Goal: Information Seeking & Learning: Learn about a topic

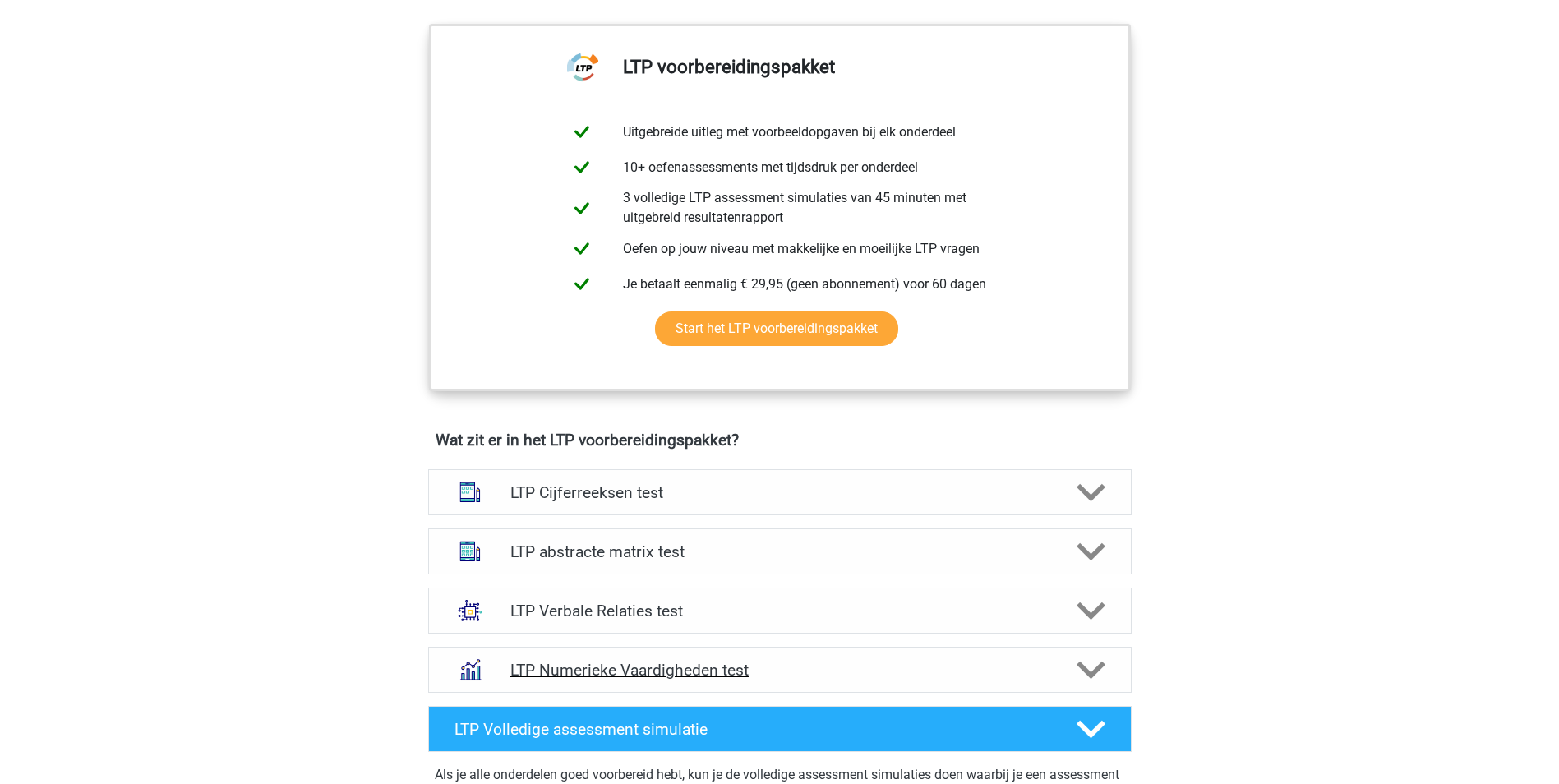
scroll to position [821, 0]
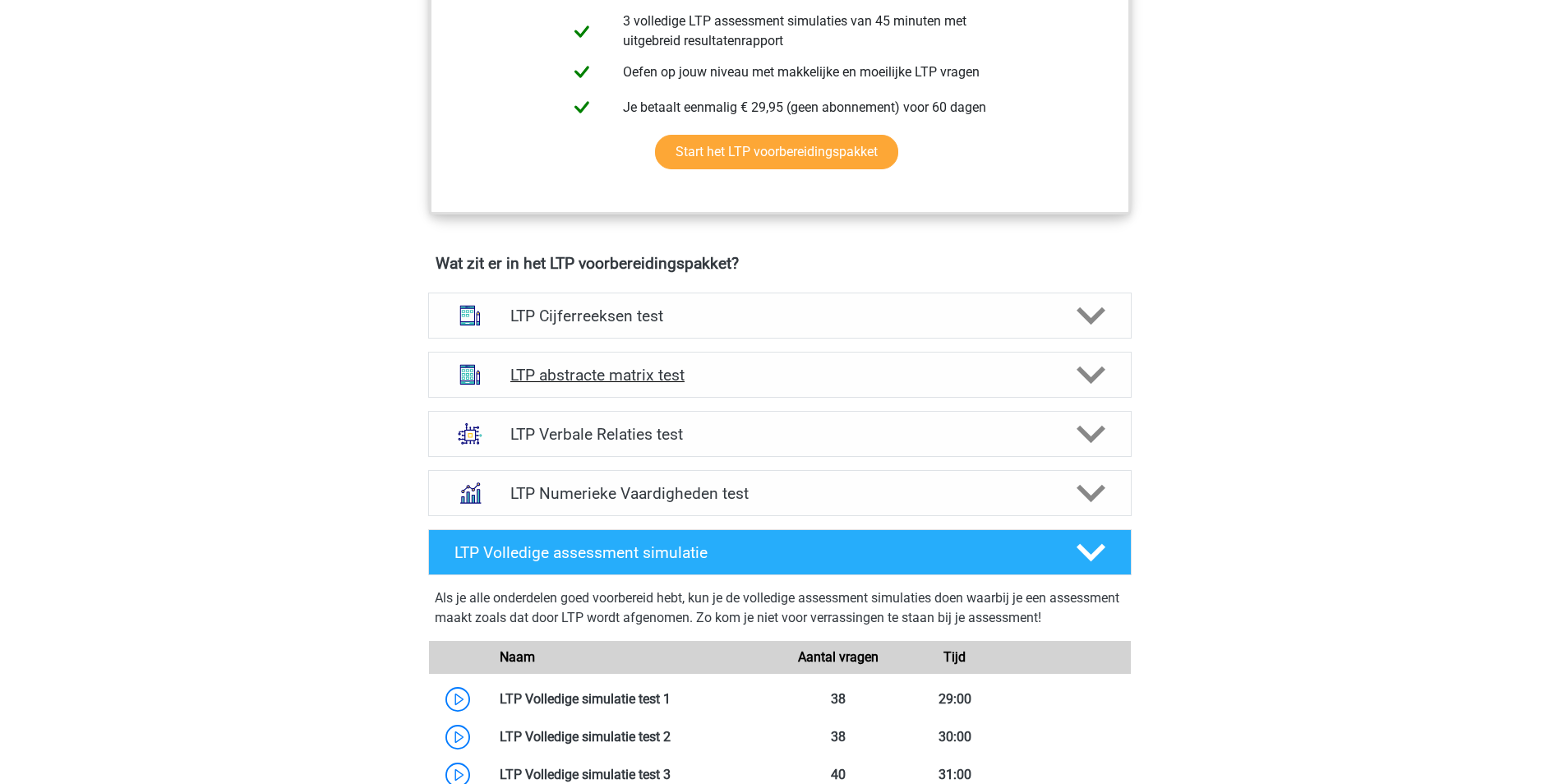
click at [727, 372] on h4 "LTP abstracte matrix test" at bounding box center [780, 375] width 539 height 19
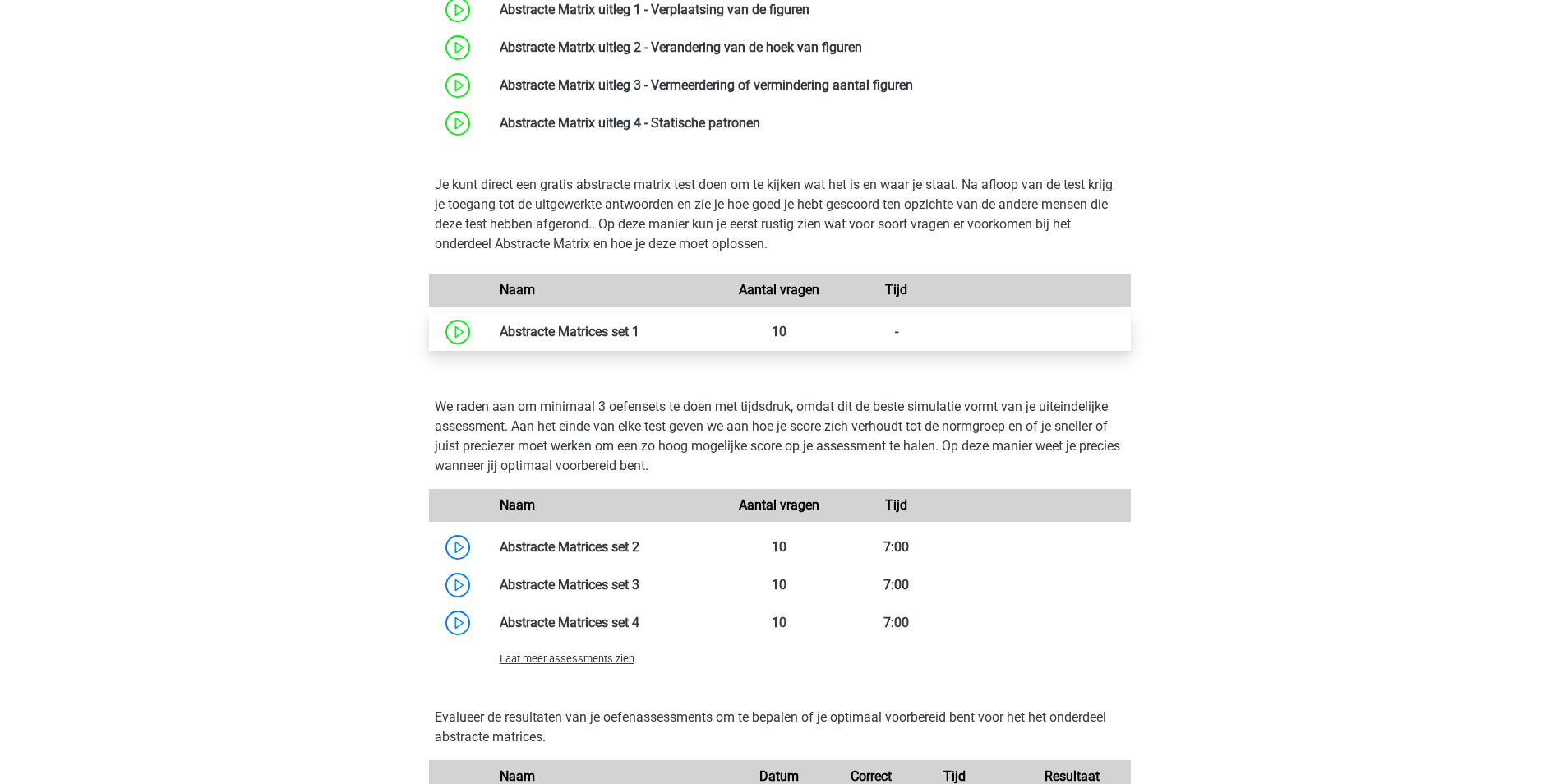
scroll to position [1314, 0]
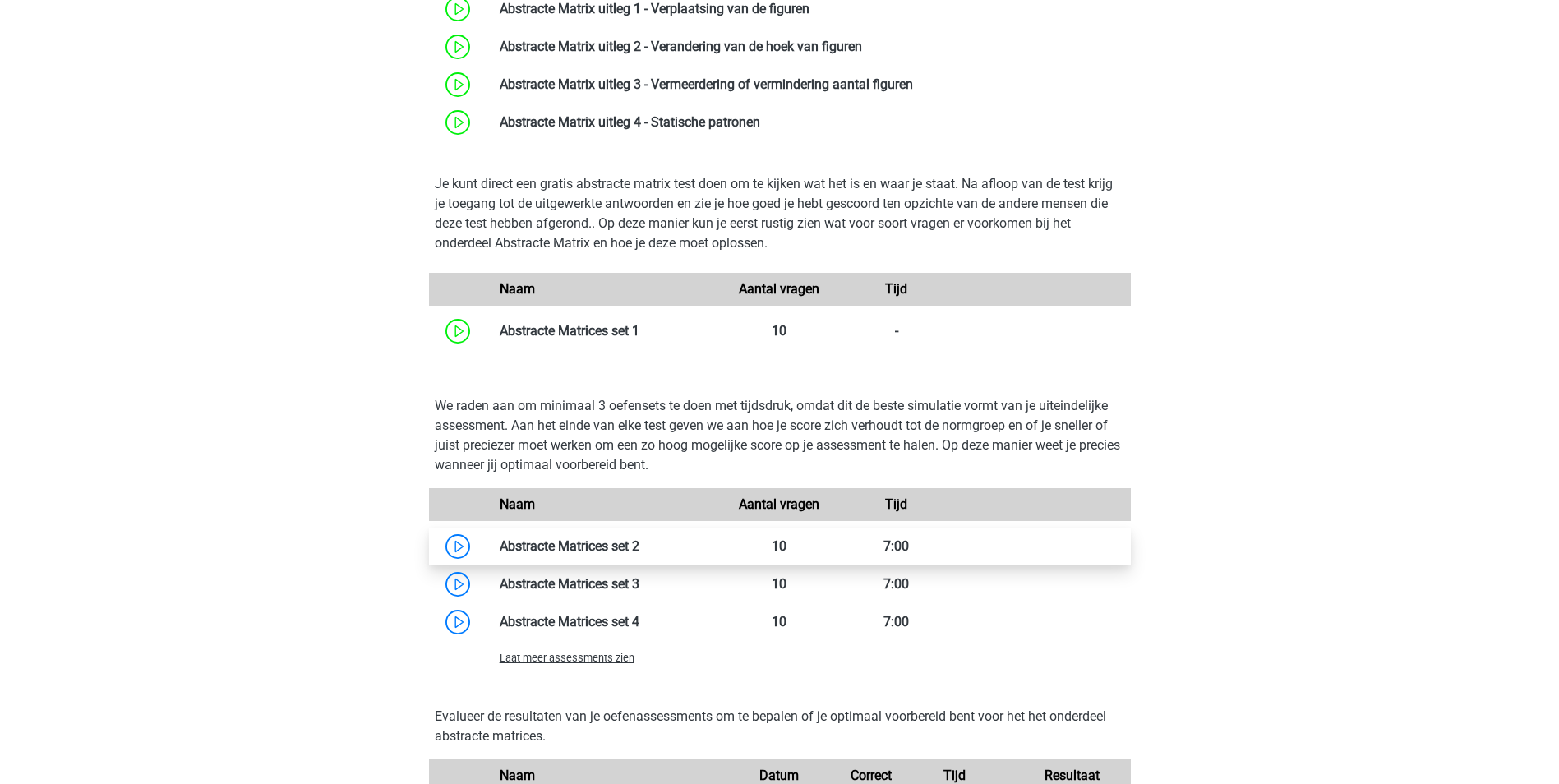
click at [639, 554] on link at bounding box center [639, 546] width 0 height 16
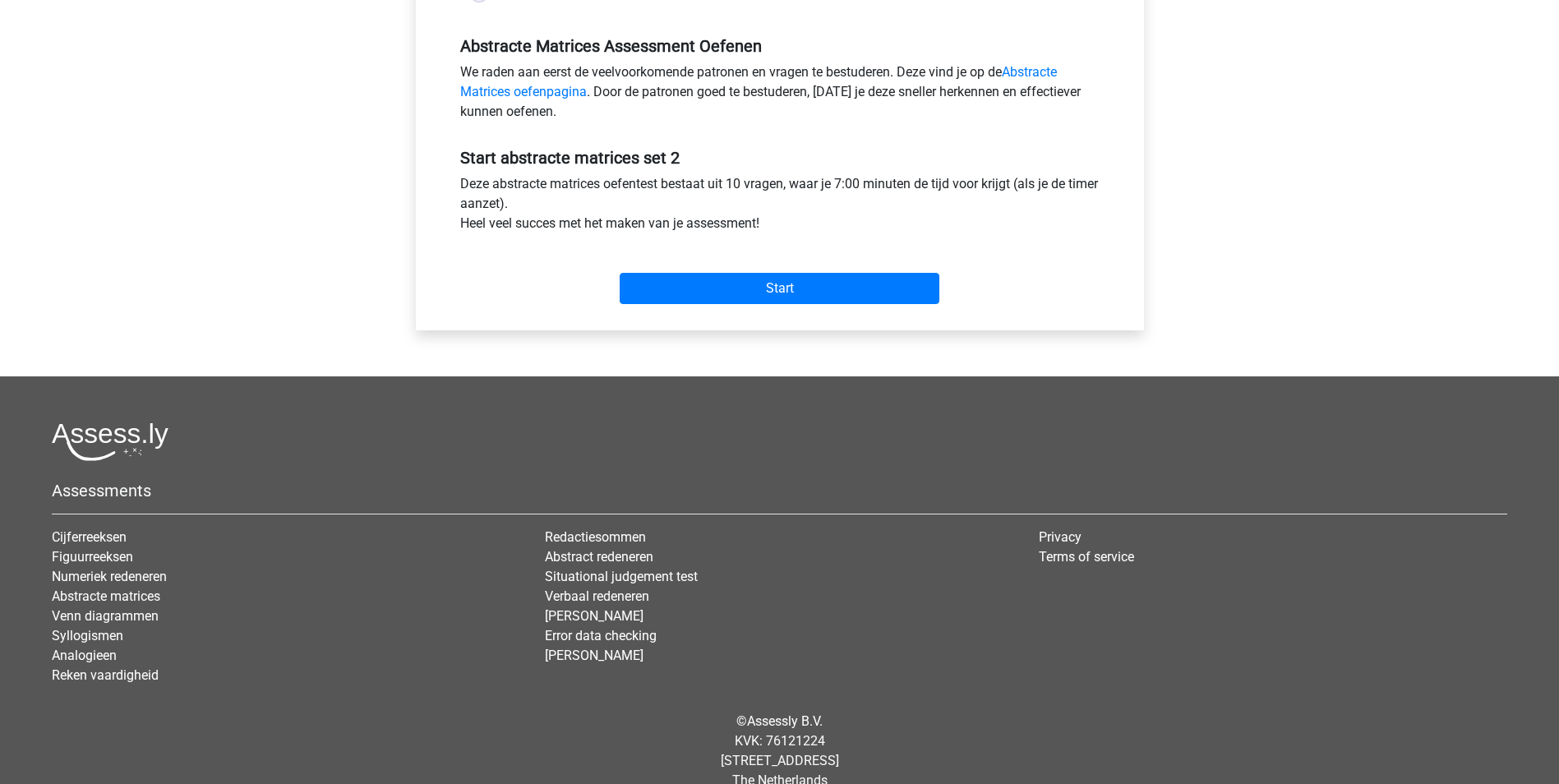
scroll to position [515, 0]
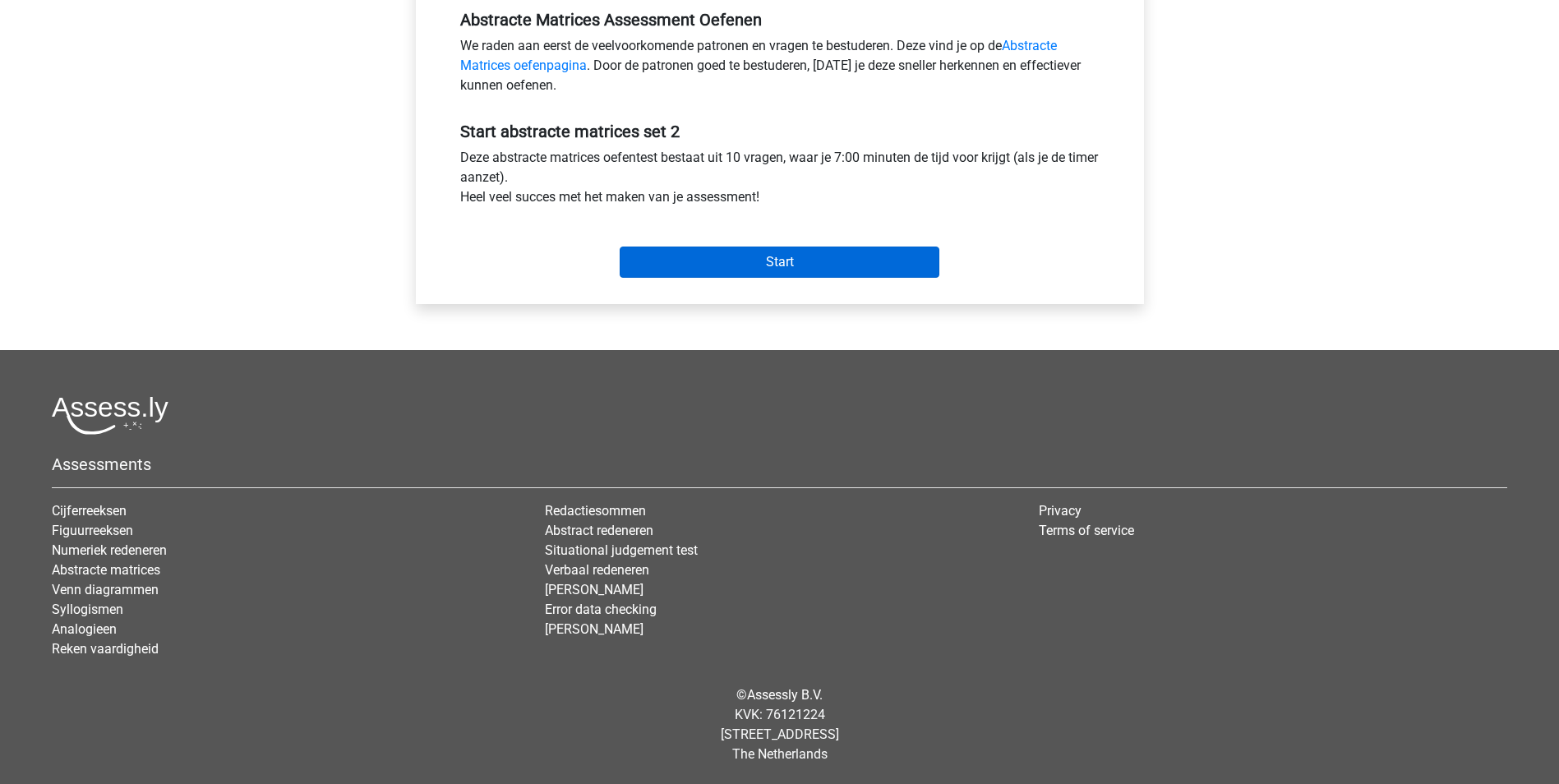
click at [718, 253] on div "Start" at bounding box center [780, 248] width 664 height 57
click at [716, 266] on input "Start" at bounding box center [780, 262] width 319 height 31
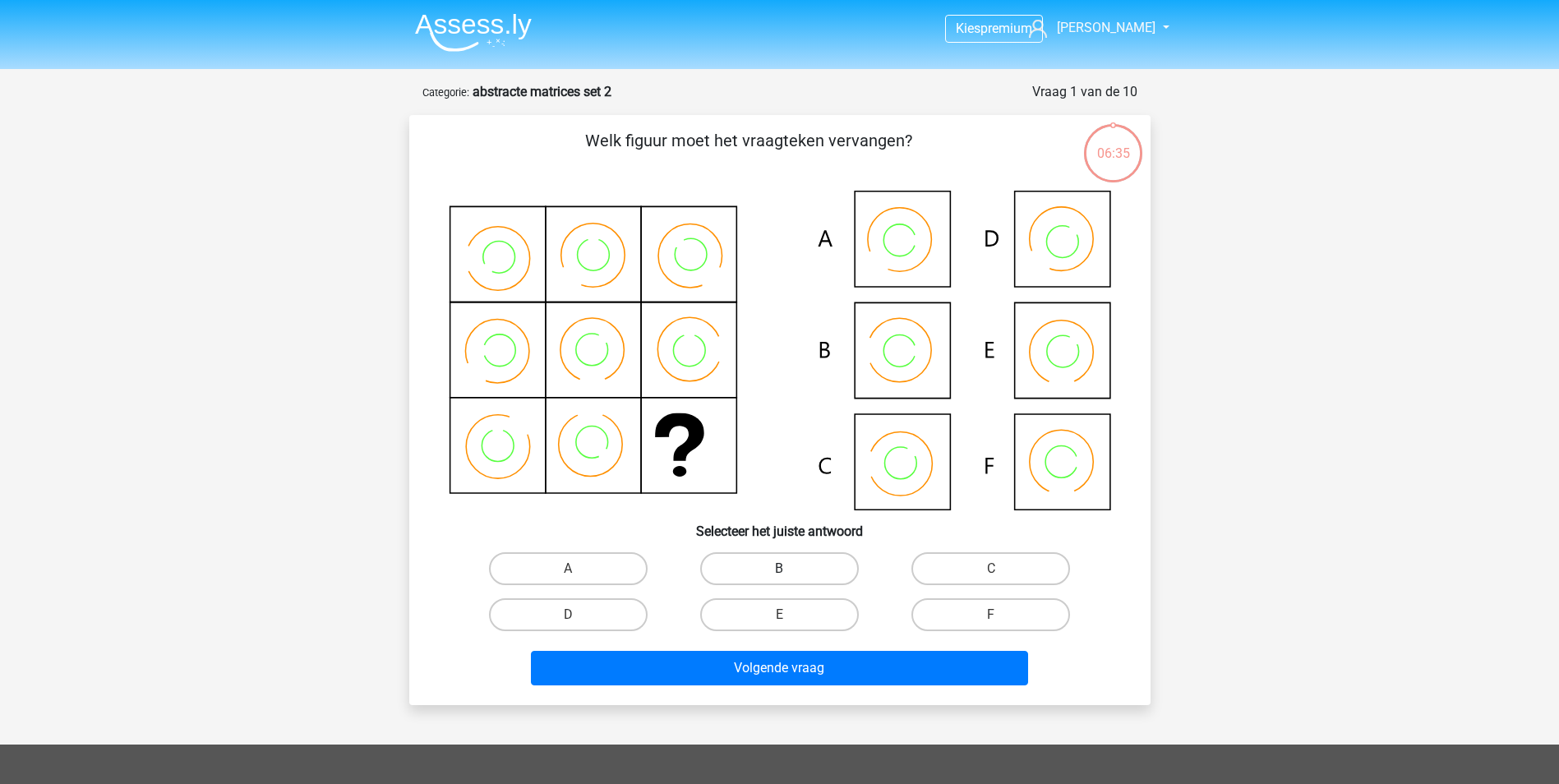
click at [770, 570] on label "B" at bounding box center [780, 569] width 159 height 33
click at [779, 570] on input "B" at bounding box center [784, 574] width 11 height 11
radio input "true"
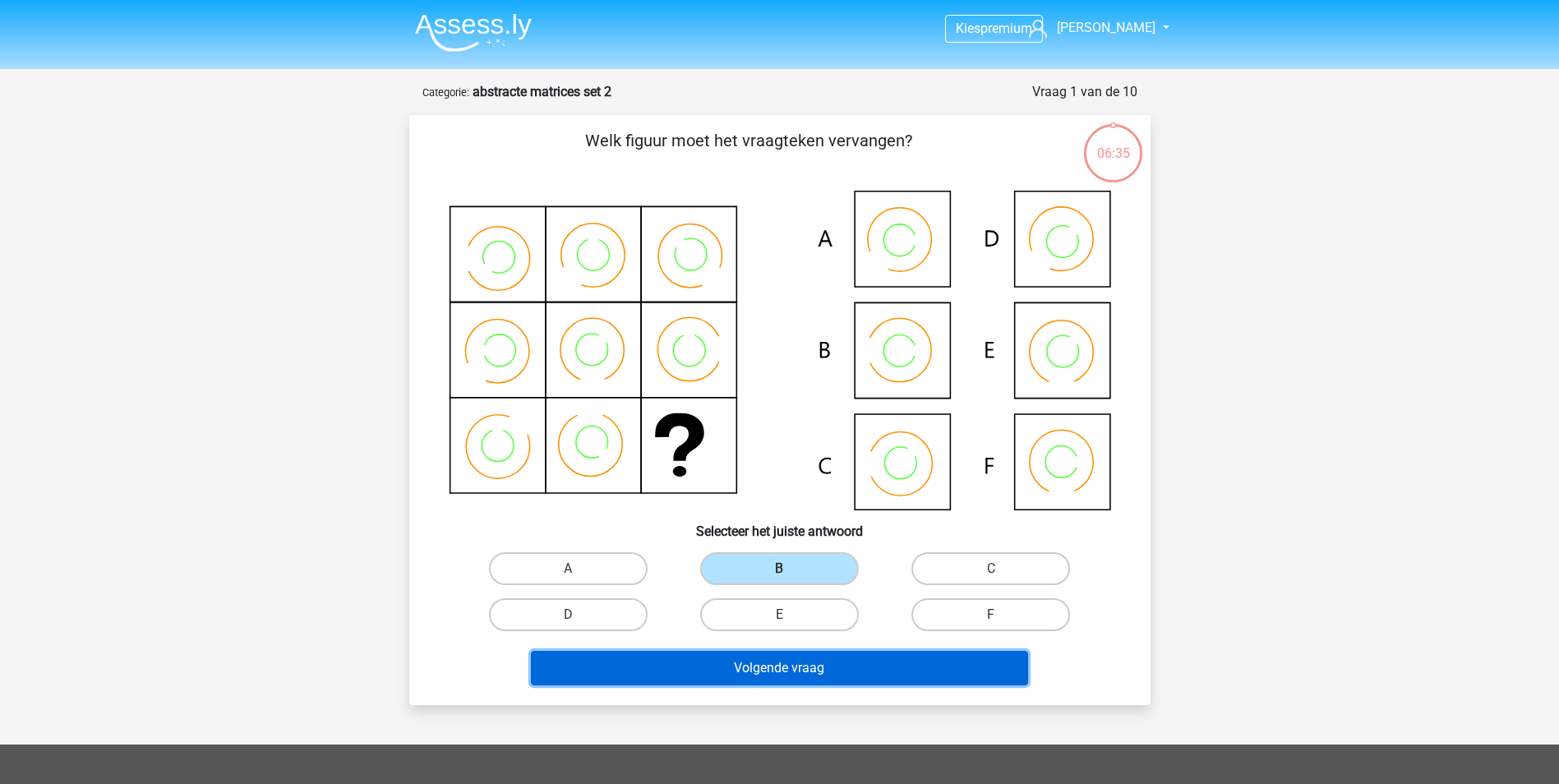
click at [770, 664] on button "Volgende vraag" at bounding box center [780, 668] width 497 height 35
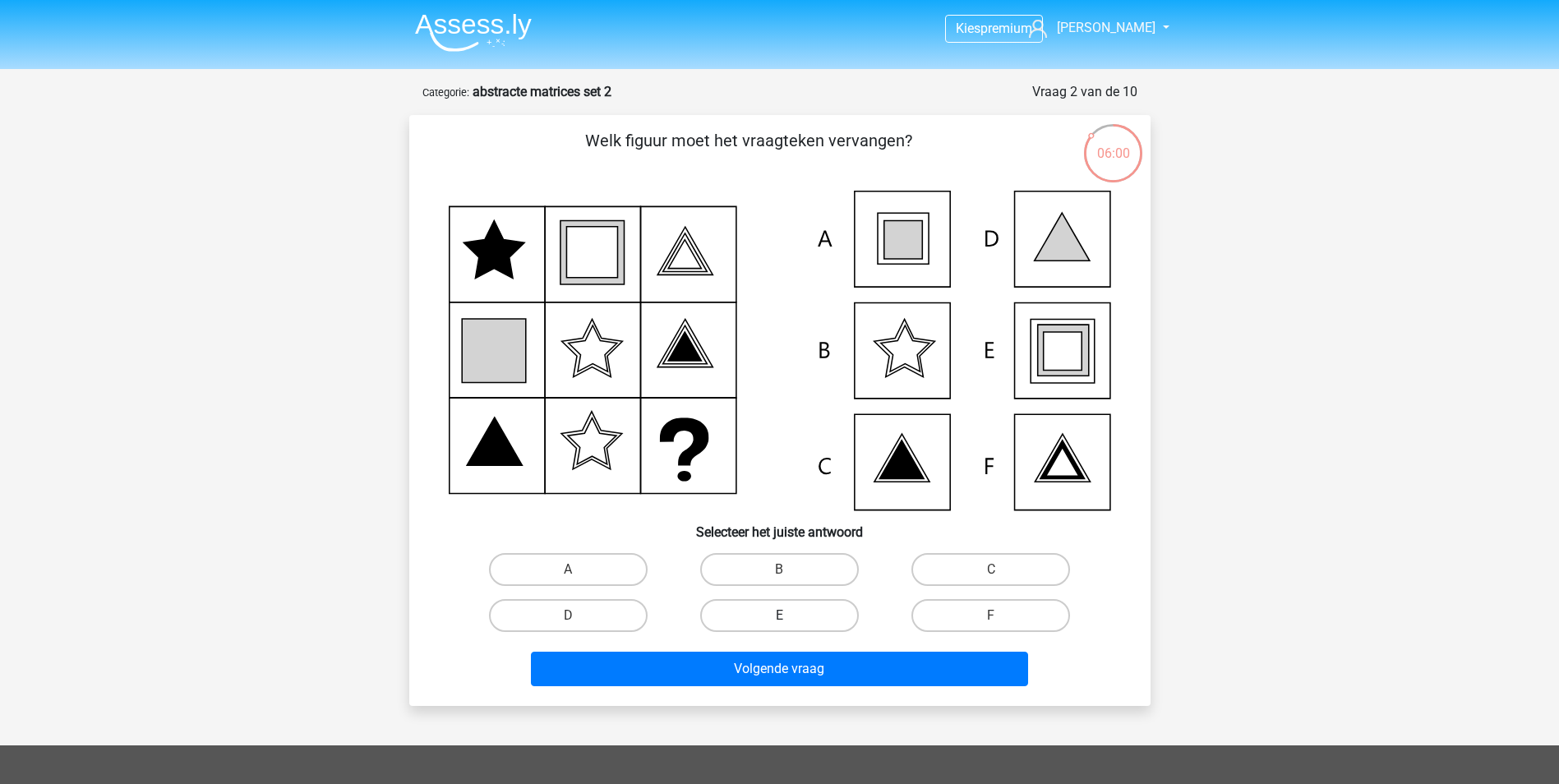
click at [800, 614] on label "E" at bounding box center [780, 615] width 159 height 33
click at [790, 615] on input "E" at bounding box center [784, 621] width 11 height 11
radio input "true"
click at [813, 688] on div "Volgende vraag" at bounding box center [780, 672] width 634 height 41
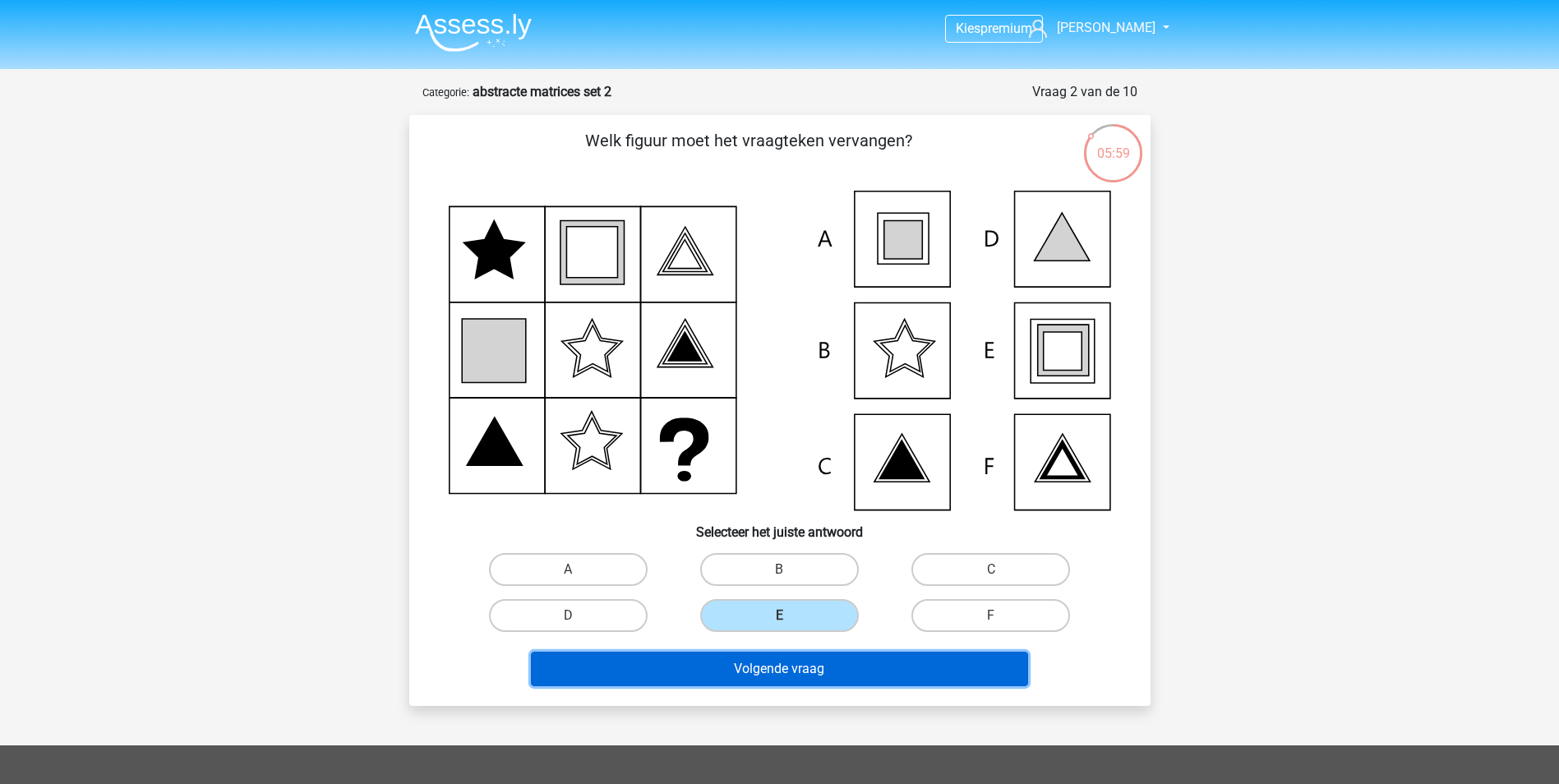
click at [803, 660] on button "Volgende vraag" at bounding box center [780, 669] width 497 height 35
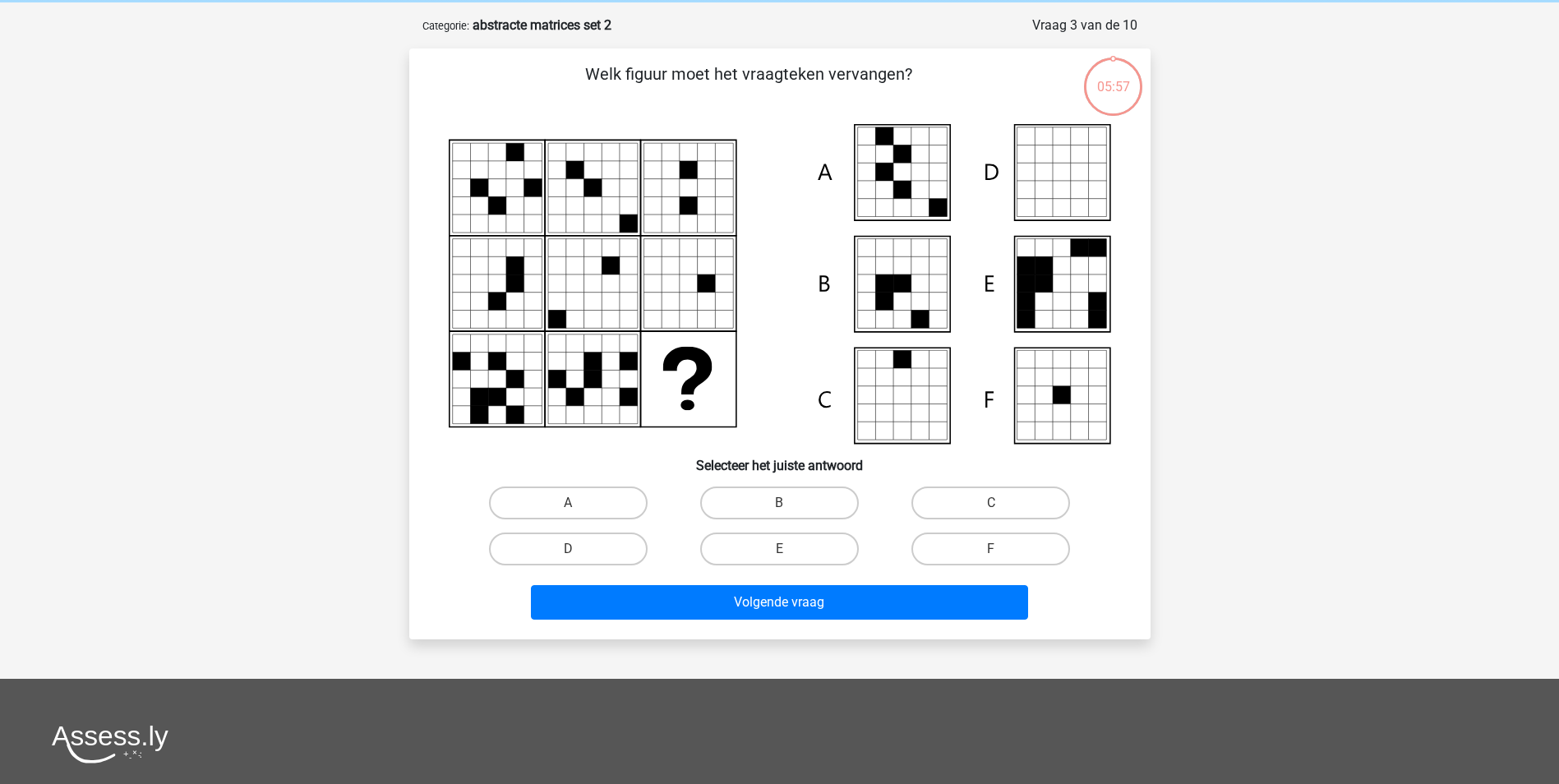
scroll to position [82, 0]
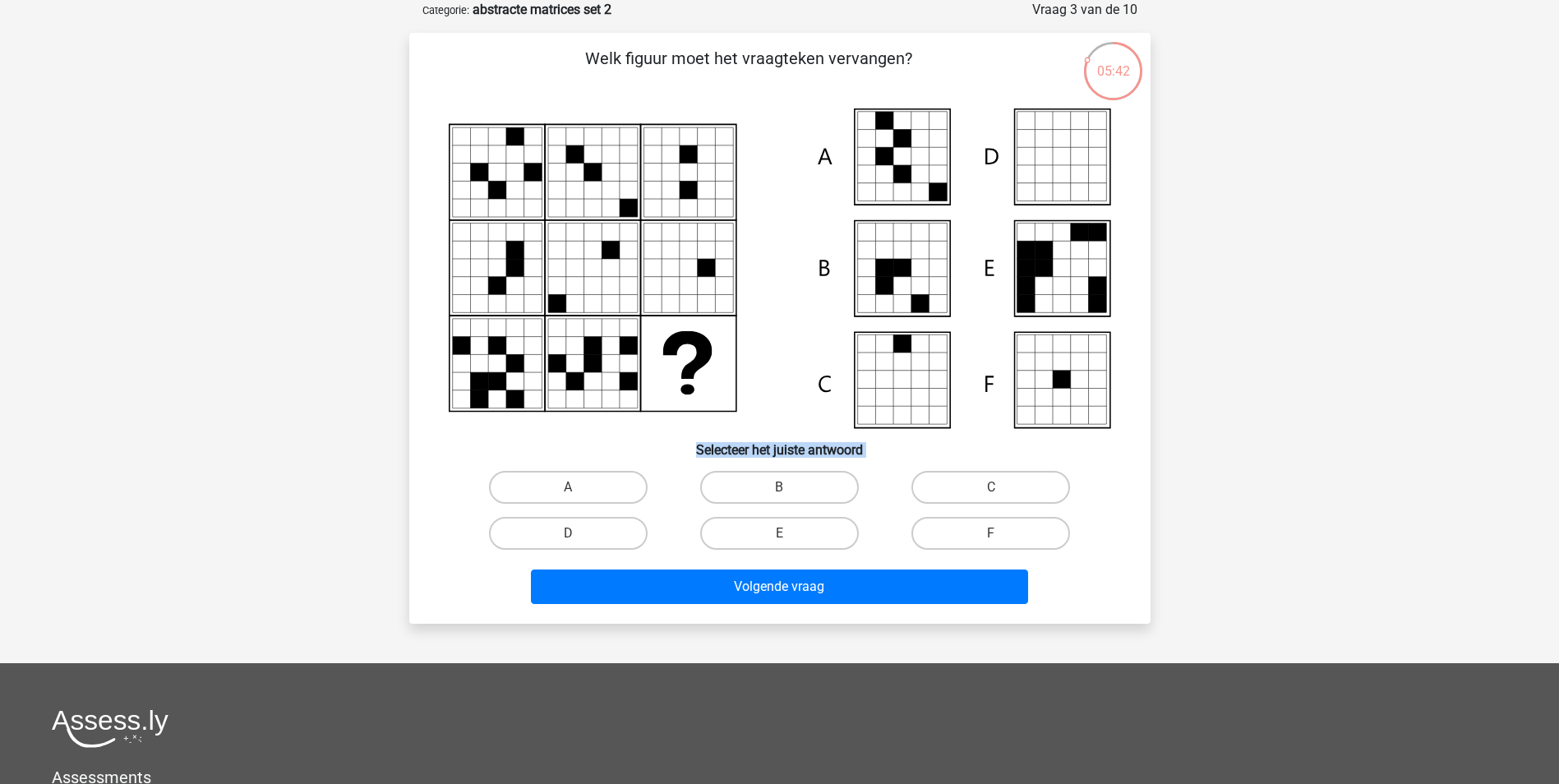
click at [586, 458] on div "Welk figuur moet het vraagteken vervangen?" at bounding box center [780, 328] width 728 height 564
drag, startPoint x: 586, startPoint y: 458, endPoint x: 592, endPoint y: 482, distance: 24.7
click at [592, 482] on label "A" at bounding box center [569, 487] width 159 height 33
click at [579, 487] on input "A" at bounding box center [573, 493] width 11 height 11
radio input "true"
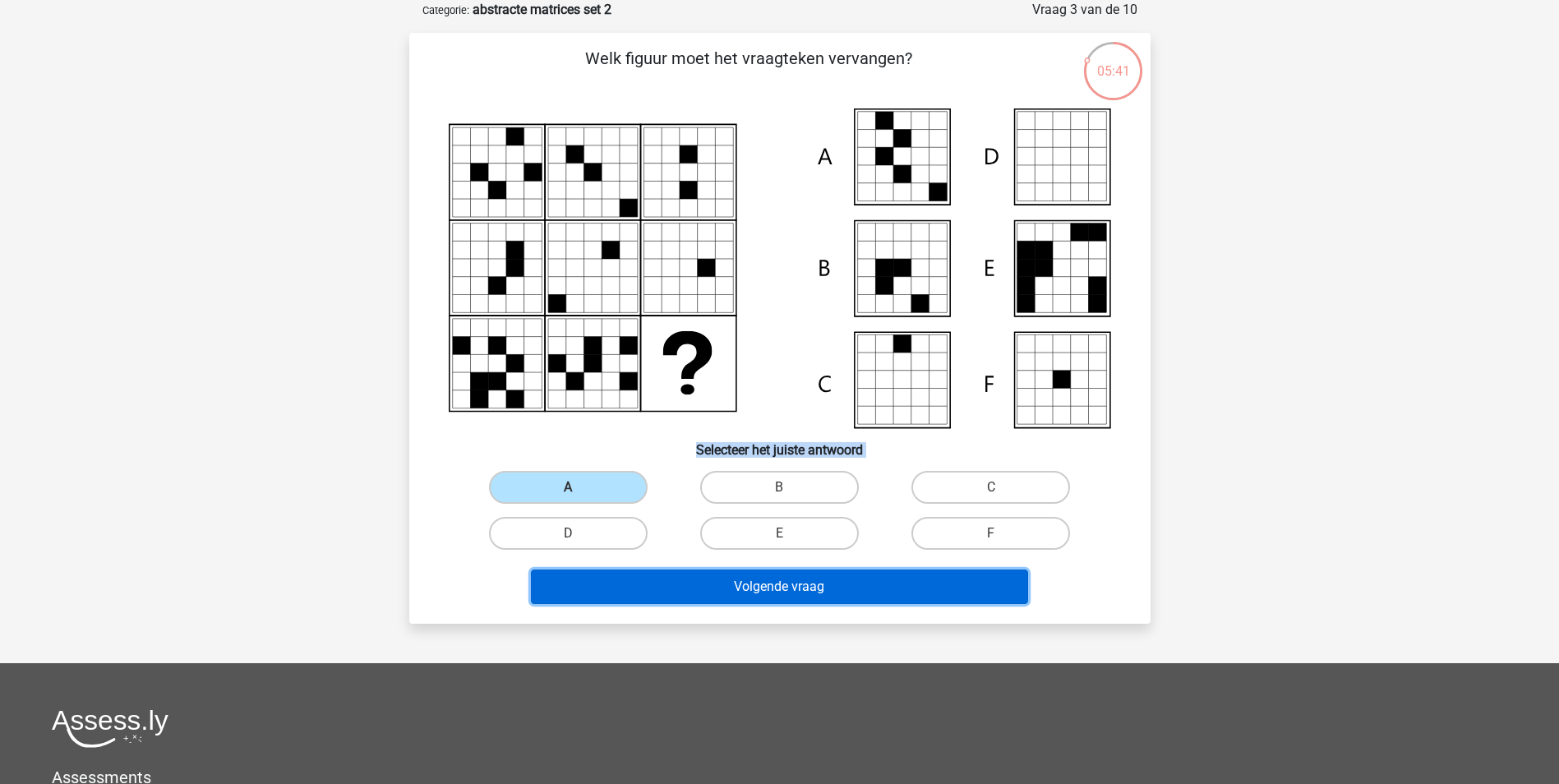
click at [658, 586] on button "Volgende vraag" at bounding box center [780, 587] width 497 height 35
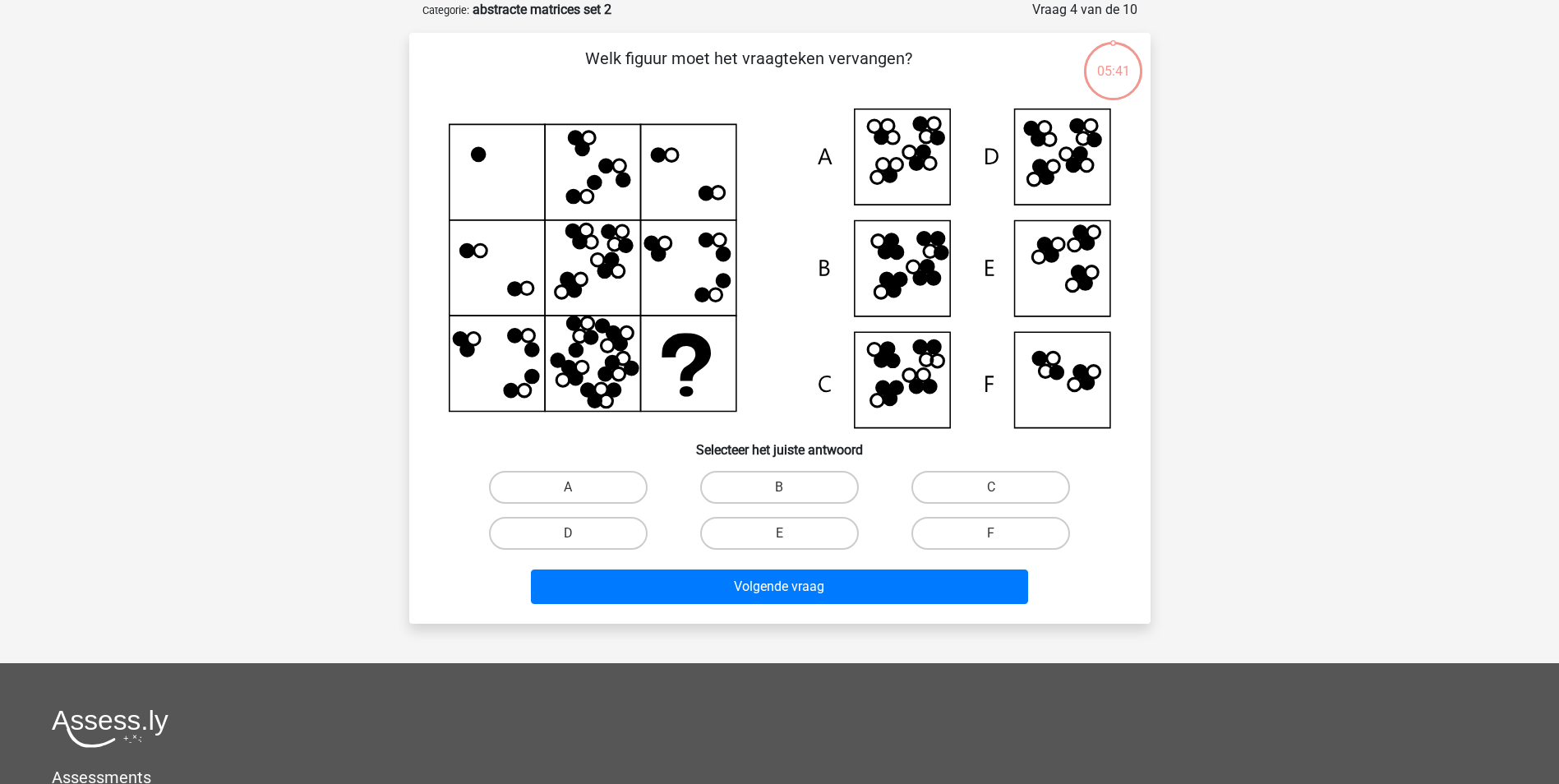
scroll to position [0, 0]
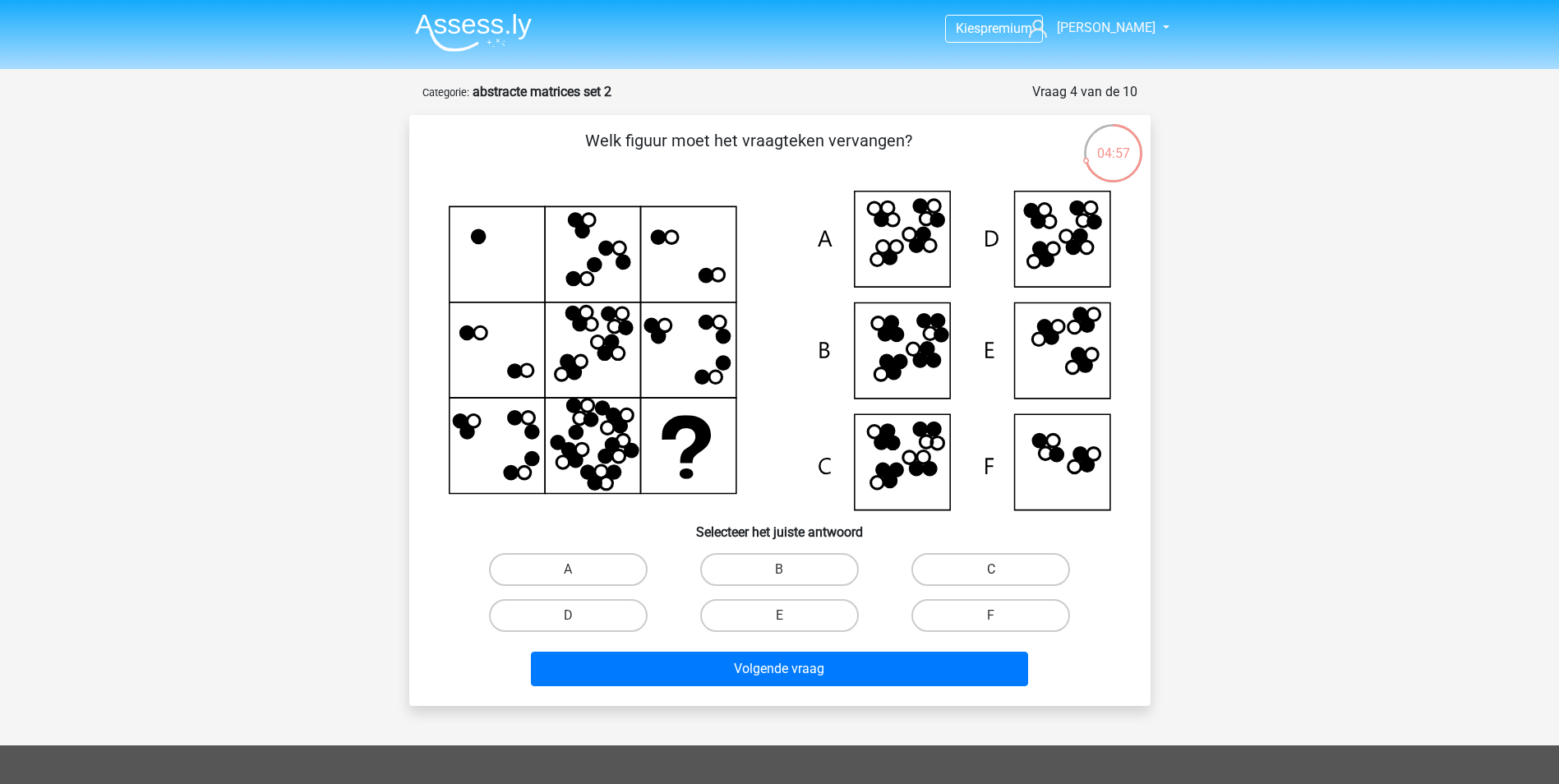
click at [949, 576] on label "C" at bounding box center [990, 570] width 159 height 33
click at [991, 576] on input "C" at bounding box center [997, 575] width 11 height 11
radio input "true"
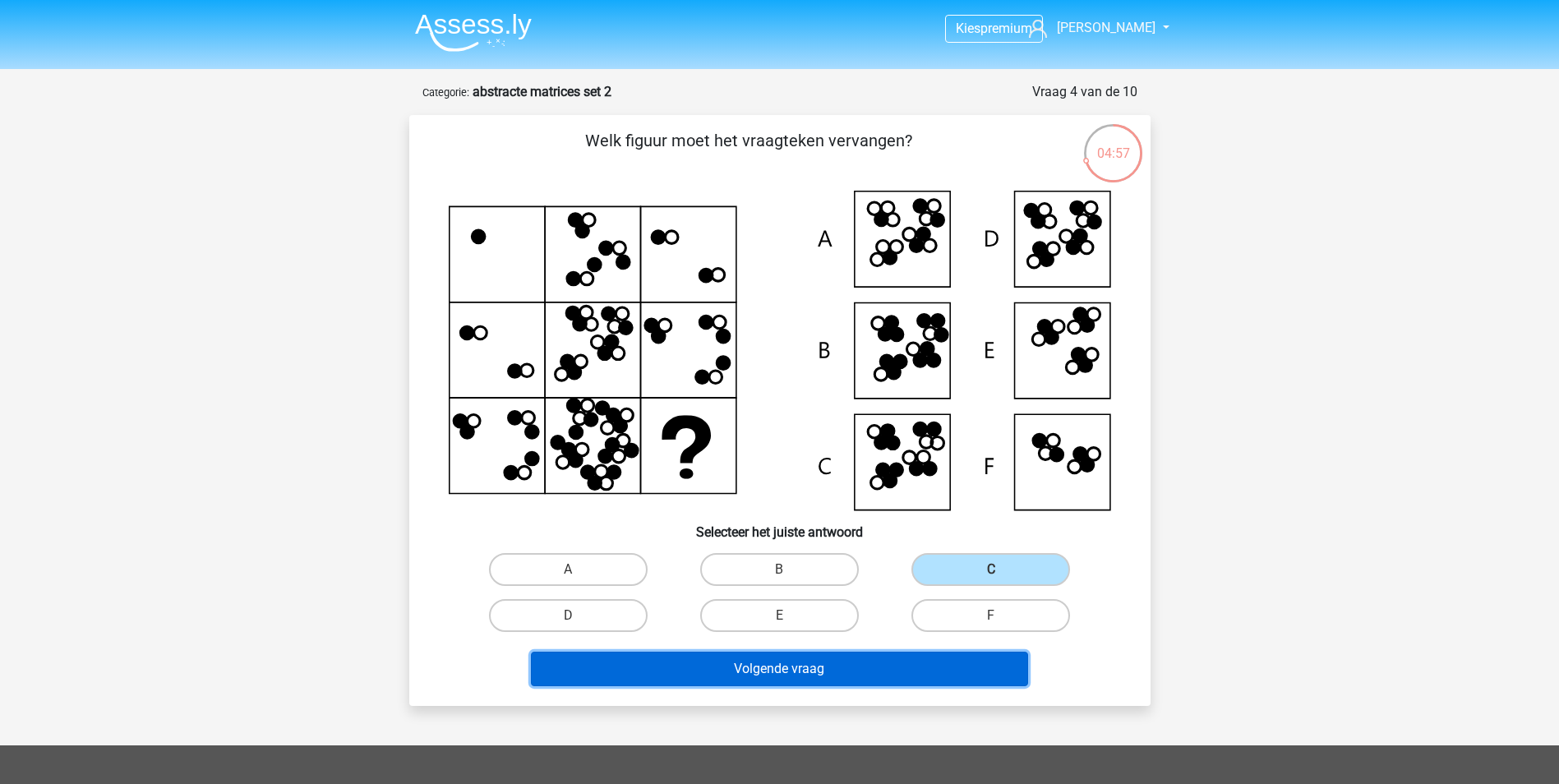
click at [920, 653] on button "Volgende vraag" at bounding box center [780, 669] width 497 height 35
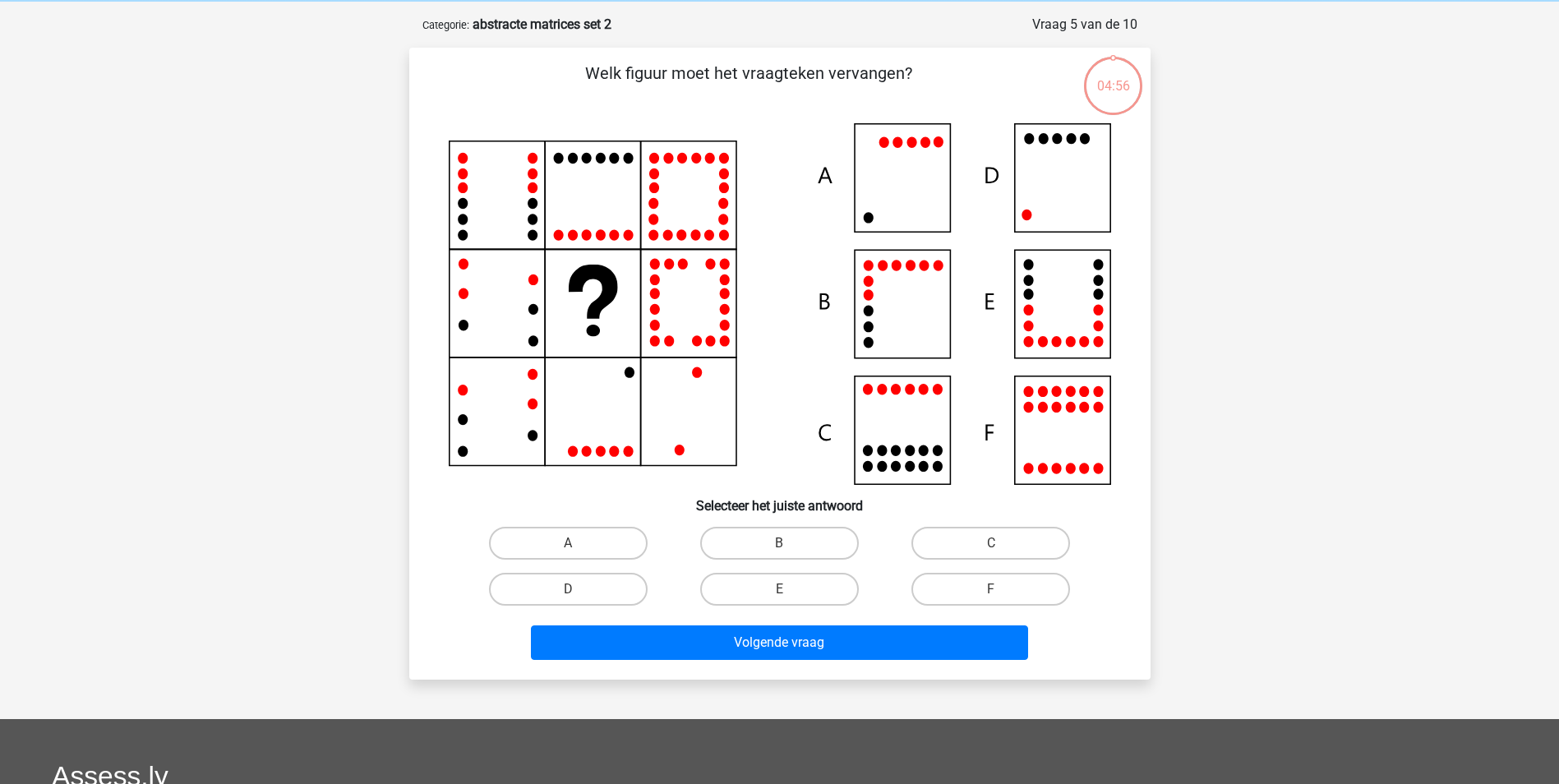
scroll to position [82, 0]
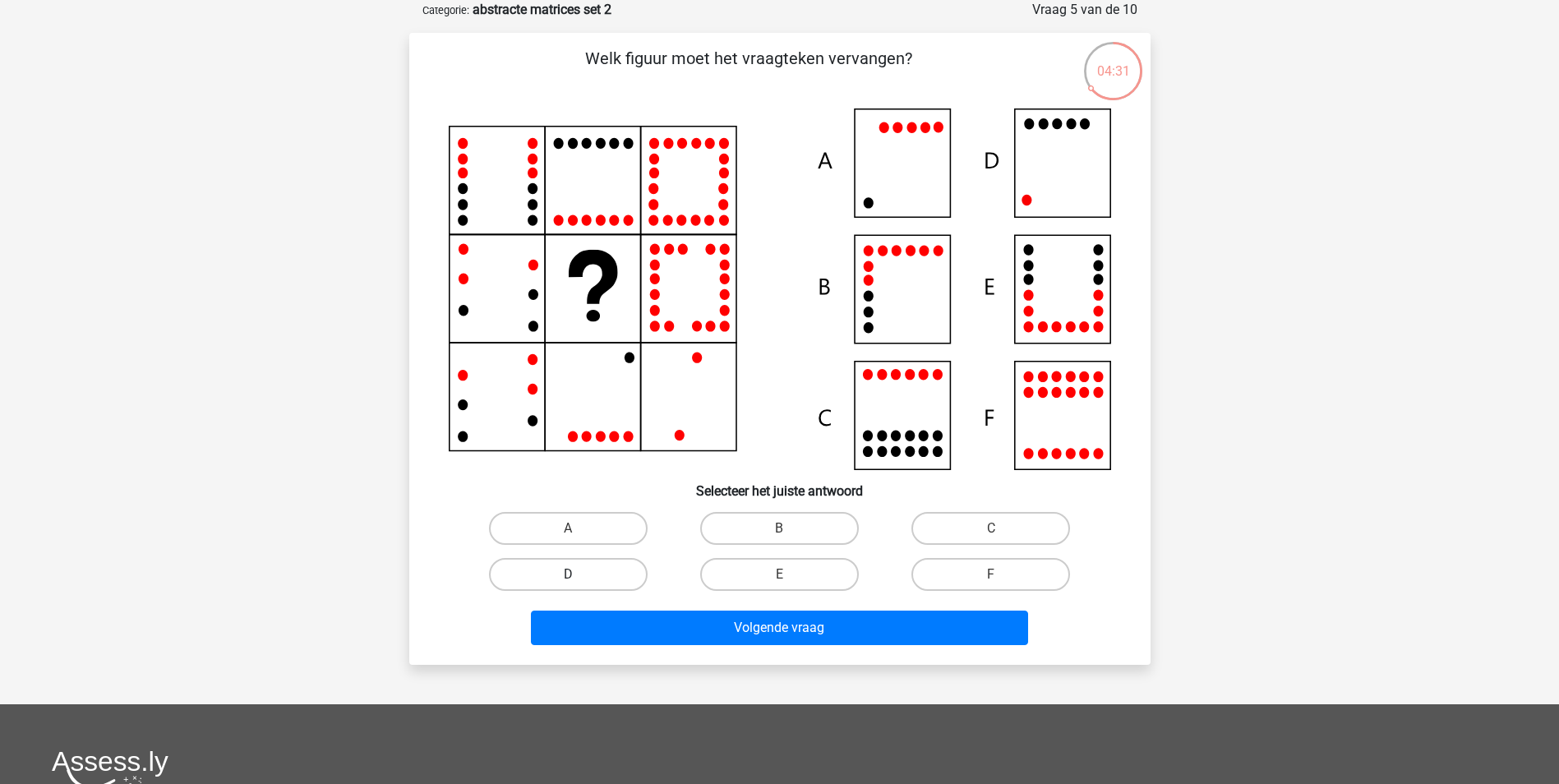
click at [581, 579] on label "D" at bounding box center [569, 574] width 159 height 33
click at [579, 579] on input "D" at bounding box center [573, 580] width 11 height 11
radio input "true"
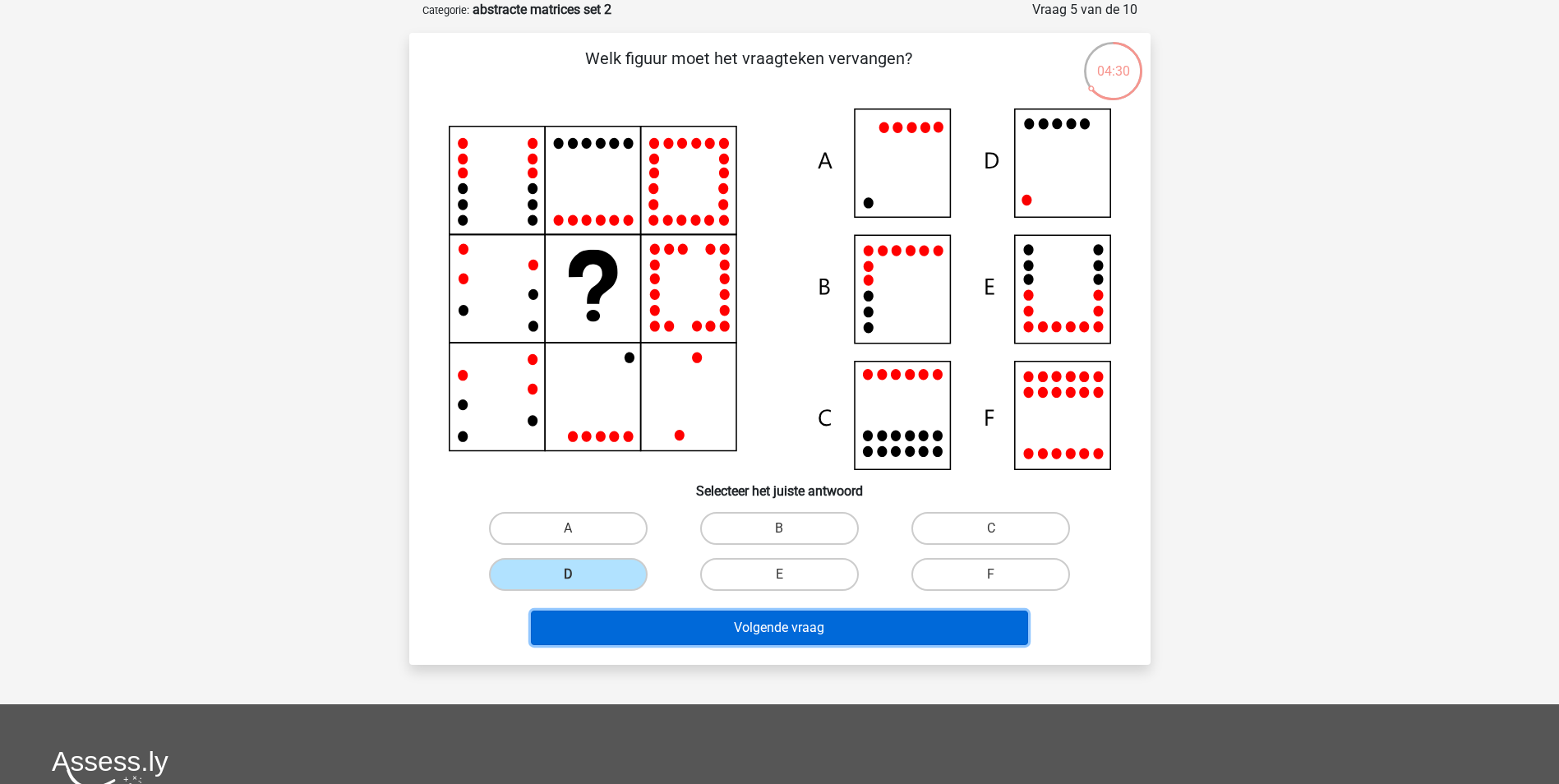
click at [695, 628] on button "Volgende vraag" at bounding box center [780, 628] width 497 height 35
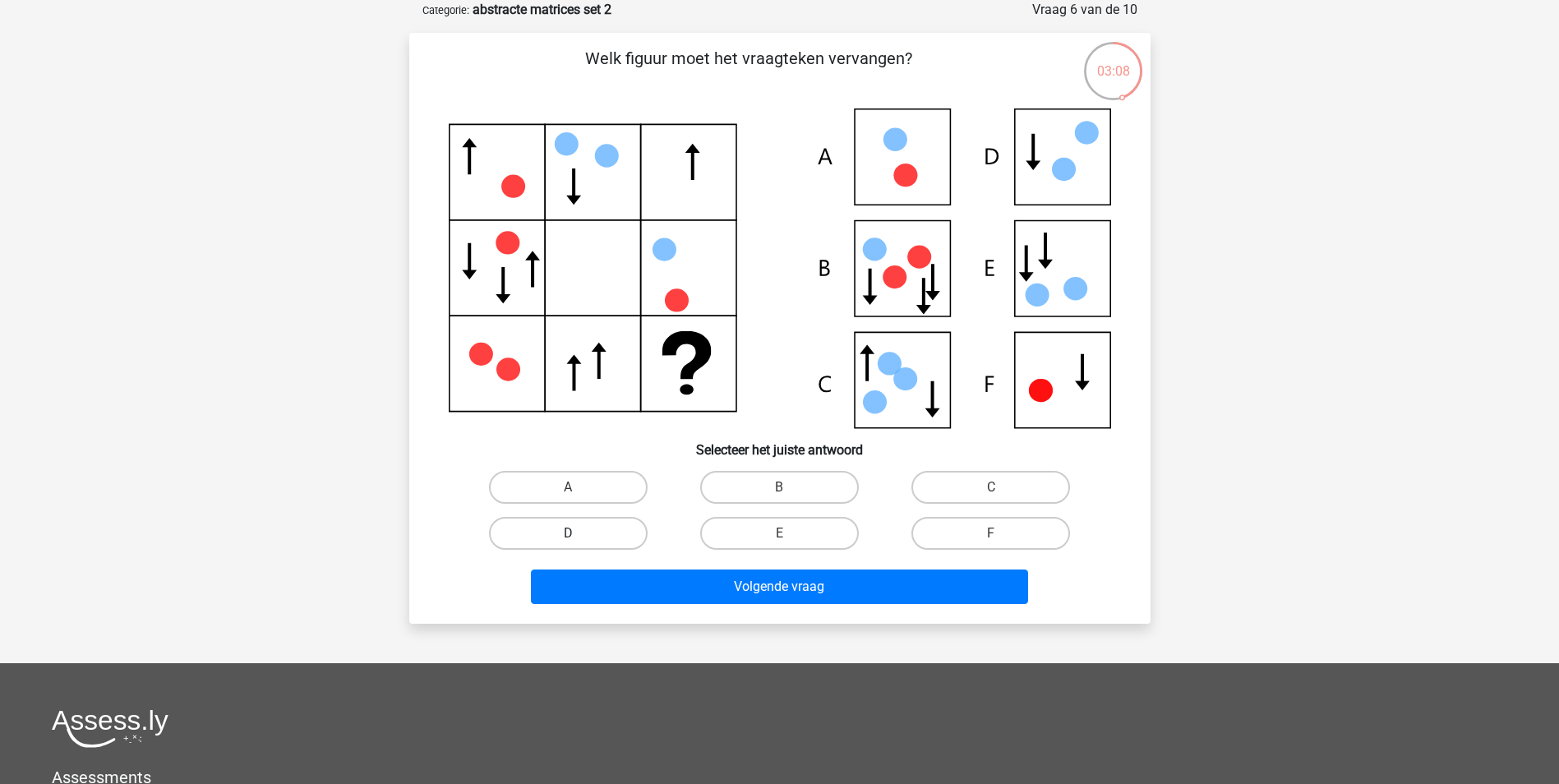
click at [577, 527] on label "D" at bounding box center [569, 533] width 159 height 33
click at [577, 533] on input "D" at bounding box center [573, 538] width 11 height 11
radio input "true"
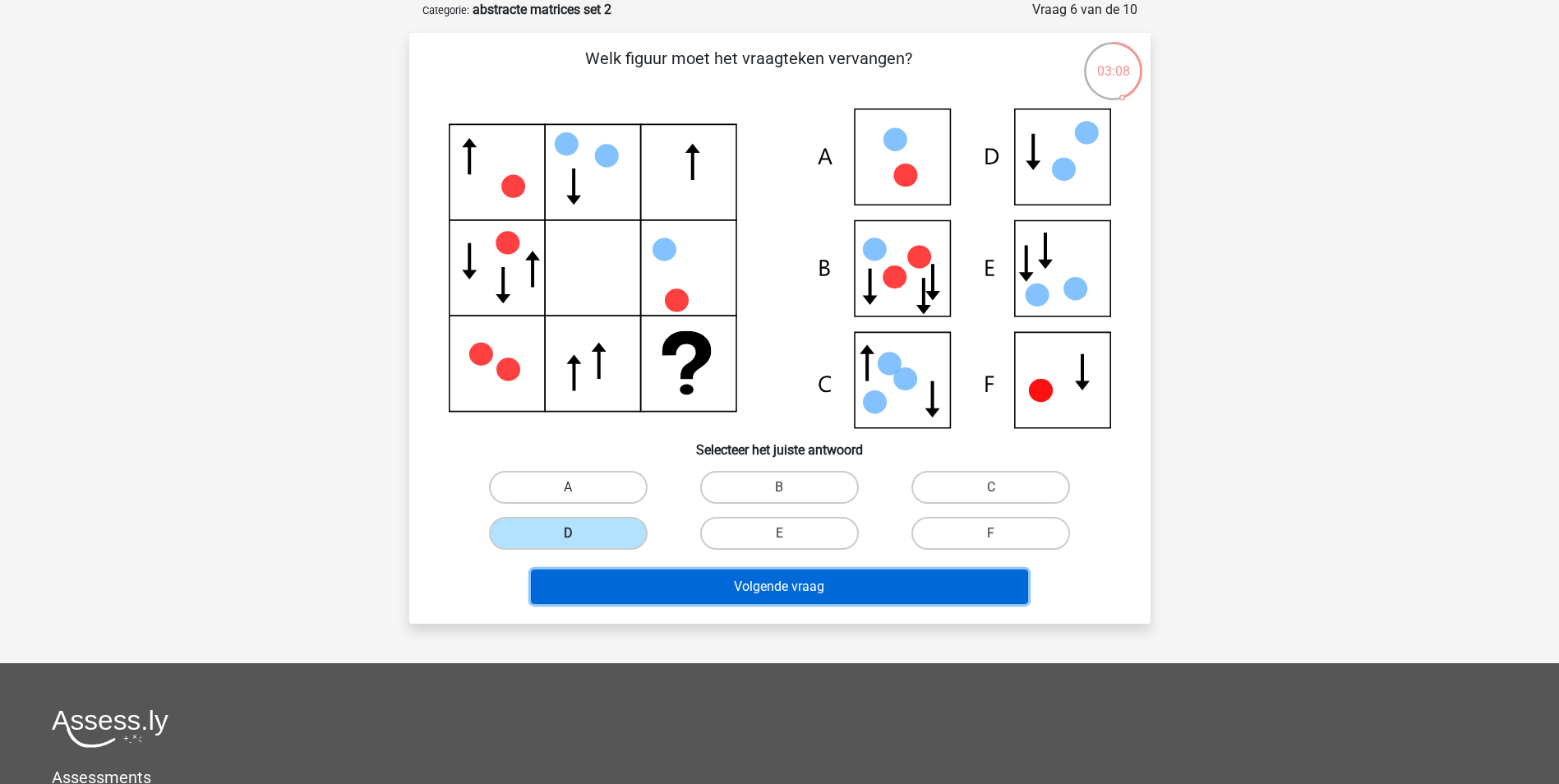
click at [735, 591] on button "Volgende vraag" at bounding box center [780, 587] width 497 height 35
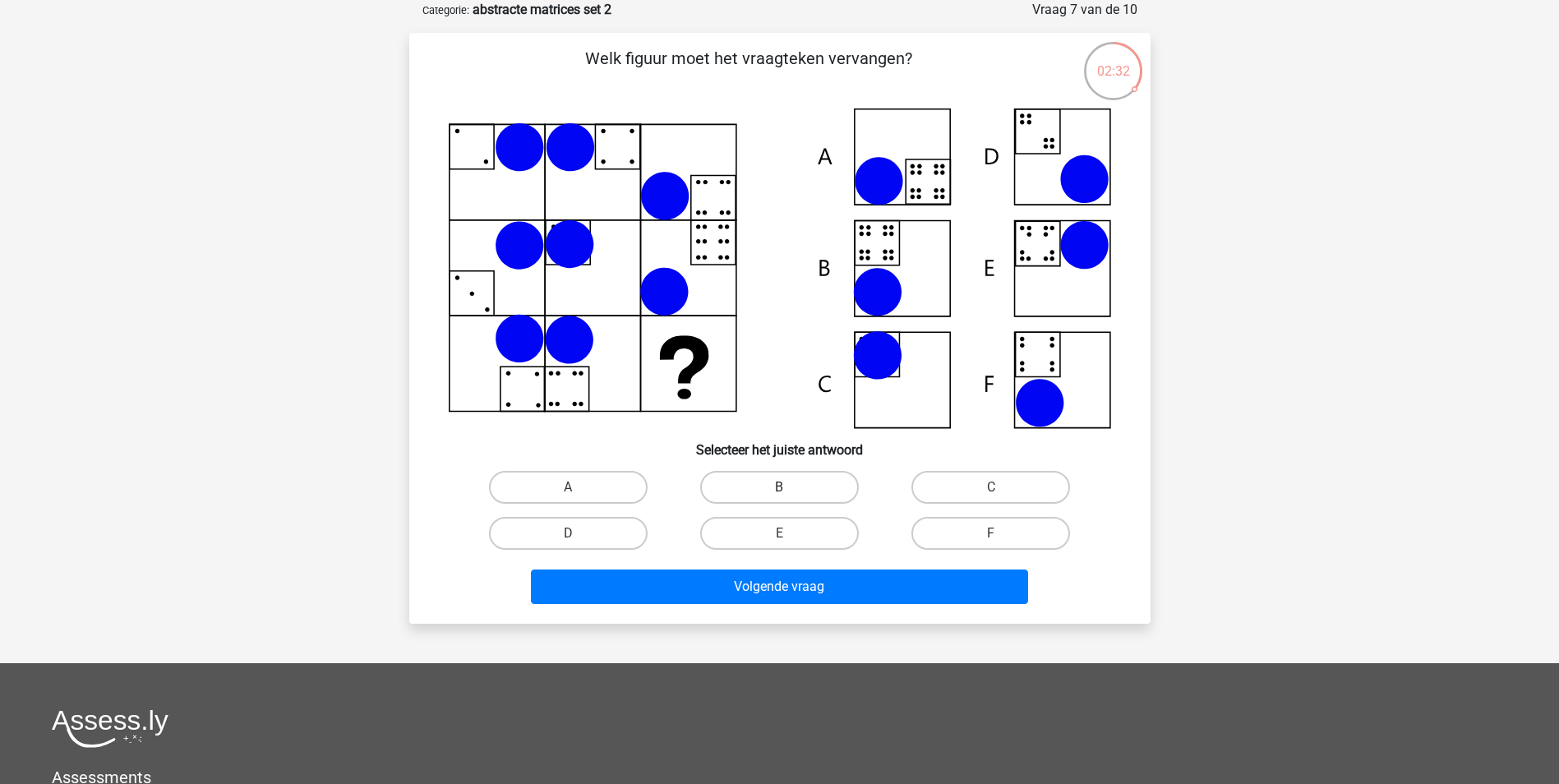
click at [785, 476] on label "B" at bounding box center [780, 487] width 159 height 33
click at [785, 487] on input "B" at bounding box center [784, 493] width 11 height 11
radio input "true"
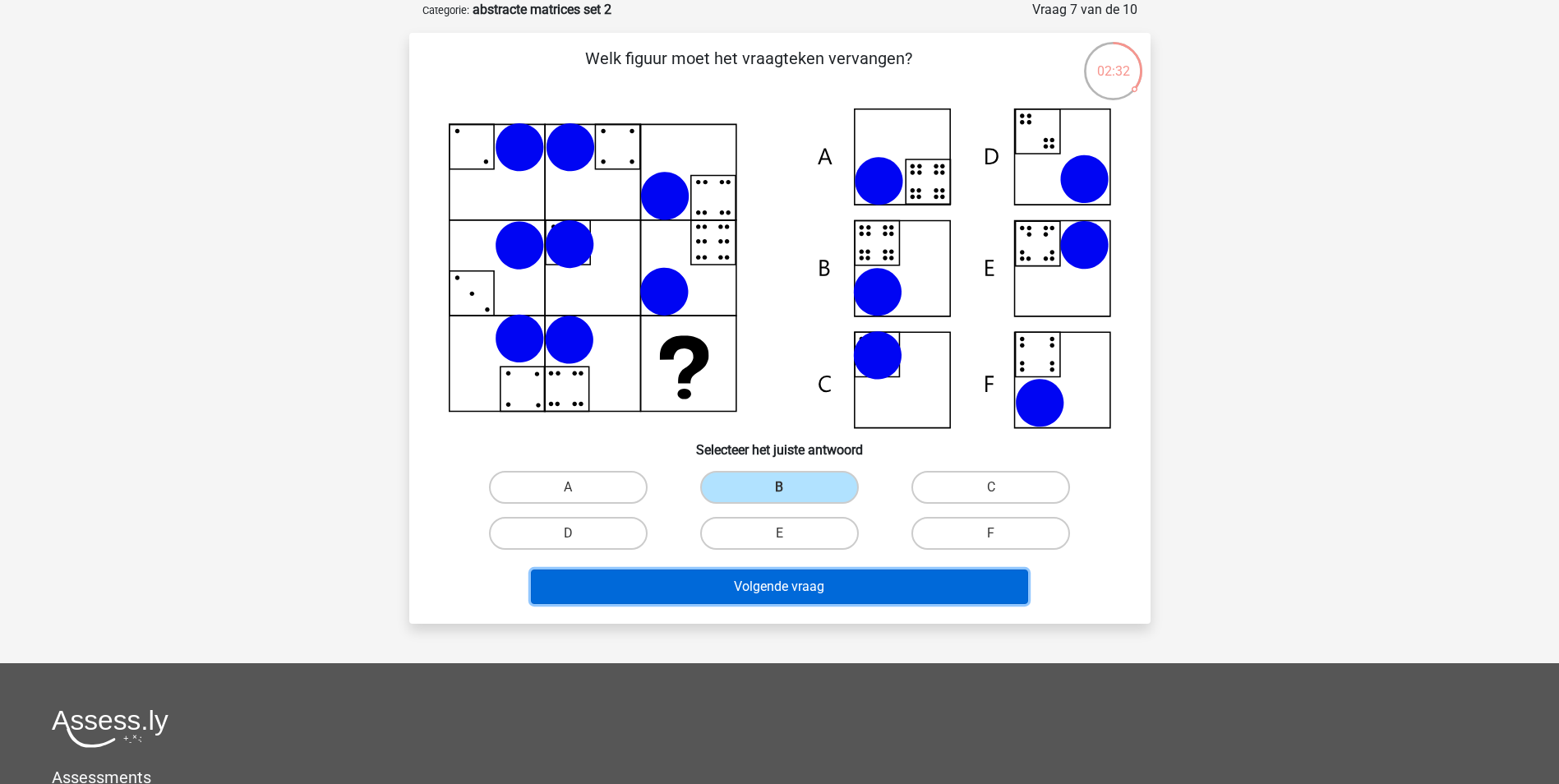
click at [773, 587] on button "Volgende vraag" at bounding box center [780, 587] width 497 height 35
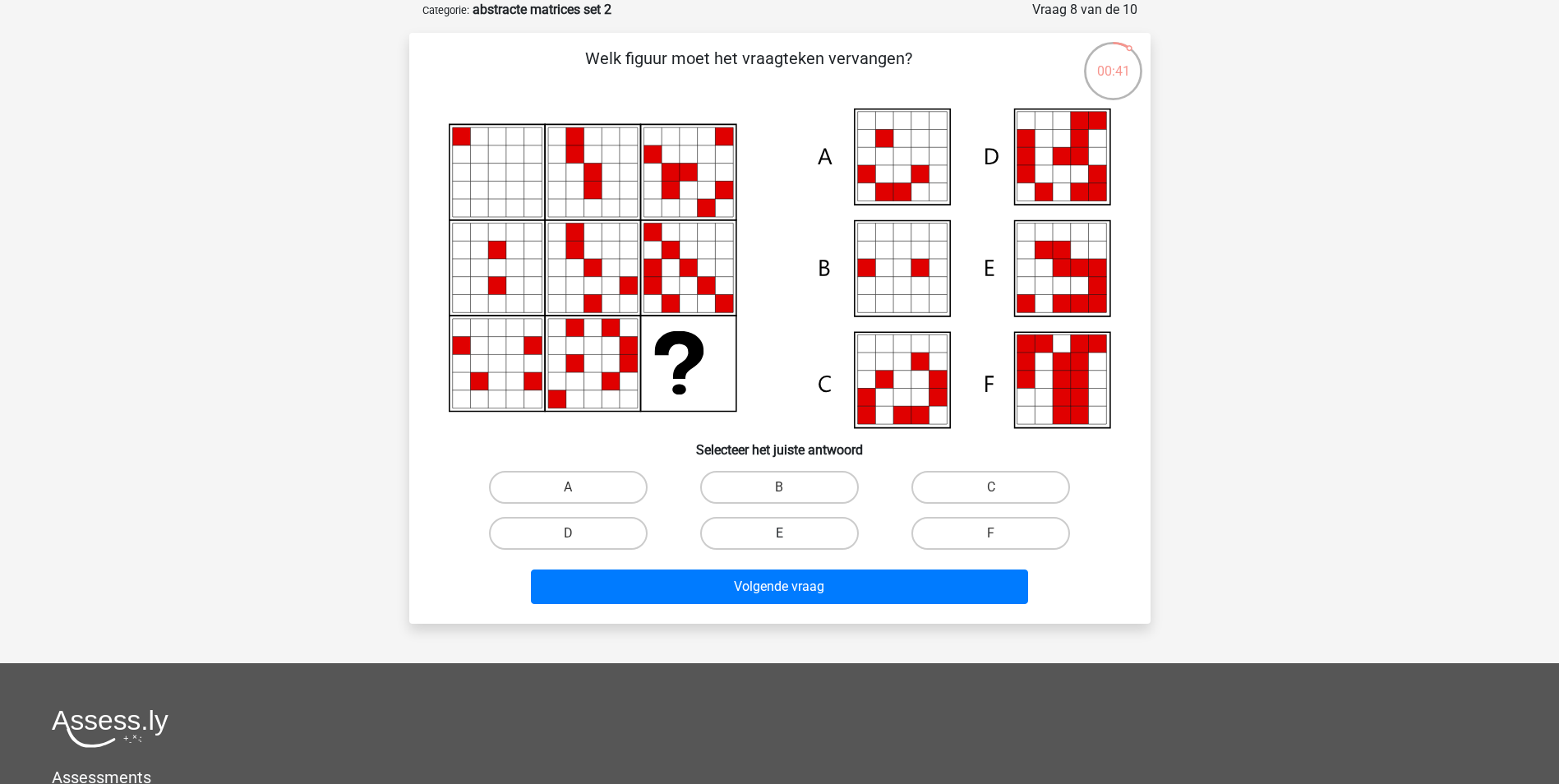
click at [811, 538] on label "E" at bounding box center [780, 533] width 159 height 33
click at [790, 538] on input "E" at bounding box center [784, 538] width 11 height 11
radio input "true"
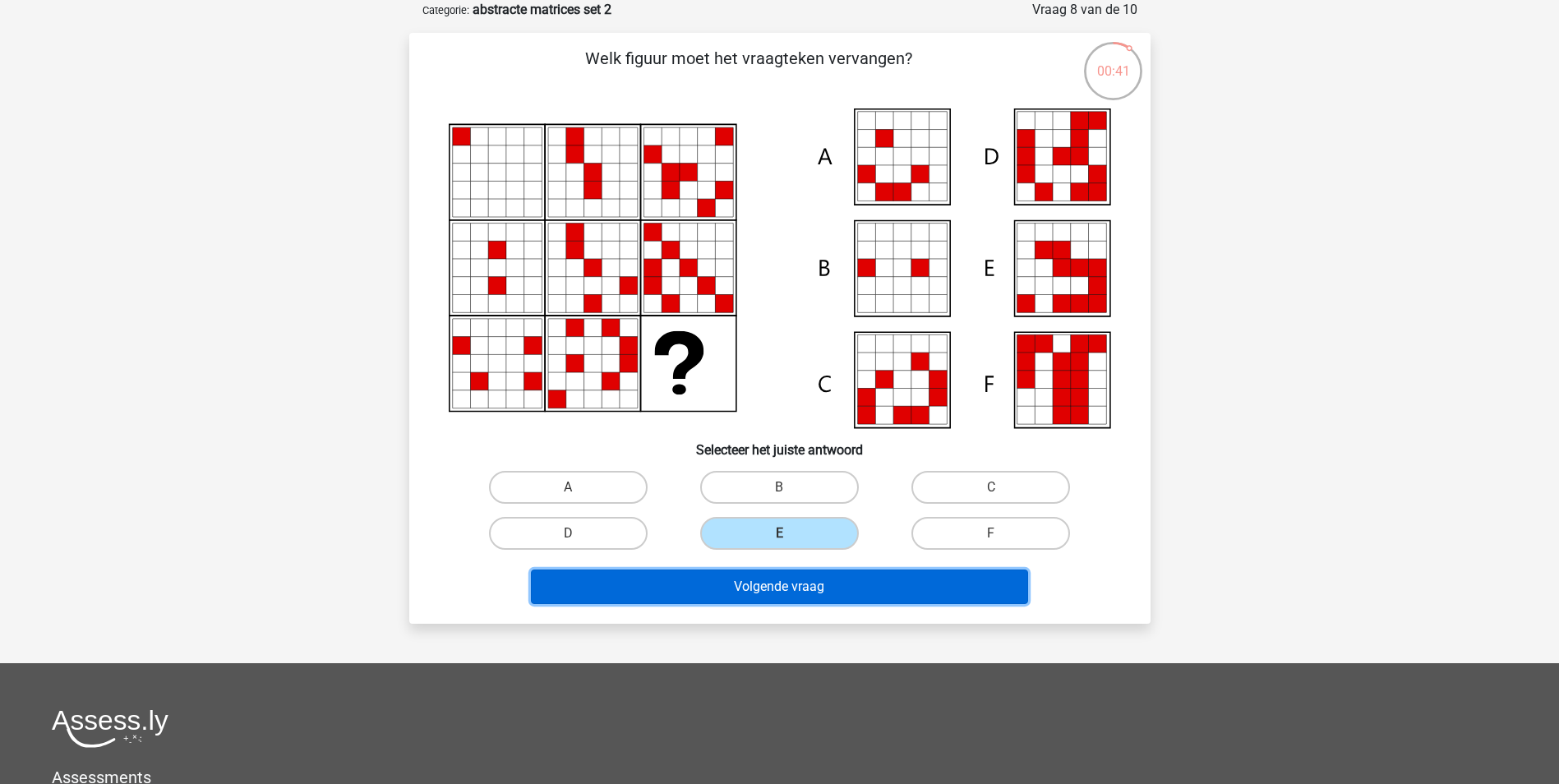
click at [802, 590] on button "Volgende vraag" at bounding box center [780, 587] width 497 height 35
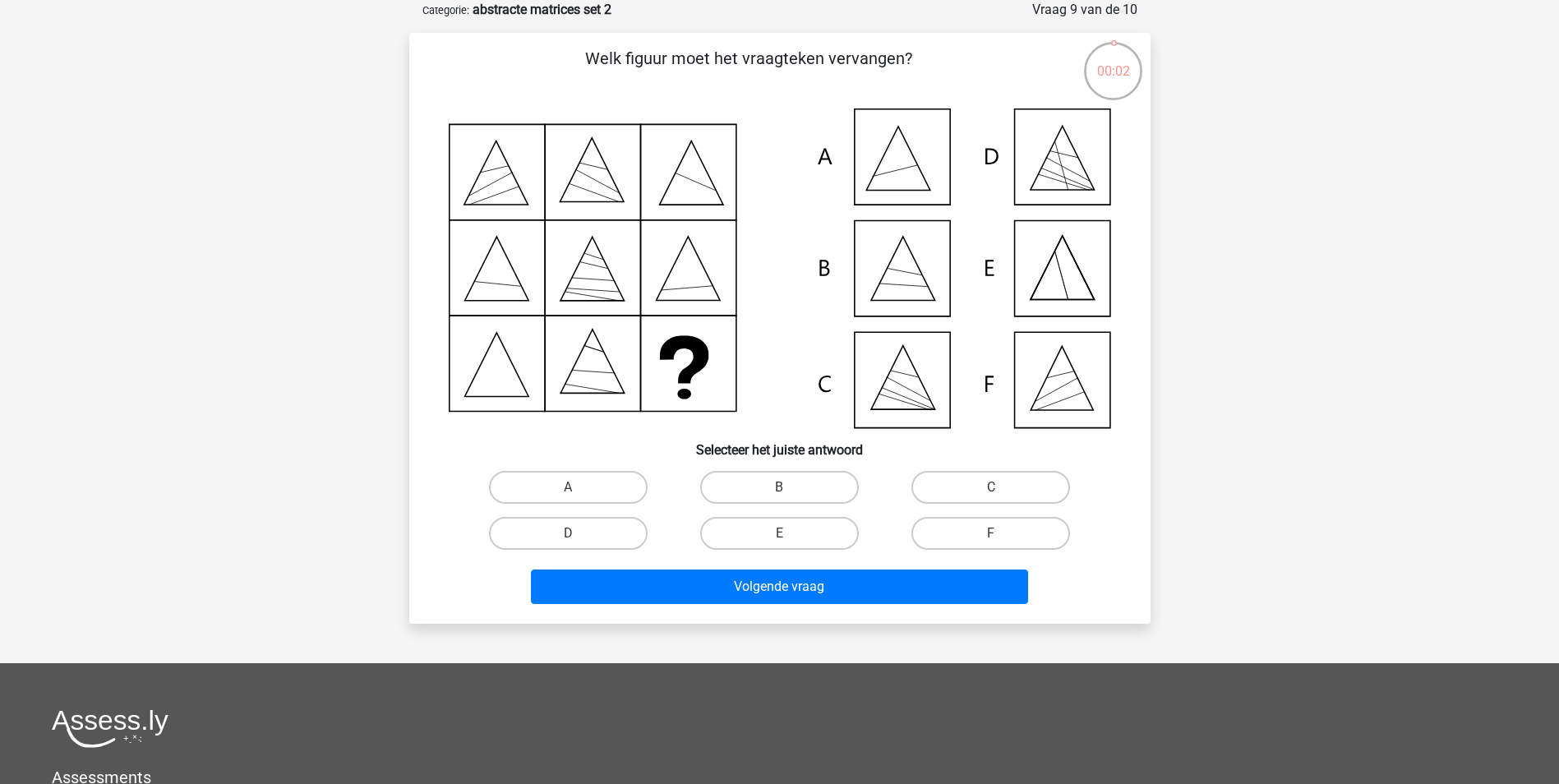
click at [787, 491] on input "B" at bounding box center [784, 493] width 11 height 11
radio input "true"
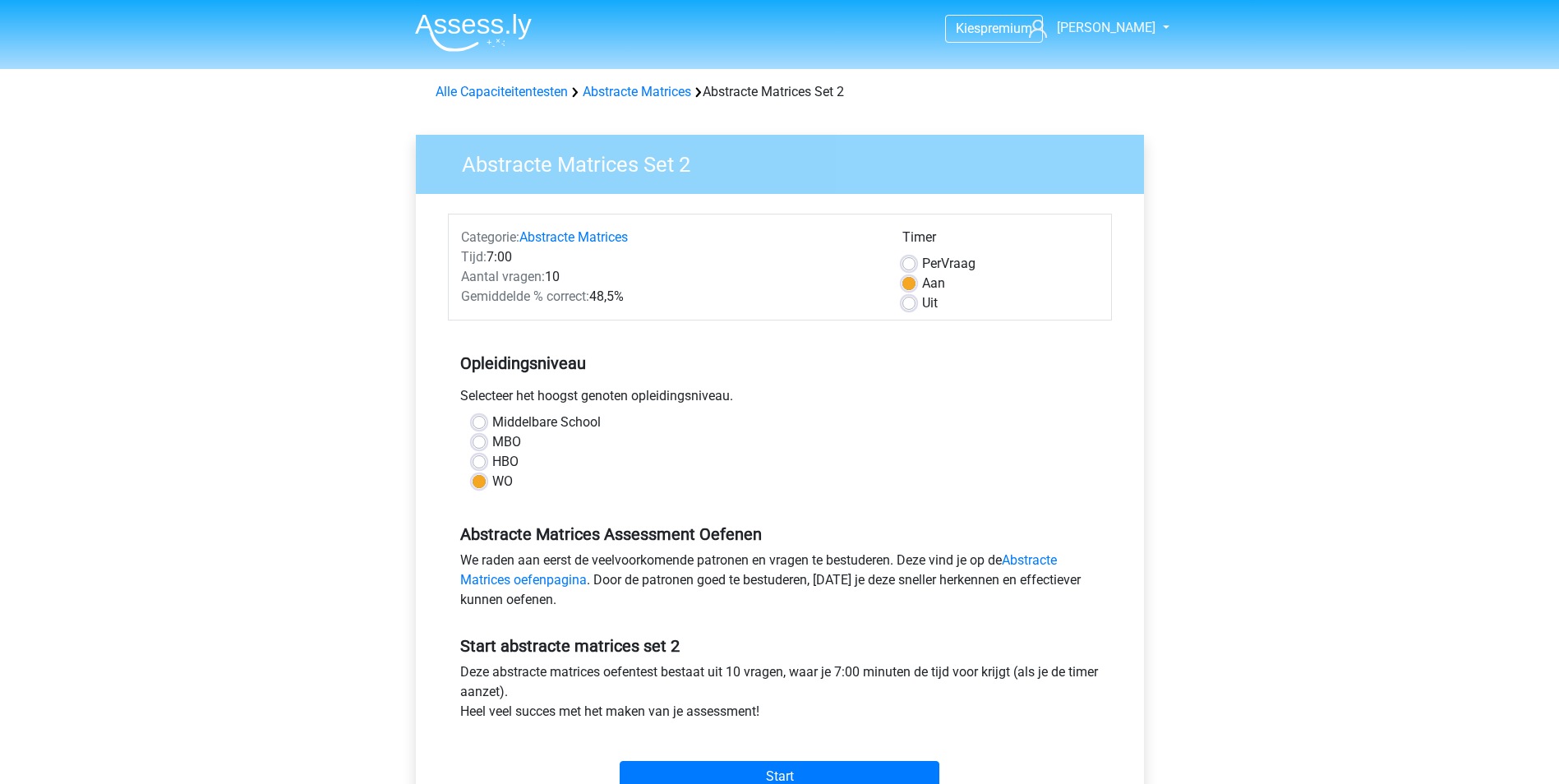
click at [462, 43] on img at bounding box center [474, 32] width 117 height 38
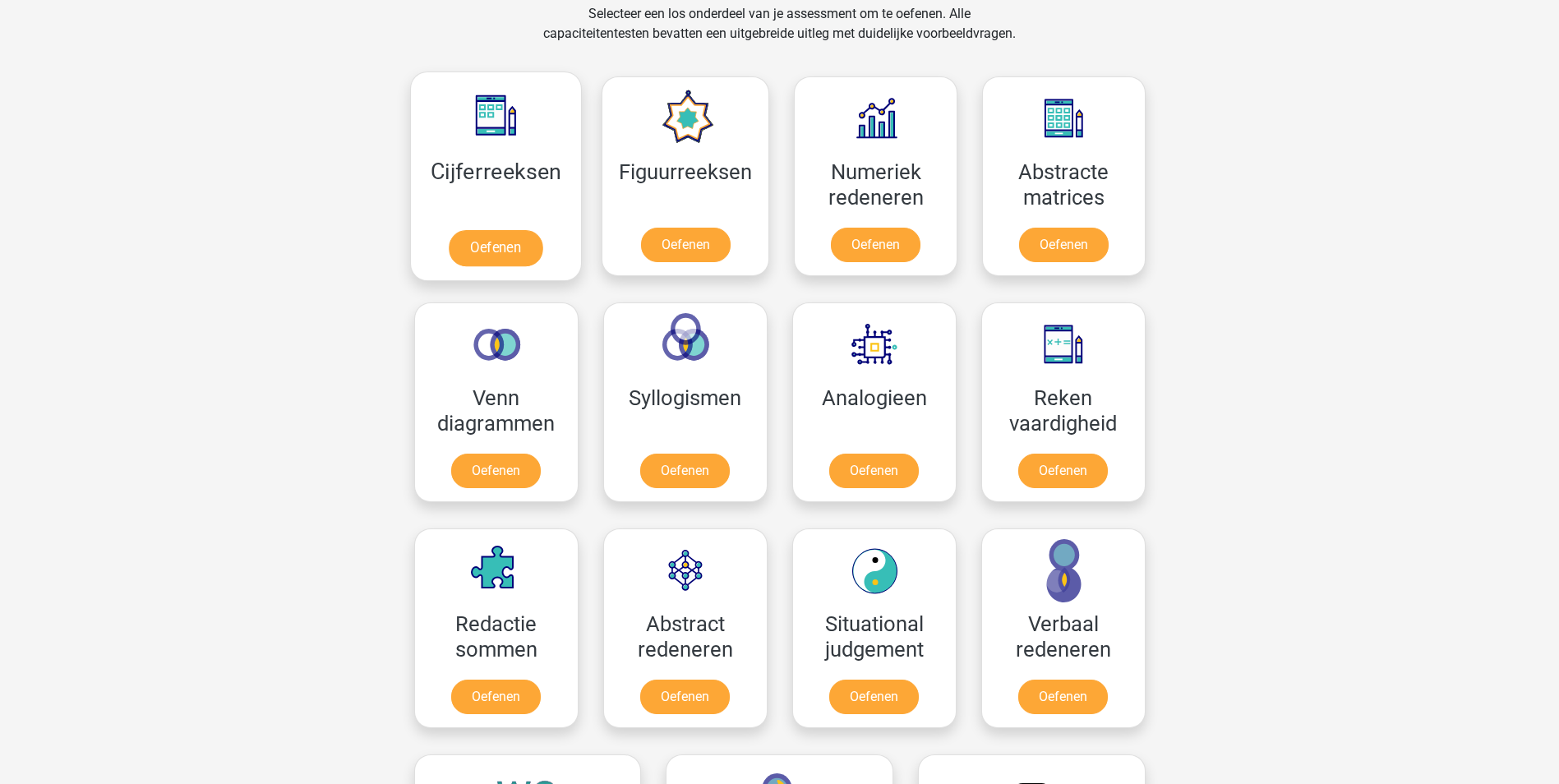
scroll to position [657, 0]
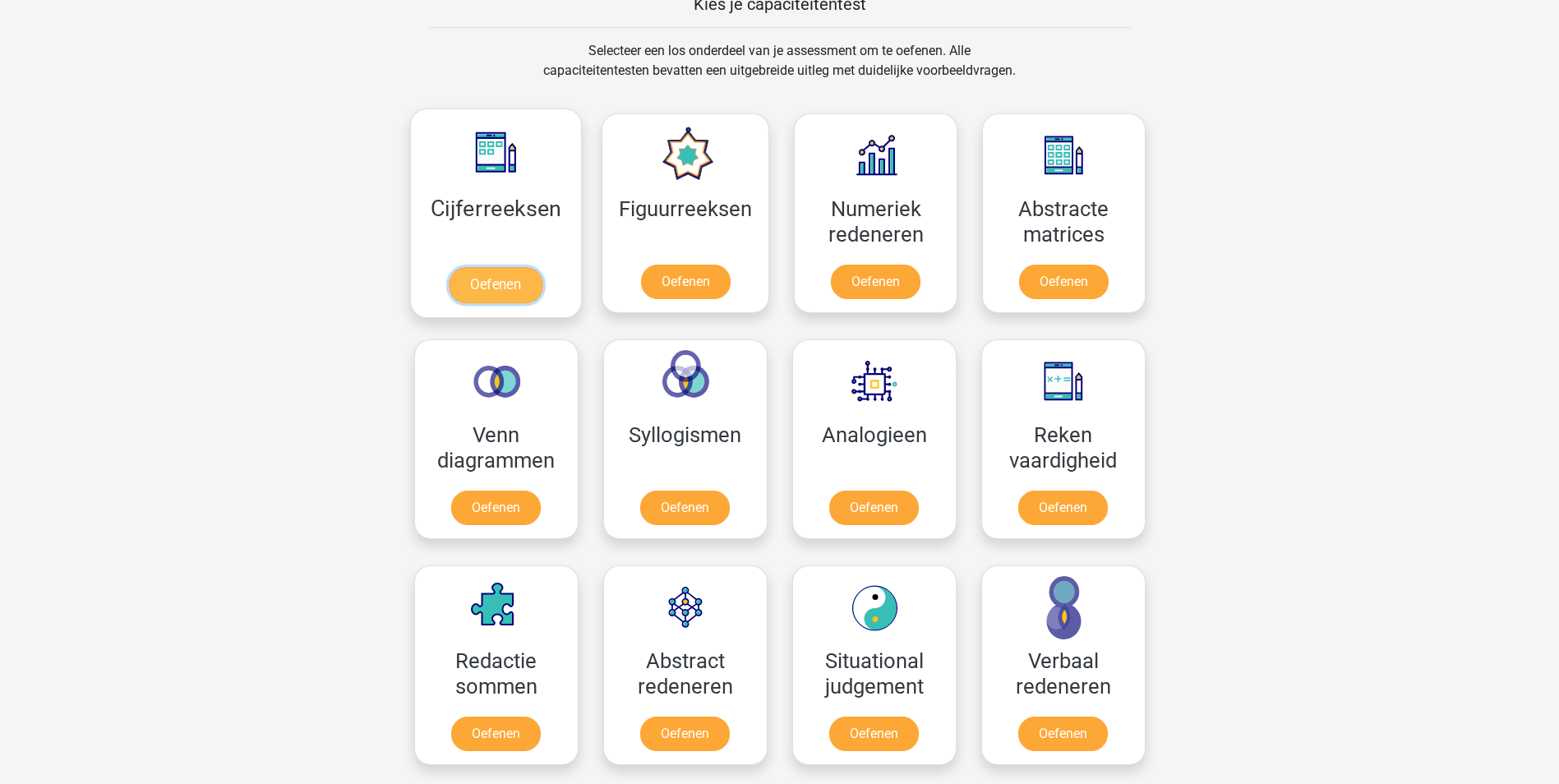
click at [523, 267] on link "Oefenen" at bounding box center [496, 286] width 94 height 37
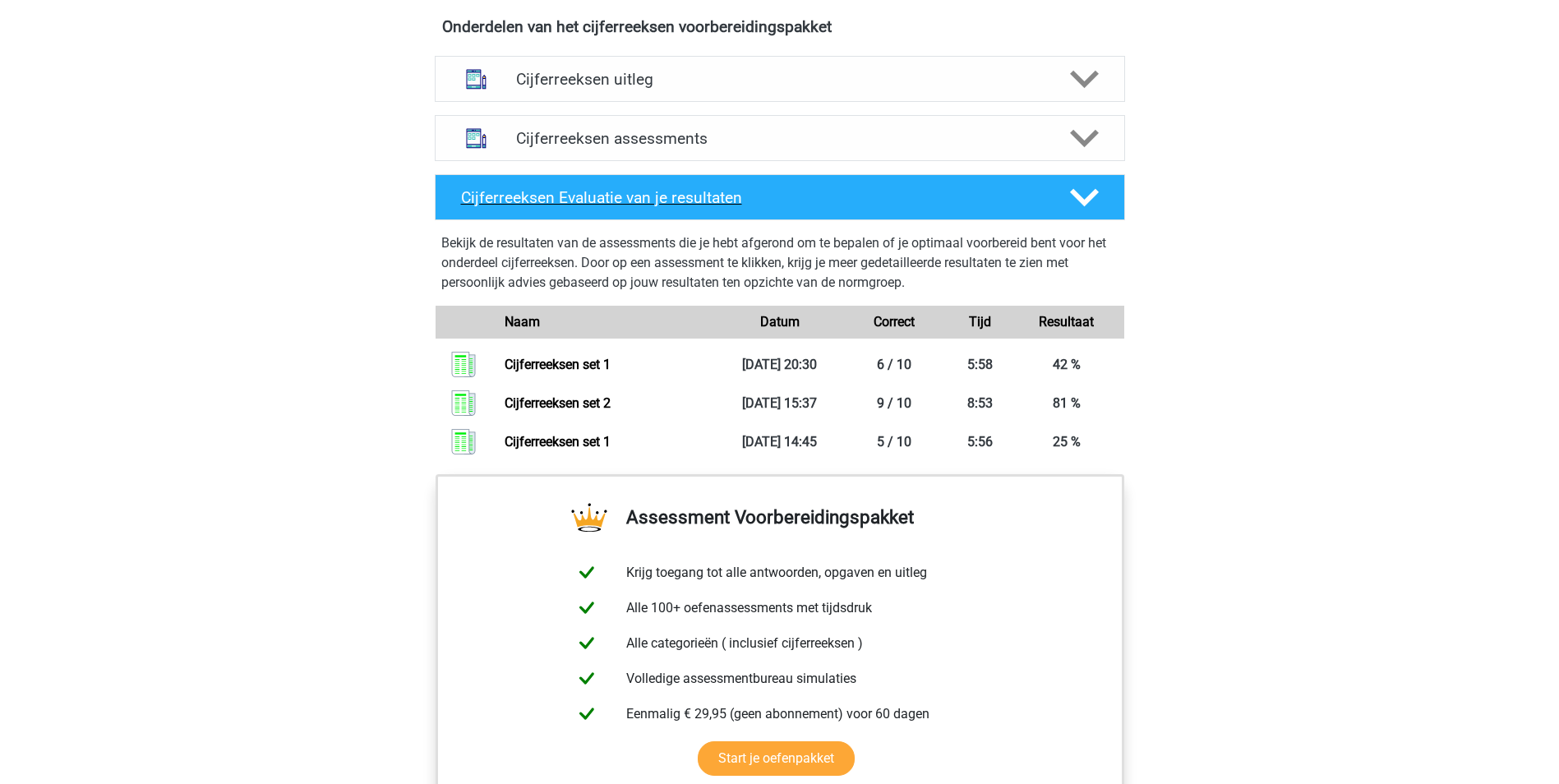
scroll to position [986, 0]
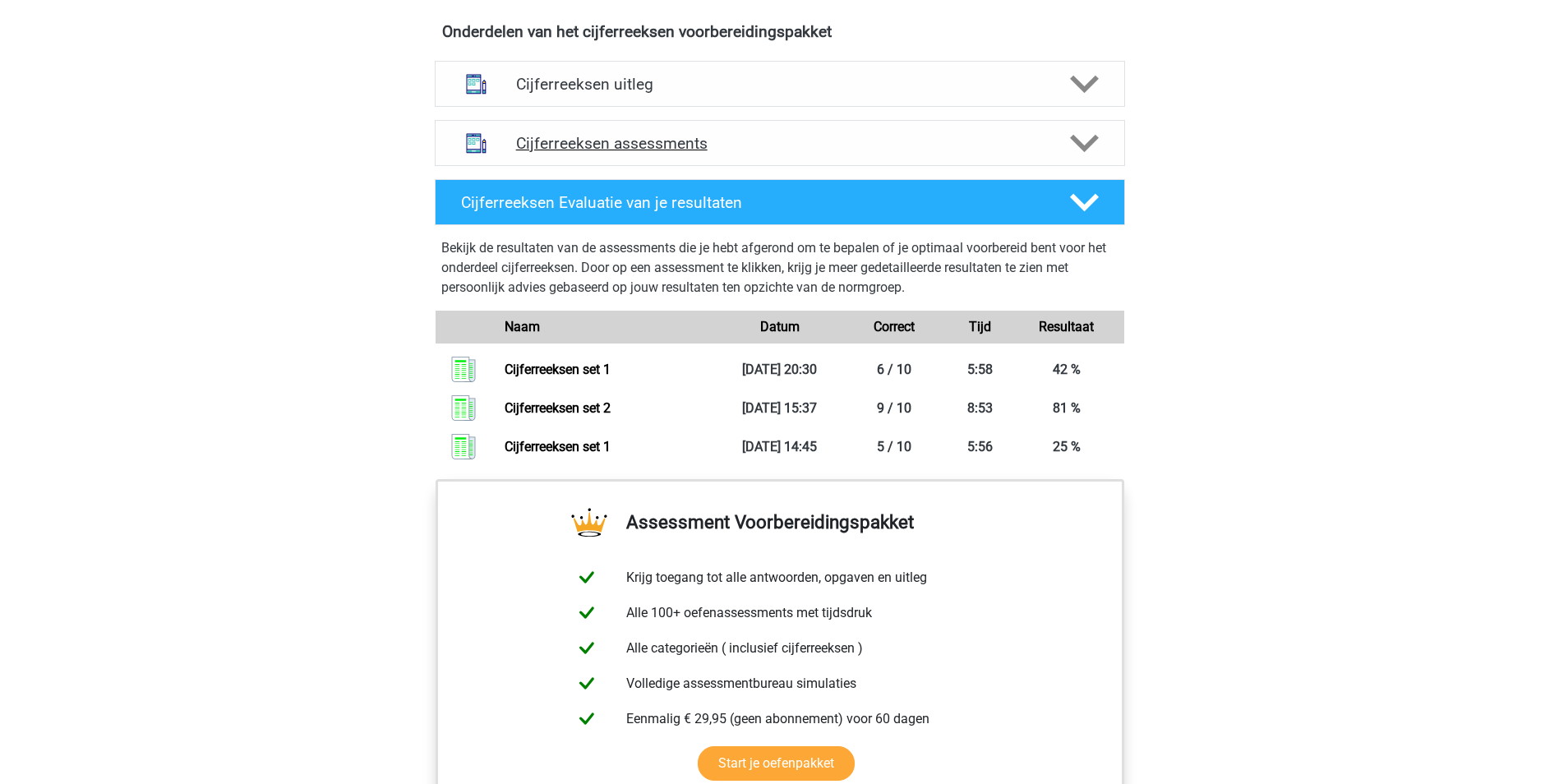
click at [632, 152] on h4 "Cijferreeksen assessments" at bounding box center [780, 143] width 528 height 19
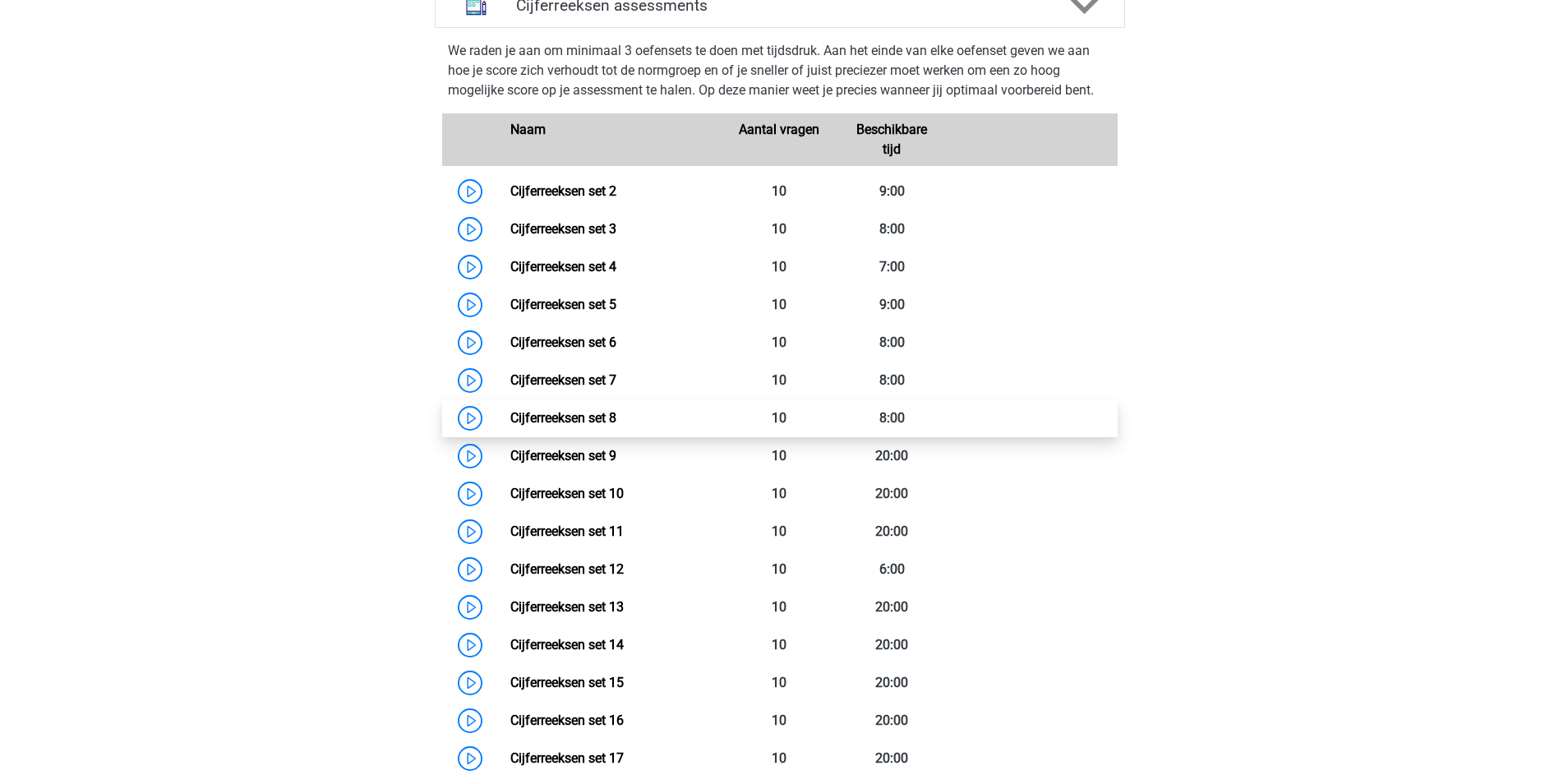
scroll to position [1150, 0]
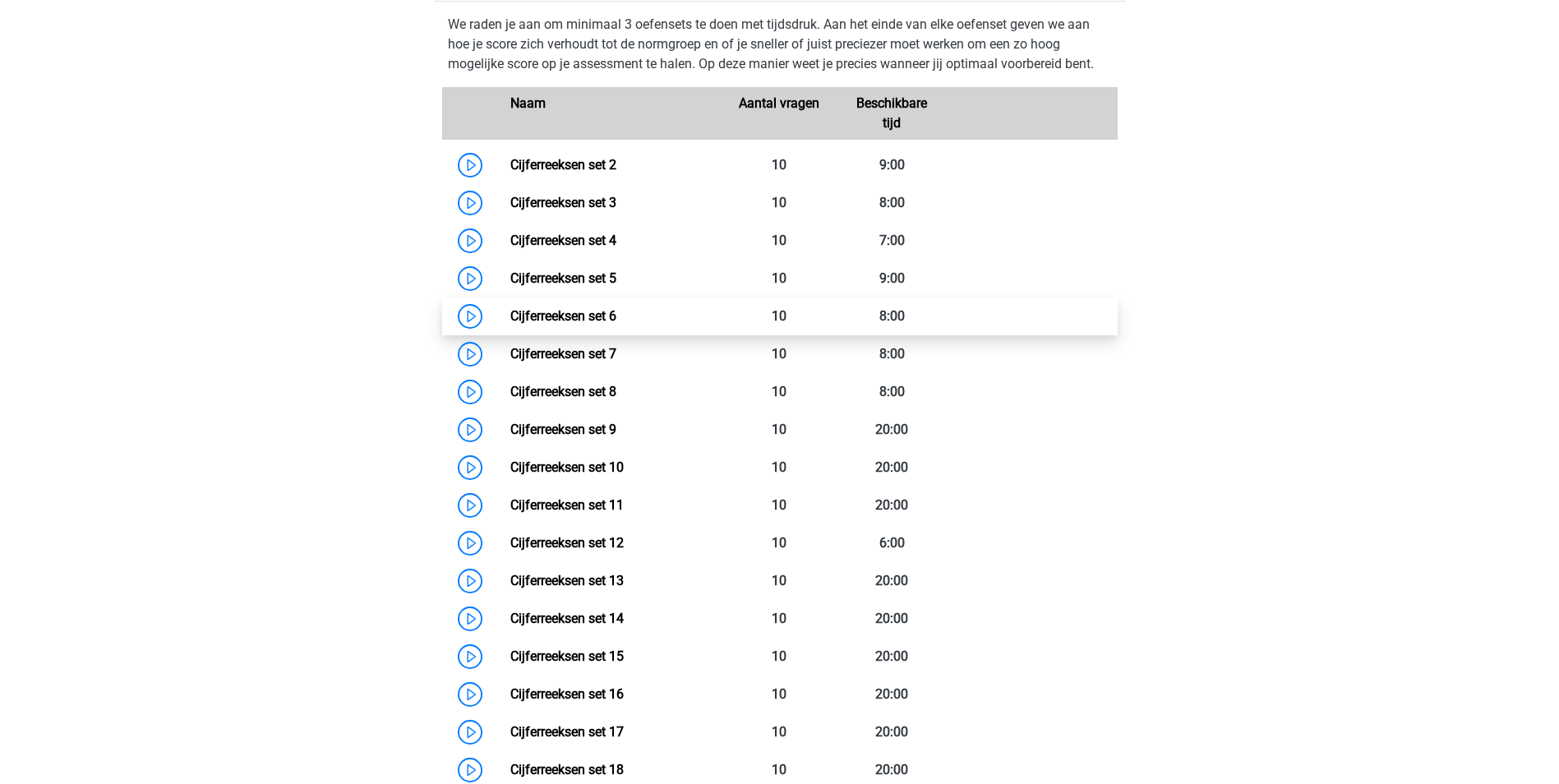
click at [510, 324] on link "Cijferreeksen set 6" at bounding box center [563, 316] width 106 height 16
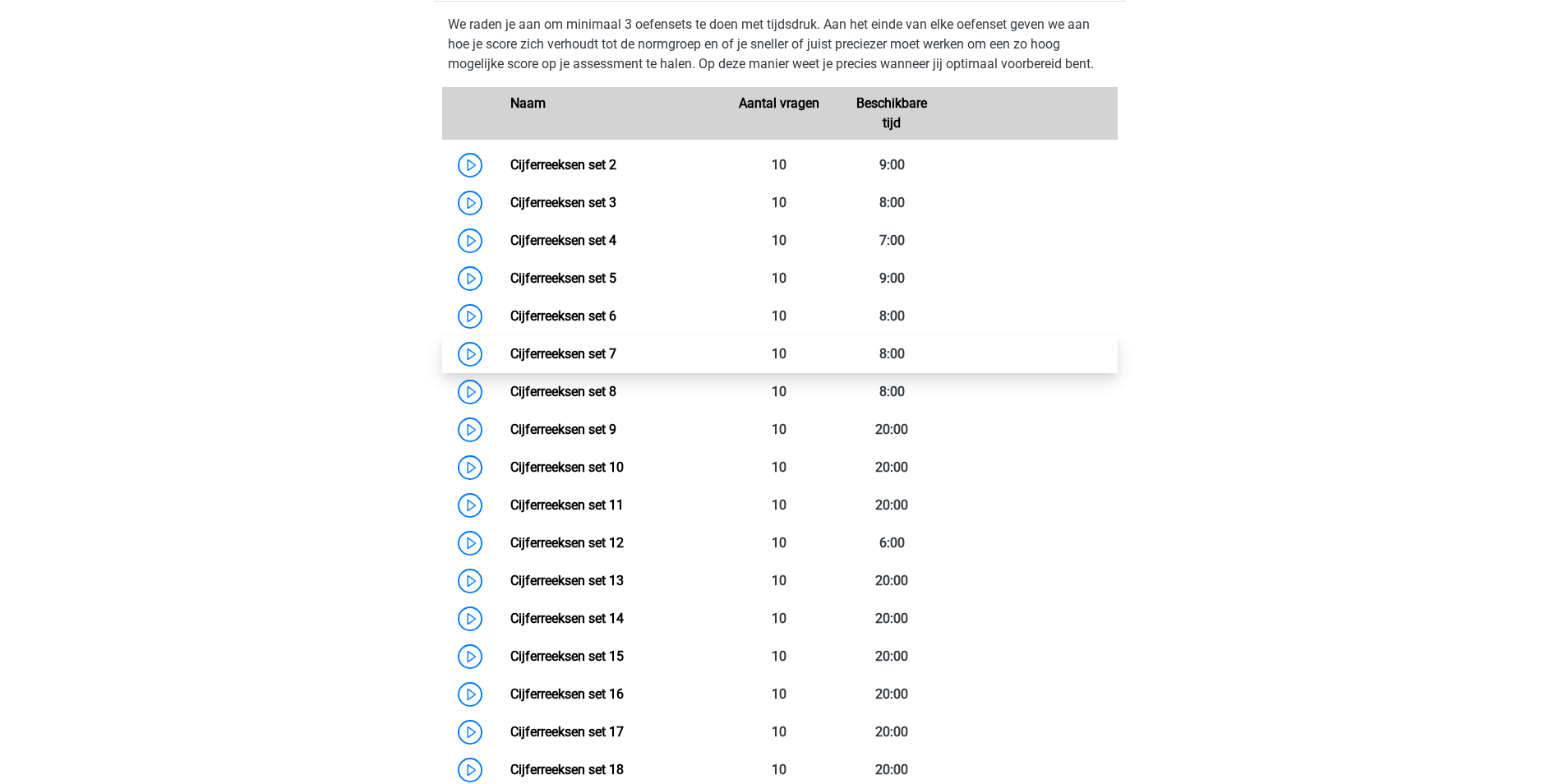
click at [510, 361] on link "Cijferreeksen set 7" at bounding box center [563, 353] width 106 height 16
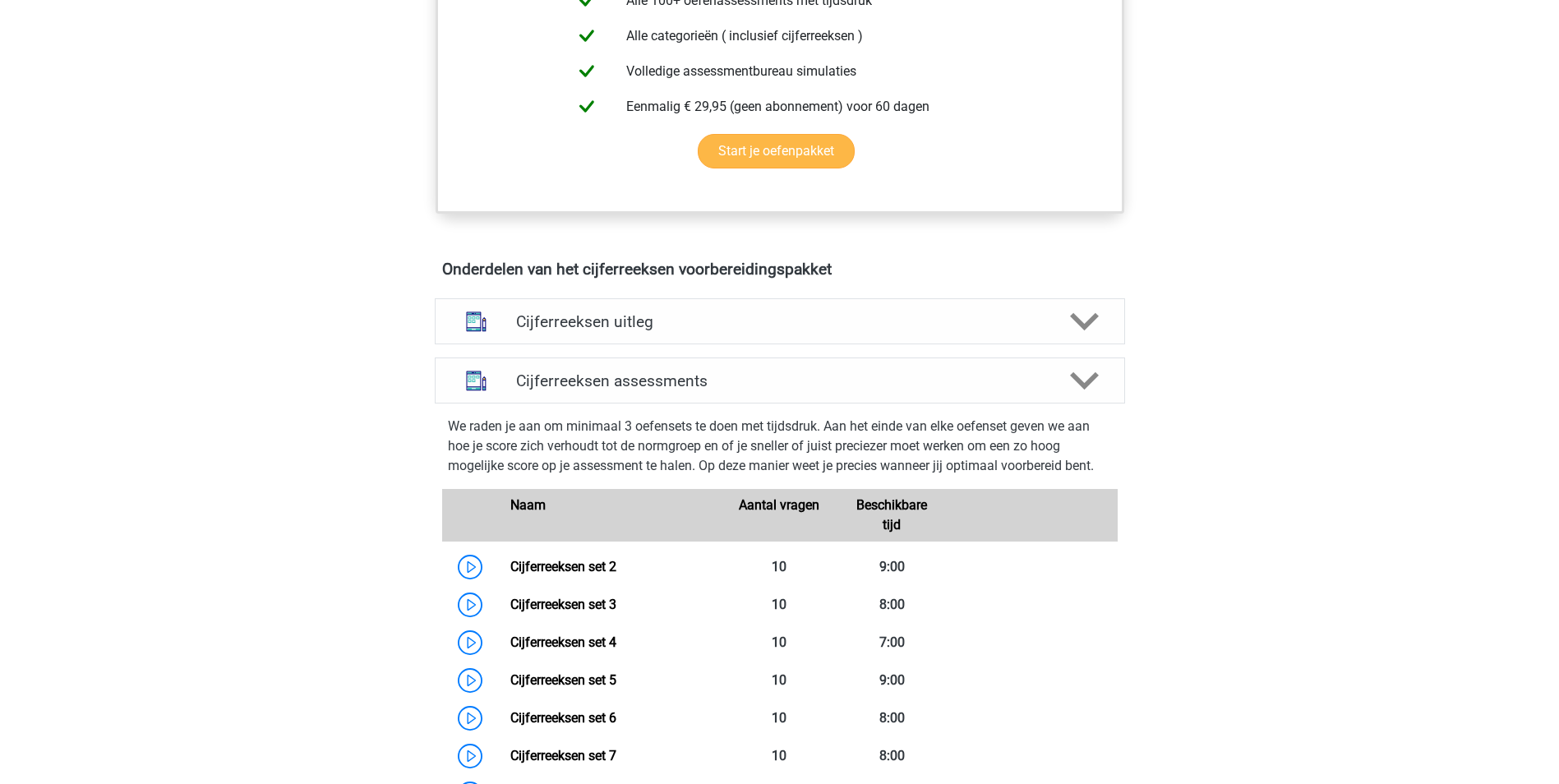
scroll to position [739, 0]
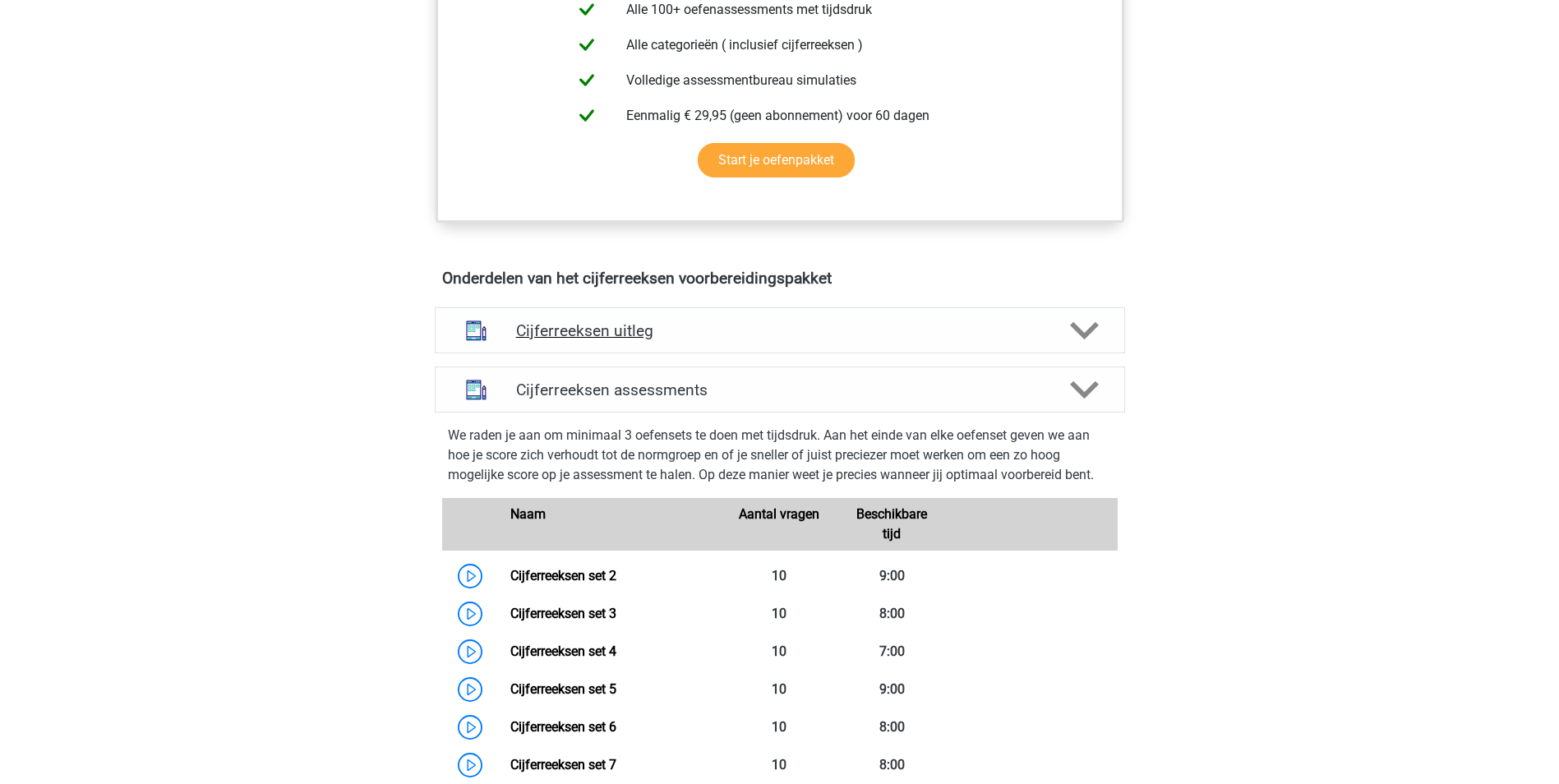
click at [655, 340] on h4 "Cijferreeksen uitleg" at bounding box center [780, 330] width 528 height 19
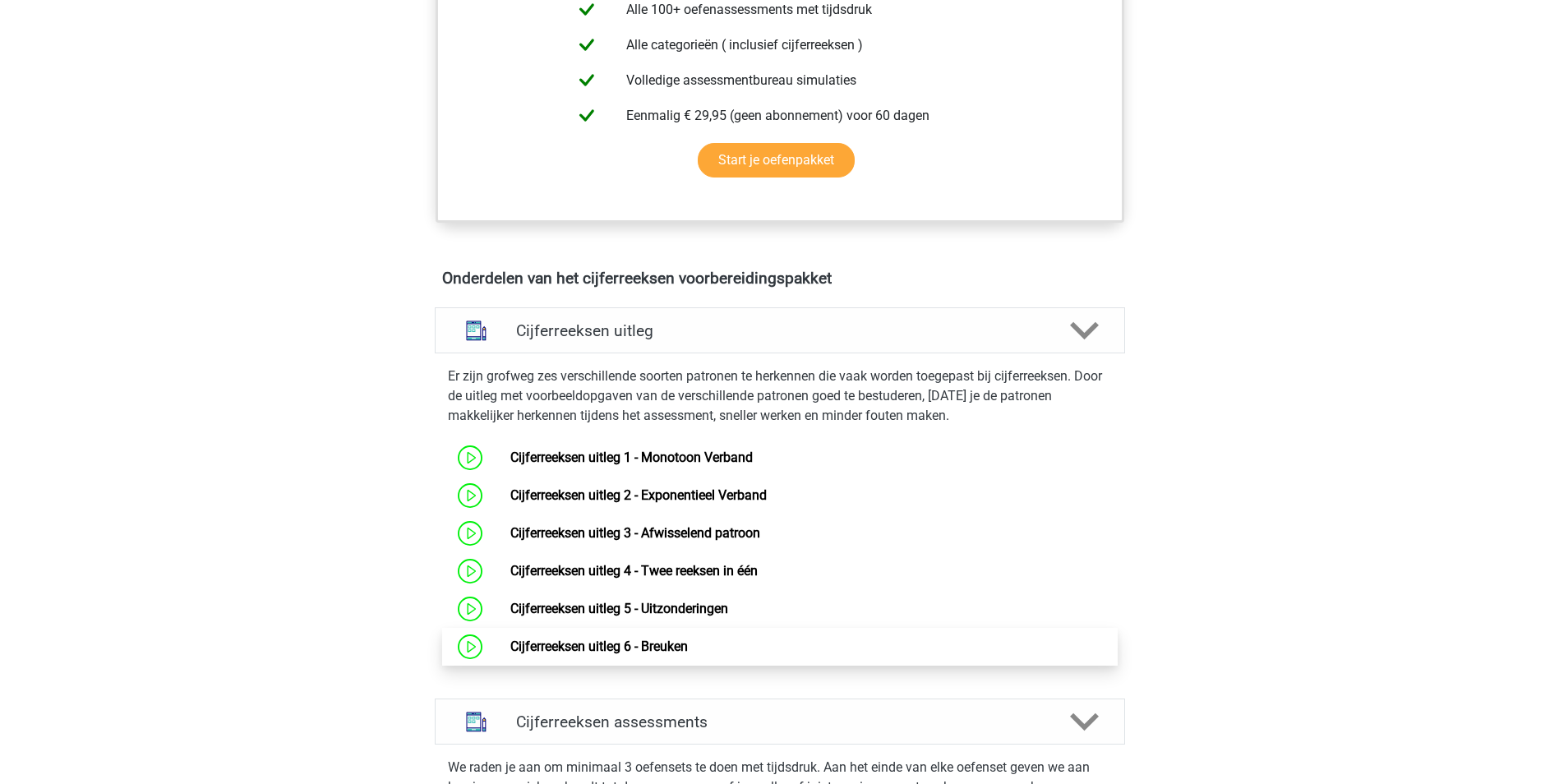
click at [510, 654] on link "Cijferreeksen uitleg 6 - Breuken" at bounding box center [599, 646] width 177 height 16
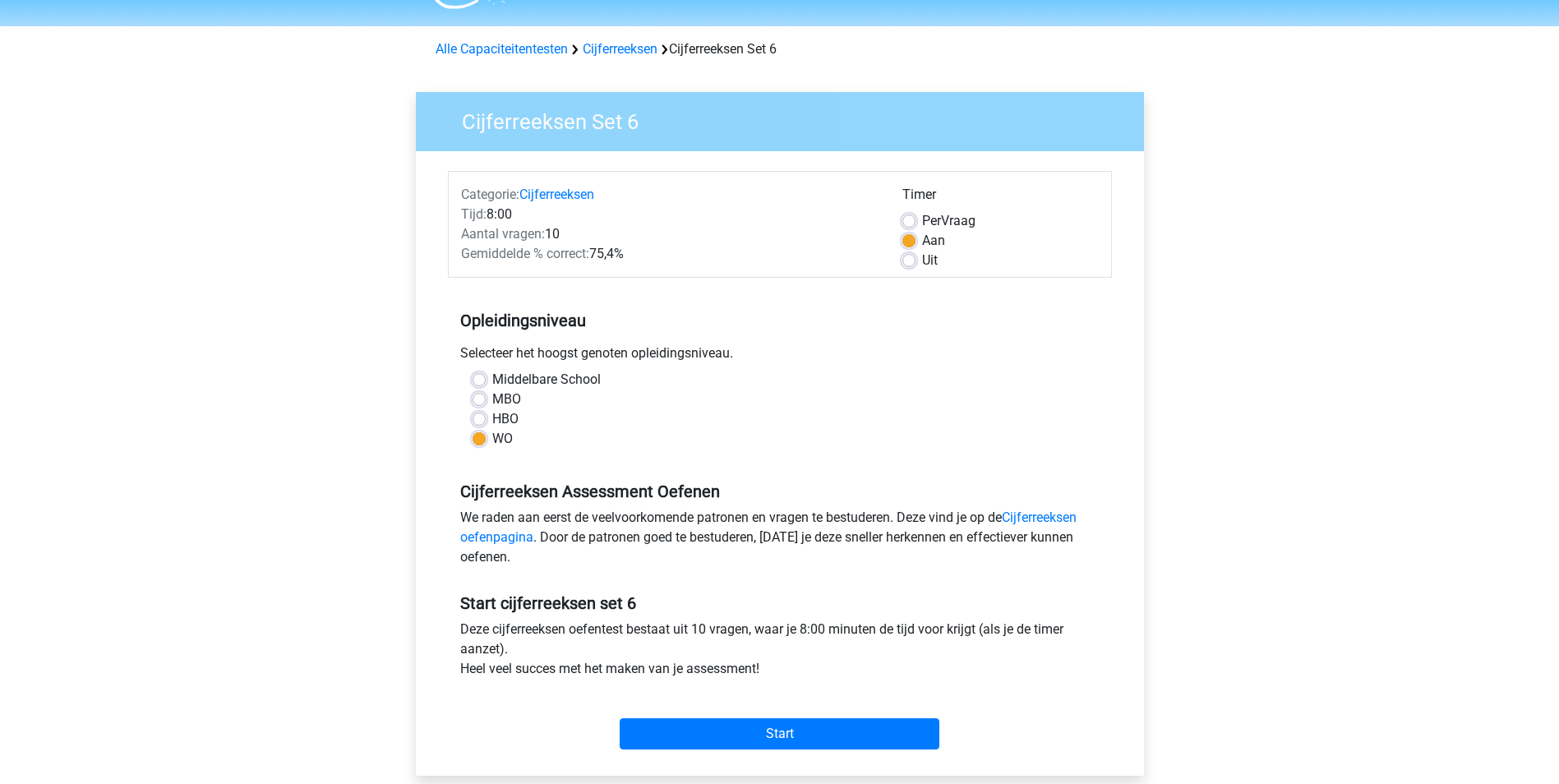
scroll to position [82, 0]
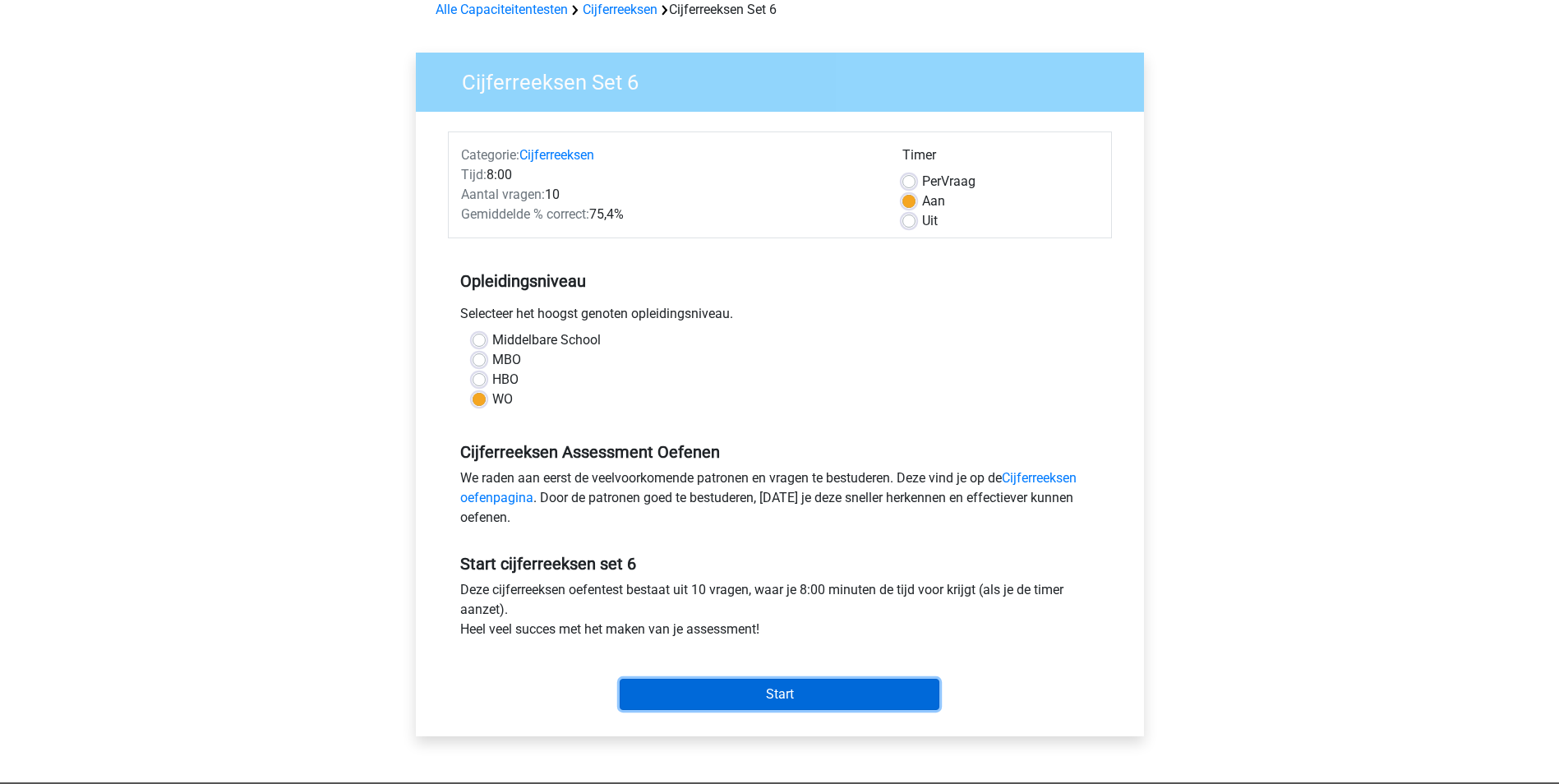
click at [773, 695] on input "Start" at bounding box center [780, 695] width 319 height 31
click at [786, 705] on input "Start" at bounding box center [780, 695] width 319 height 31
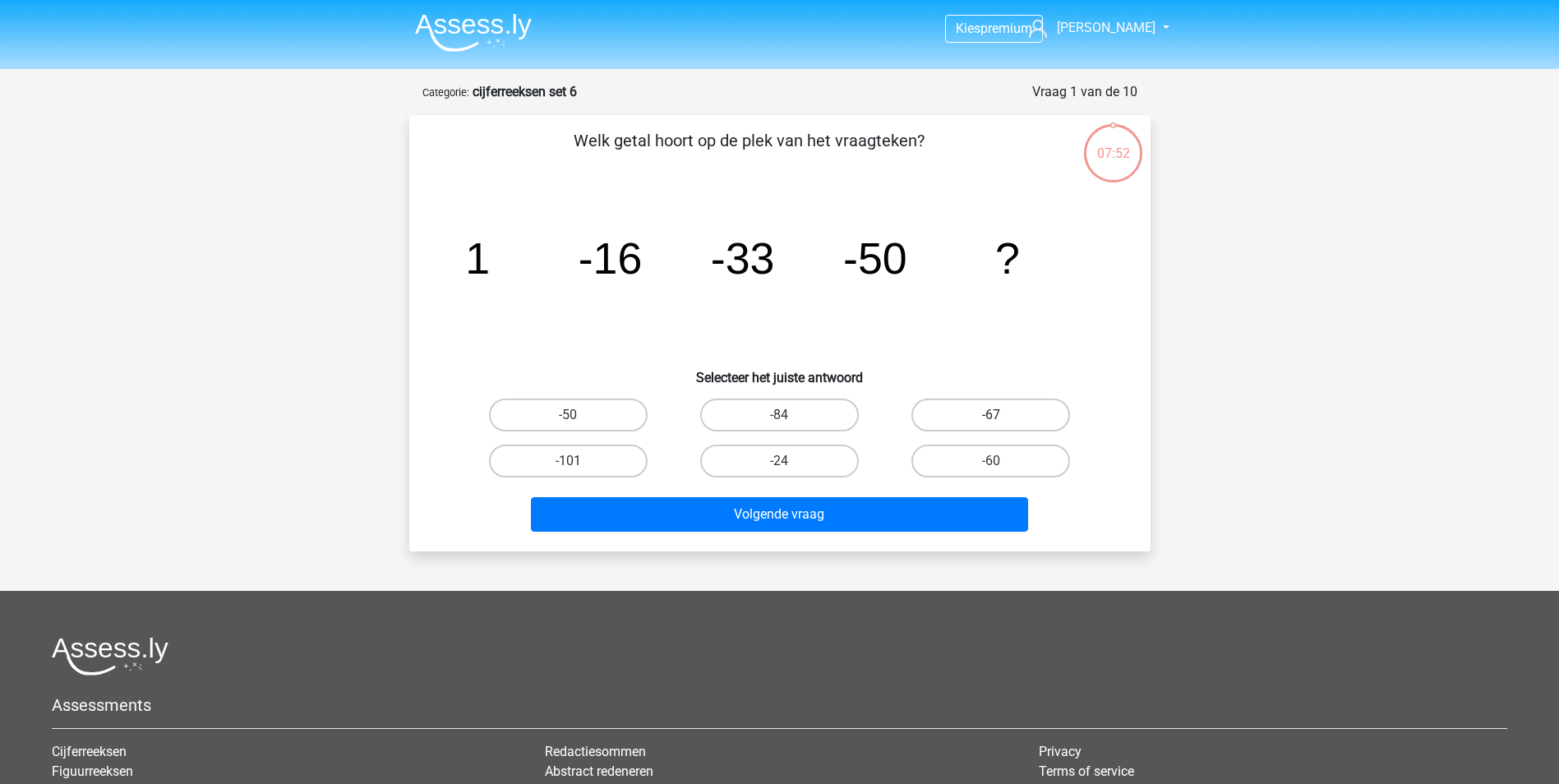
click at [955, 418] on label "-67" at bounding box center [990, 415] width 159 height 33
click at [991, 418] on input "-67" at bounding box center [997, 421] width 11 height 11
radio input "true"
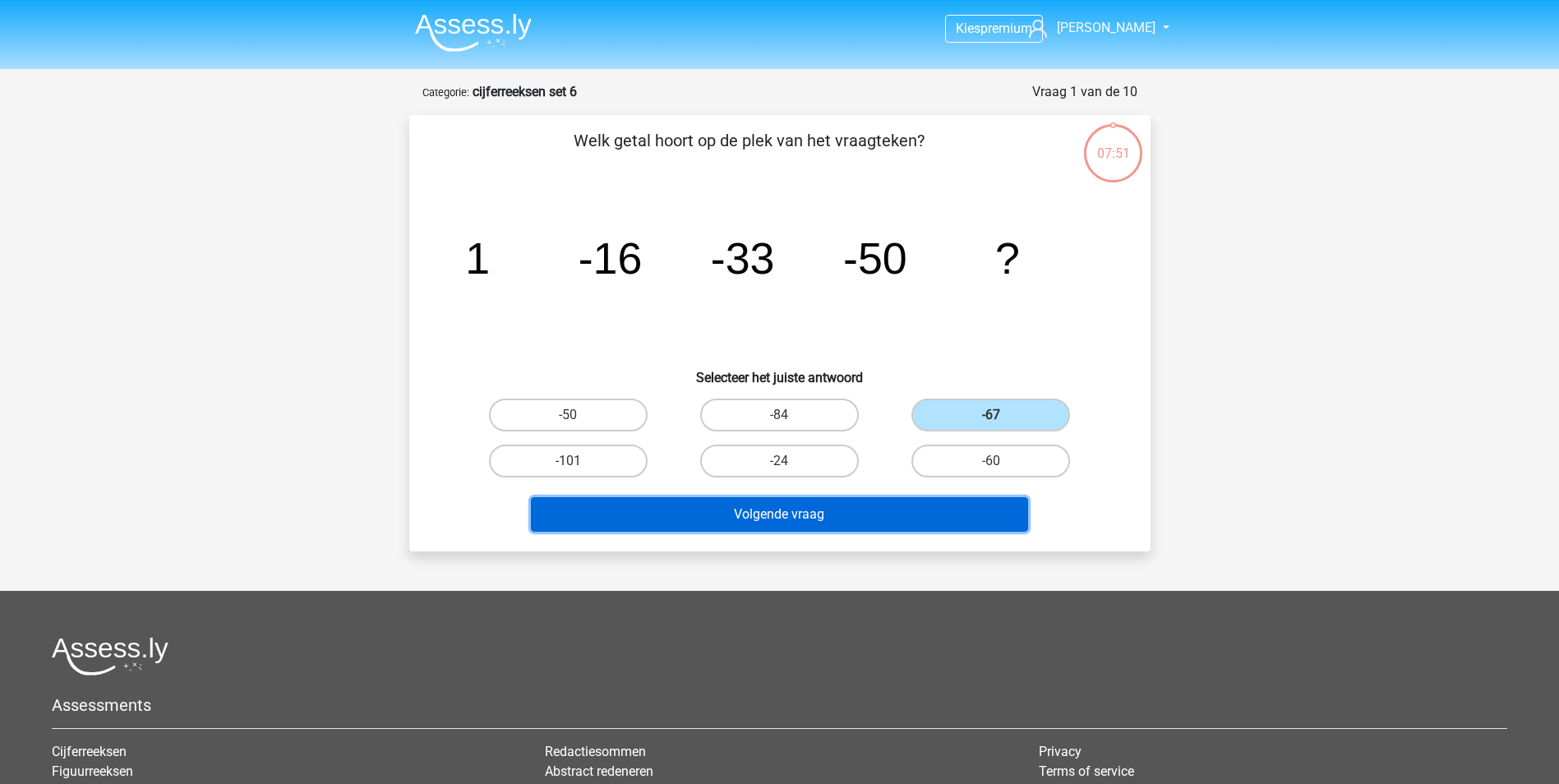
click at [863, 520] on button "Volgende vraag" at bounding box center [780, 515] width 497 height 35
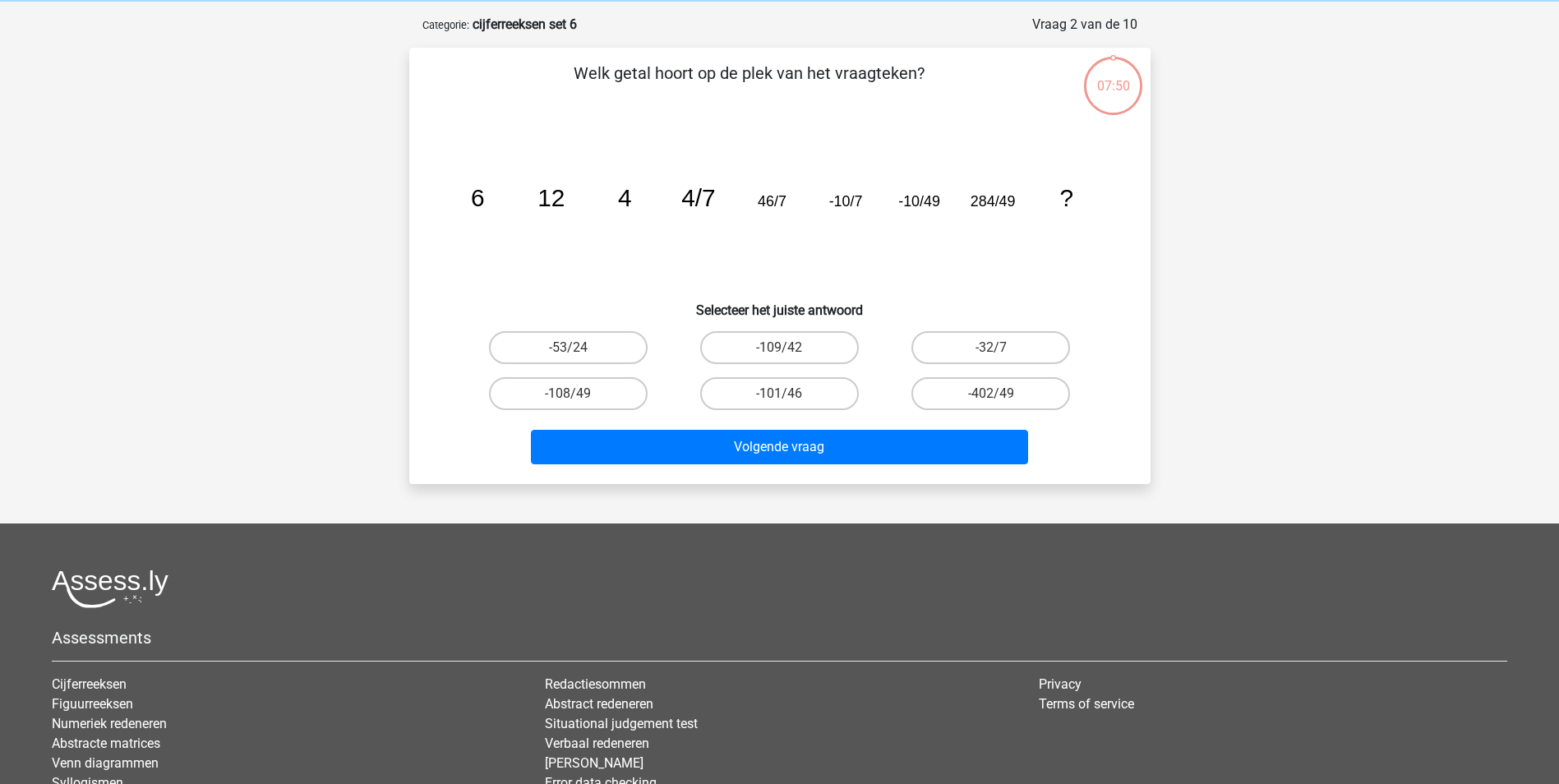
scroll to position [82, 0]
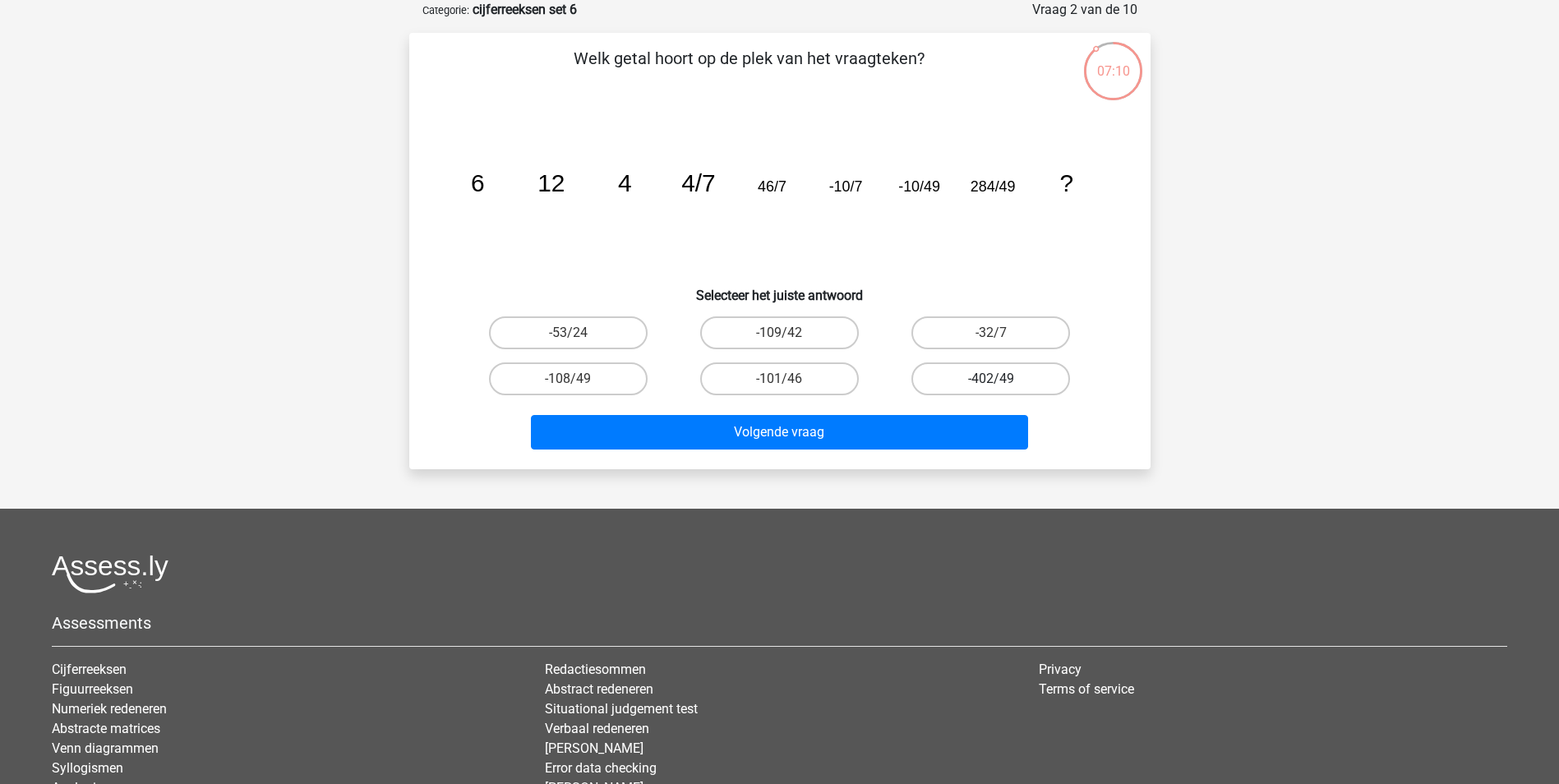
click at [960, 380] on label "-402/49" at bounding box center [990, 379] width 159 height 33
click at [991, 380] on input "-402/49" at bounding box center [997, 384] width 11 height 11
radio input "true"
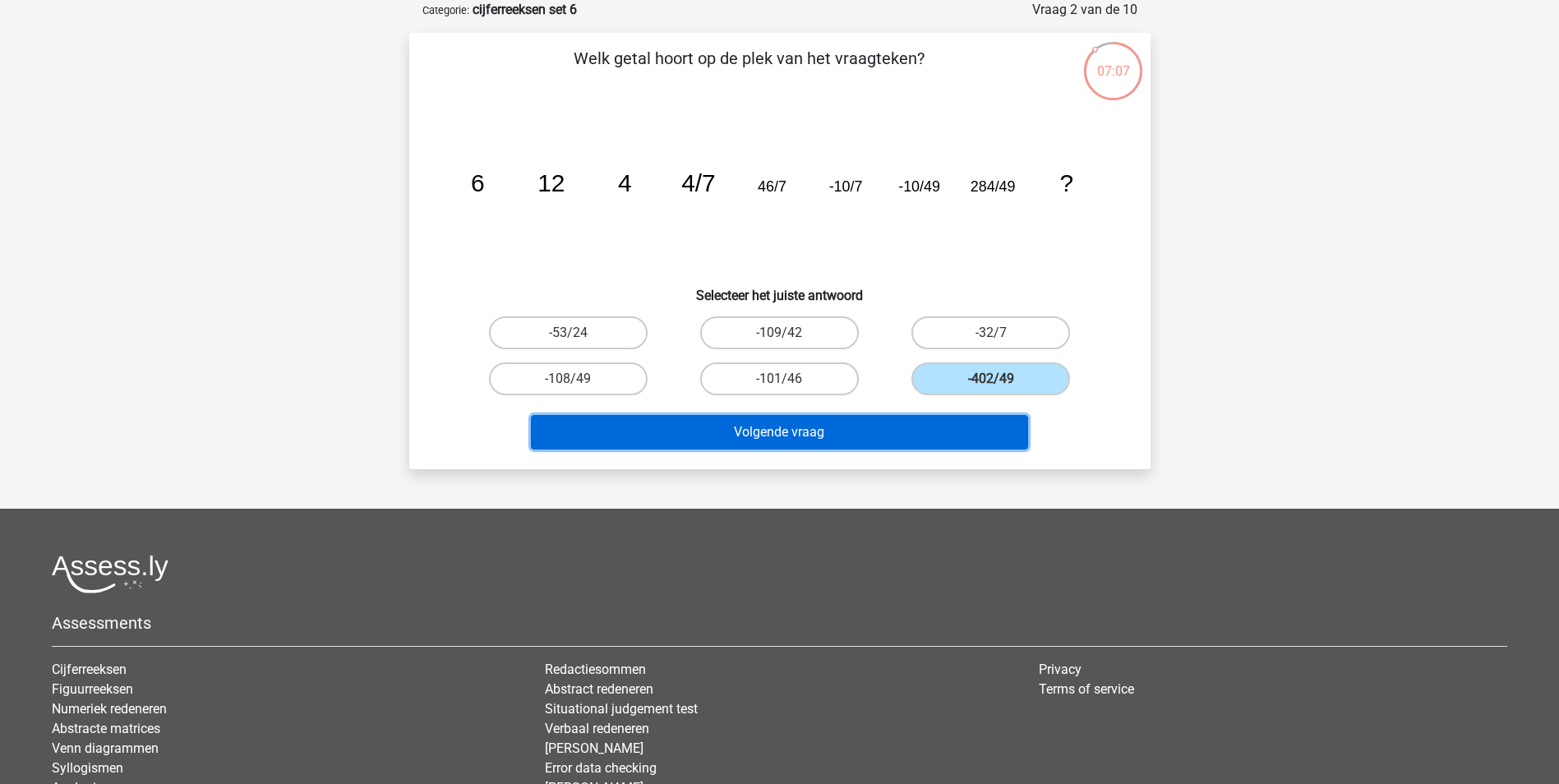
click at [848, 440] on button "Volgende vraag" at bounding box center [780, 433] width 497 height 35
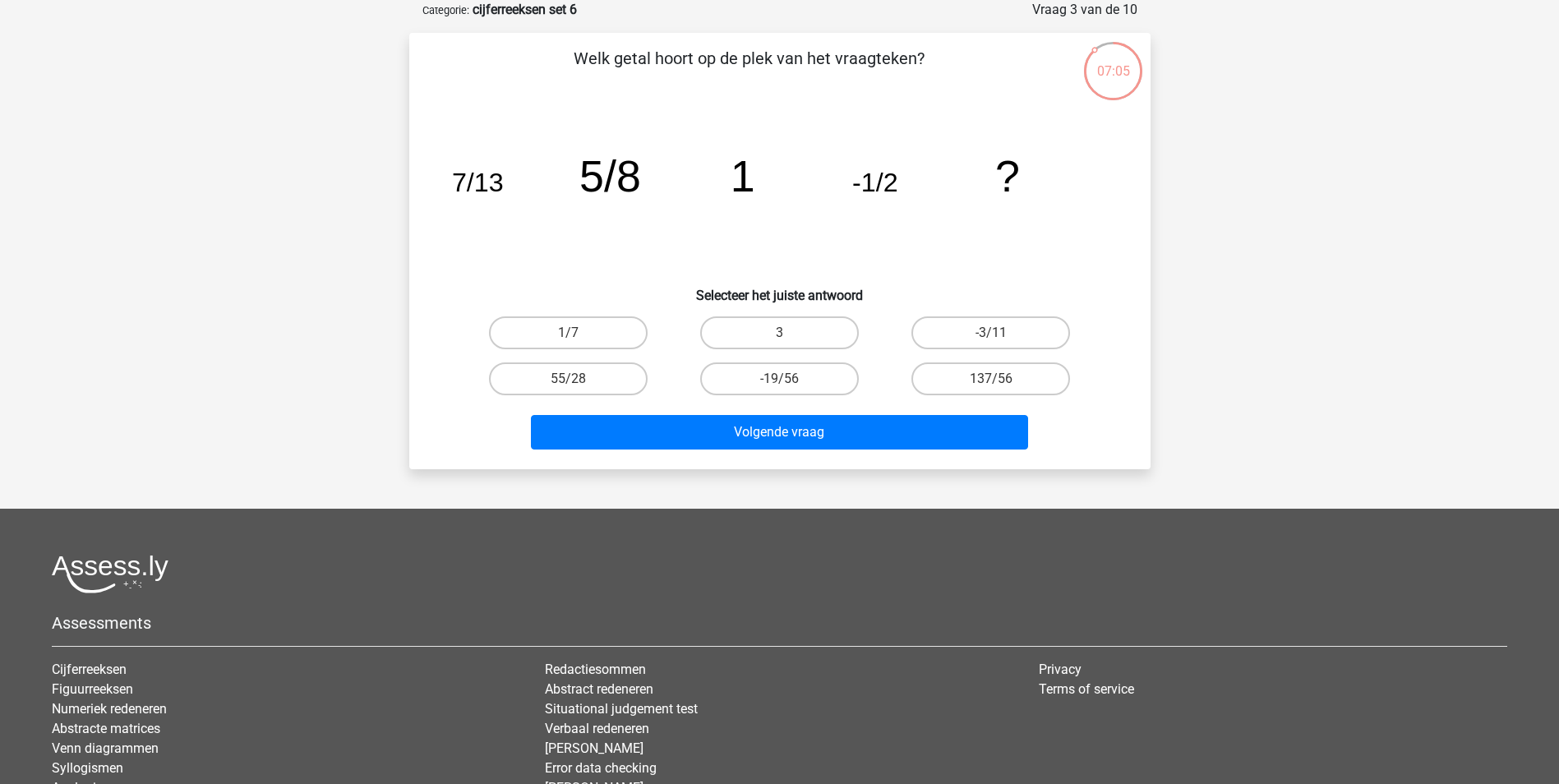
scroll to position [0, 0]
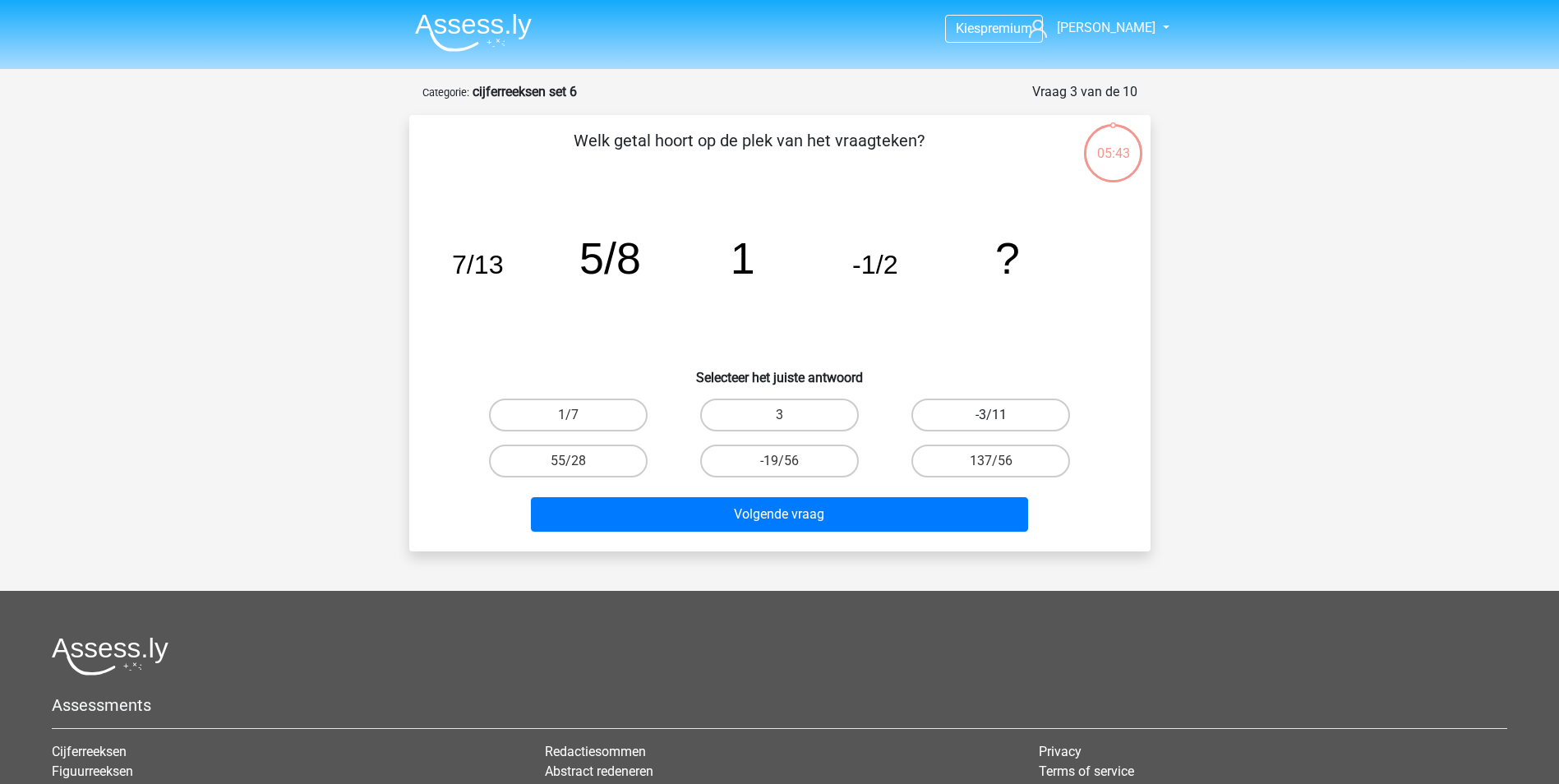
click at [965, 412] on label "-3/11" at bounding box center [990, 415] width 159 height 33
click at [991, 415] on input "-3/11" at bounding box center [997, 421] width 11 height 11
radio input "true"
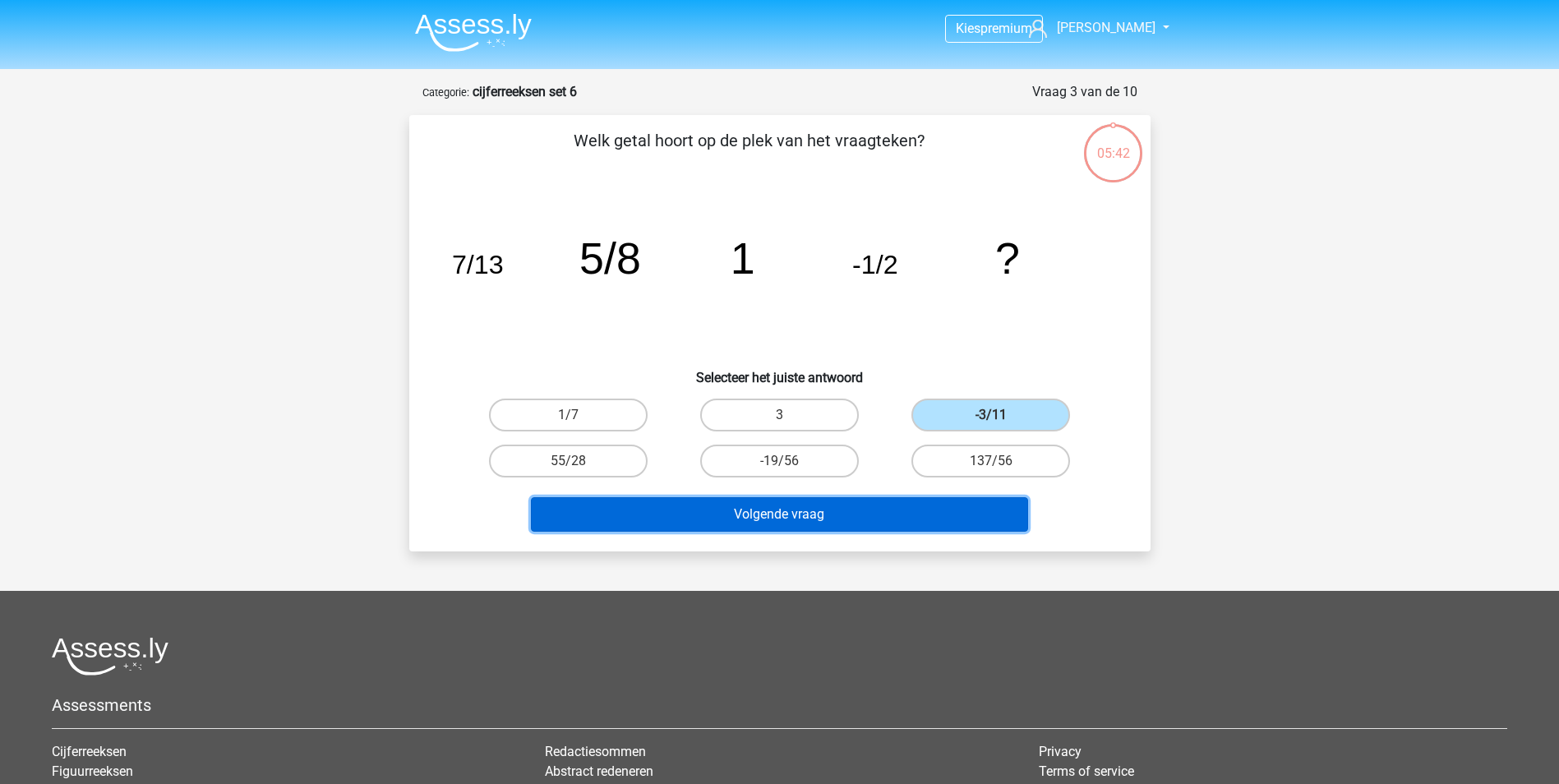
click at [803, 510] on button "Volgende vraag" at bounding box center [780, 515] width 497 height 35
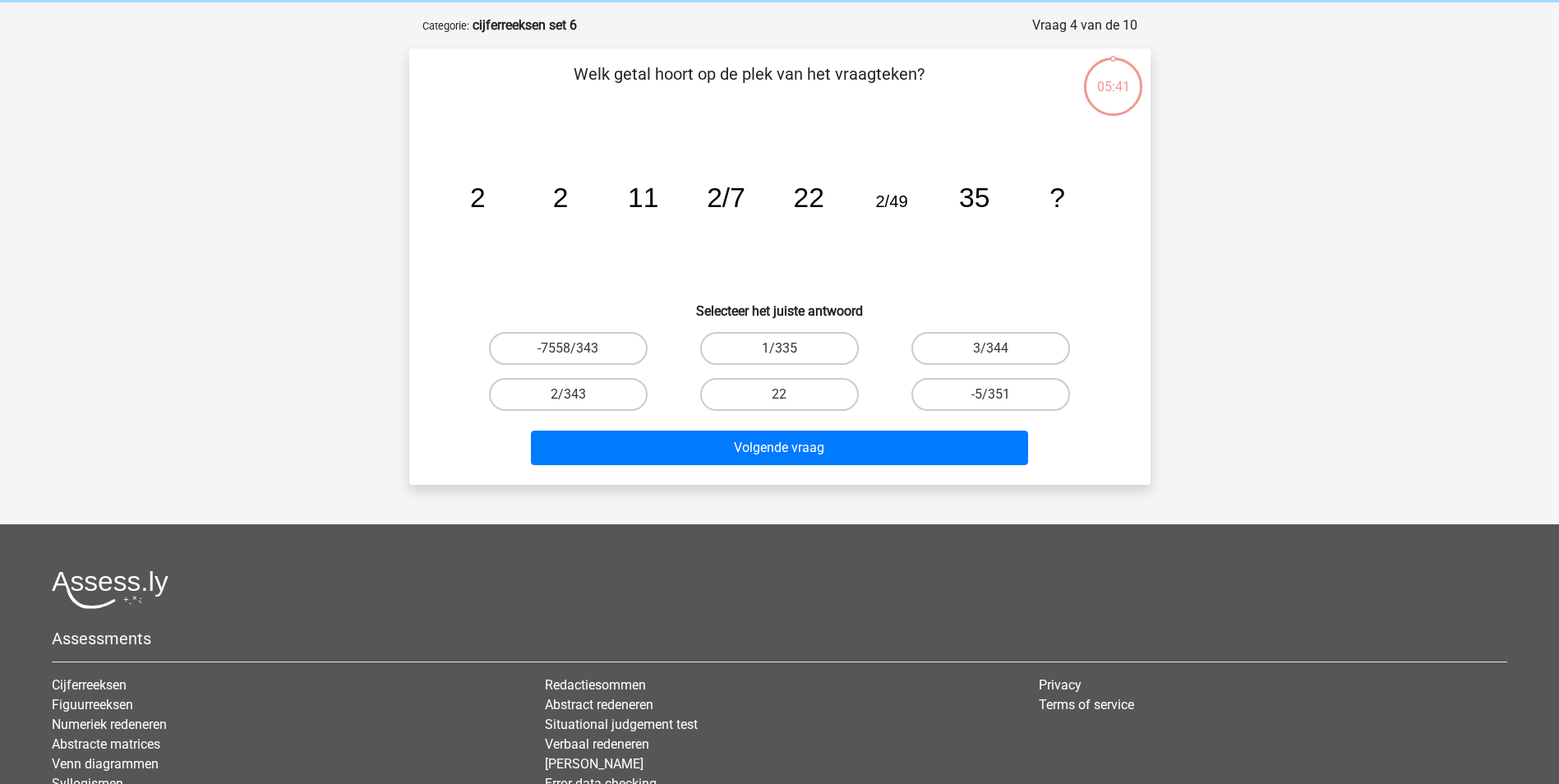
scroll to position [82, 0]
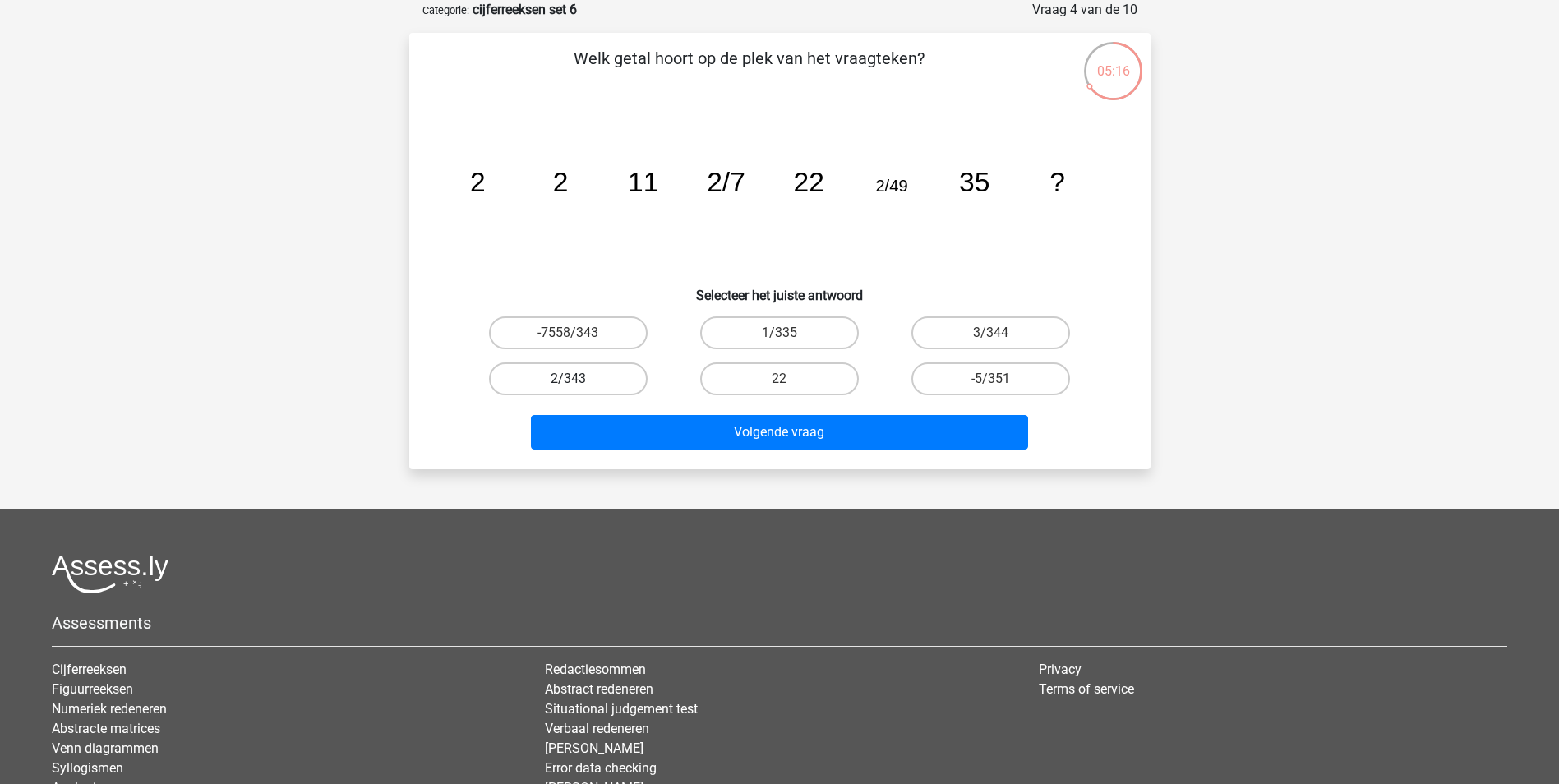
click at [587, 383] on label "2/343" at bounding box center [569, 379] width 159 height 33
click at [579, 383] on input "2/343" at bounding box center [573, 384] width 11 height 11
radio input "true"
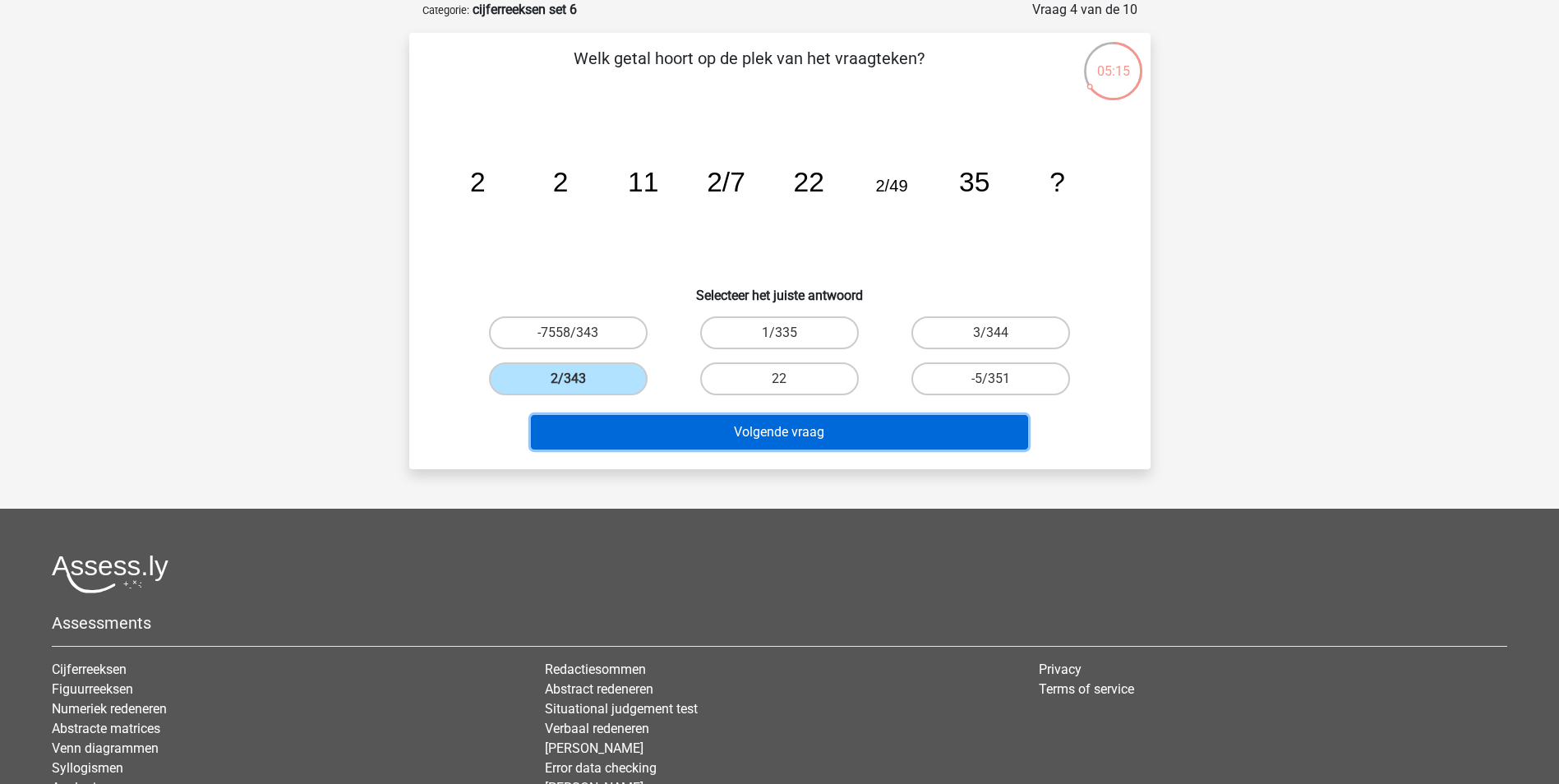
click at [708, 441] on button "Volgende vraag" at bounding box center [780, 433] width 497 height 35
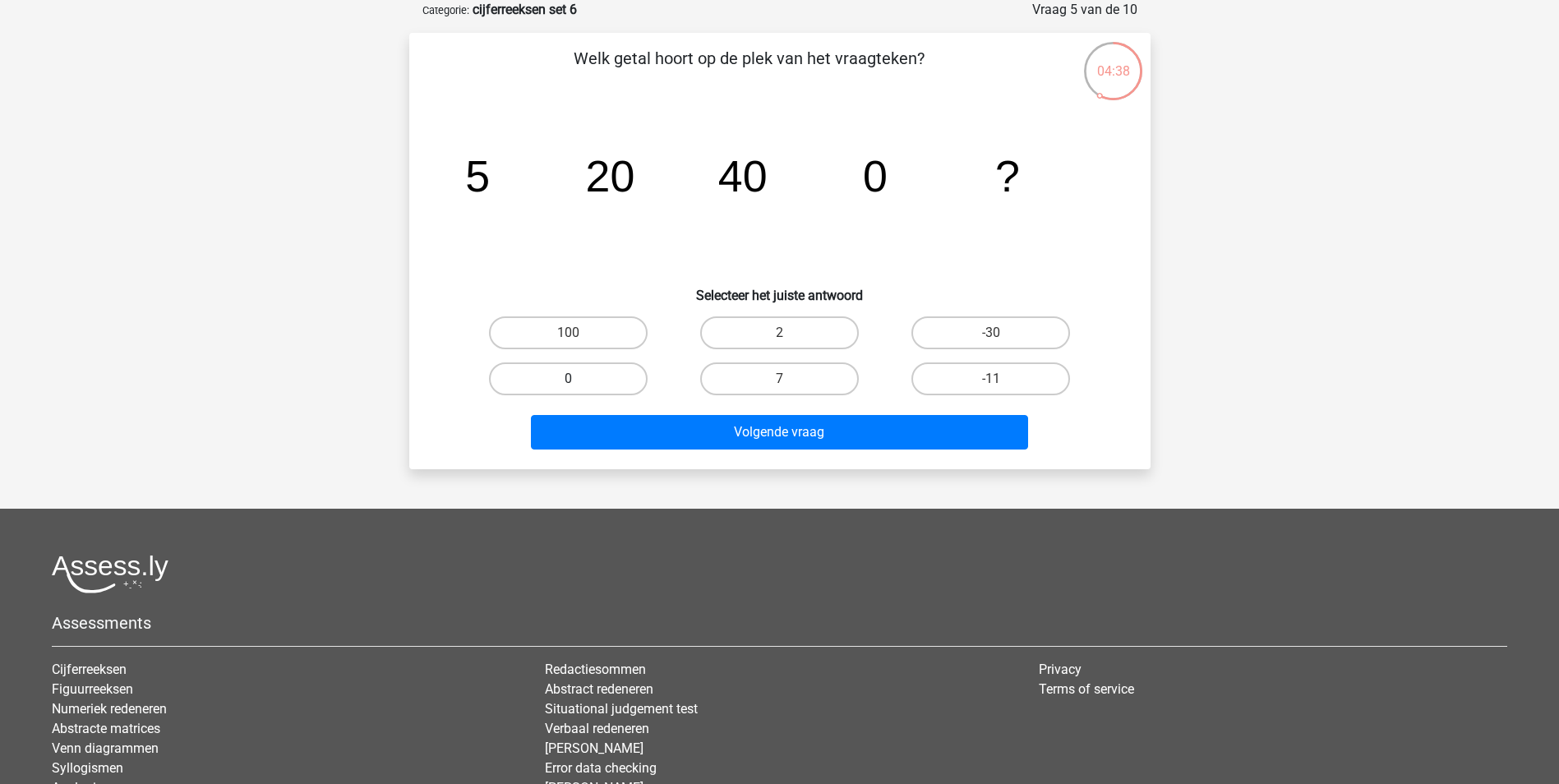
click at [543, 364] on label "0" at bounding box center [569, 379] width 159 height 33
click at [568, 379] on input "0" at bounding box center [573, 384] width 11 height 11
radio input "true"
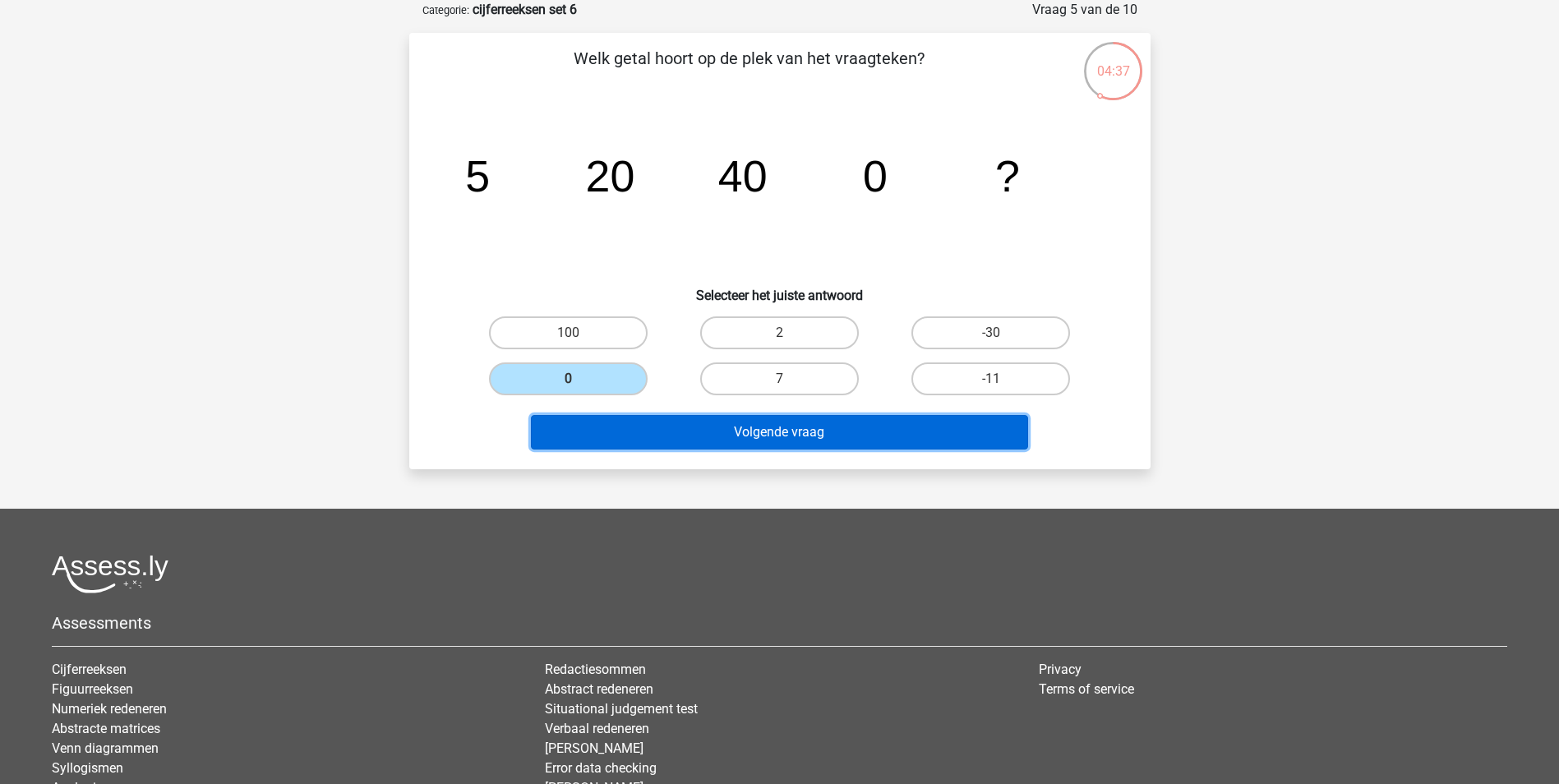
click at [632, 418] on button "Volgende vraag" at bounding box center [780, 433] width 497 height 35
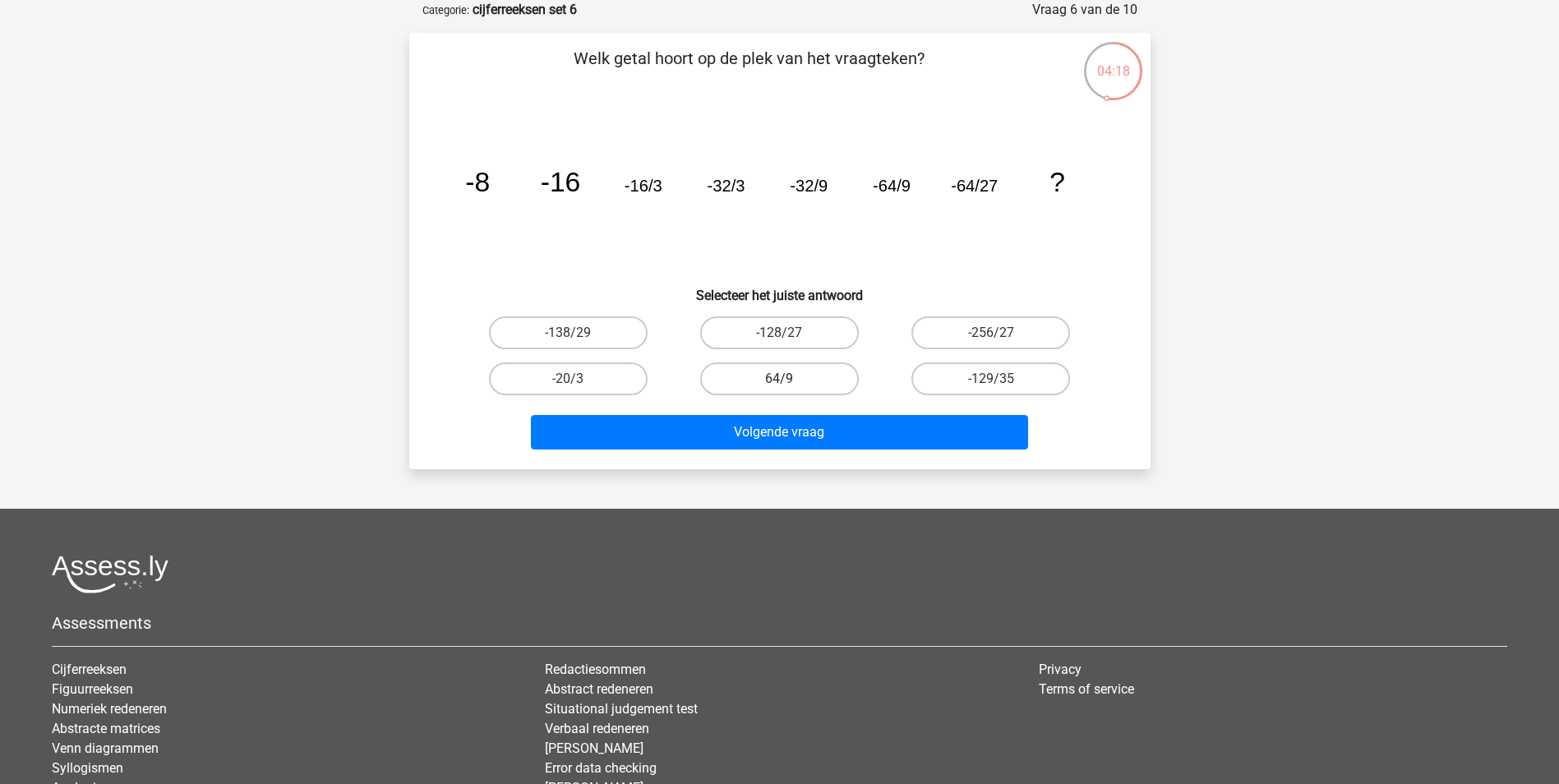
drag, startPoint x: 791, startPoint y: 334, endPoint x: 794, endPoint y: 367, distance: 33.1
click at [790, 334] on label "-128/27" at bounding box center [780, 333] width 159 height 33
click at [790, 334] on input "-128/27" at bounding box center [784, 339] width 11 height 11
radio input "true"
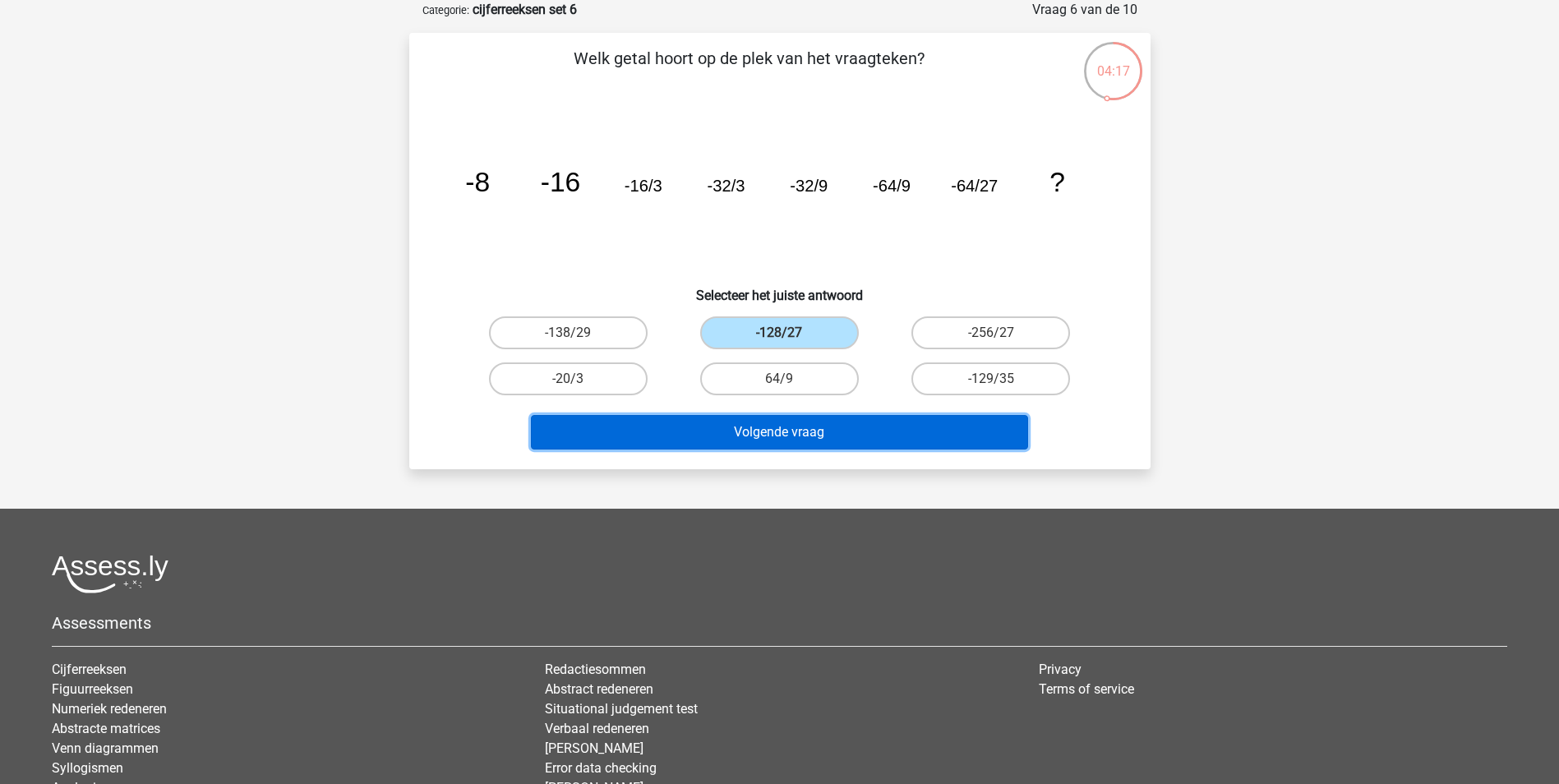
click at [790, 438] on button "Volgende vraag" at bounding box center [780, 433] width 497 height 35
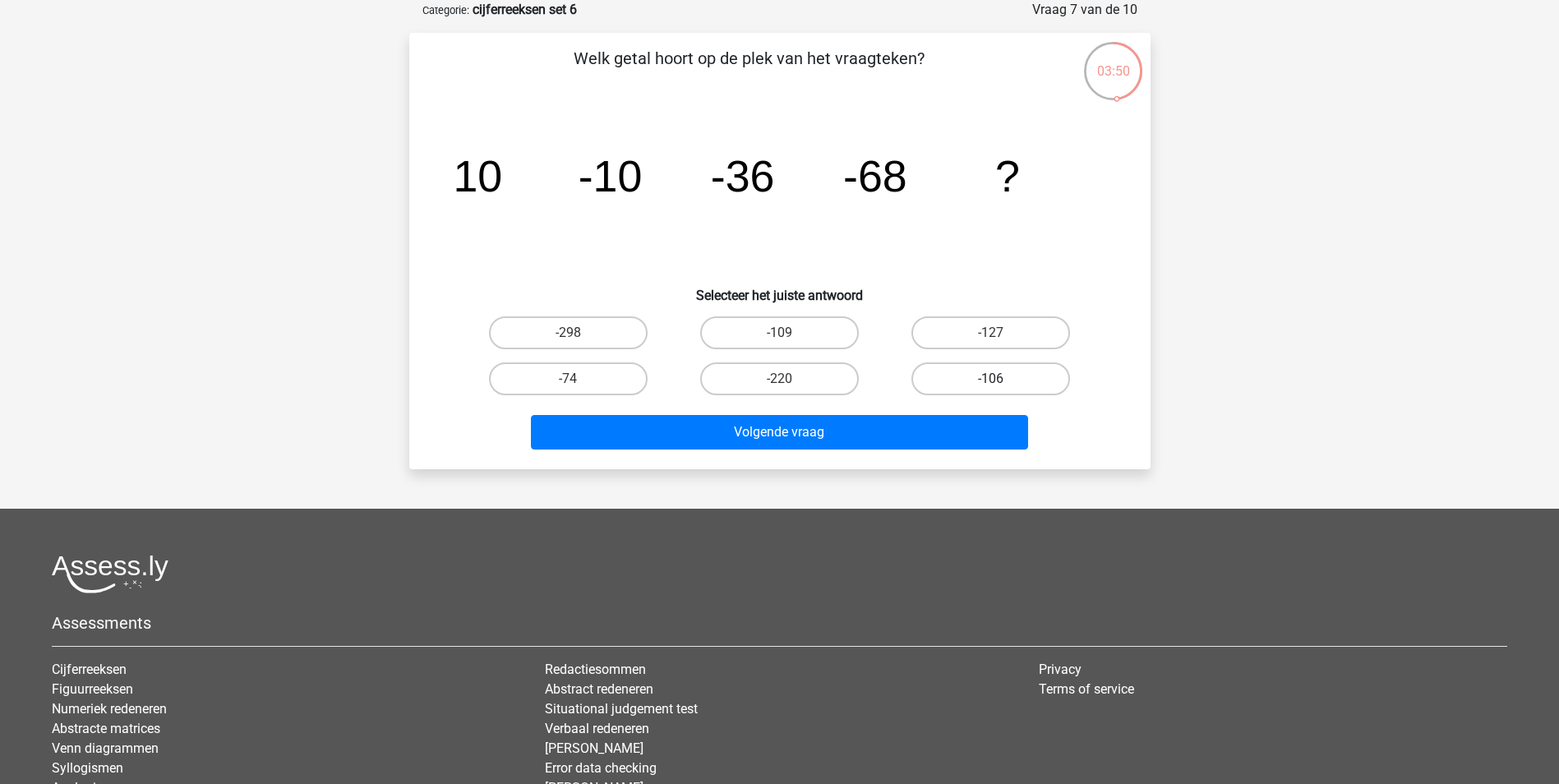
click at [1008, 384] on label "-106" at bounding box center [990, 379] width 159 height 33
click at [1001, 384] on input "-106" at bounding box center [997, 384] width 11 height 11
radio input "true"
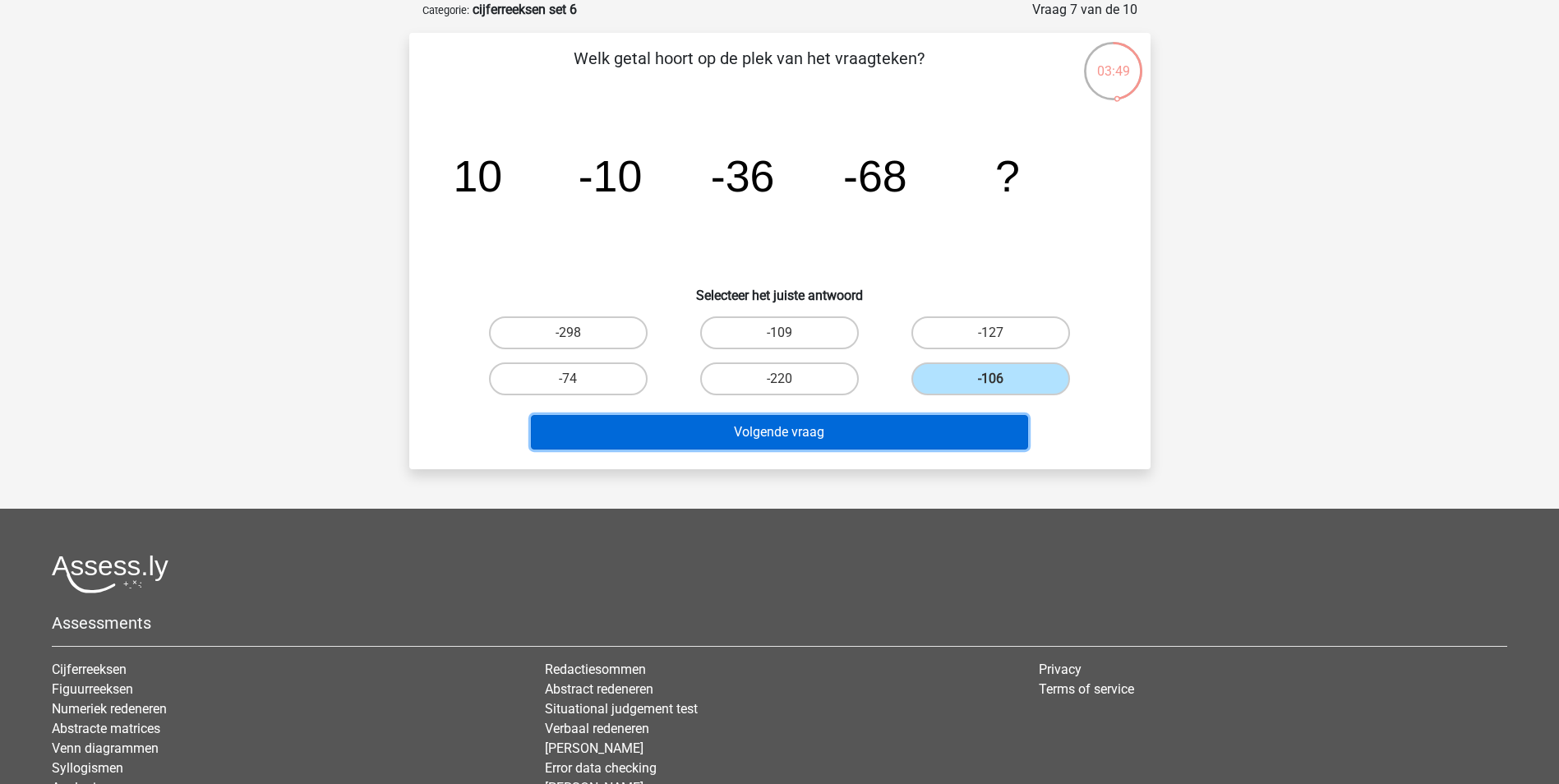
click at [952, 424] on button "Volgende vraag" at bounding box center [780, 433] width 497 height 35
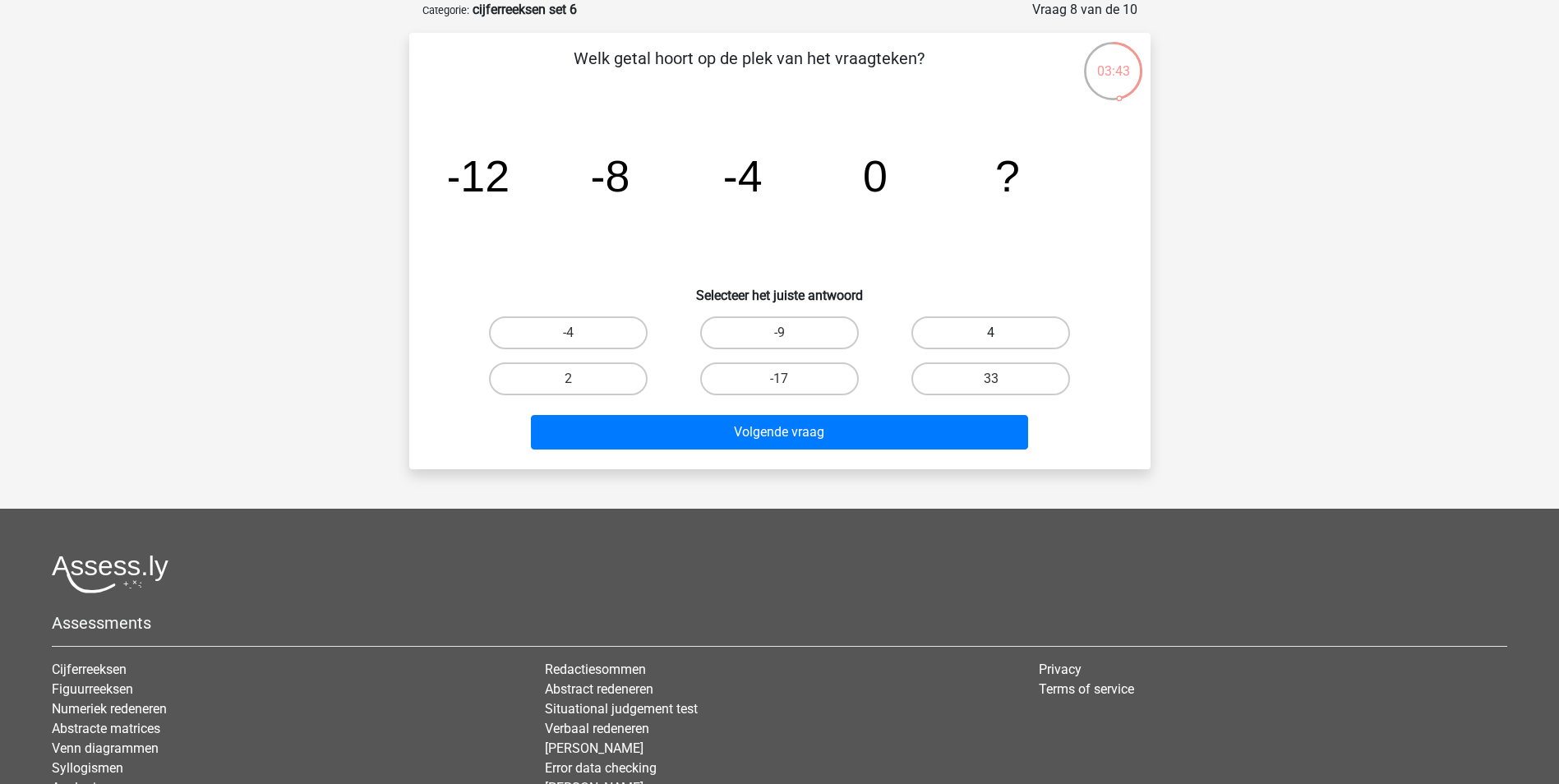
click at [978, 329] on label "4" at bounding box center [990, 333] width 159 height 33
click at [991, 333] on input "4" at bounding box center [997, 339] width 11 height 11
radio input "true"
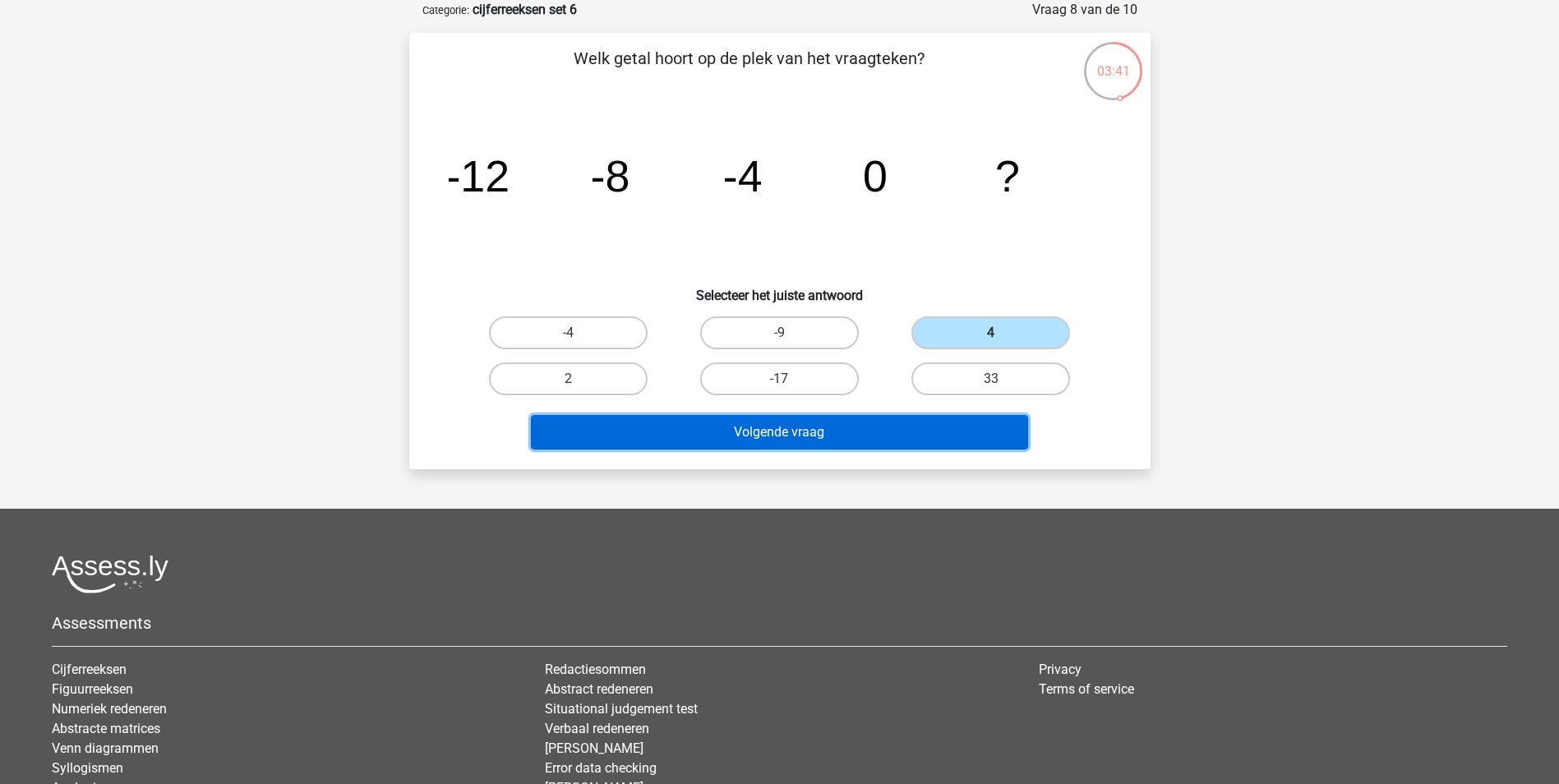
click at [725, 435] on button "Volgende vraag" at bounding box center [780, 433] width 497 height 35
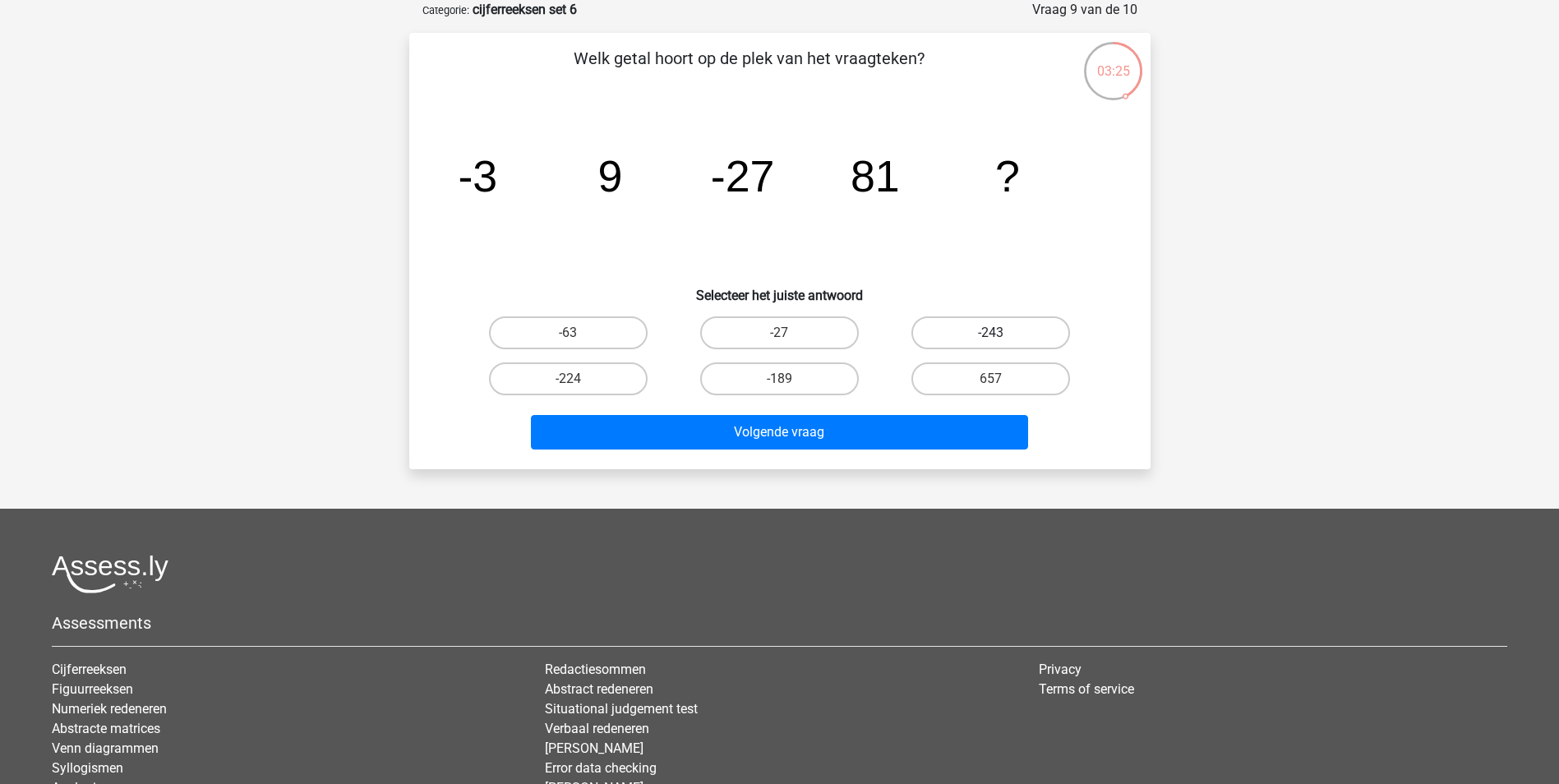
click at [942, 323] on label "-243" at bounding box center [990, 333] width 159 height 33
click at [991, 333] on input "-243" at bounding box center [997, 339] width 11 height 11
radio input "true"
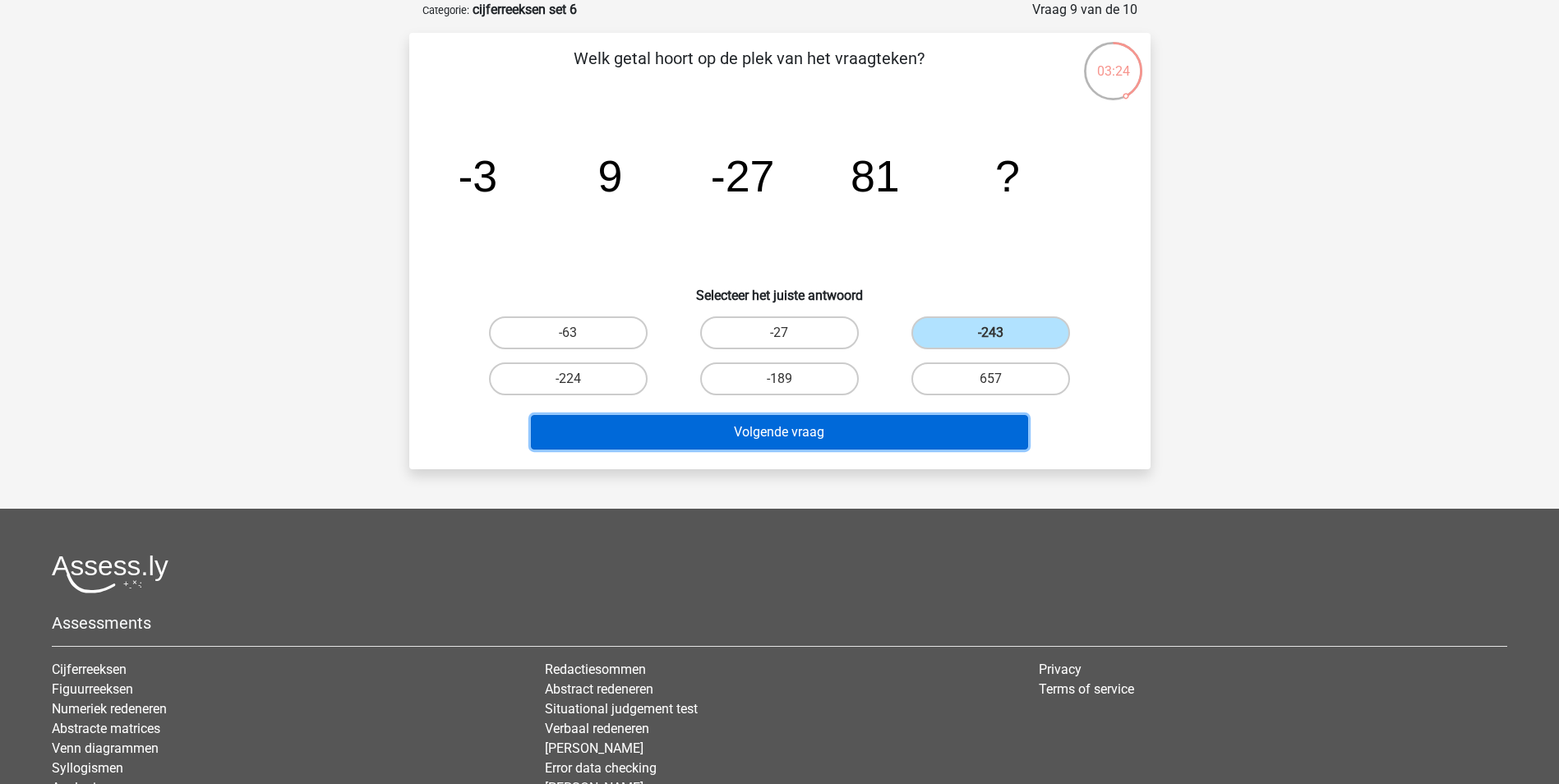
click at [836, 428] on button "Volgende vraag" at bounding box center [780, 433] width 497 height 35
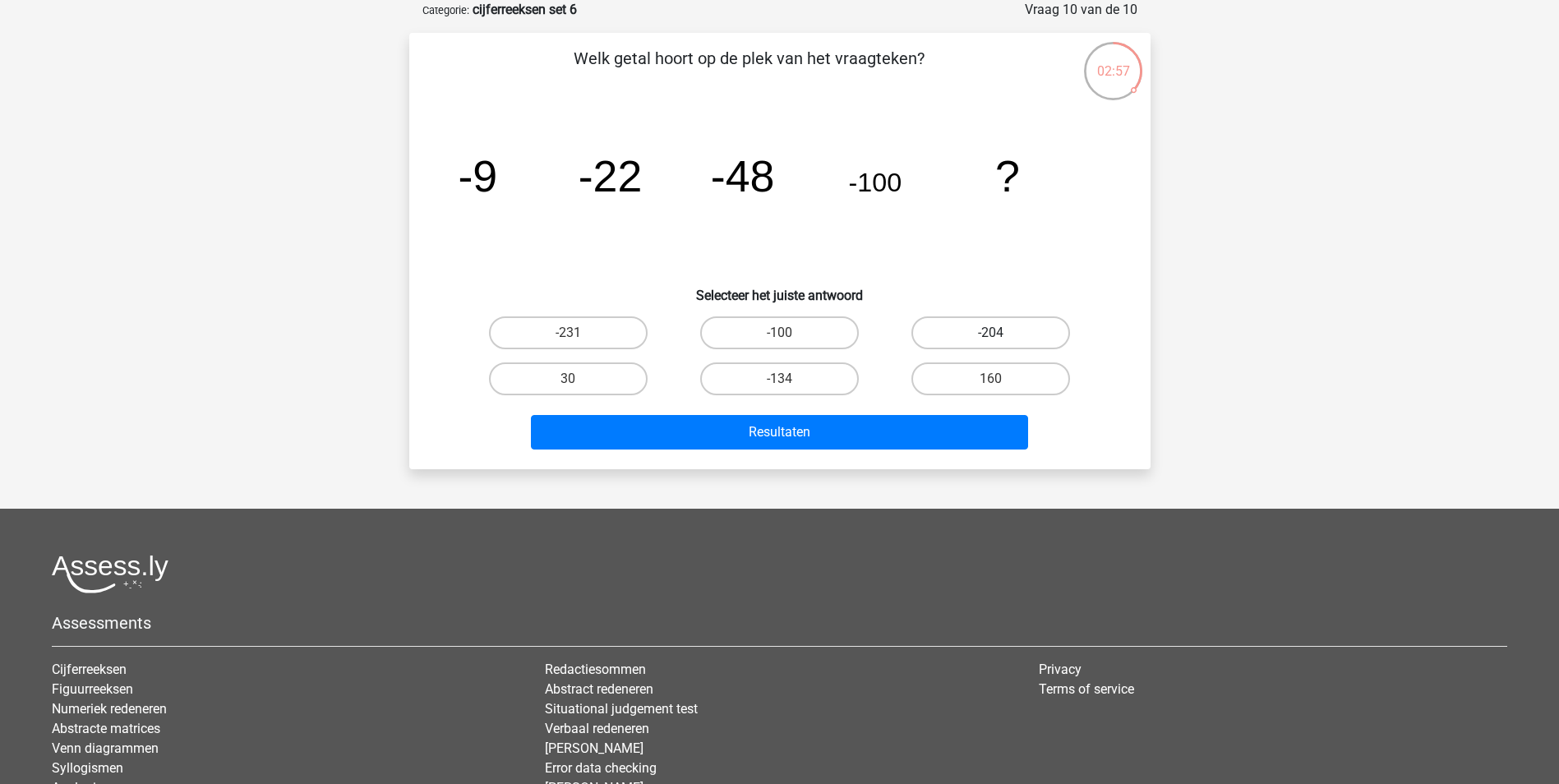
click at [965, 334] on label "-204" at bounding box center [990, 333] width 159 height 33
click at [991, 334] on input "-204" at bounding box center [997, 339] width 11 height 11
radio input "true"
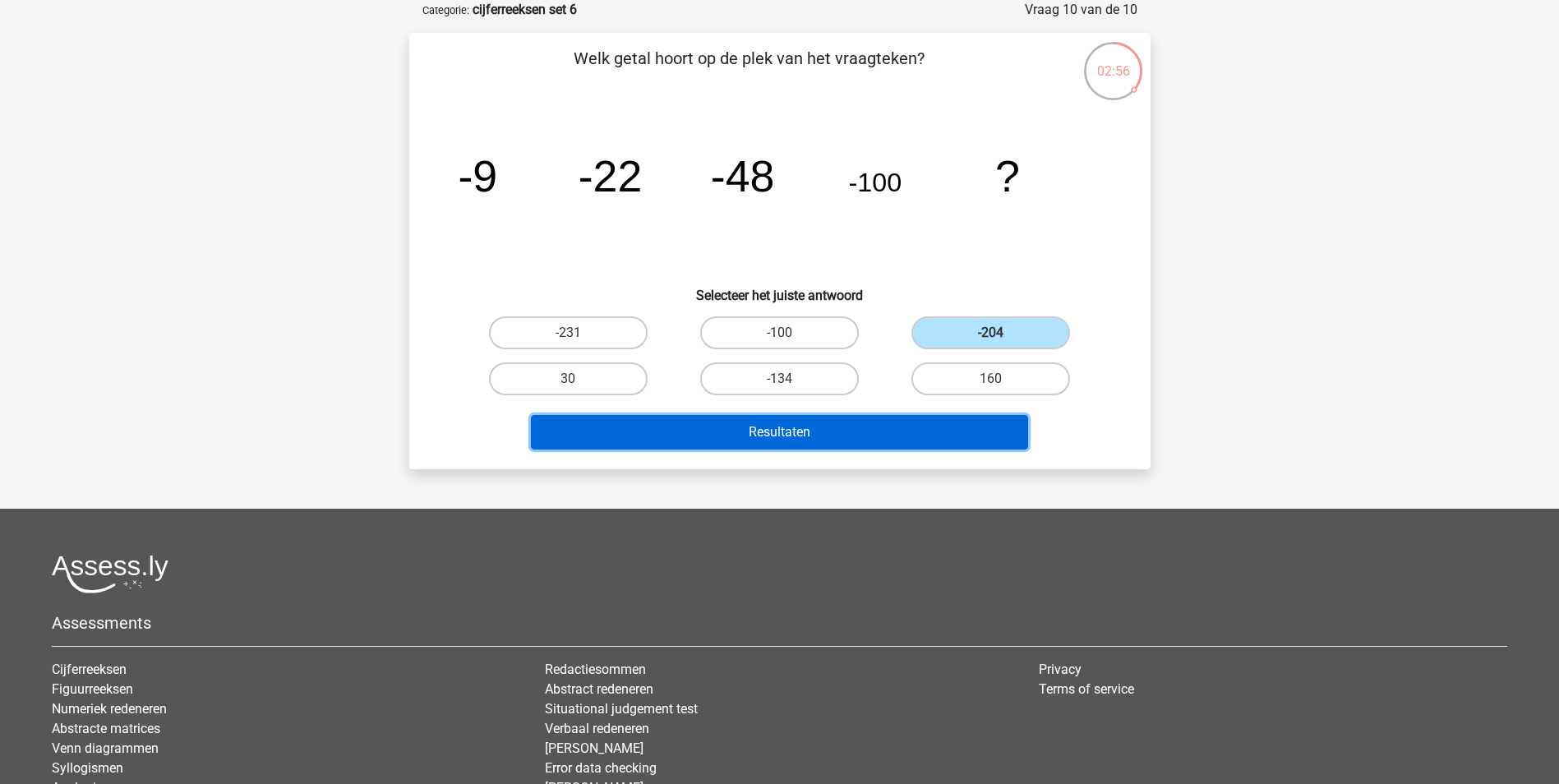
click at [900, 432] on button "Resultaten" at bounding box center [780, 433] width 497 height 35
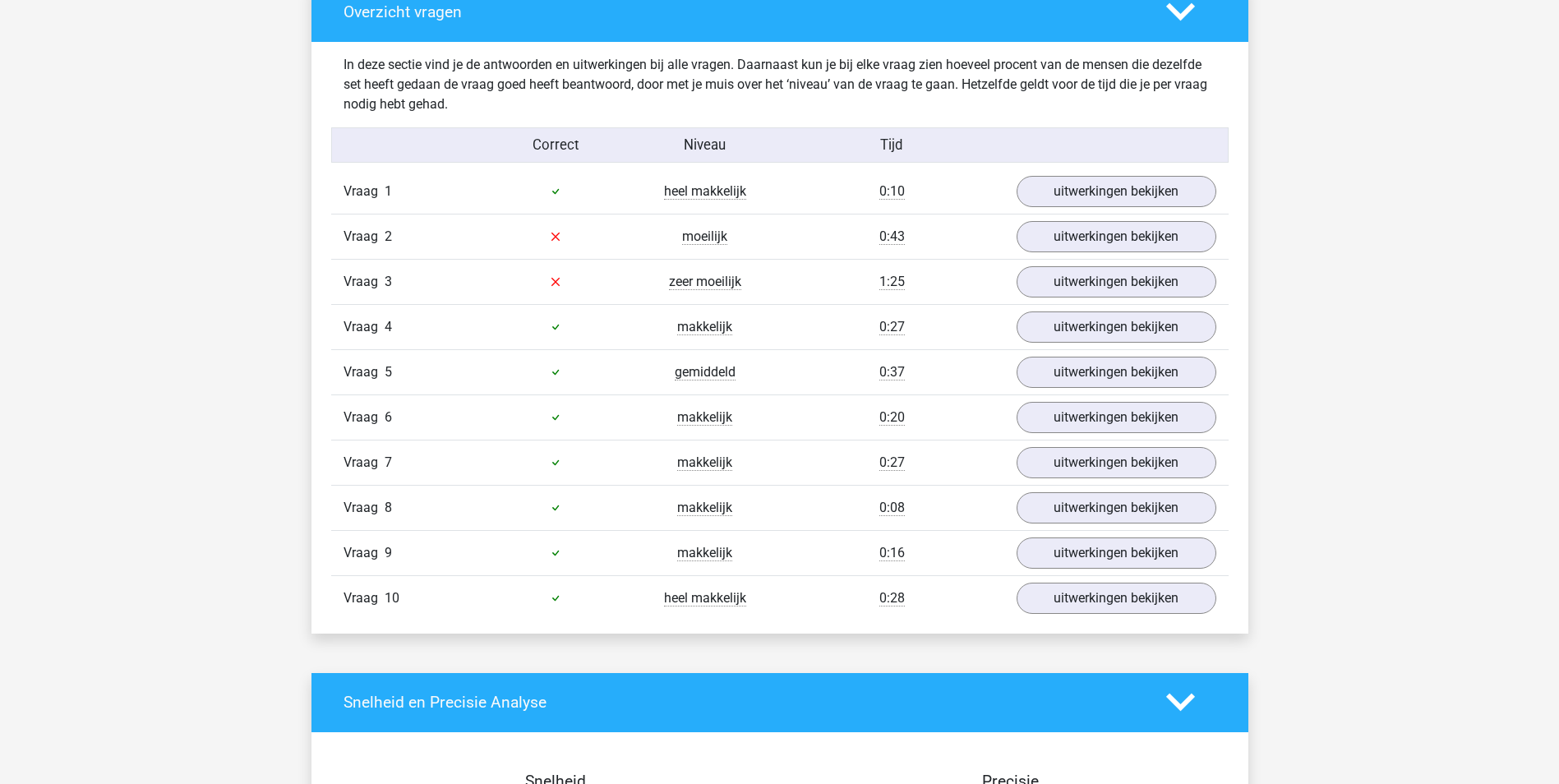
scroll to position [1253, 0]
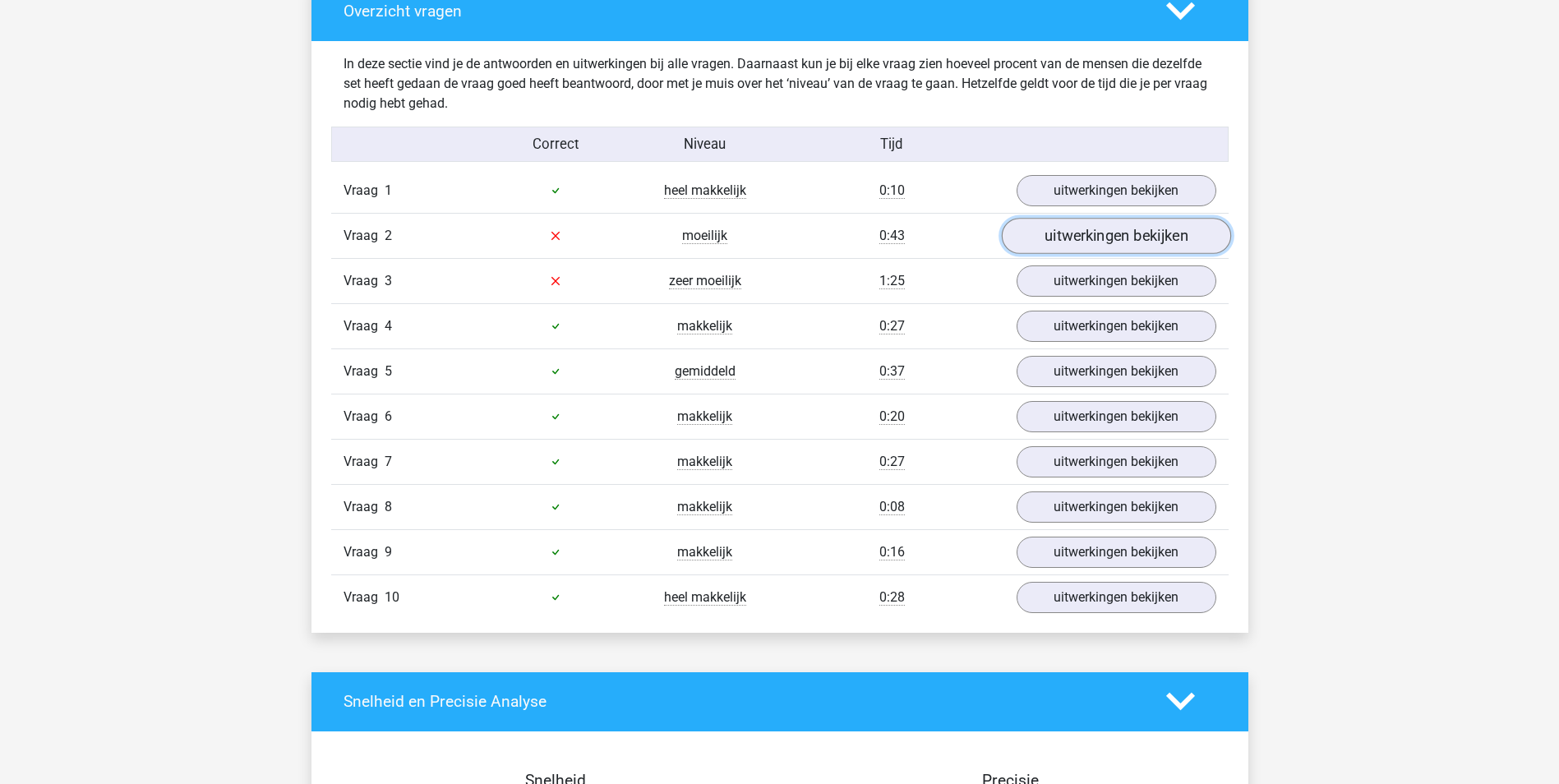
click at [1062, 233] on link "uitwerkingen bekijken" at bounding box center [1115, 236] width 229 height 37
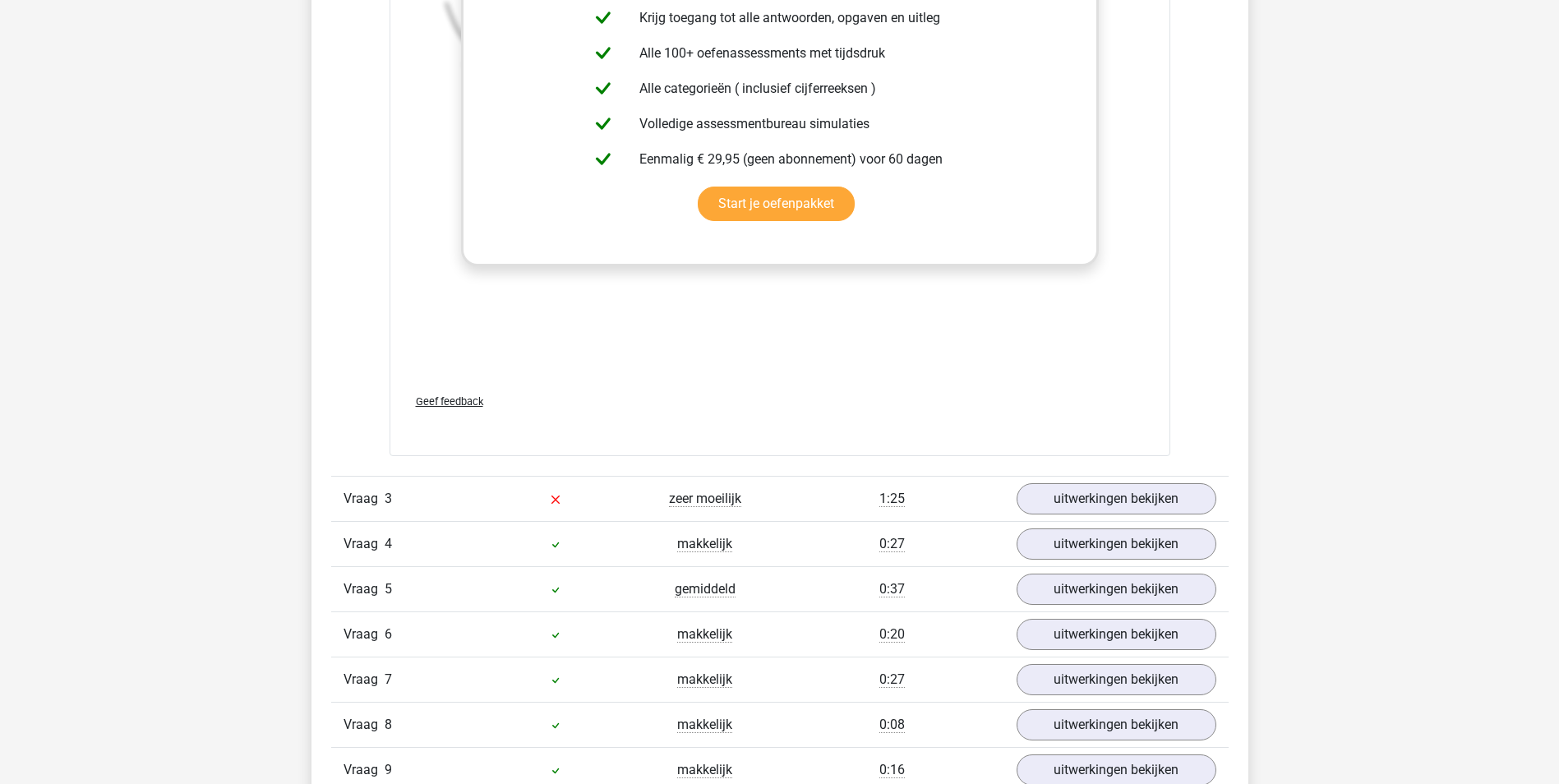
scroll to position [2065, 0]
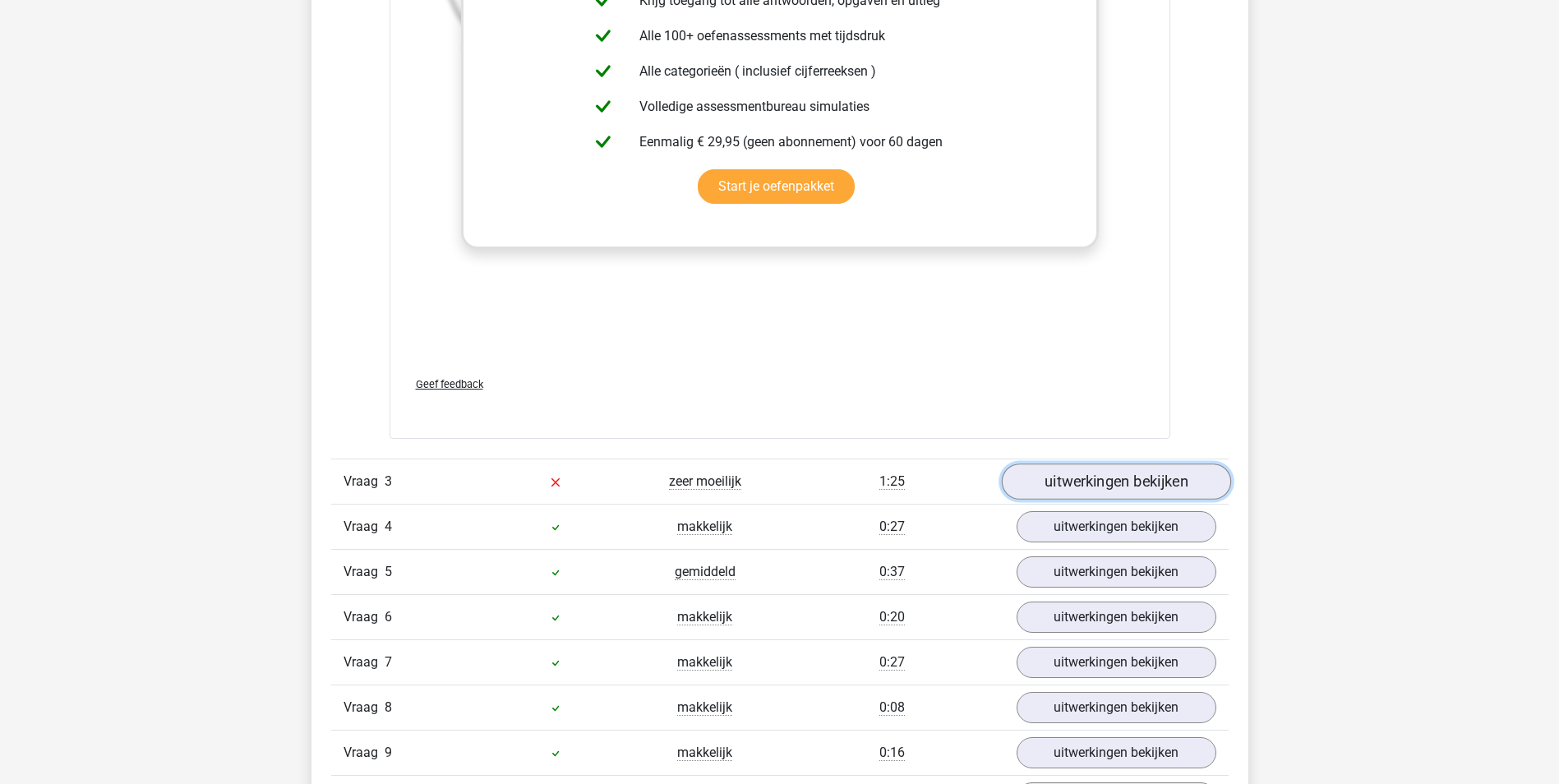
click at [1032, 475] on link "uitwerkingen bekijken" at bounding box center [1115, 483] width 229 height 37
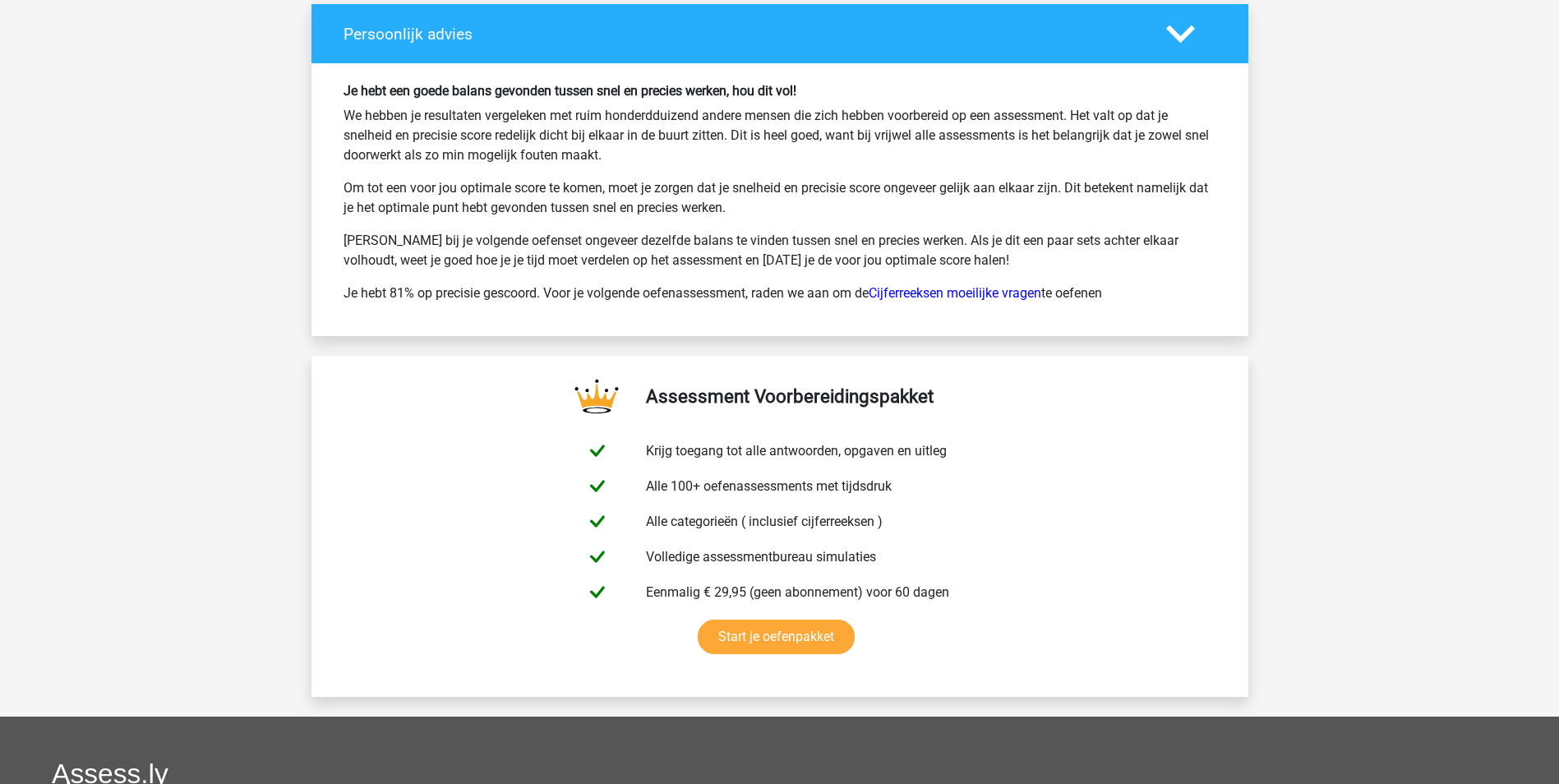
scroll to position [4501, 0]
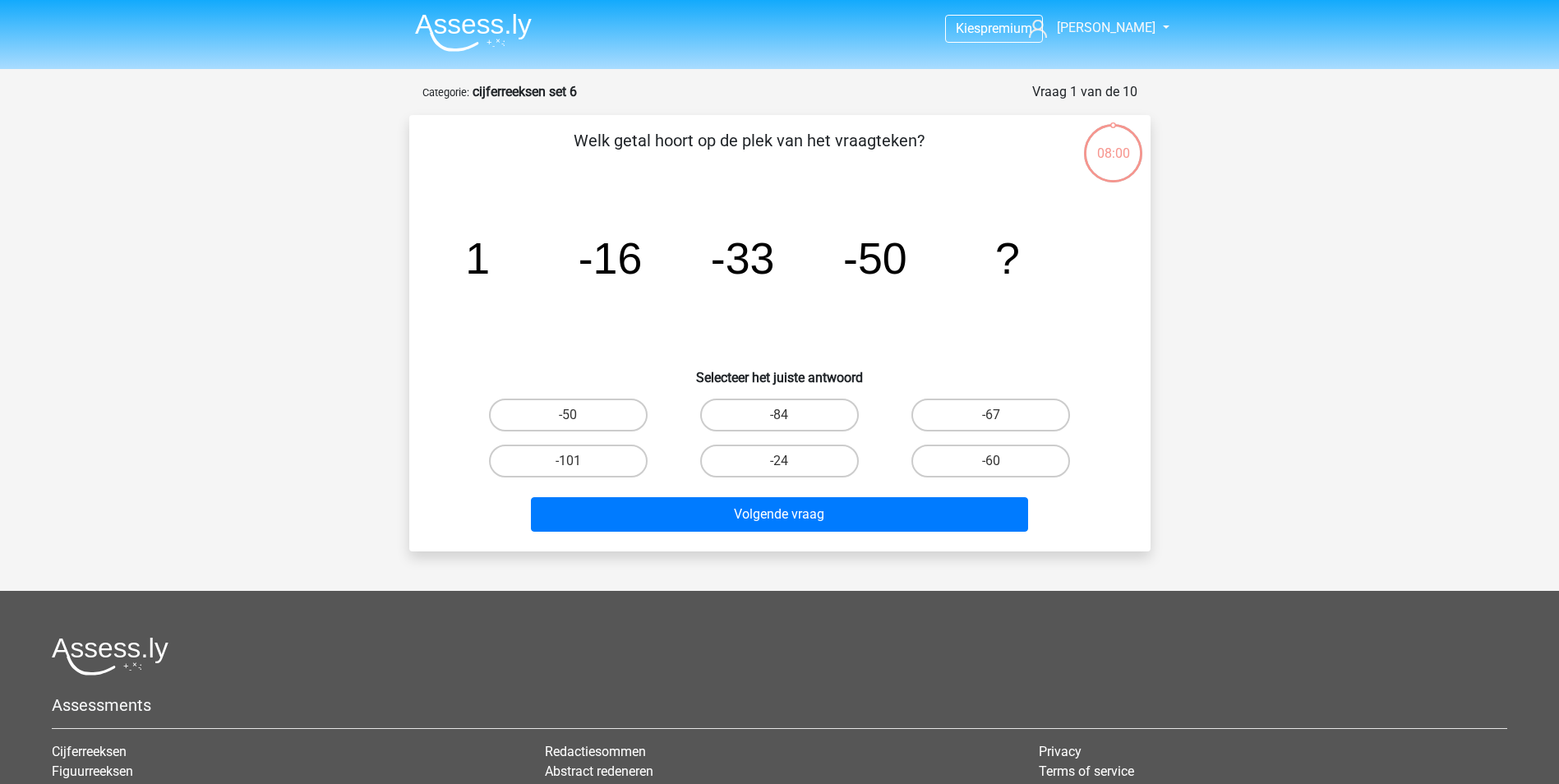
scroll to position [82, 0]
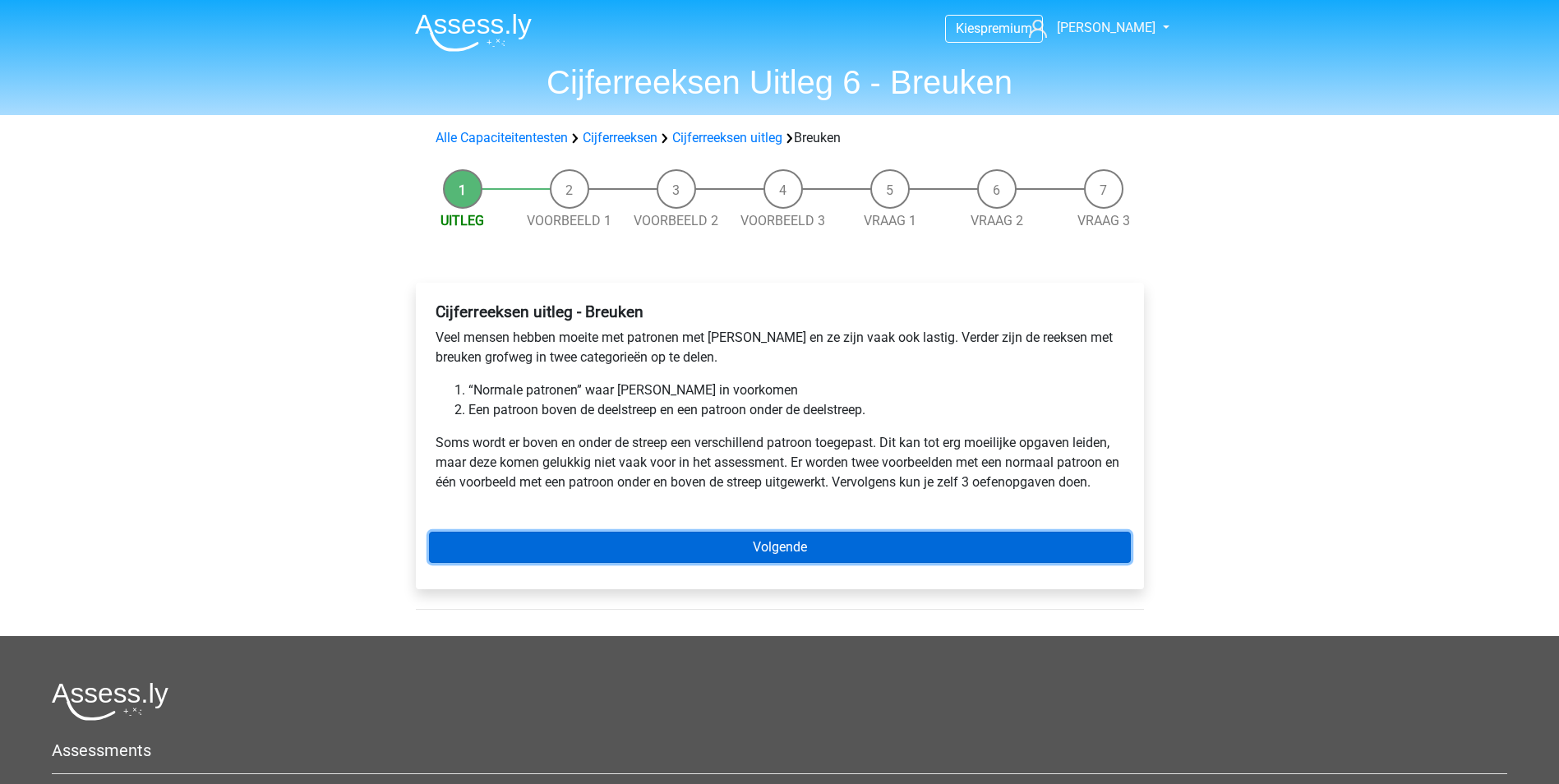
click at [772, 541] on link "Volgende" at bounding box center [780, 547] width 702 height 31
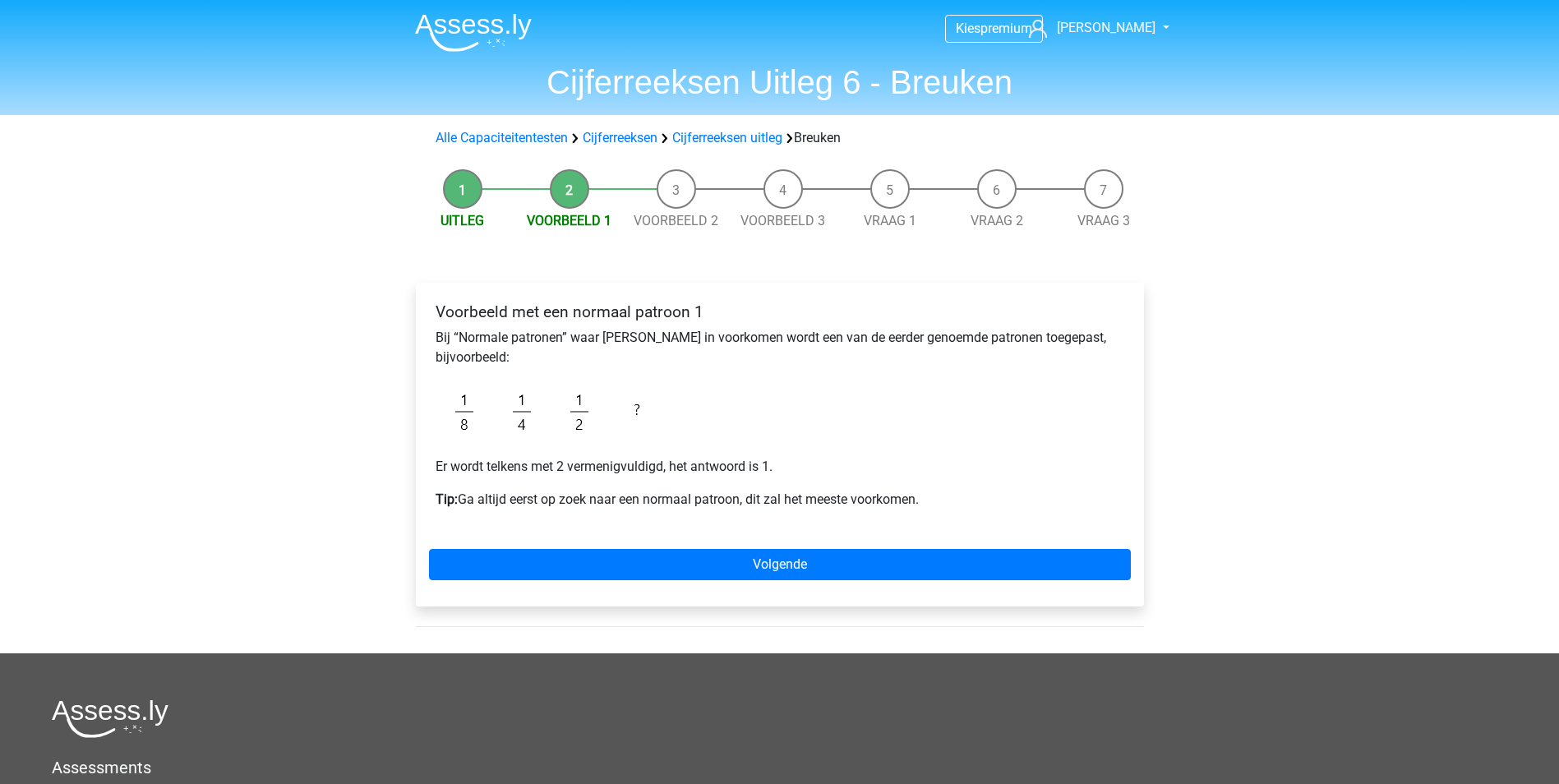
click at [570, 546] on div "Voorbeeld met een normaal patroon 1 Bij “Normale patronen” waar breuken in voor…" at bounding box center [780, 444] width 728 height 324
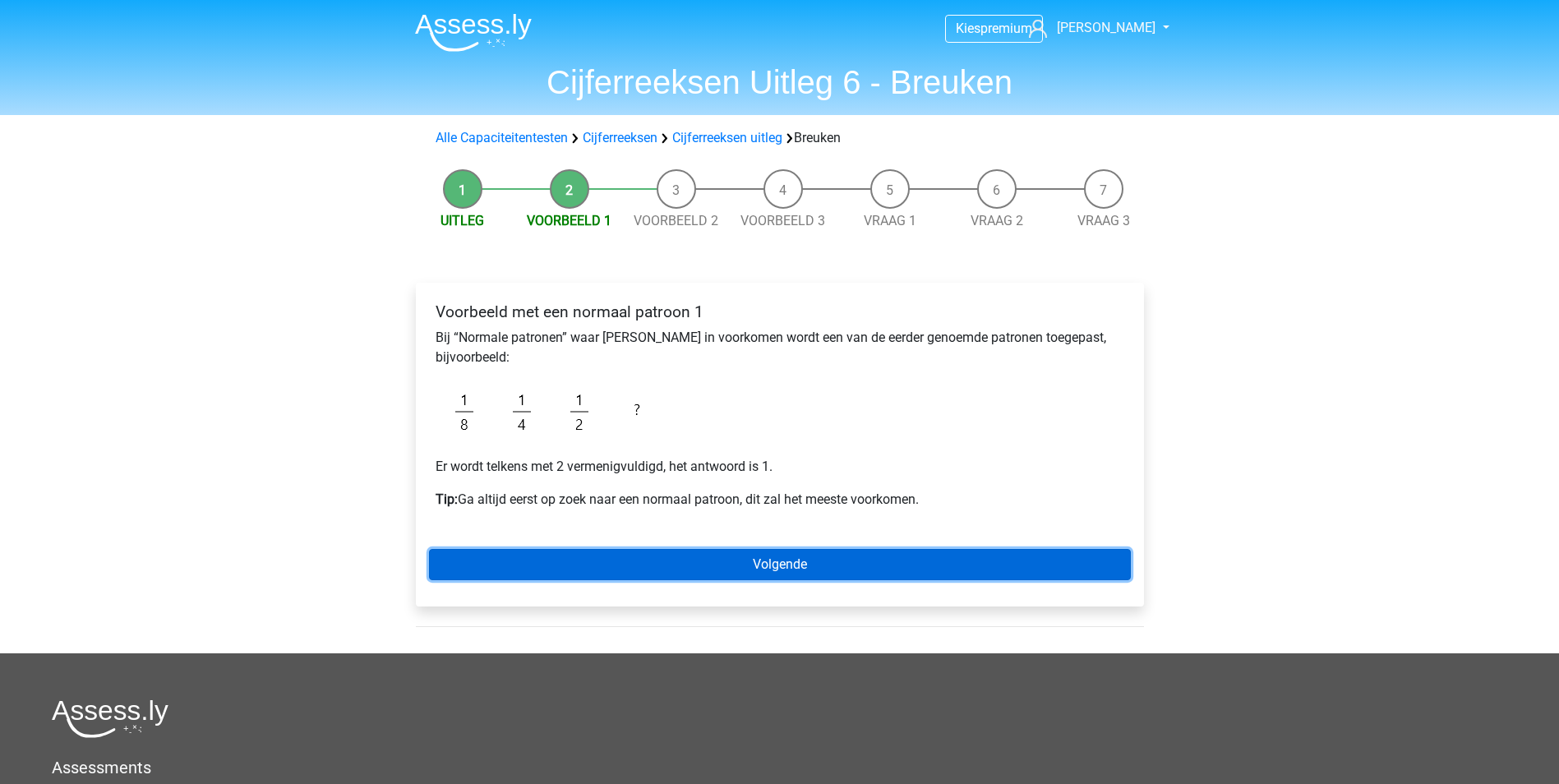
click at [578, 557] on link "Volgende" at bounding box center [780, 564] width 702 height 31
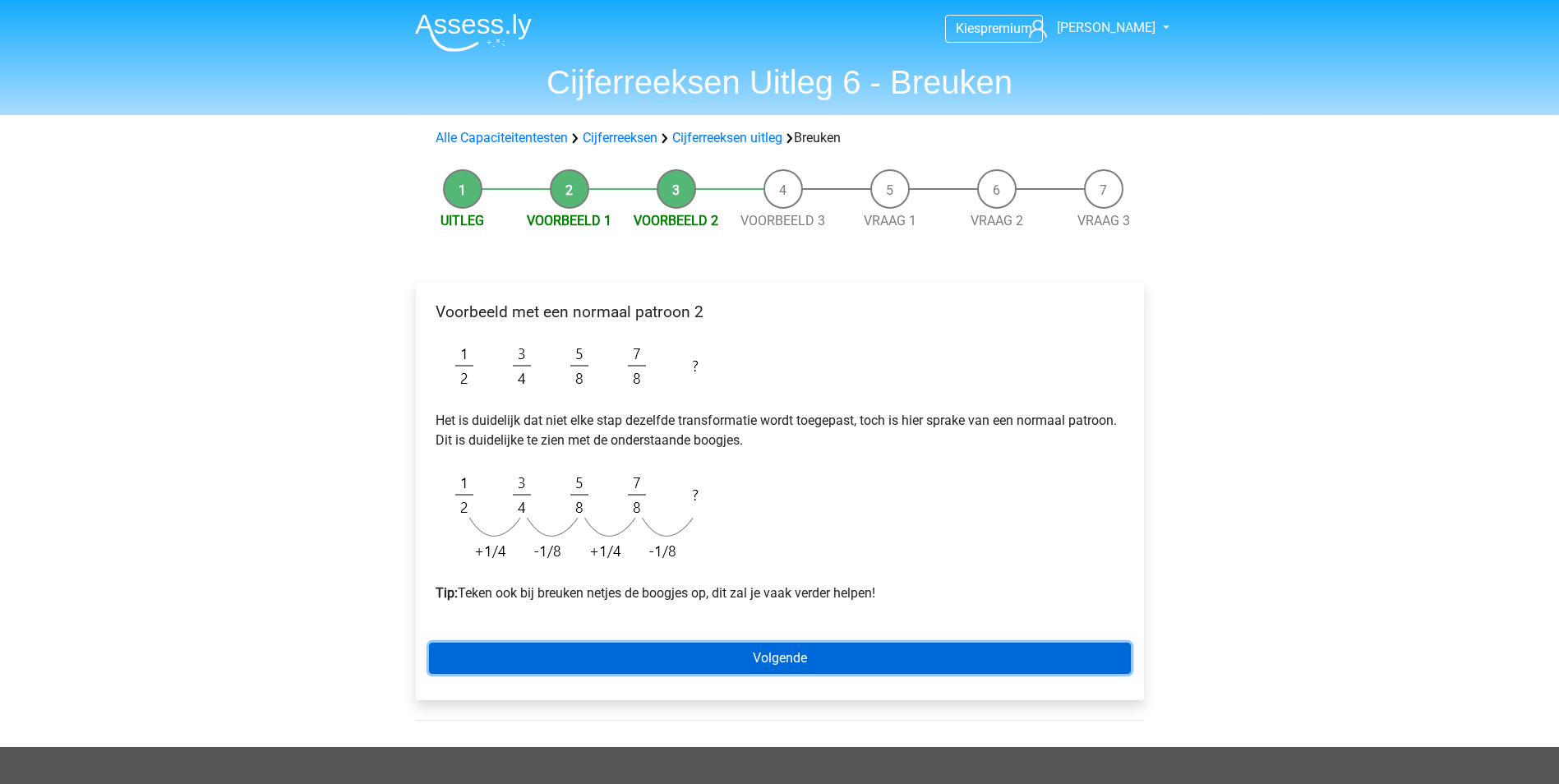
click at [690, 643] on link "Volgende" at bounding box center [780, 658] width 702 height 31
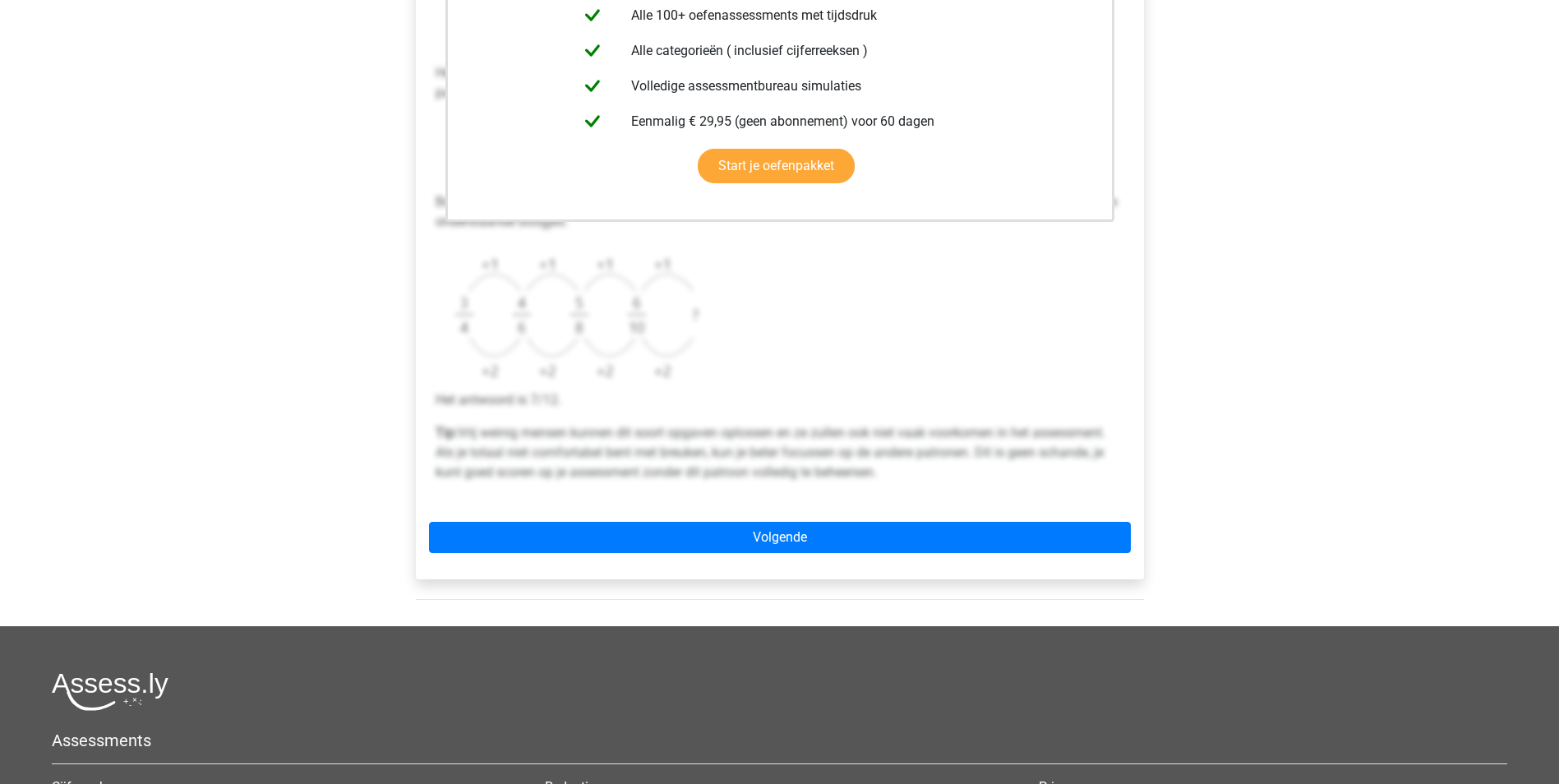
scroll to position [493, 0]
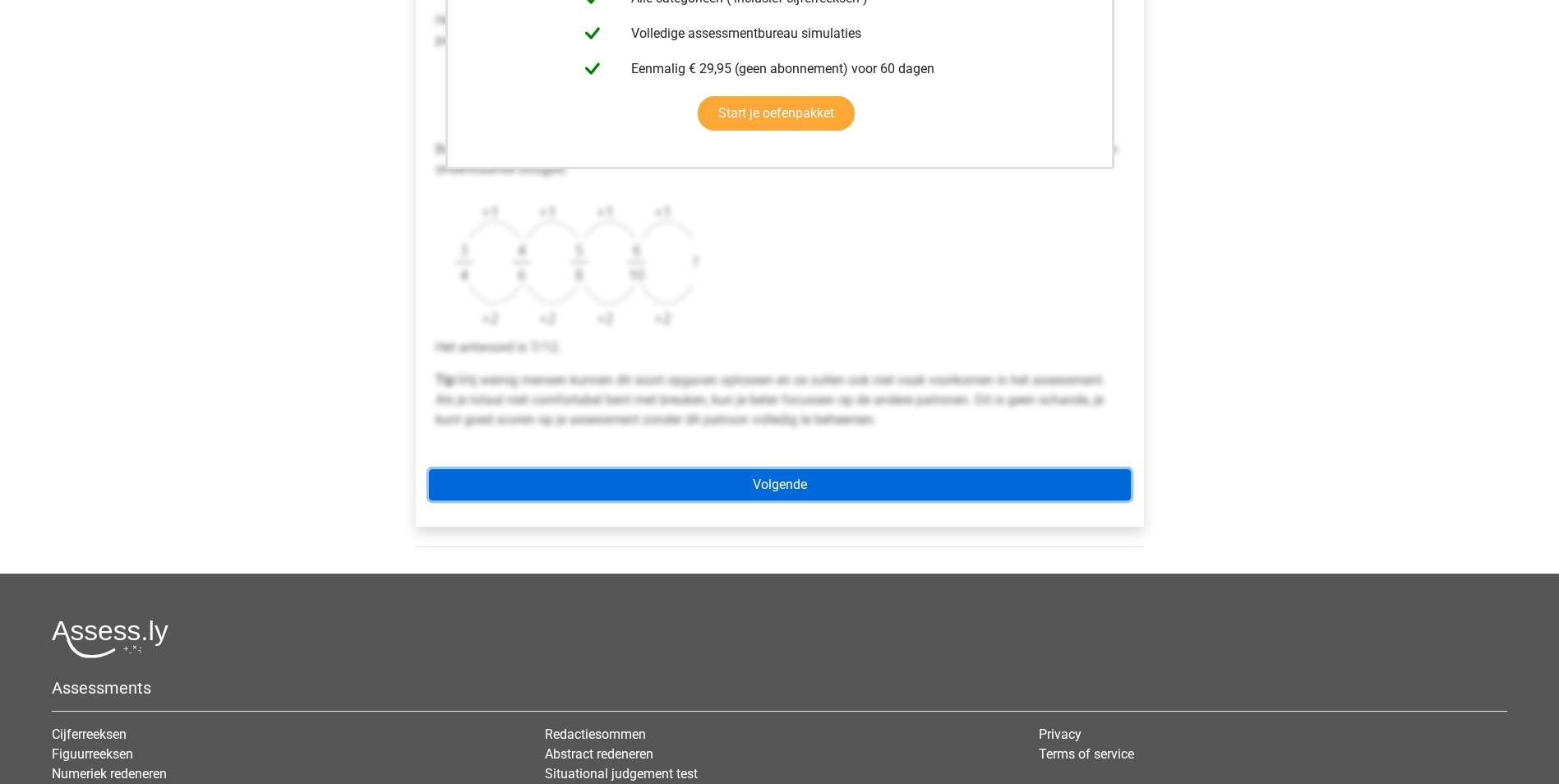
click at [736, 474] on link "Volgende" at bounding box center [780, 485] width 702 height 31
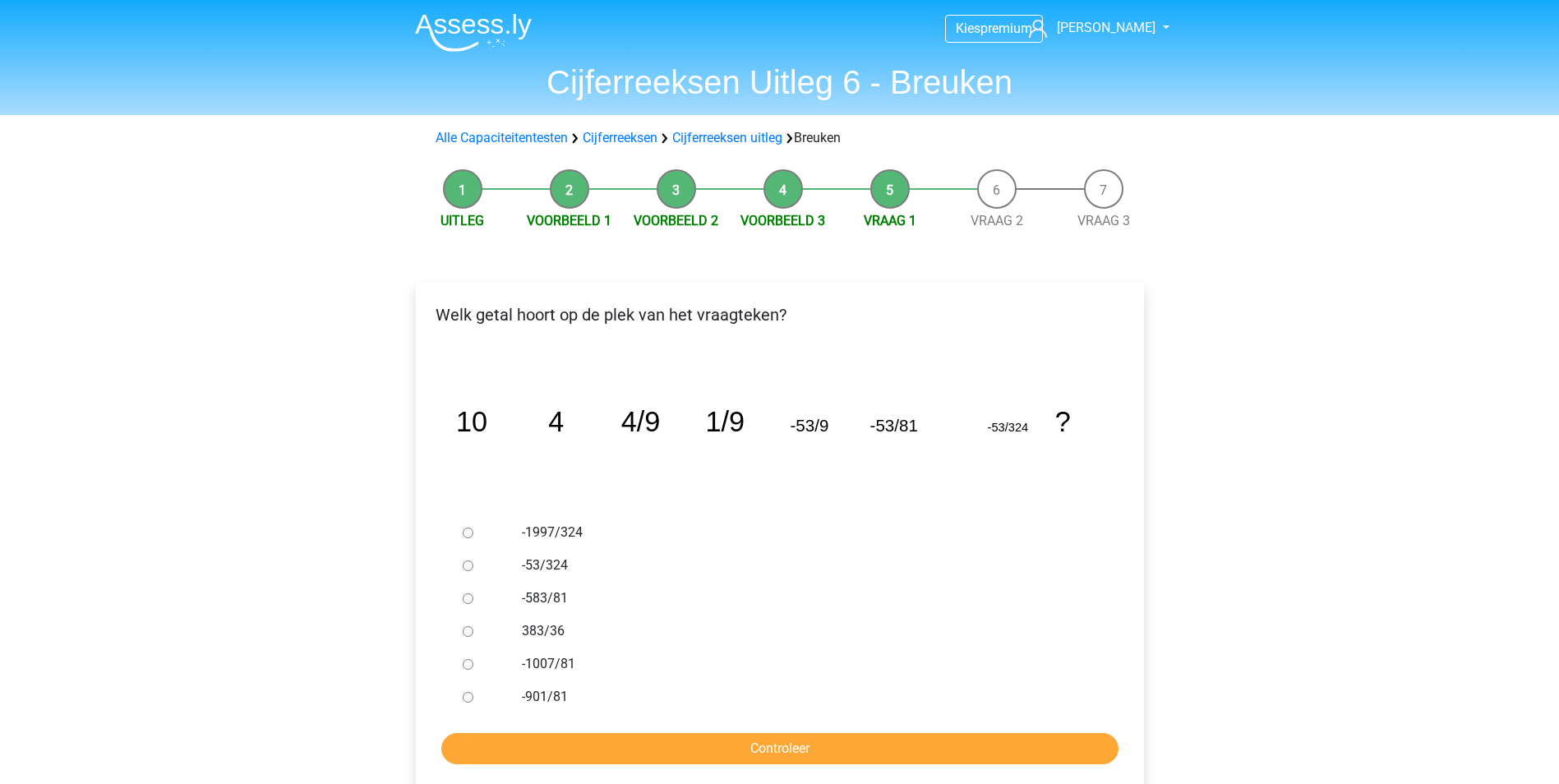
click at [478, 534] on div at bounding box center [483, 532] width 54 height 33
click at [463, 531] on input "-1997/324" at bounding box center [468, 533] width 11 height 11
radio input "true"
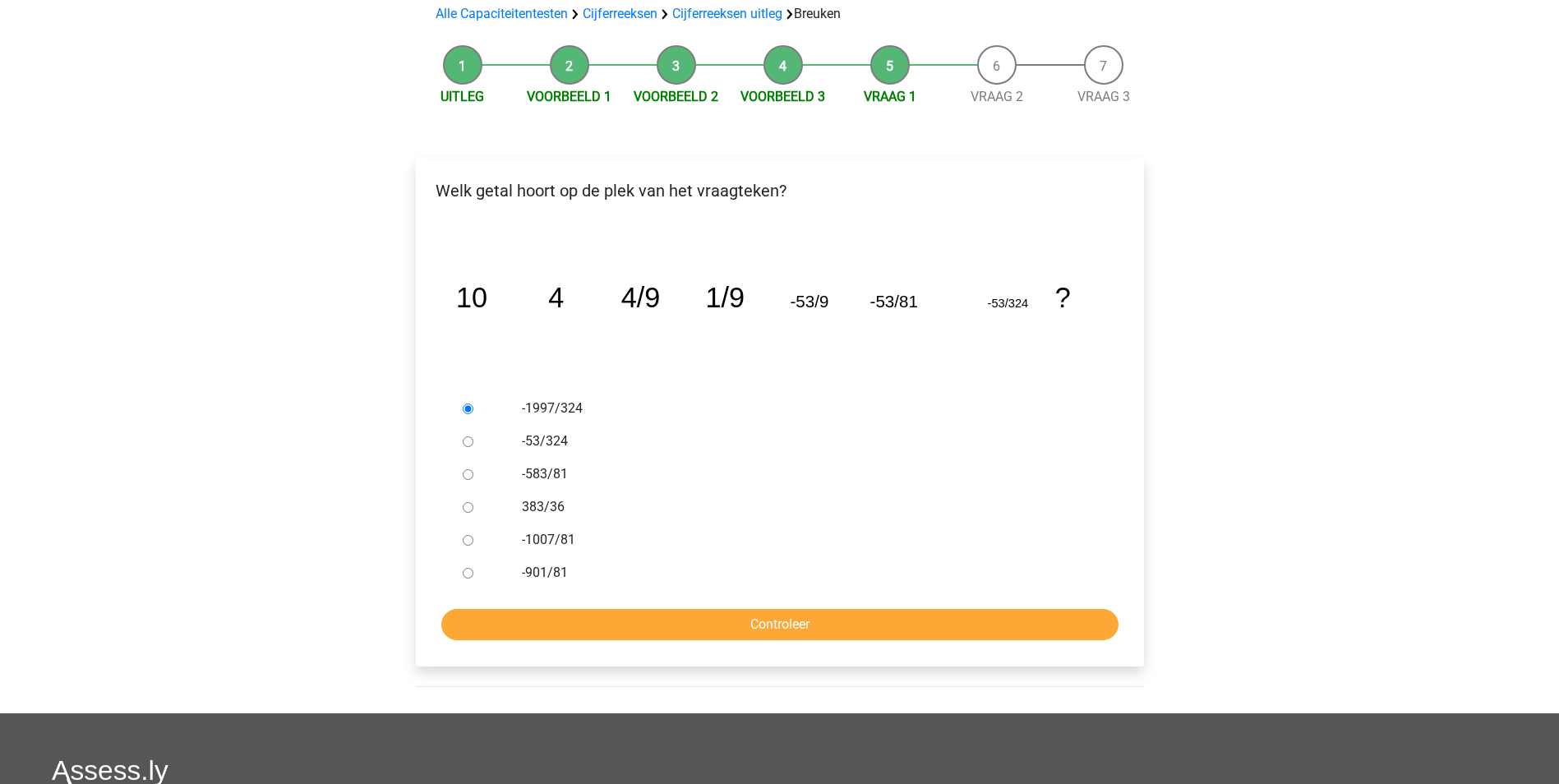
scroll to position [329, 0]
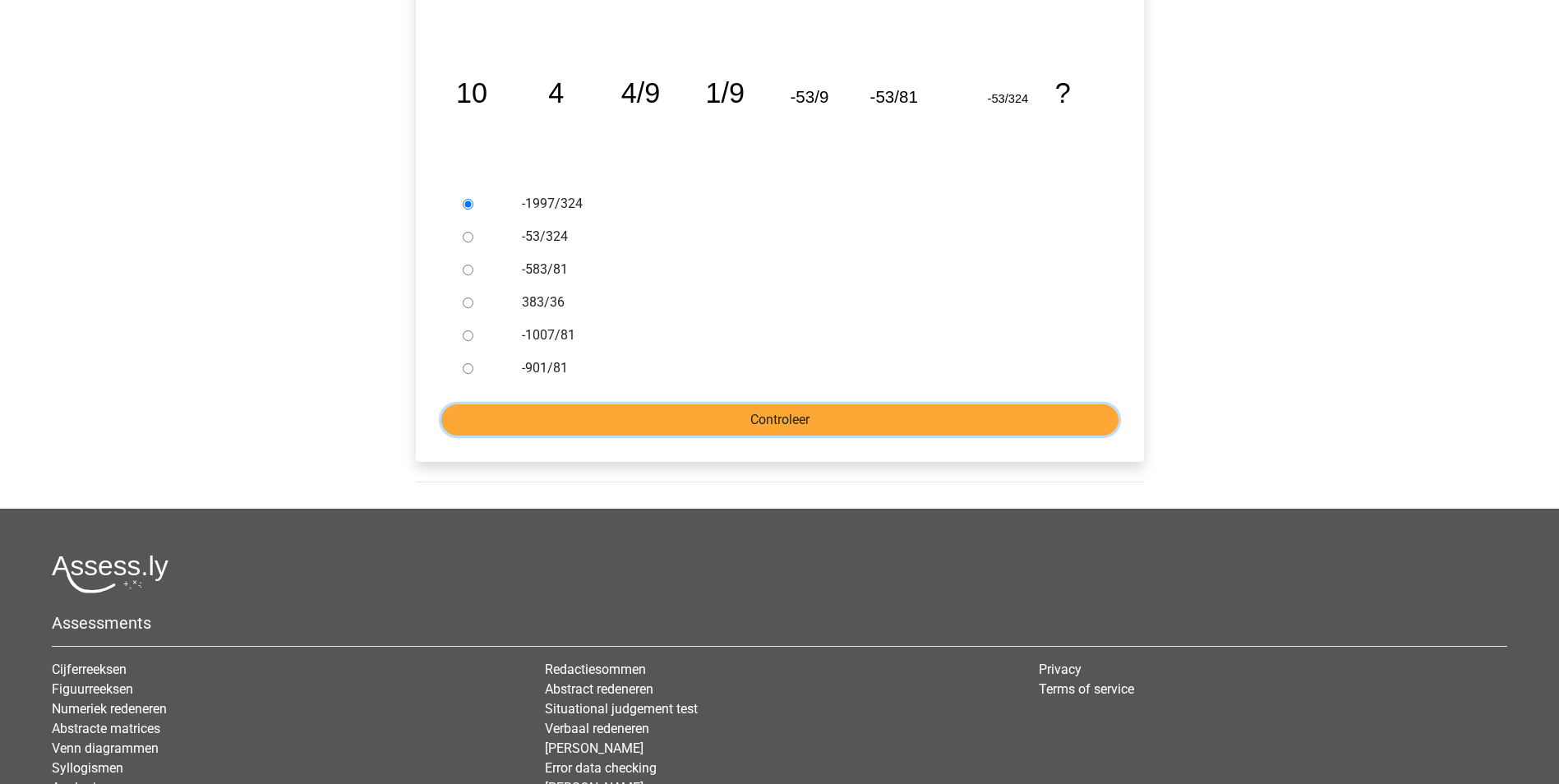
click at [673, 404] on input "Controleer" at bounding box center [780, 420] width 677 height 31
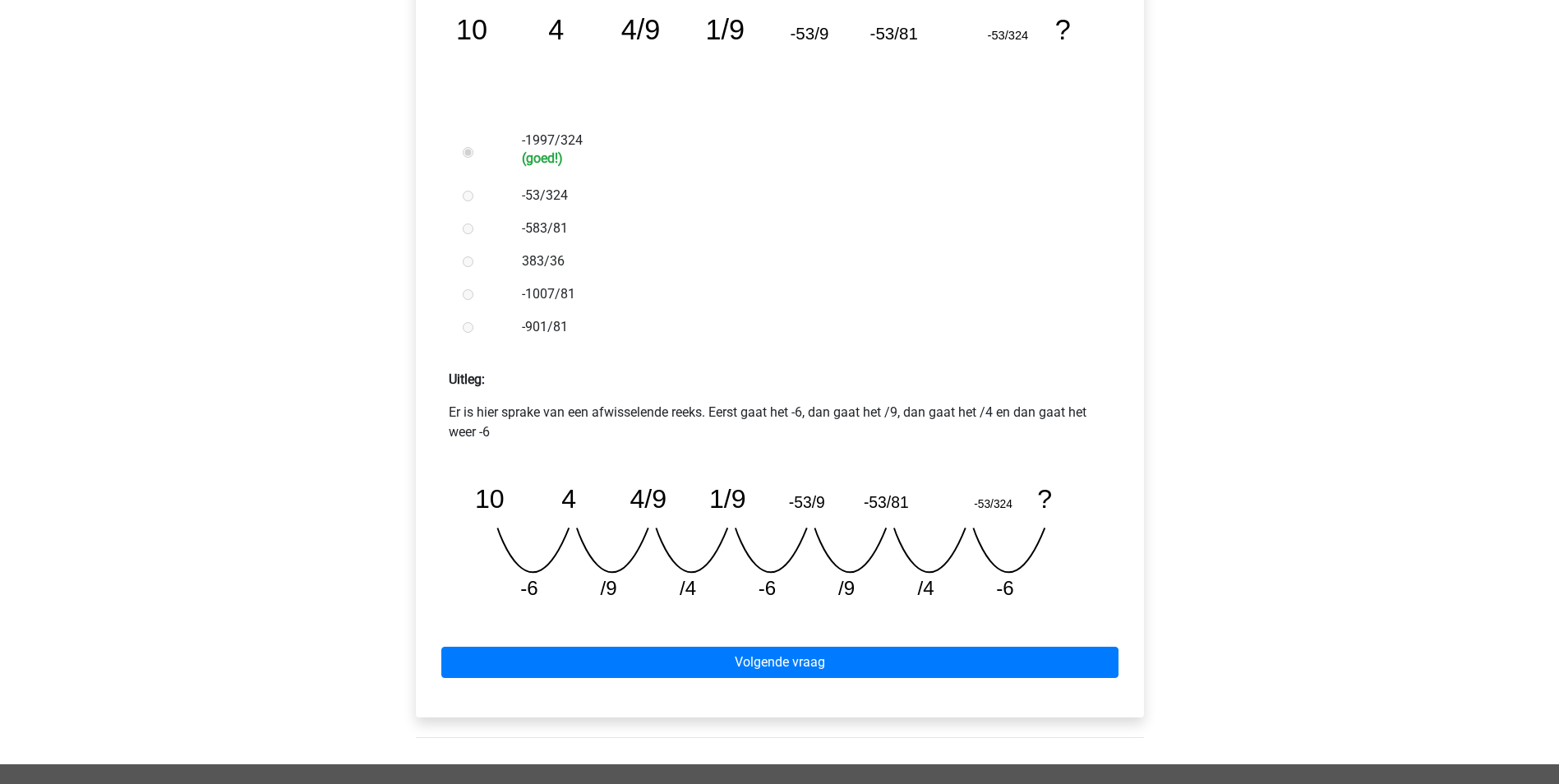
scroll to position [411, 0]
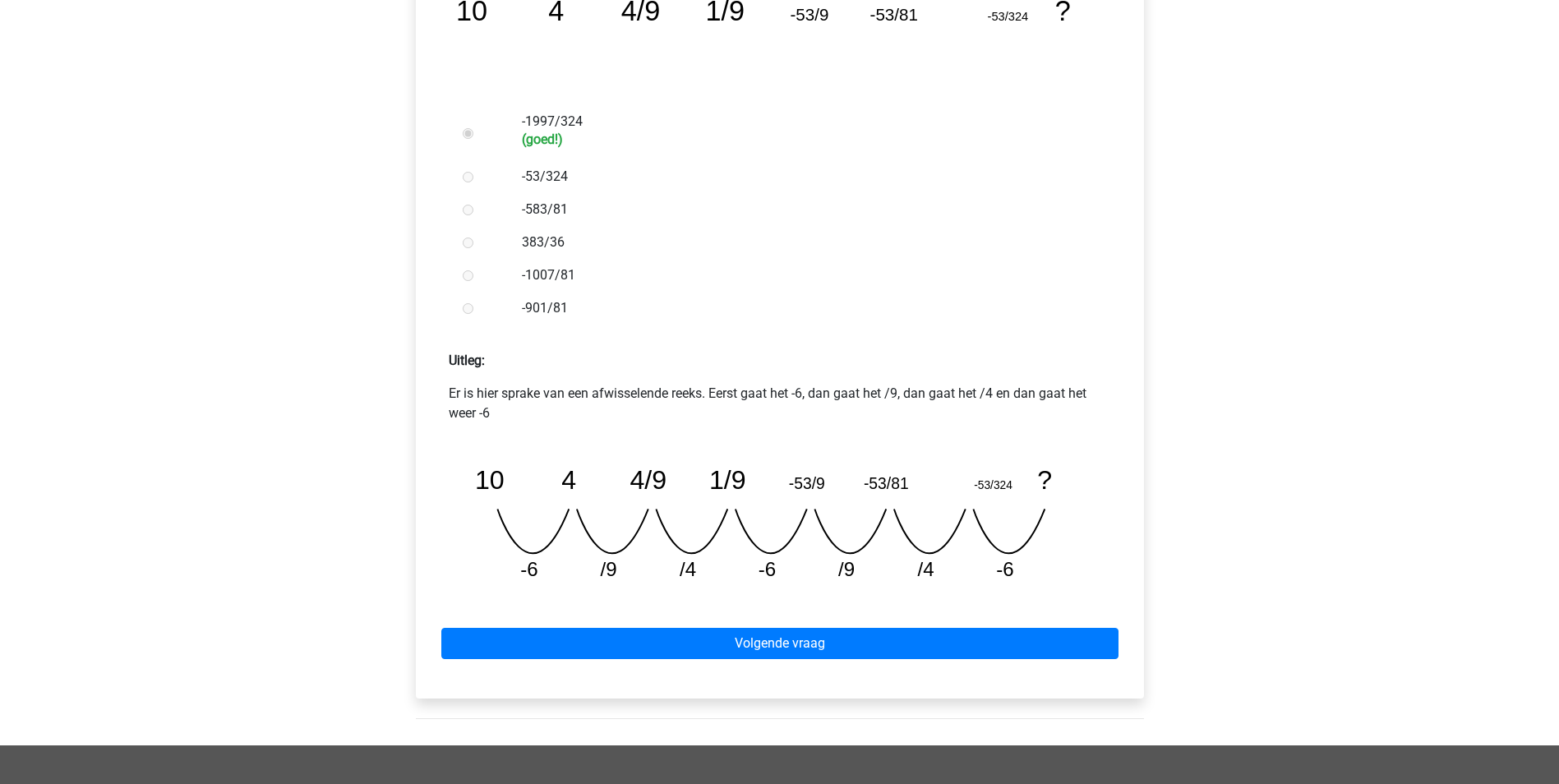
click at [701, 612] on div "Volgende vraag" at bounding box center [780, 640] width 702 height 90
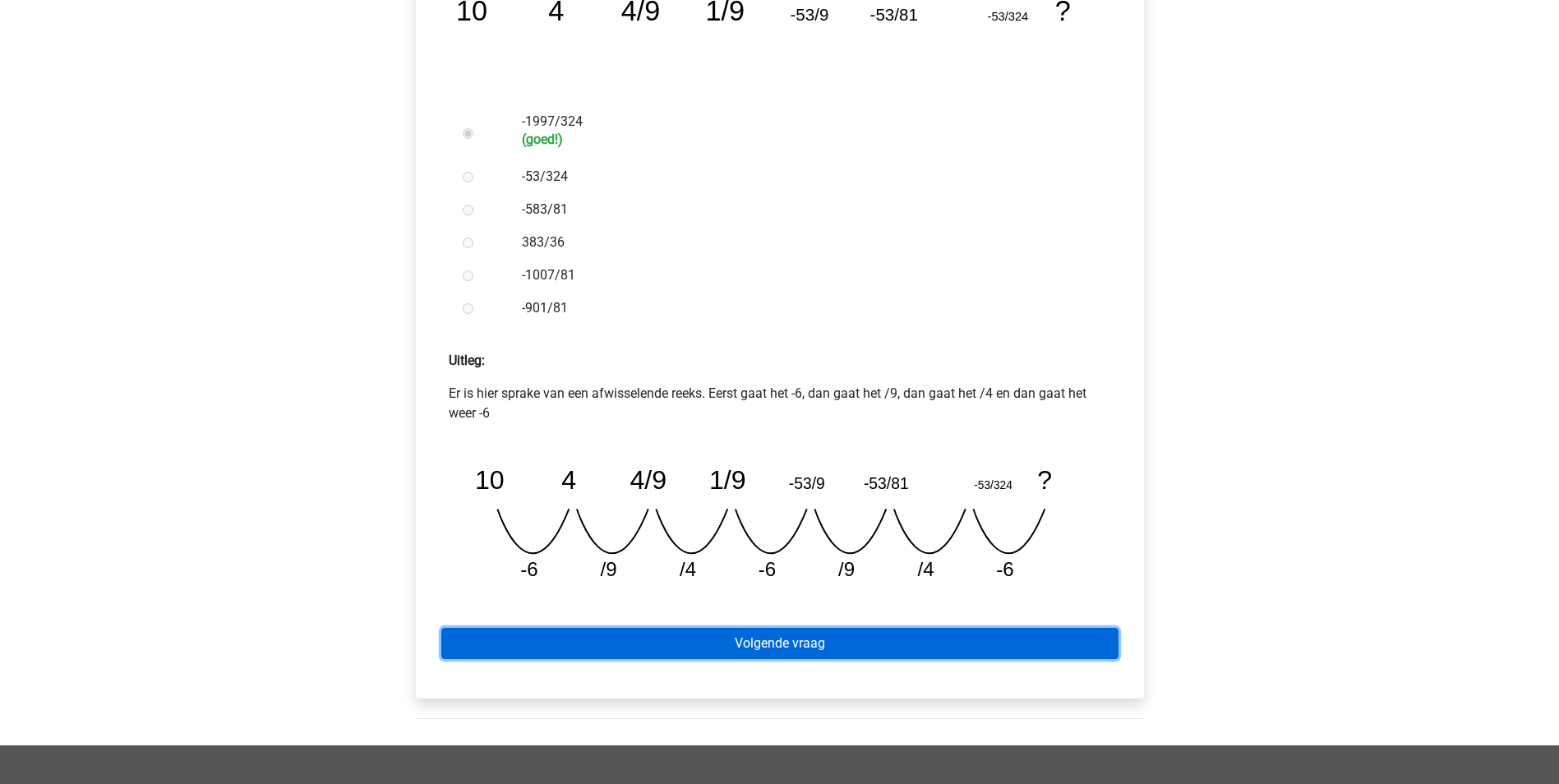
click at [699, 628] on link "Volgende vraag" at bounding box center [780, 643] width 677 height 31
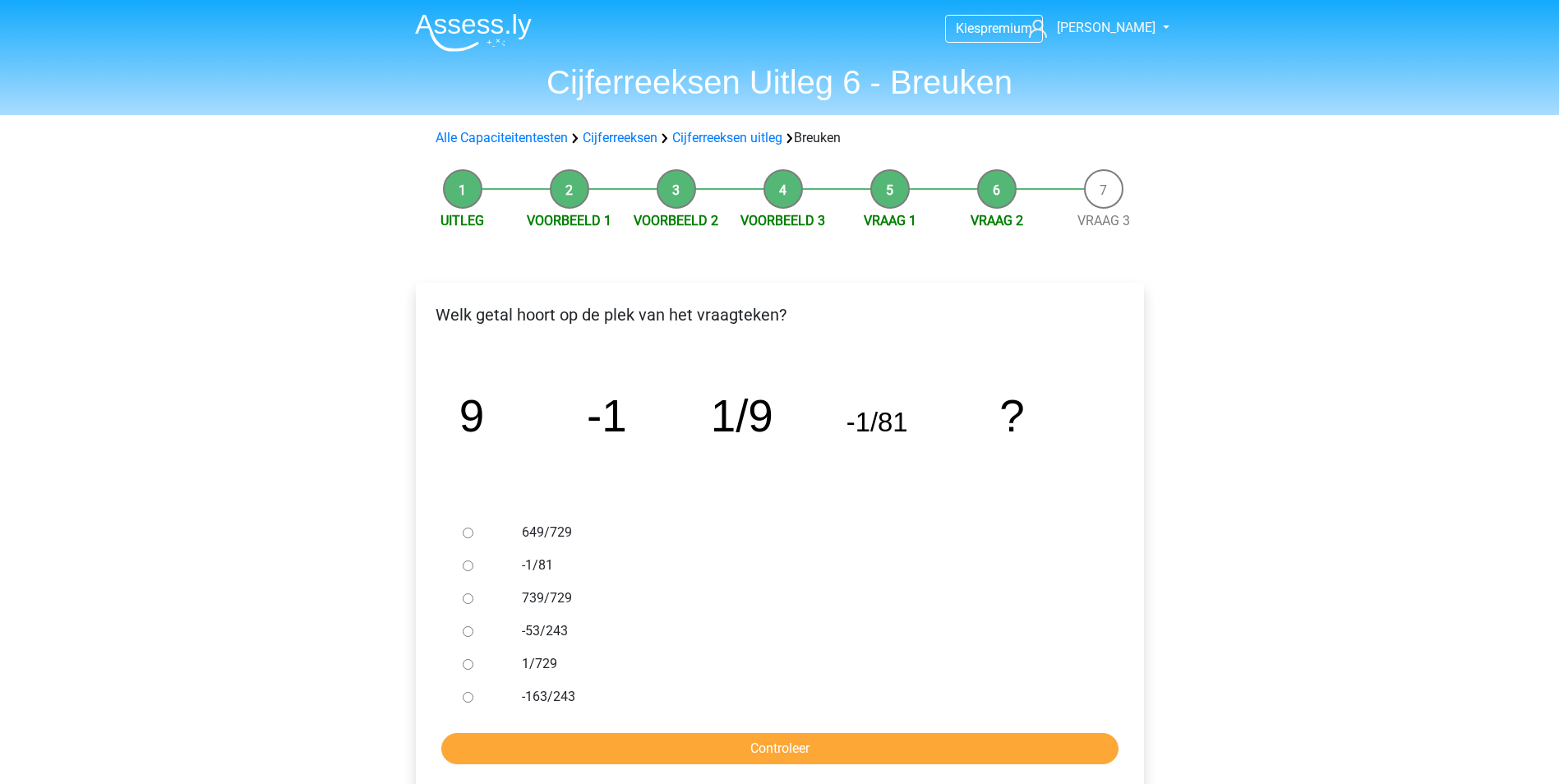
click at [472, 664] on input "1/729" at bounding box center [468, 664] width 11 height 11
radio input "true"
click at [578, 740] on input "Controleer" at bounding box center [780, 748] width 677 height 31
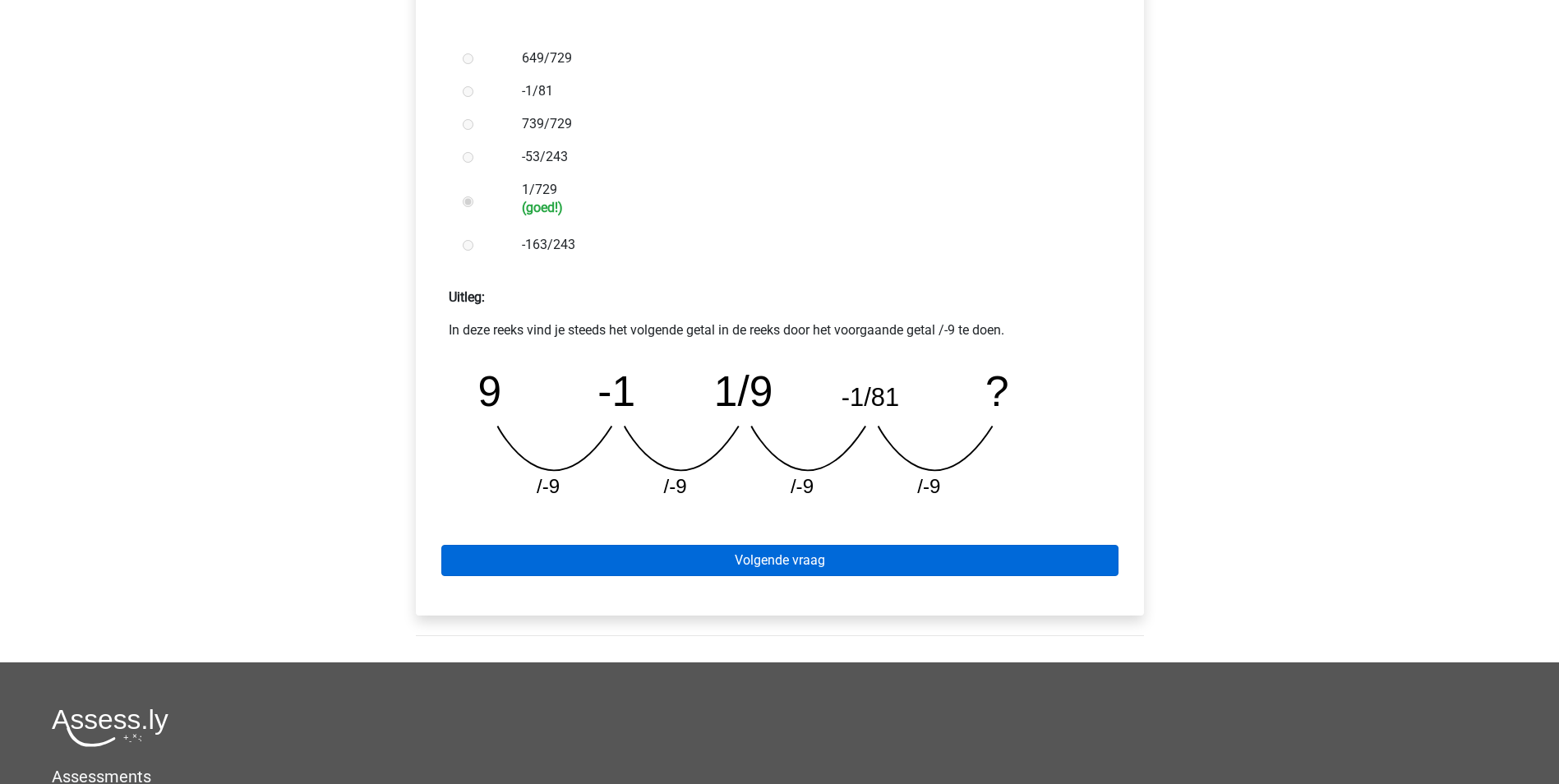
scroll to position [493, 0]
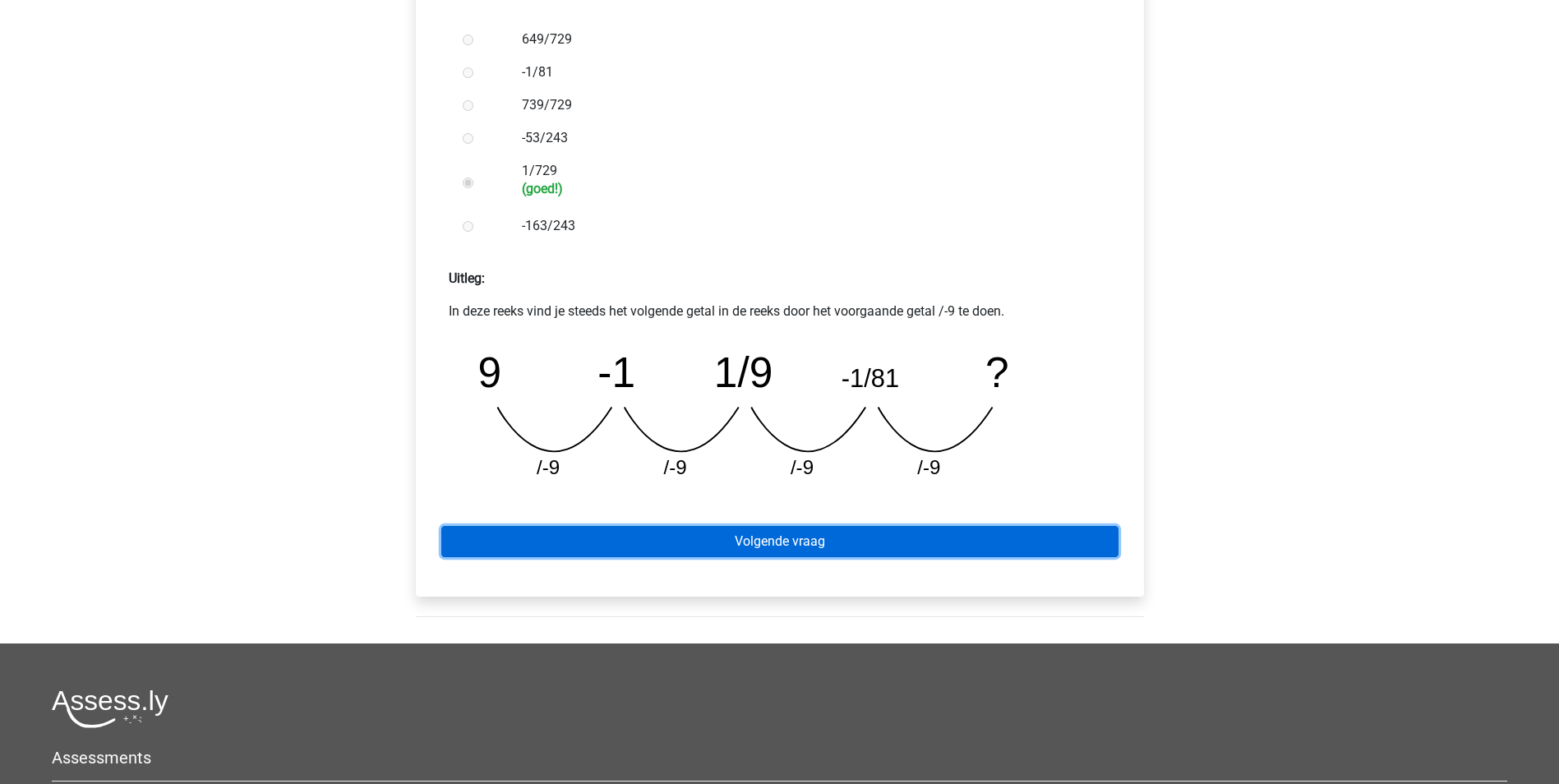
click at [749, 536] on link "Volgende vraag" at bounding box center [780, 541] width 677 height 31
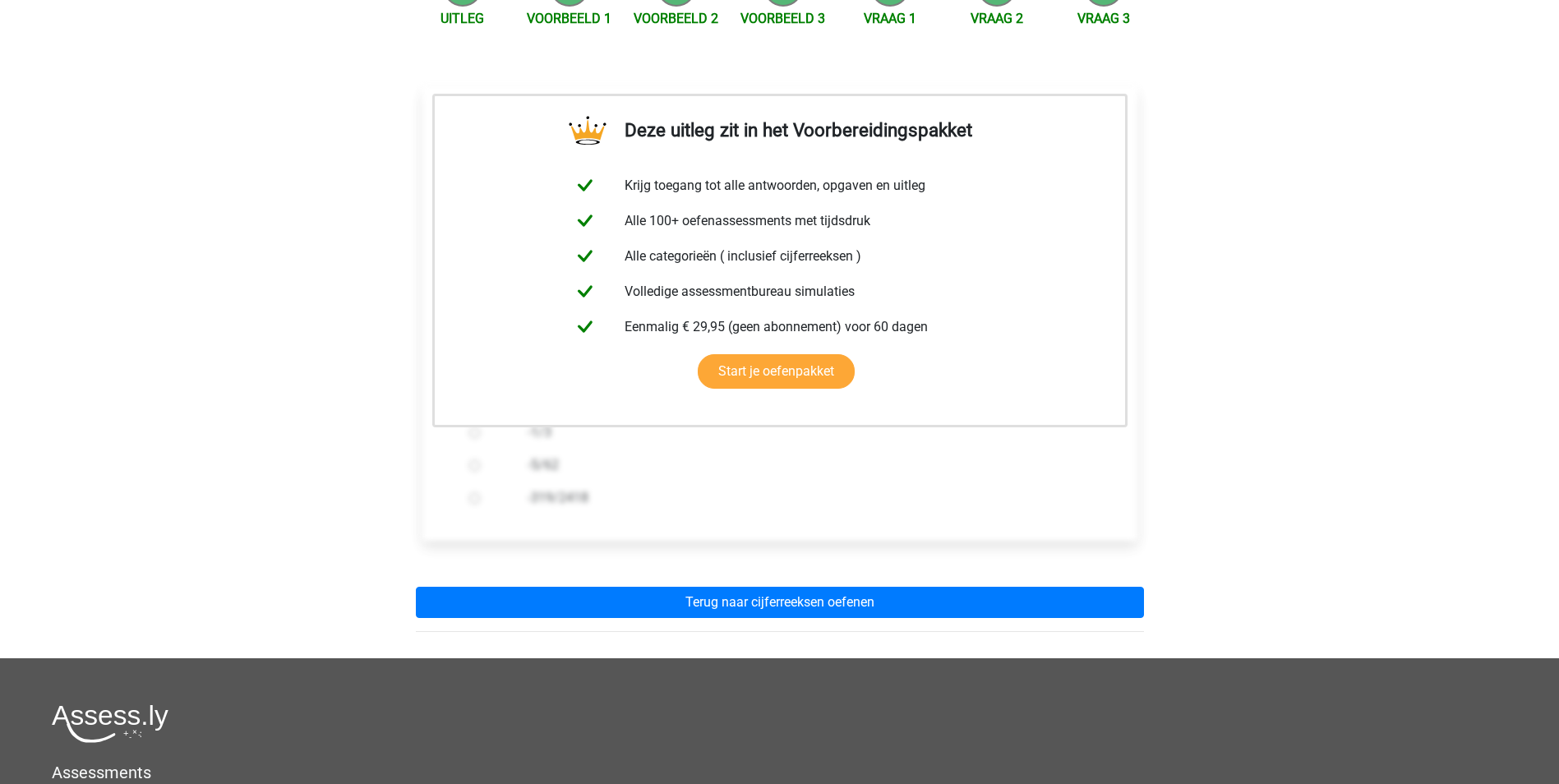
scroll to position [329, 0]
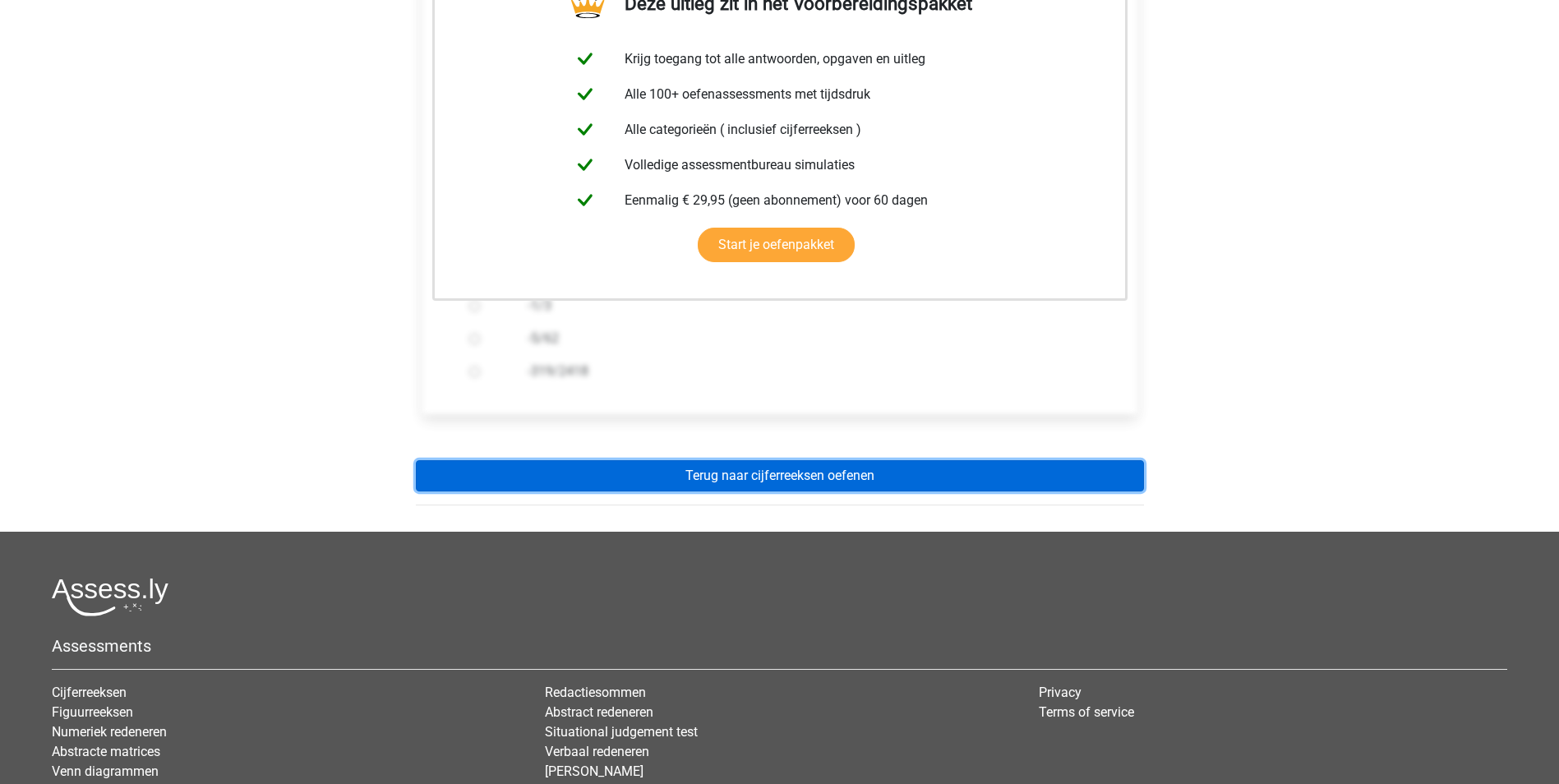
click at [746, 464] on link "Terug naar cijferreeksen oefenen" at bounding box center [780, 476] width 728 height 31
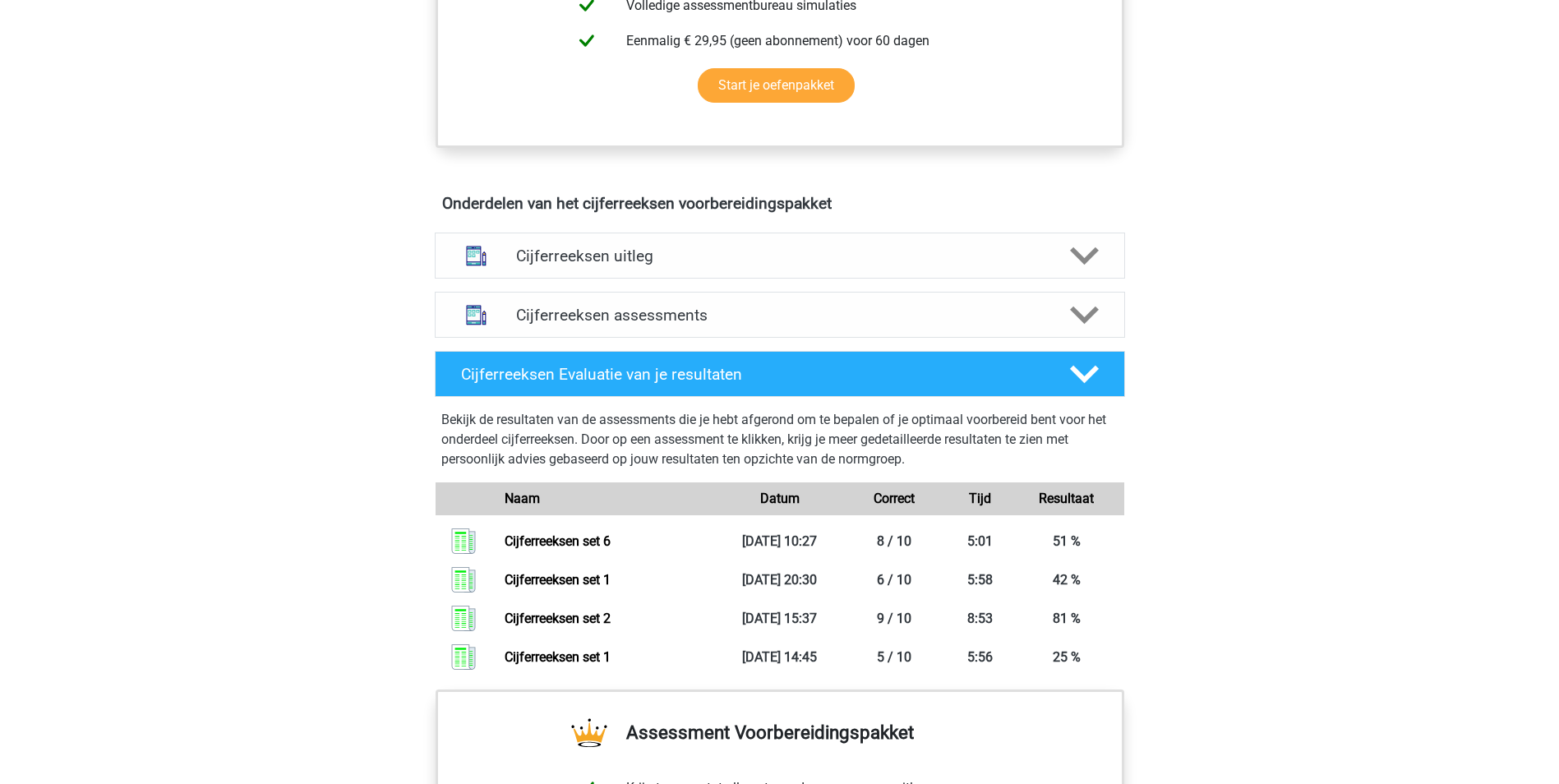
scroll to position [904, 0]
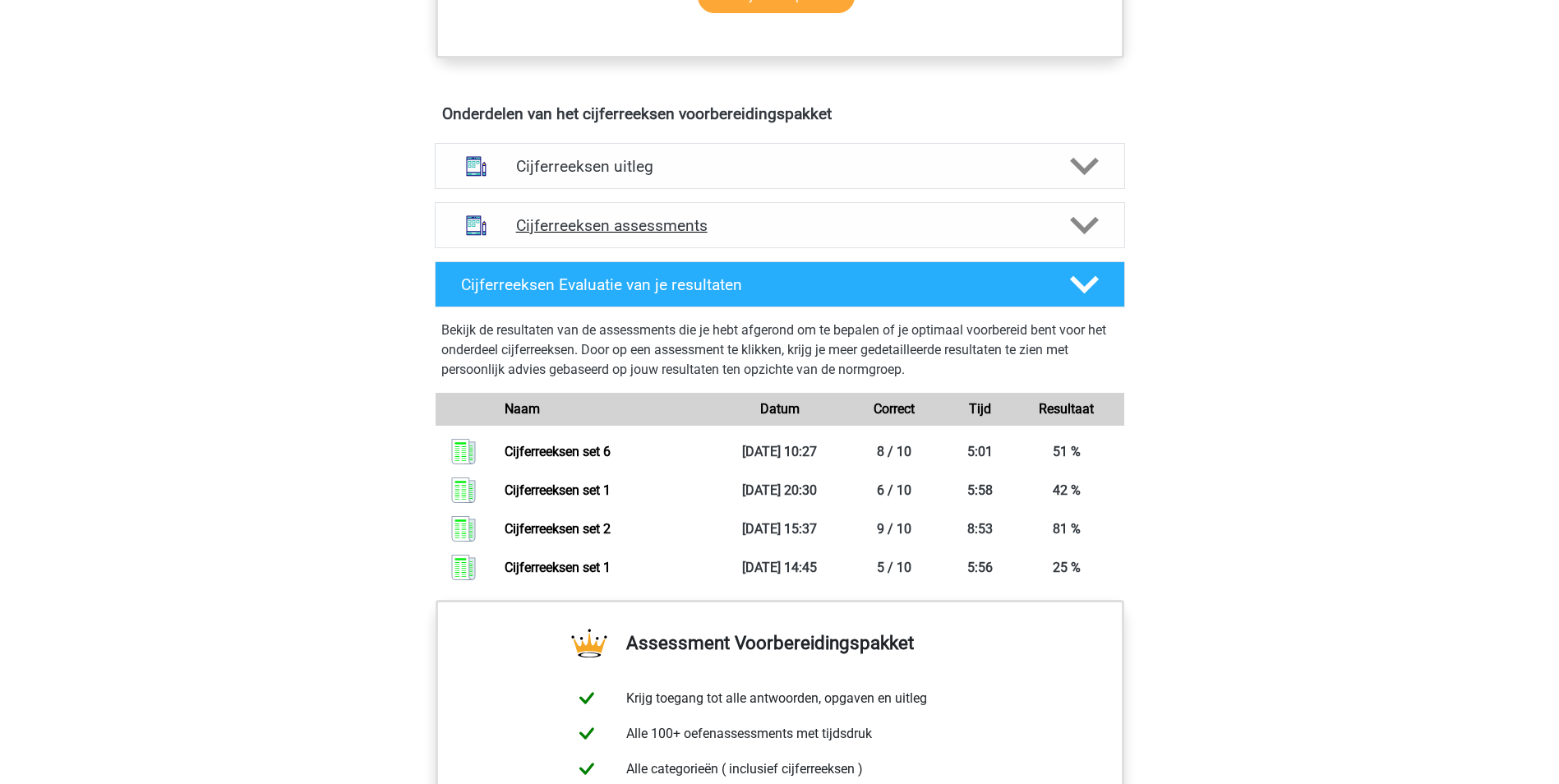
click at [721, 248] on div "Cijferreeksen assessments" at bounding box center [780, 225] width 690 height 46
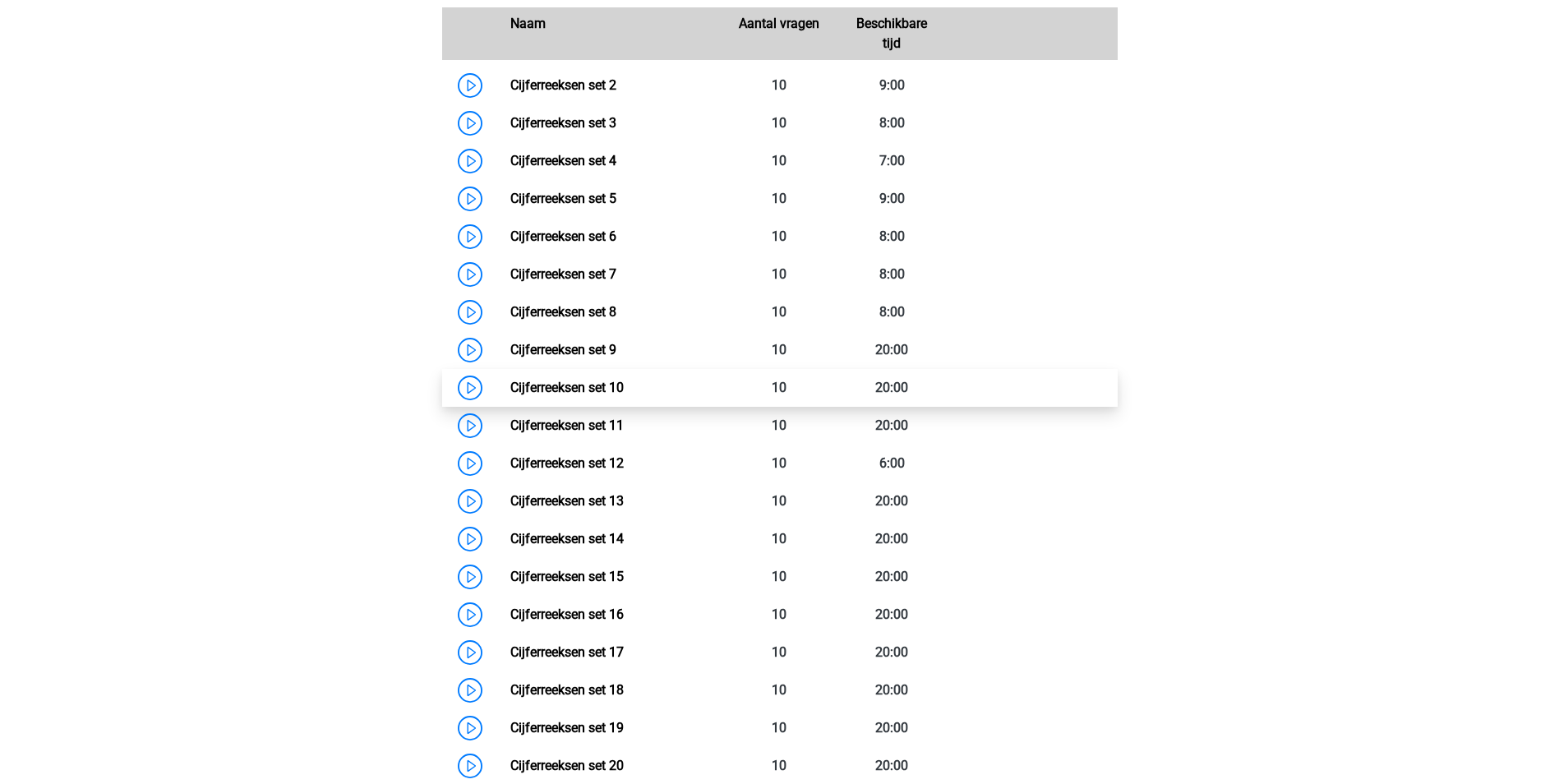
scroll to position [1232, 0]
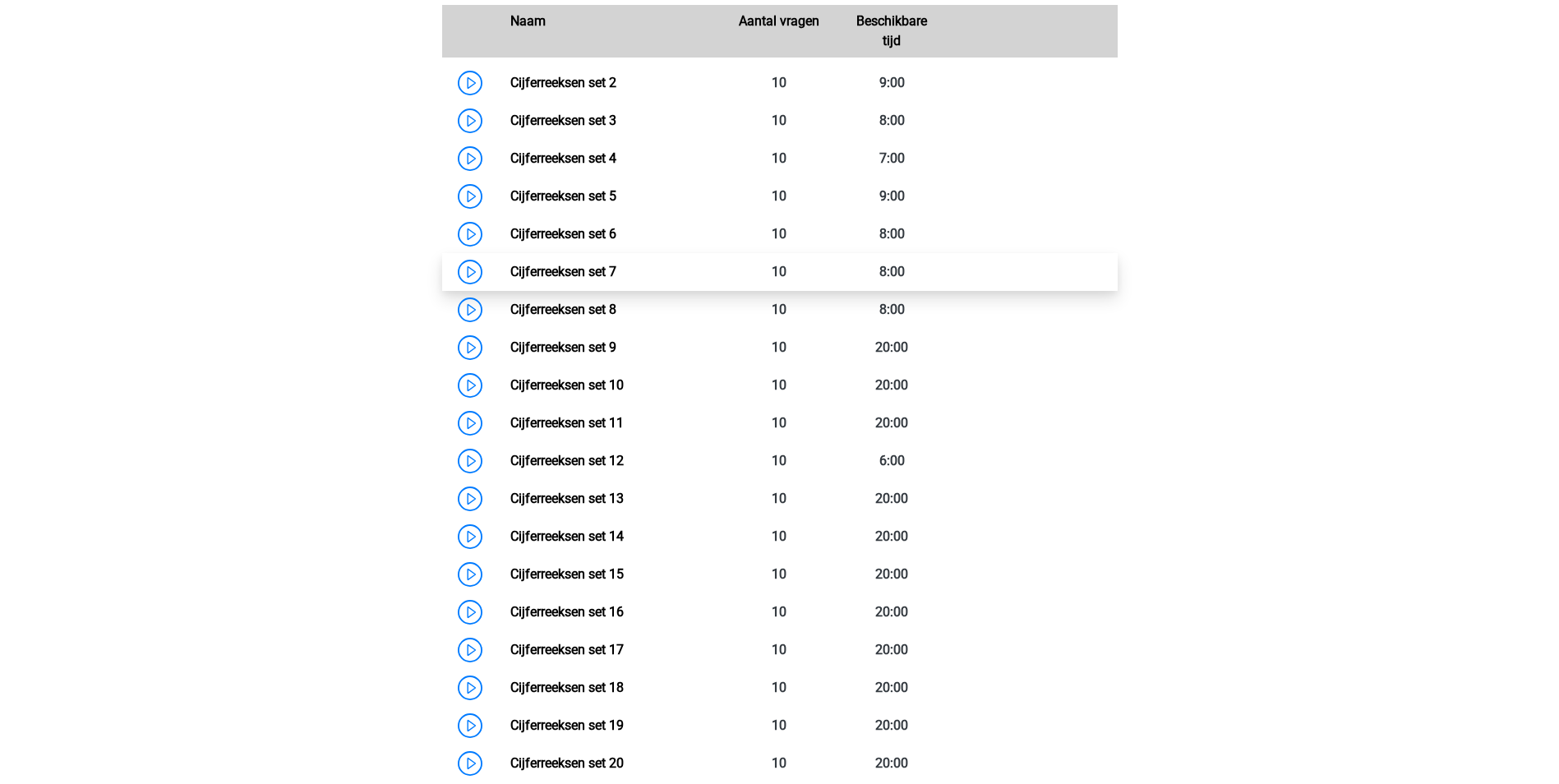
click at [510, 279] on link "Cijferreeksen set 7" at bounding box center [563, 271] width 106 height 16
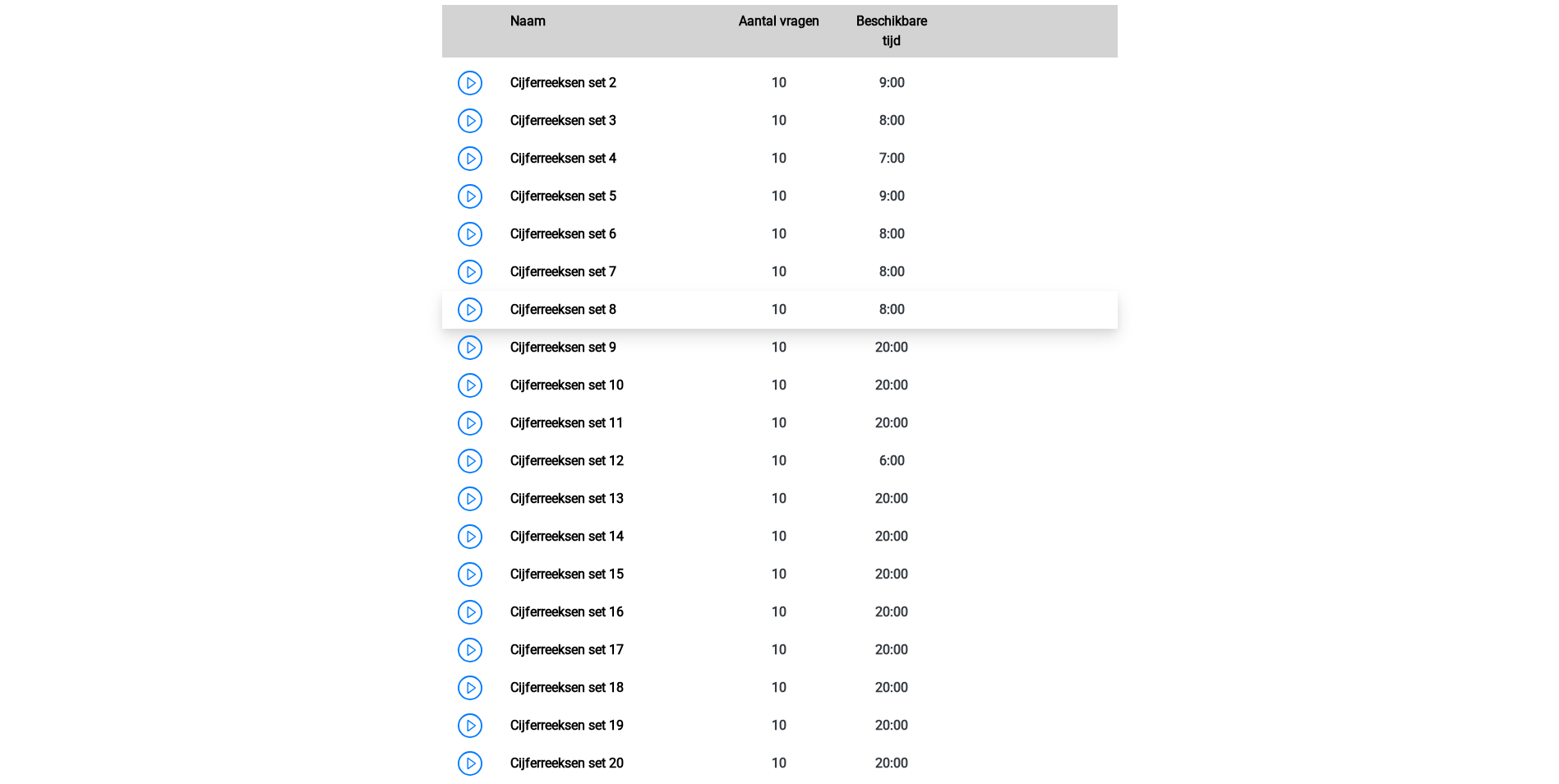
click at [510, 318] on link "Cijferreeksen set 8" at bounding box center [563, 308] width 106 height 16
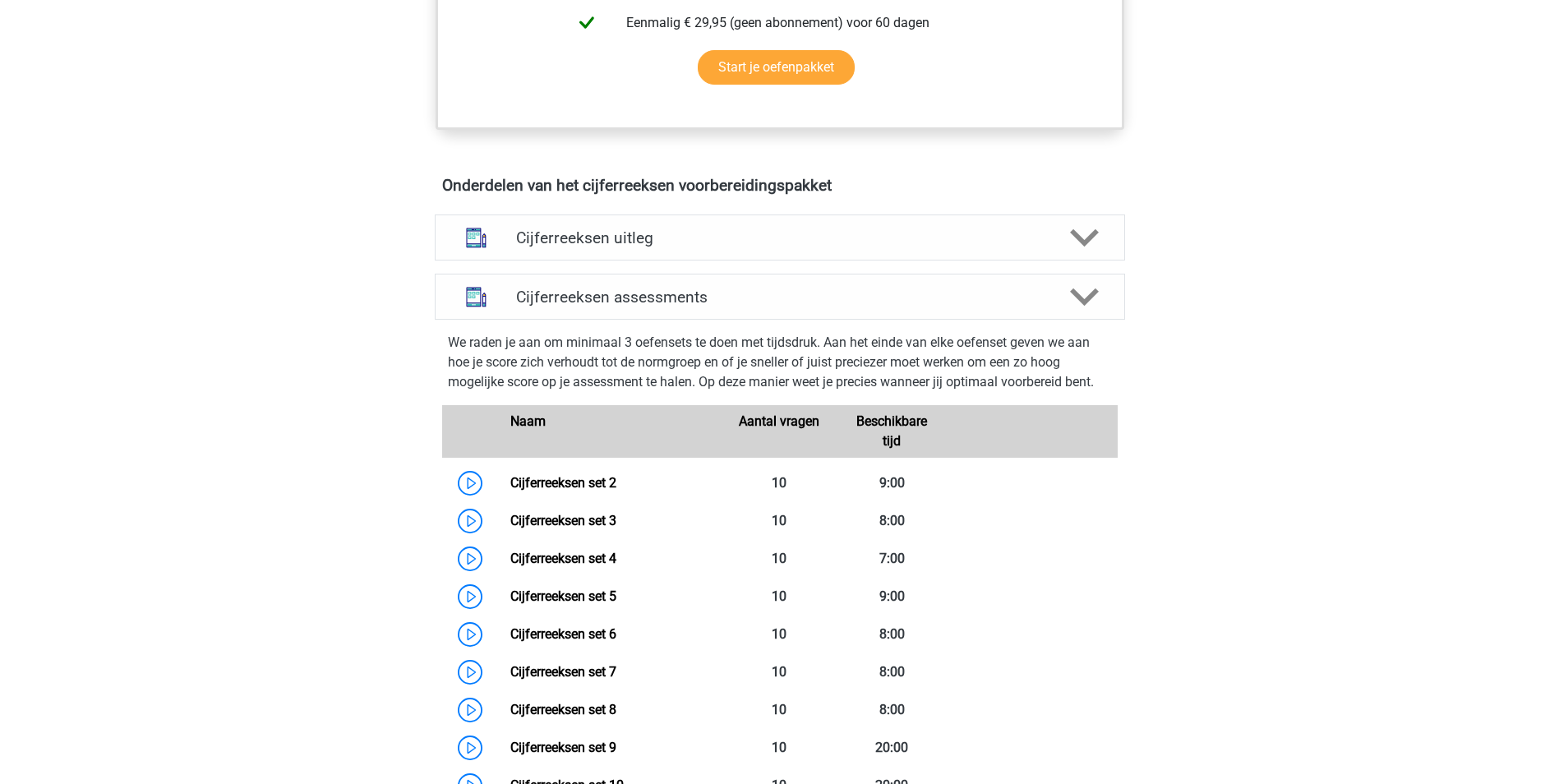
scroll to position [821, 0]
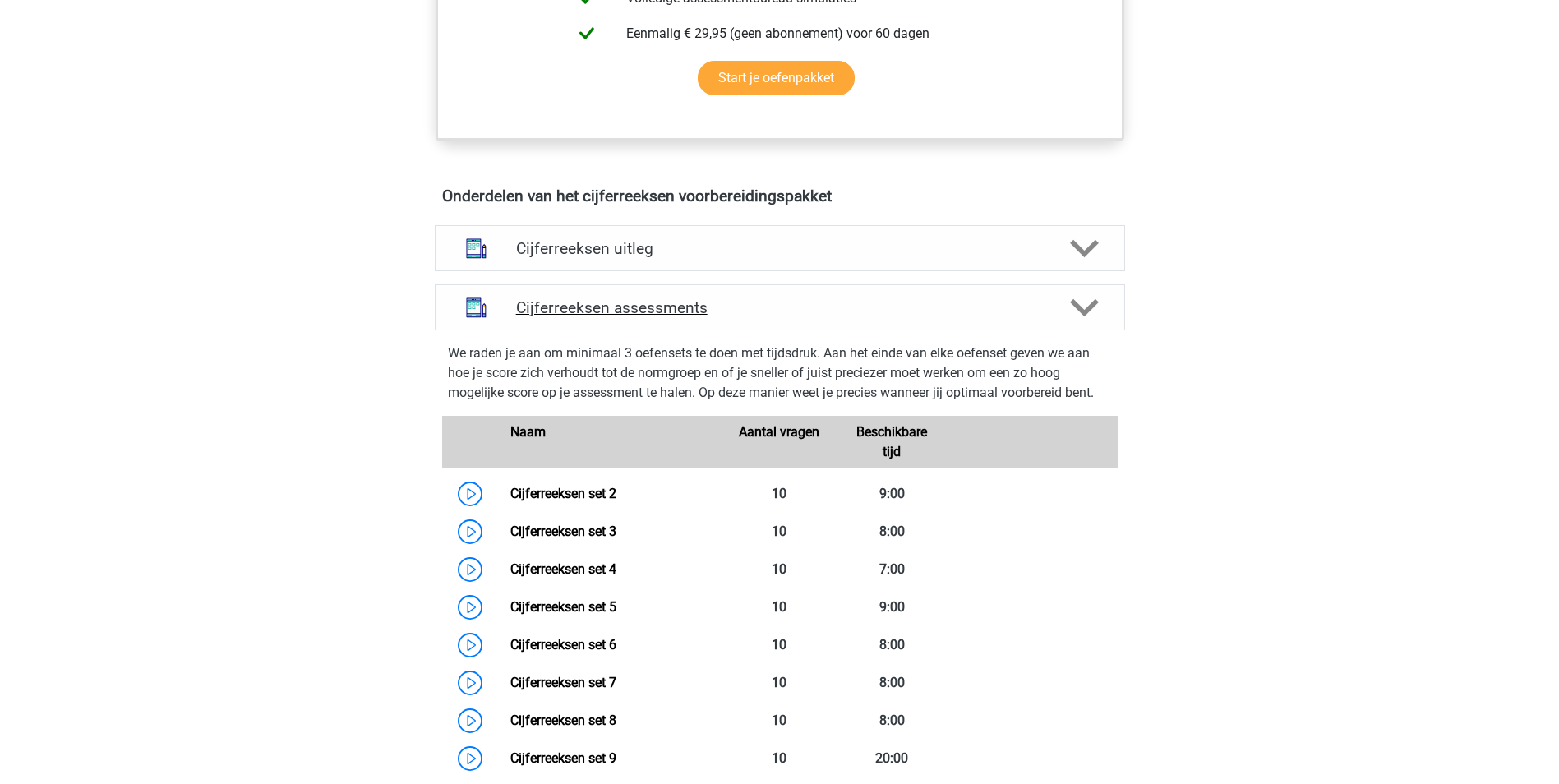
click at [555, 318] on h4 "Cijferreeksen assessments" at bounding box center [780, 308] width 528 height 19
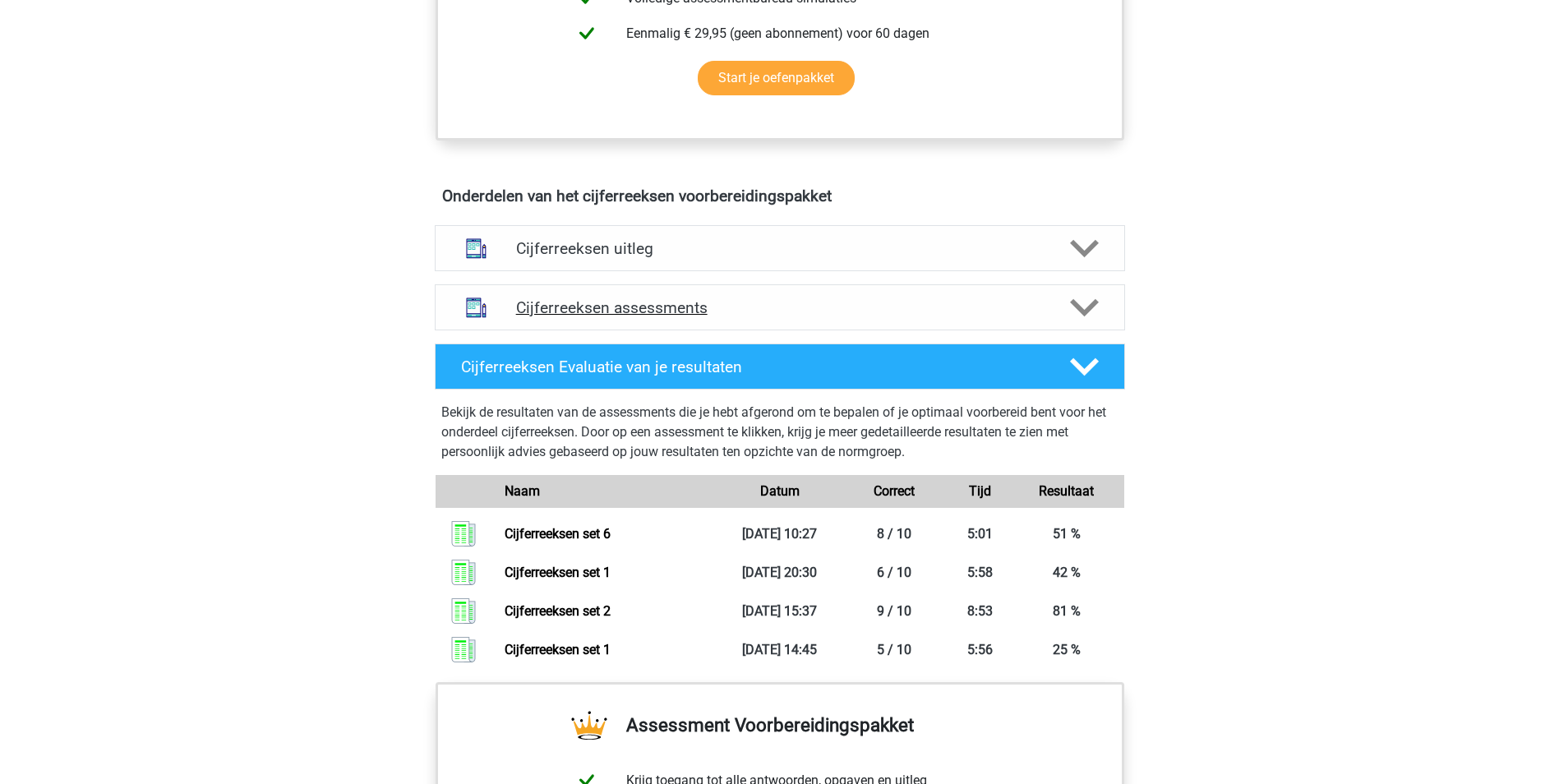
click at [555, 318] on h4 "Cijferreeksen assessments" at bounding box center [780, 308] width 528 height 19
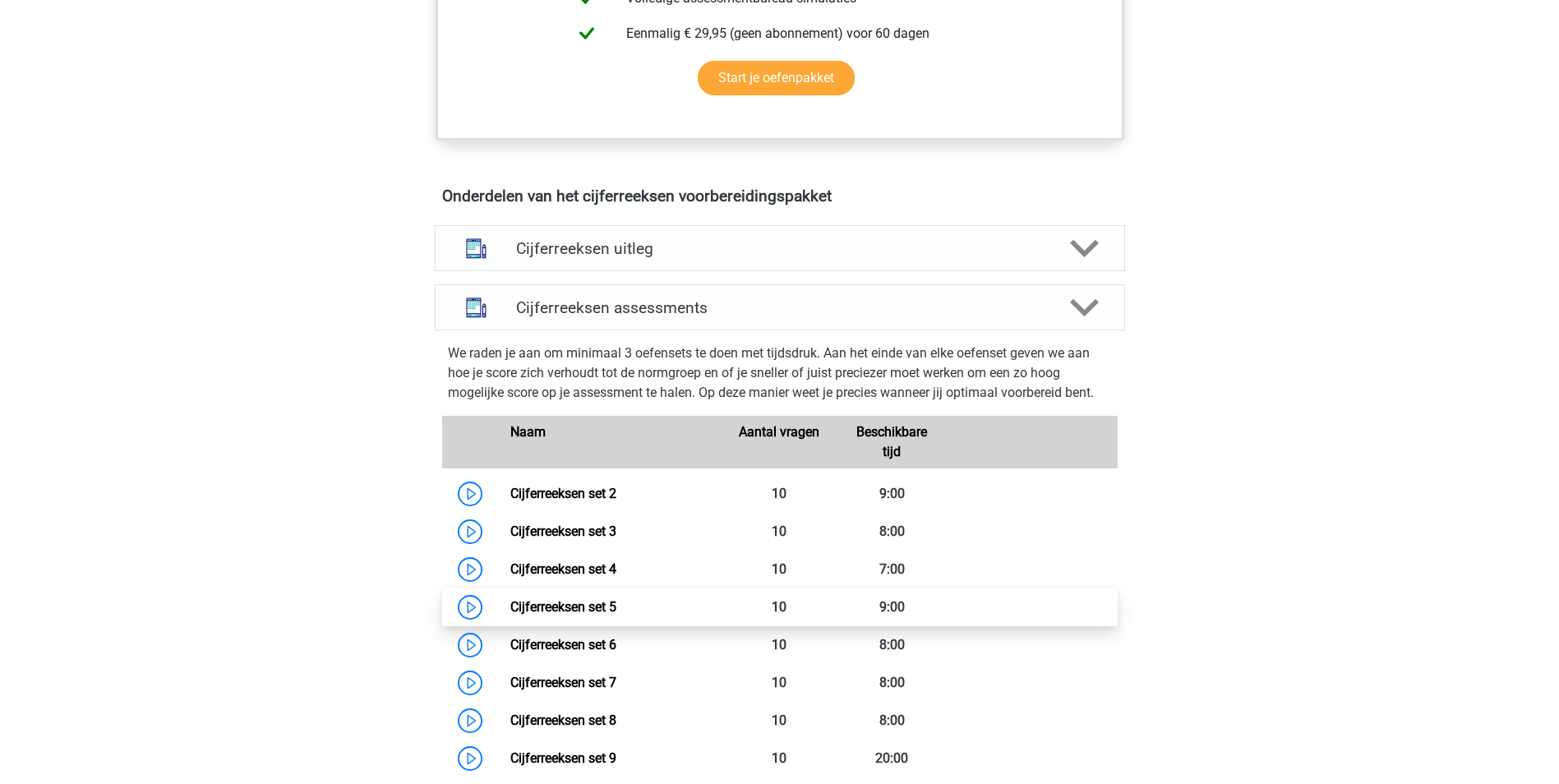
click at [544, 614] on link "Cijferreeksen set 5" at bounding box center [563, 606] width 106 height 16
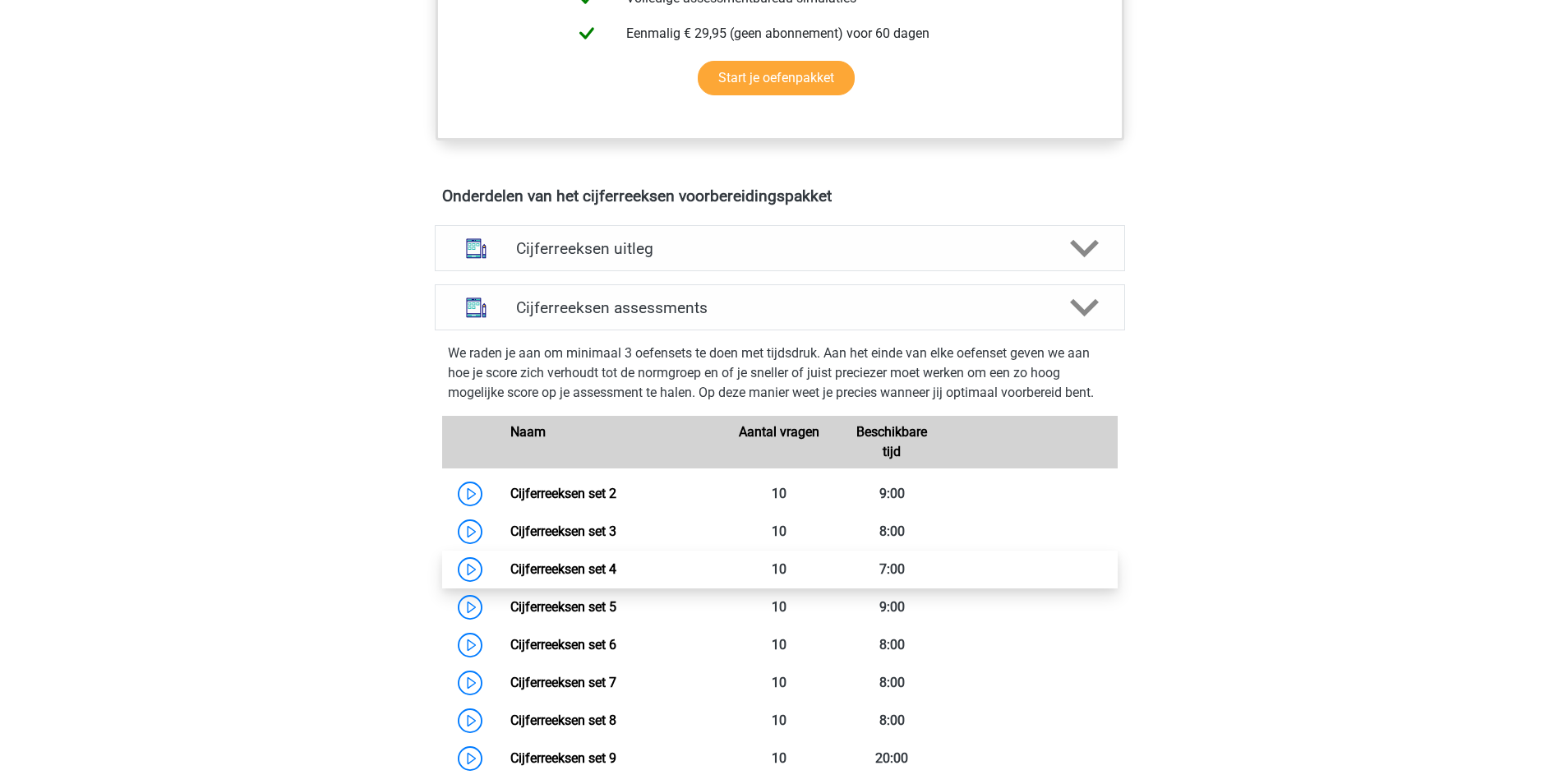
click at [539, 577] on link "Cijferreeksen set 4" at bounding box center [563, 569] width 106 height 16
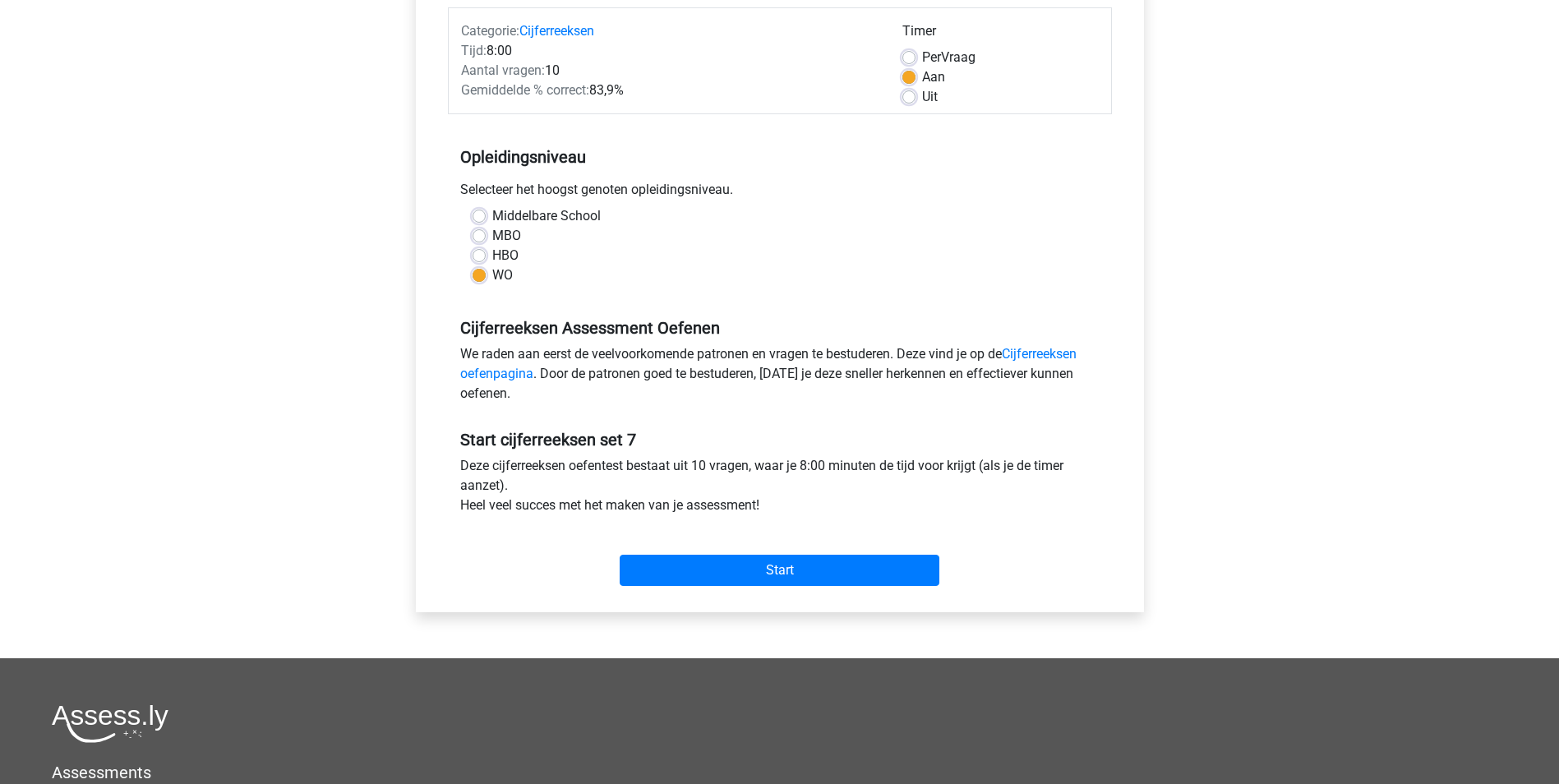
scroll to position [246, 0]
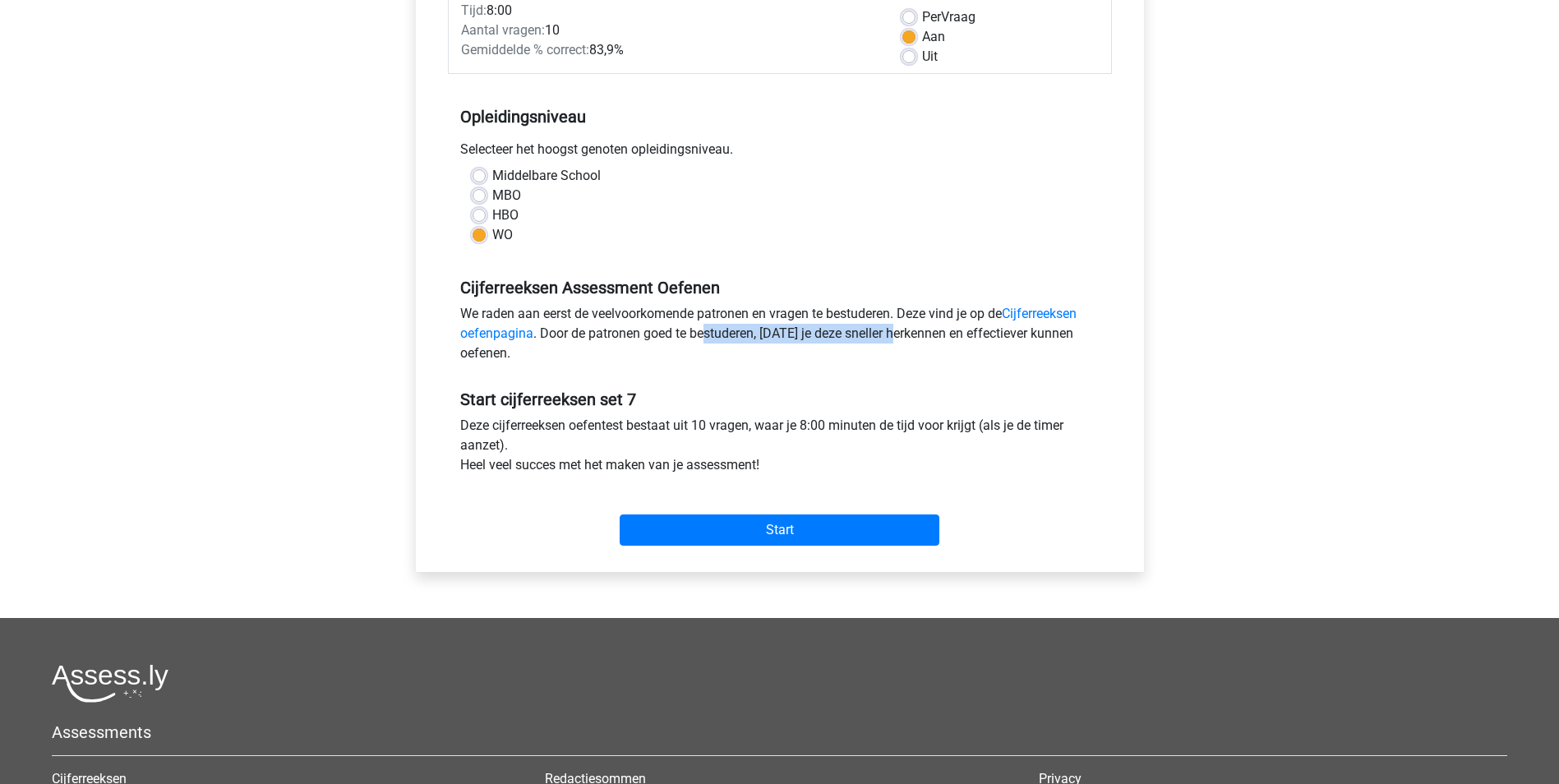
drag, startPoint x: 703, startPoint y: 340, endPoint x: 897, endPoint y: 334, distance: 194.1
click at [897, 334] on div "We raden aan eerst de veelvoorkomende patronen en vragen te bestuderen. Deze vi…" at bounding box center [780, 337] width 664 height 66
drag, startPoint x: 897, startPoint y: 334, endPoint x: 740, endPoint y: 361, distance: 159.3
click at [738, 362] on div "We raden aan eerst de veelvoorkomende patronen en vragen te bestuderen. Deze vi…" at bounding box center [780, 337] width 664 height 66
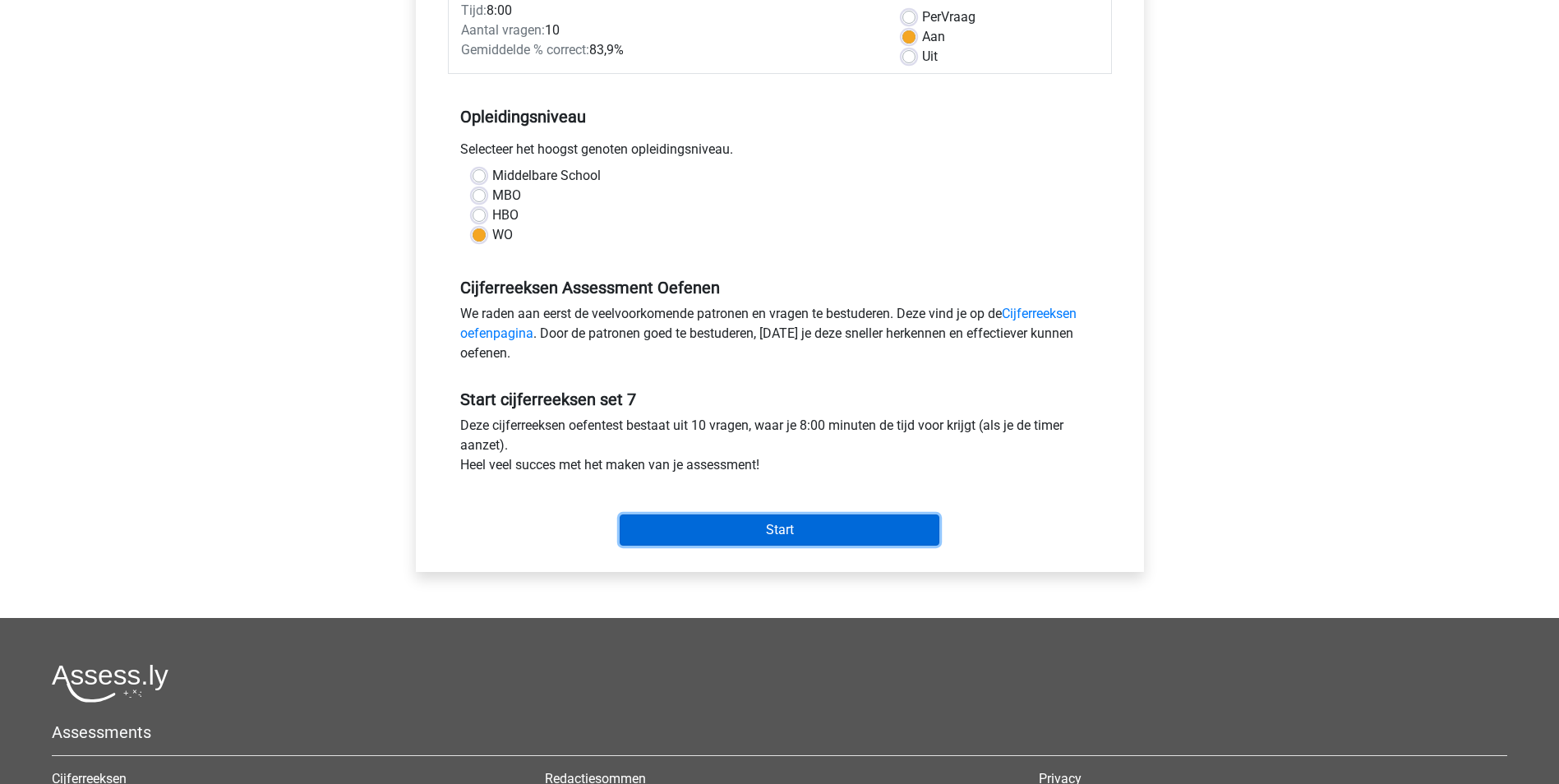
click at [643, 537] on input "Start" at bounding box center [780, 530] width 319 height 31
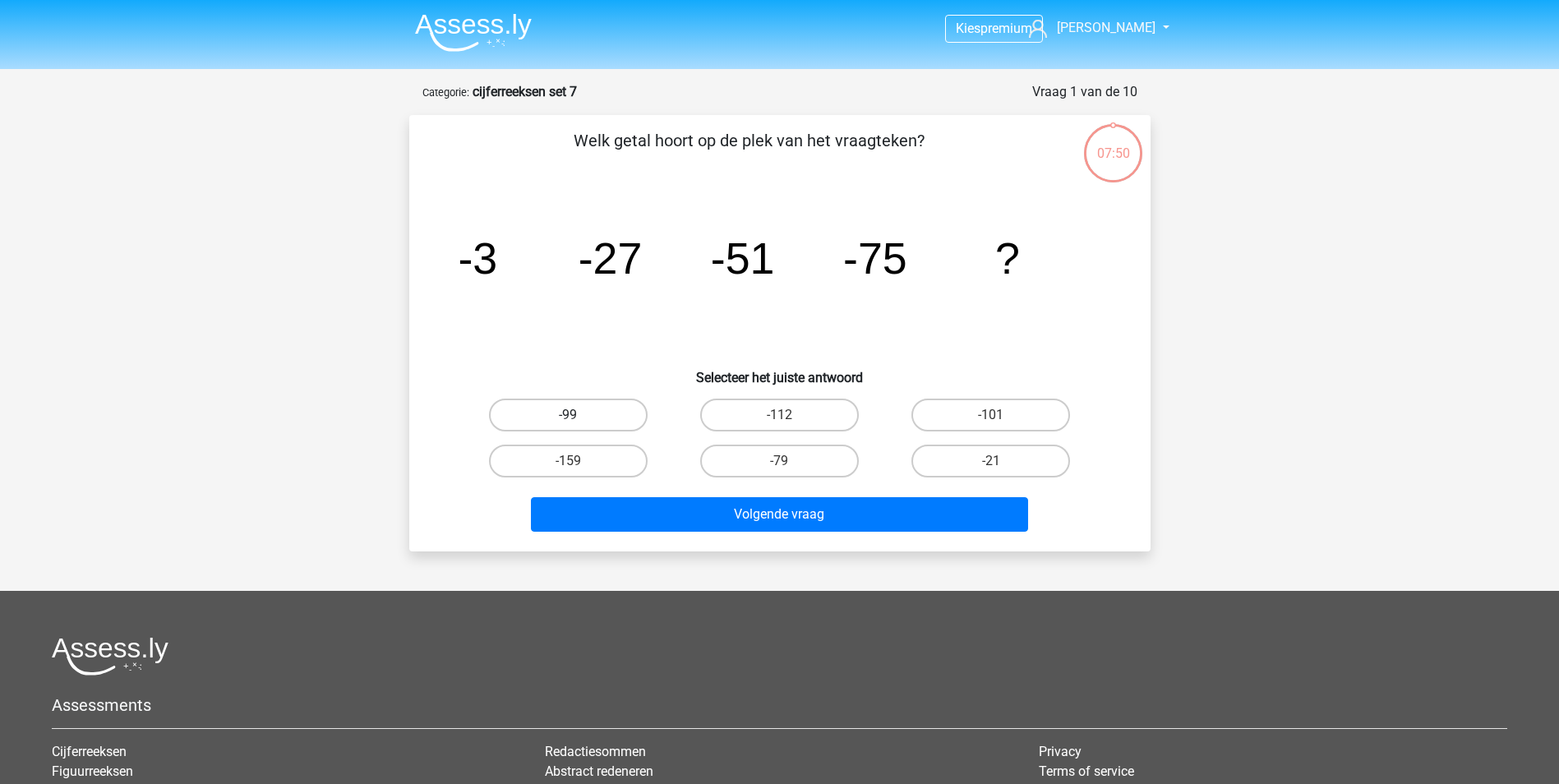
click at [617, 406] on label "-99" at bounding box center [569, 415] width 159 height 33
click at [579, 415] on input "-99" at bounding box center [573, 421] width 11 height 11
radio input "true"
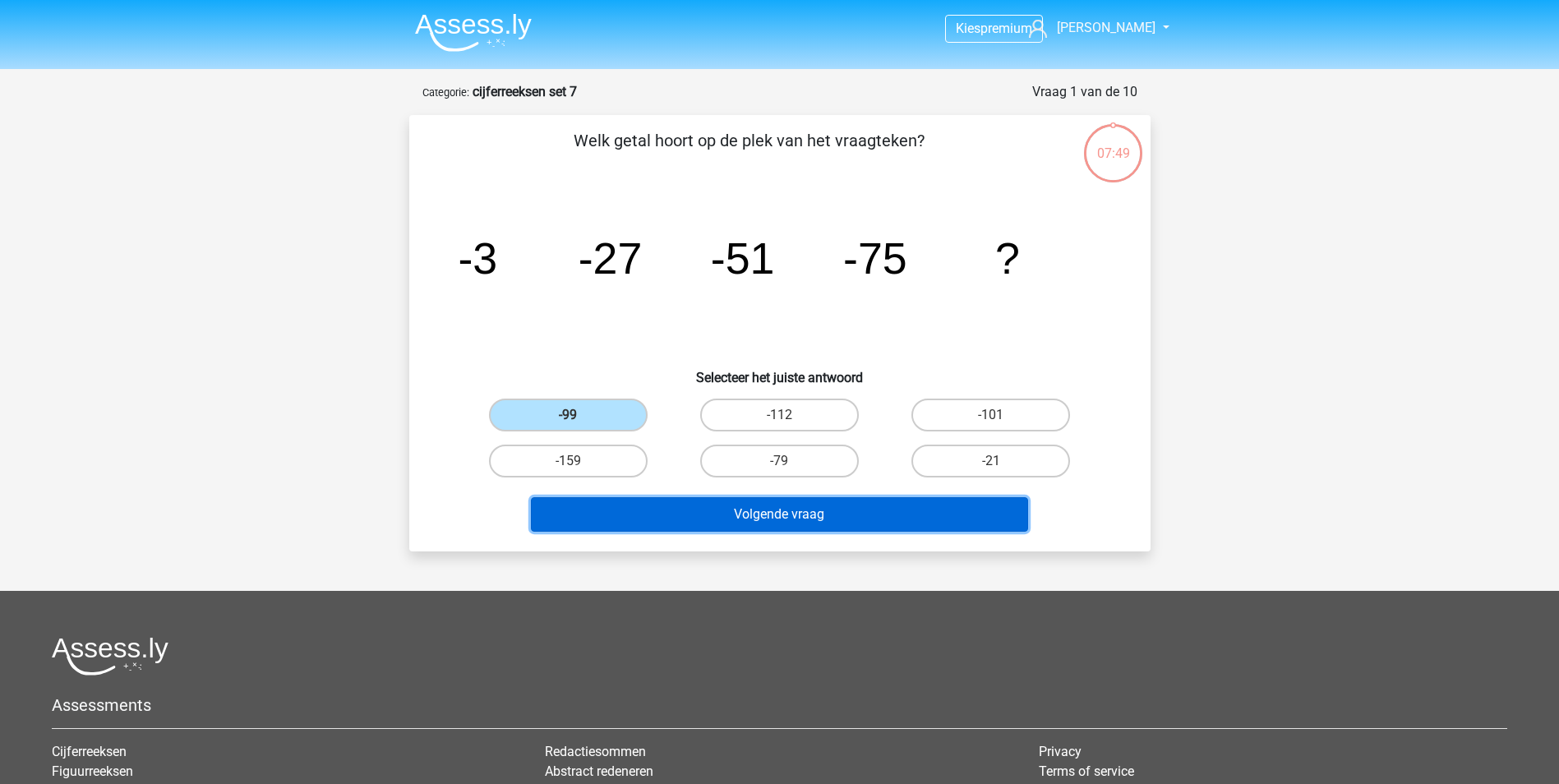
click at [720, 512] on button "Volgende vraag" at bounding box center [780, 515] width 497 height 35
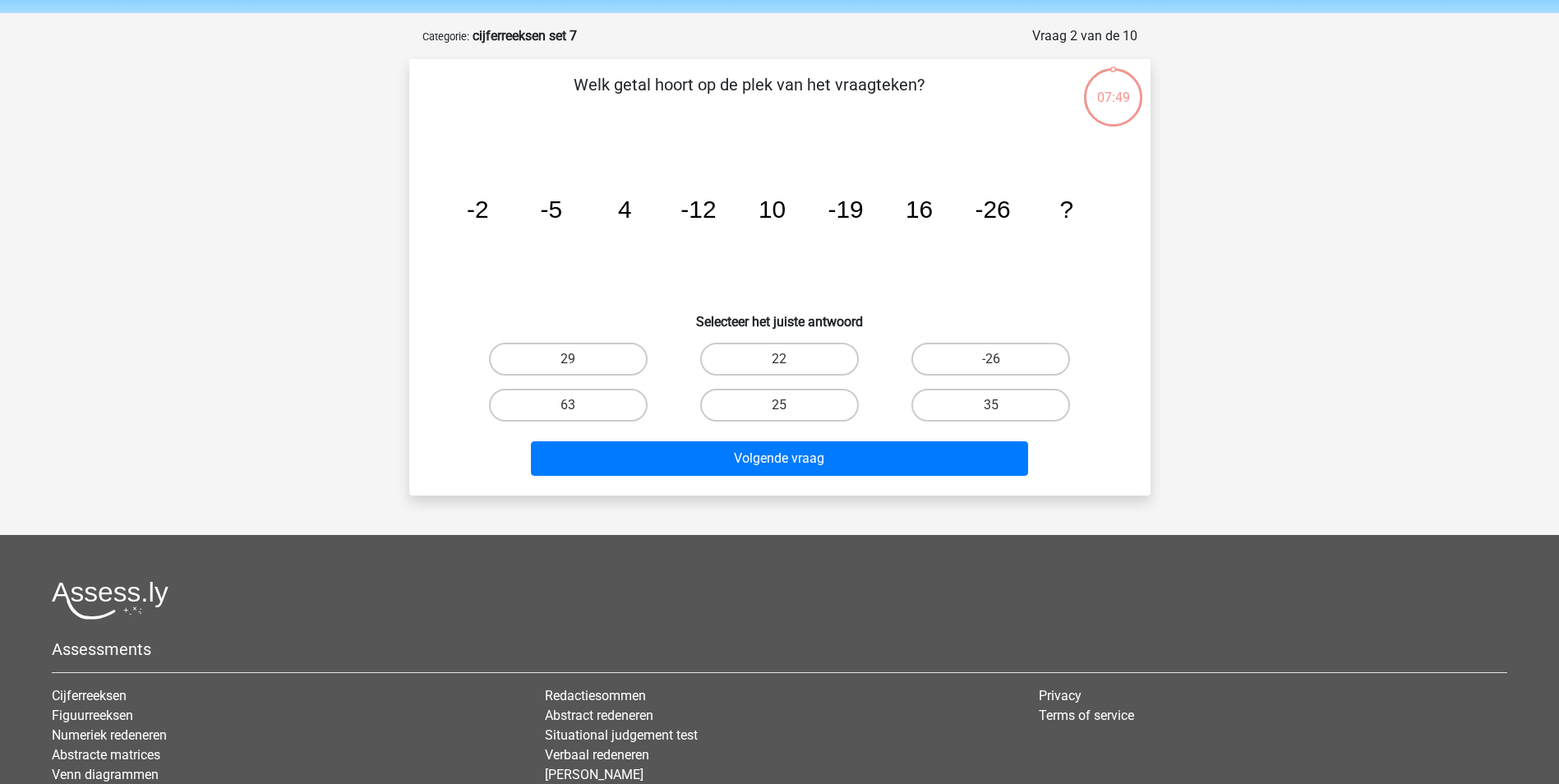
scroll to position [82, 0]
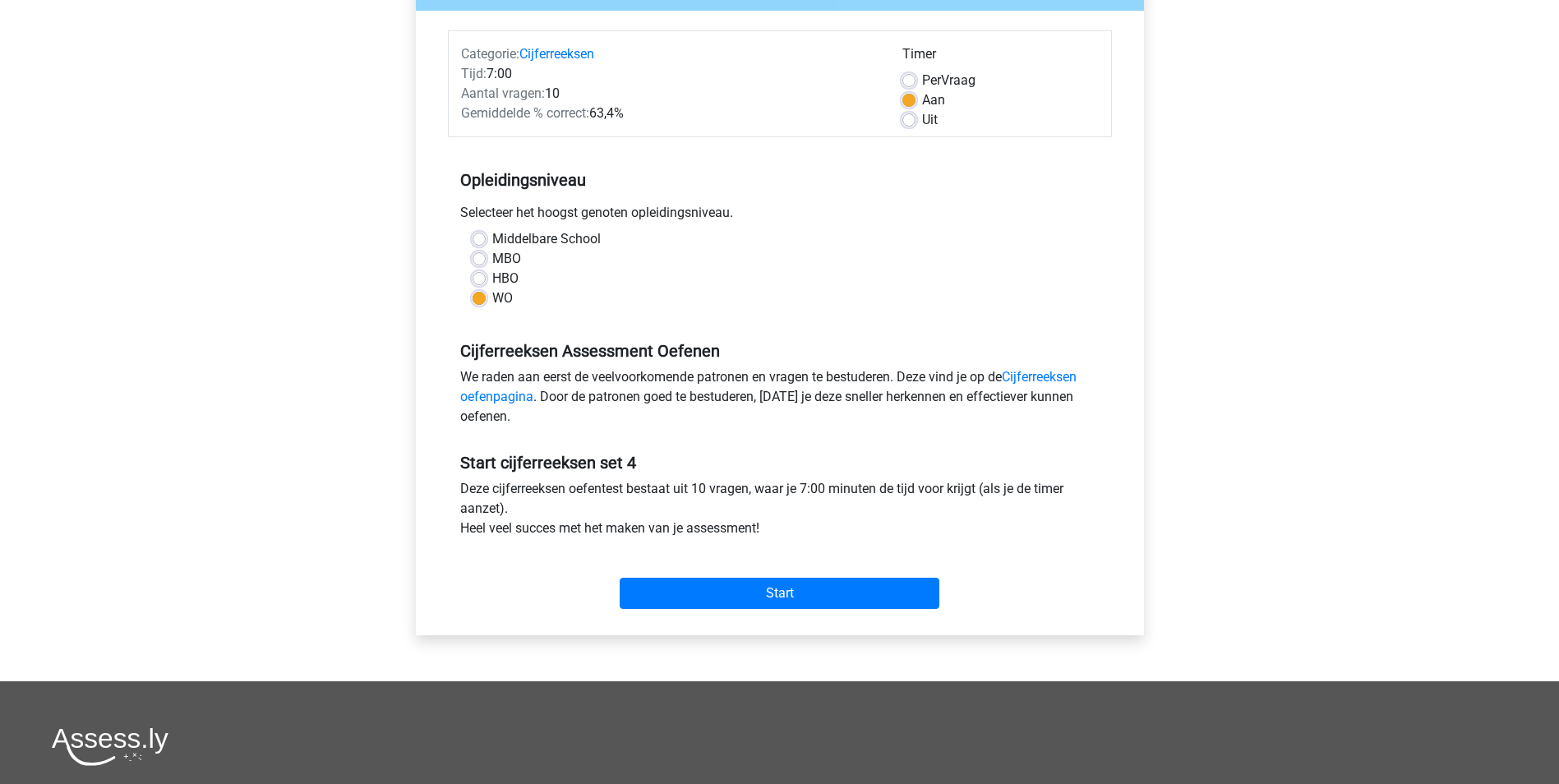
scroll to position [246, 0]
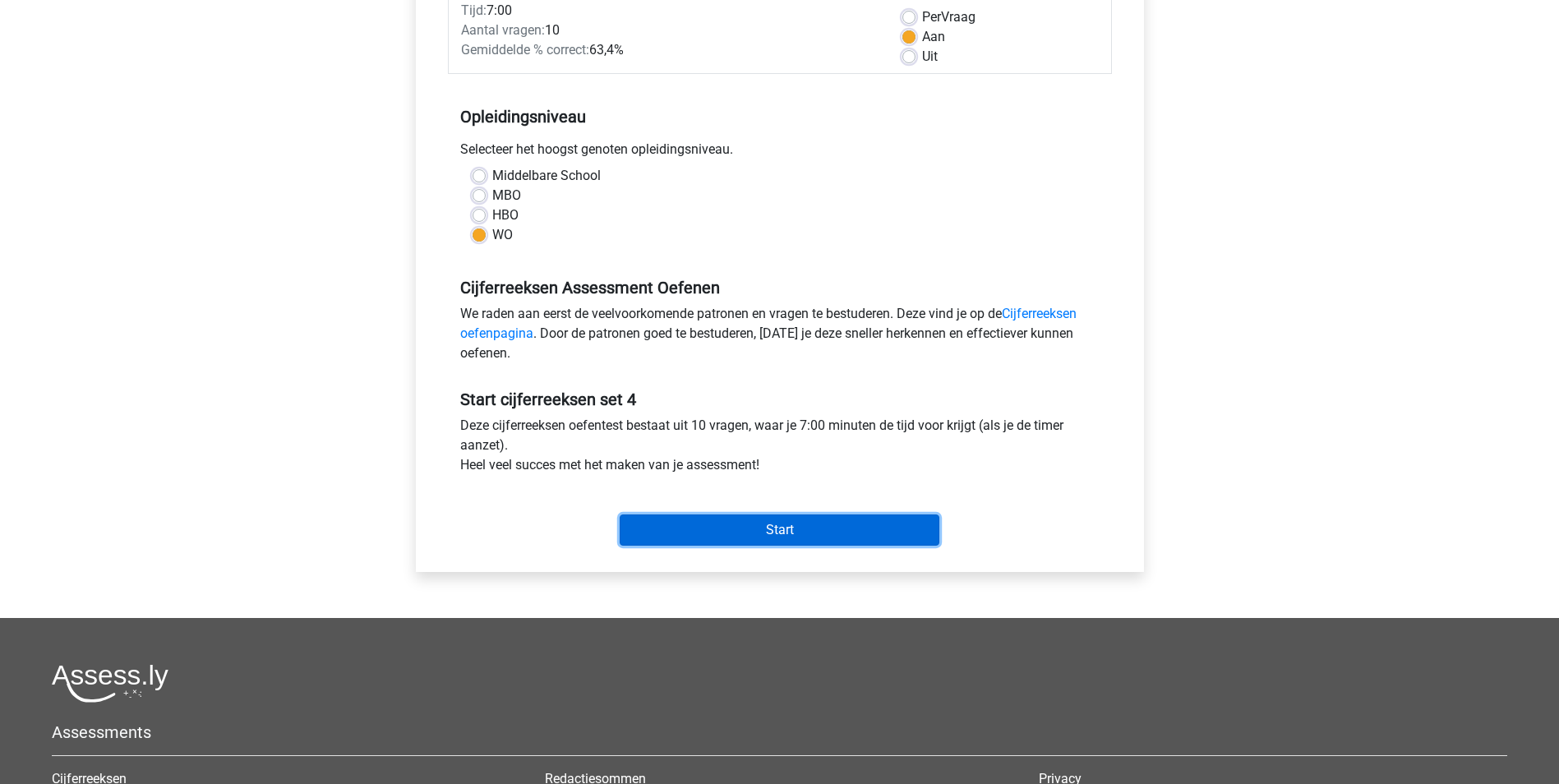
click at [699, 531] on input "Start" at bounding box center [780, 530] width 319 height 31
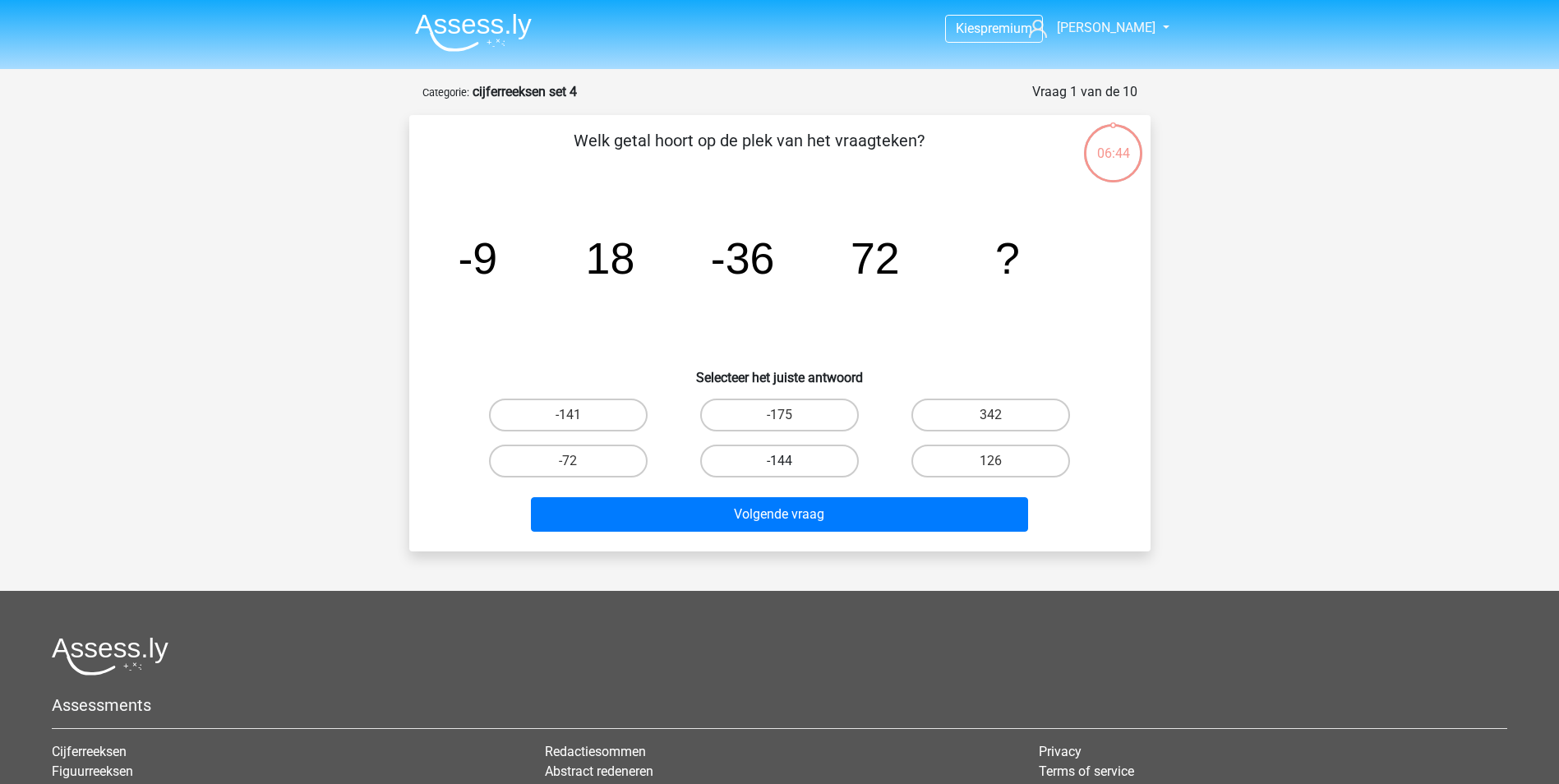
click at [771, 465] on label "-144" at bounding box center [780, 461] width 159 height 33
click at [779, 465] on input "-144" at bounding box center [784, 466] width 11 height 11
radio input "true"
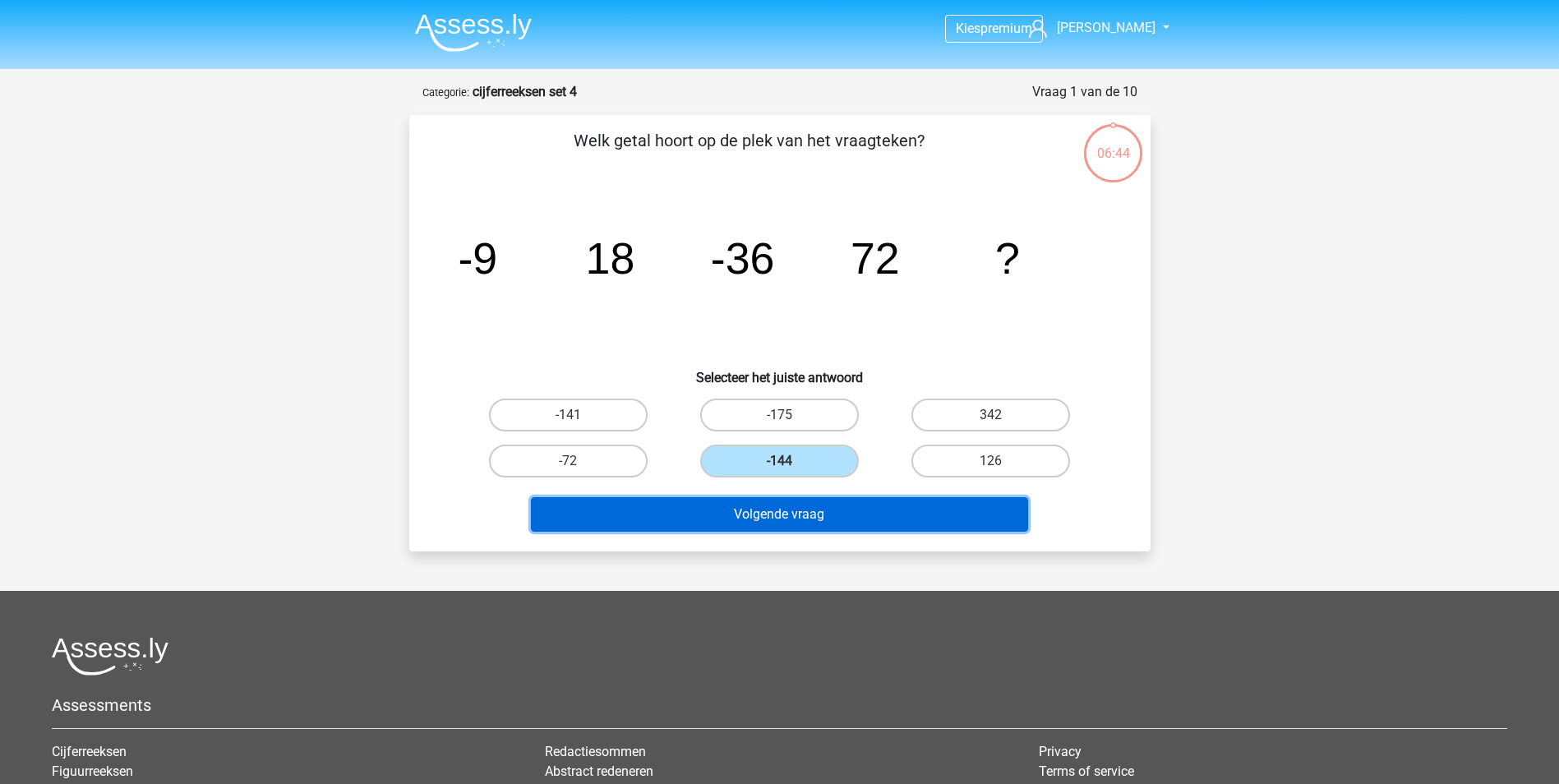
click at [767, 512] on button "Volgende vraag" at bounding box center [780, 515] width 497 height 35
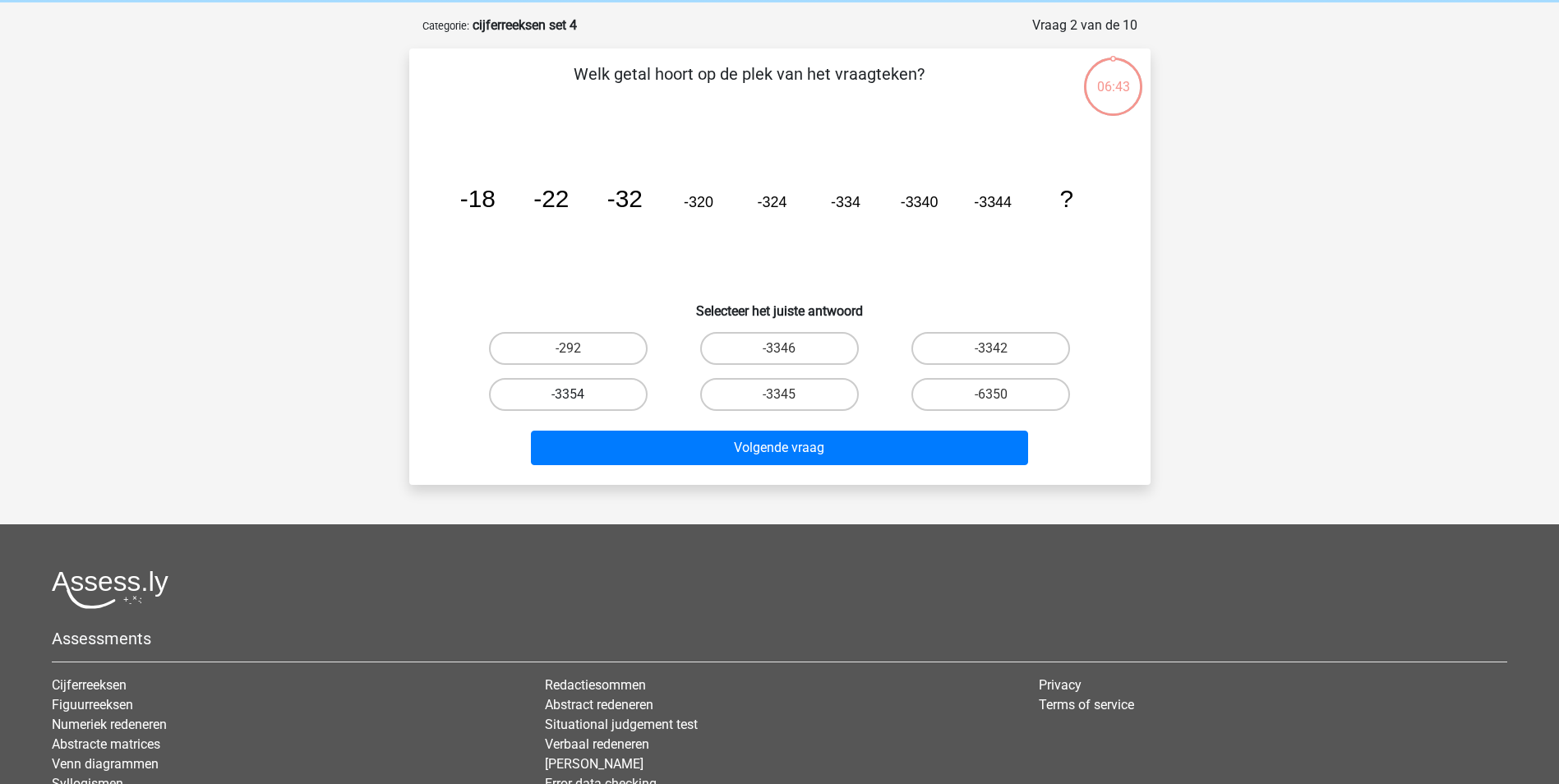
scroll to position [82, 0]
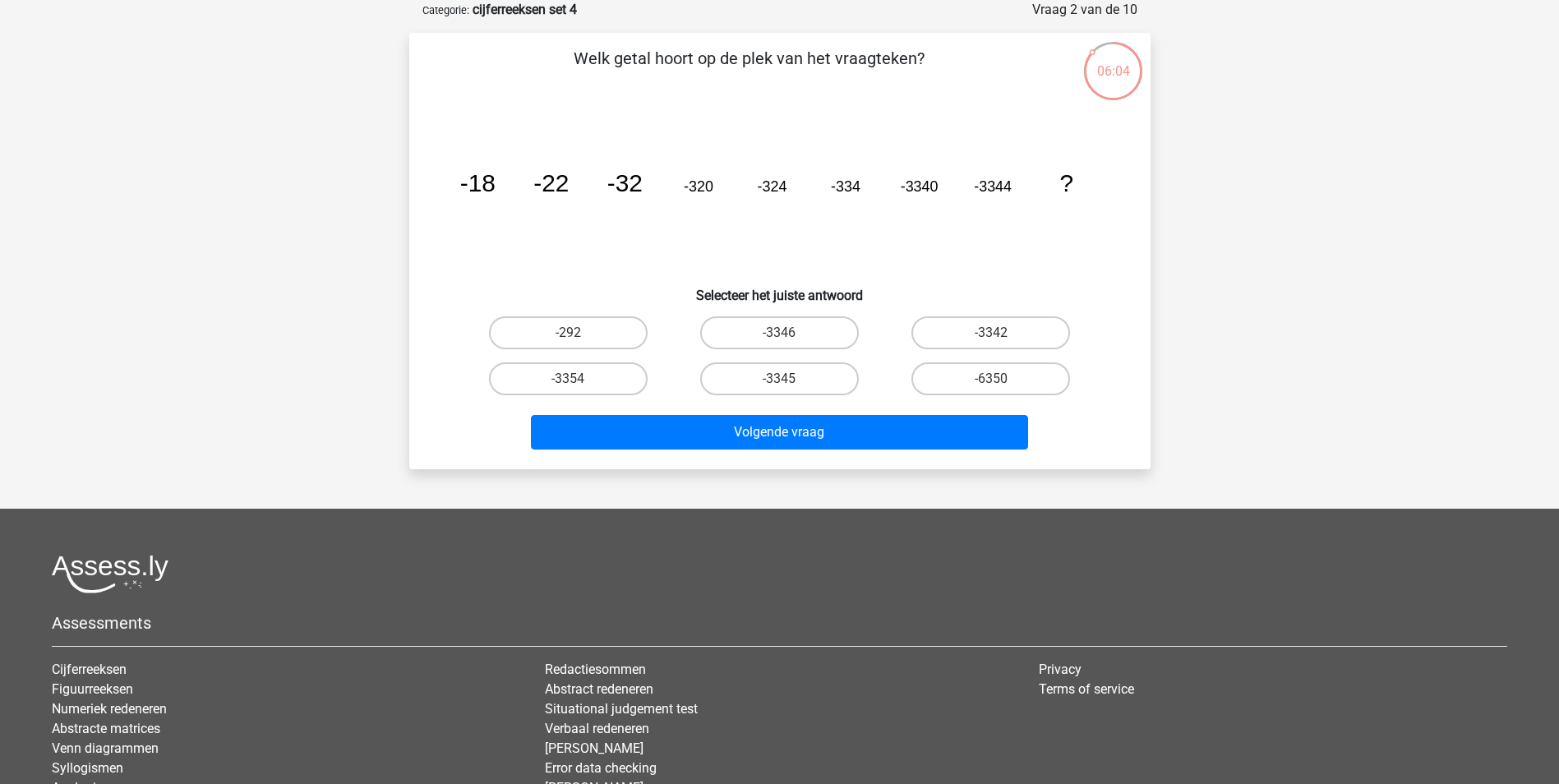
click at [568, 382] on input "-3354" at bounding box center [573, 384] width 11 height 11
radio input "true"
click at [617, 410] on div "Volgende vraag" at bounding box center [780, 428] width 688 height 54
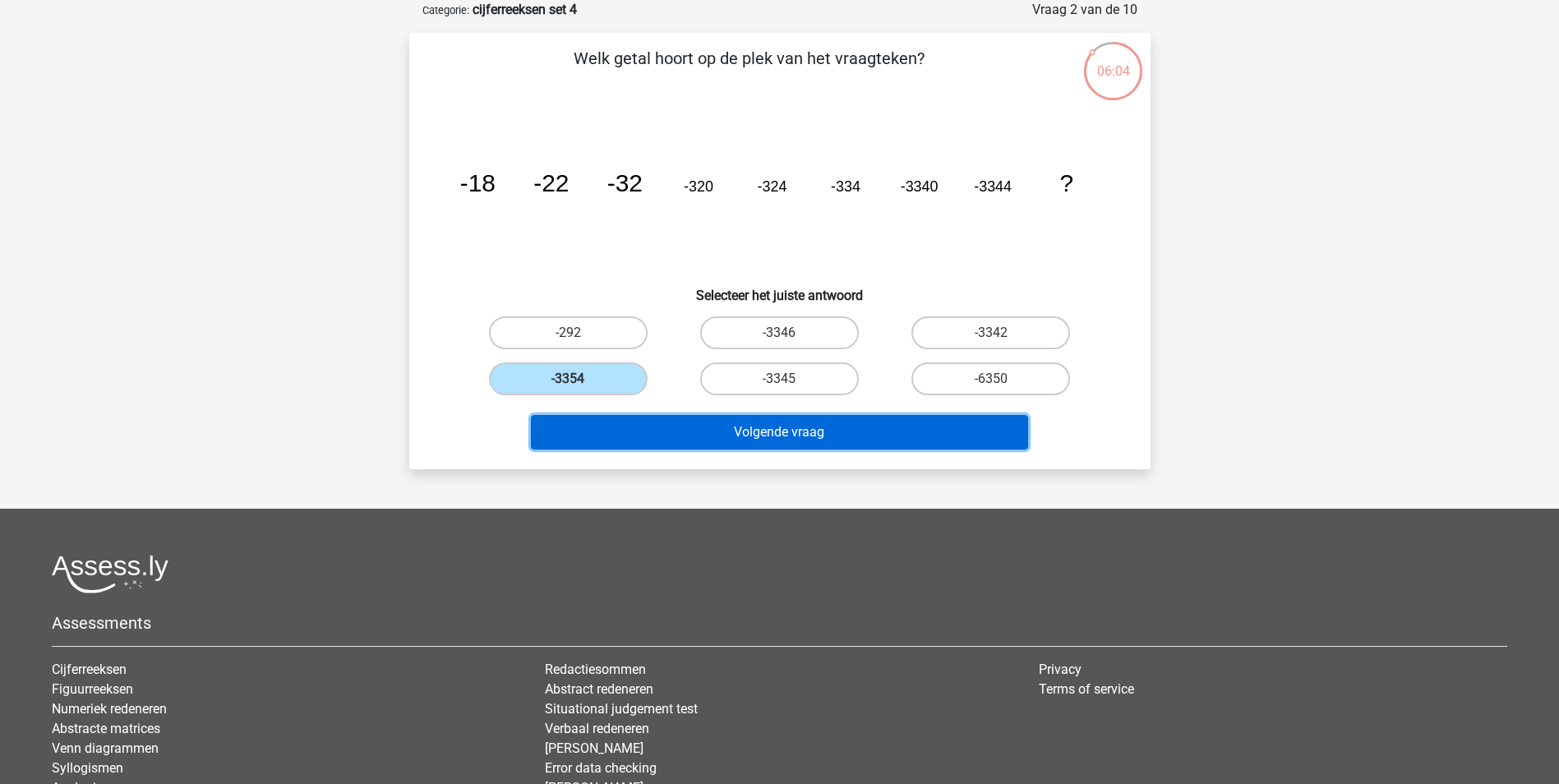
click at [628, 426] on button "Volgende vraag" at bounding box center [780, 433] width 497 height 35
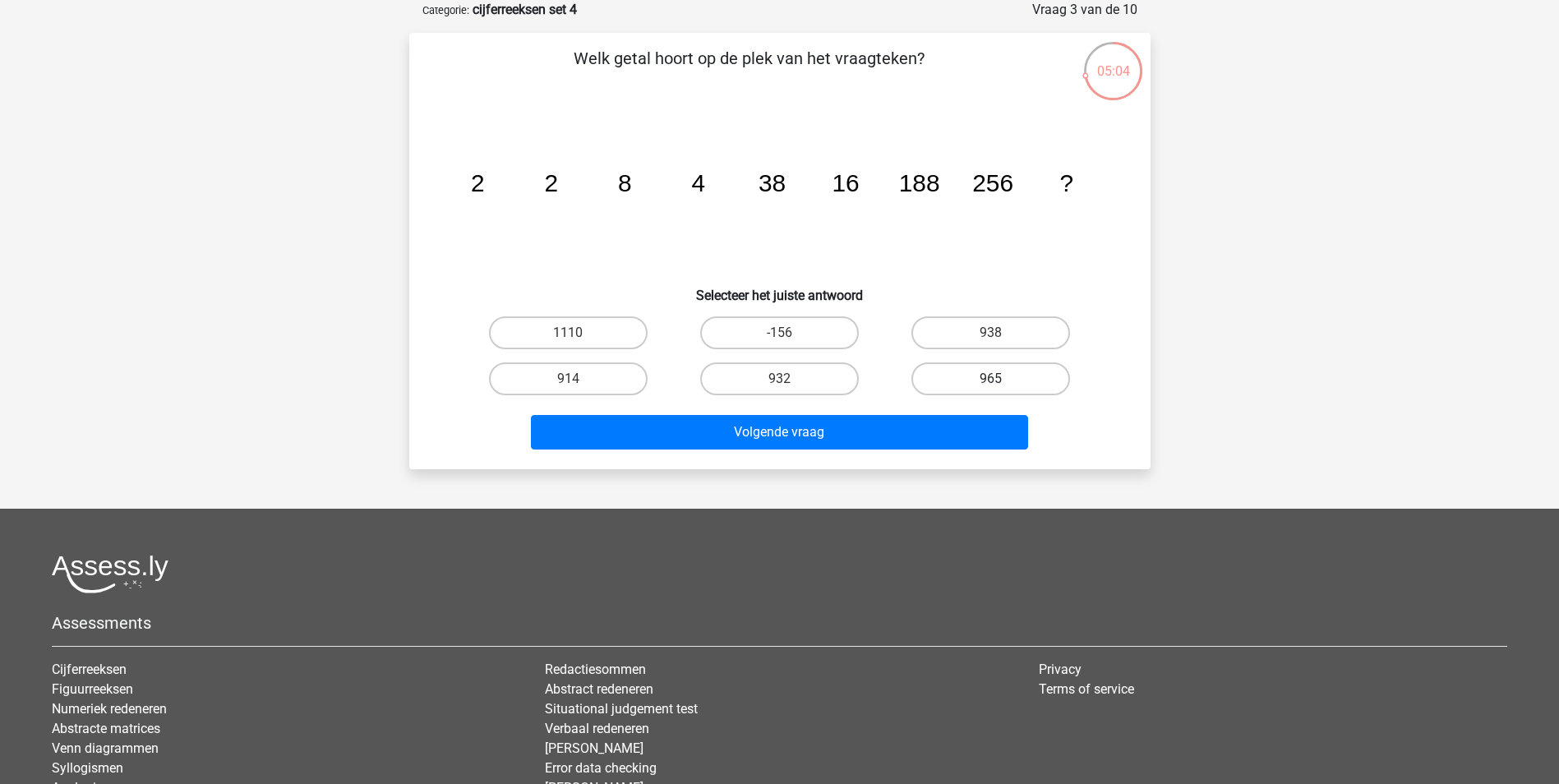
click at [982, 383] on label "965" at bounding box center [990, 379] width 159 height 33
click at [991, 383] on input "965" at bounding box center [997, 384] width 11 height 11
radio input "true"
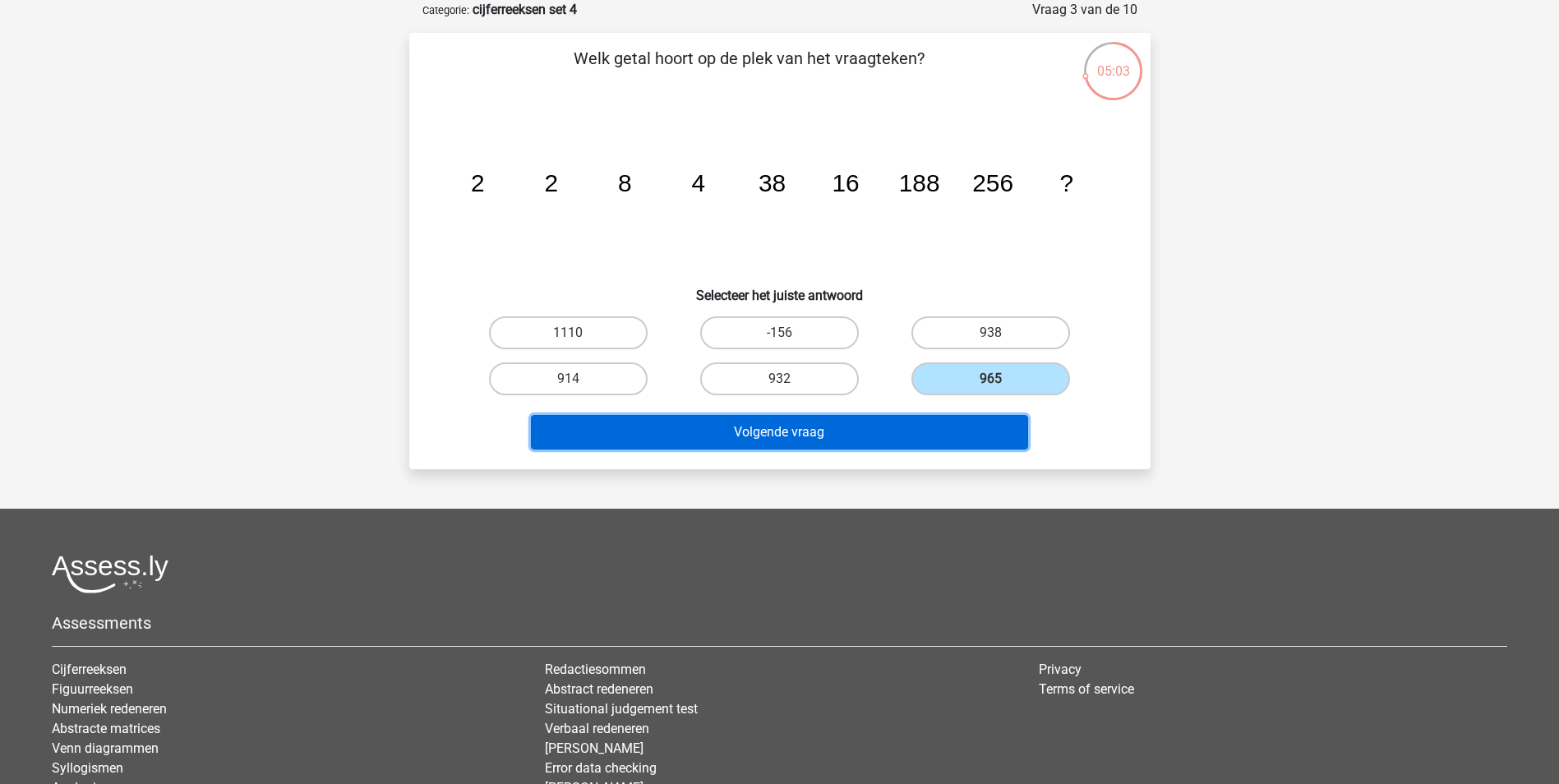
click at [922, 415] on button "Volgende vraag" at bounding box center [780, 433] width 497 height 35
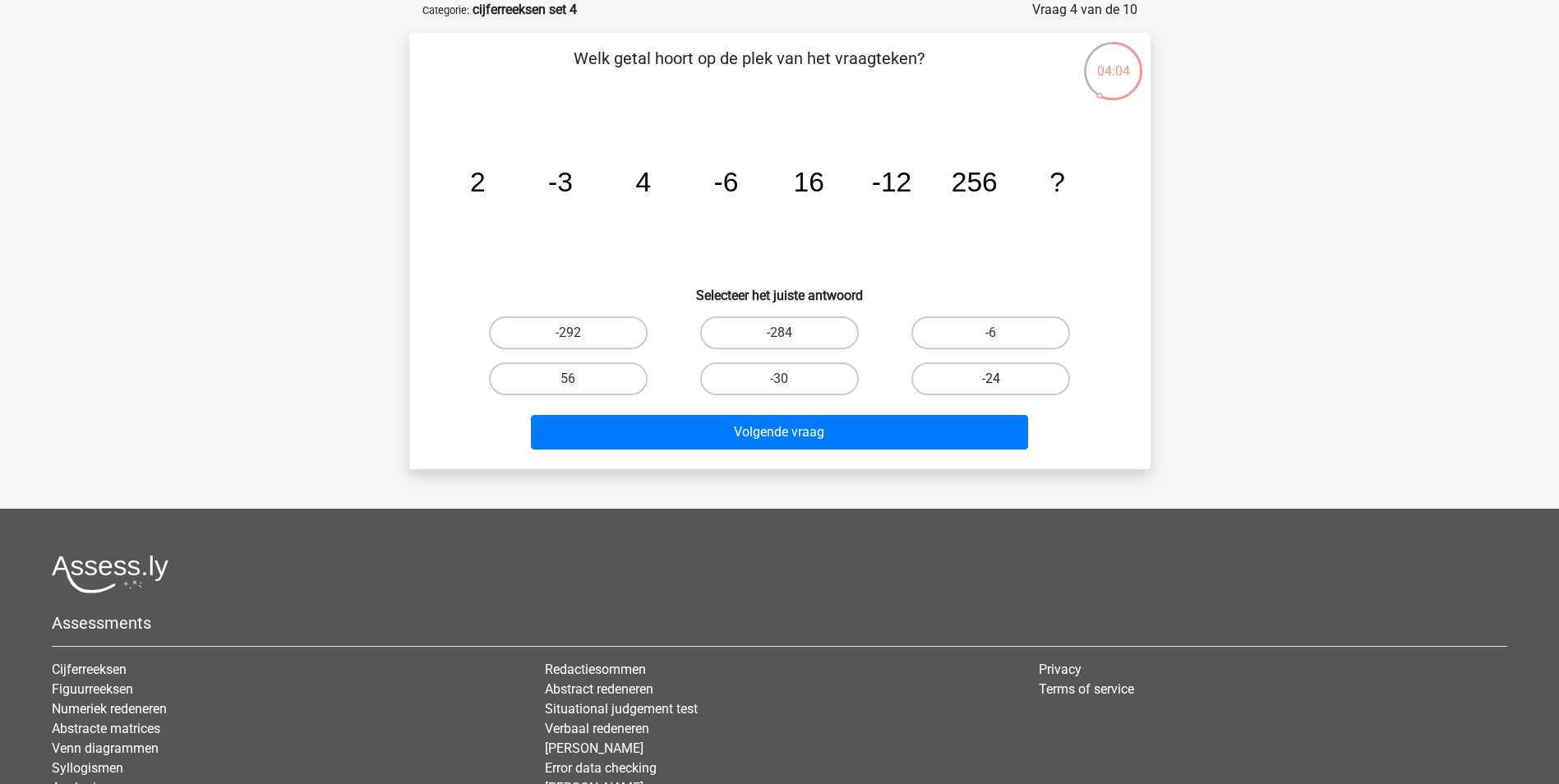
click at [966, 377] on label "-24" at bounding box center [990, 379] width 159 height 33
click at [991, 379] on input "-24" at bounding box center [997, 384] width 11 height 11
radio input "true"
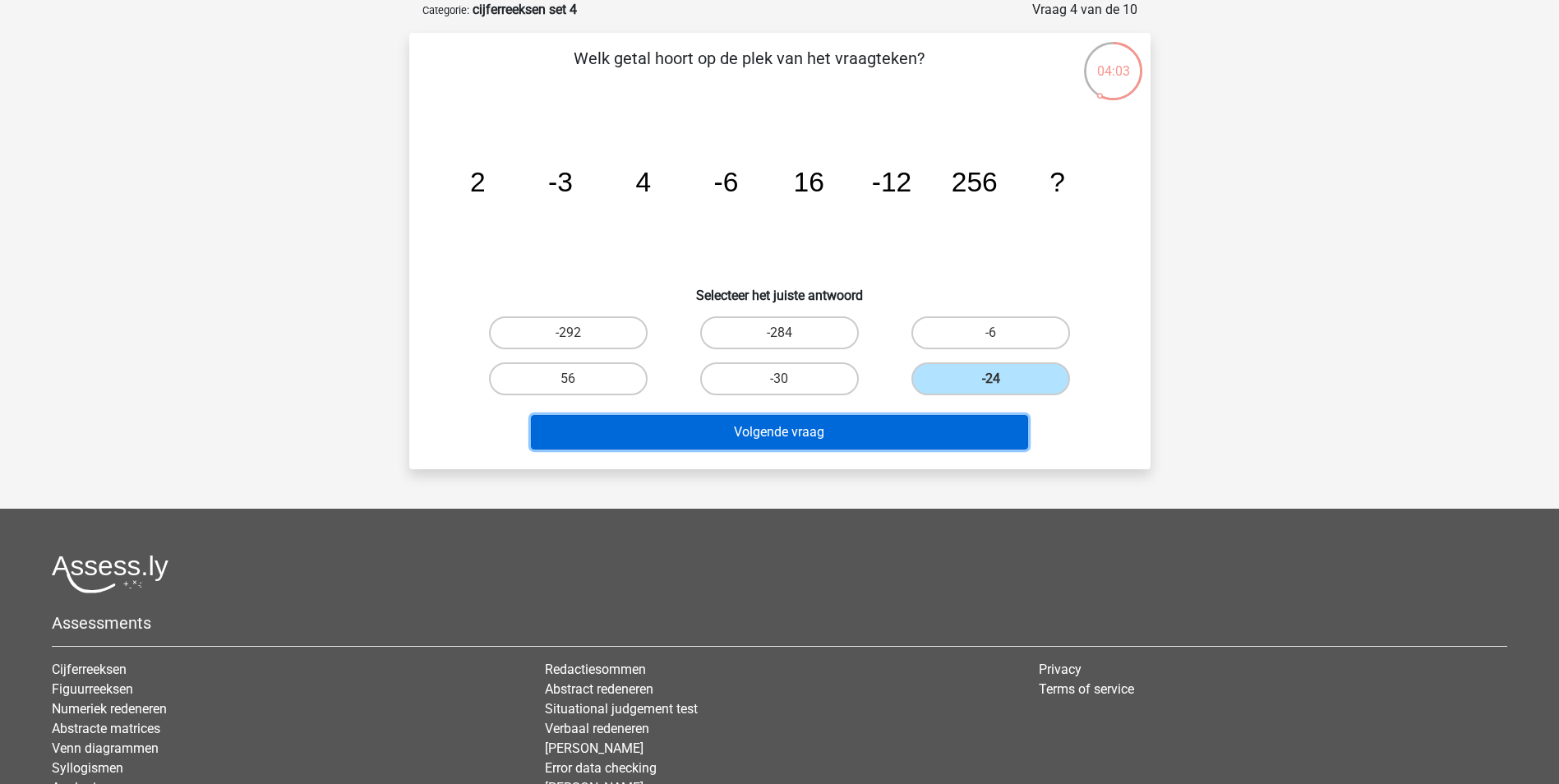
click at [936, 422] on button "Volgende vraag" at bounding box center [780, 433] width 497 height 35
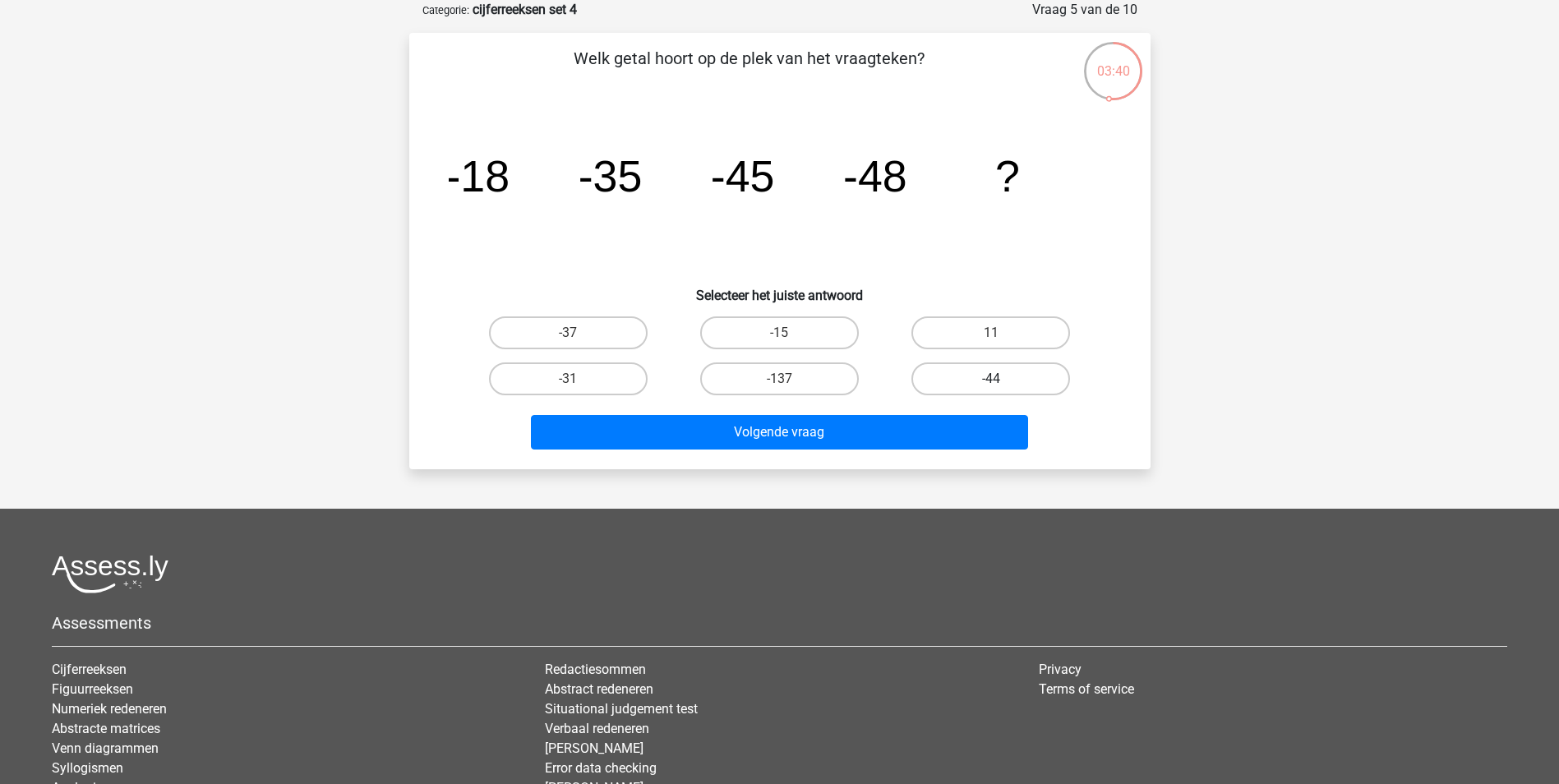
click at [952, 378] on label "-44" at bounding box center [990, 379] width 159 height 33
click at [991, 379] on input "-44" at bounding box center [997, 384] width 11 height 11
radio input "true"
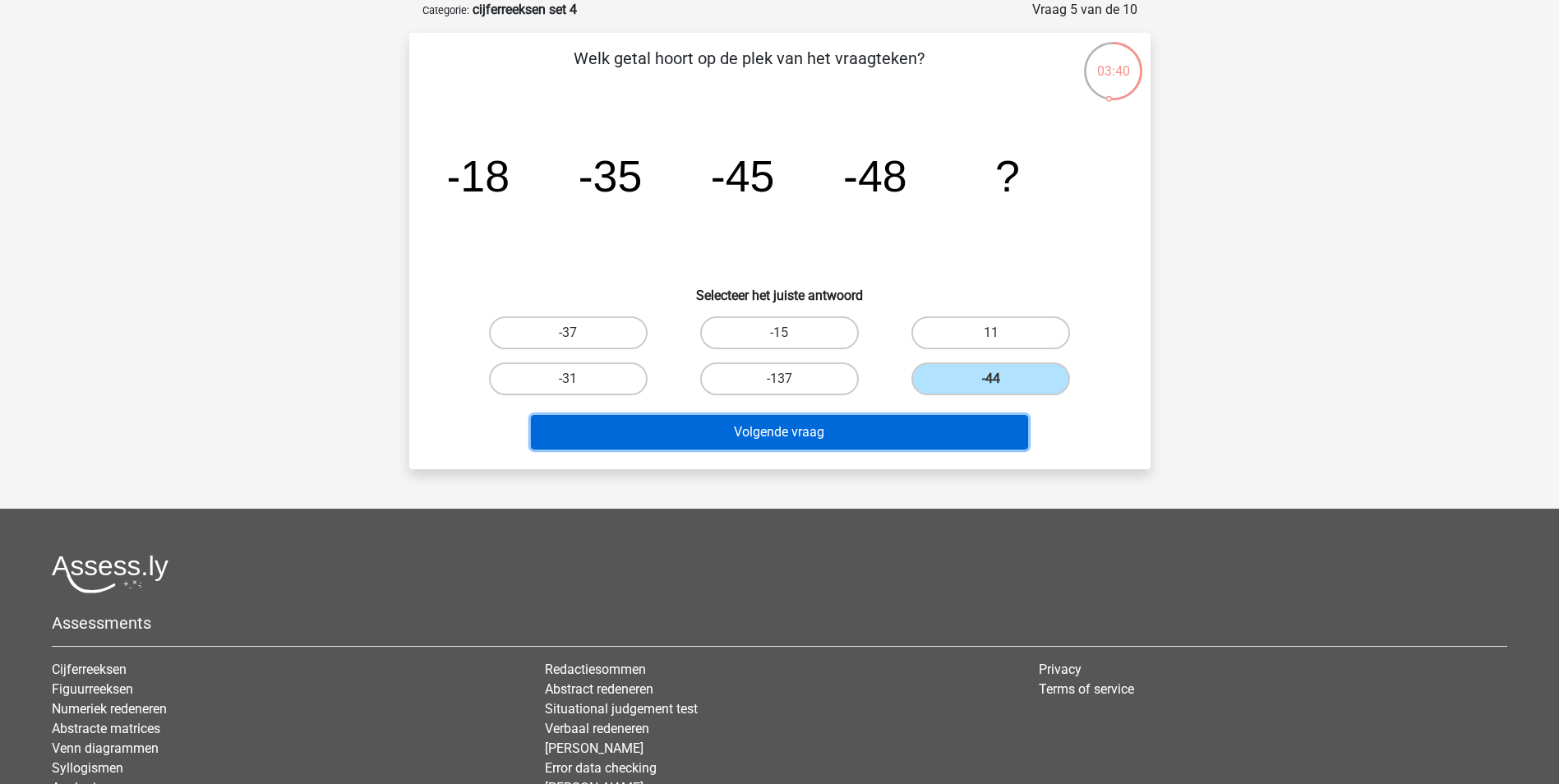
click at [852, 430] on button "Volgende vraag" at bounding box center [780, 433] width 497 height 35
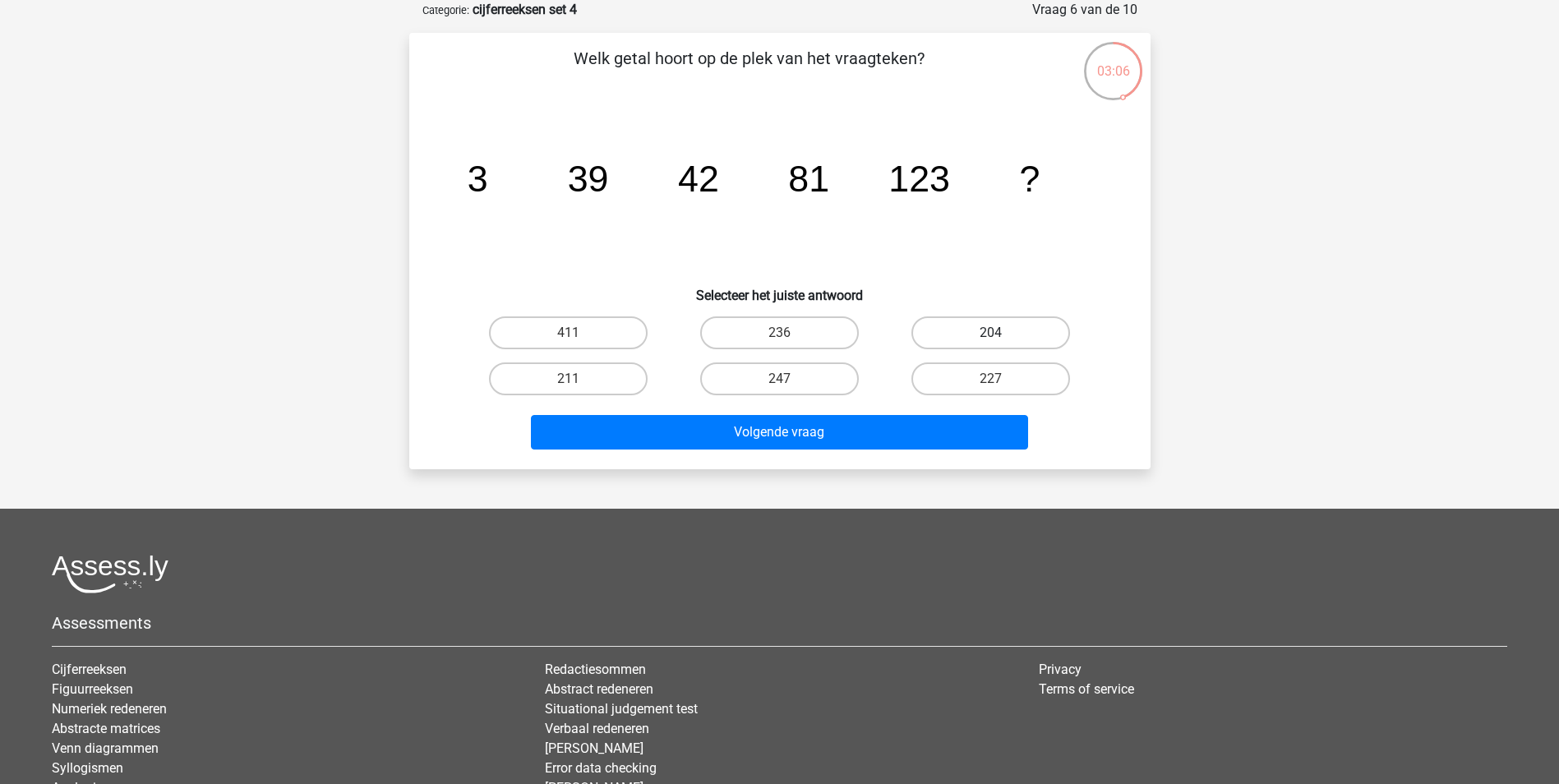
click at [962, 334] on label "204" at bounding box center [990, 333] width 159 height 33
click at [991, 334] on input "204" at bounding box center [997, 339] width 11 height 11
radio input "true"
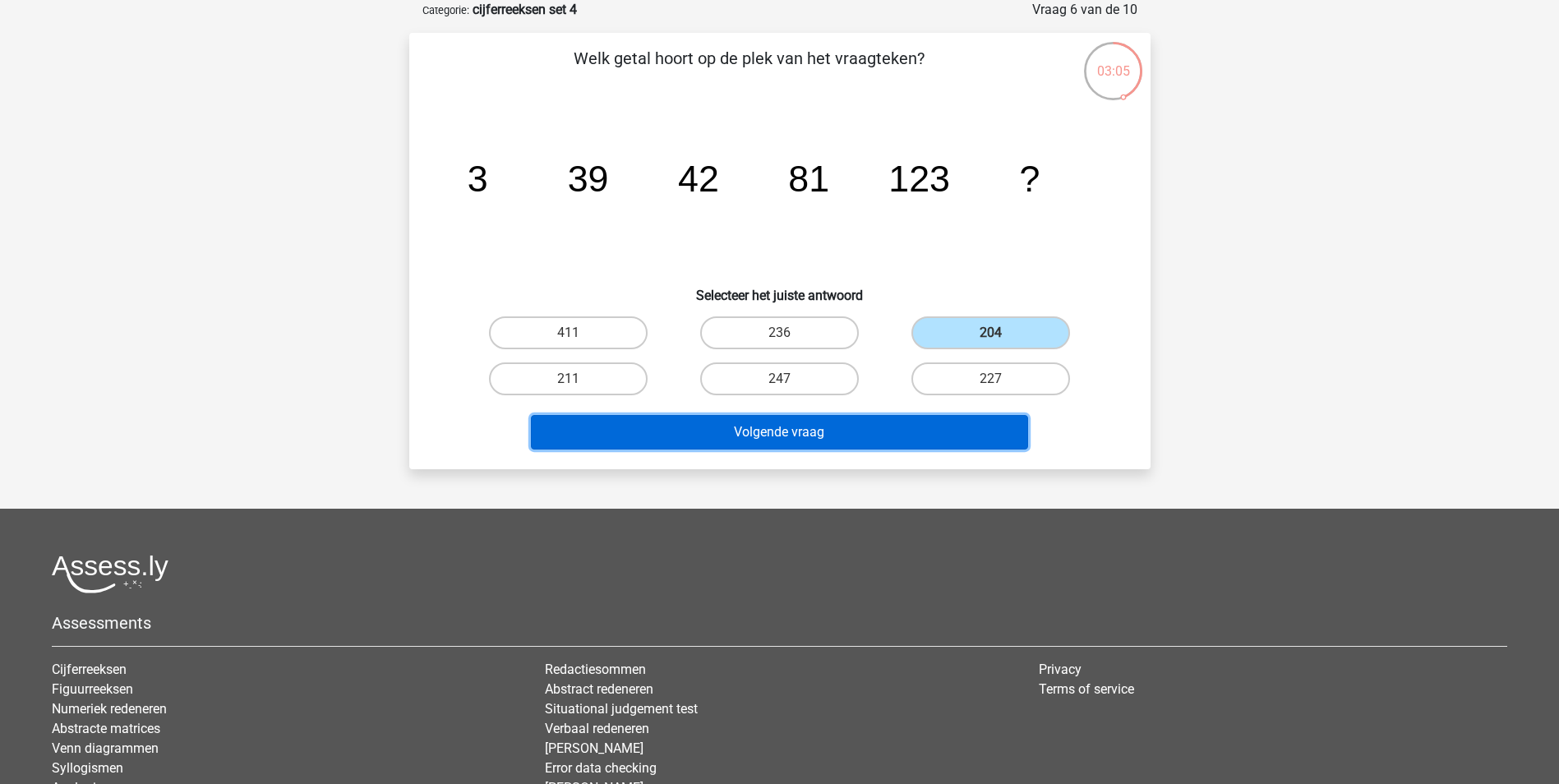
click at [801, 433] on button "Volgende vraag" at bounding box center [780, 433] width 497 height 35
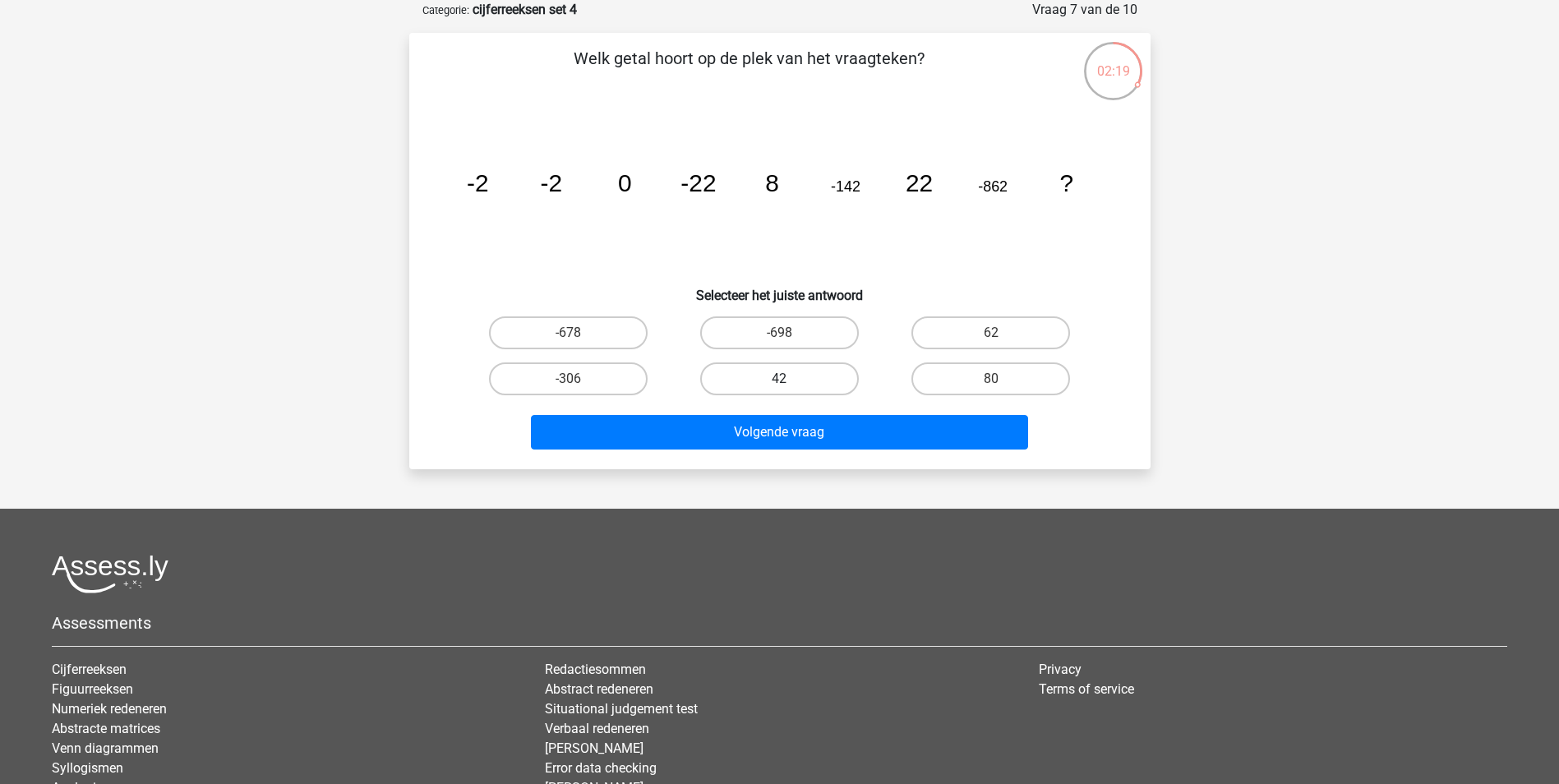
click at [768, 378] on label "42" at bounding box center [780, 379] width 159 height 33
click at [779, 379] on input "42" at bounding box center [784, 384] width 11 height 11
radio input "true"
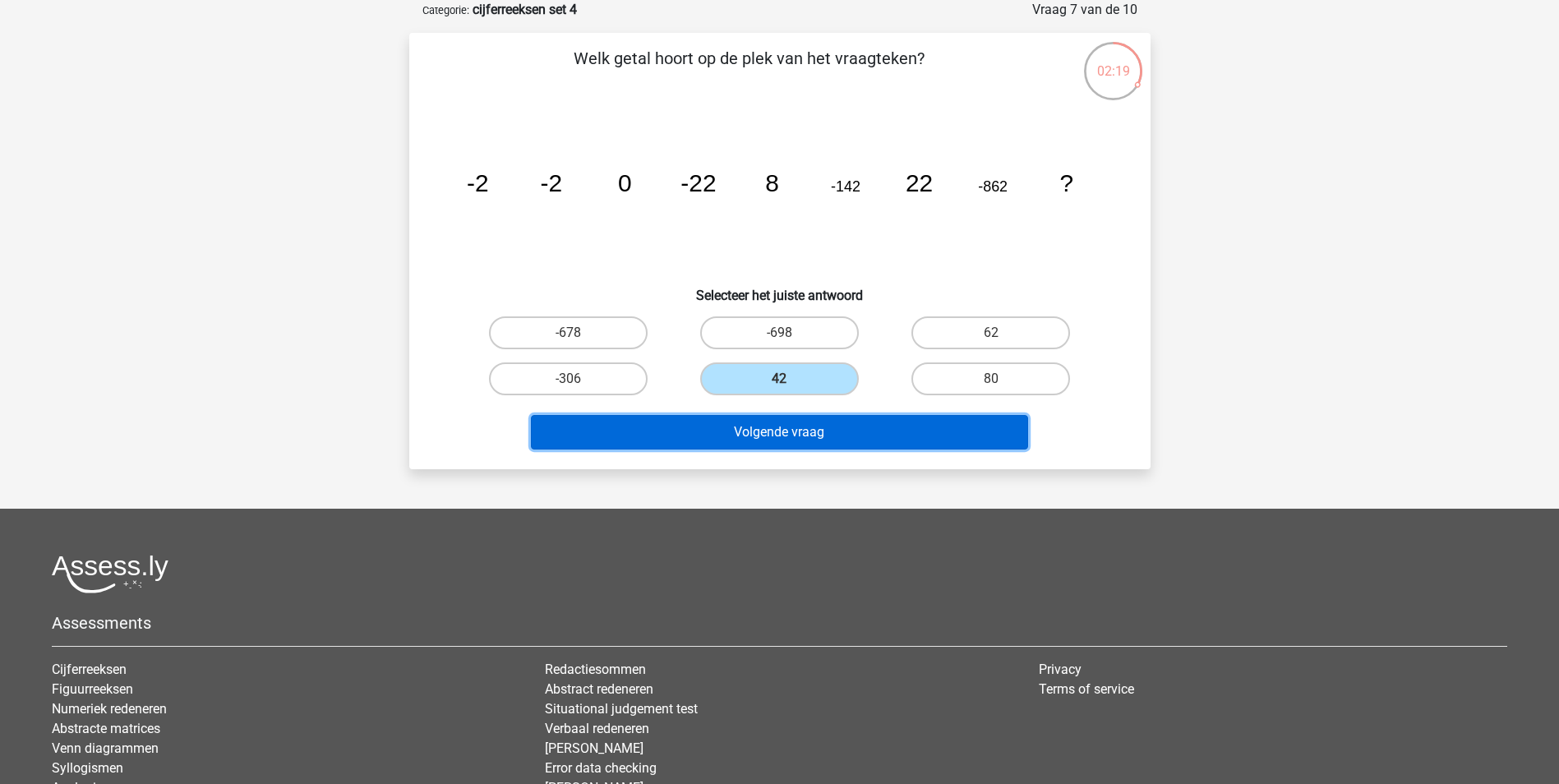
click at [754, 441] on button "Volgende vraag" at bounding box center [780, 433] width 497 height 35
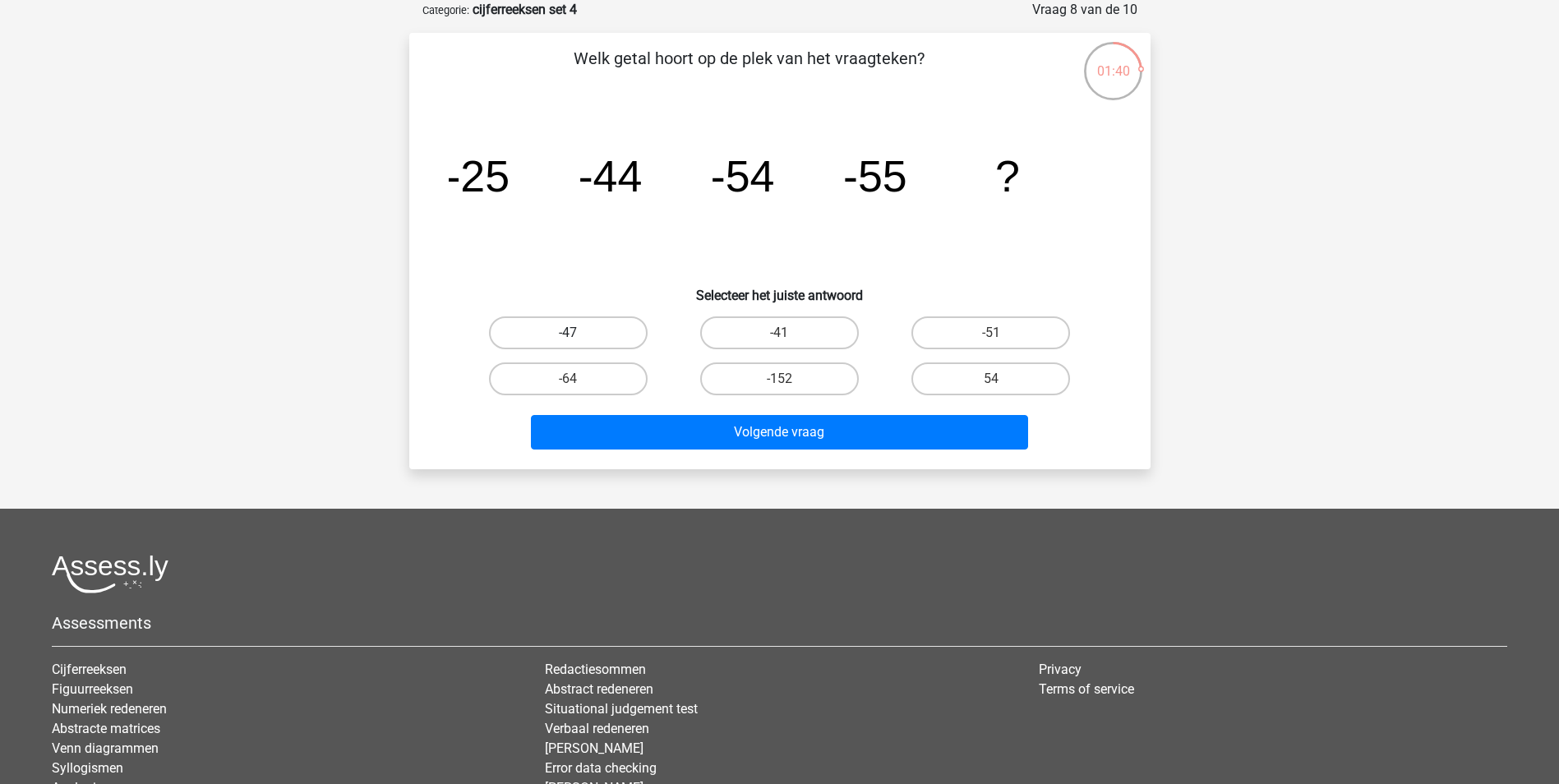
click at [582, 340] on label "-47" at bounding box center [569, 333] width 159 height 33
click at [579, 340] on input "-47" at bounding box center [573, 339] width 11 height 11
radio input "true"
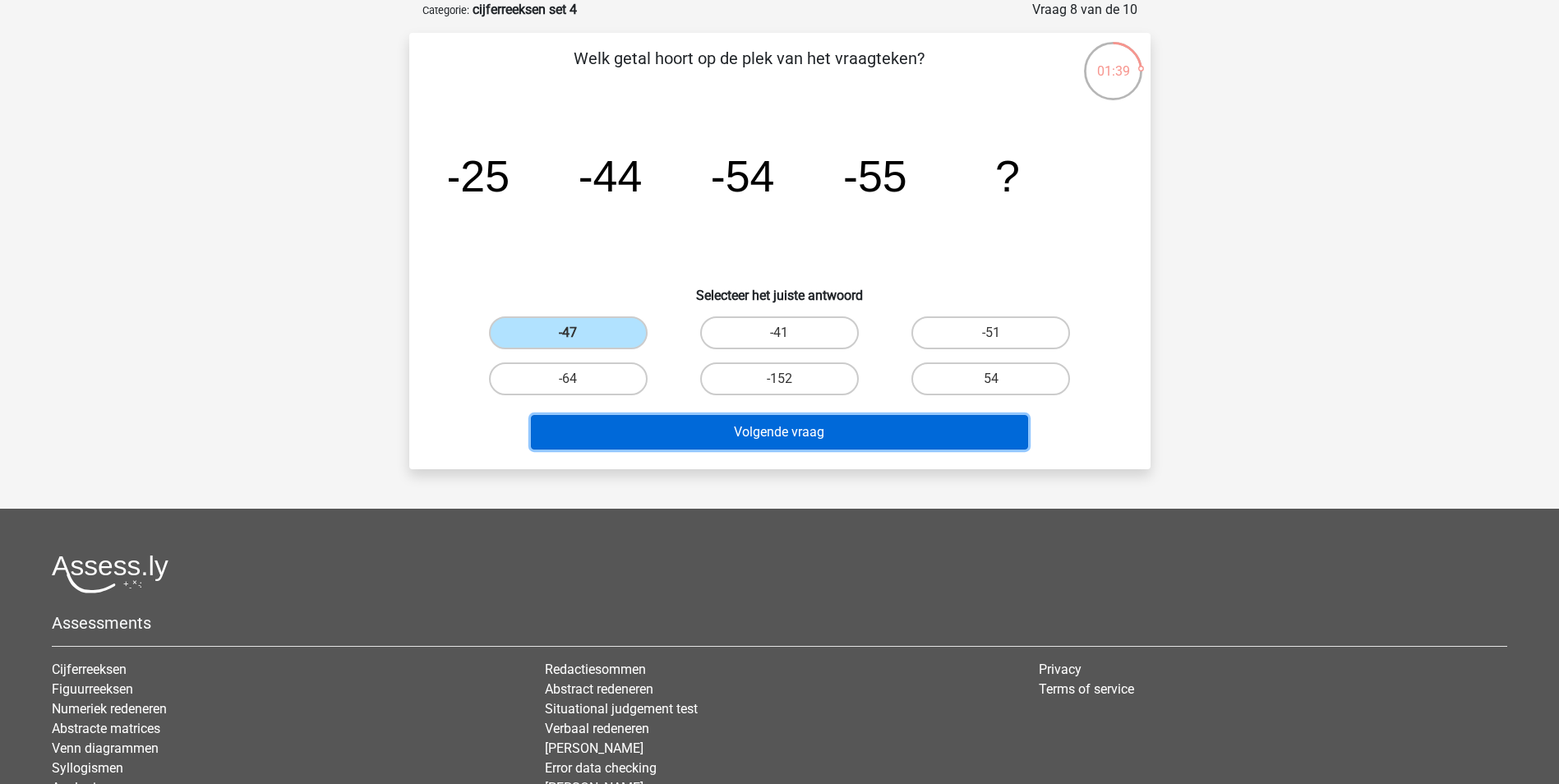
click at [673, 441] on button "Volgende vraag" at bounding box center [780, 433] width 497 height 35
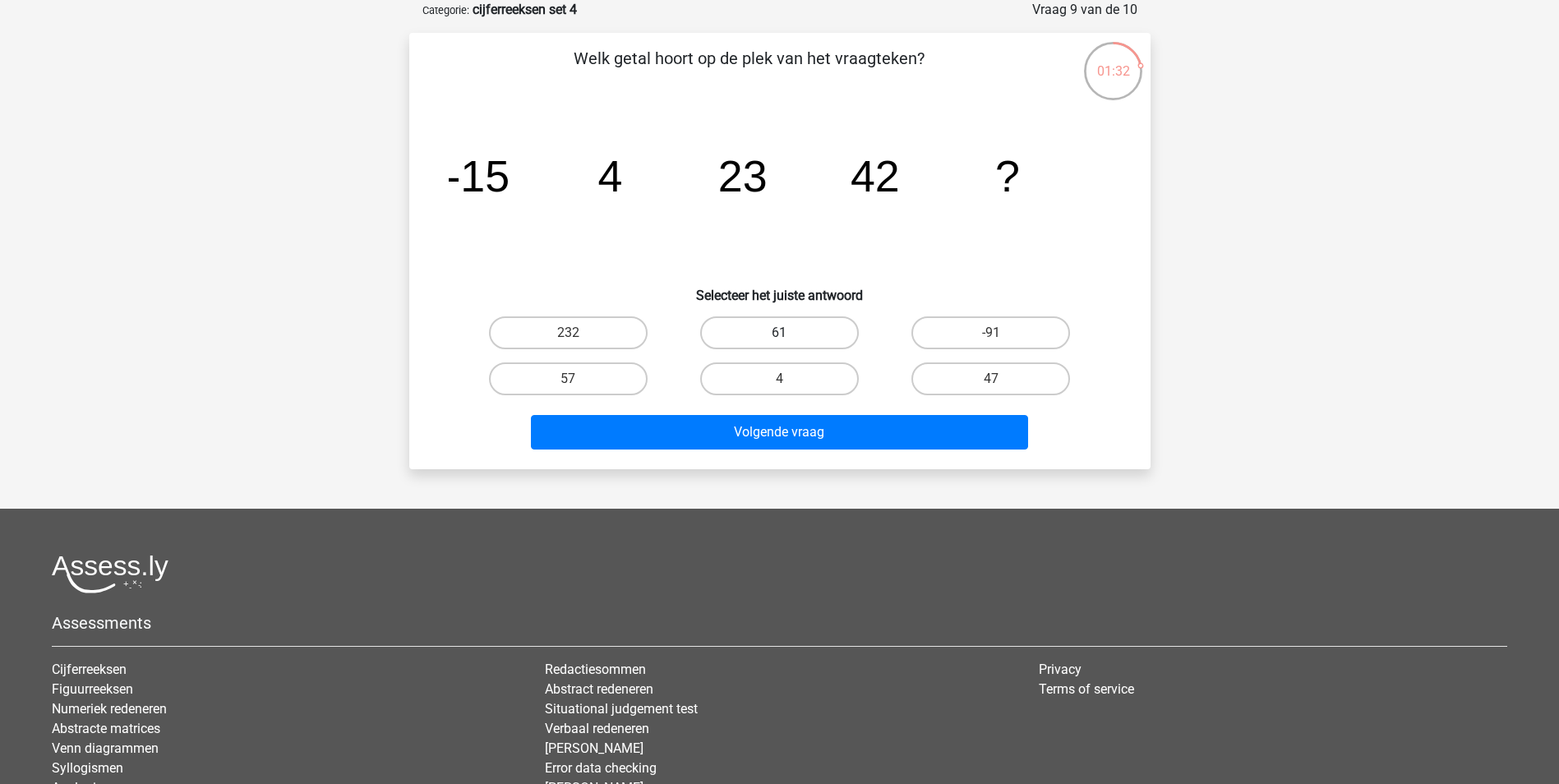
click at [746, 327] on label "61" at bounding box center [780, 333] width 159 height 33
click at [779, 333] on input "61" at bounding box center [784, 339] width 11 height 11
radio input "true"
click at [782, 449] on div "Volgende vraag" at bounding box center [780, 435] width 634 height 41
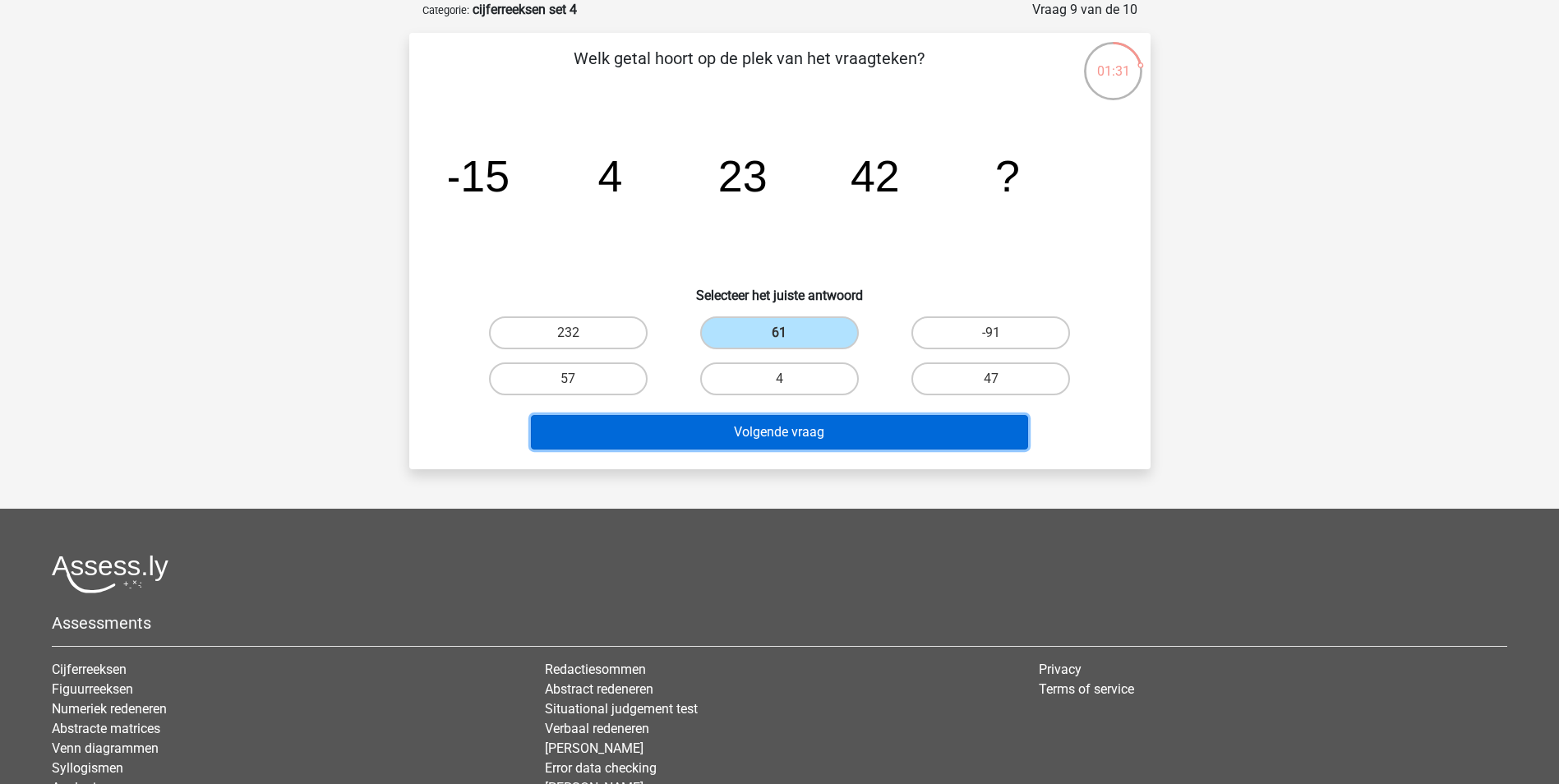
click at [774, 424] on button "Volgende vraag" at bounding box center [780, 433] width 497 height 35
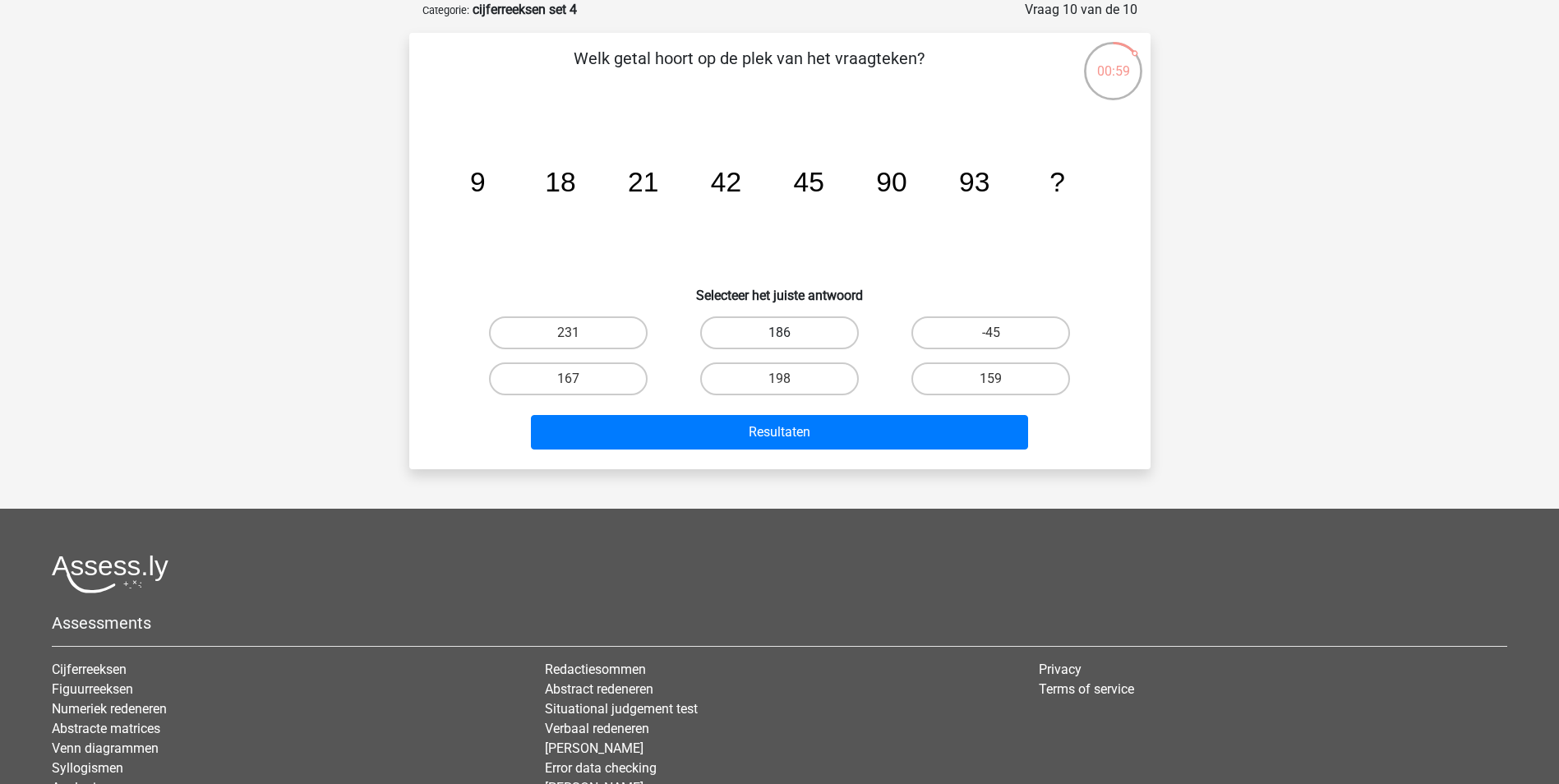
click at [750, 333] on label "186" at bounding box center [780, 333] width 159 height 33
click at [779, 333] on input "186" at bounding box center [784, 339] width 11 height 11
radio input "true"
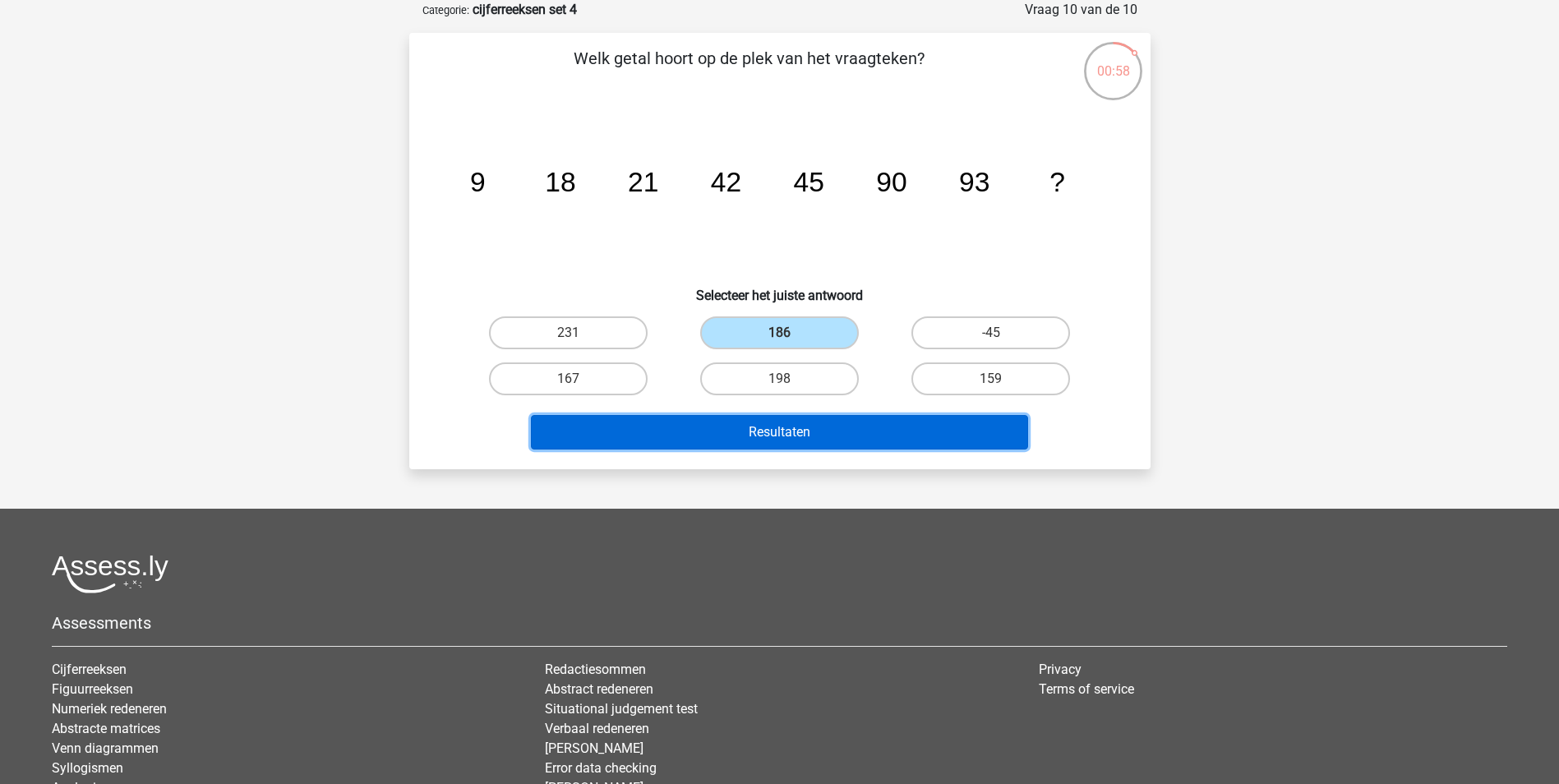
click at [762, 444] on button "Resultaten" at bounding box center [780, 433] width 497 height 35
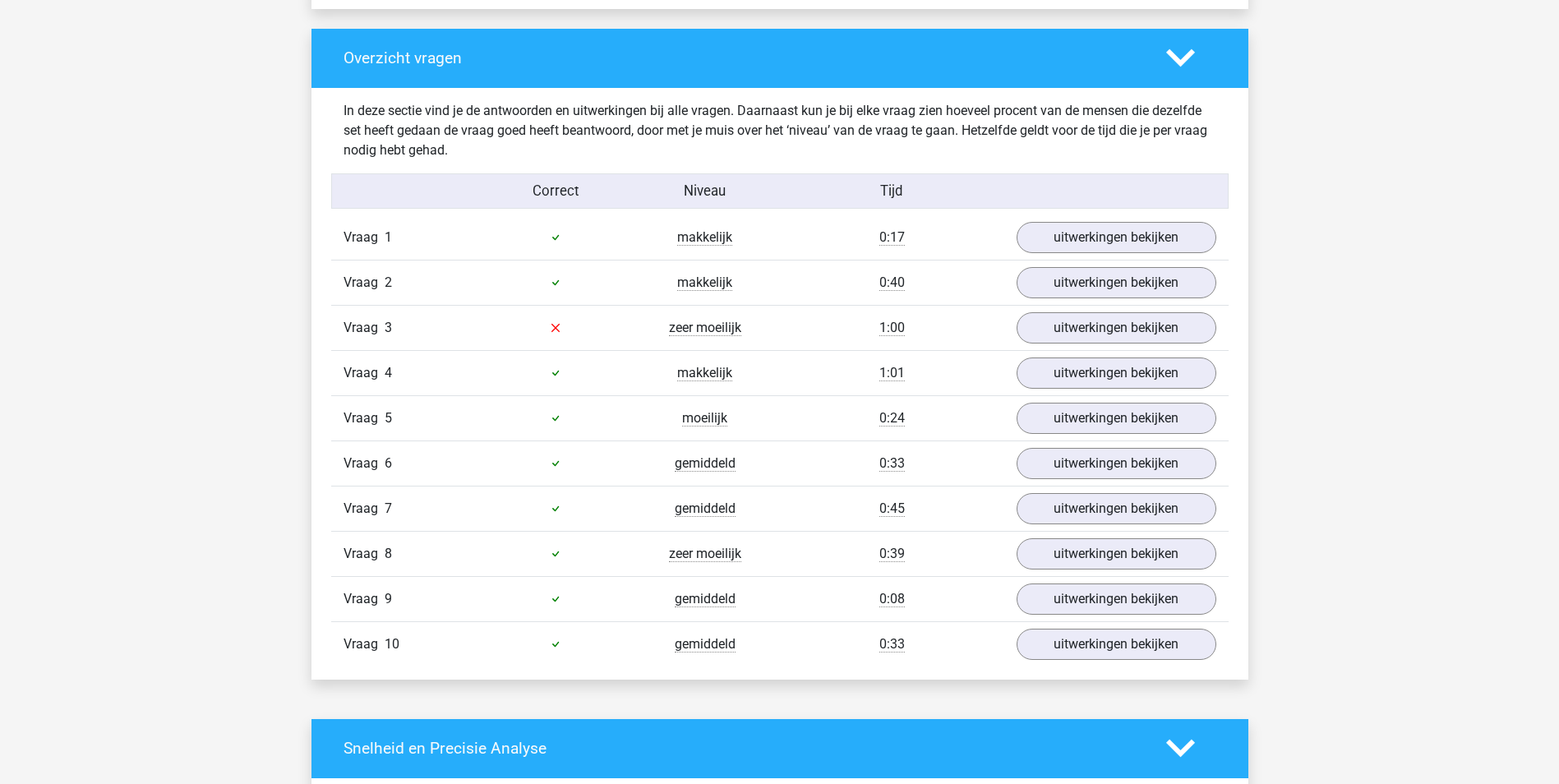
scroll to position [1232, 0]
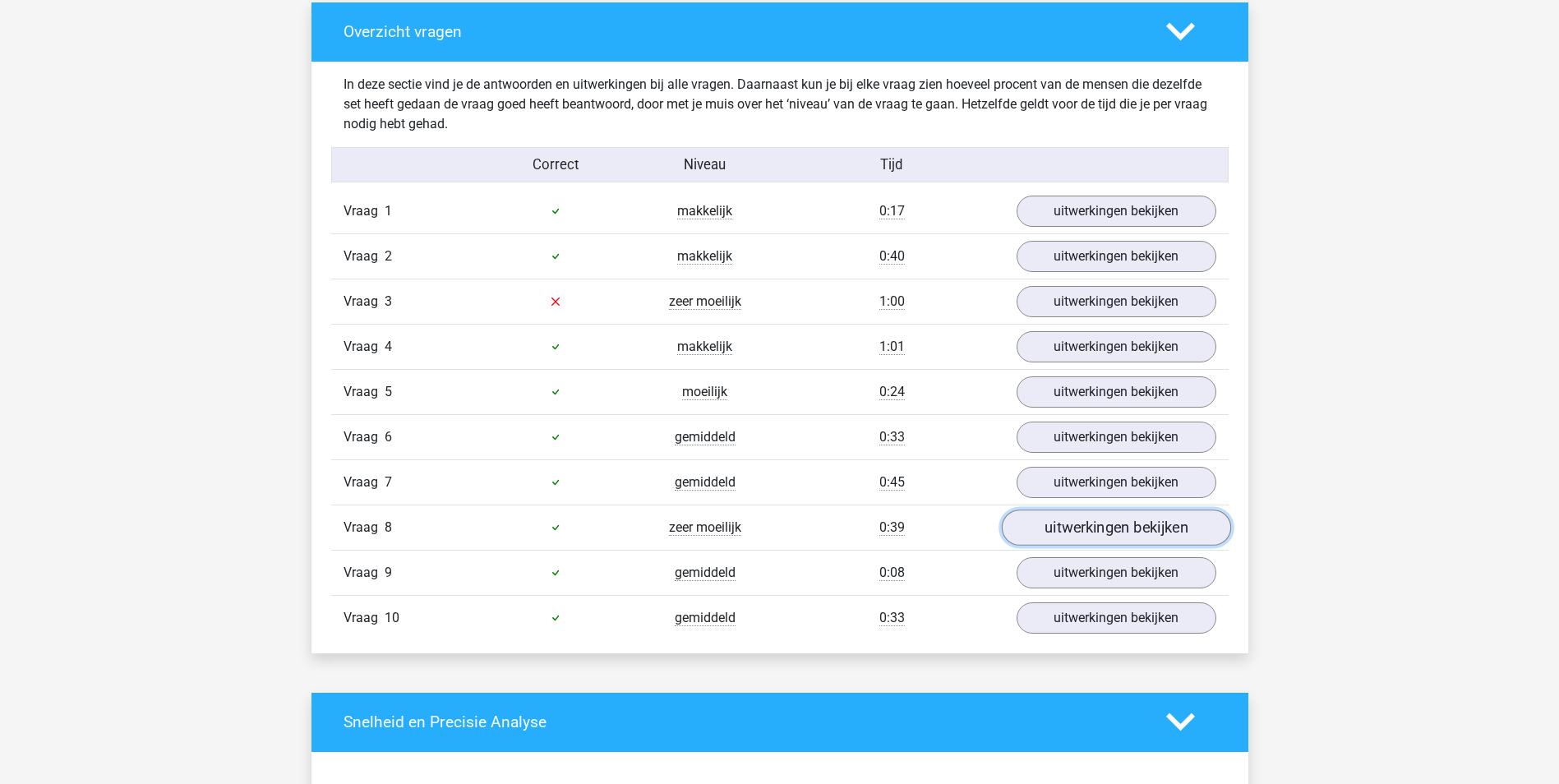
click at [1058, 526] on link "uitwerkingen bekijken" at bounding box center [1115, 528] width 229 height 37
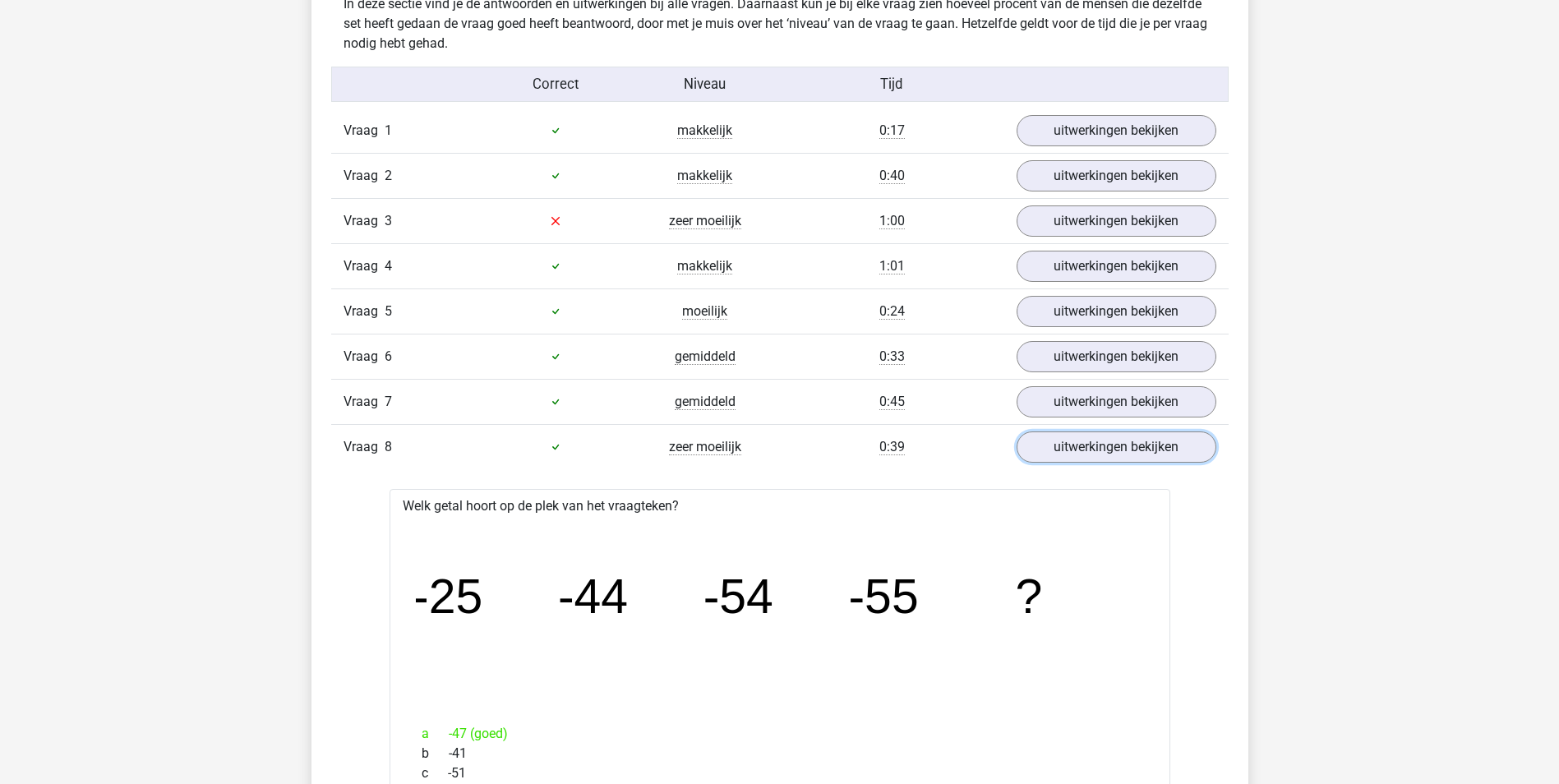
scroll to position [986, 0]
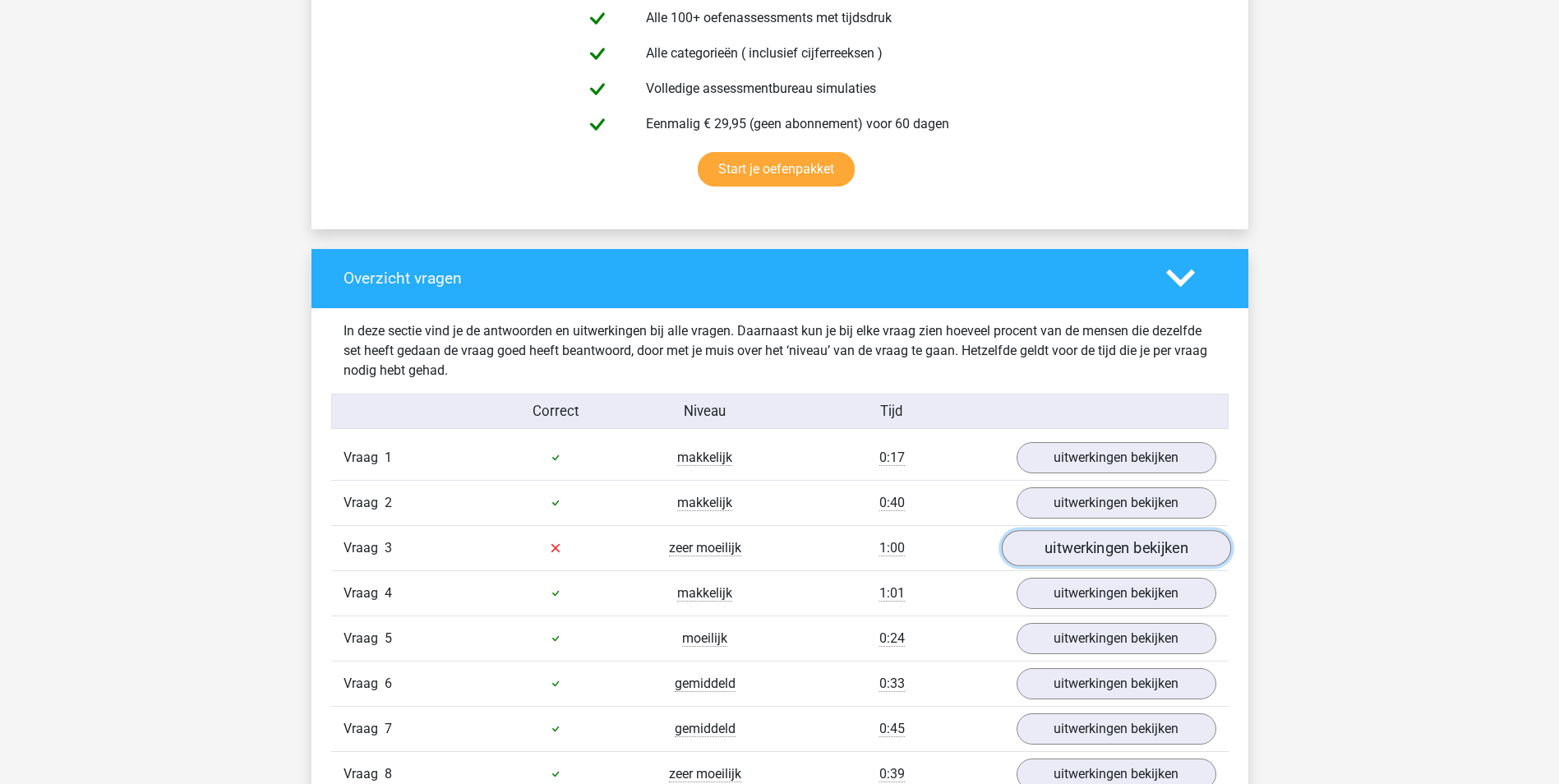
click at [1056, 549] on link "uitwerkingen bekijken" at bounding box center [1115, 549] width 229 height 37
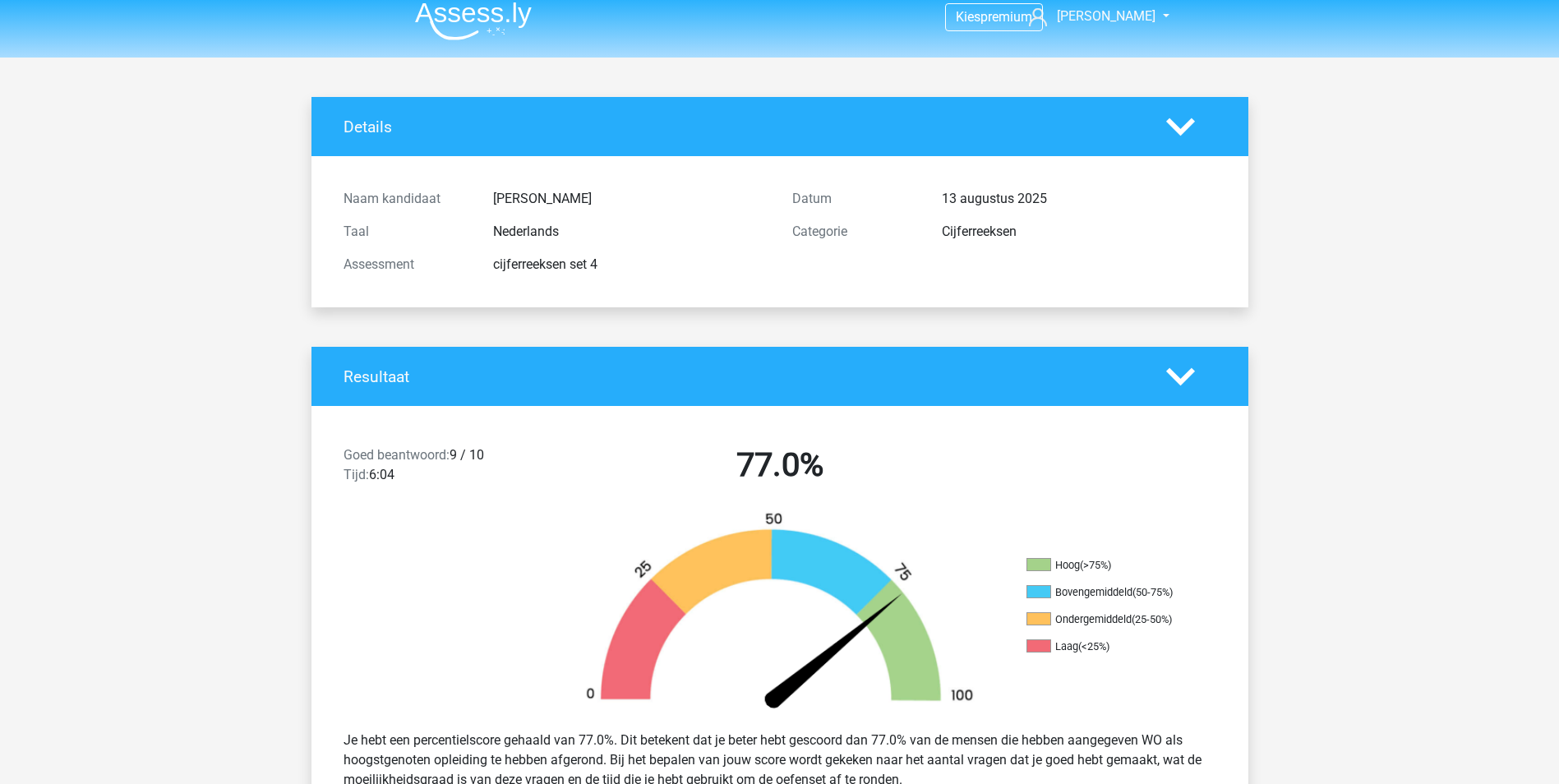
scroll to position [0, 0]
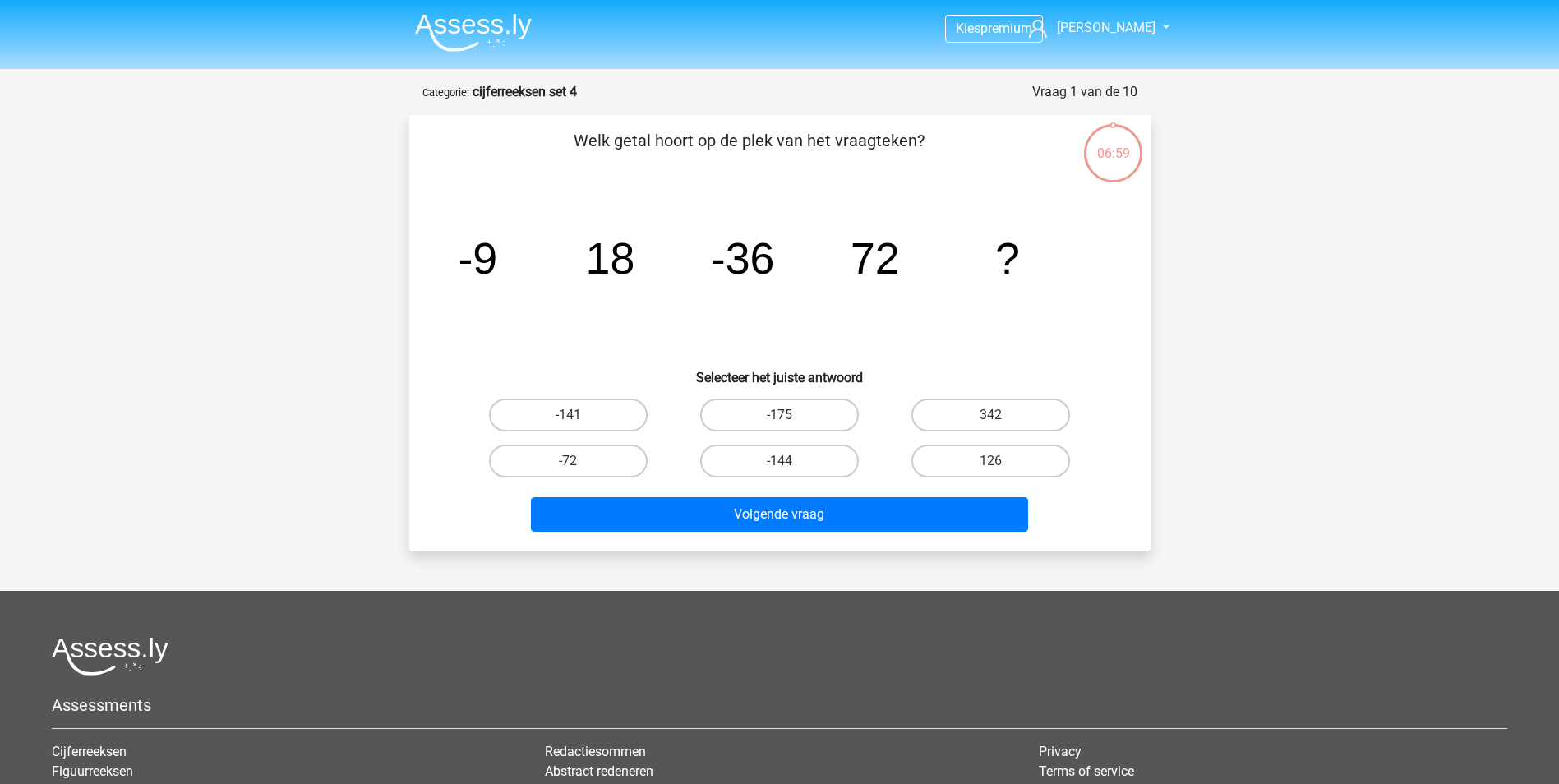
click at [456, 13] on li at bounding box center [466, 29] width 130 height 46
click at [459, 26] on img at bounding box center [474, 32] width 117 height 38
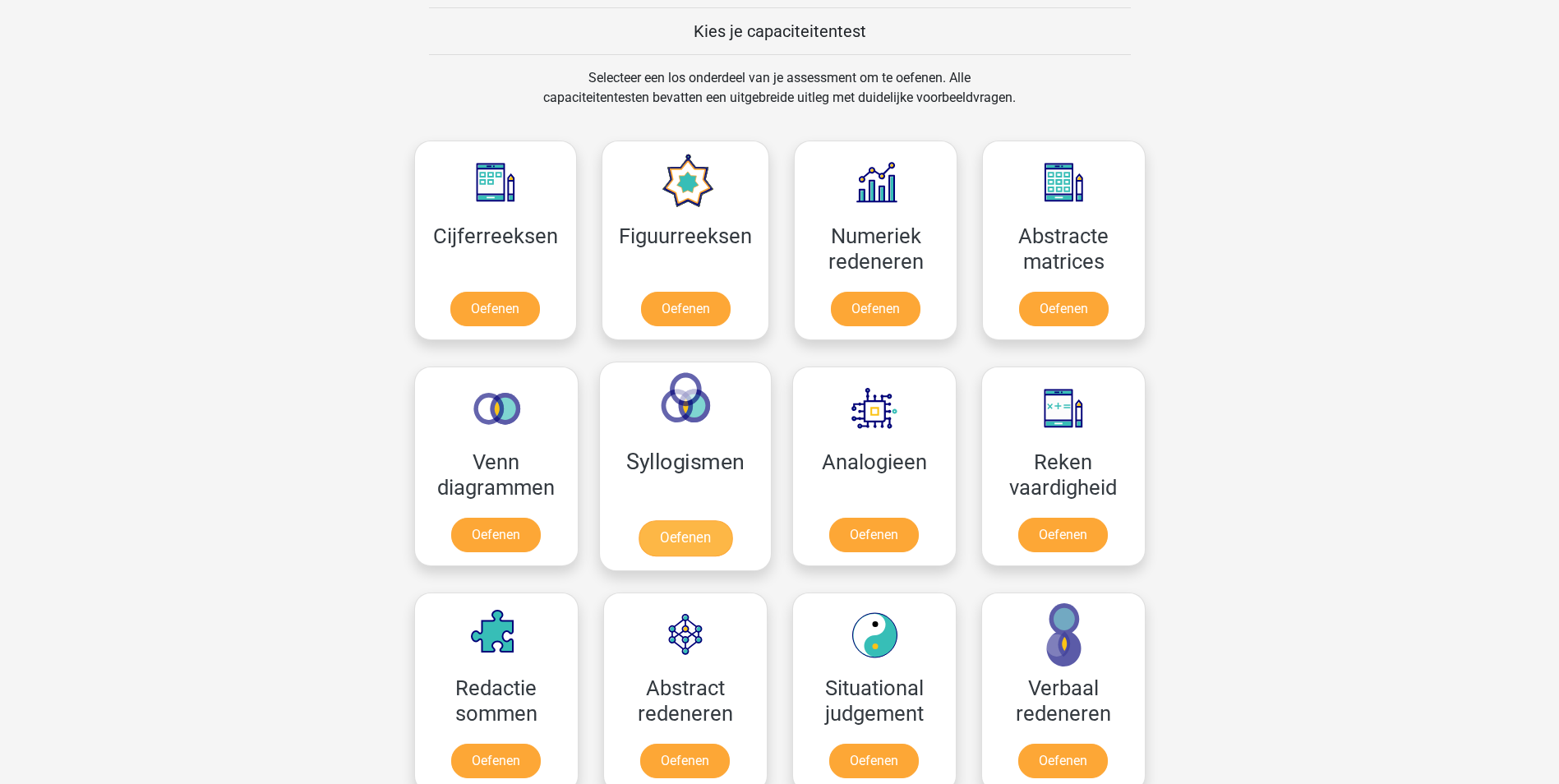
scroll to position [657, 0]
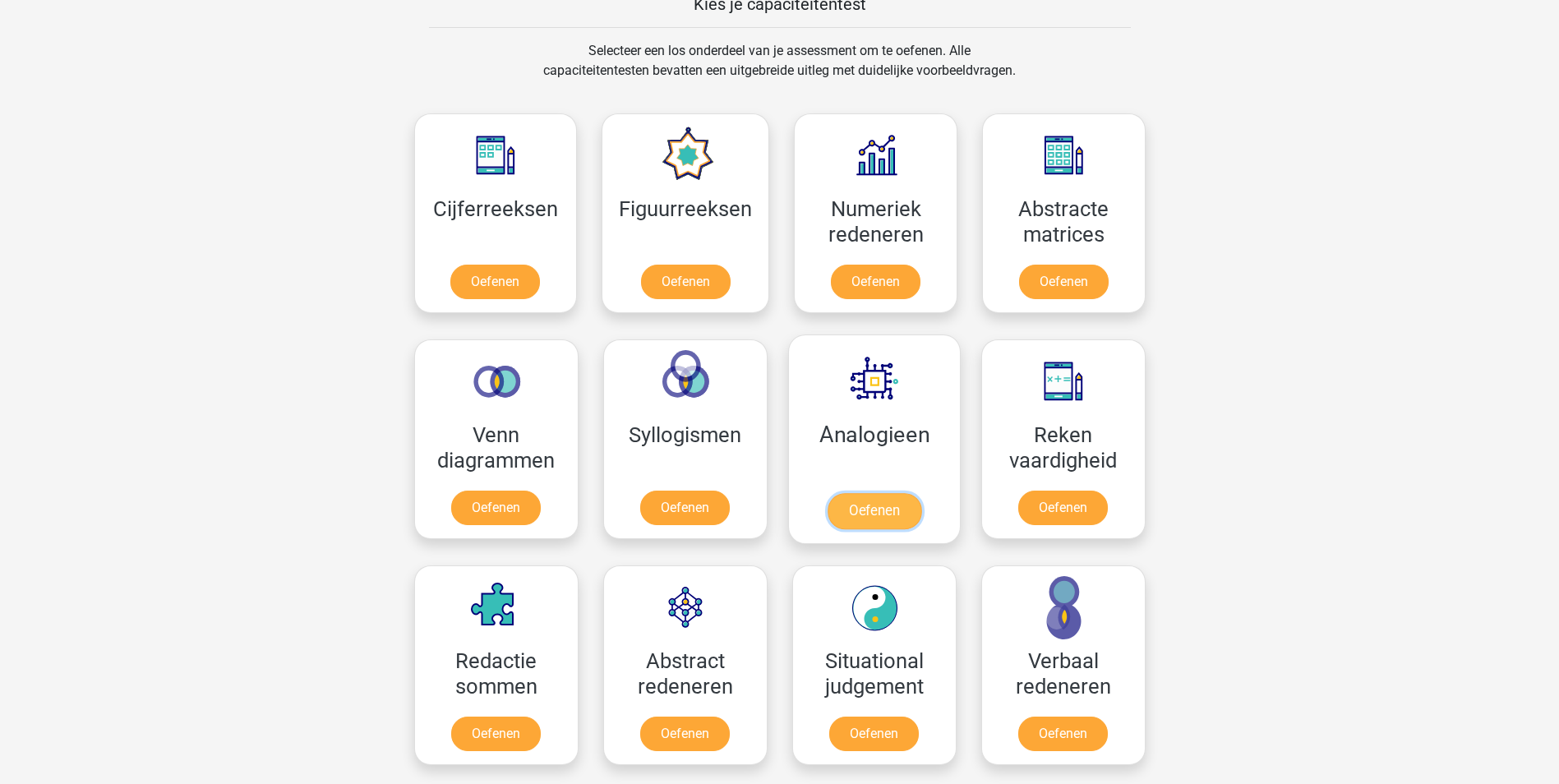
click at [877, 493] on link "Oefenen" at bounding box center [874, 511] width 94 height 37
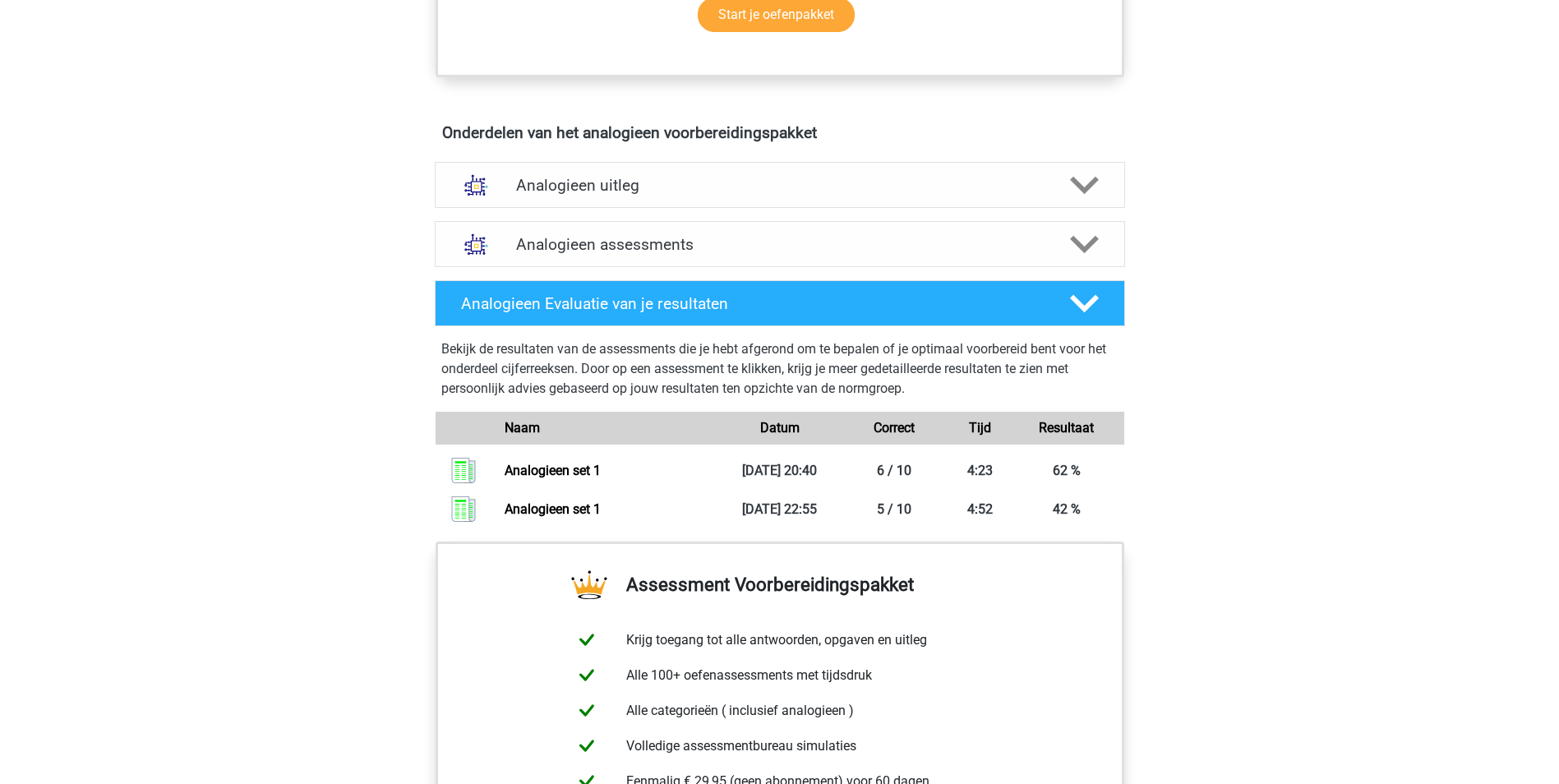
scroll to position [821, 0]
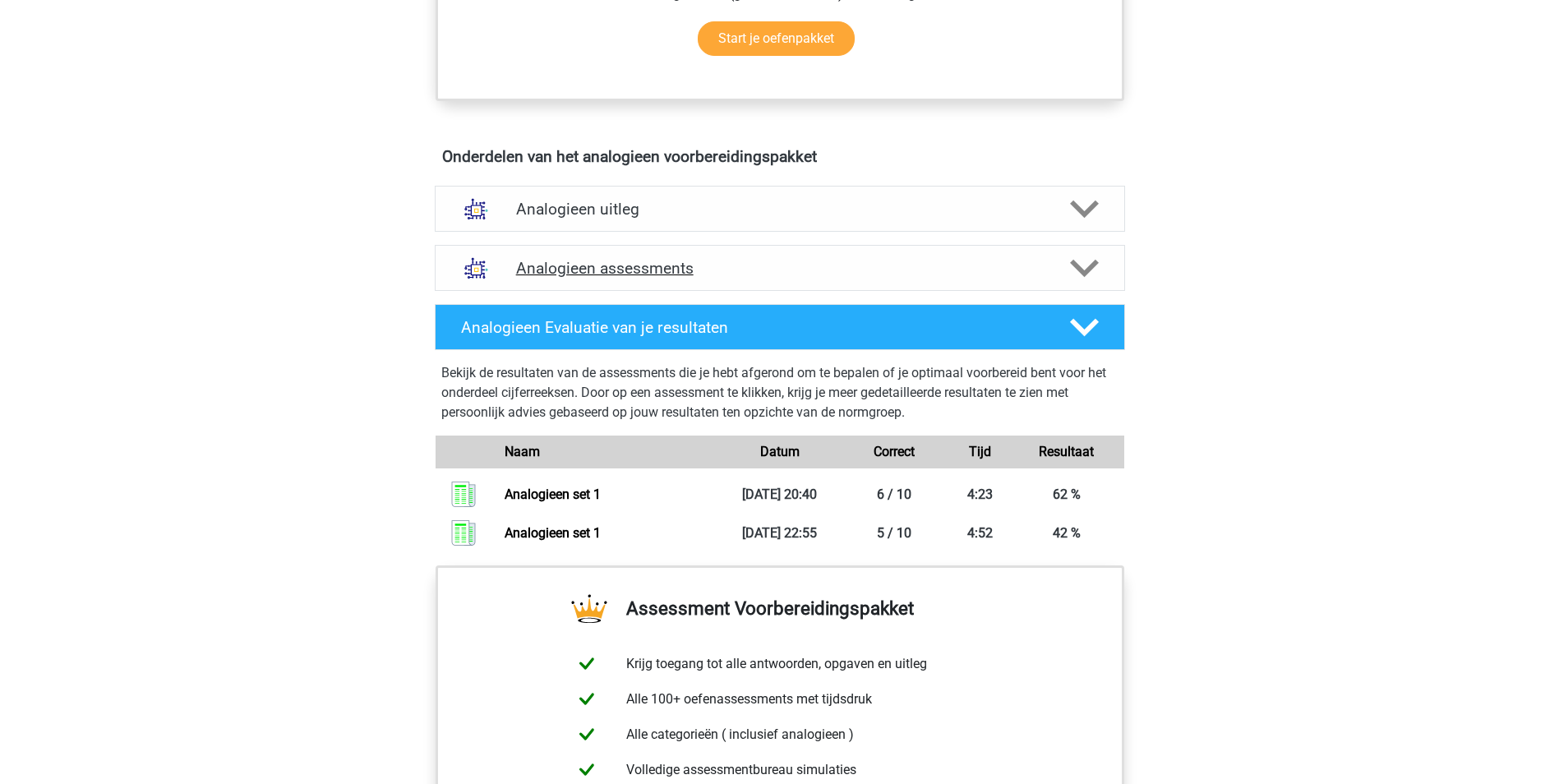
click at [607, 271] on h4 "Analogieen assessments" at bounding box center [780, 268] width 528 height 19
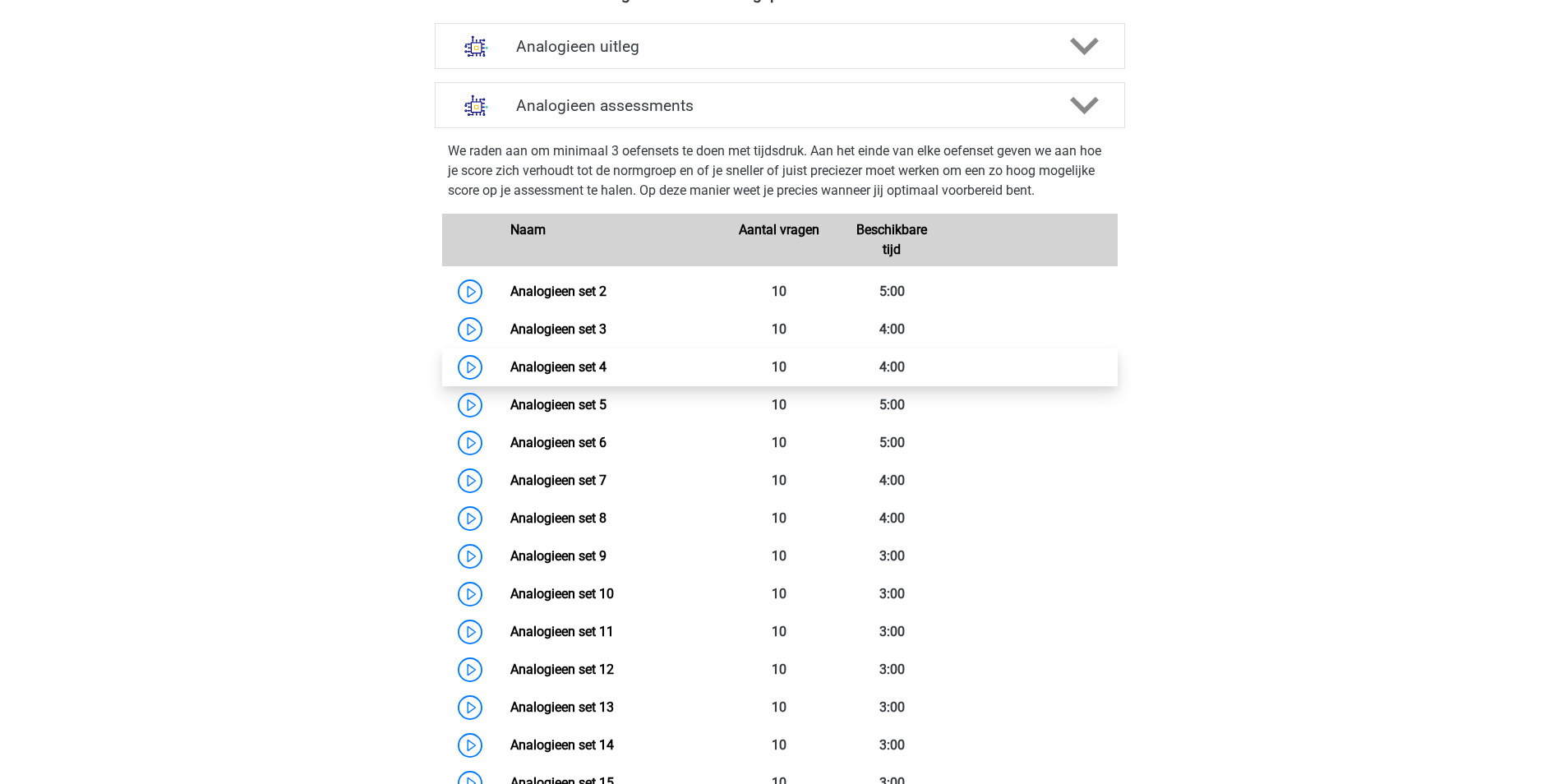
scroll to position [986, 0]
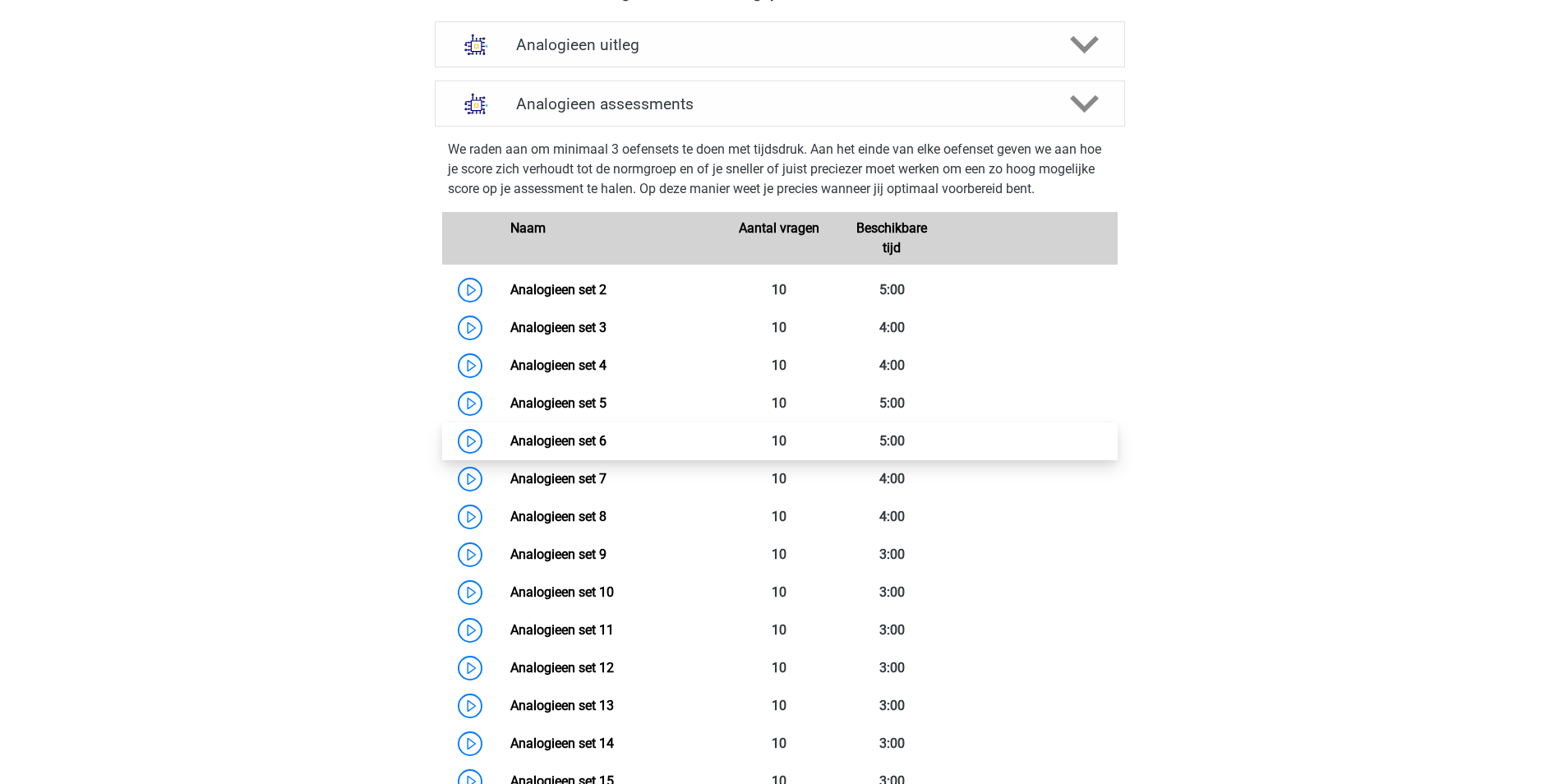
click at [510, 443] on link "Analogieen set 6" at bounding box center [558, 440] width 96 height 16
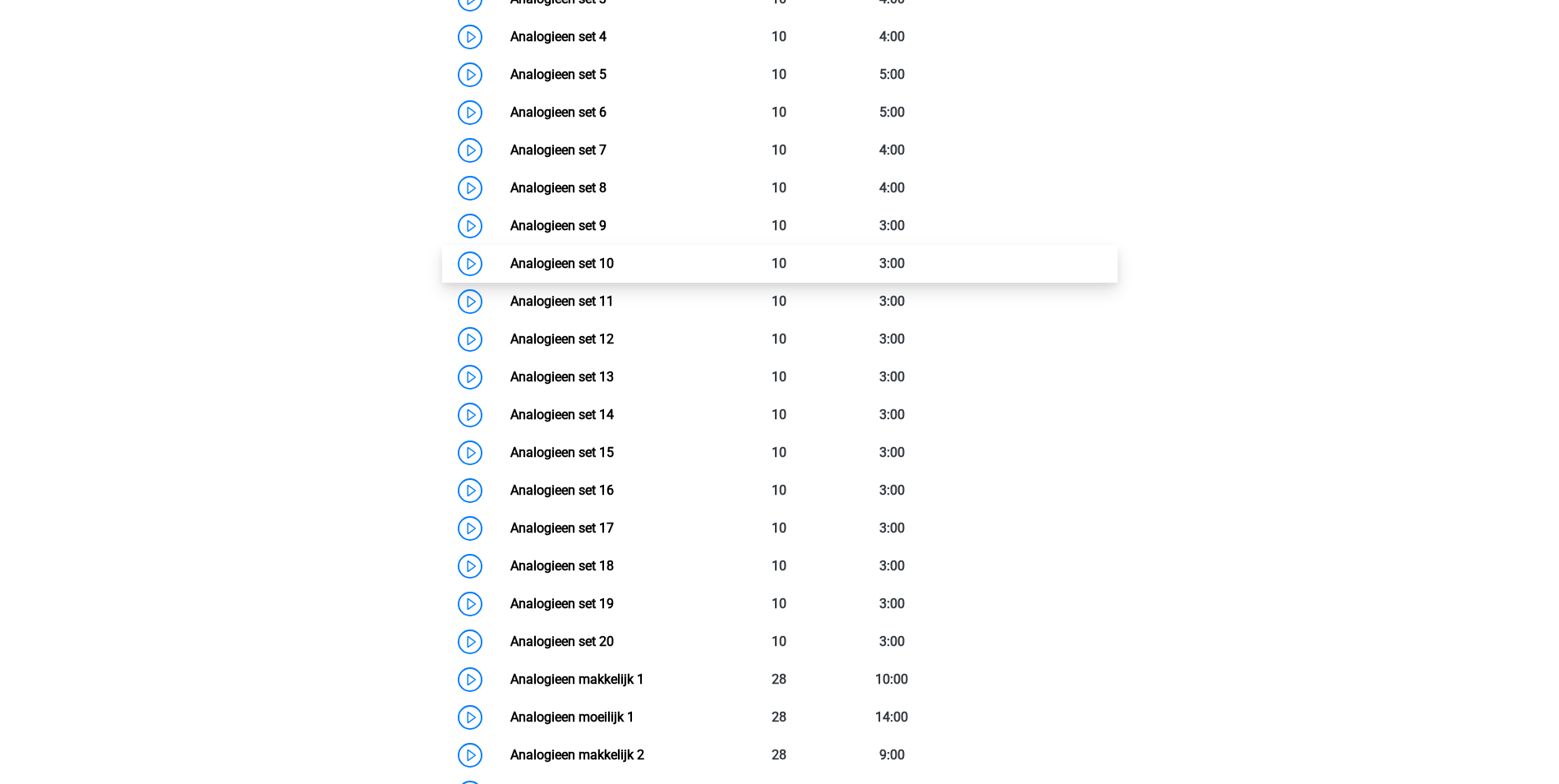
scroll to position [1068, 0]
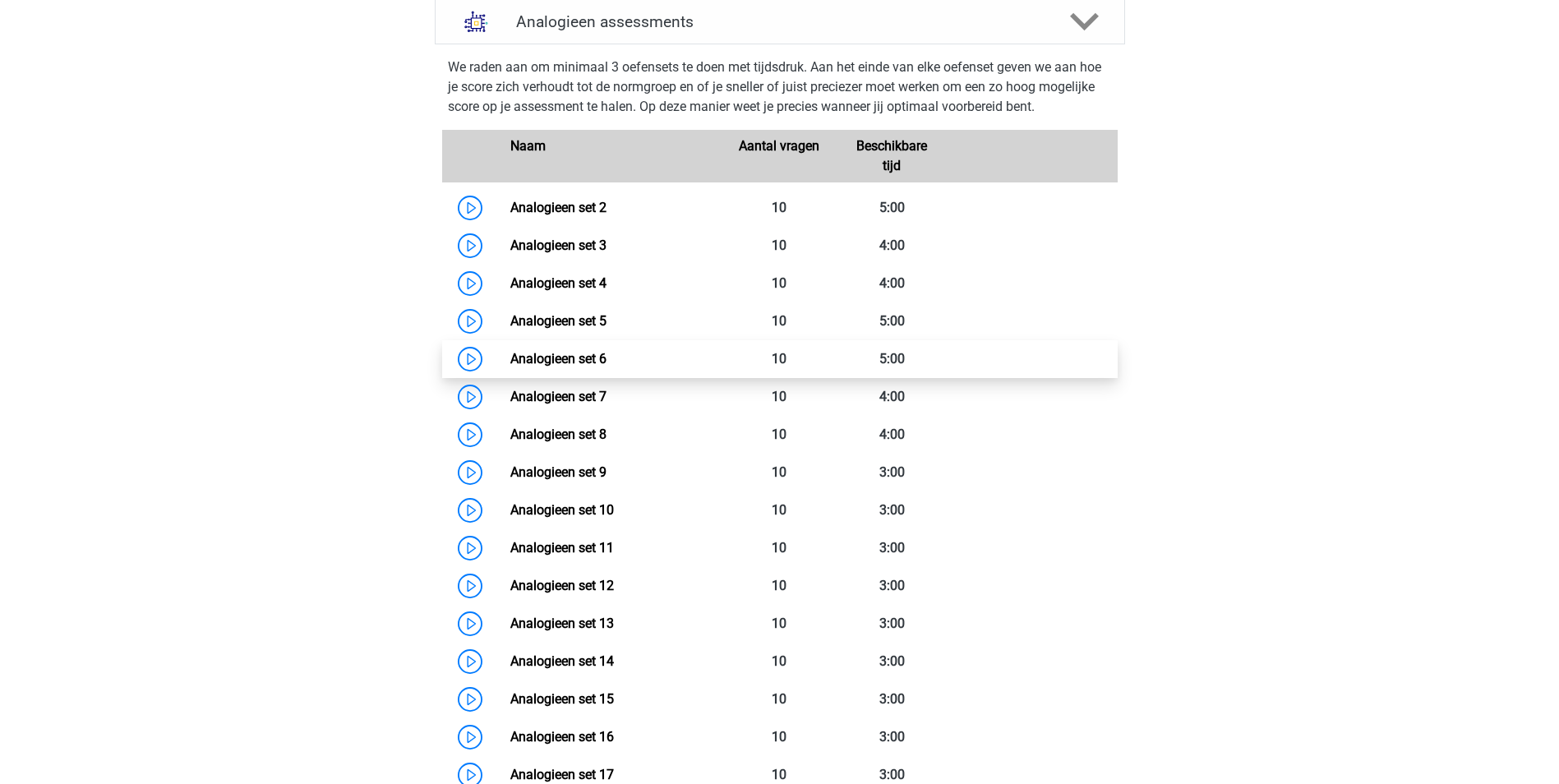
click at [549, 361] on link "Analogieen set 6" at bounding box center [558, 358] width 96 height 16
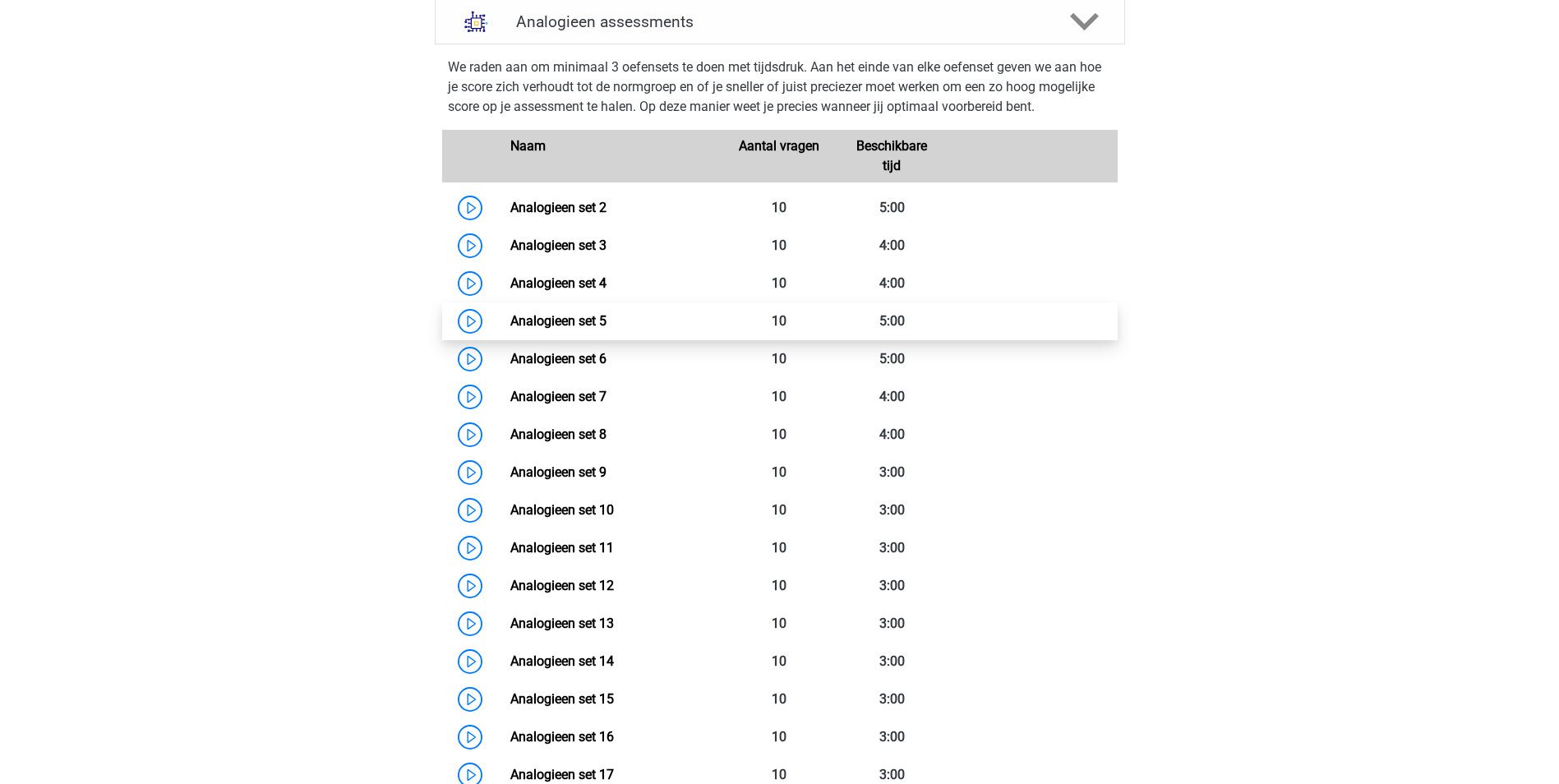
click at [560, 318] on link "Analogieen set 5" at bounding box center [558, 320] width 96 height 16
click at [552, 323] on link "Analogieen set 5" at bounding box center [558, 320] width 96 height 16
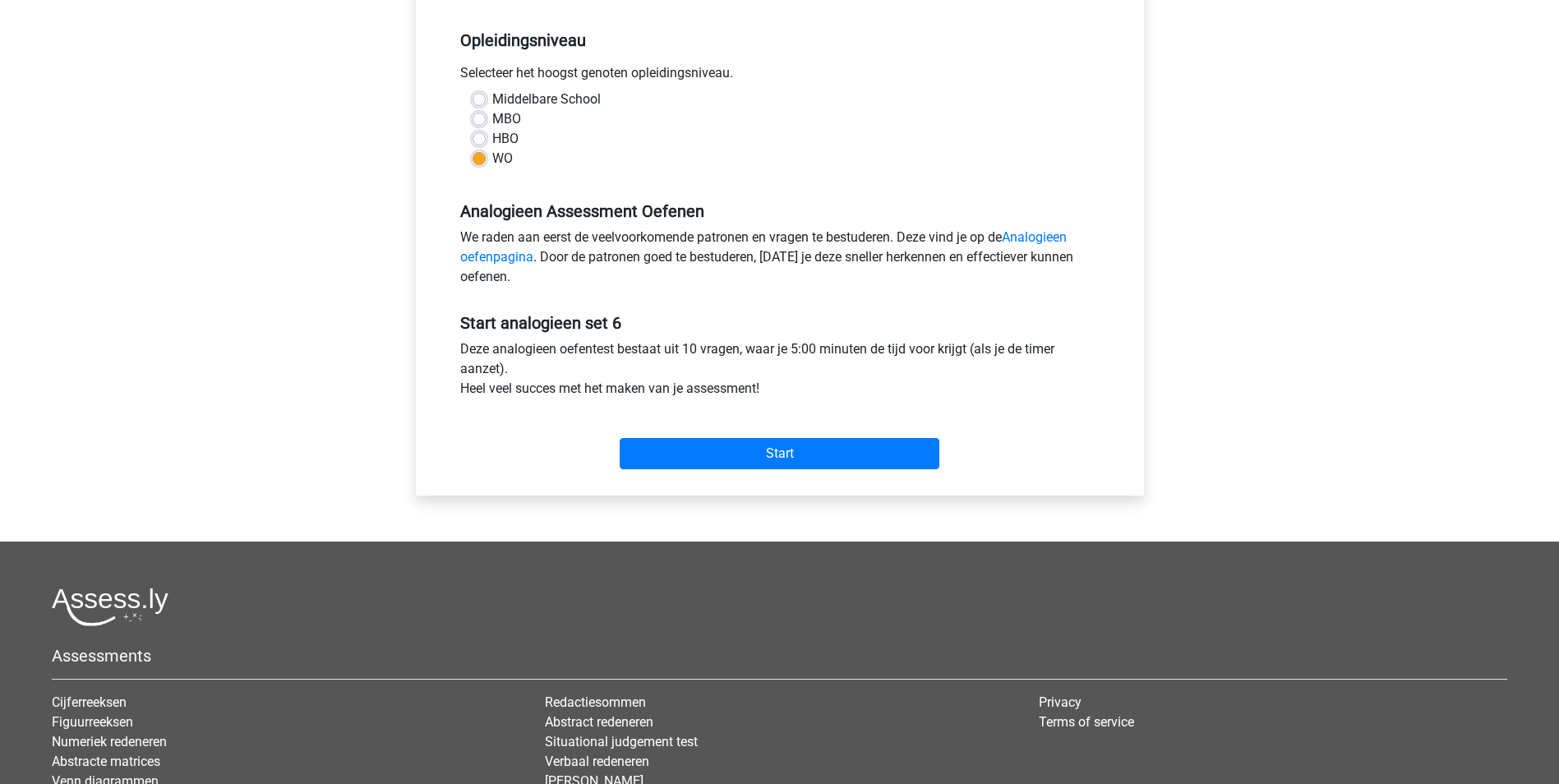
scroll to position [329, 0]
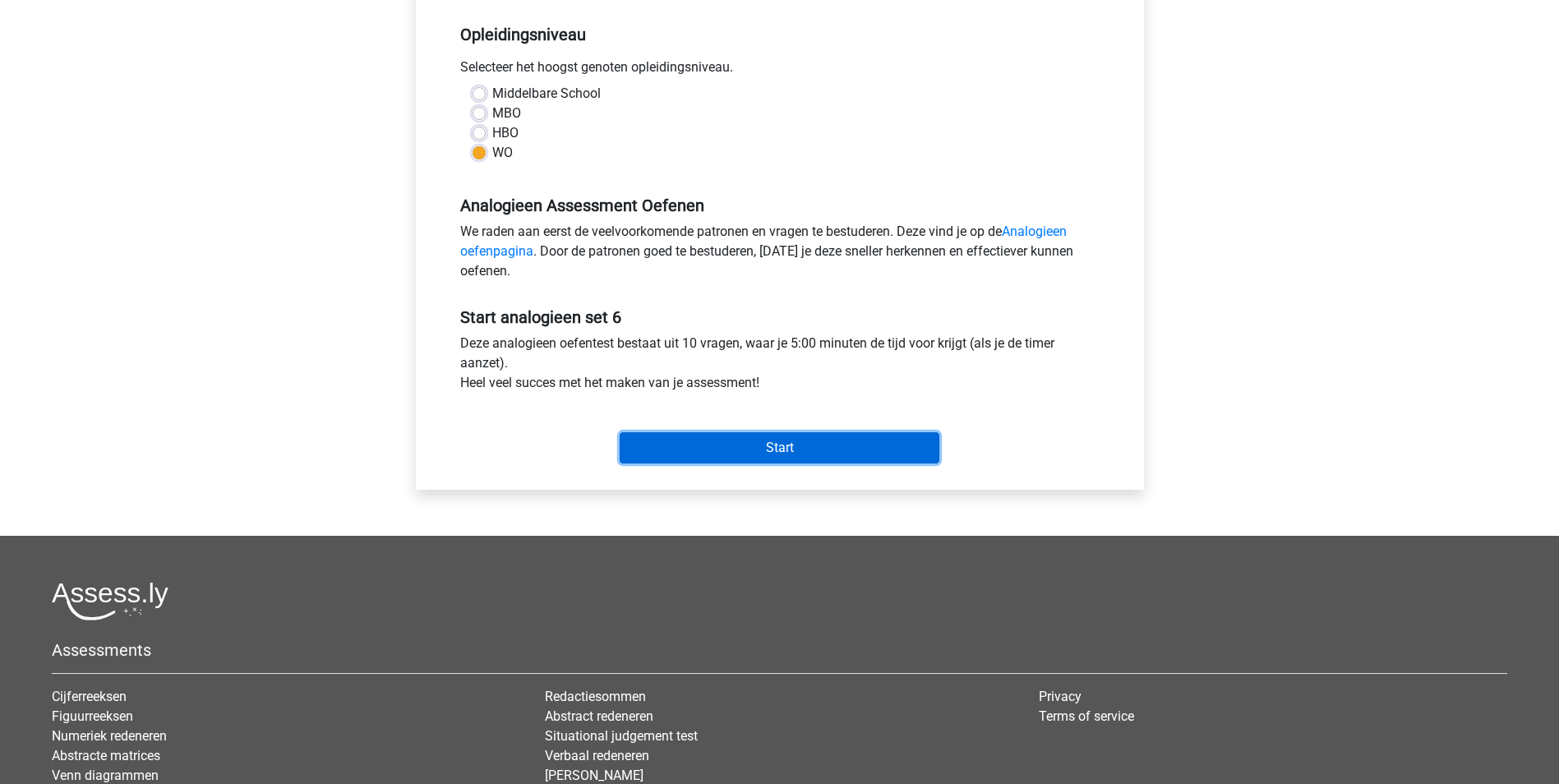
click at [694, 437] on input "Start" at bounding box center [780, 448] width 319 height 31
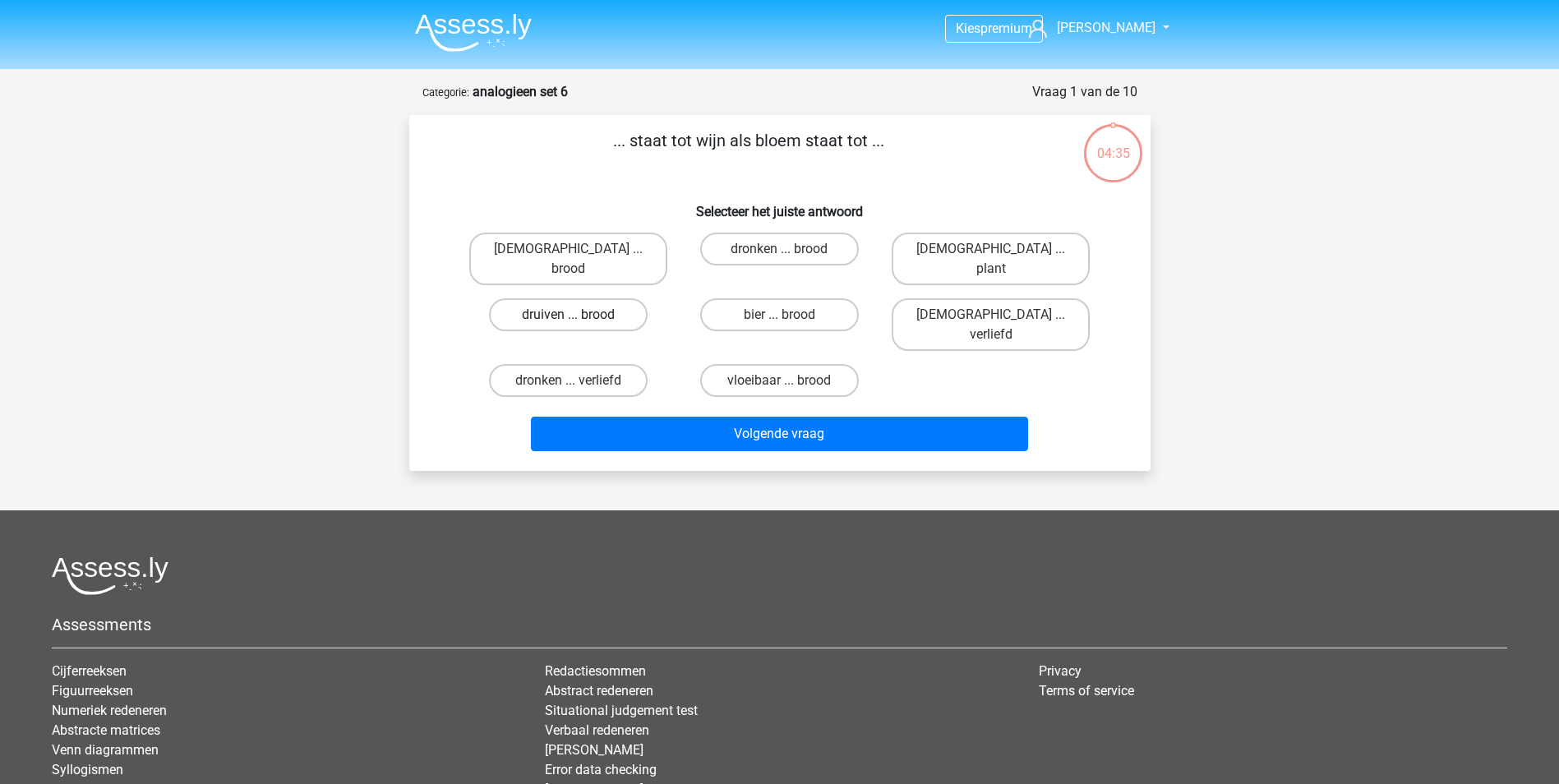
click at [593, 299] on label "druiven ... brood" at bounding box center [569, 315] width 159 height 33
click at [579, 315] on input "druiven ... brood" at bounding box center [573, 320] width 11 height 11
radio input "true"
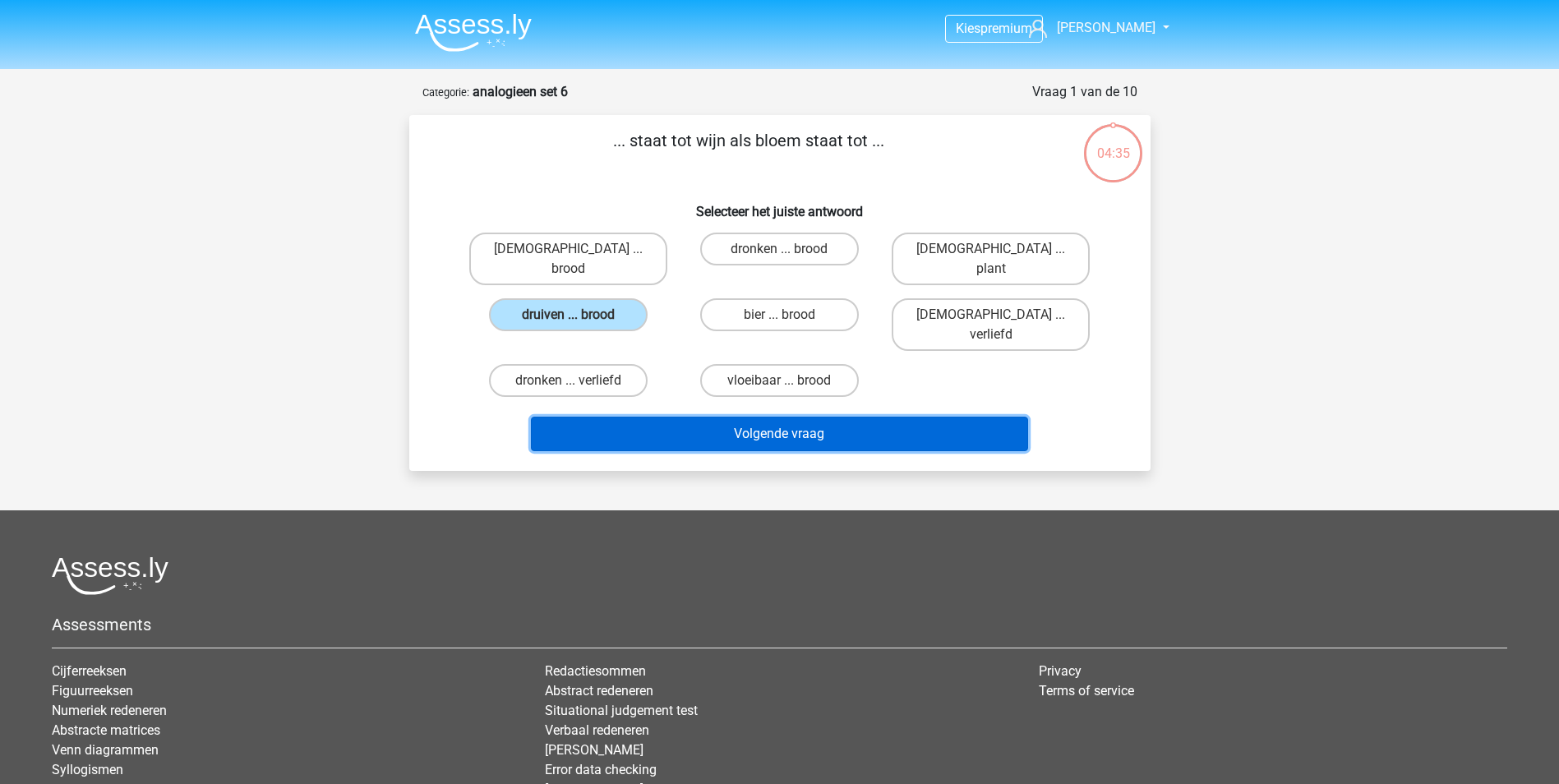
click at [675, 416] on button "Volgende vraag" at bounding box center [780, 434] width 497 height 35
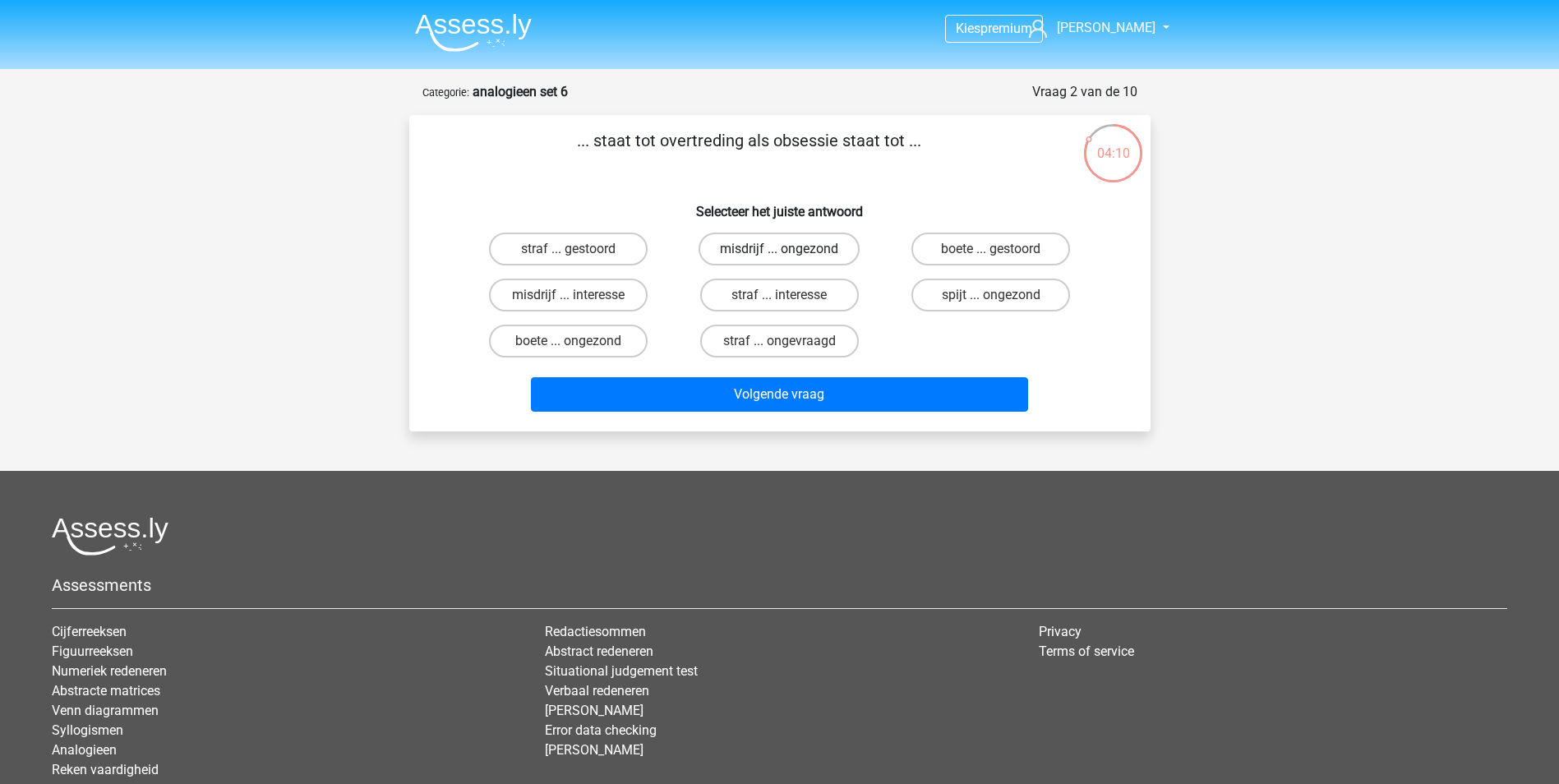
click at [738, 255] on label "misdrijf ... ongezond" at bounding box center [779, 249] width 161 height 33
click at [779, 255] on input "misdrijf ... ongezond" at bounding box center [784, 255] width 11 height 11
radio input "true"
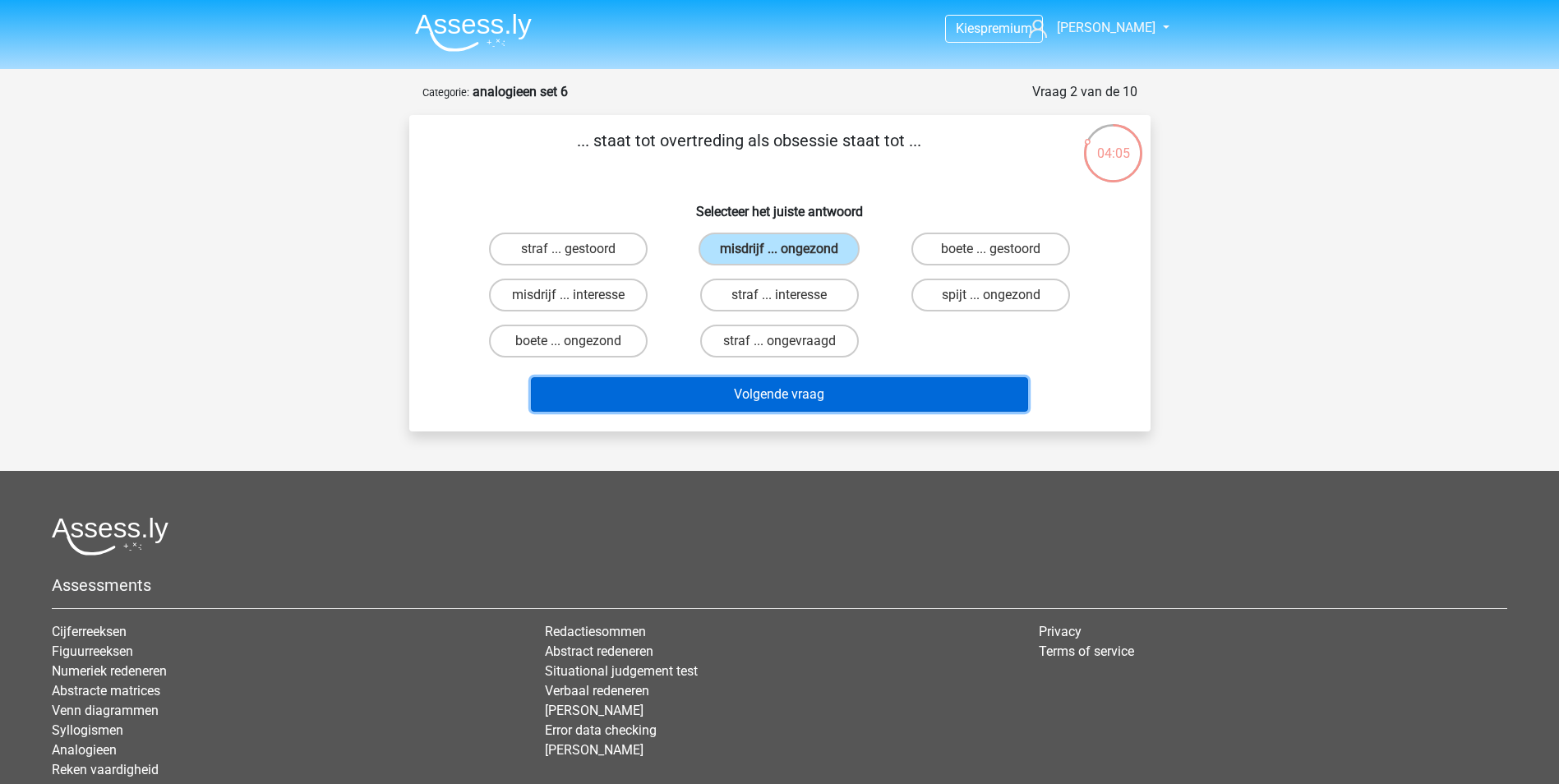
click at [749, 391] on button "Volgende vraag" at bounding box center [780, 394] width 497 height 35
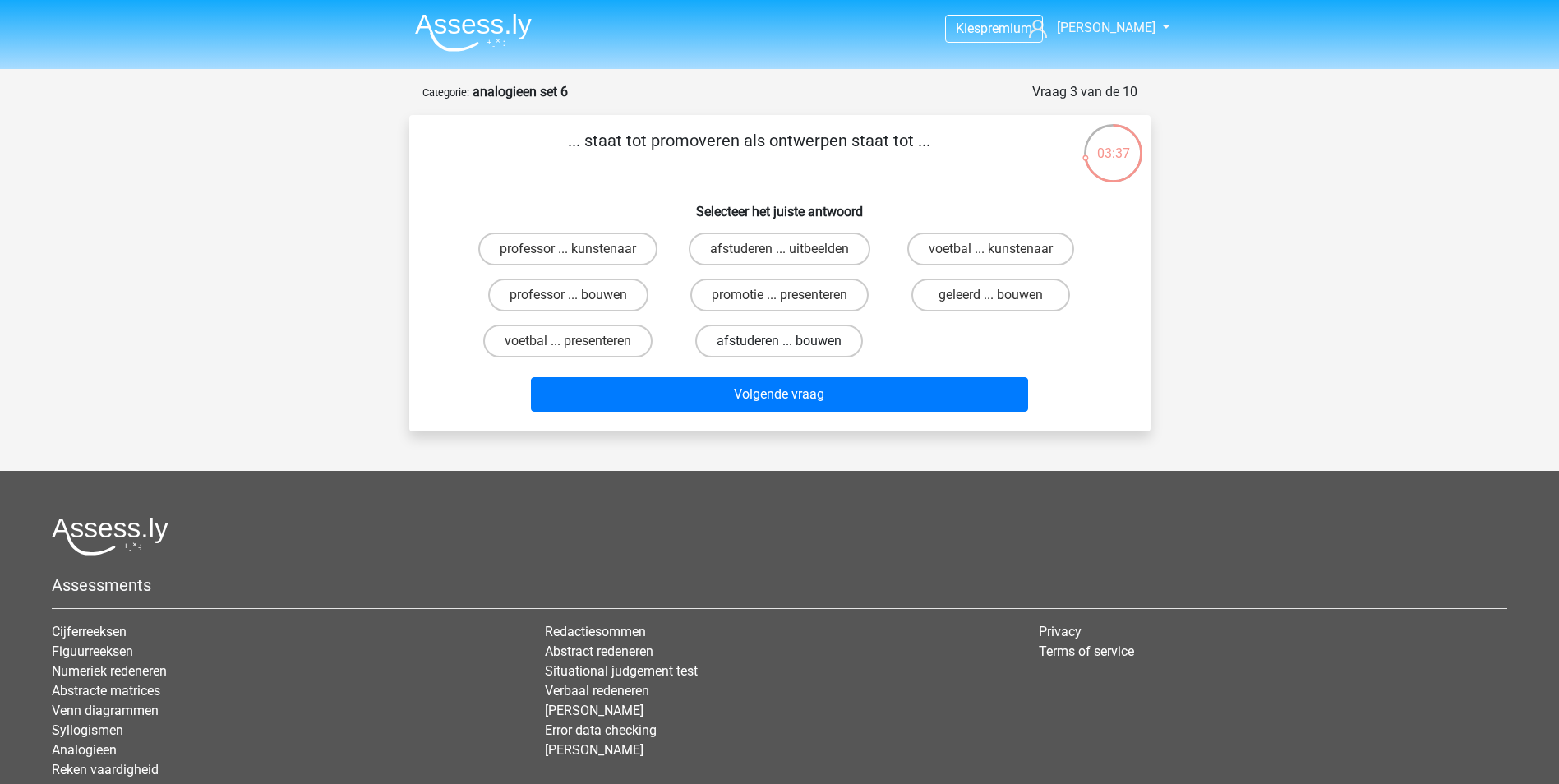
click at [741, 343] on label "afstuderen ... bouwen" at bounding box center [780, 341] width 168 height 33
click at [779, 343] on input "afstuderen ... bouwen" at bounding box center [784, 347] width 11 height 11
radio input "true"
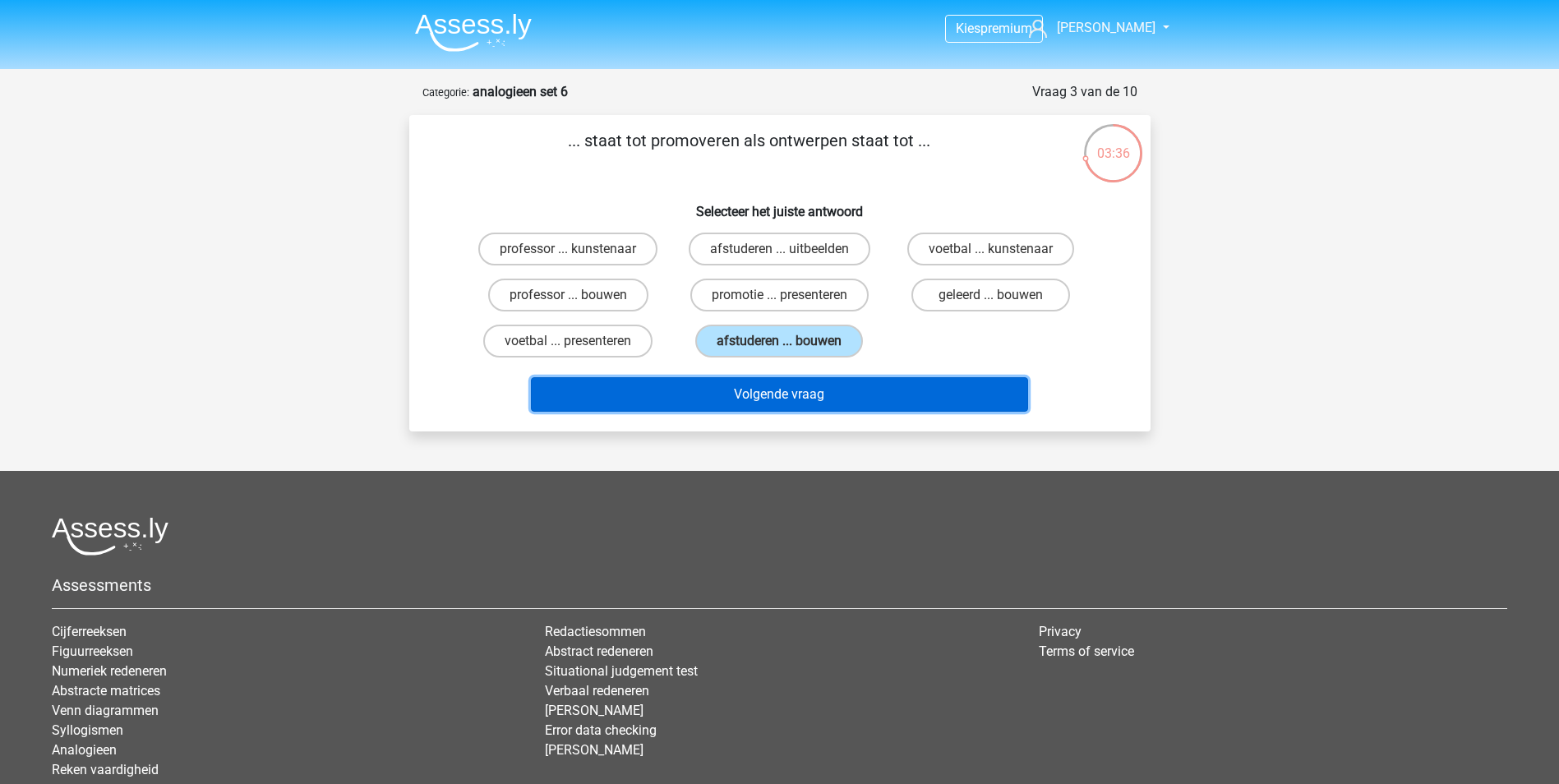
click at [767, 391] on button "Volgende vraag" at bounding box center [780, 394] width 497 height 35
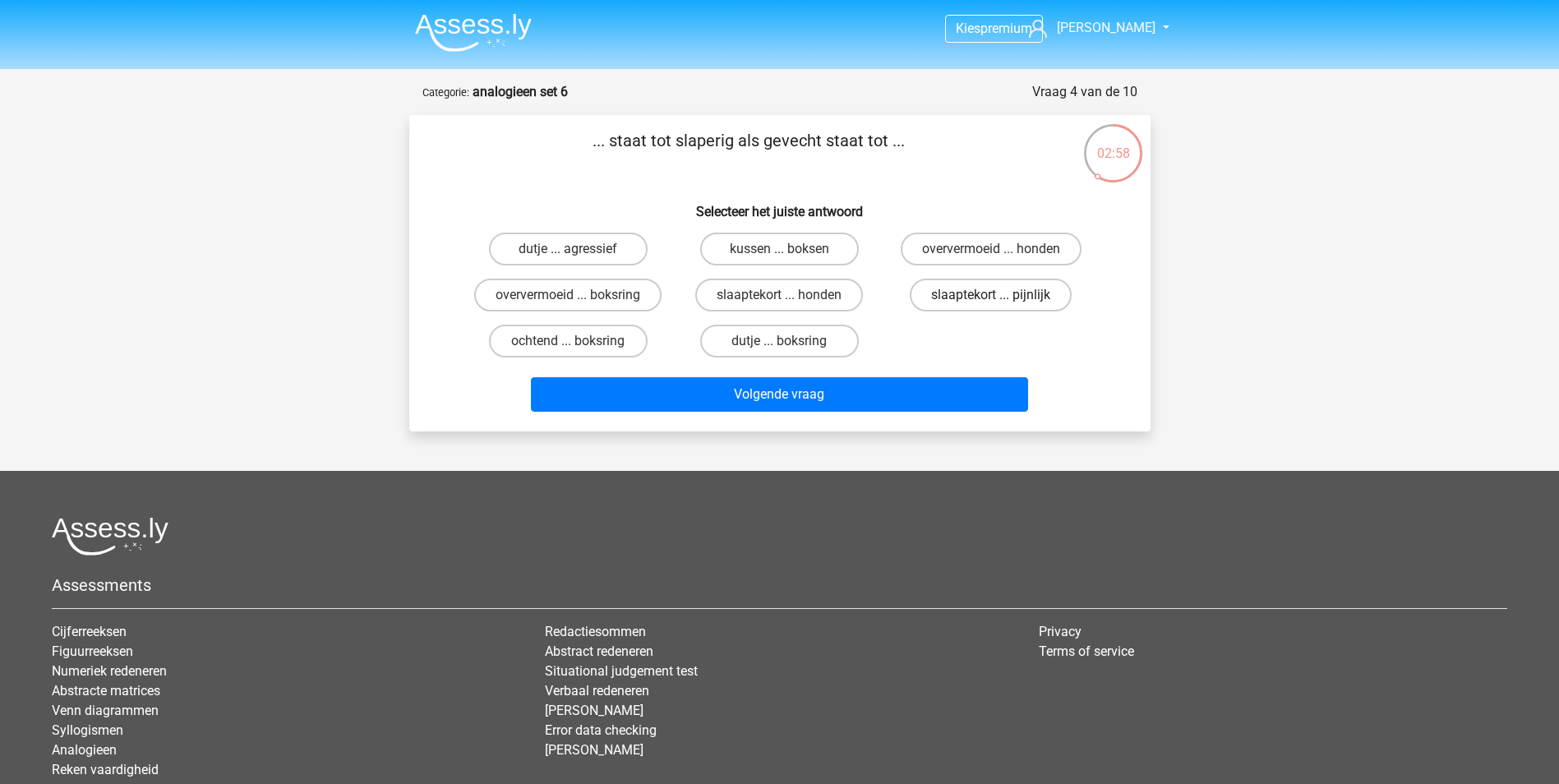
click at [923, 298] on label "slaaptekort ... pijnlijk" at bounding box center [990, 295] width 162 height 33
click at [991, 298] on input "slaaptekort ... pijnlijk" at bounding box center [997, 300] width 11 height 11
radio input "true"
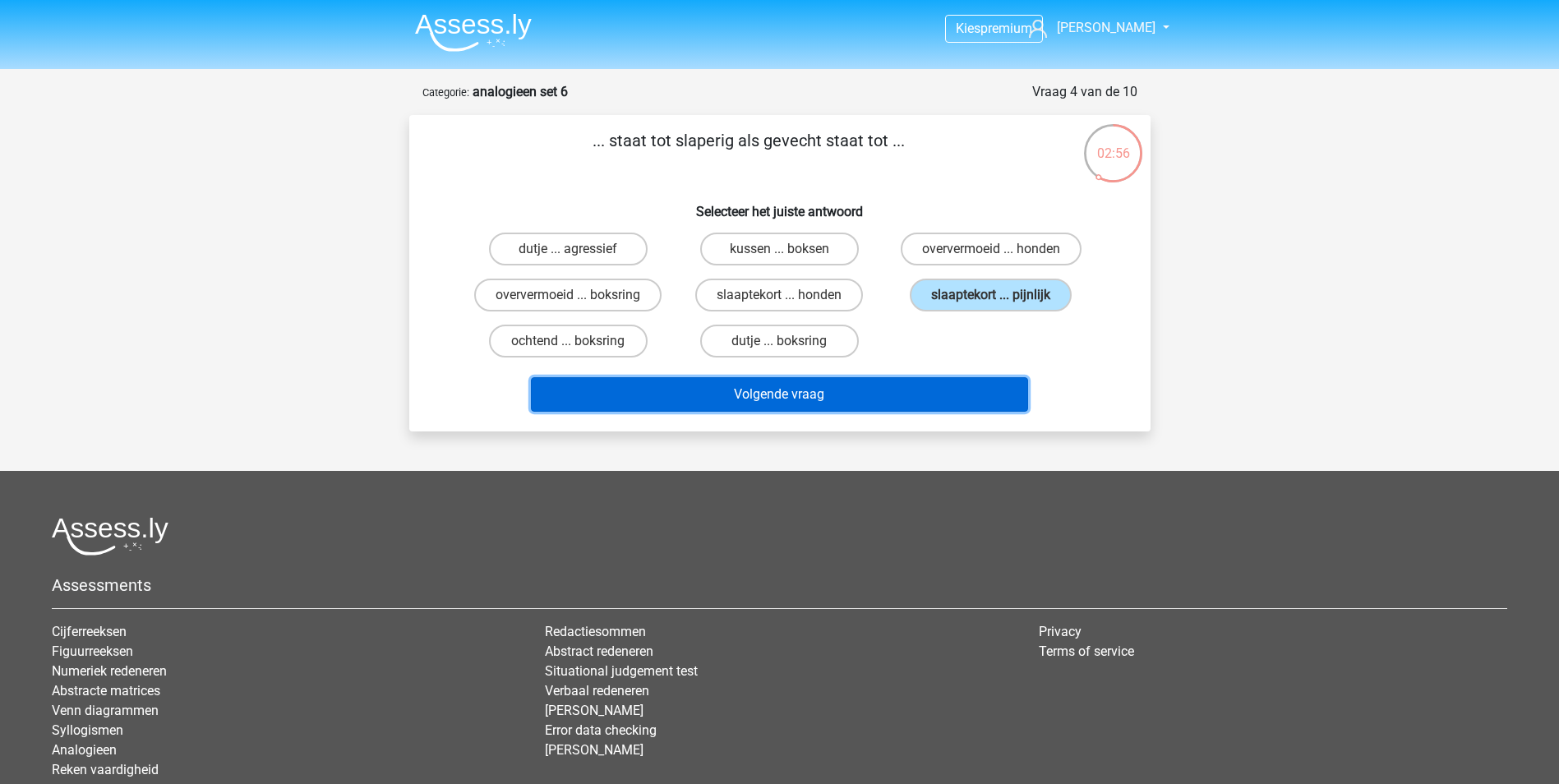
click at [871, 400] on button "Volgende vraag" at bounding box center [780, 394] width 497 height 35
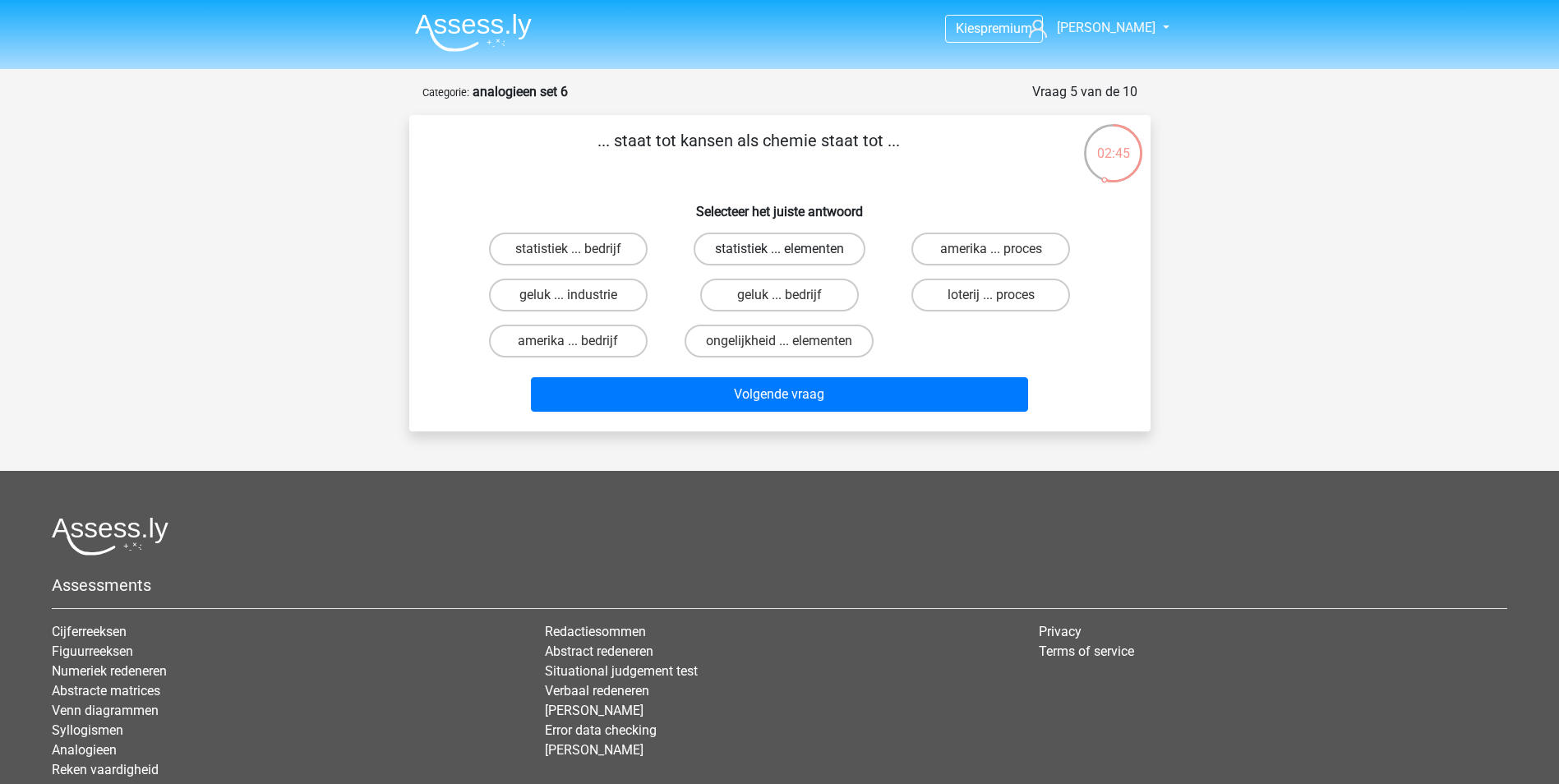
click at [762, 248] on label "statistiek ... elementen" at bounding box center [780, 249] width 172 height 33
click at [779, 249] on input "statistiek ... elementen" at bounding box center [784, 255] width 11 height 11
radio input "true"
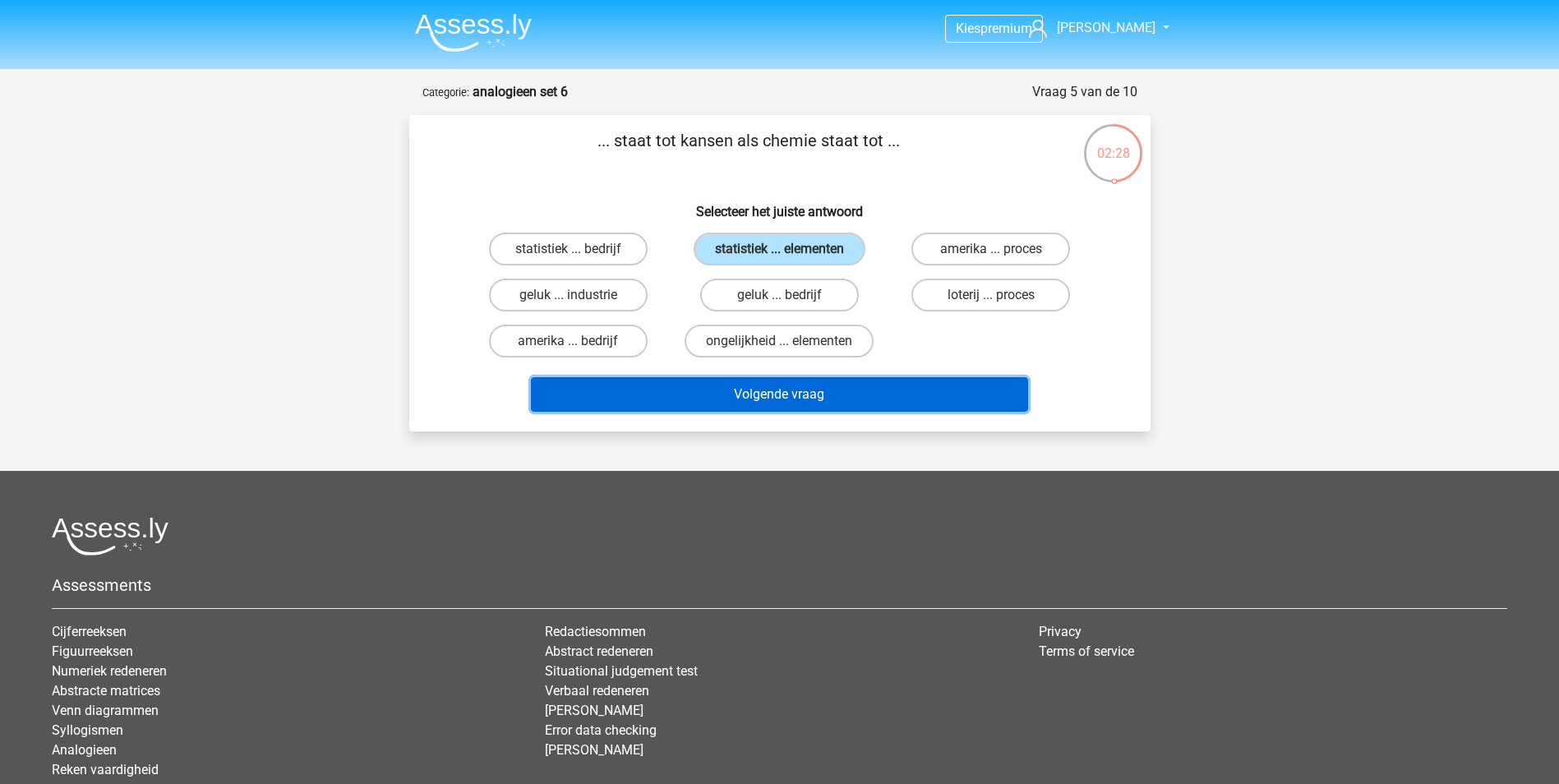
click at [704, 389] on button "Volgende vraag" at bounding box center [780, 394] width 497 height 35
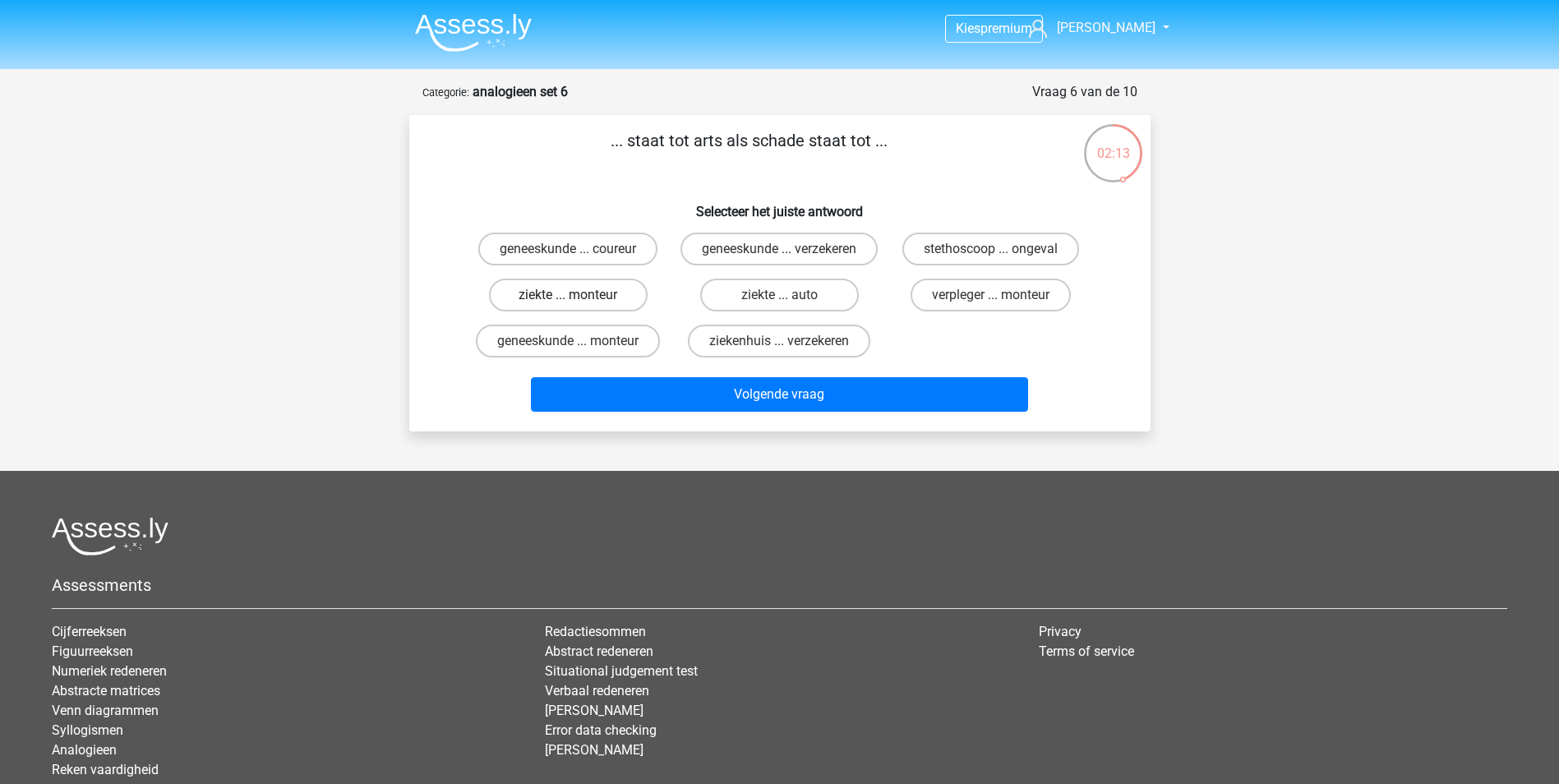
click at [564, 311] on label "ziekte ... monteur" at bounding box center [569, 295] width 159 height 33
click at [568, 306] on input "ziekte ... monteur" at bounding box center [573, 300] width 11 height 11
radio input "true"
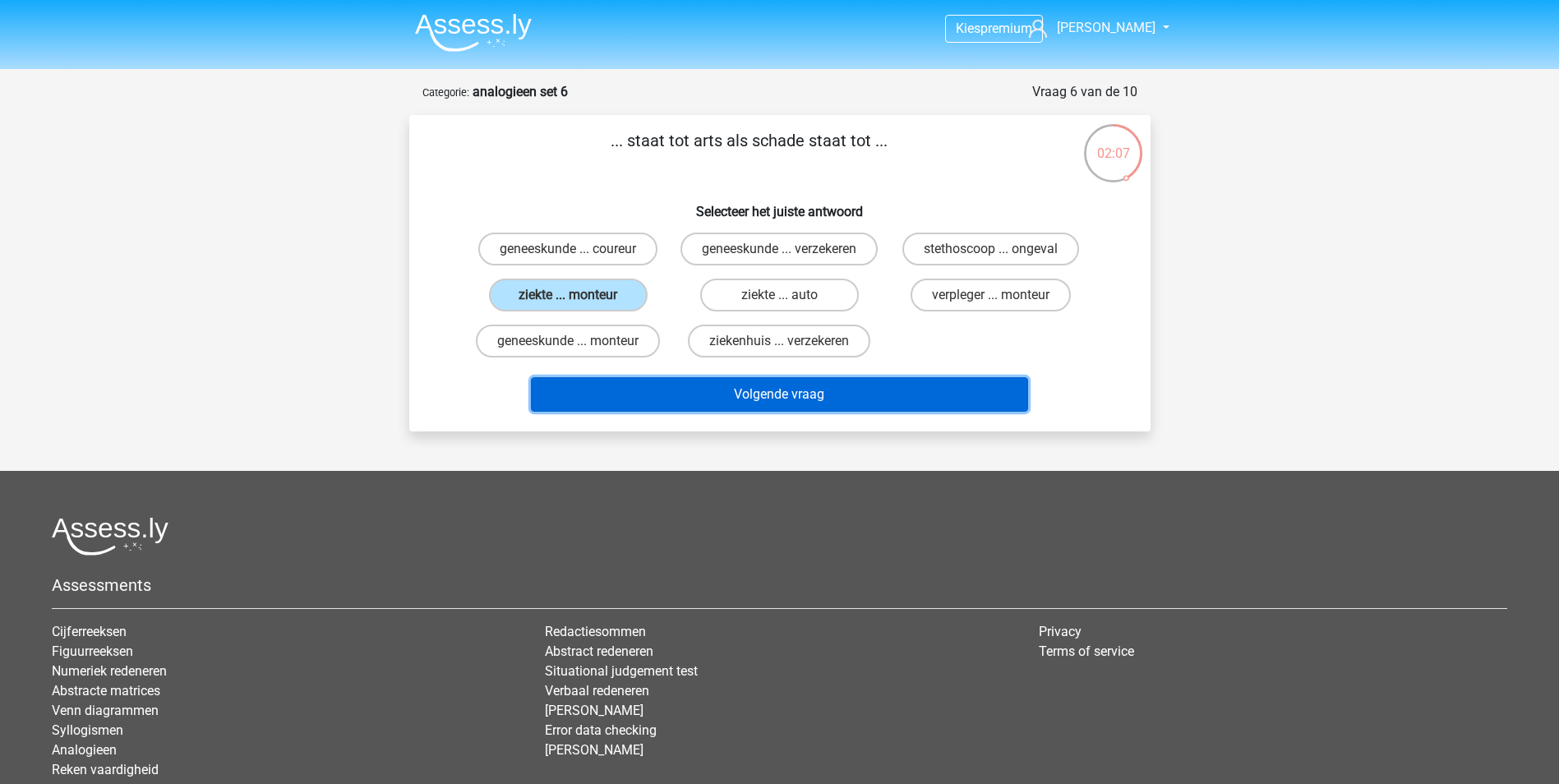
click at [631, 412] on button "Volgende vraag" at bounding box center [780, 394] width 497 height 35
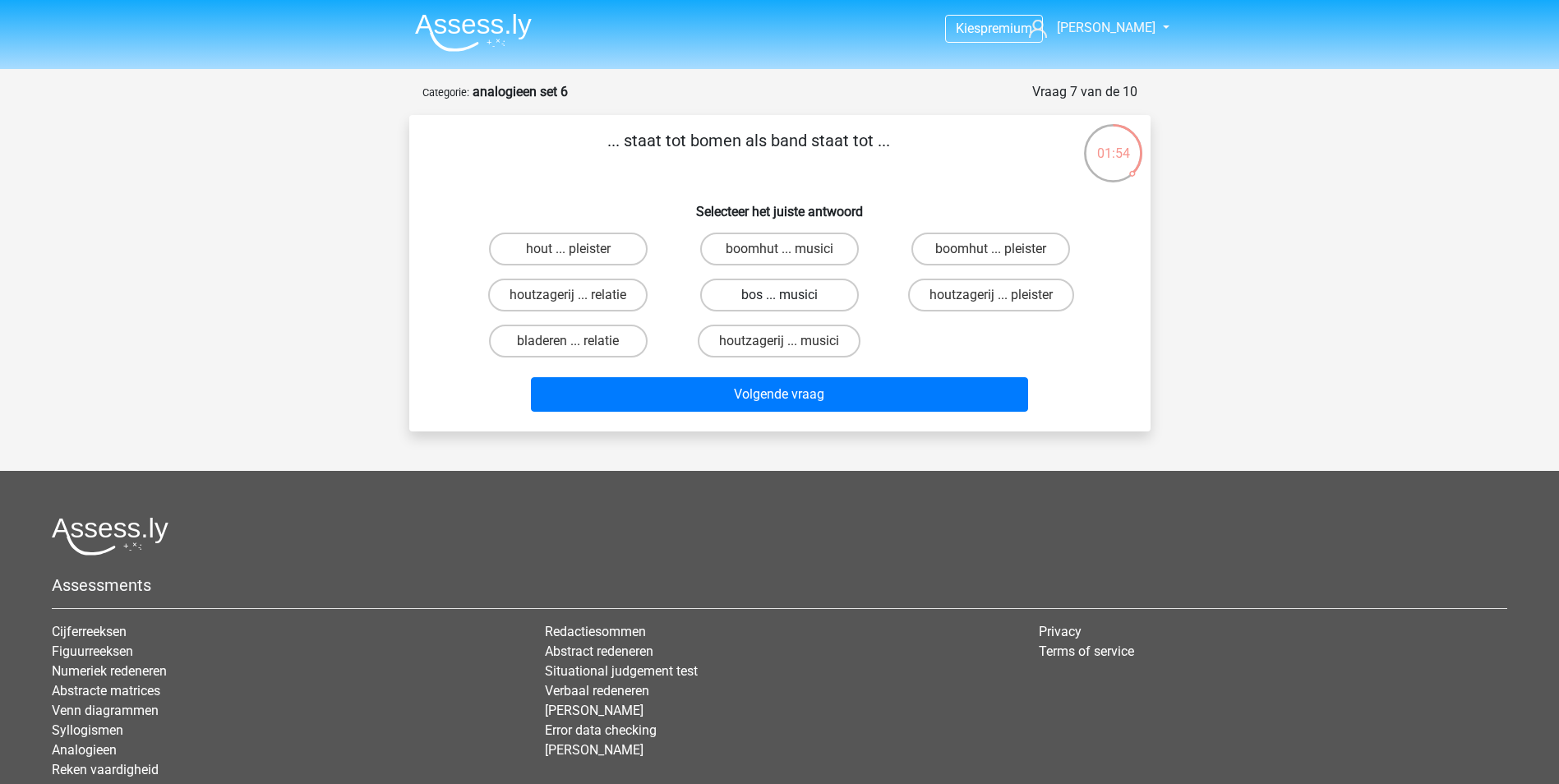
click at [736, 295] on label "bos ... musici" at bounding box center [780, 295] width 159 height 33
click at [779, 295] on input "bos ... musici" at bounding box center [784, 300] width 11 height 11
radio input "true"
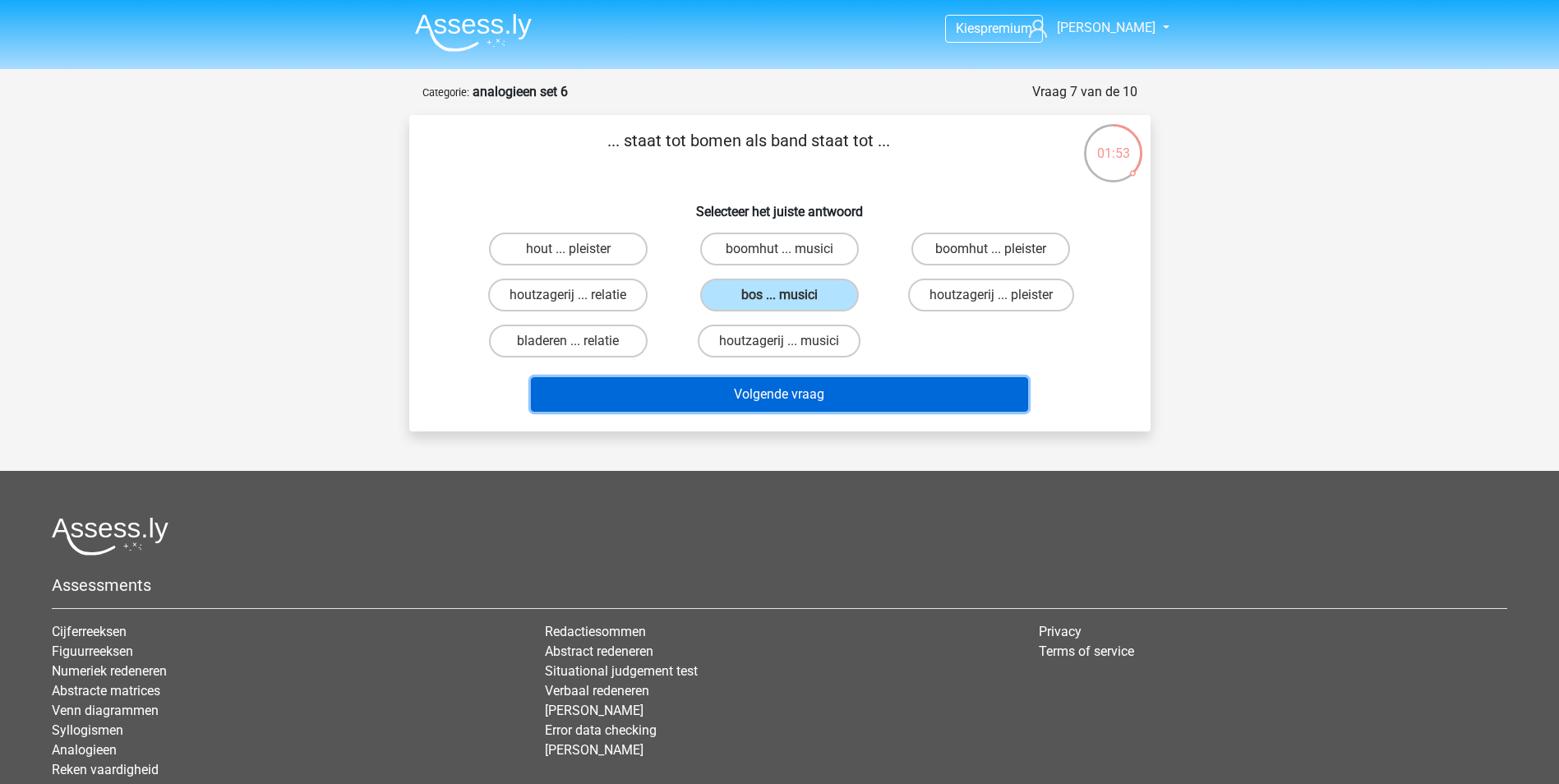
click at [770, 391] on button "Volgende vraag" at bounding box center [780, 394] width 497 height 35
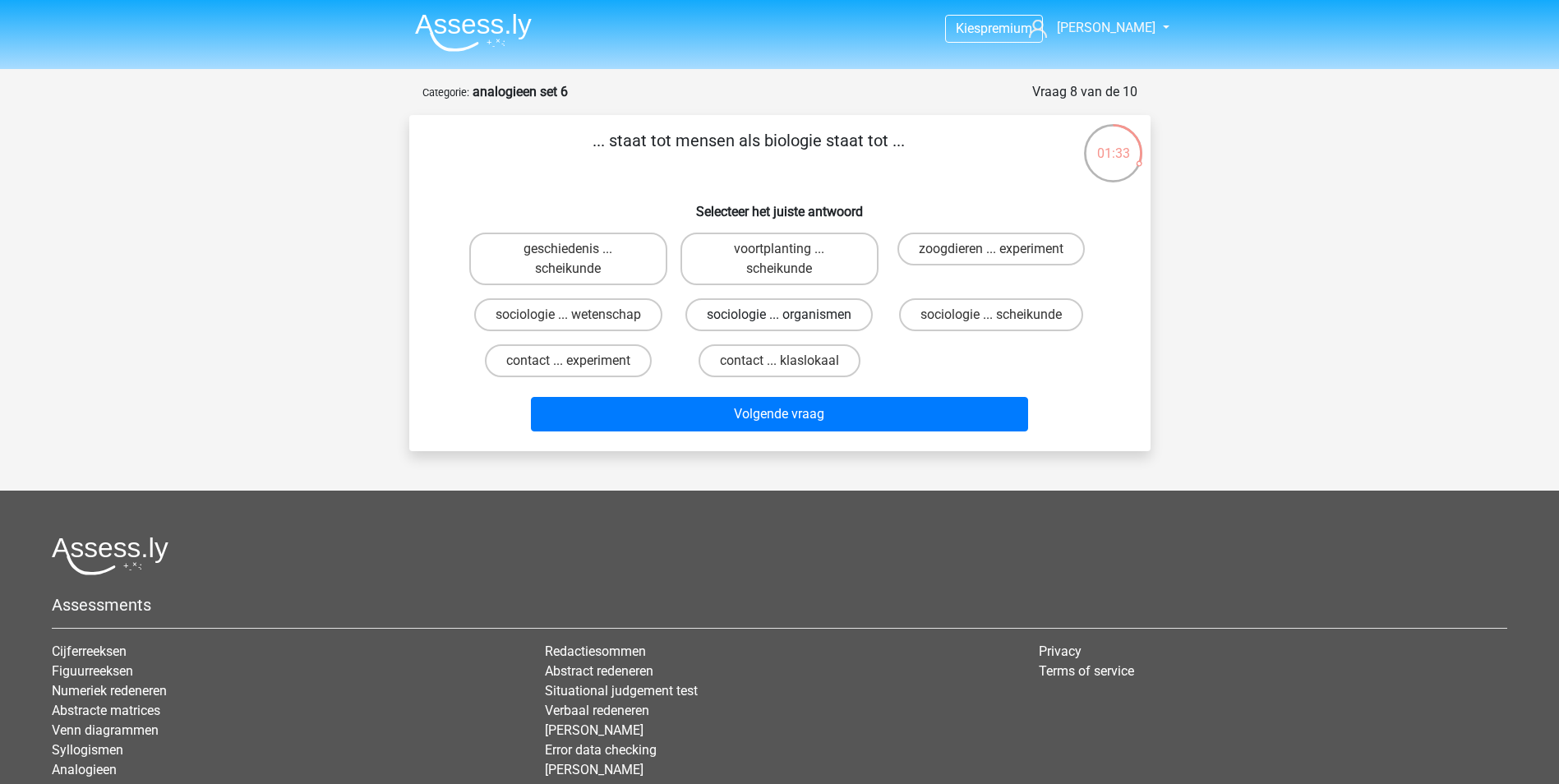
click at [717, 323] on label "sociologie ... organismen" at bounding box center [779, 315] width 187 height 33
click at [779, 323] on input "sociologie ... organismen" at bounding box center [784, 320] width 11 height 11
radio input "true"
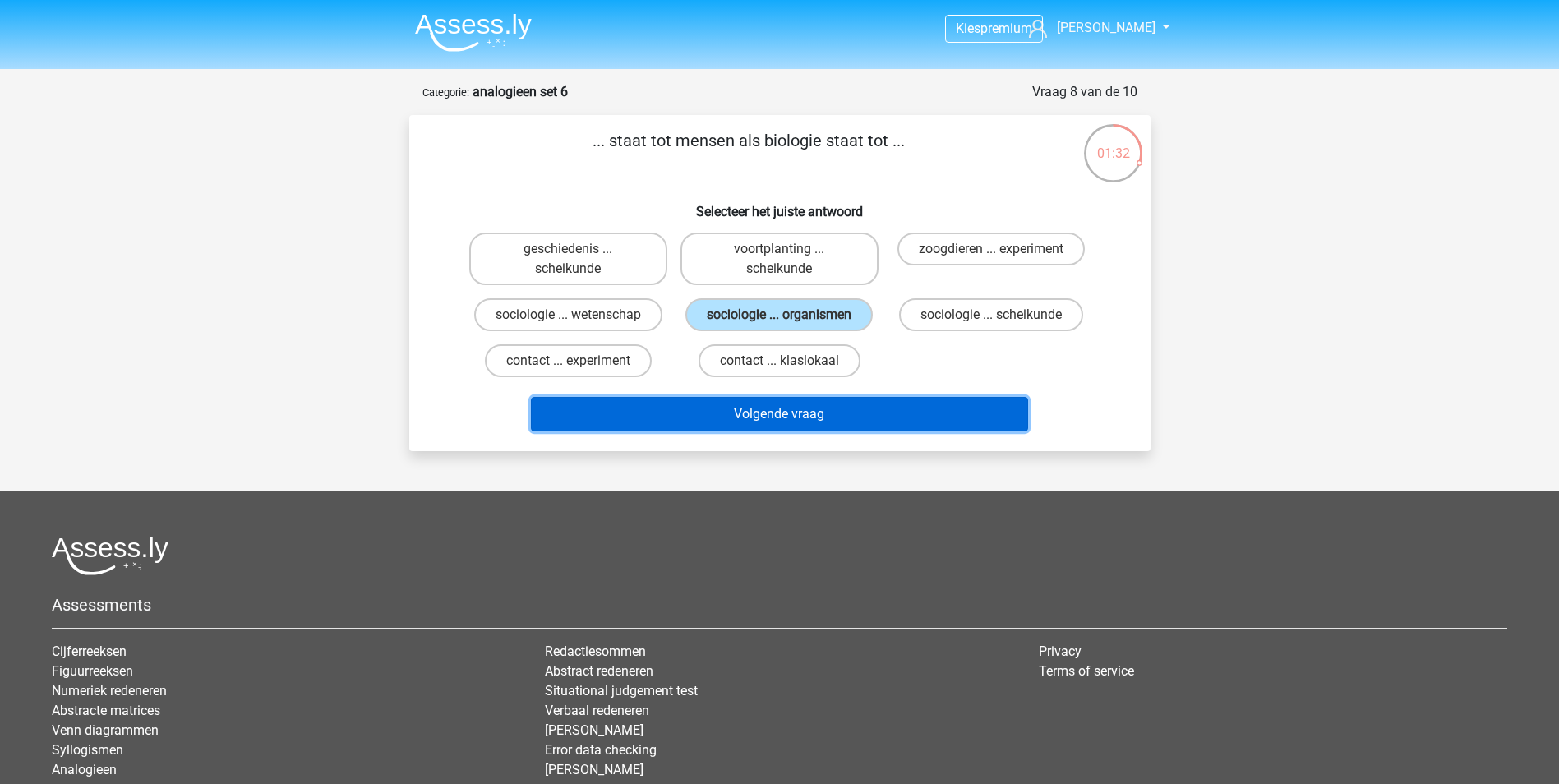
click at [709, 415] on button "Volgende vraag" at bounding box center [780, 414] width 497 height 35
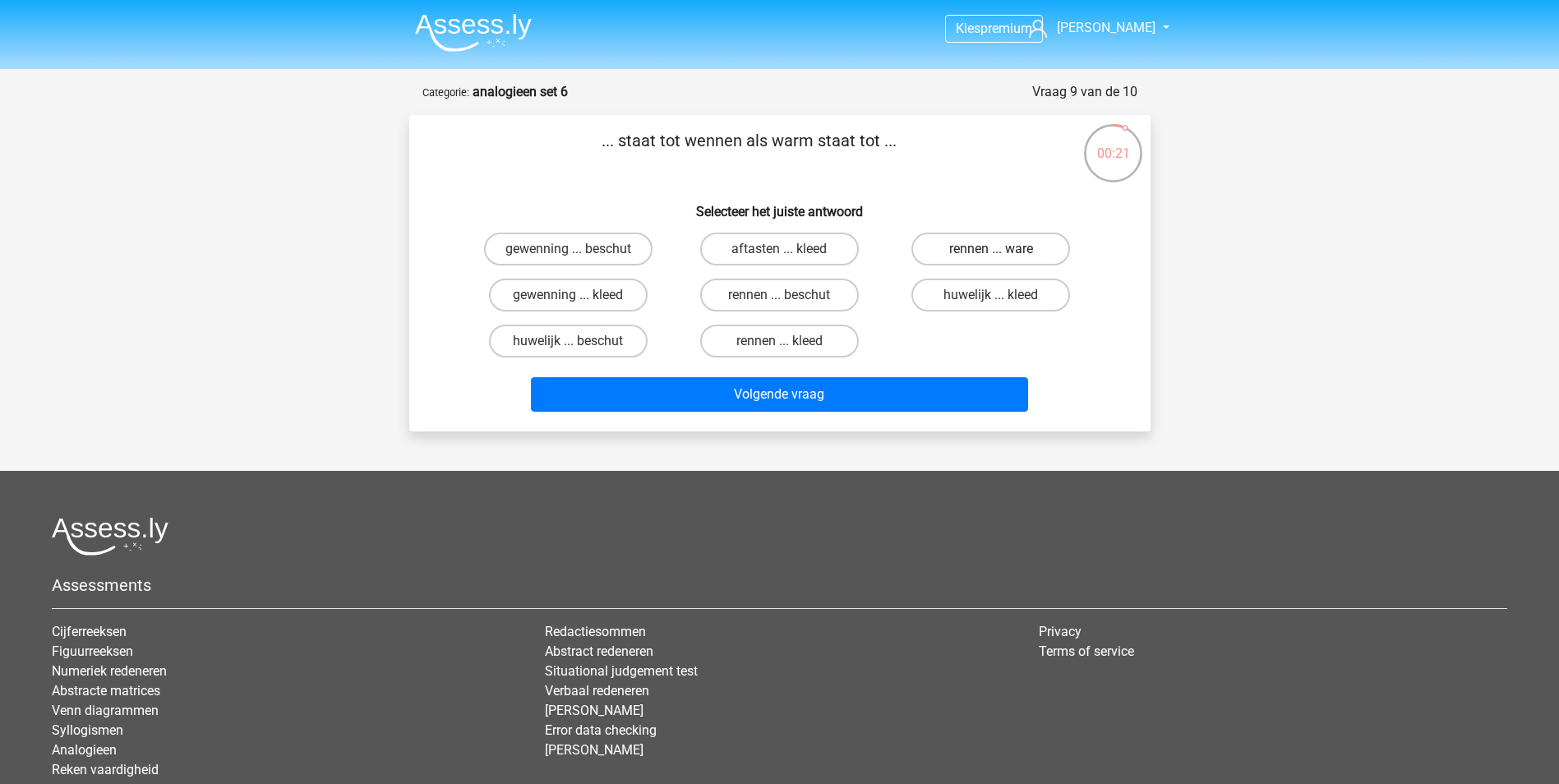
click at [945, 256] on label "rennen ... ware" at bounding box center [990, 249] width 159 height 33
click at [991, 256] on input "rennen ... ware" at bounding box center [997, 255] width 11 height 11
radio input "true"
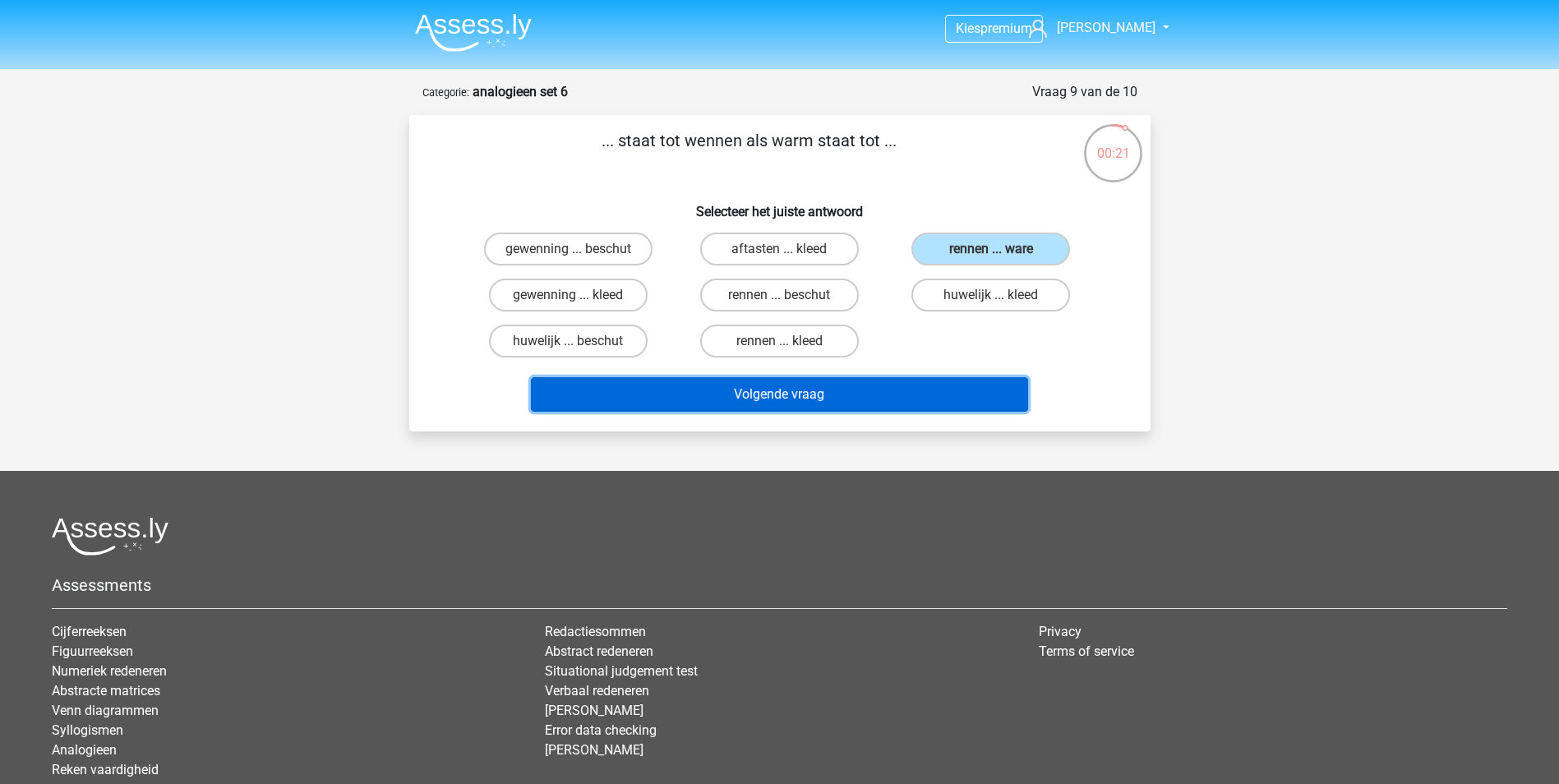
click at [901, 392] on button "Volgende vraag" at bounding box center [780, 394] width 497 height 35
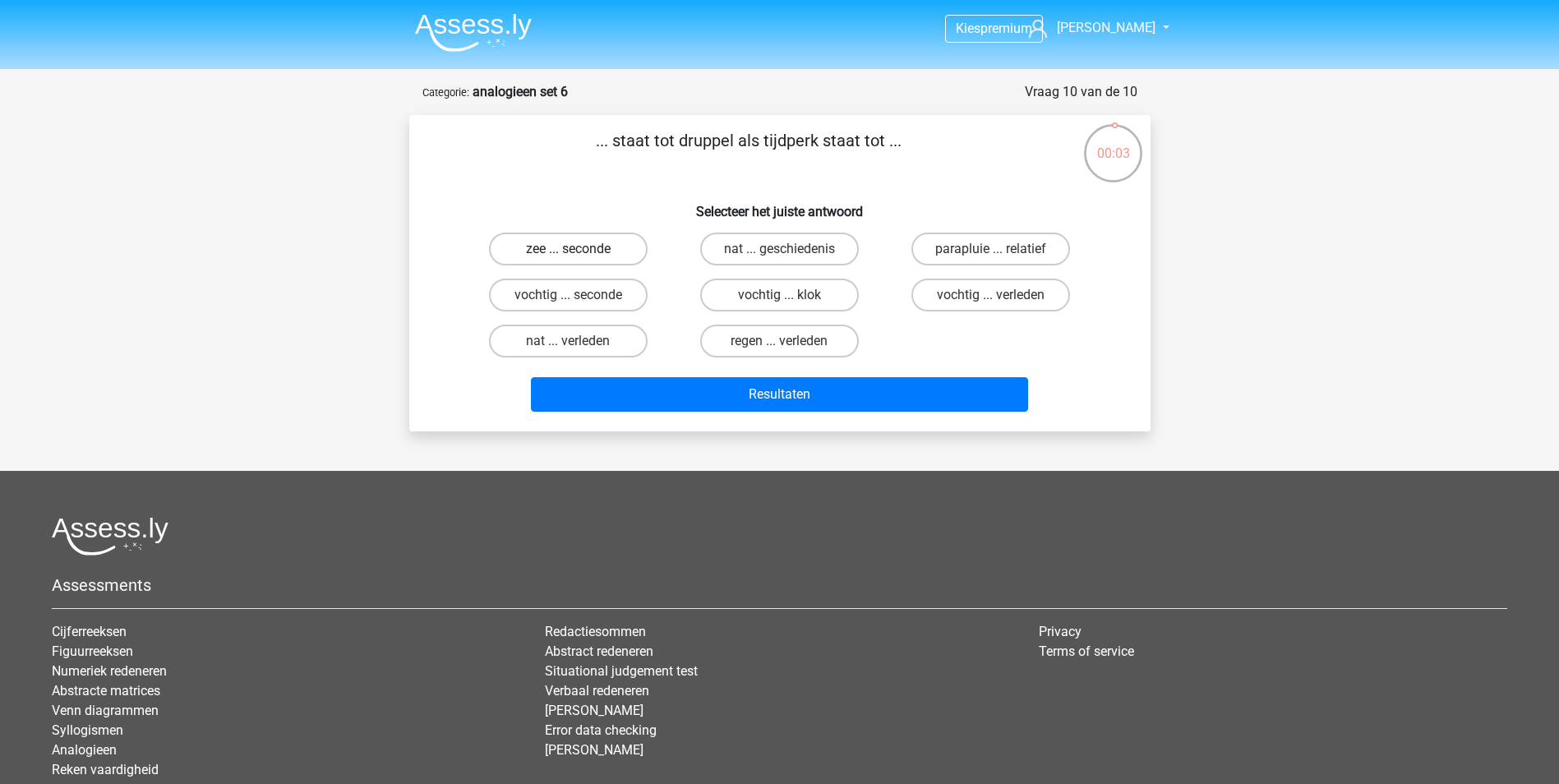
click at [593, 251] on label "zee ... seconde" at bounding box center [569, 249] width 159 height 33
click at [579, 251] on input "zee ... seconde" at bounding box center [573, 255] width 11 height 11
radio input "true"
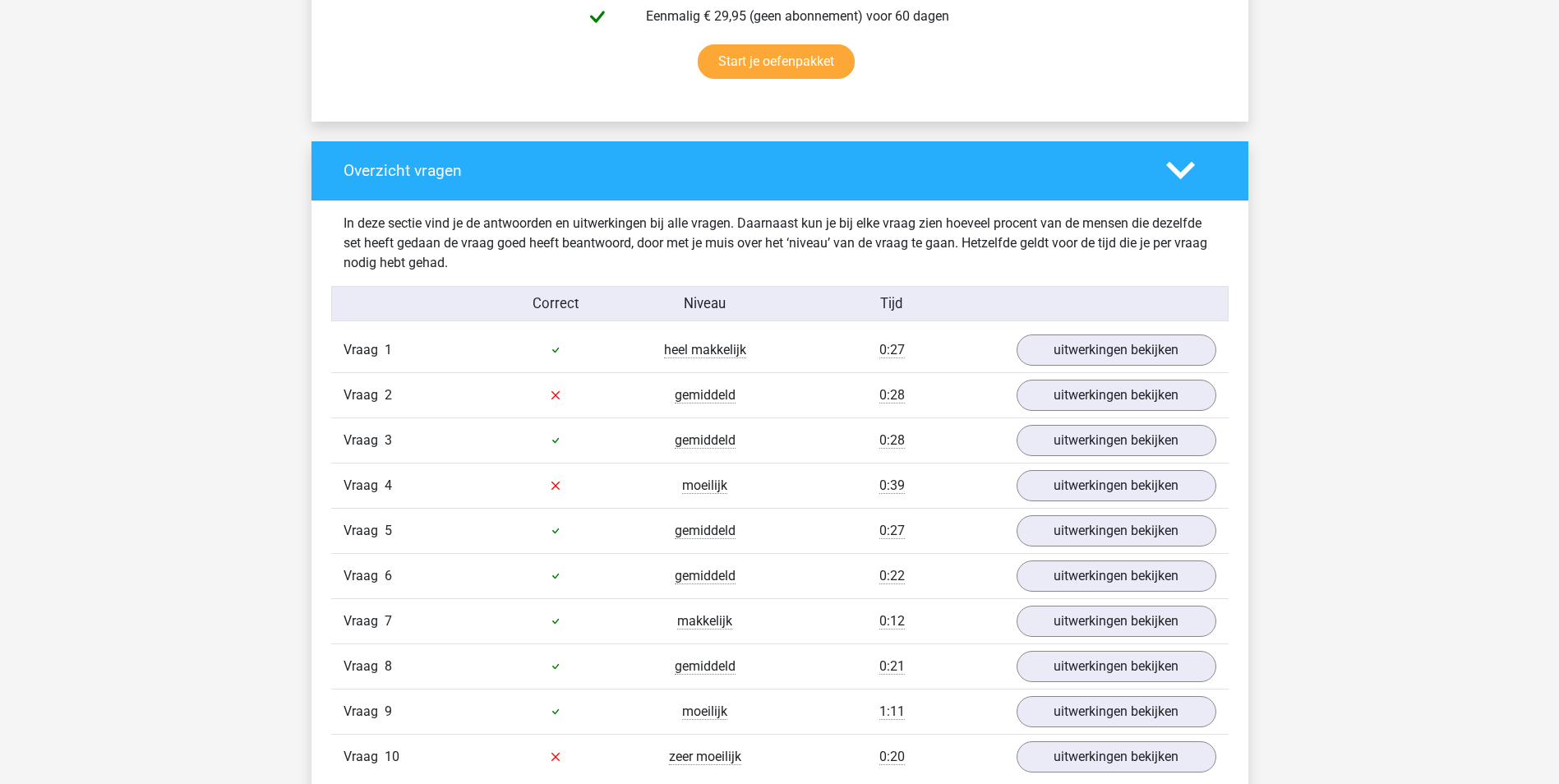
scroll to position [1232, 0]
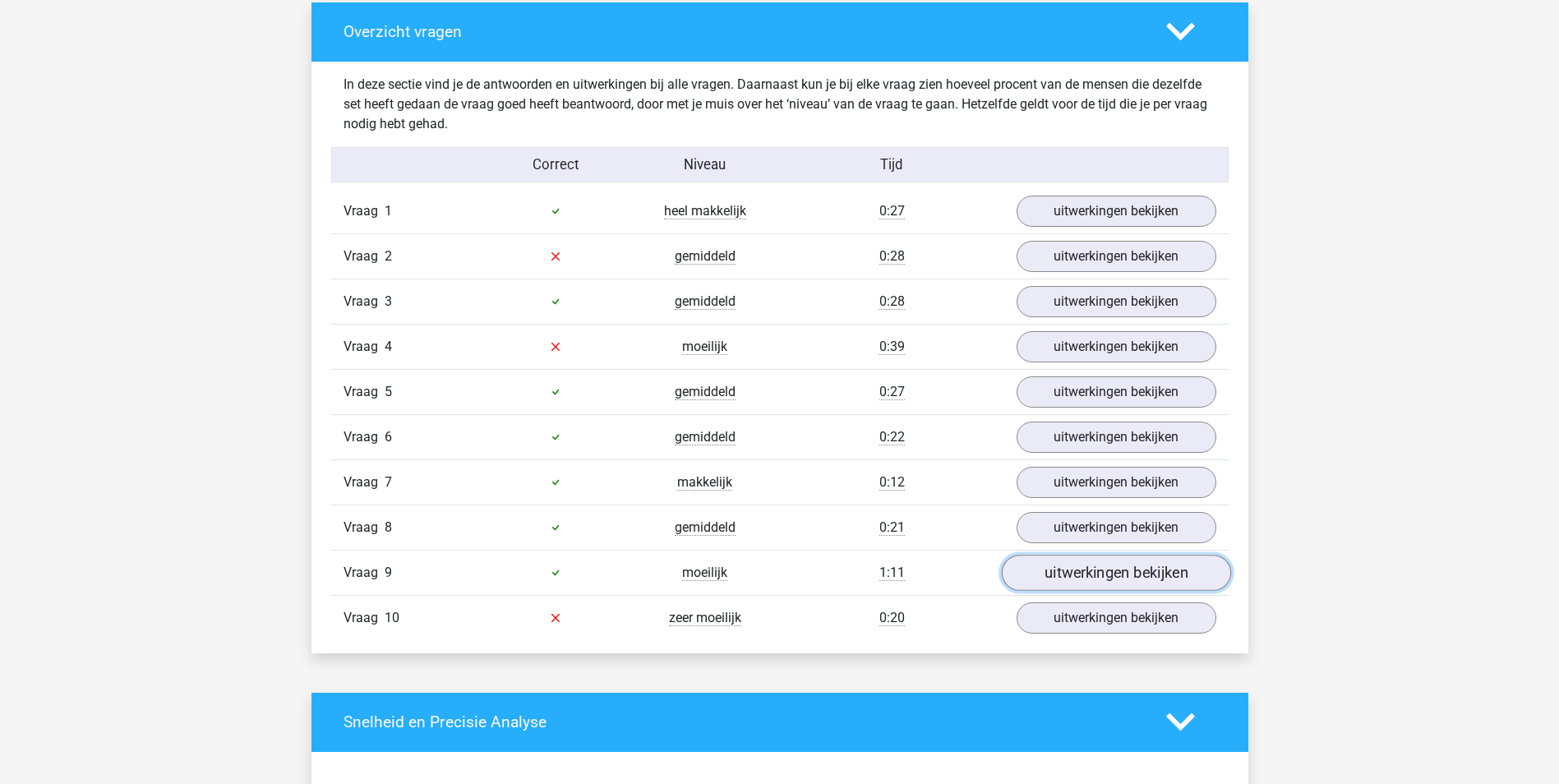
click at [1066, 580] on link "uitwerkingen bekijken" at bounding box center [1115, 573] width 229 height 37
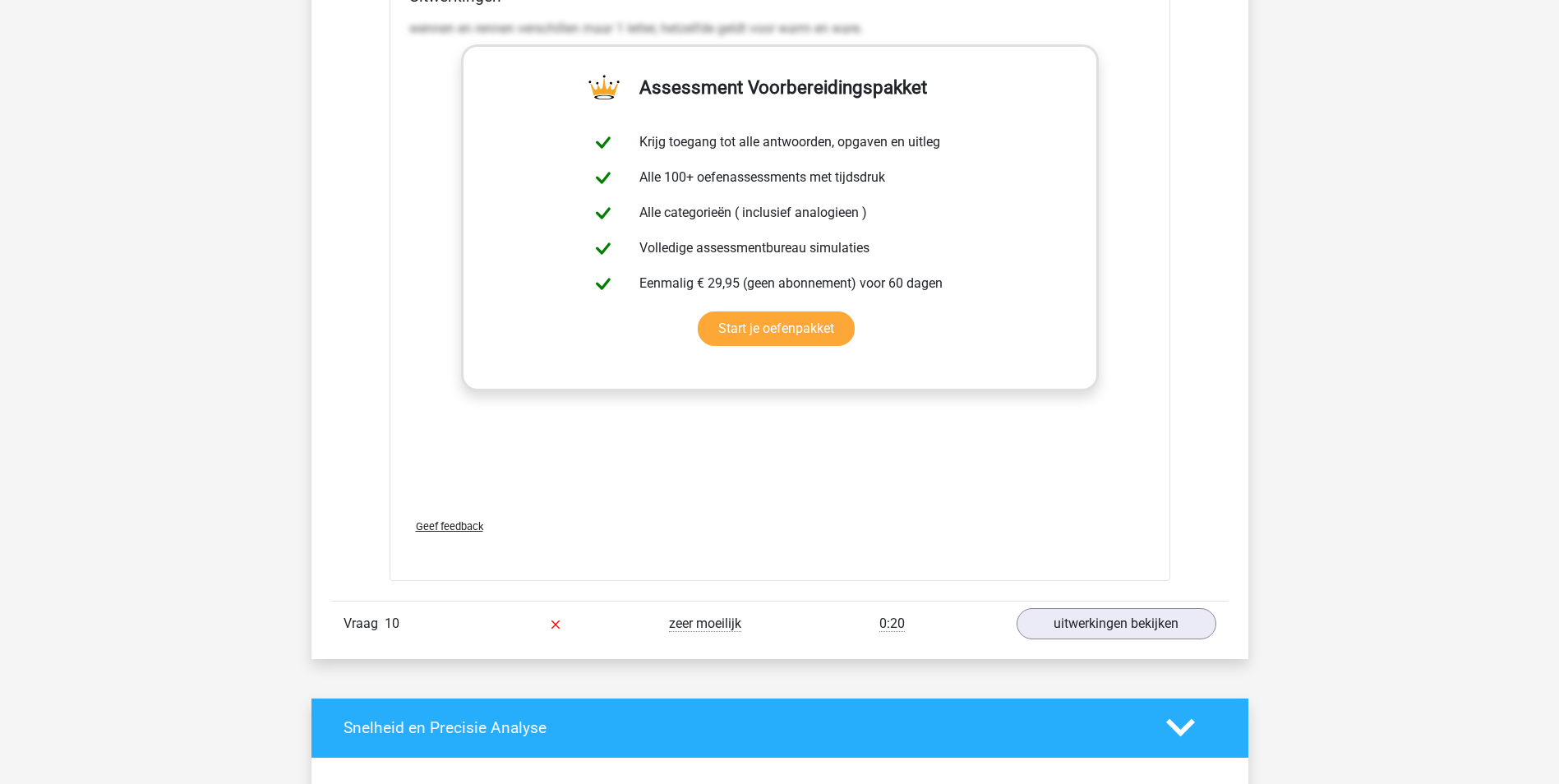
scroll to position [2383, 0]
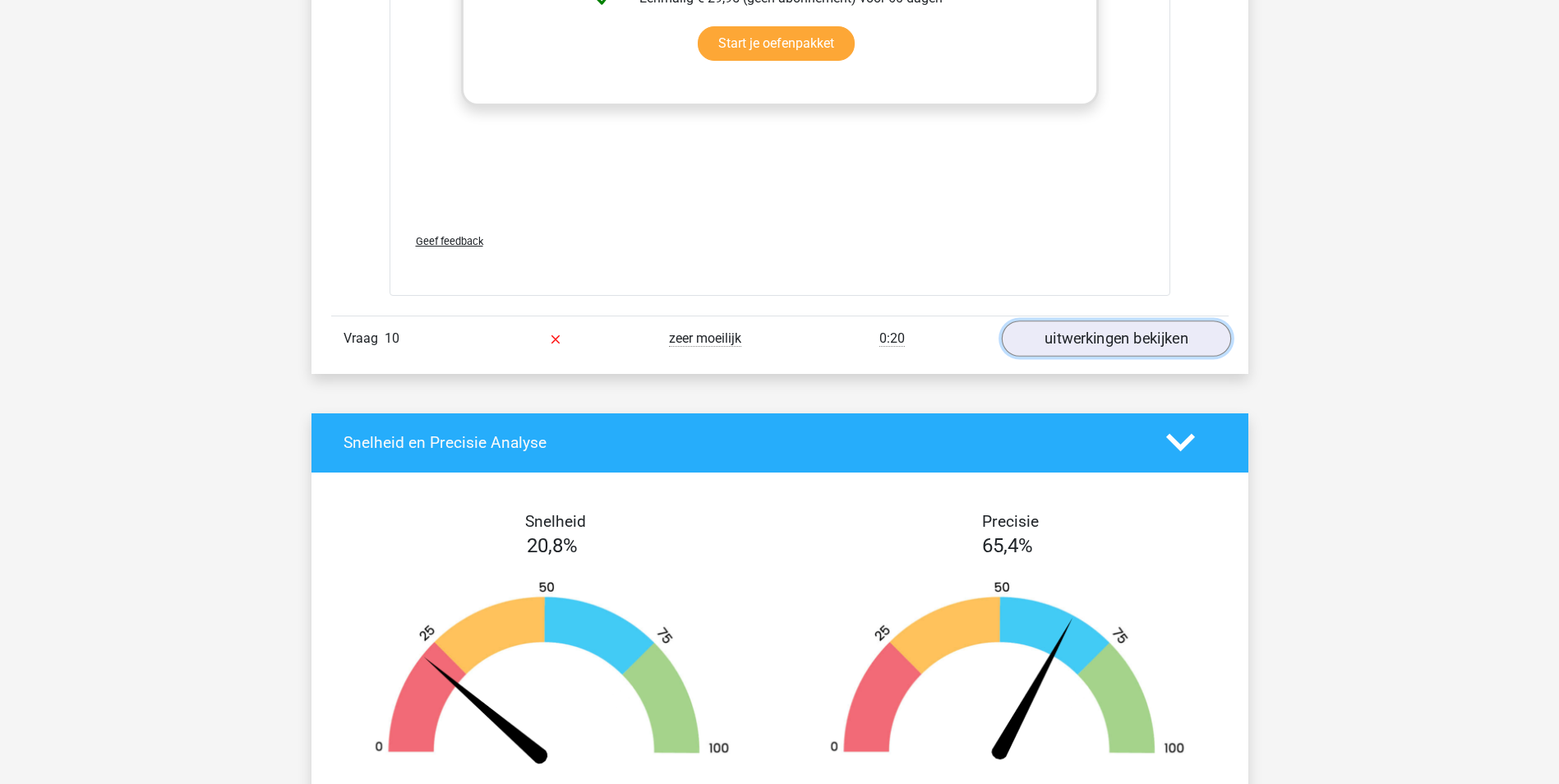
click at [1043, 341] on link "uitwerkingen bekijken" at bounding box center [1115, 339] width 229 height 37
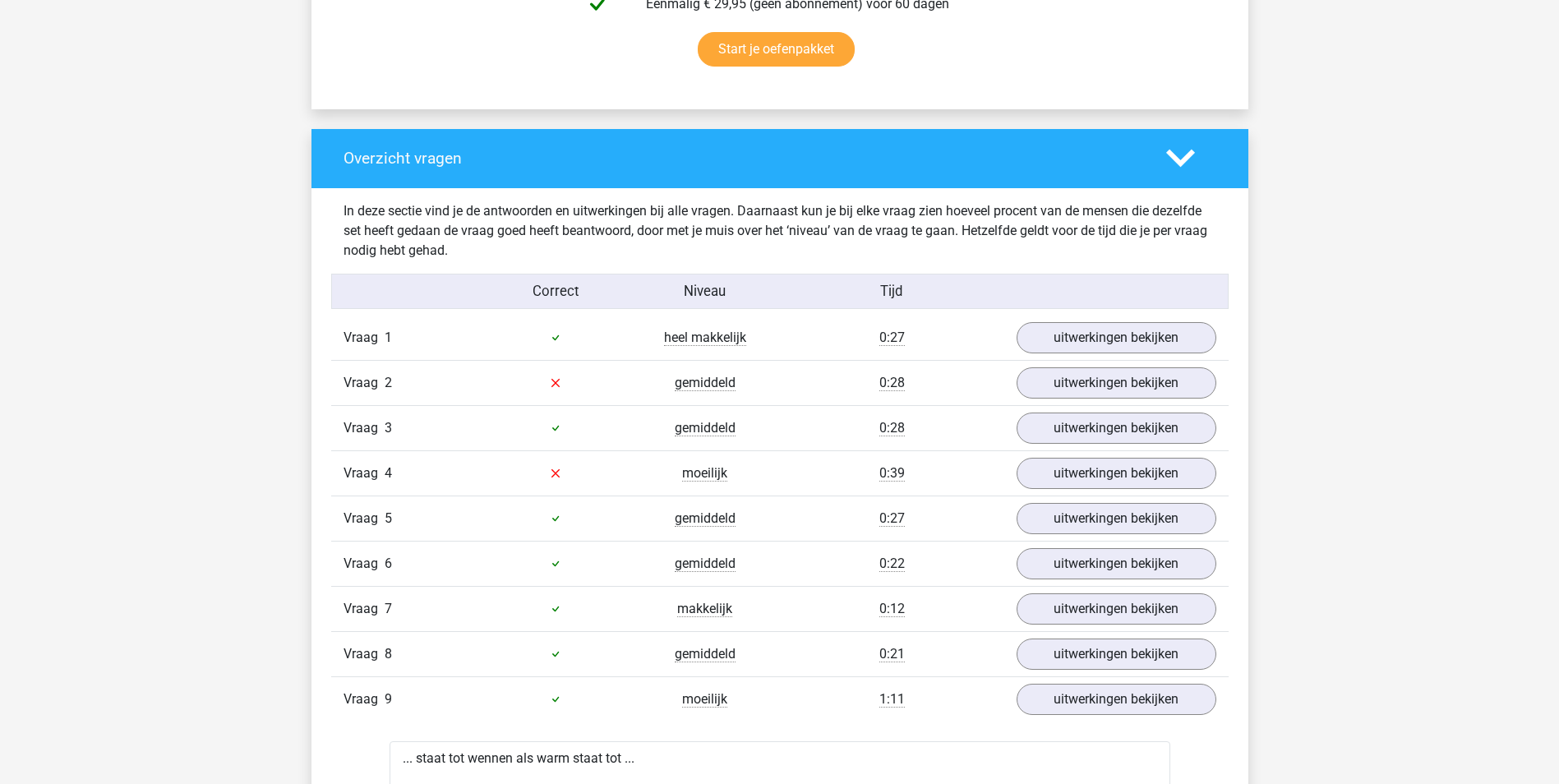
scroll to position [1068, 0]
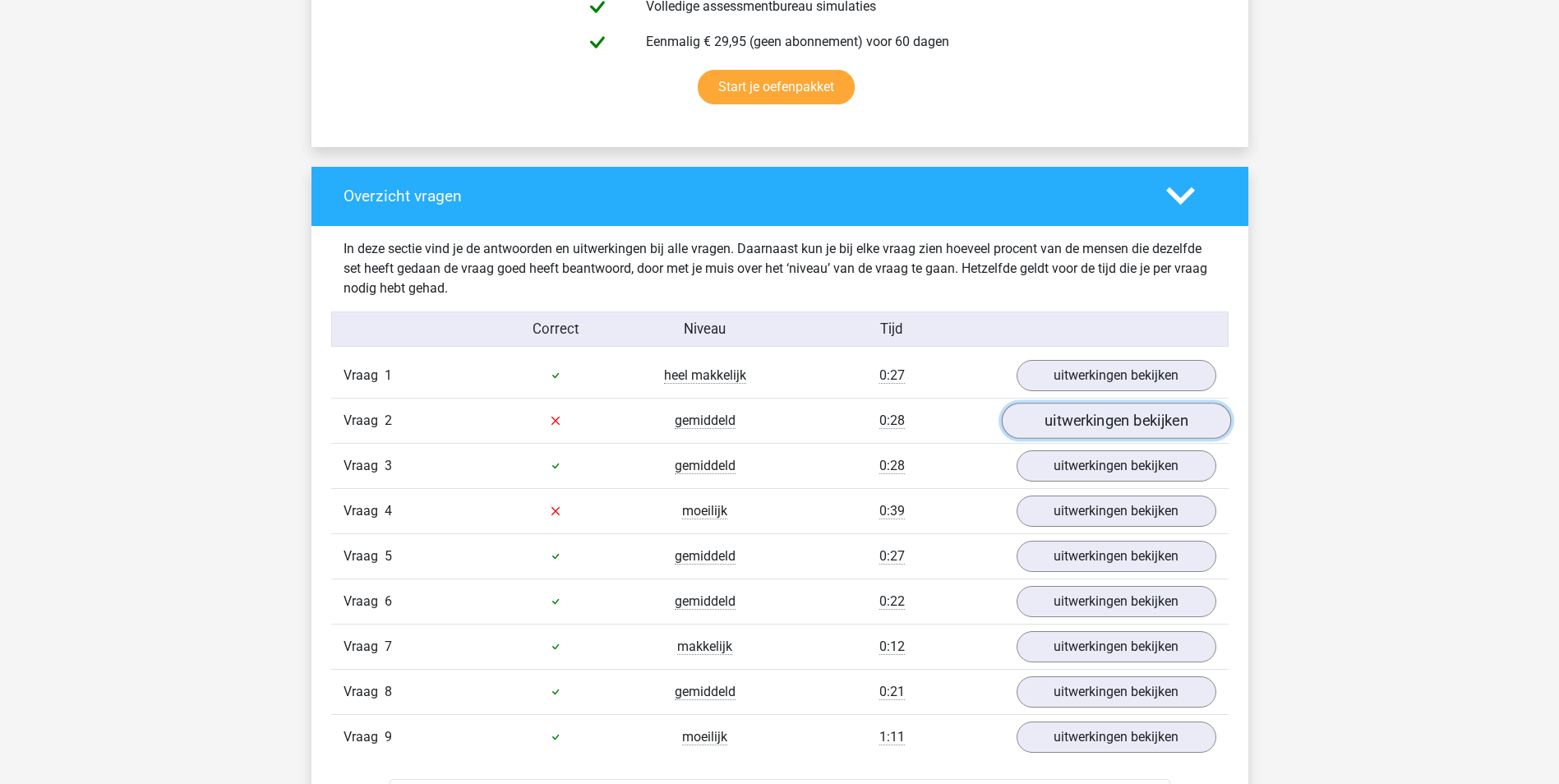
click at [1064, 416] on link "uitwerkingen bekijken" at bounding box center [1115, 421] width 229 height 37
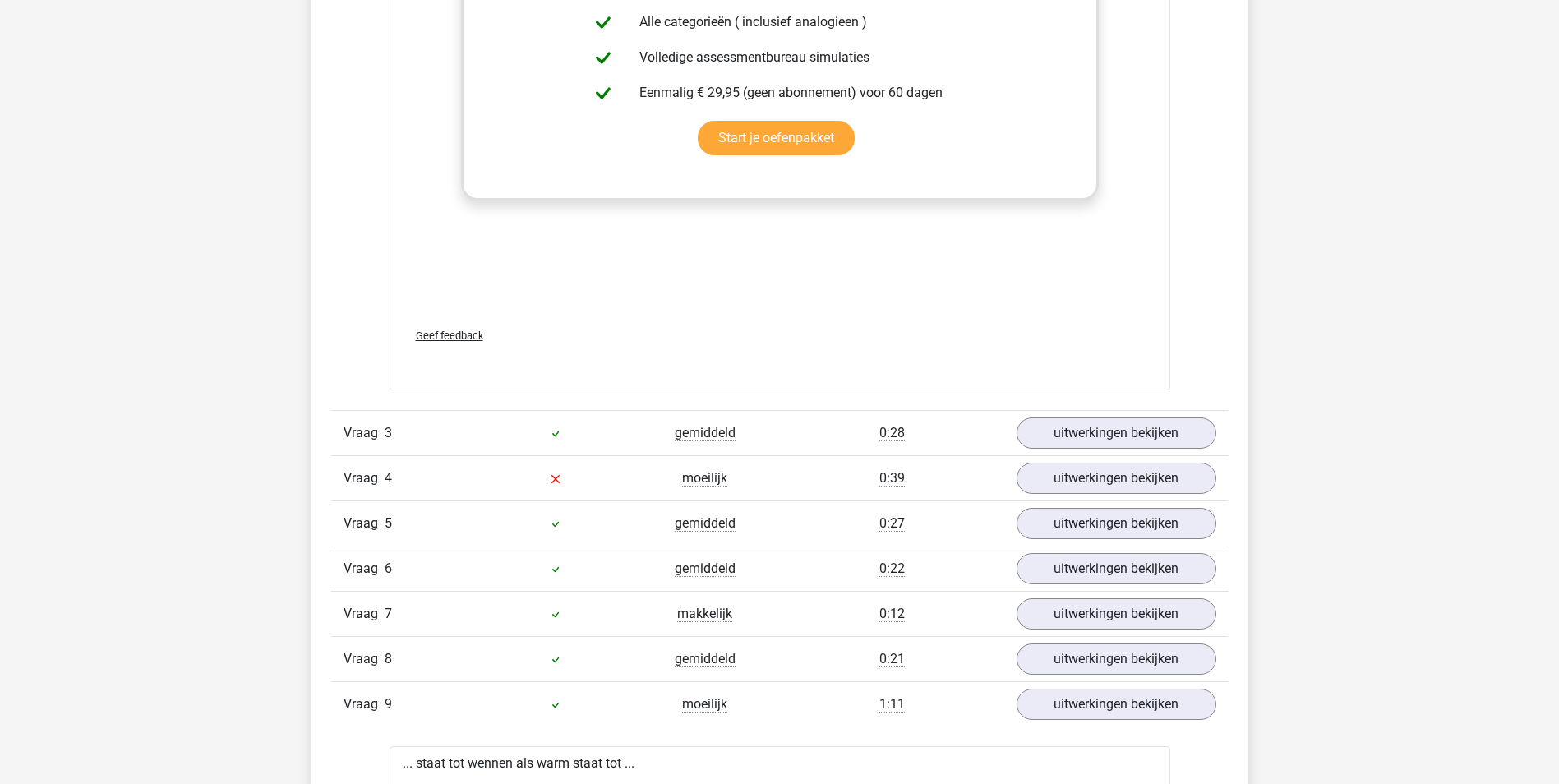
scroll to position [2054, 0]
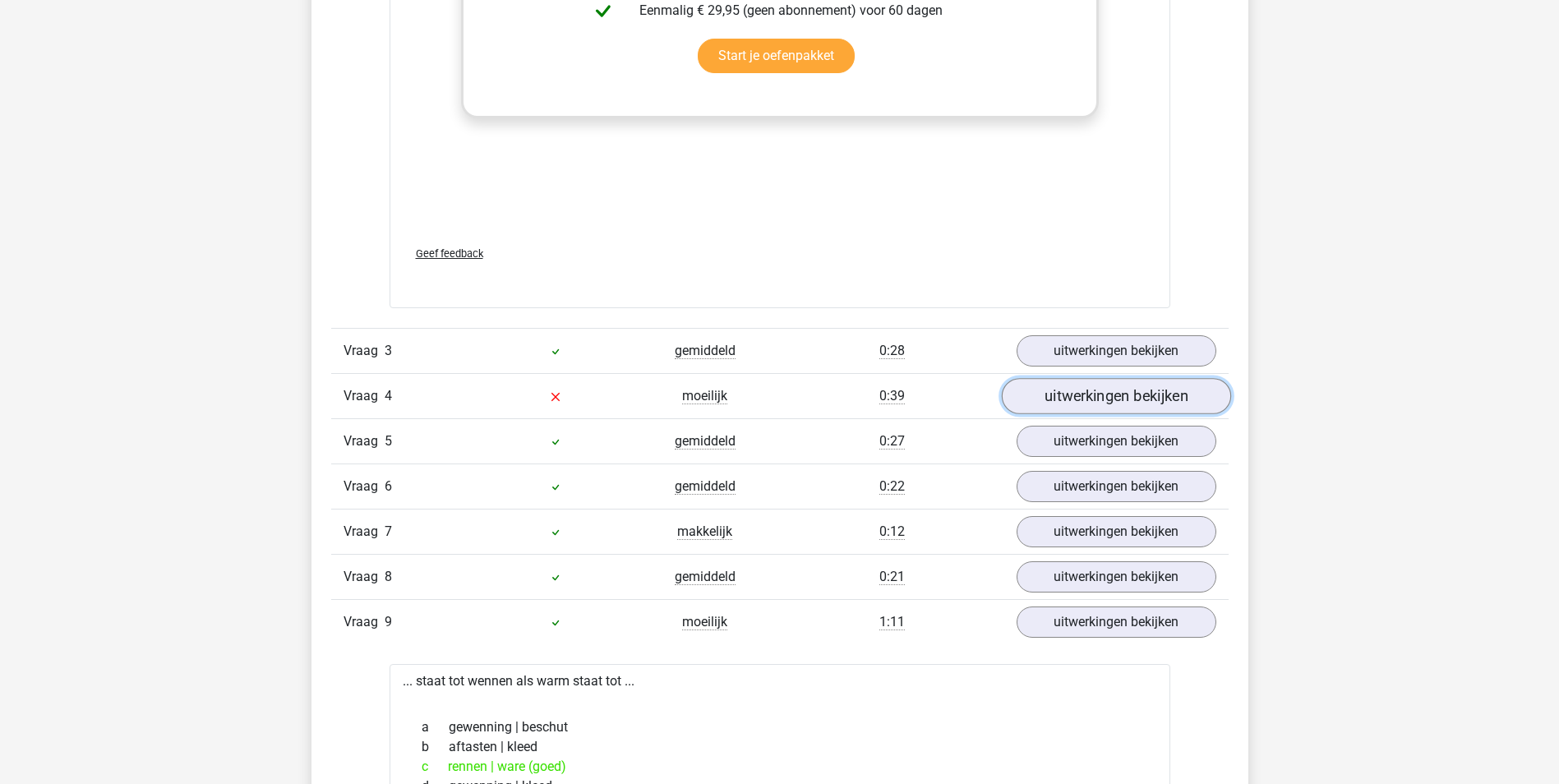
click at [1064, 399] on link "uitwerkingen bekijken" at bounding box center [1115, 396] width 229 height 37
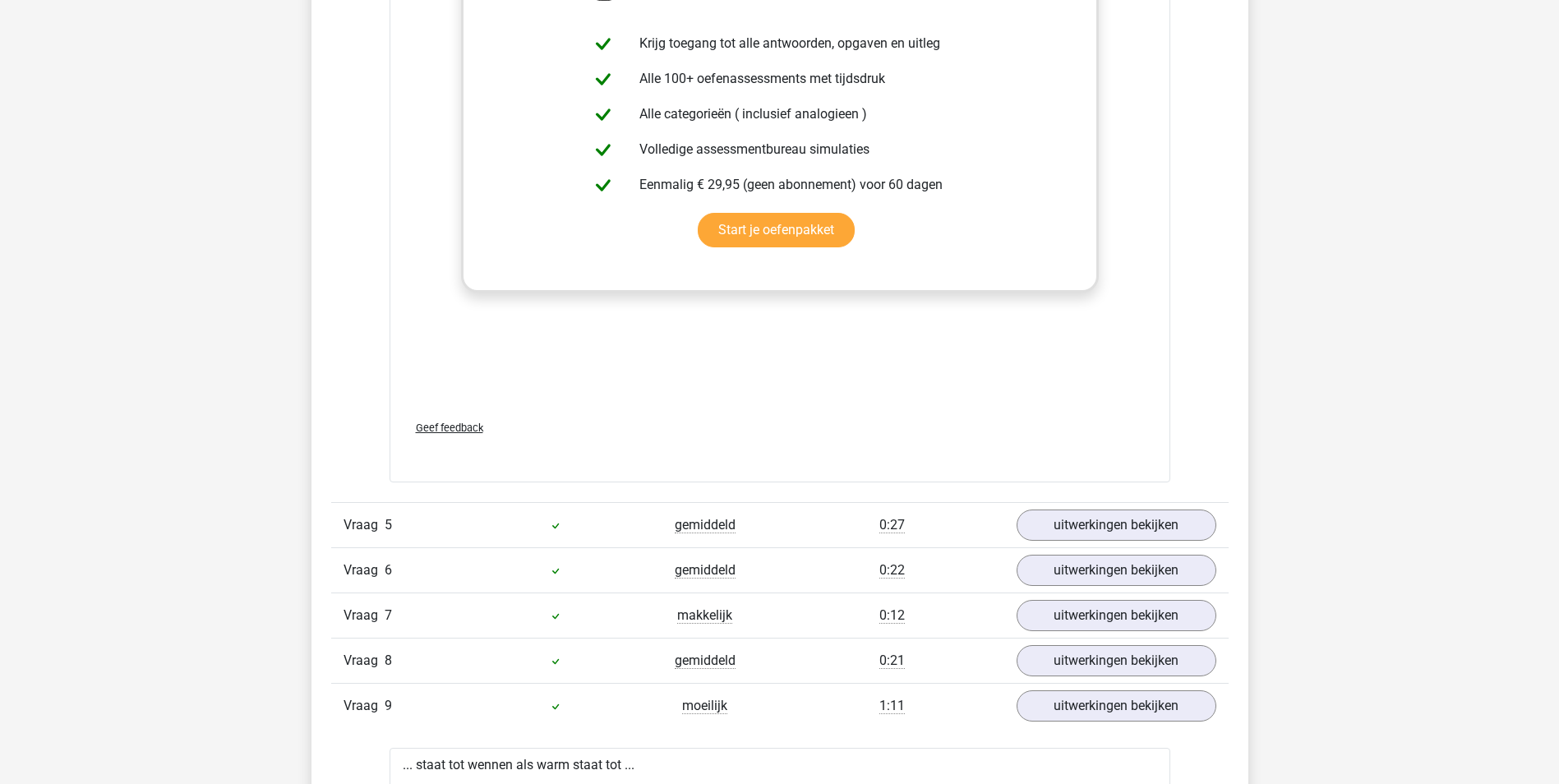
scroll to position [3204, 0]
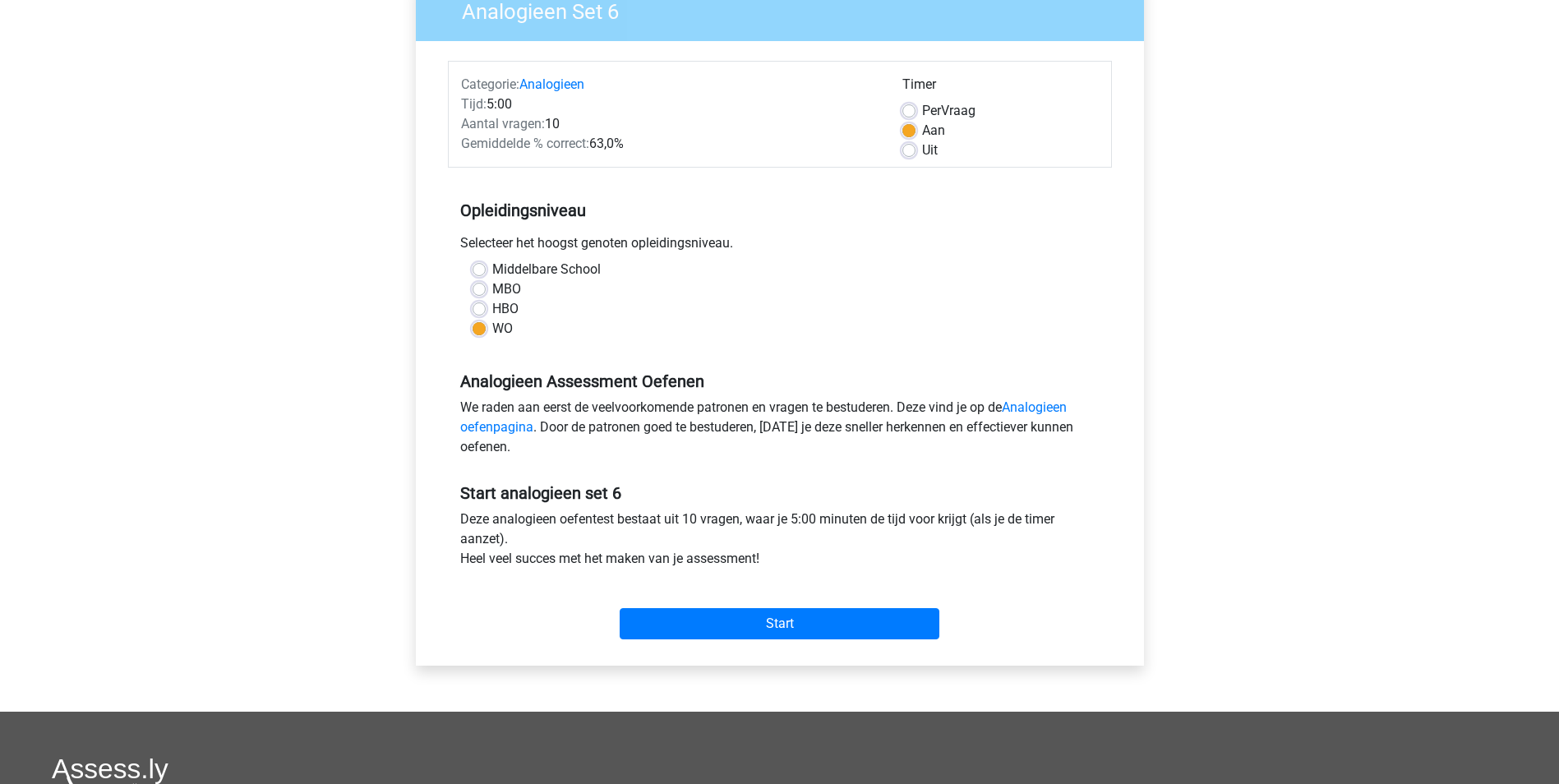
scroll to position [329, 0]
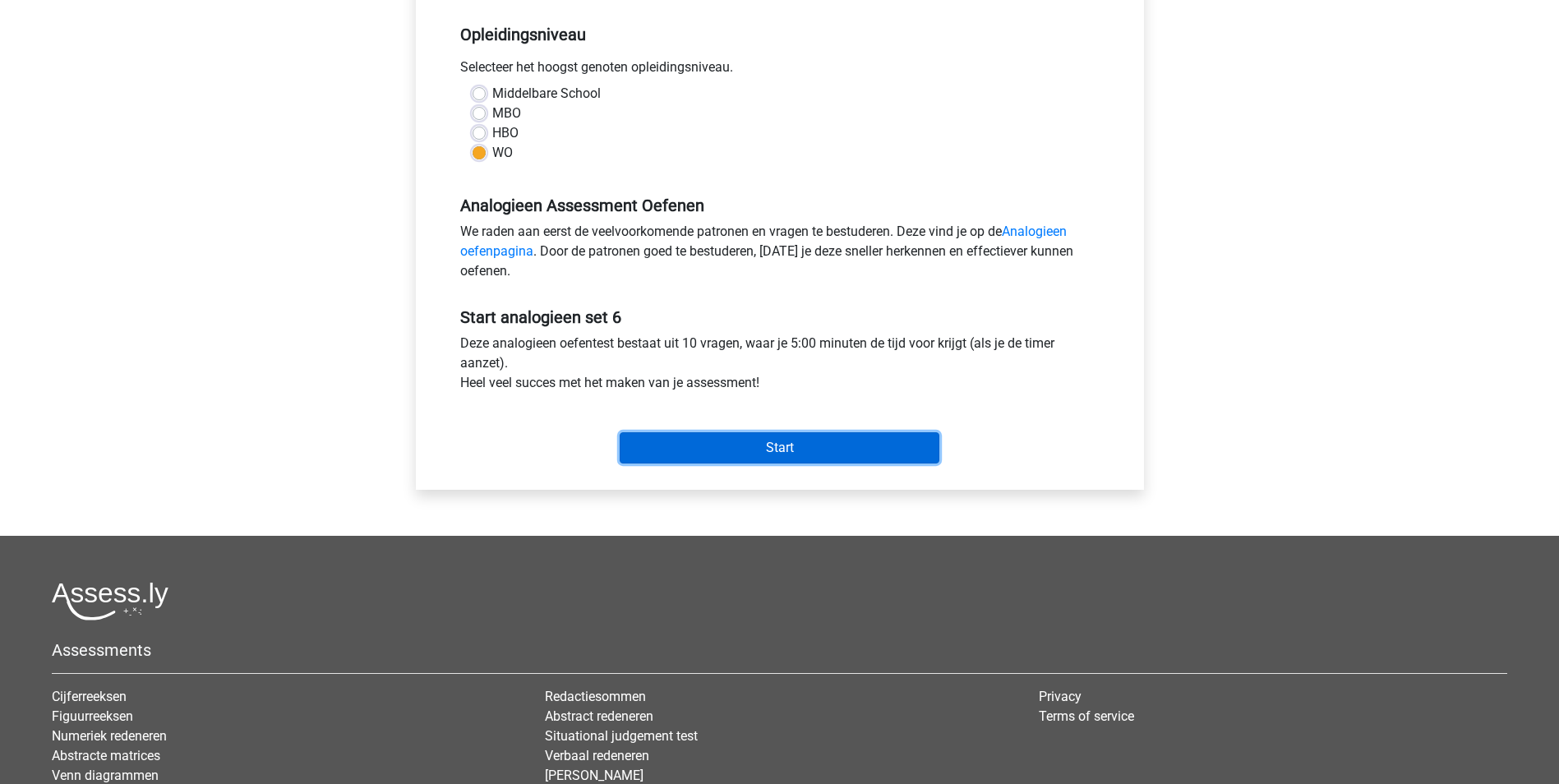
click at [745, 447] on input "Start" at bounding box center [780, 448] width 319 height 31
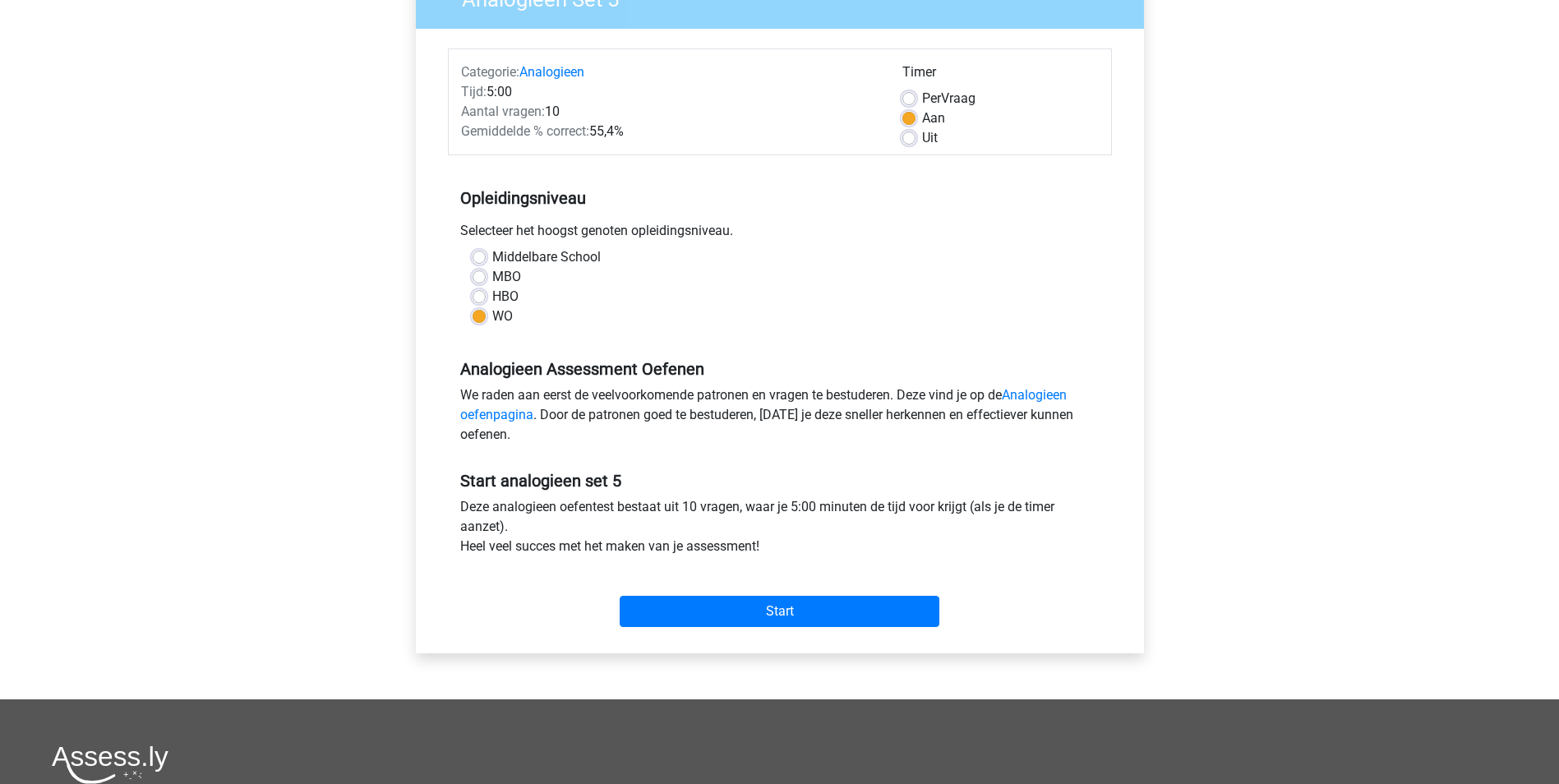
scroll to position [164, 0]
click at [713, 622] on input "Start" at bounding box center [780, 612] width 319 height 31
click at [787, 607] on input "Start" at bounding box center [780, 612] width 319 height 31
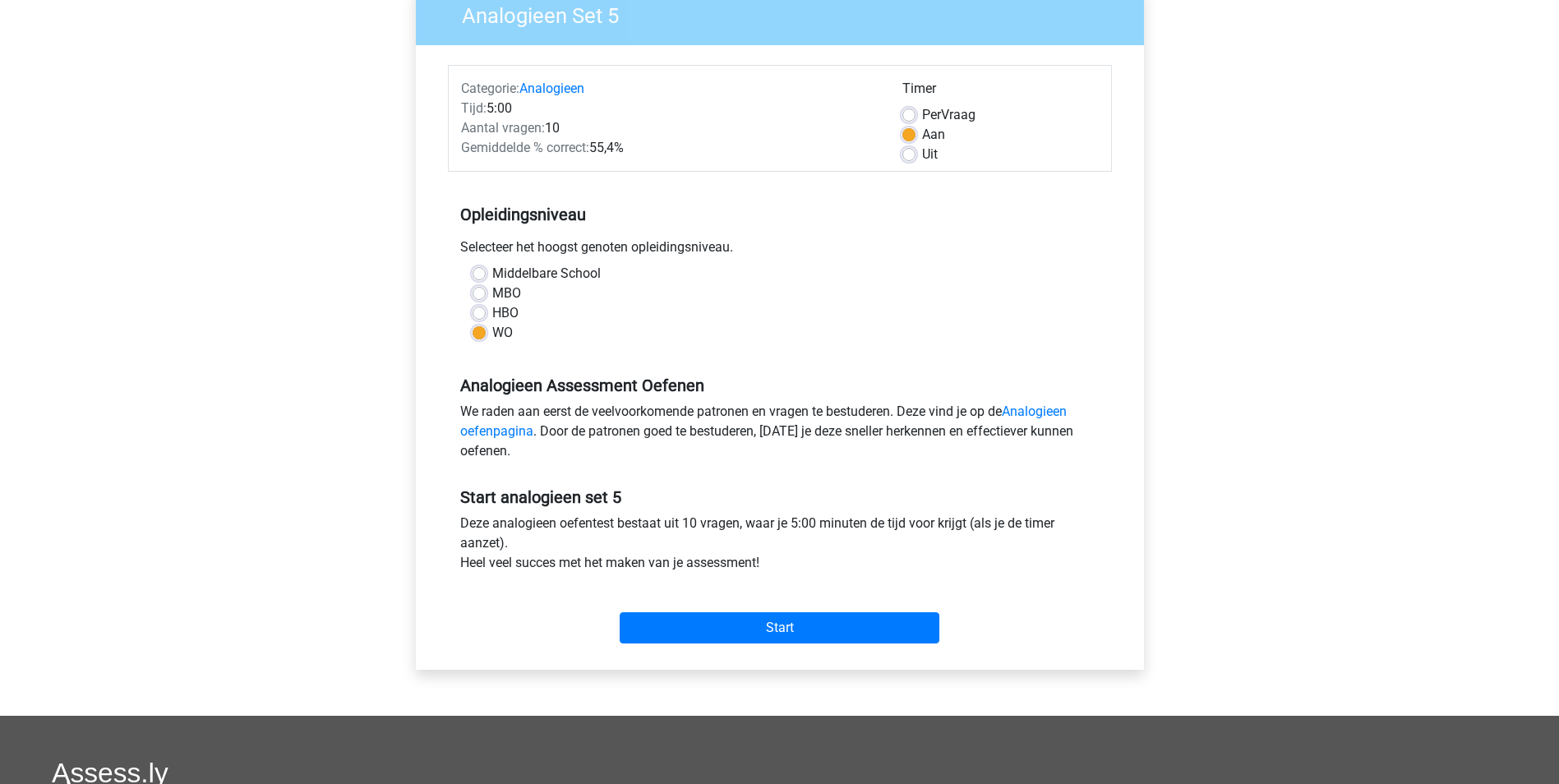
scroll to position [329, 0]
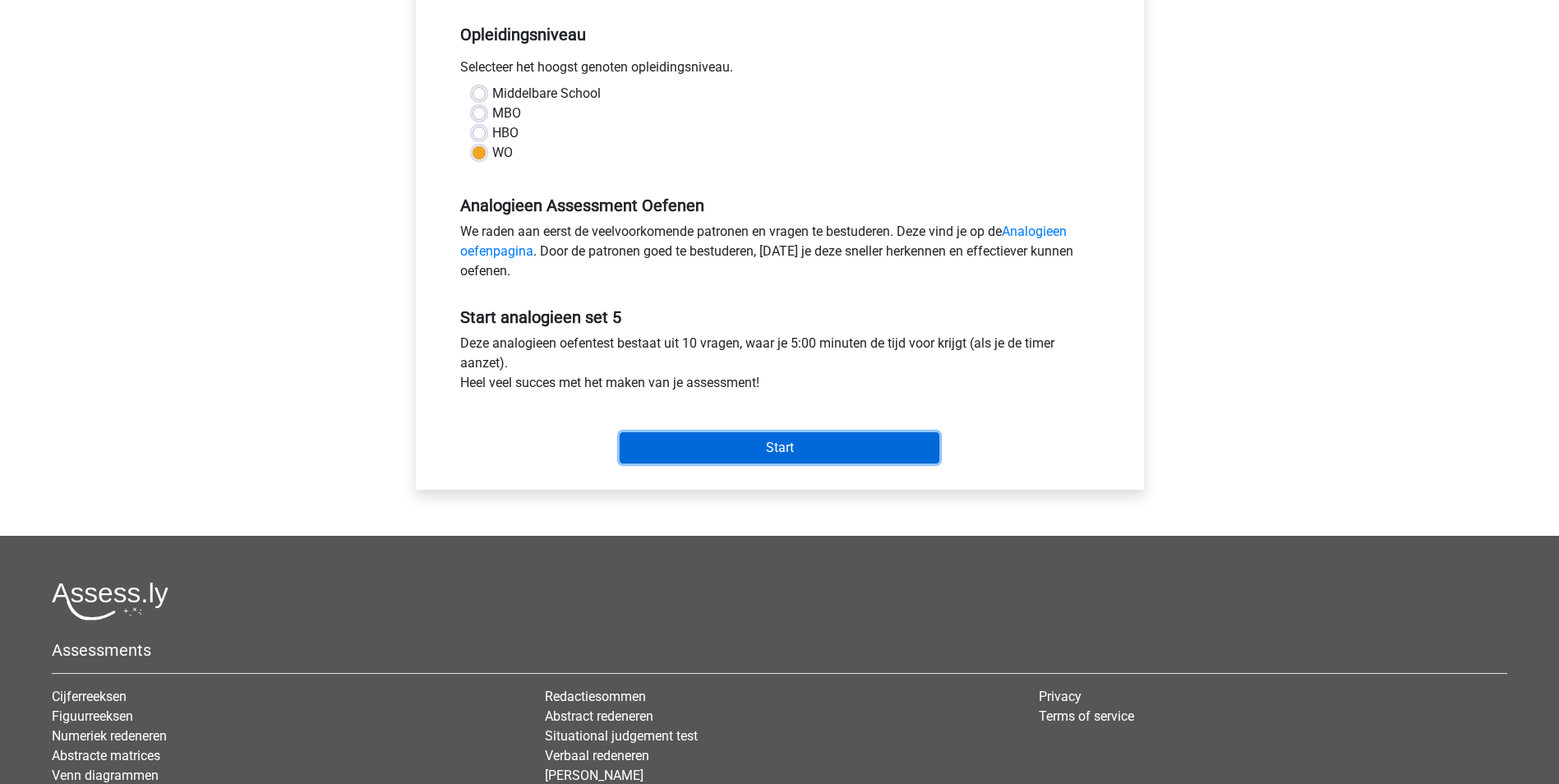
click at [737, 457] on input "Start" at bounding box center [780, 448] width 319 height 31
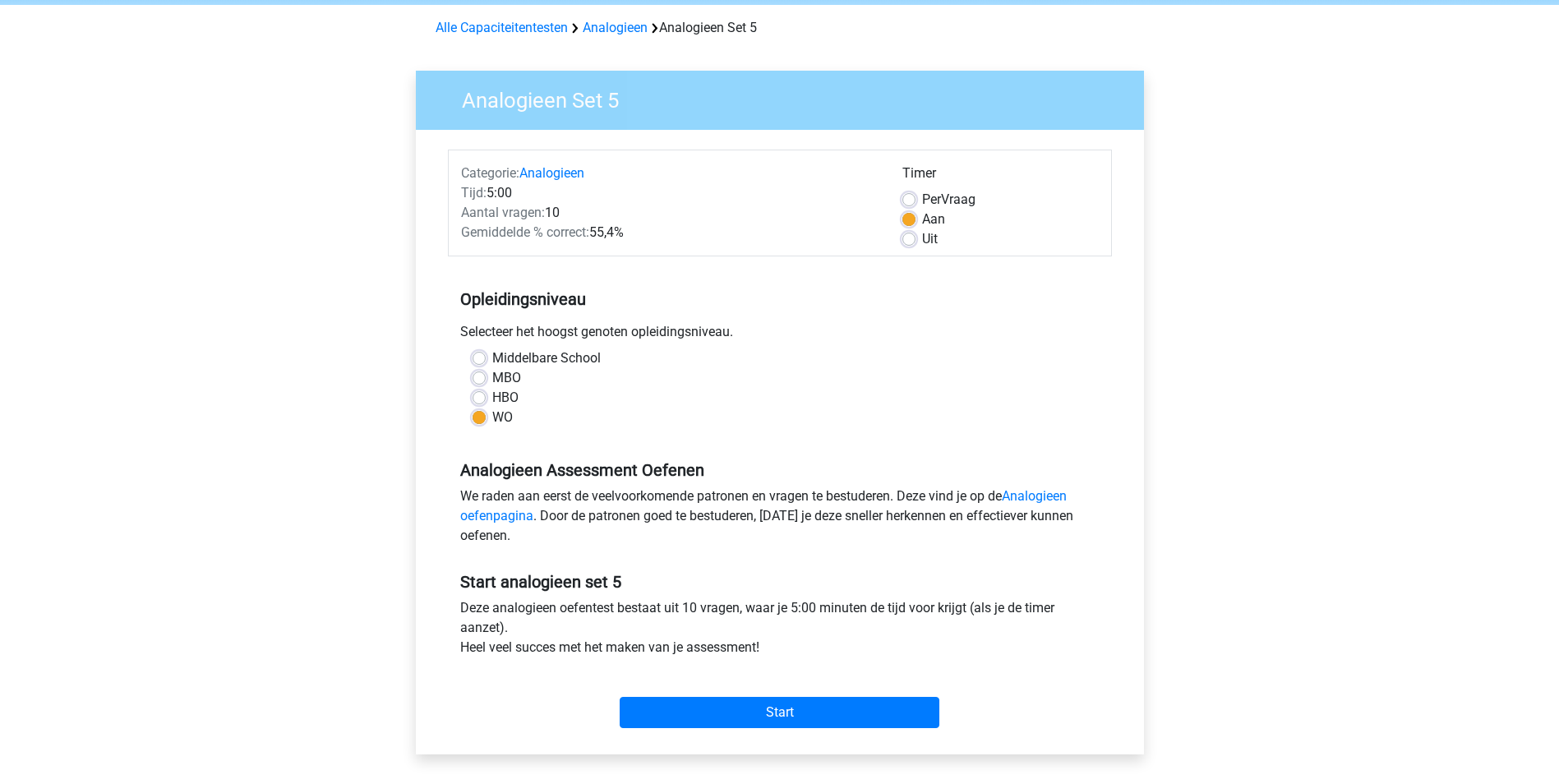
scroll to position [0, 0]
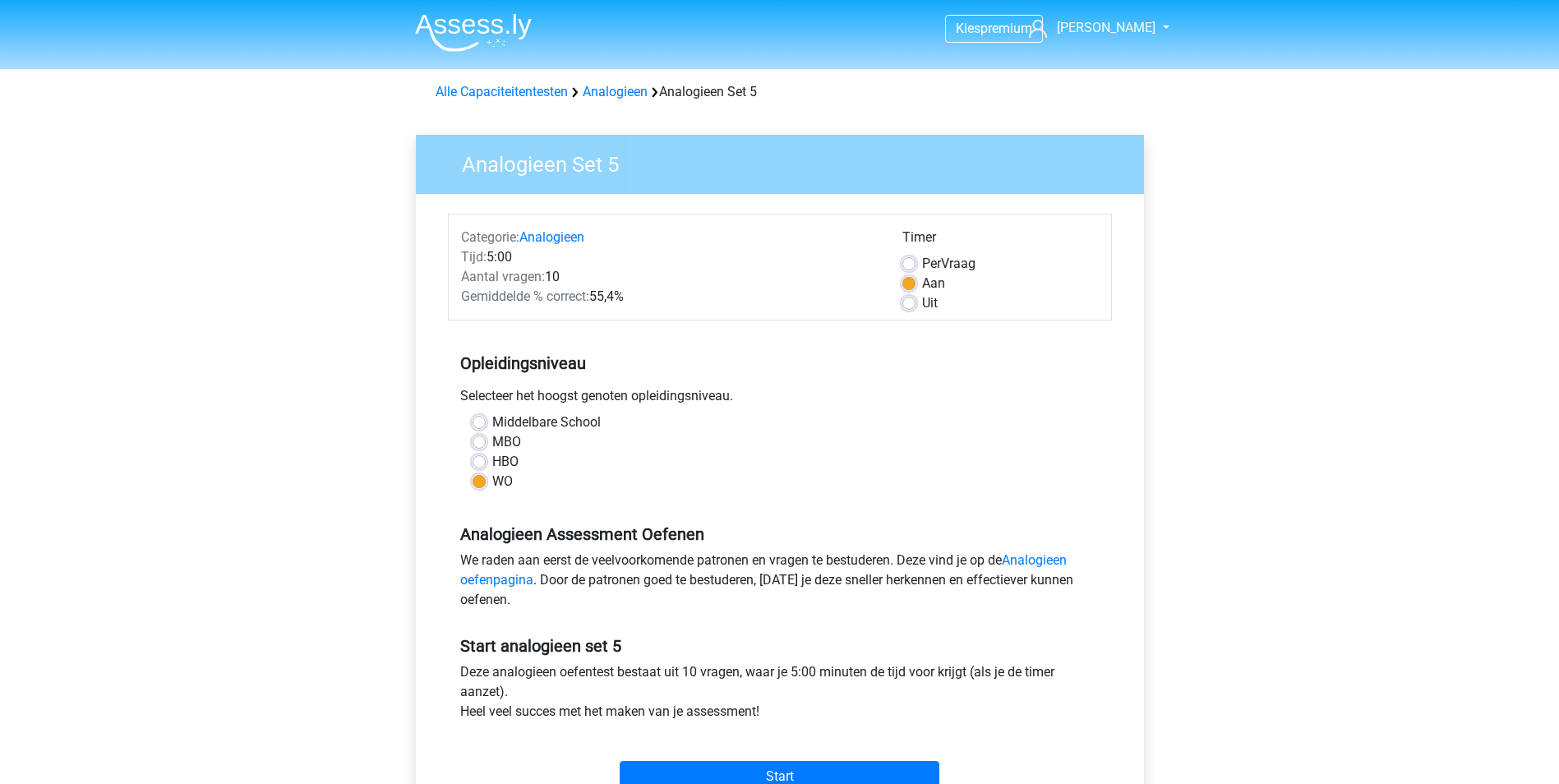
click at [445, 26] on img at bounding box center [474, 32] width 117 height 38
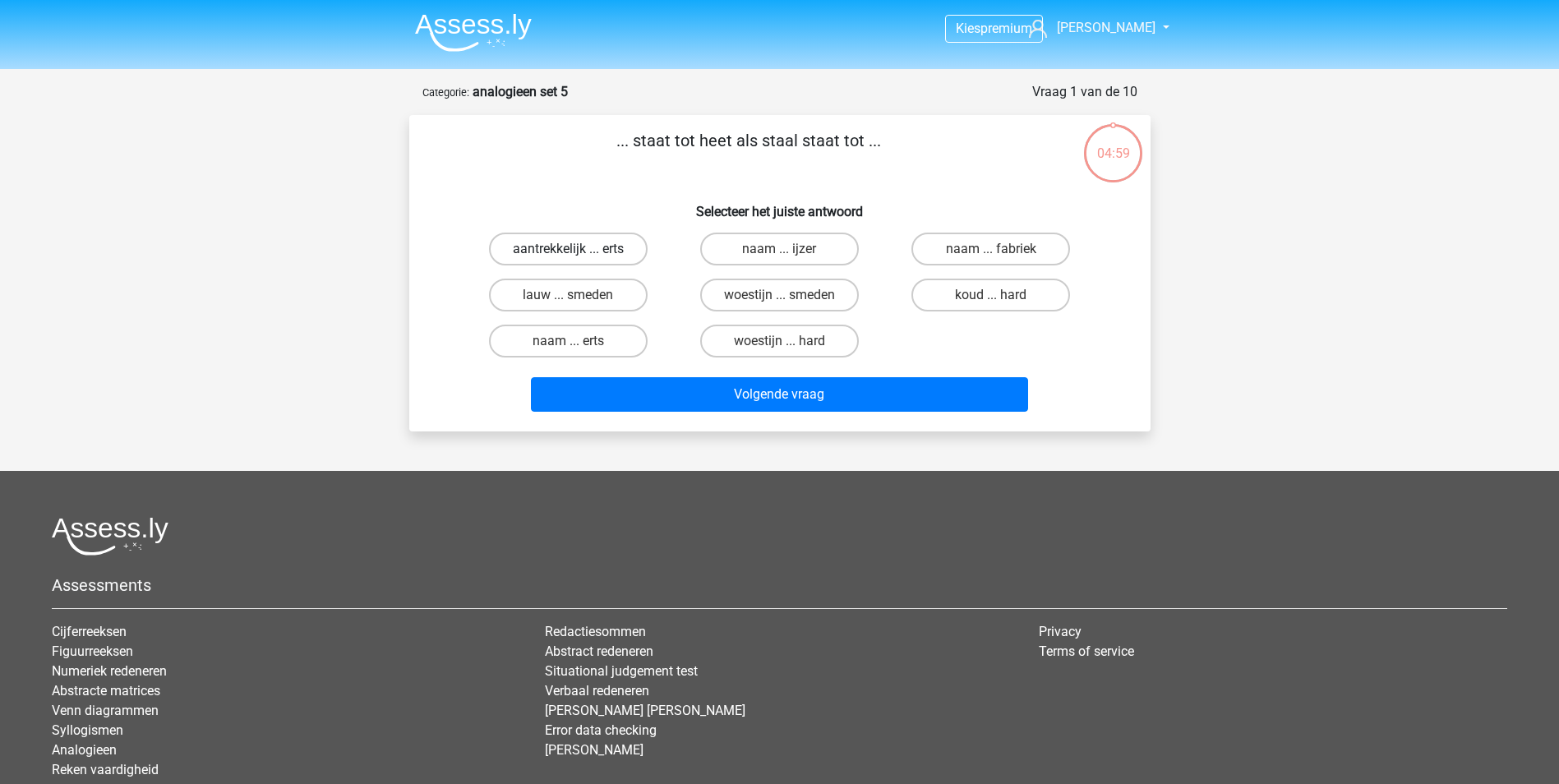
click at [532, 251] on label "aantrekkelijk ... erts" at bounding box center [569, 249] width 159 height 33
click at [568, 251] on input "aantrekkelijk ... erts" at bounding box center [573, 255] width 11 height 11
radio input "true"
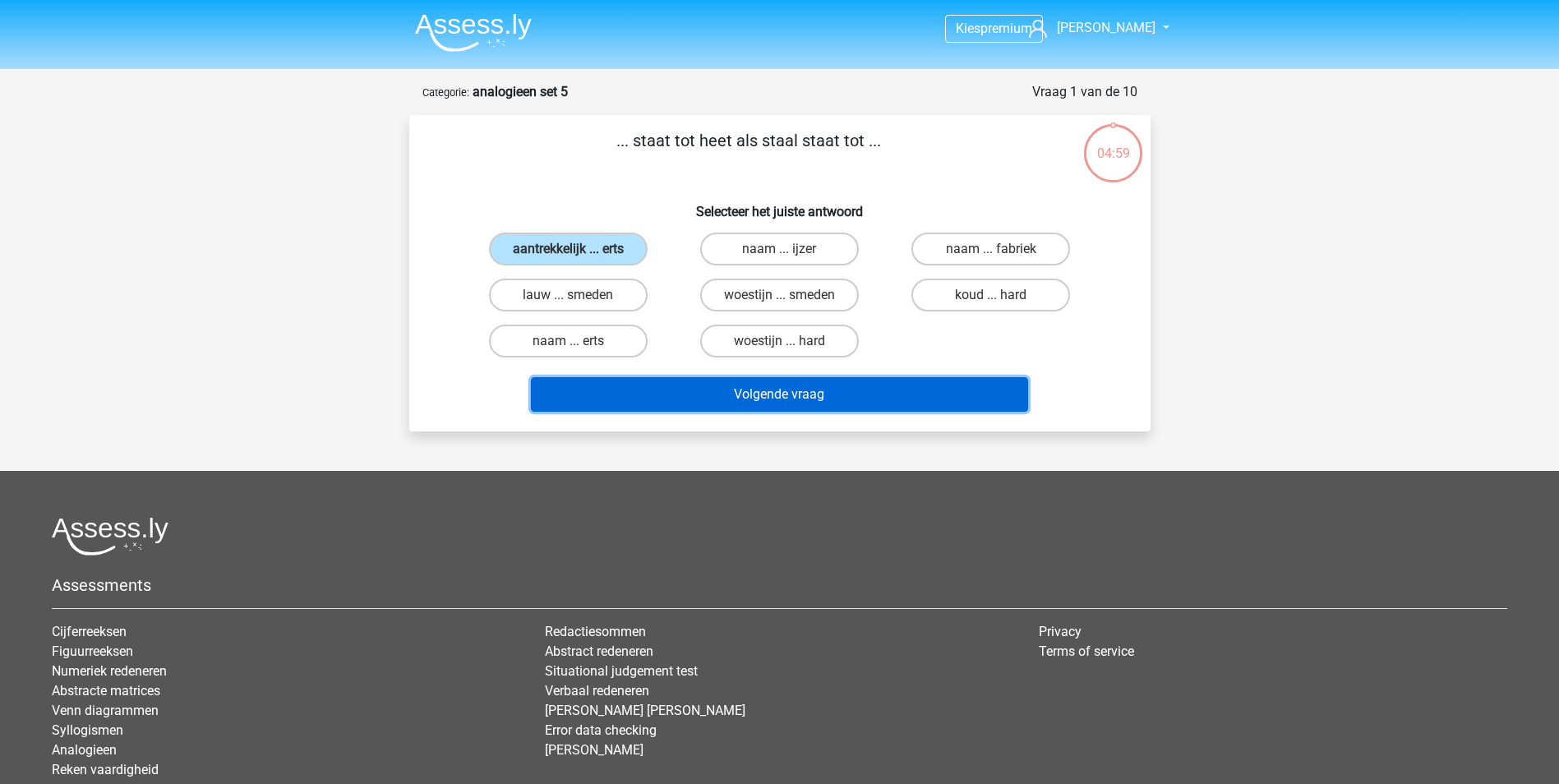
click at [813, 398] on button "Volgende vraag" at bounding box center [780, 394] width 497 height 35
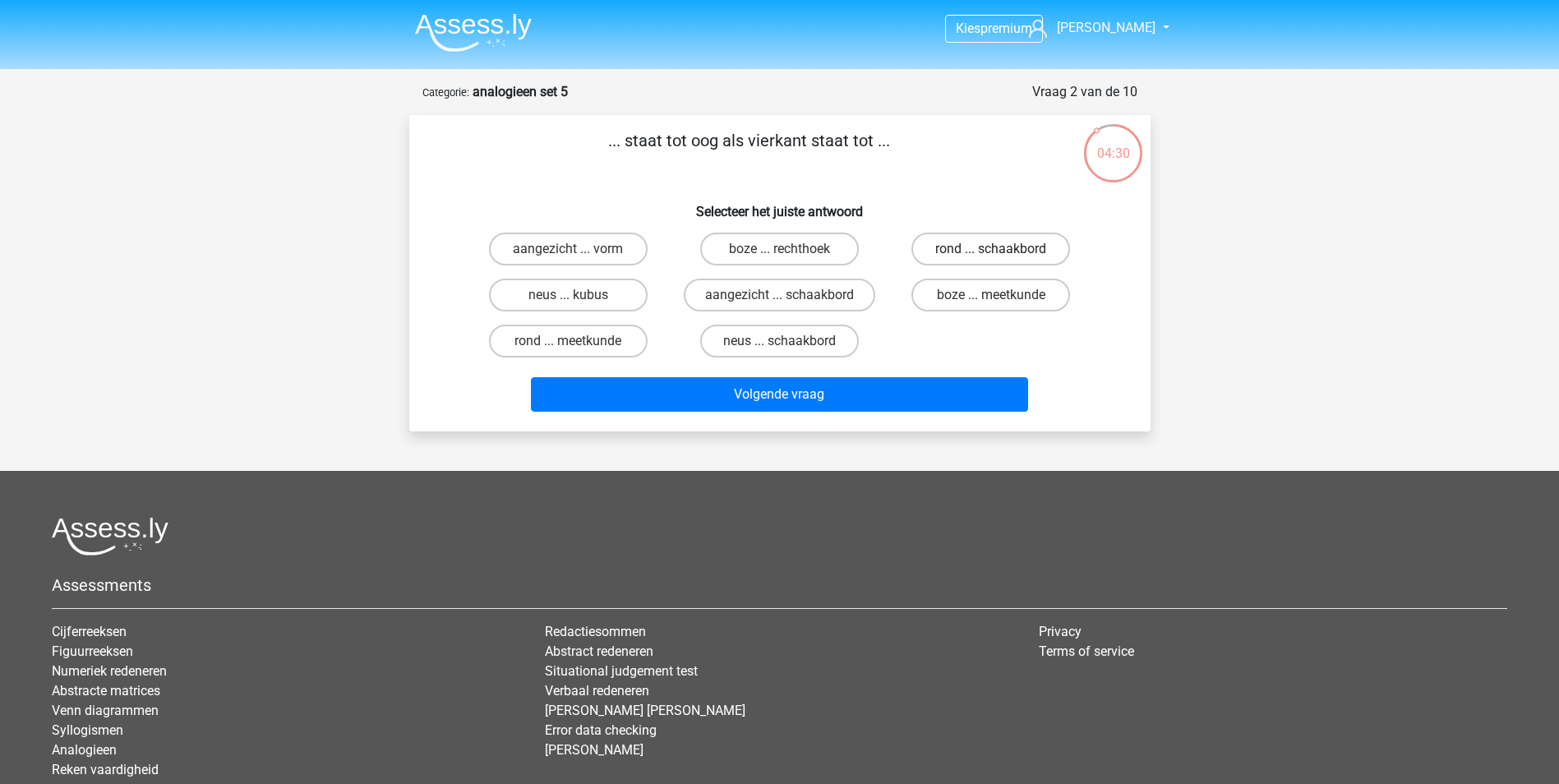
click at [922, 250] on label "rond ... schaakbord" at bounding box center [990, 249] width 159 height 33
click at [991, 250] on input "rond ... schaakbord" at bounding box center [997, 255] width 11 height 11
radio input "true"
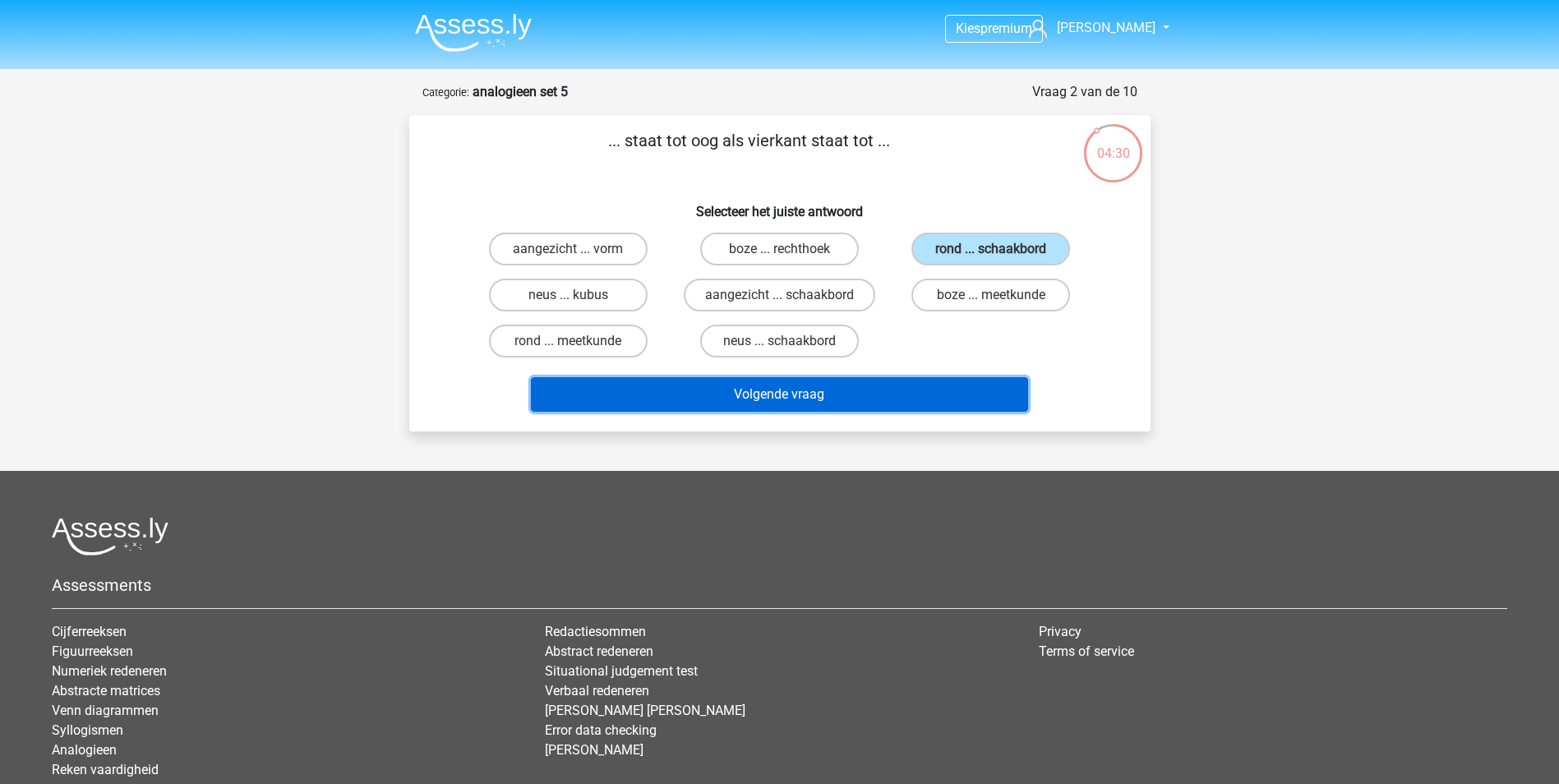
click at [837, 400] on button "Volgende vraag" at bounding box center [780, 394] width 497 height 35
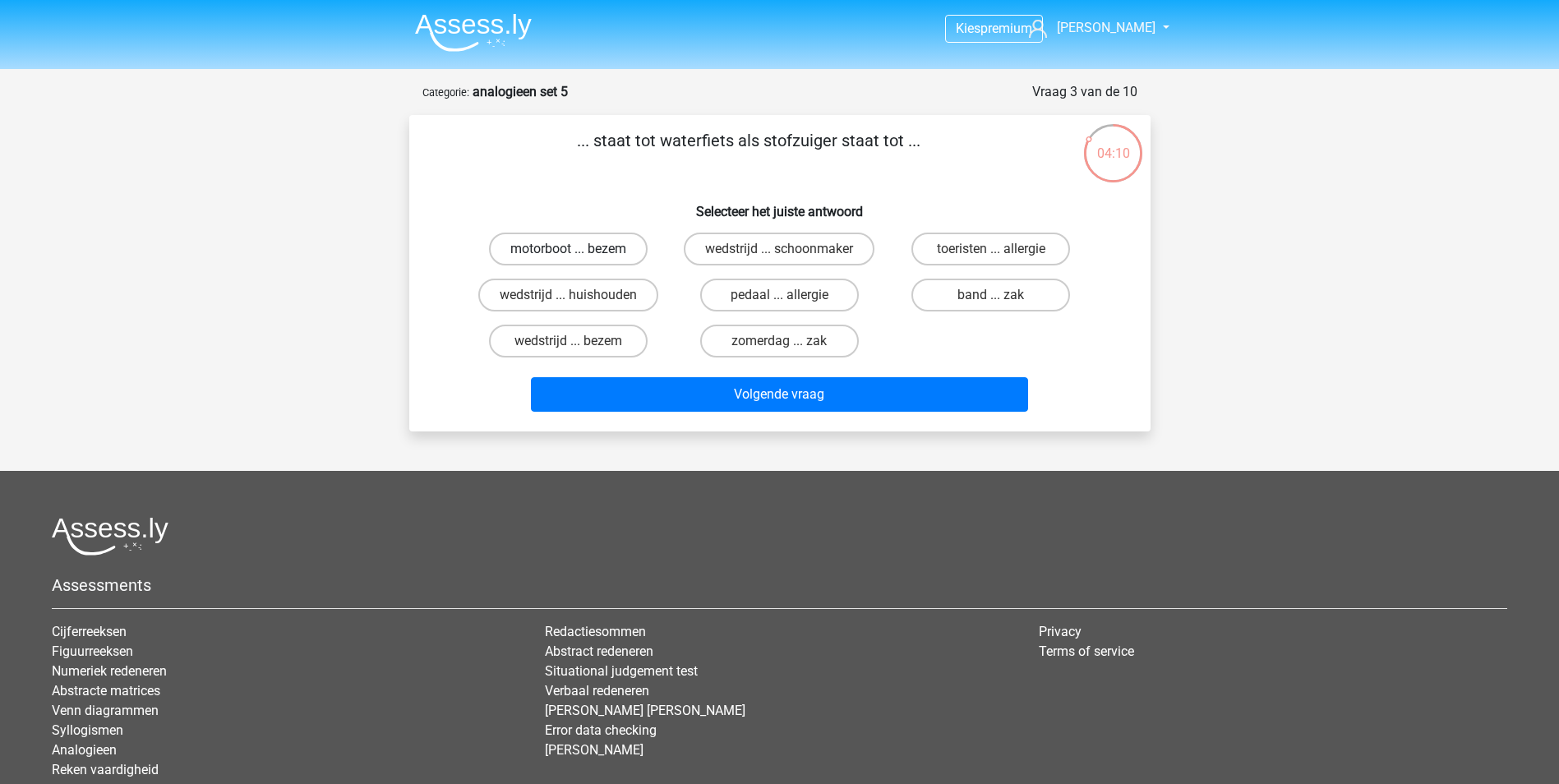
click at [593, 256] on label "motorboot ... bezem" at bounding box center [569, 249] width 159 height 33
click at [579, 256] on input "motorboot ... bezem" at bounding box center [573, 255] width 11 height 11
radio input "true"
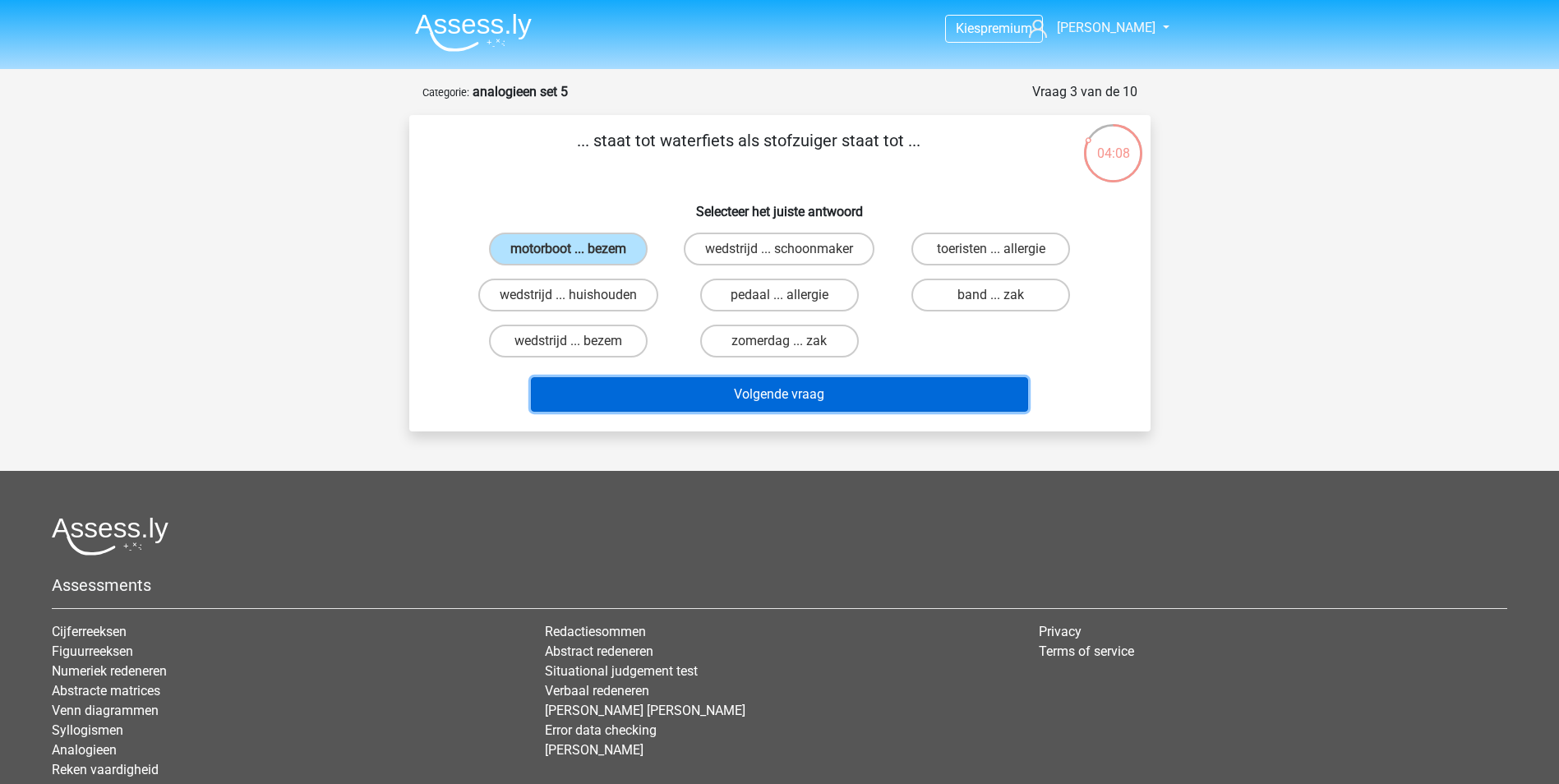
click at [677, 397] on button "Volgende vraag" at bounding box center [780, 394] width 497 height 35
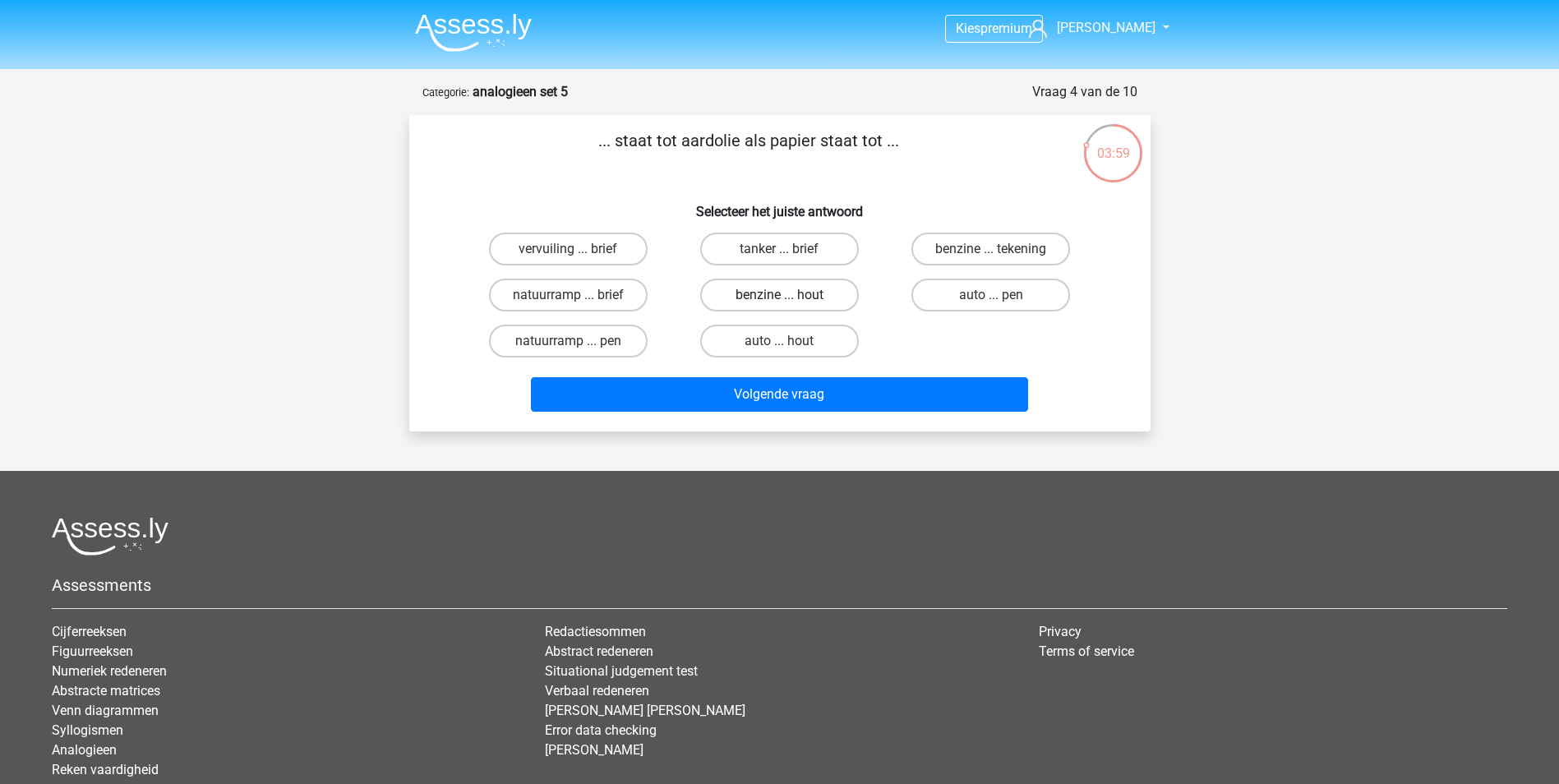
click at [735, 292] on label "benzine ... hout" at bounding box center [780, 295] width 159 height 33
click at [779, 295] on input "benzine ... hout" at bounding box center [784, 300] width 11 height 11
radio input "true"
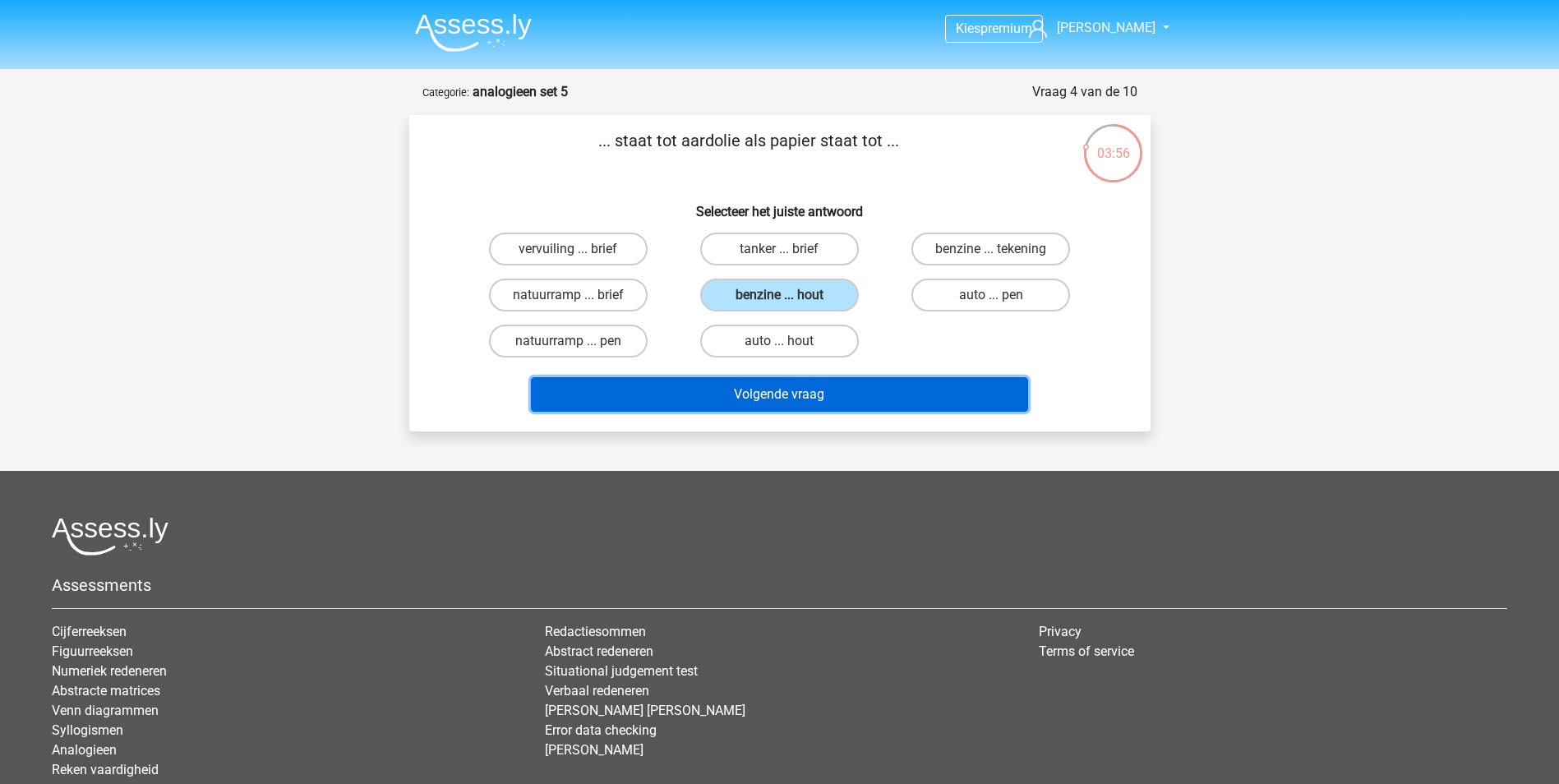
click at [721, 395] on button "Volgende vraag" at bounding box center [780, 394] width 497 height 35
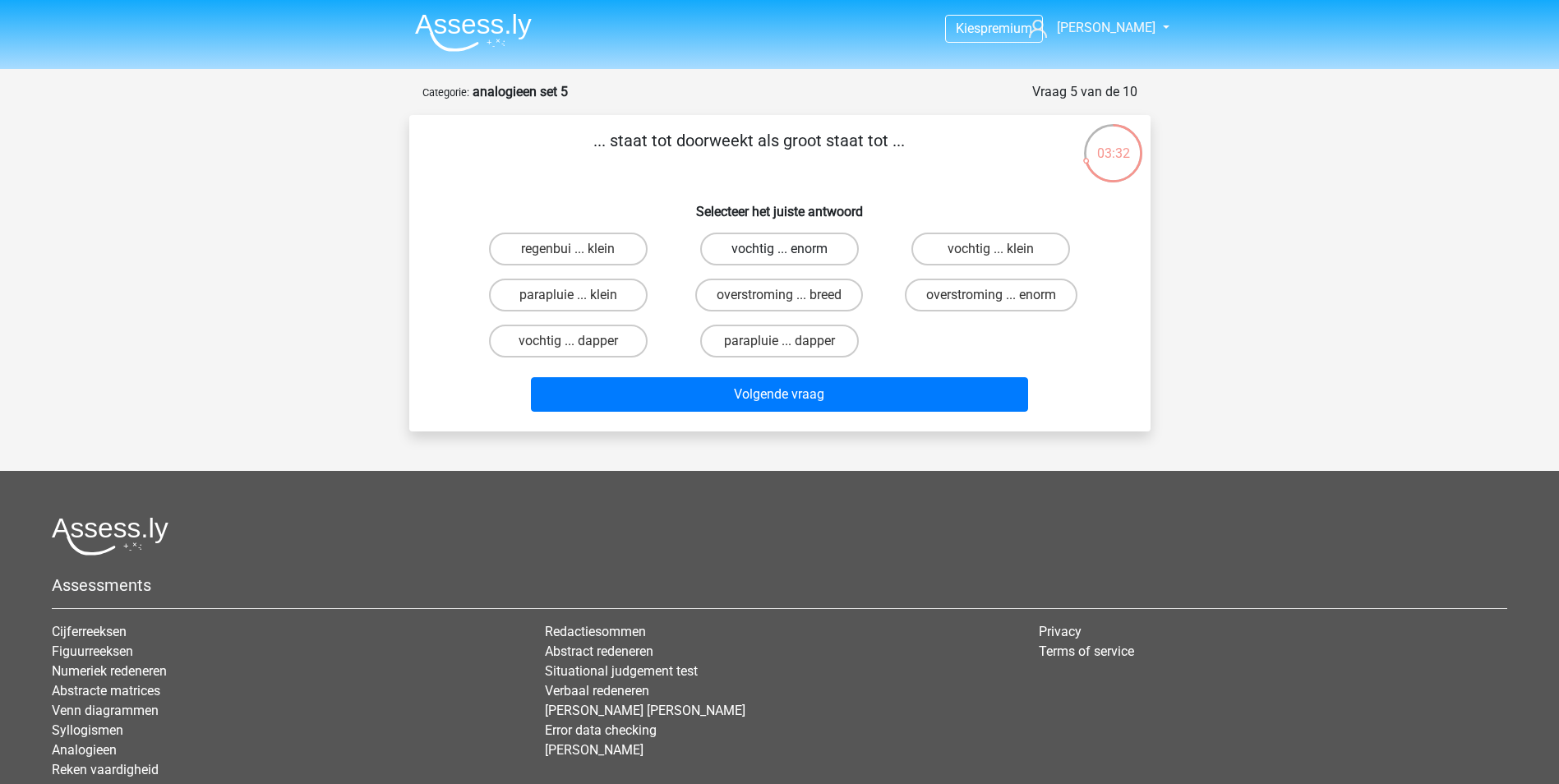
click at [747, 243] on label "vochtig ... enorm" at bounding box center [780, 249] width 159 height 33
click at [779, 249] on input "vochtig ... enorm" at bounding box center [784, 255] width 11 height 11
radio input "true"
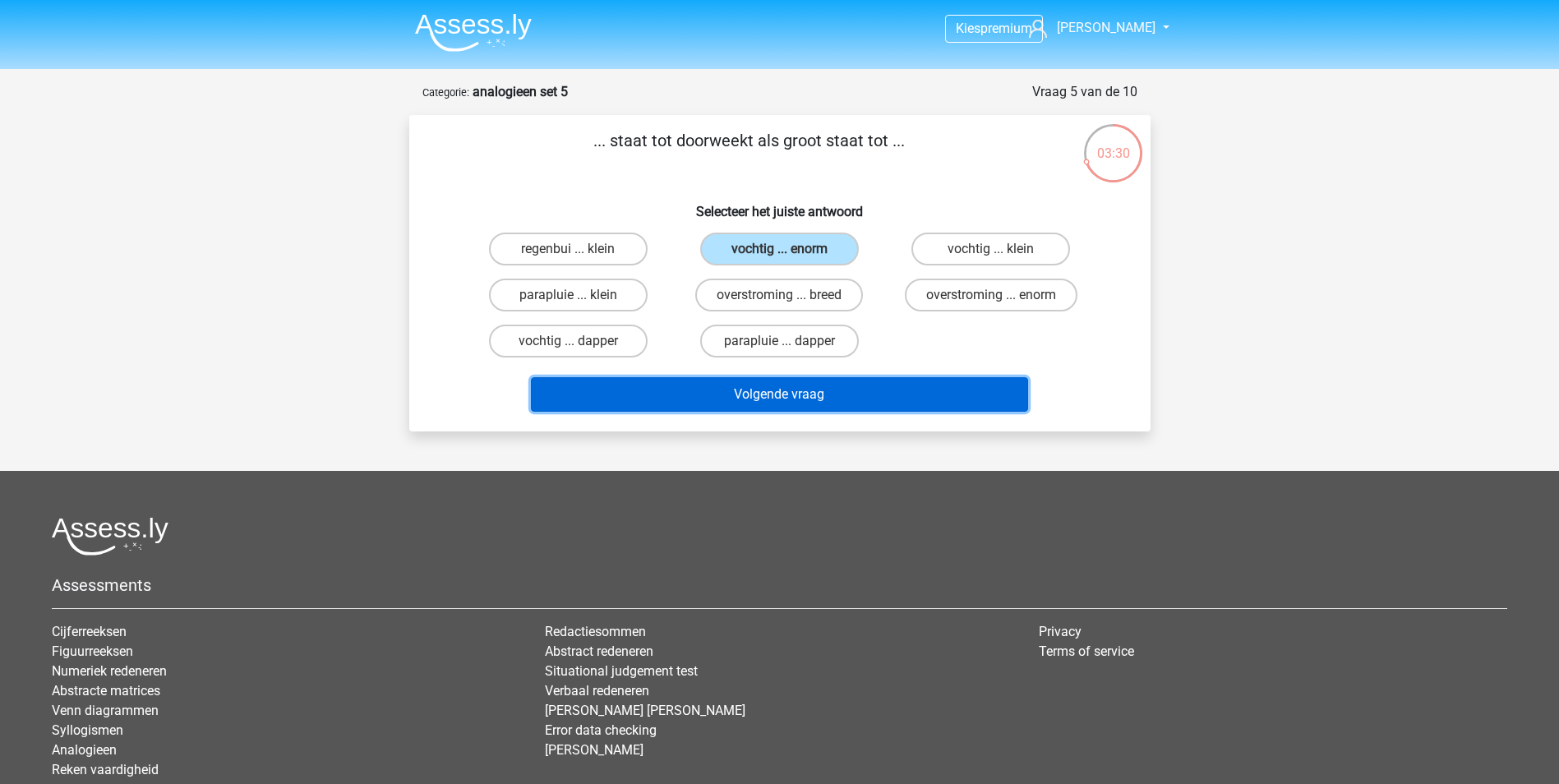
click at [803, 400] on button "Volgende vraag" at bounding box center [780, 394] width 497 height 35
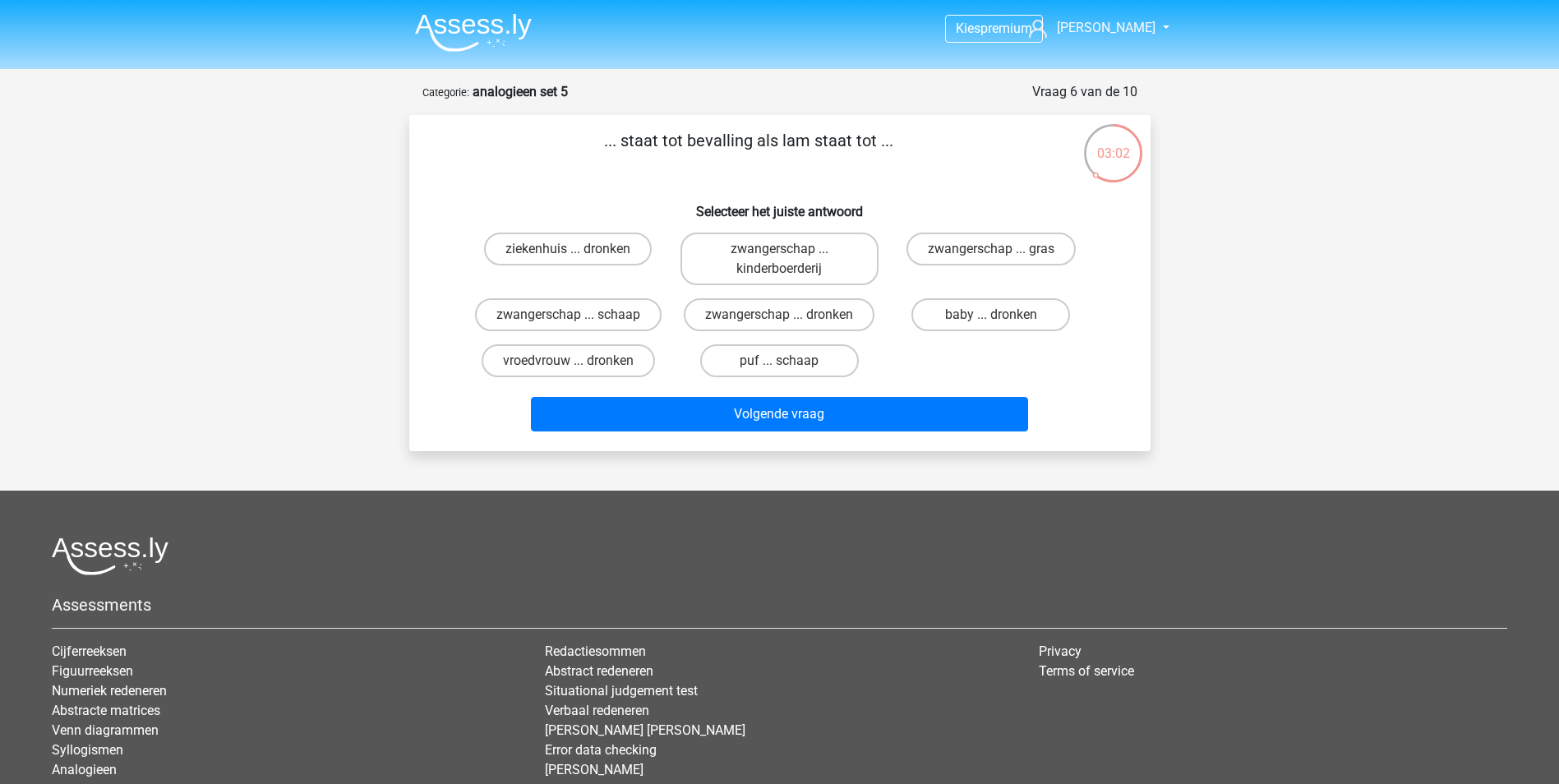
click at [578, 318] on input "zwangerschap ... schaap" at bounding box center [573, 320] width 11 height 11
radio input "true"
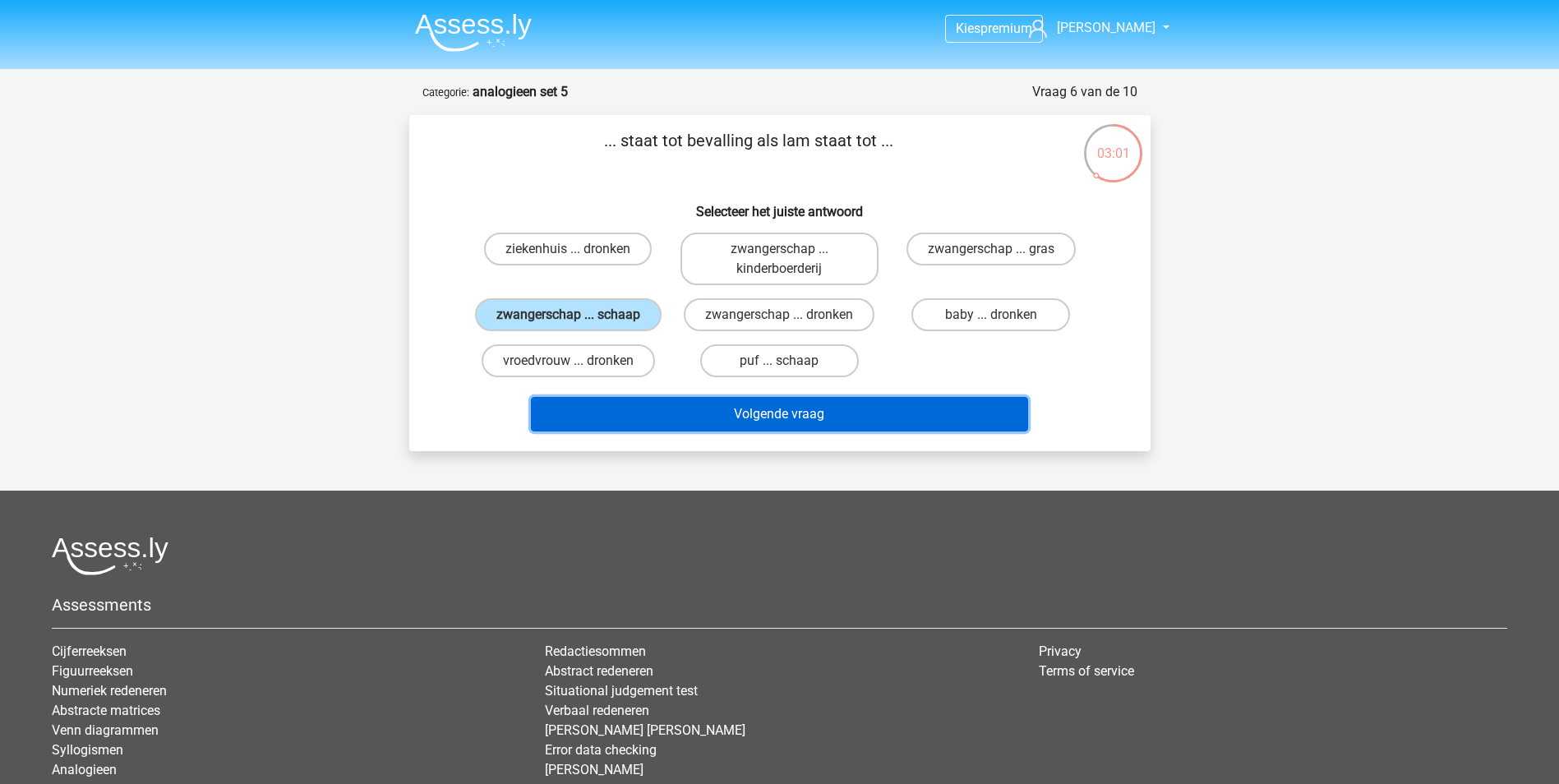
click at [647, 409] on button "Volgende vraag" at bounding box center [780, 414] width 497 height 35
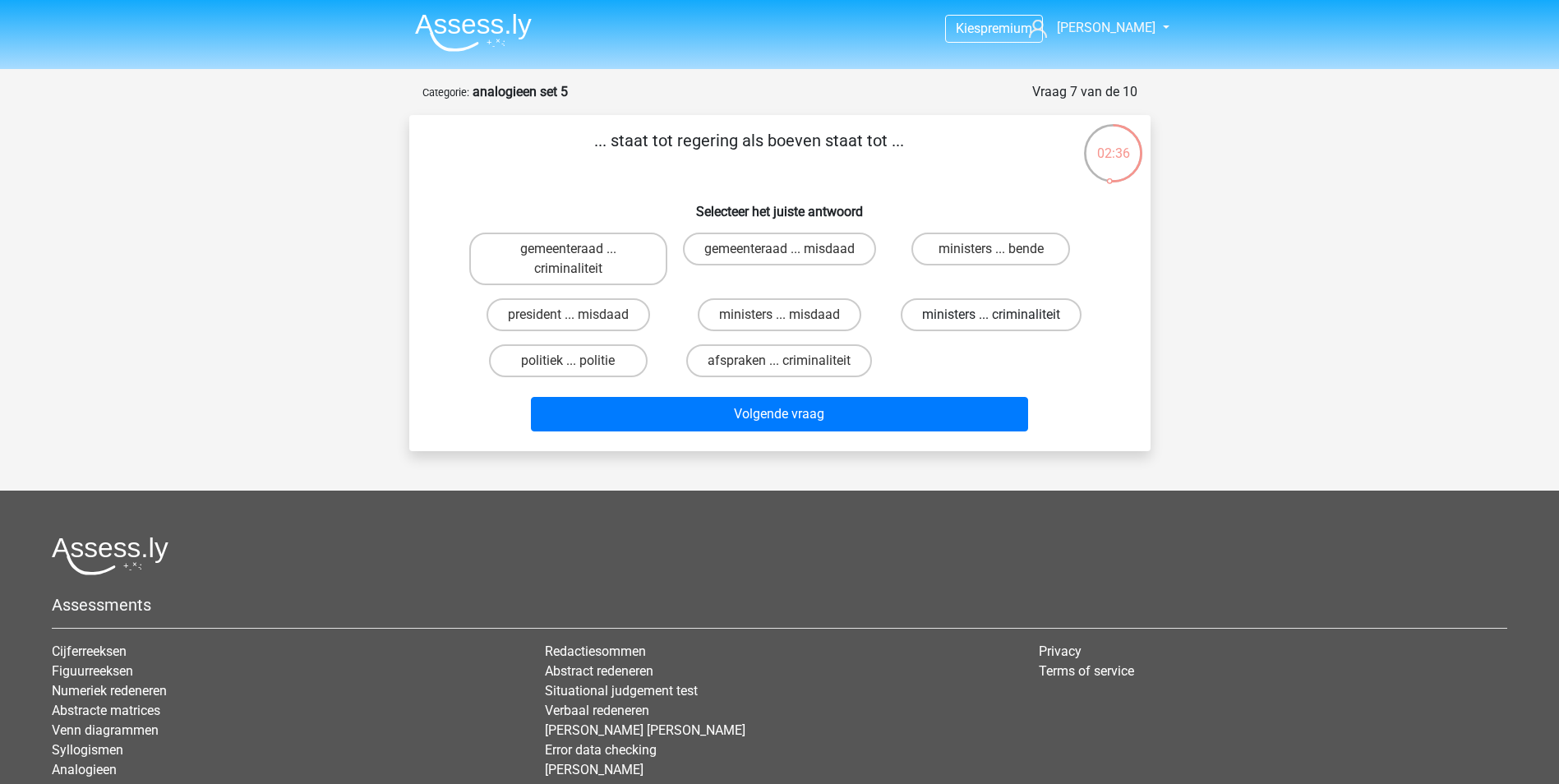
click at [928, 332] on div "ministers ... criminaliteit" at bounding box center [990, 315] width 211 height 46
click at [926, 316] on label "ministers ... criminaliteit" at bounding box center [991, 315] width 181 height 33
click at [991, 316] on input "ministers ... criminaliteit" at bounding box center [997, 320] width 11 height 11
radio input "true"
click at [948, 248] on label "ministers ... bende" at bounding box center [990, 249] width 159 height 33
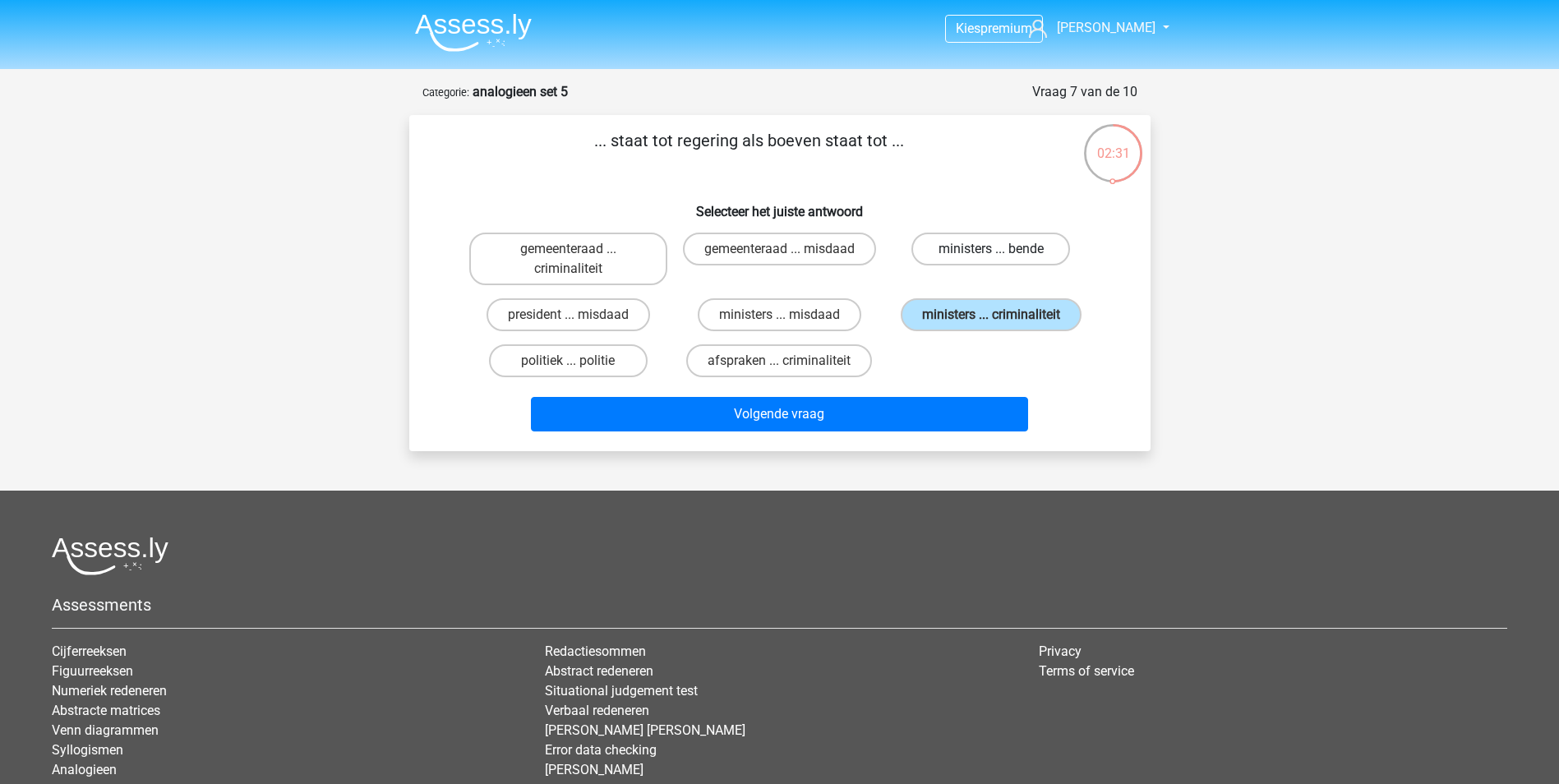
click at [991, 249] on input "ministers ... bende" at bounding box center [997, 255] width 11 height 11
radio input "true"
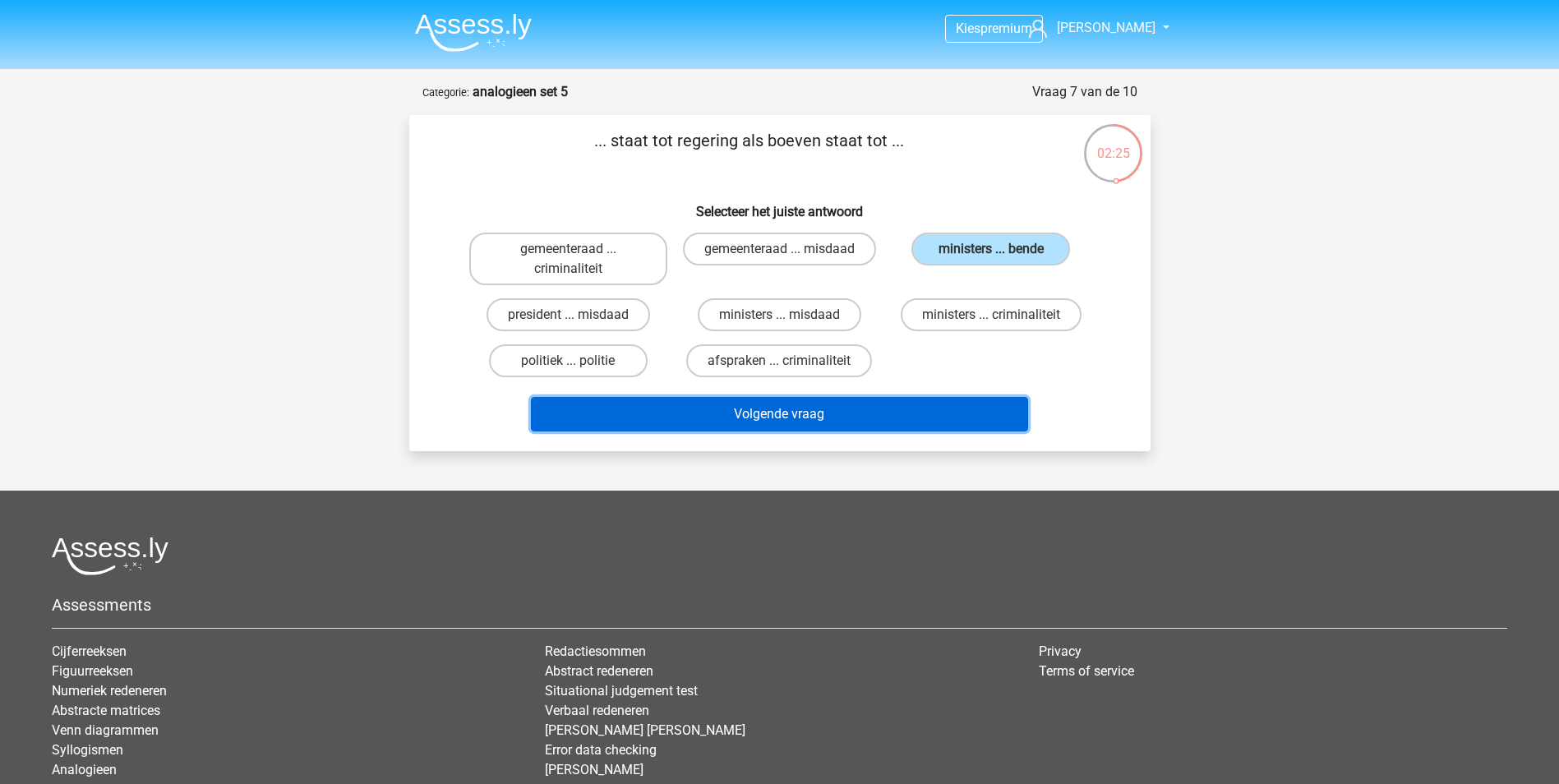
click at [837, 413] on button "Volgende vraag" at bounding box center [780, 414] width 497 height 35
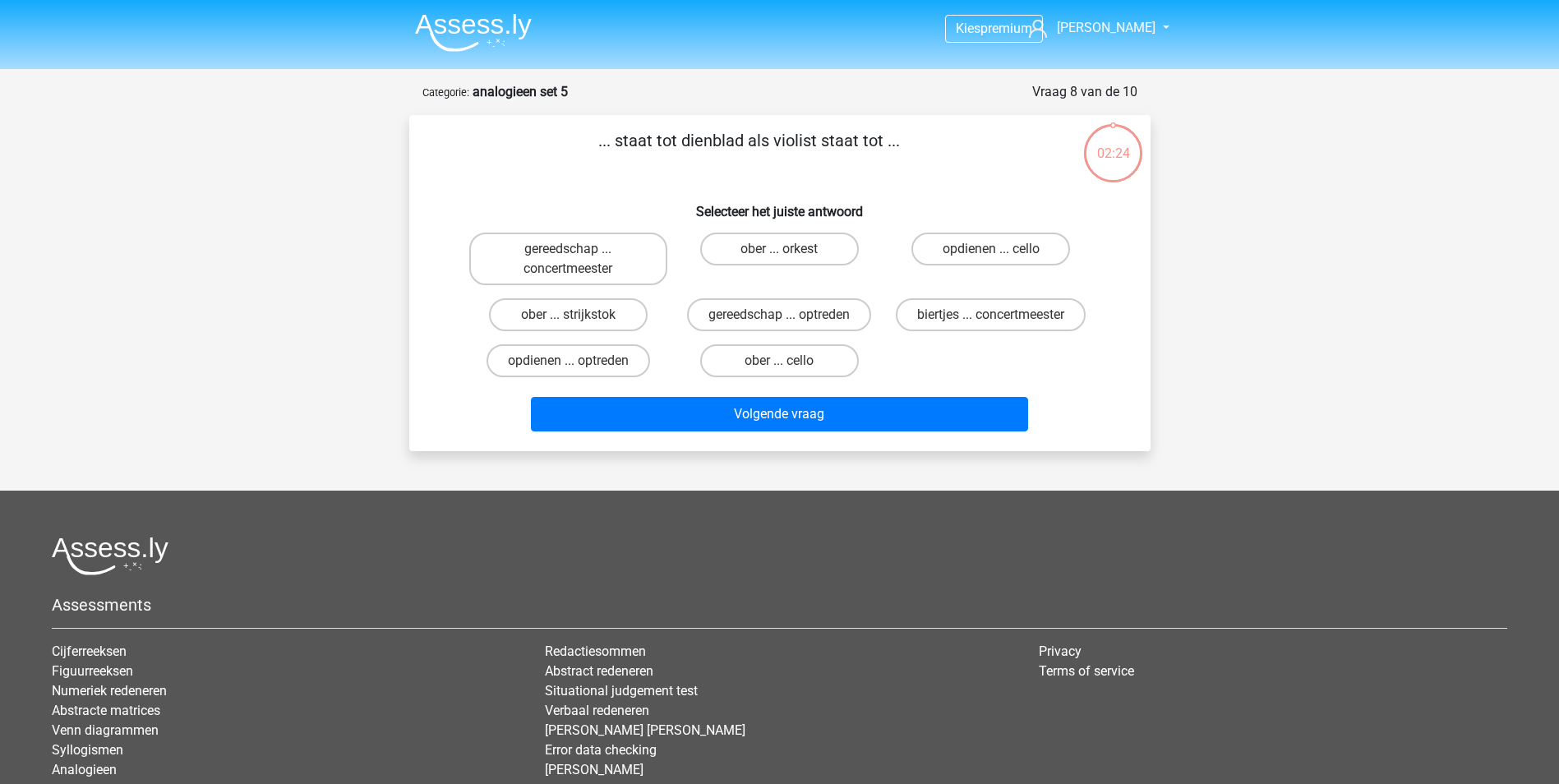
scroll to position [82, 0]
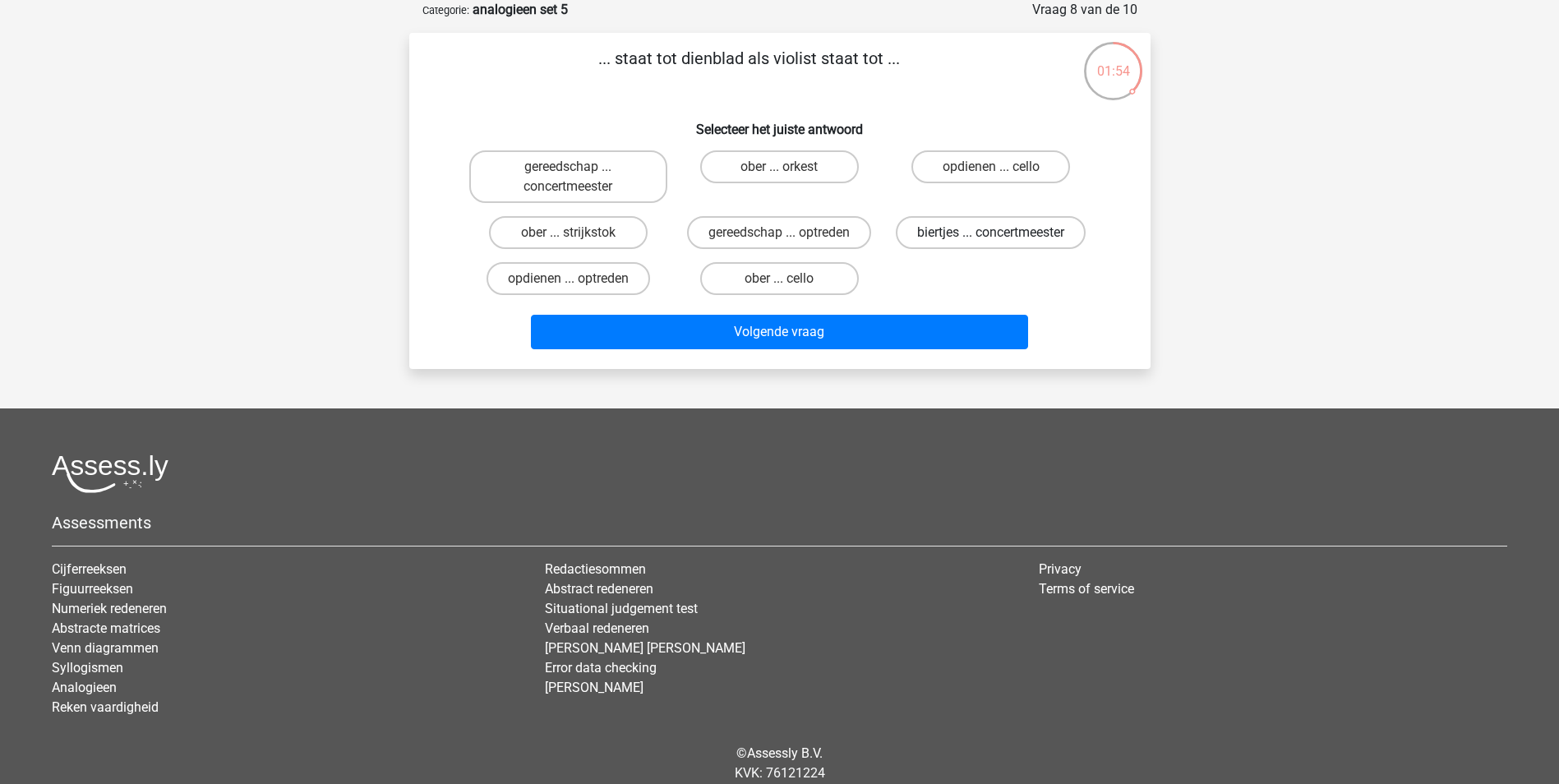
click at [936, 236] on label "biertjes ... concertmeester" at bounding box center [990, 233] width 190 height 33
click at [991, 236] on input "biertjes ... concertmeester" at bounding box center [997, 238] width 11 height 11
radio input "true"
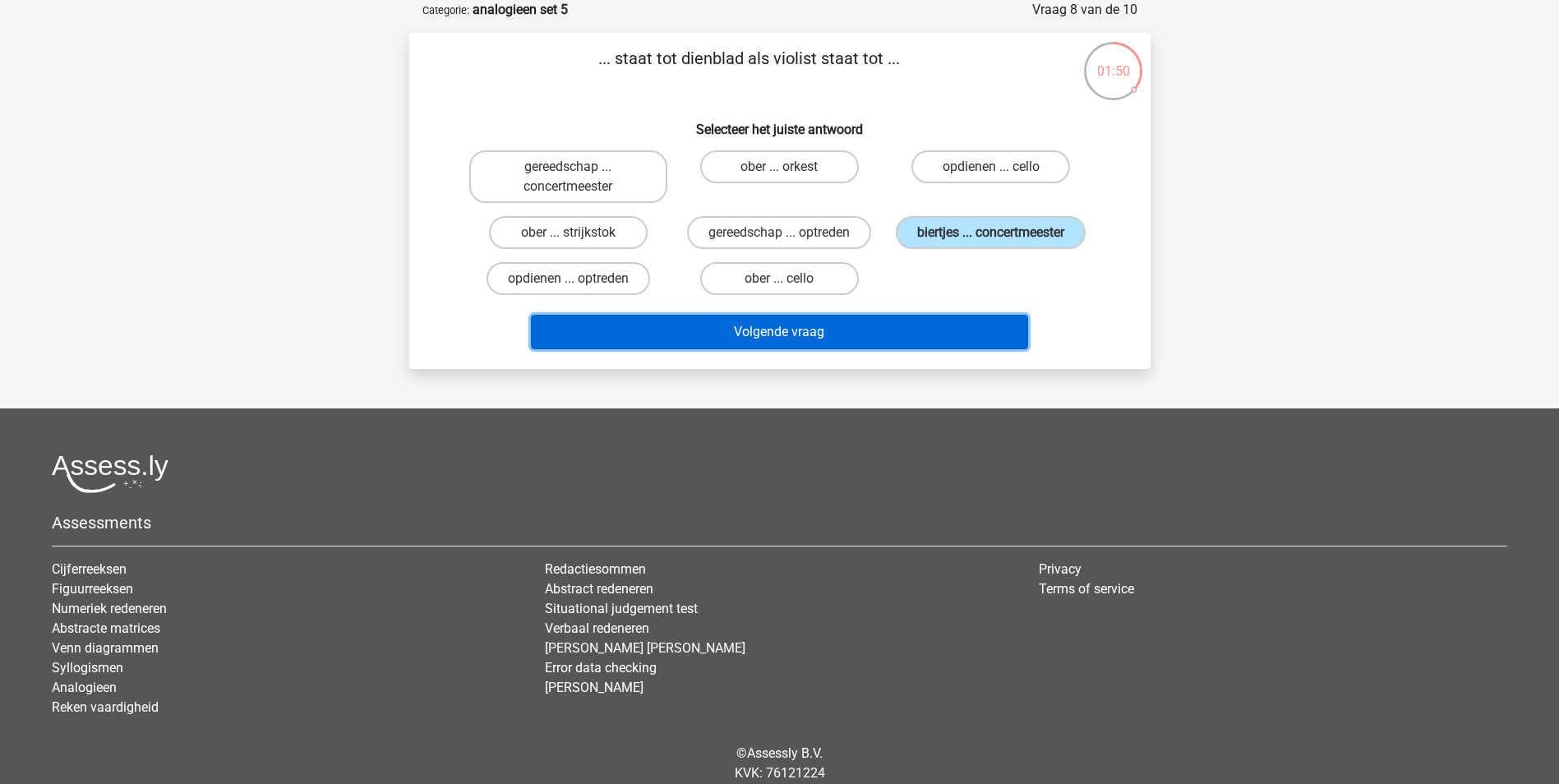
click at [842, 334] on button "Volgende vraag" at bounding box center [780, 332] width 497 height 35
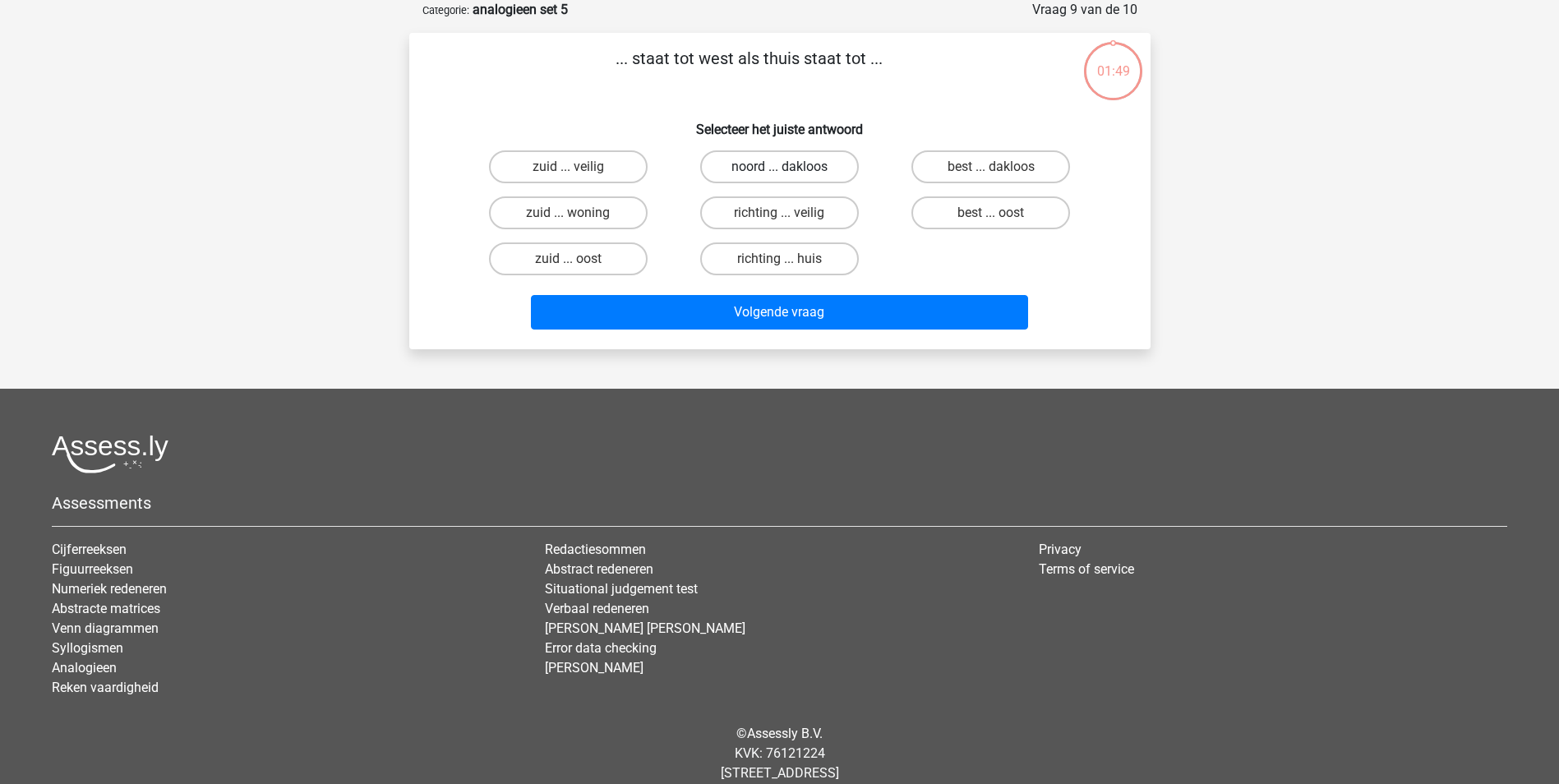
scroll to position [0, 0]
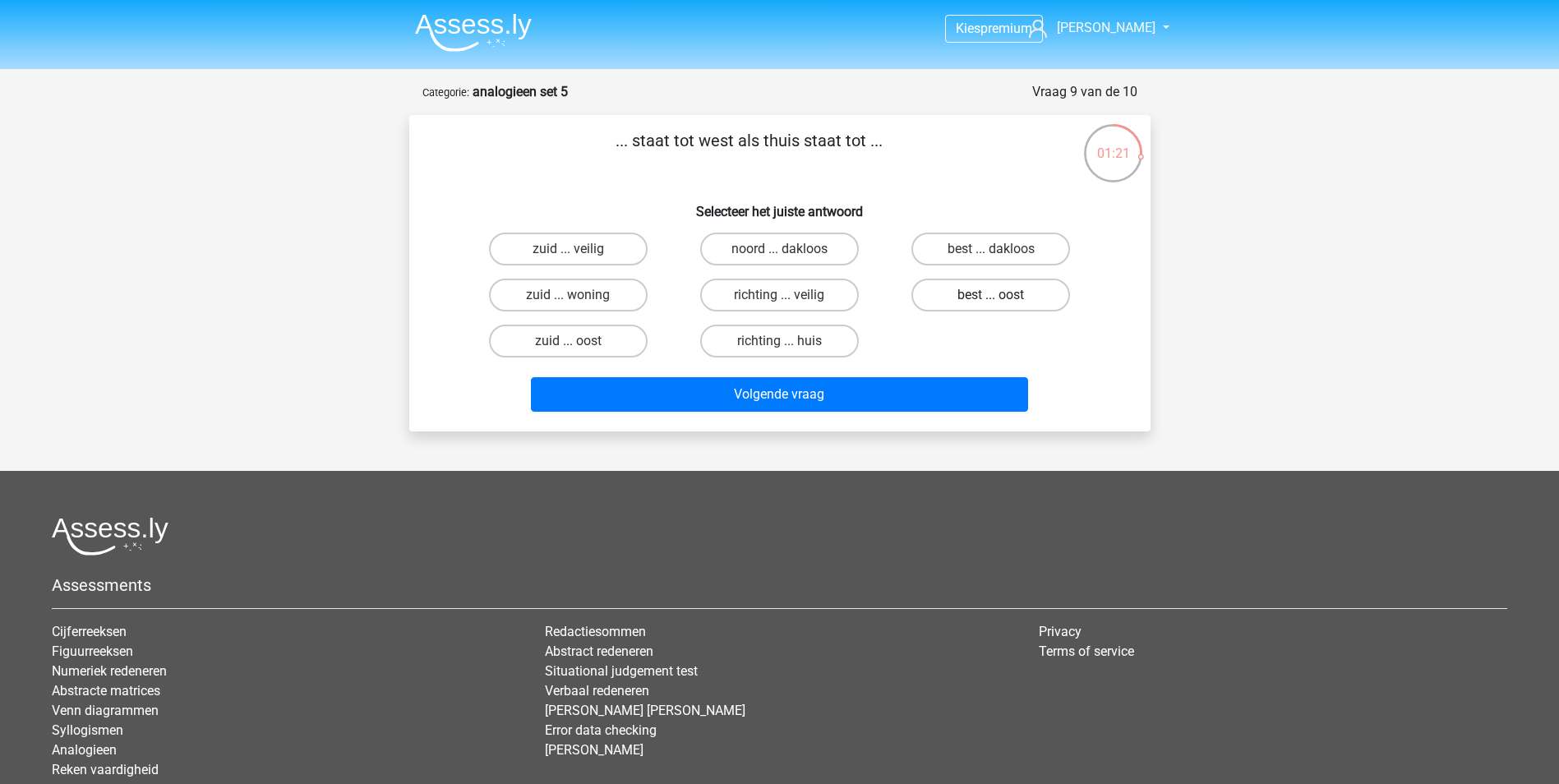
click at [949, 280] on label "best ... oost" at bounding box center [990, 295] width 159 height 33
click at [991, 295] on input "best ... oost" at bounding box center [997, 300] width 11 height 11
radio input "true"
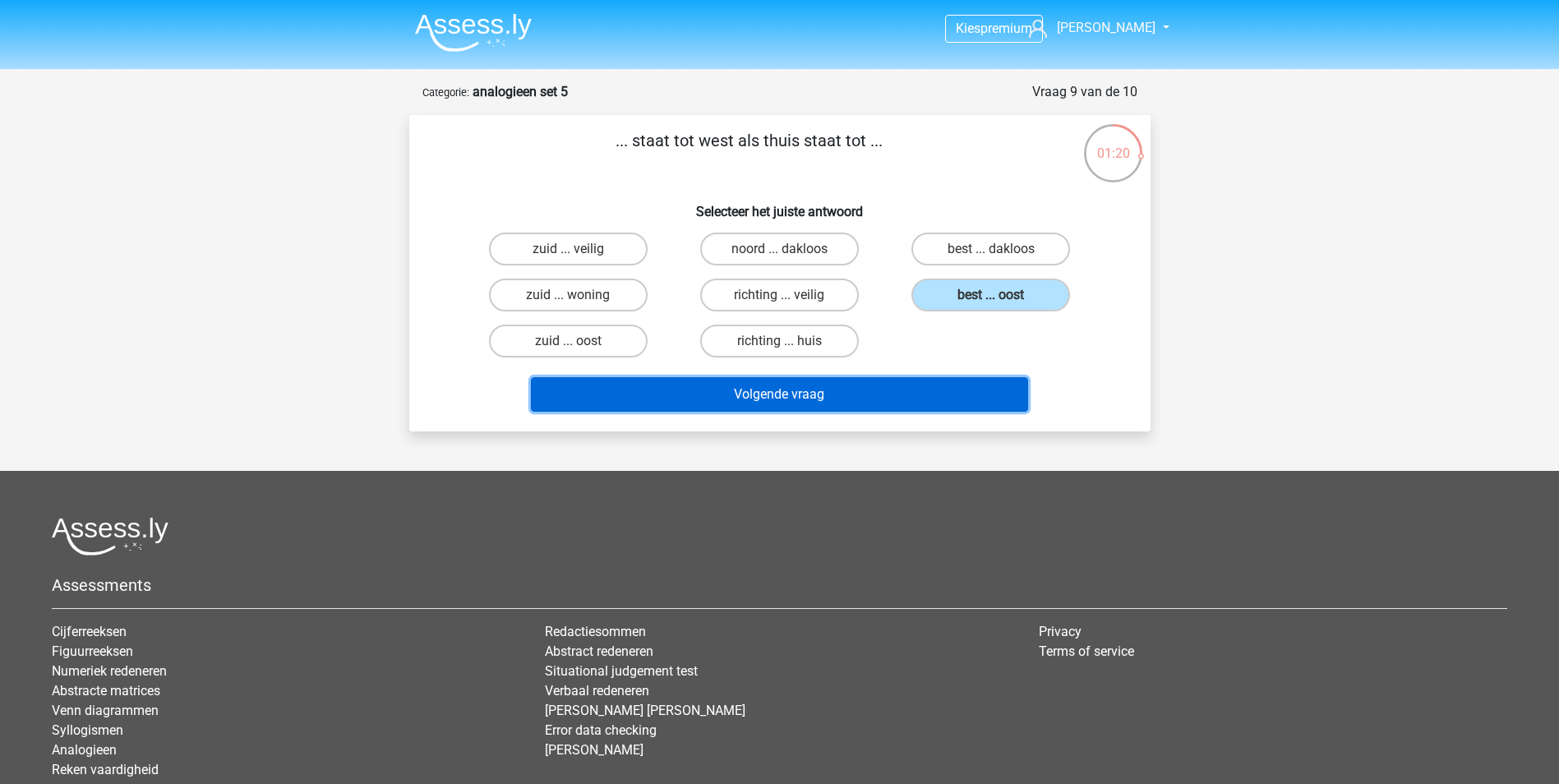
click at [893, 399] on button "Volgende vraag" at bounding box center [780, 394] width 497 height 35
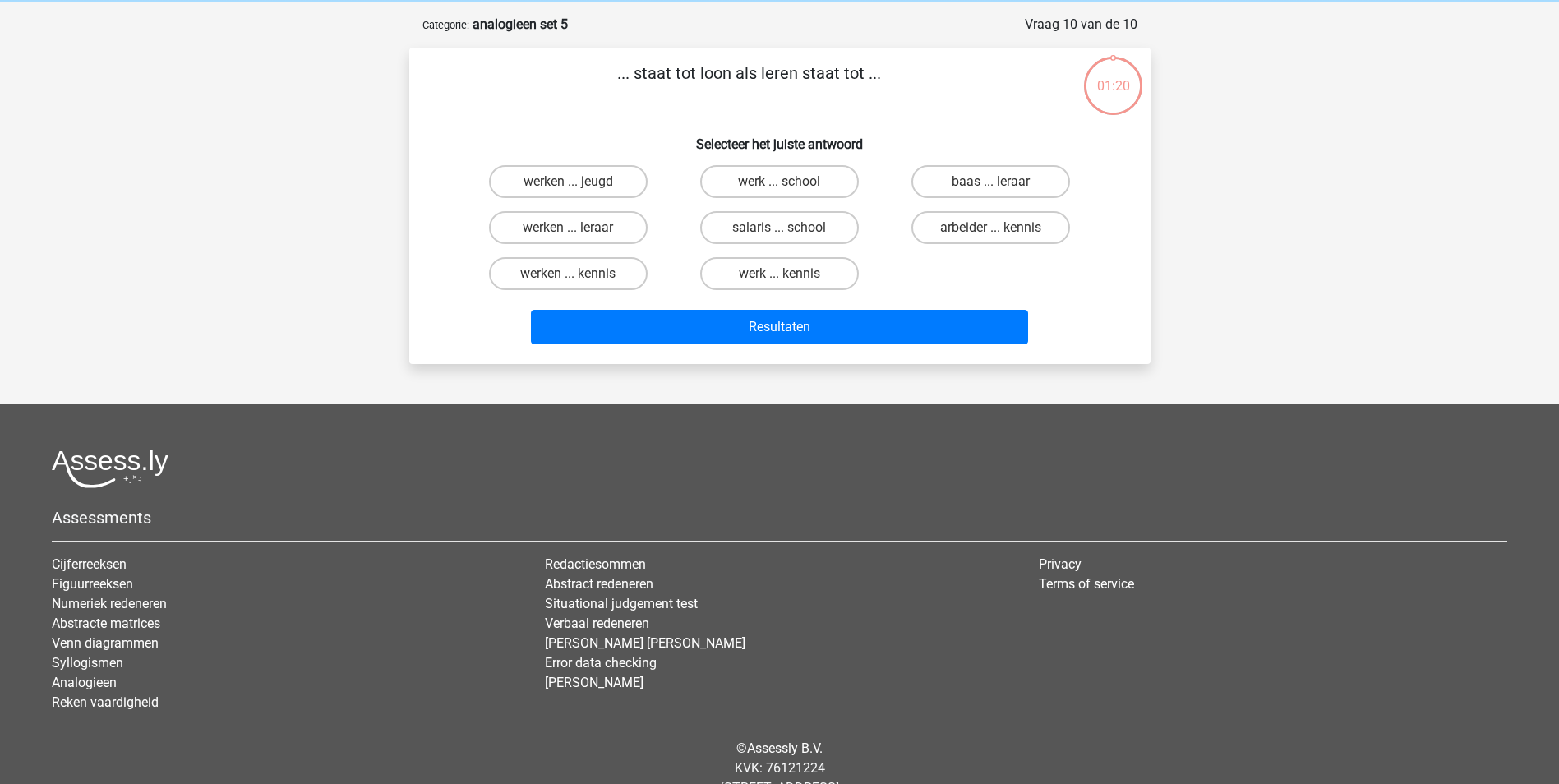
scroll to position [82, 0]
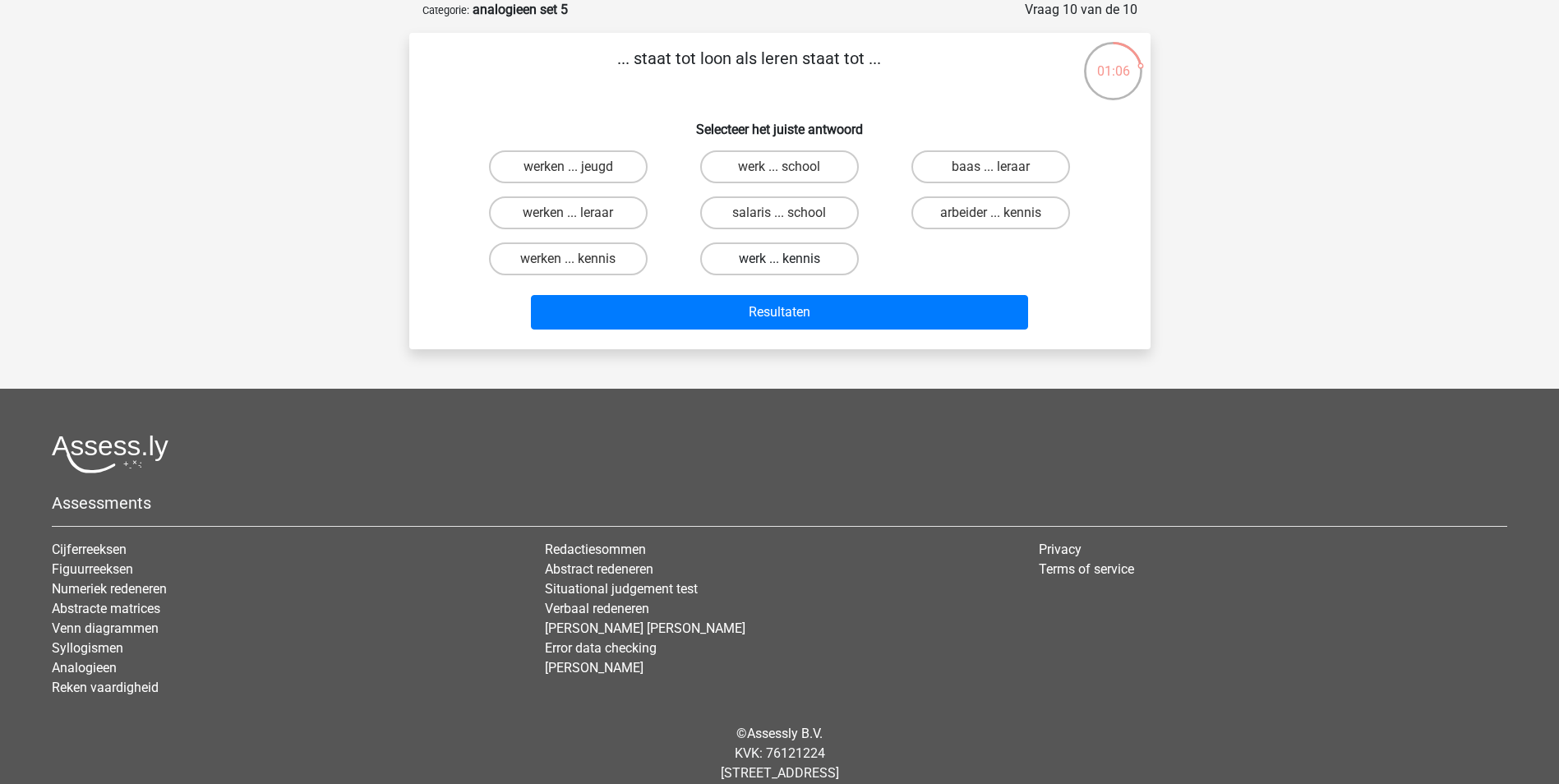
click at [756, 256] on label "werk ... kennis" at bounding box center [780, 259] width 159 height 33
click at [779, 259] on input "werk ... kennis" at bounding box center [784, 265] width 11 height 11
radio input "true"
click at [610, 256] on label "werken ... kennis" at bounding box center [569, 259] width 159 height 33
click at [579, 259] on input "werken ... kennis" at bounding box center [573, 265] width 11 height 11
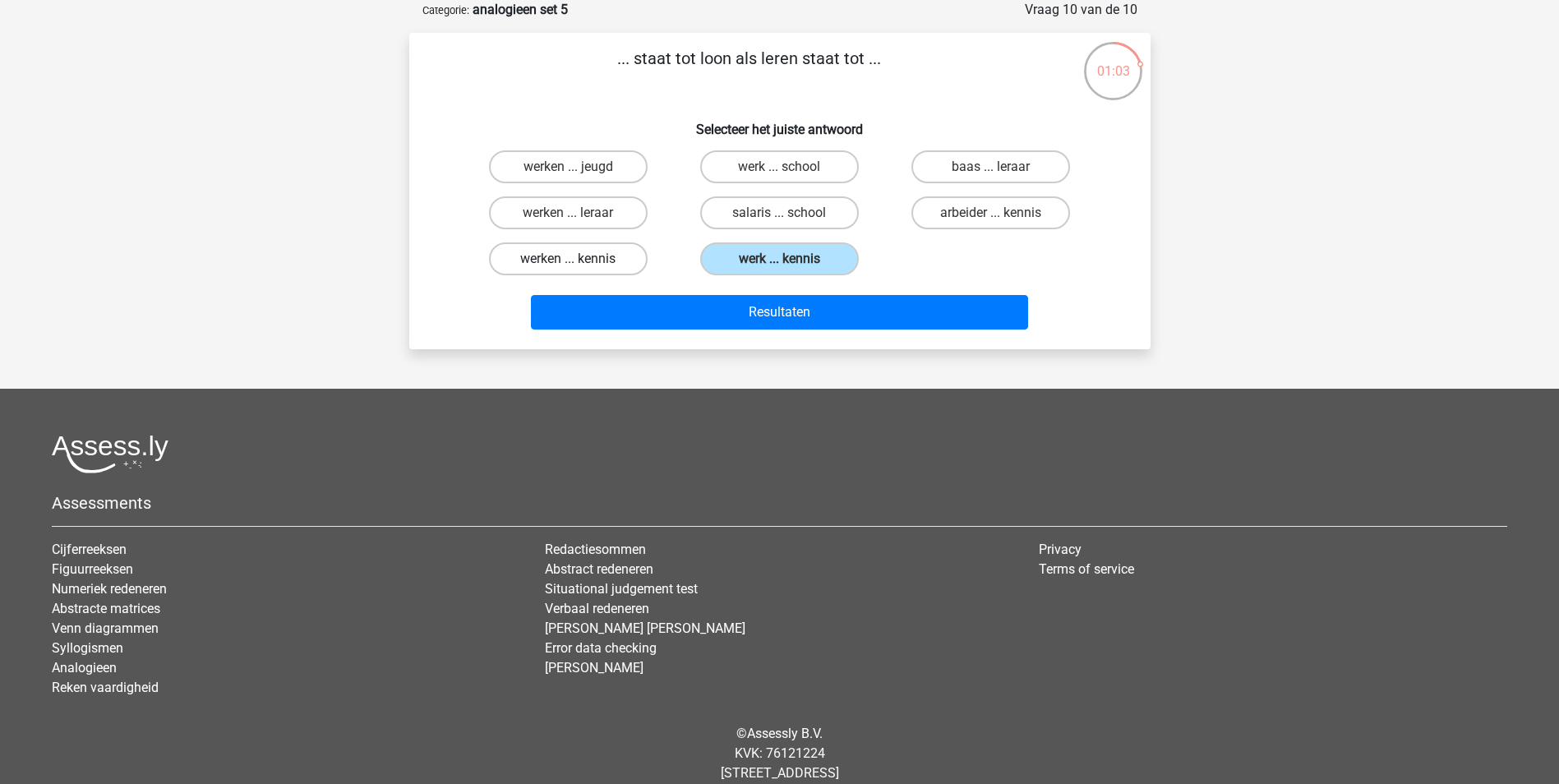
radio input "true"
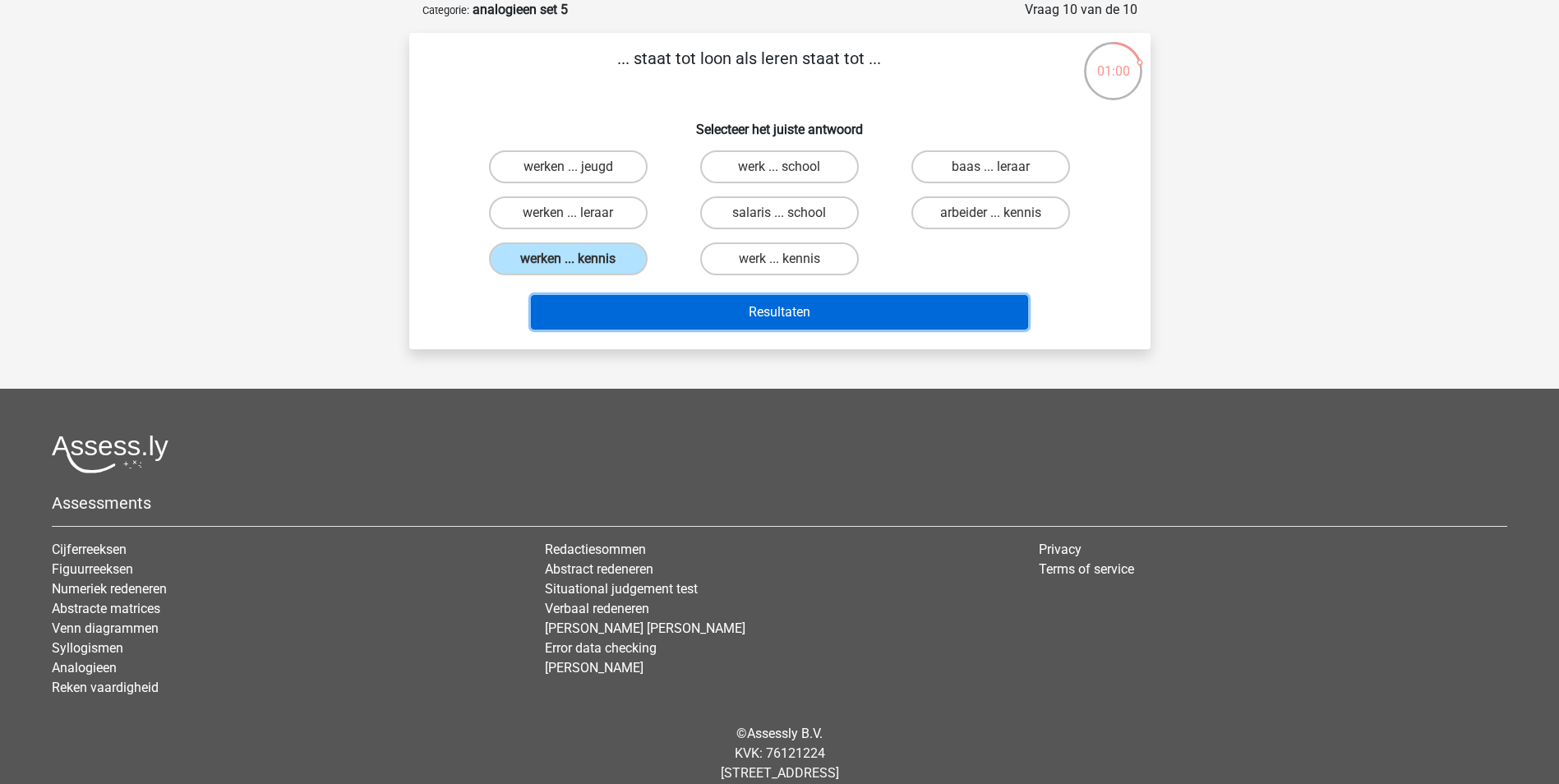
click at [706, 298] on button "Resultaten" at bounding box center [780, 312] width 497 height 35
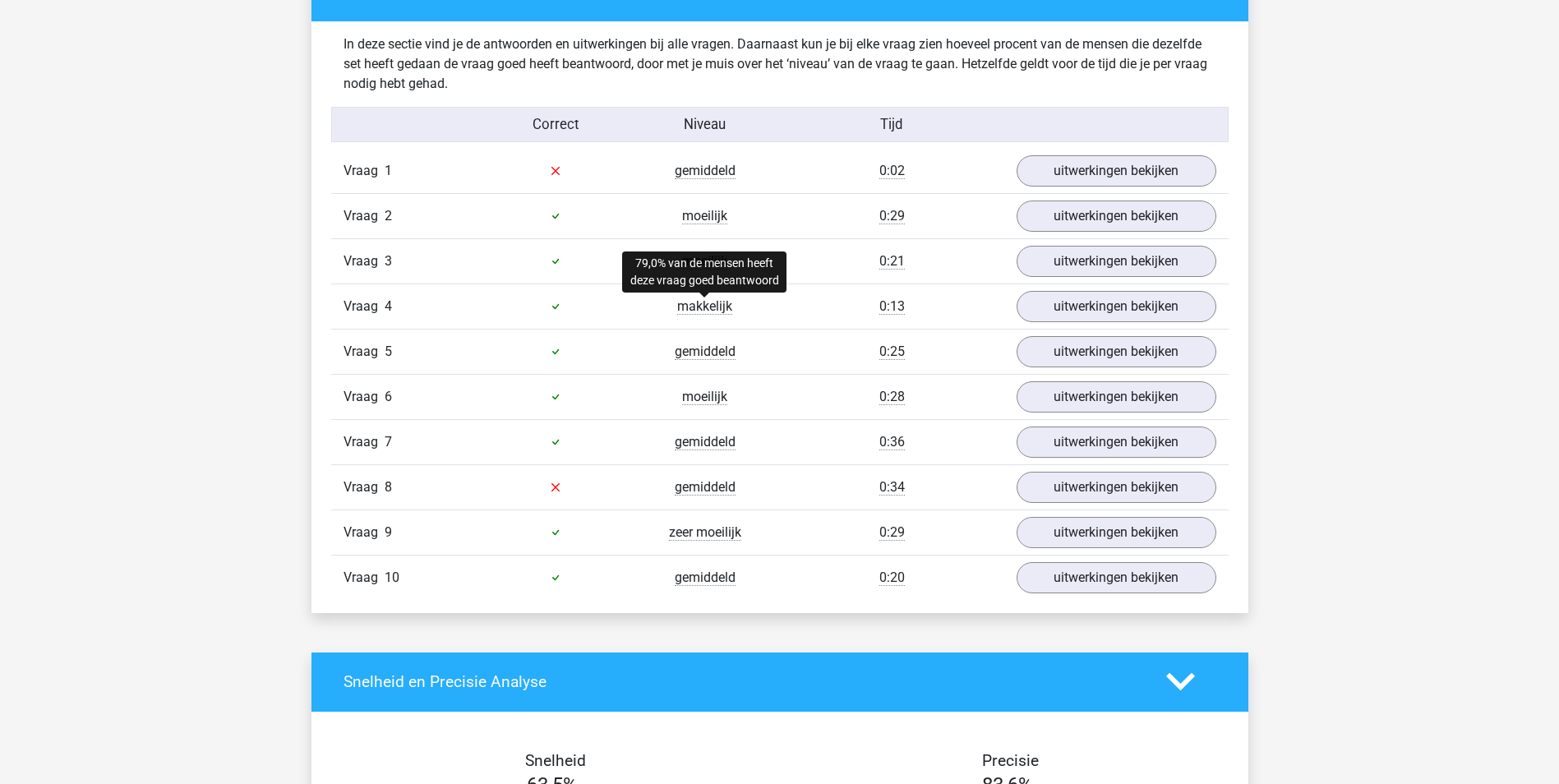
scroll to position [1273, 0]
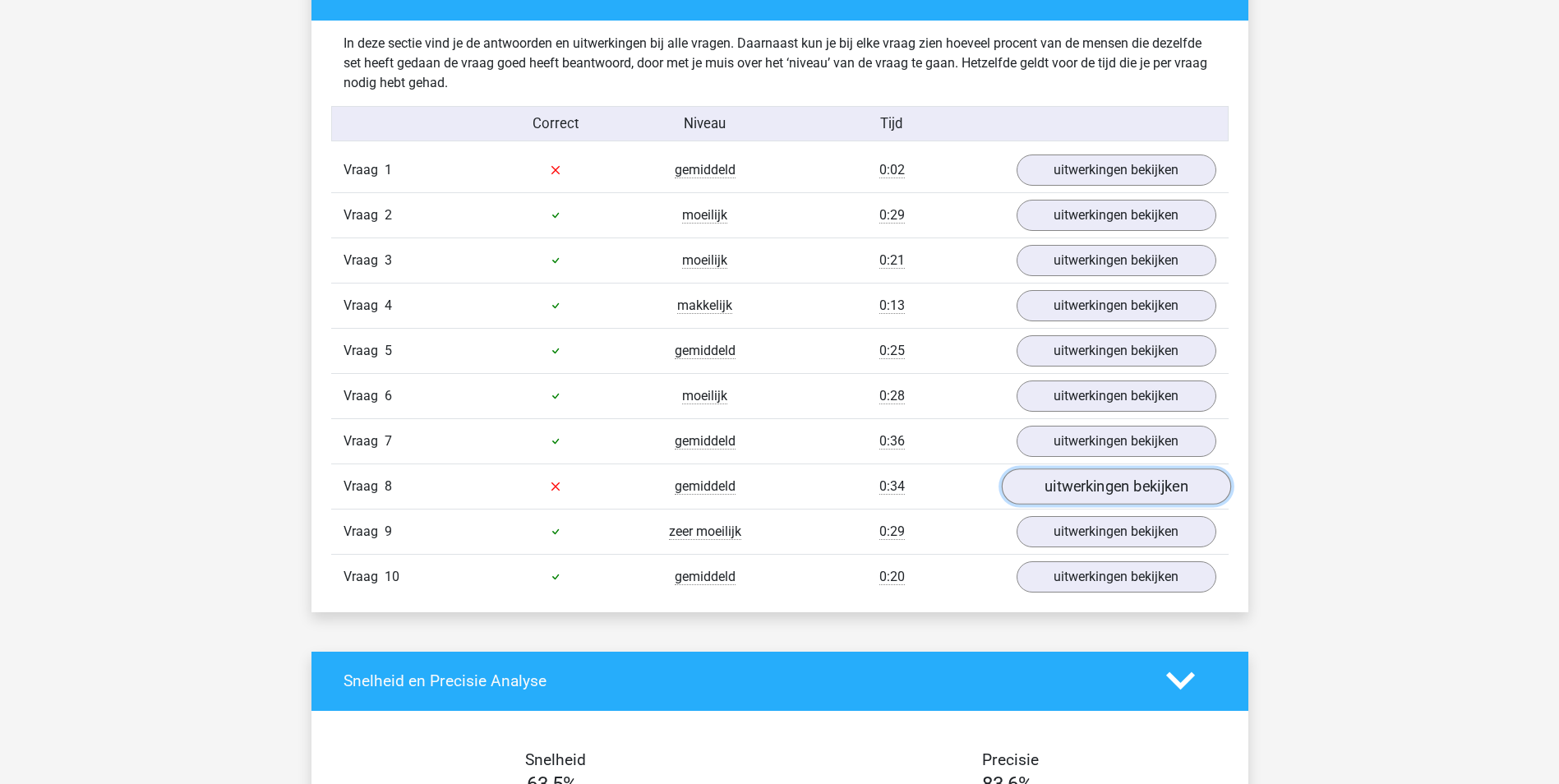
click at [1052, 477] on link "uitwerkingen bekijken" at bounding box center [1115, 486] width 229 height 37
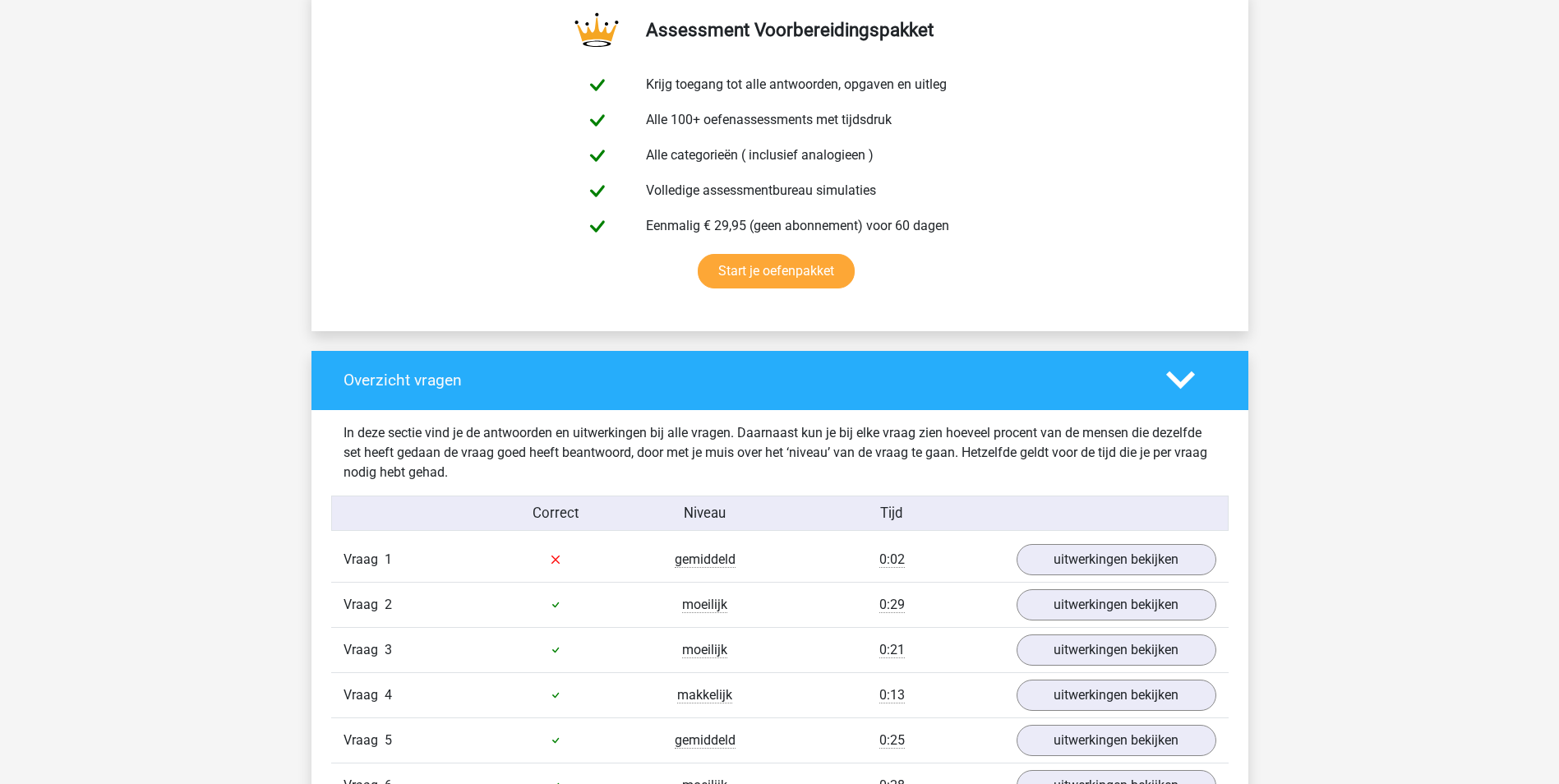
scroll to position [888, 0]
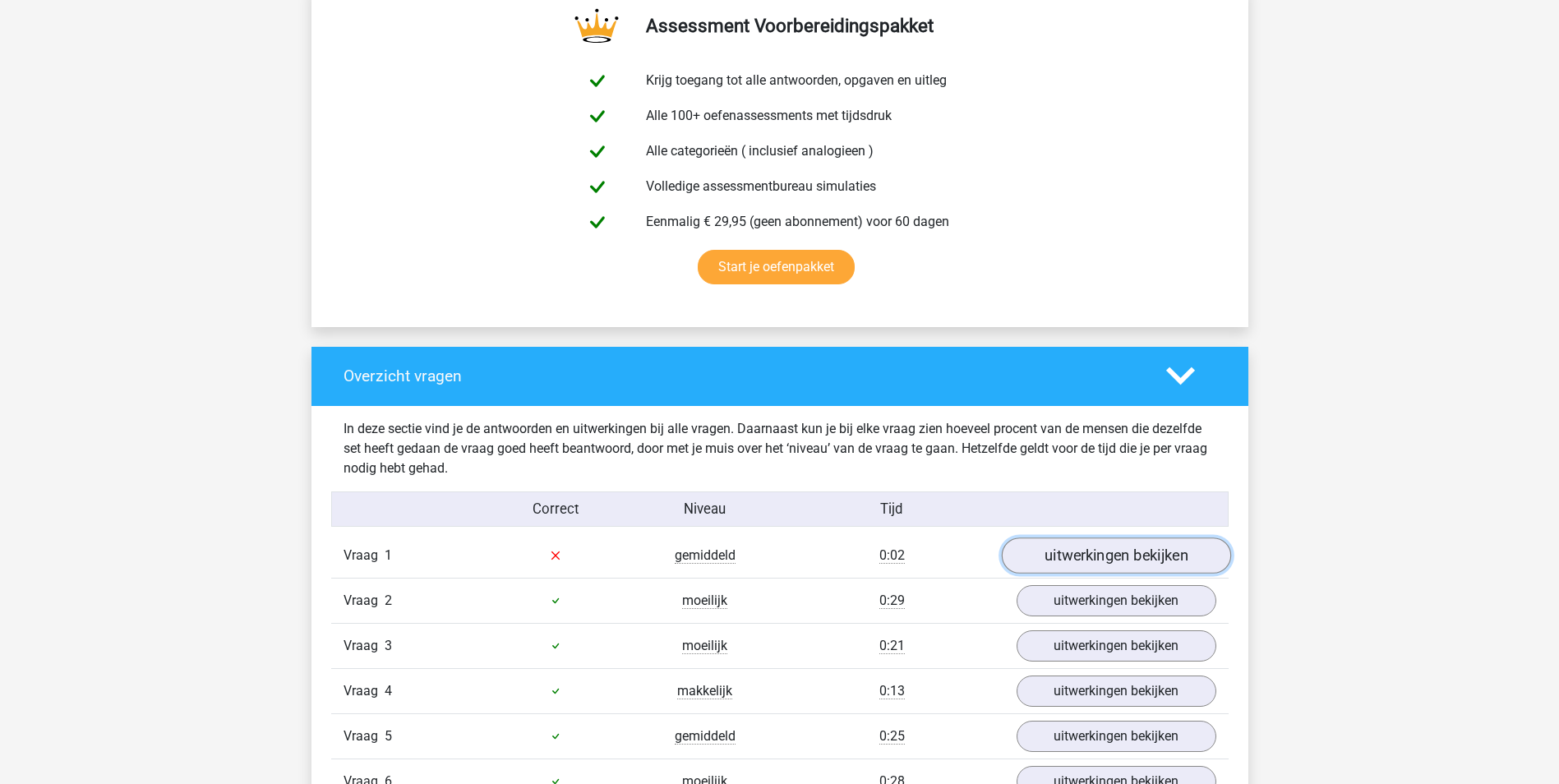
click at [1084, 551] on link "uitwerkingen bekijken" at bounding box center [1115, 556] width 229 height 37
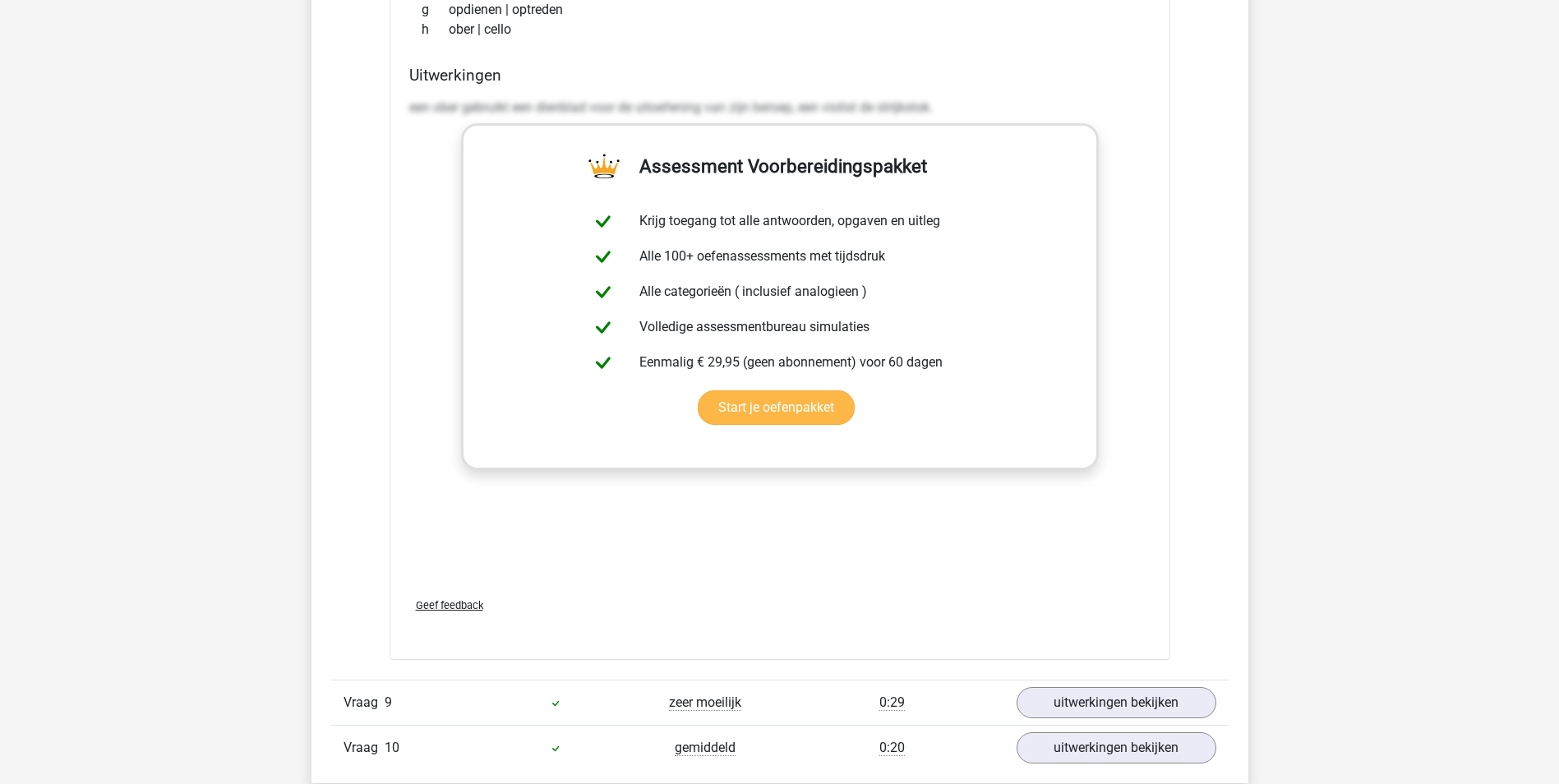
scroll to position [3010, 0]
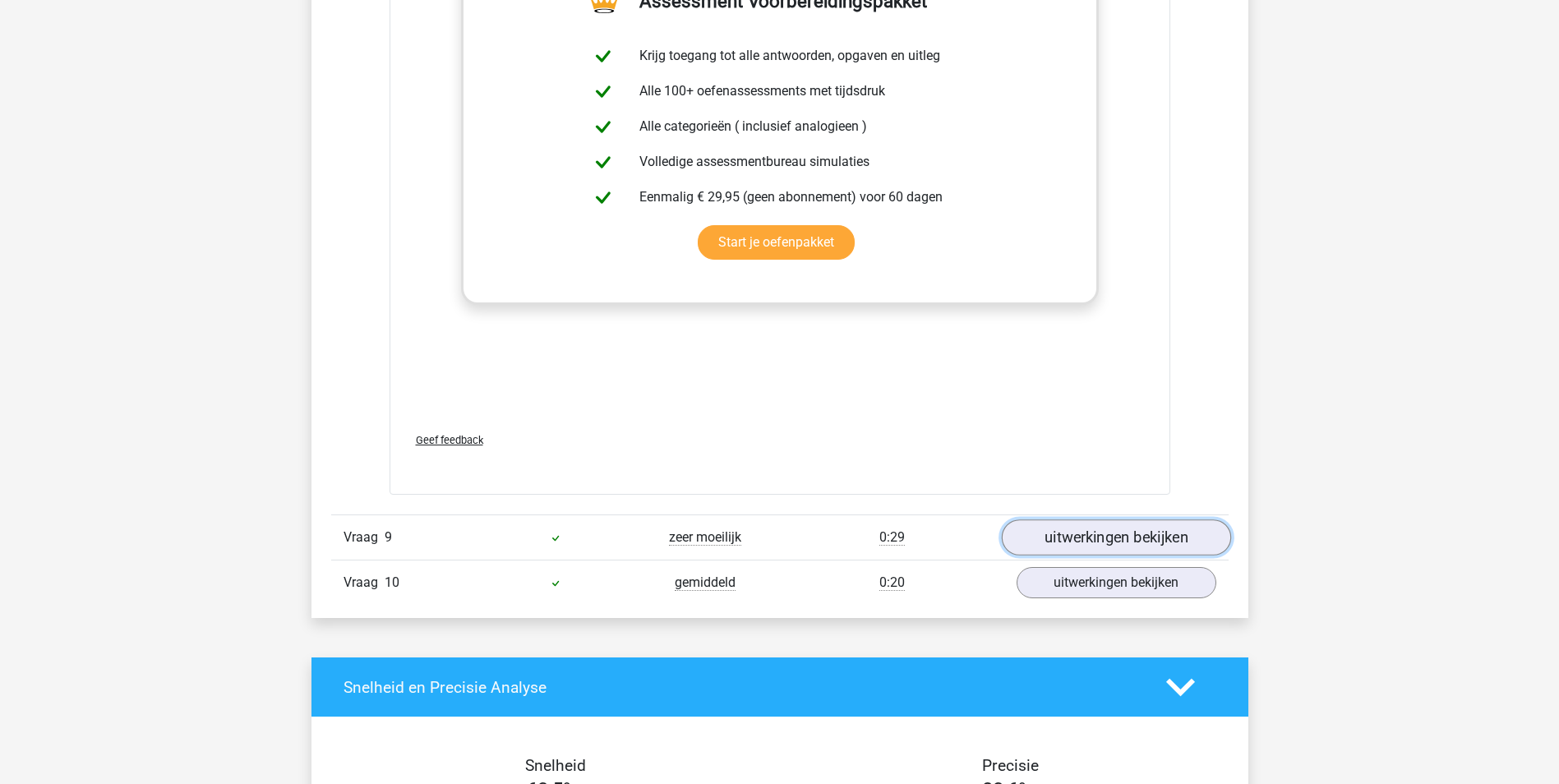
click at [1072, 544] on link "uitwerkingen bekijken" at bounding box center [1115, 538] width 229 height 37
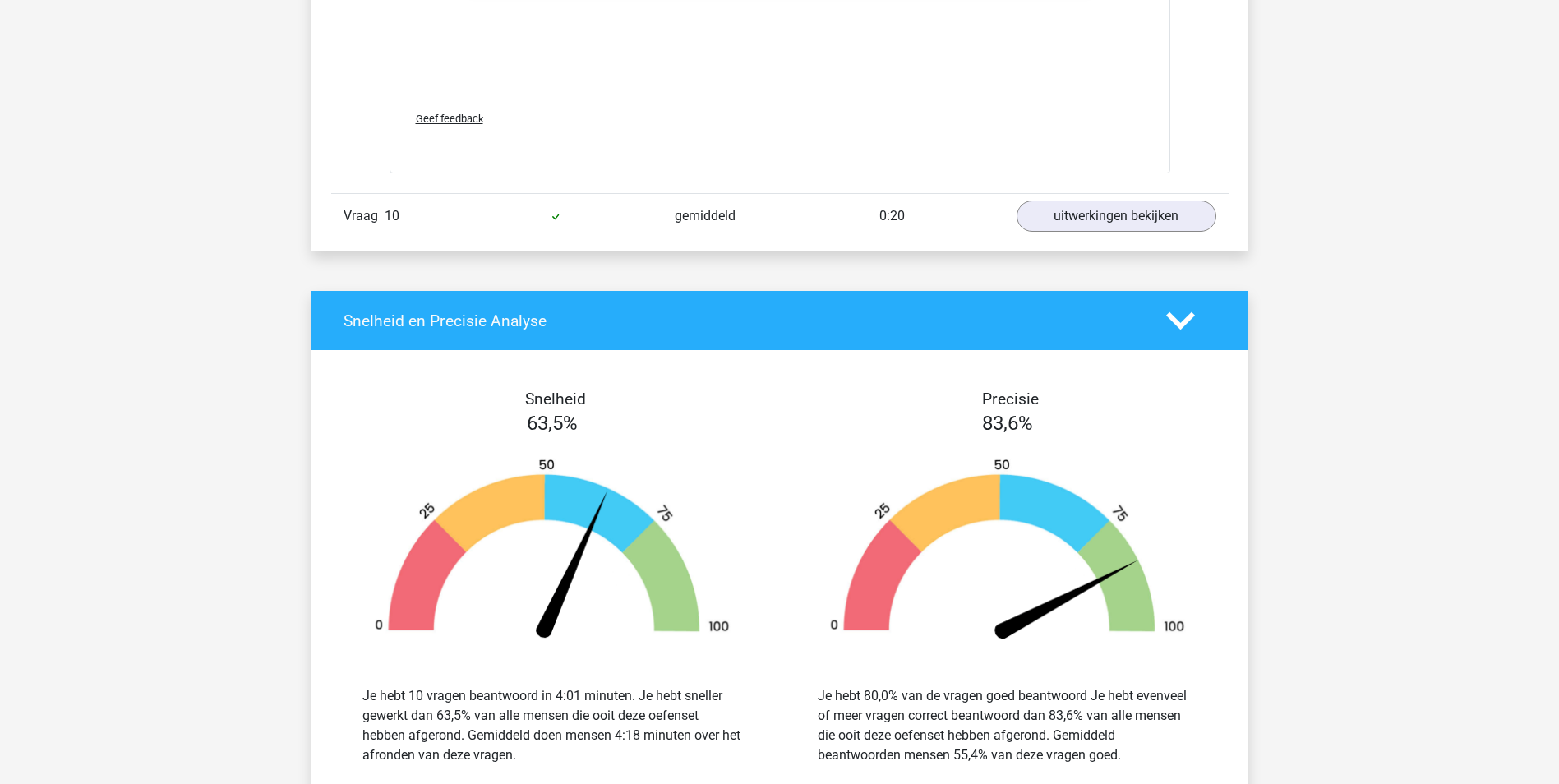
scroll to position [4571, 0]
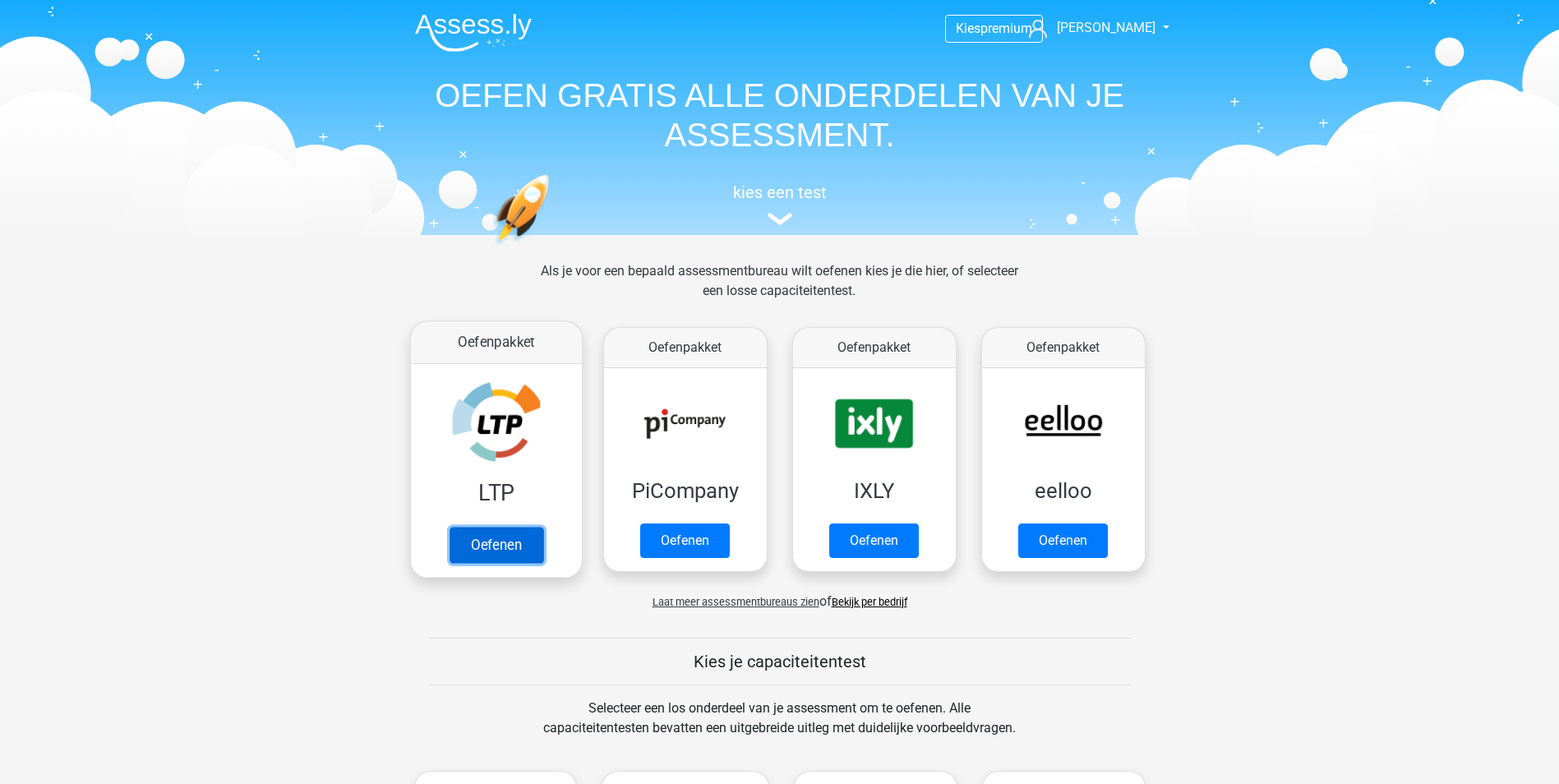
click at [528, 527] on link "Oefenen" at bounding box center [496, 545] width 94 height 37
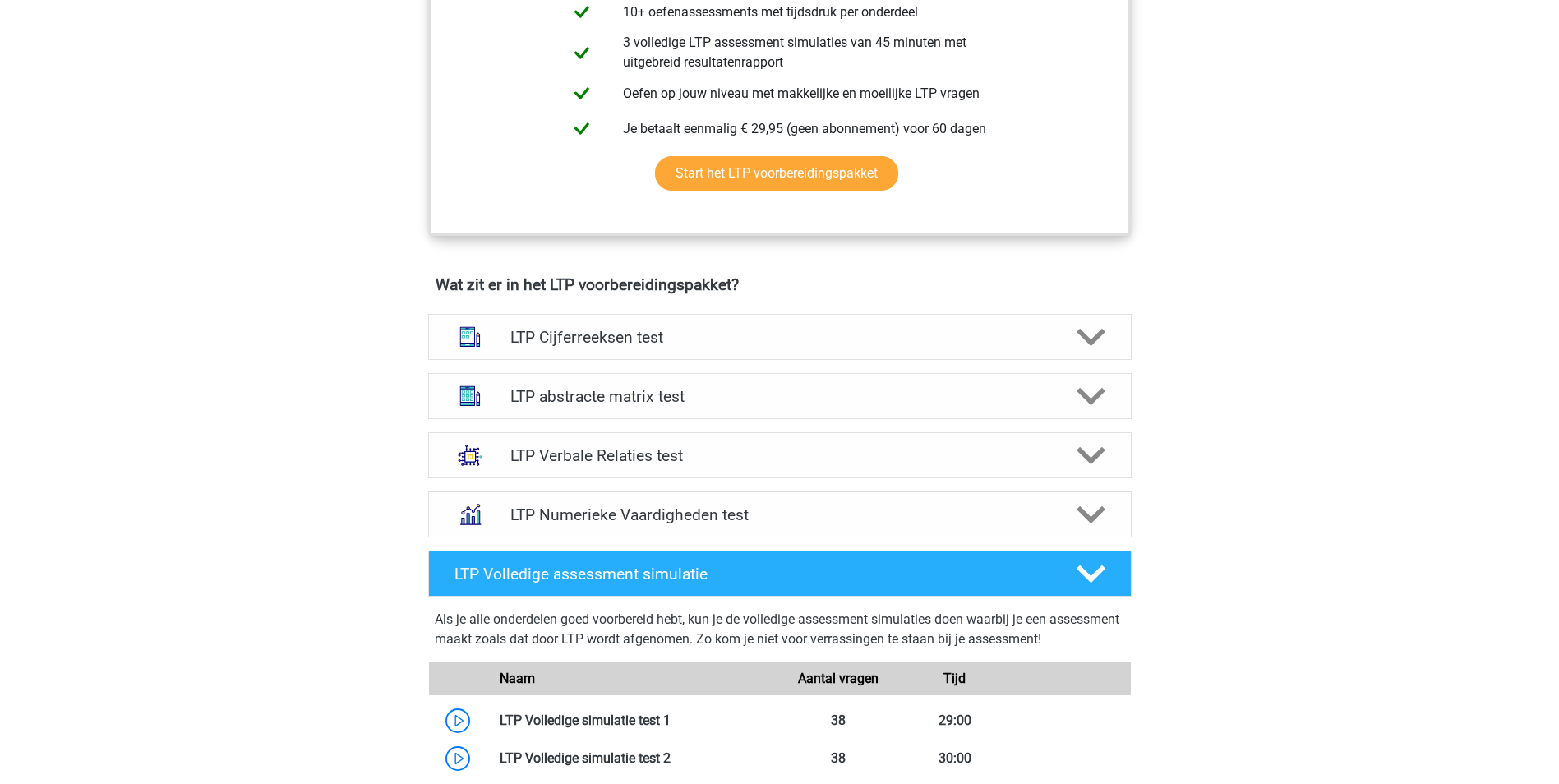
scroll to position [821, 0]
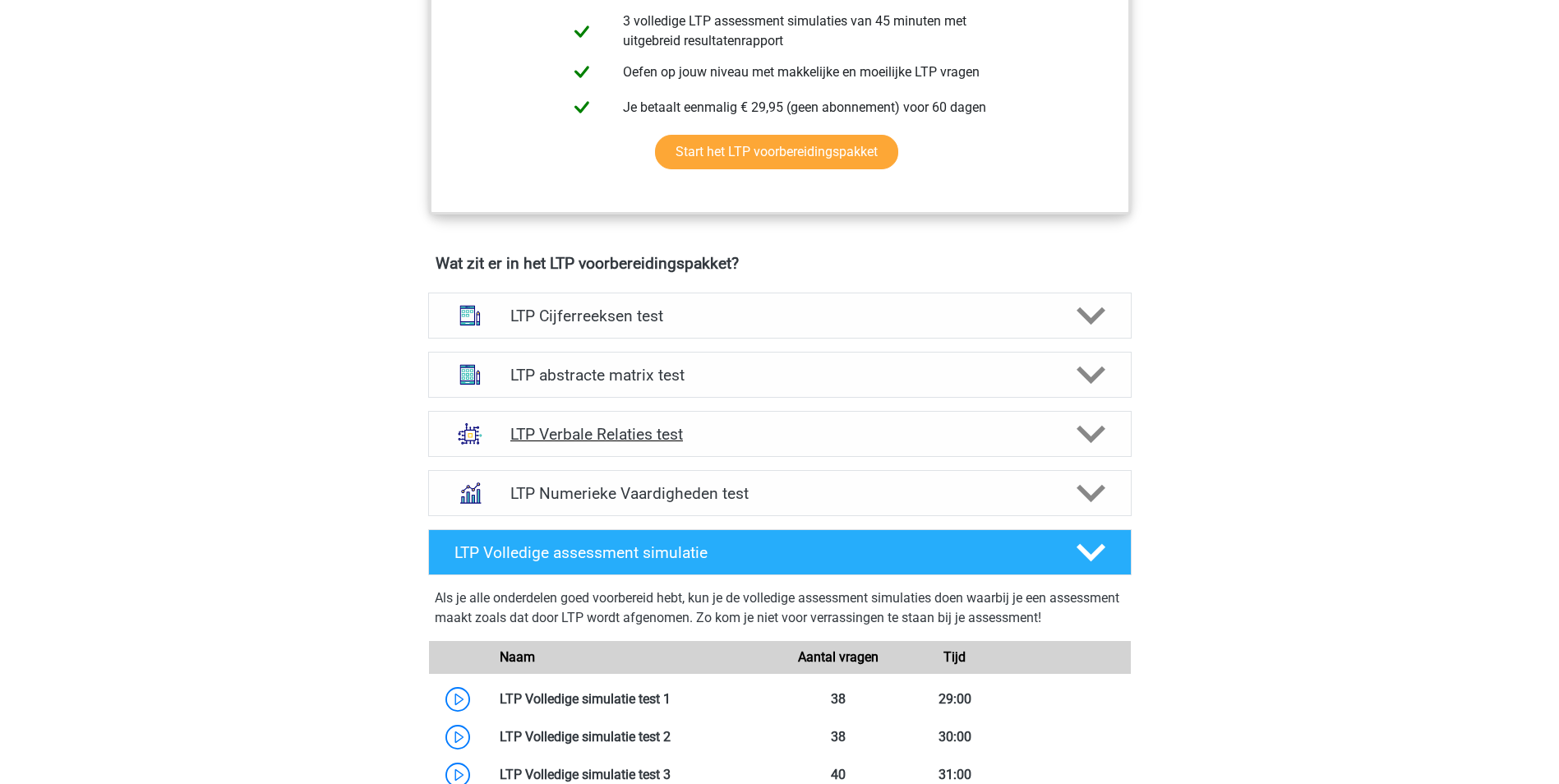
click at [667, 434] on h4 "LTP Verbale Relaties test" at bounding box center [780, 434] width 539 height 19
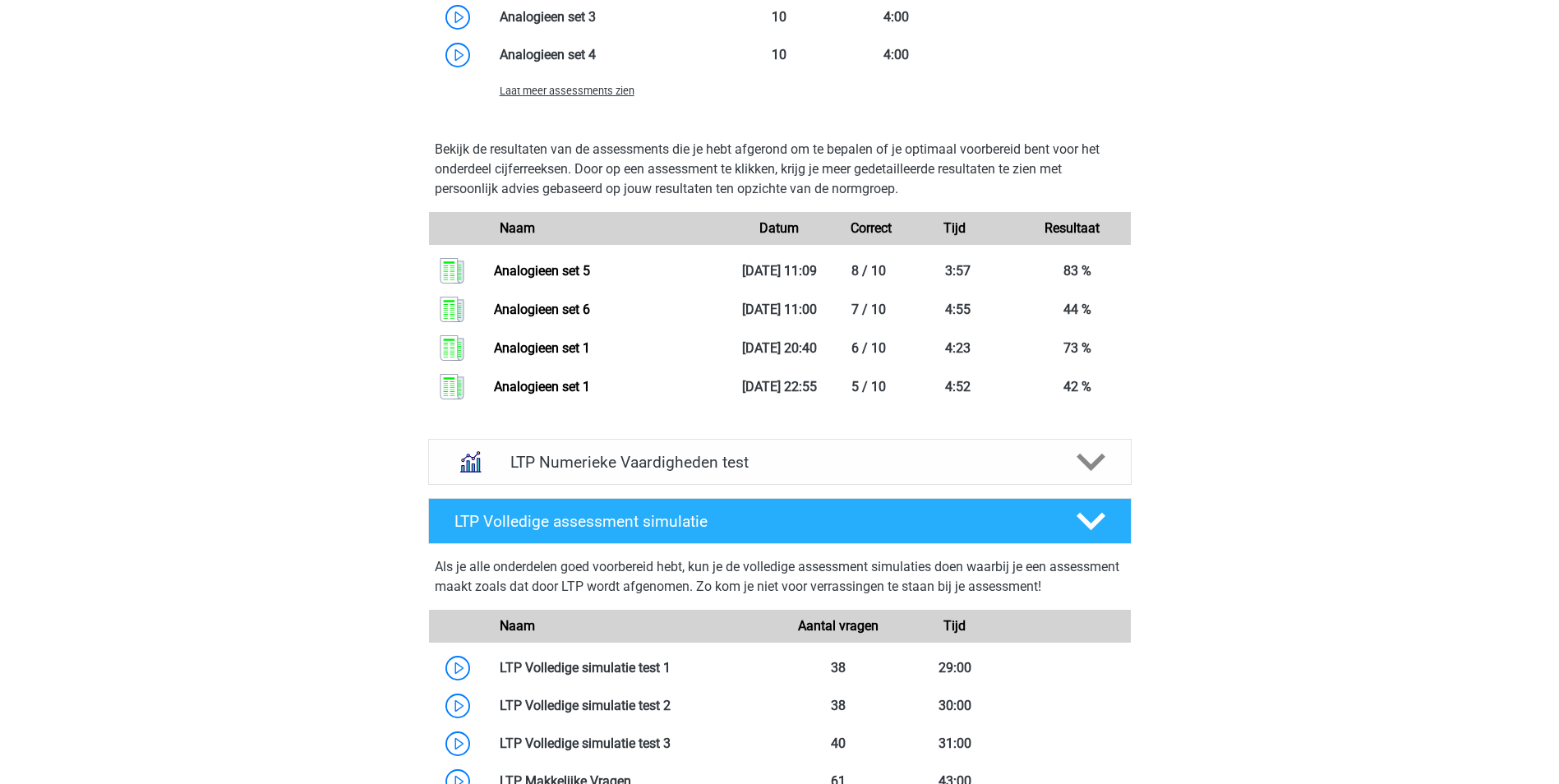
scroll to position [2301, 0]
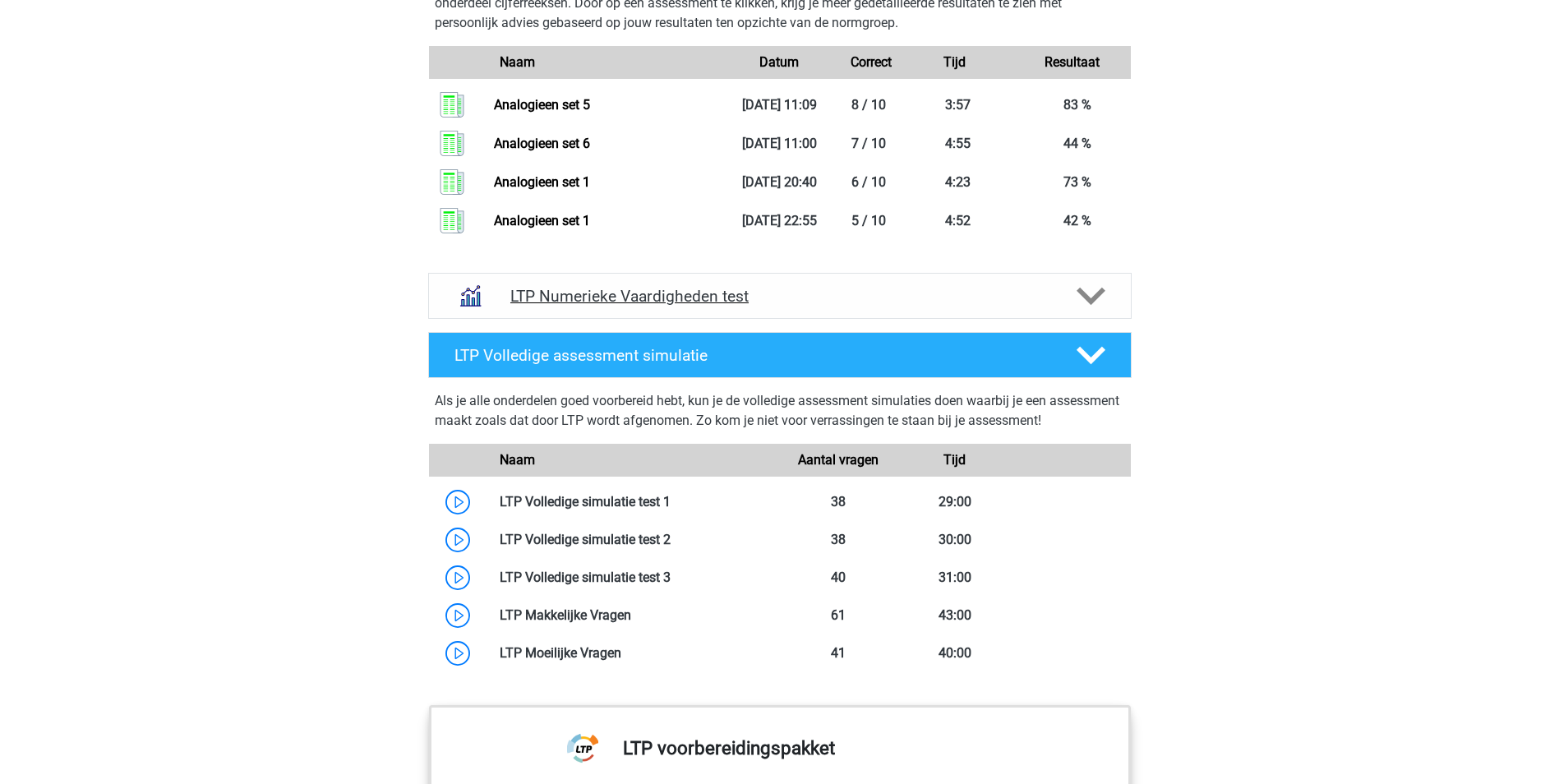
click at [601, 298] on h4 "LTP Numerieke Vaardigheden test" at bounding box center [780, 296] width 539 height 19
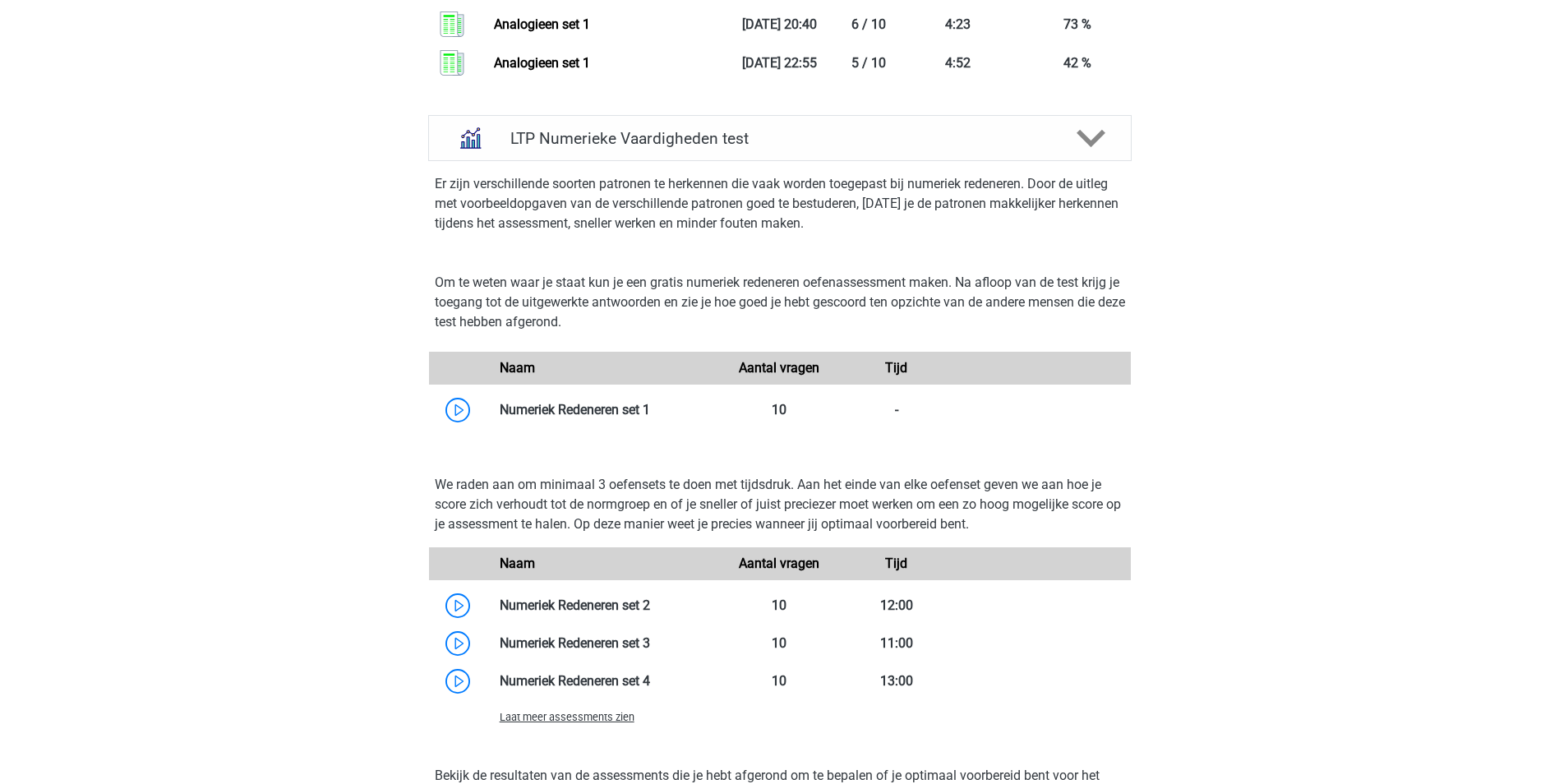
scroll to position [2465, 0]
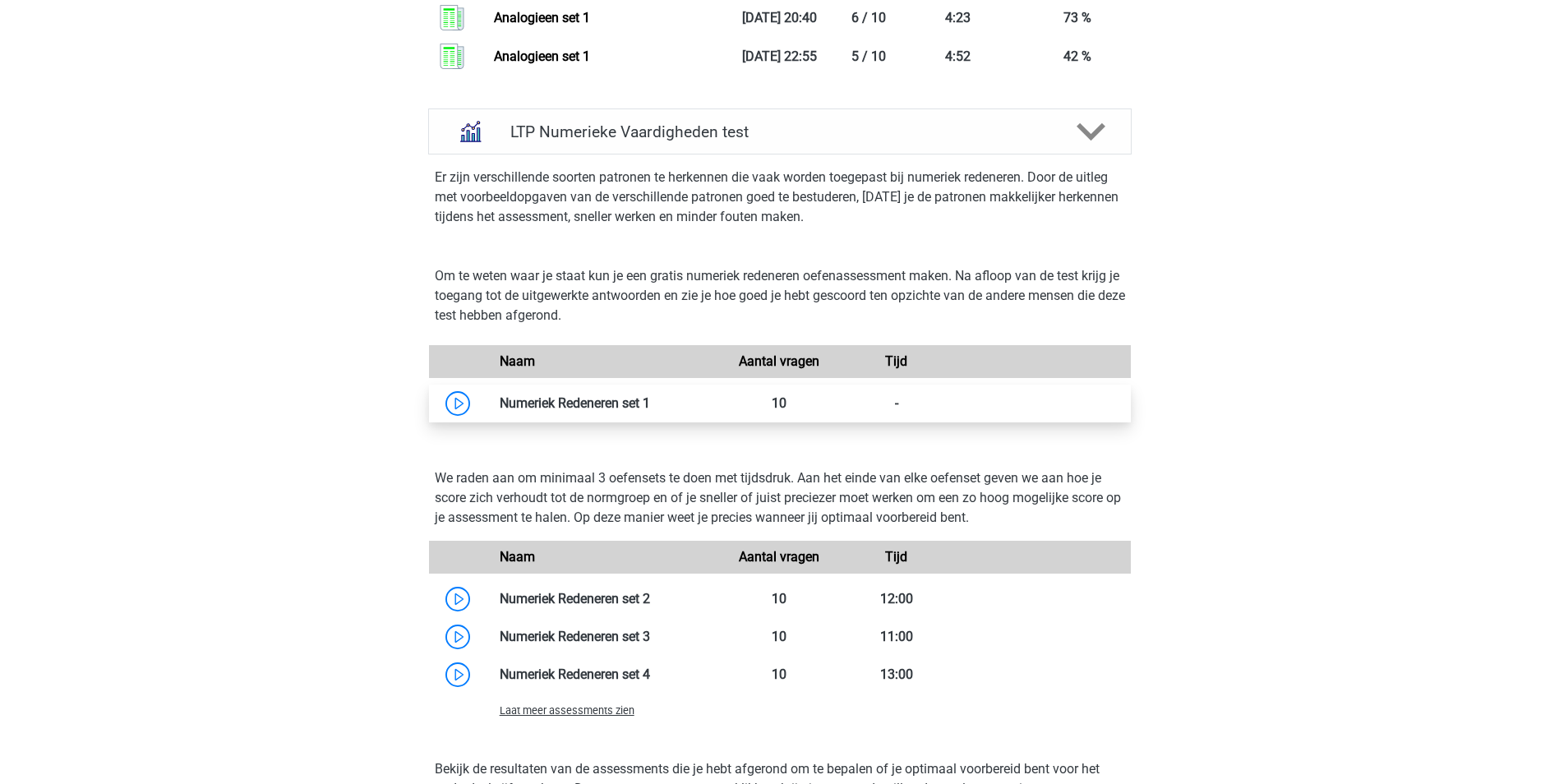
click at [650, 402] on link at bounding box center [650, 402] width 0 height 16
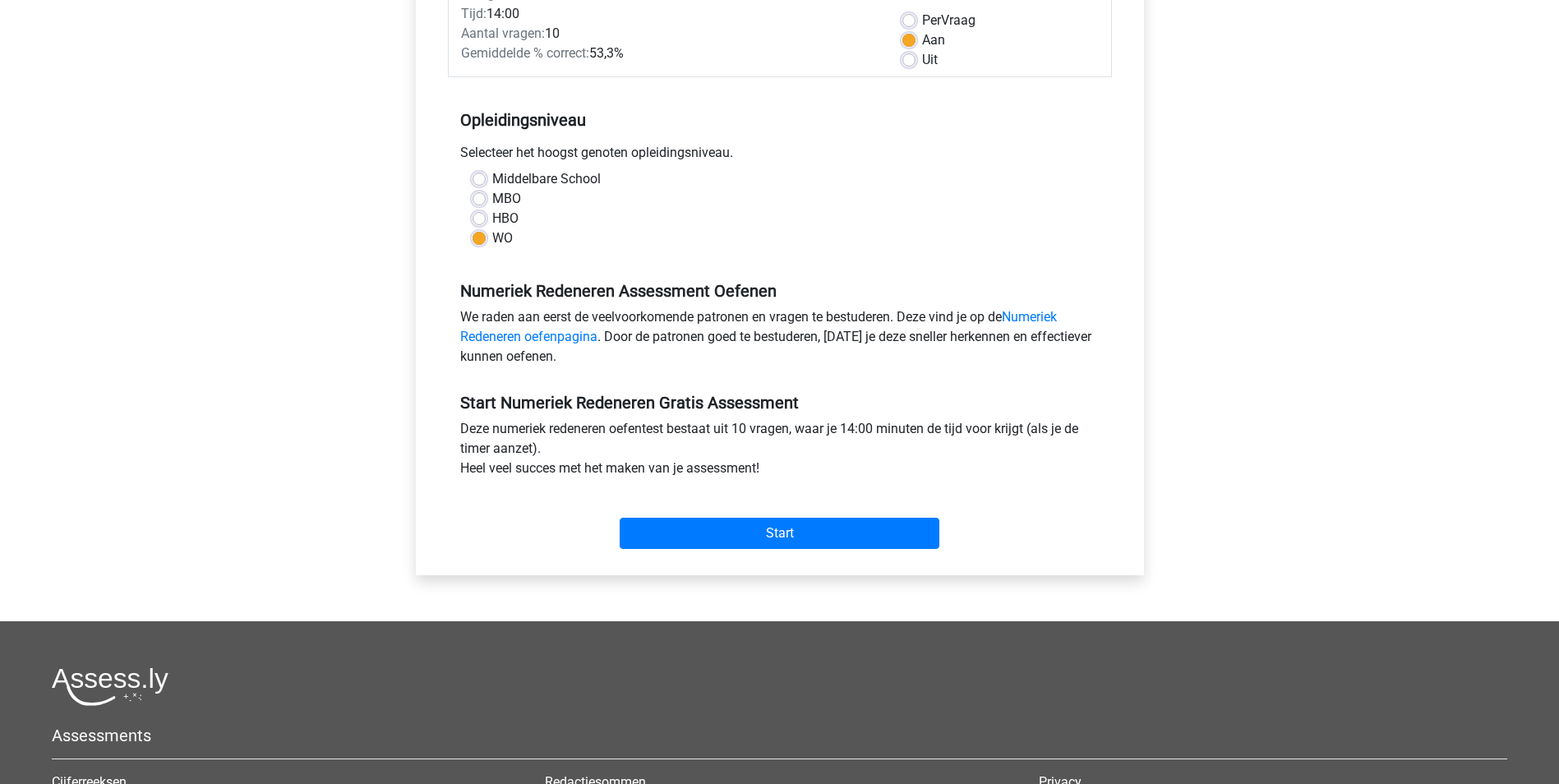
scroll to position [246, 0]
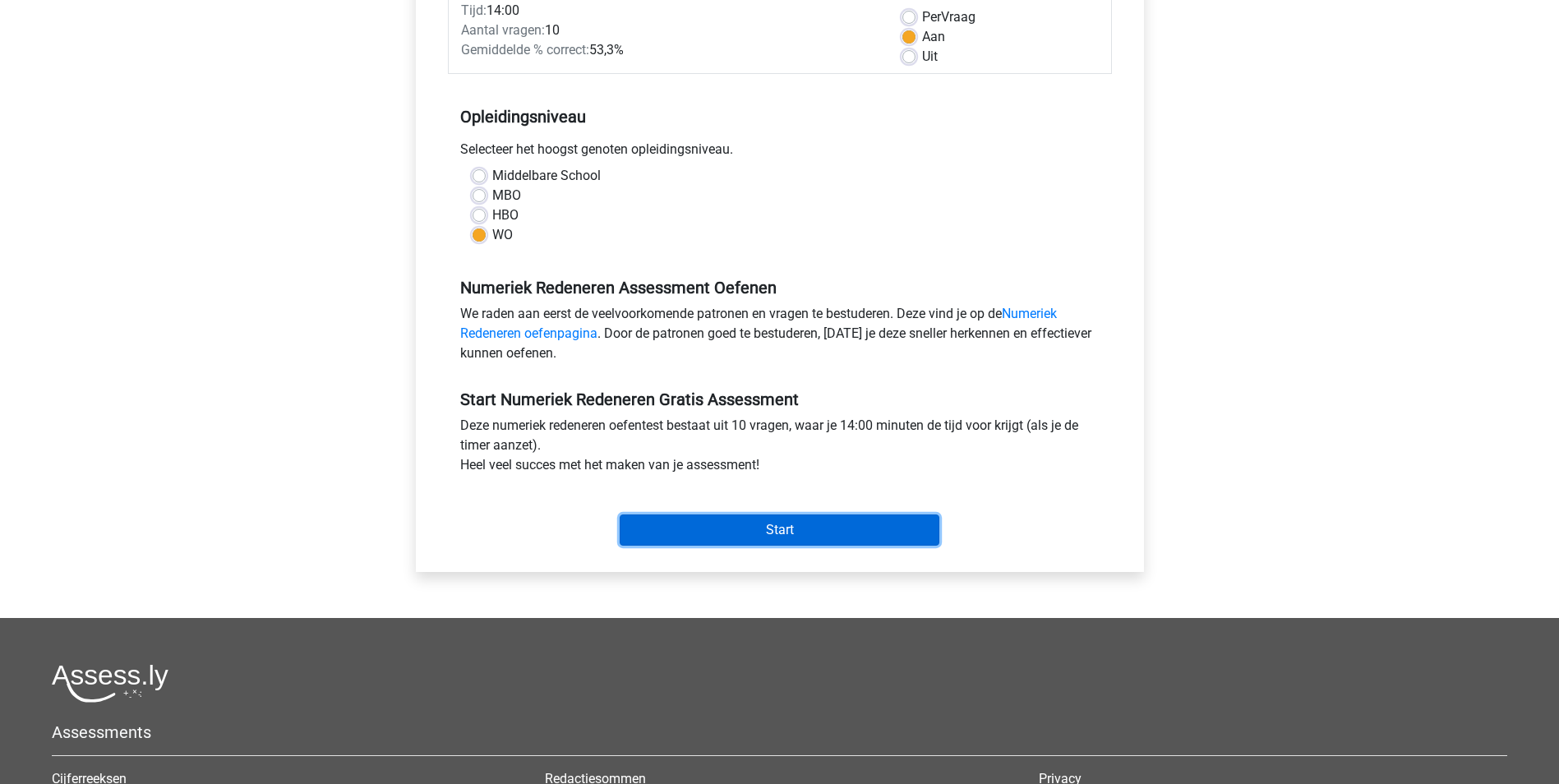
click at [834, 515] on input "Start" at bounding box center [780, 530] width 319 height 31
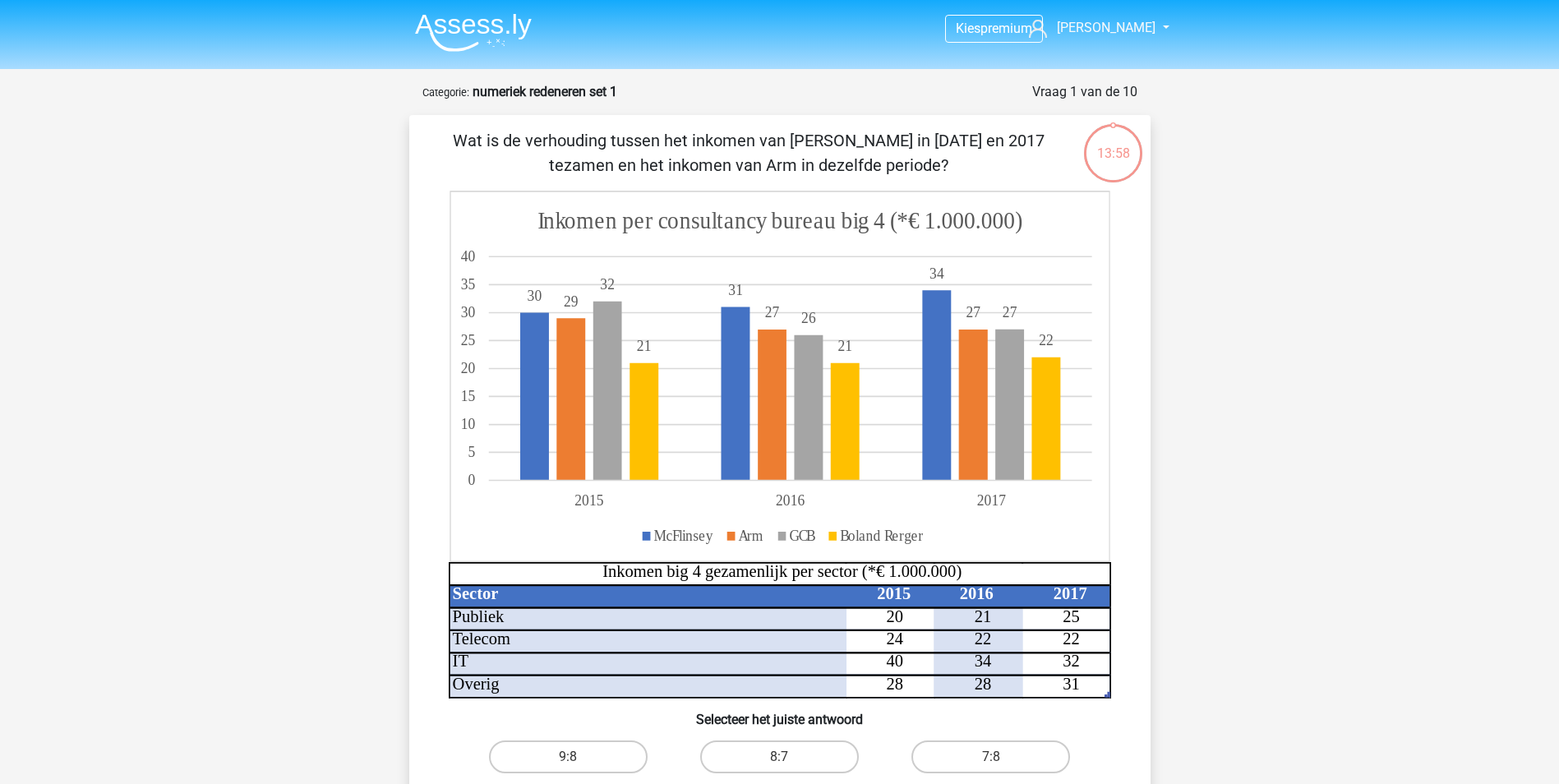
drag, startPoint x: 792, startPoint y: 153, endPoint x: 960, endPoint y: 138, distance: 168.7
click at [960, 138] on p "Wat is de verhouding tussen het inkomen van [PERSON_NAME] in [DATE] en 2017 tez…" at bounding box center [748, 152] width 627 height 49
drag, startPoint x: 960, startPoint y: 138, endPoint x: 813, endPoint y: 162, distance: 148.9
click at [811, 162] on p "Wat is de verhouding tussen het inkomen van [PERSON_NAME] in [DATE] en 2017 tez…" at bounding box center [748, 152] width 627 height 49
drag, startPoint x: 718, startPoint y: 161, endPoint x: 918, endPoint y: 157, distance: 200.0
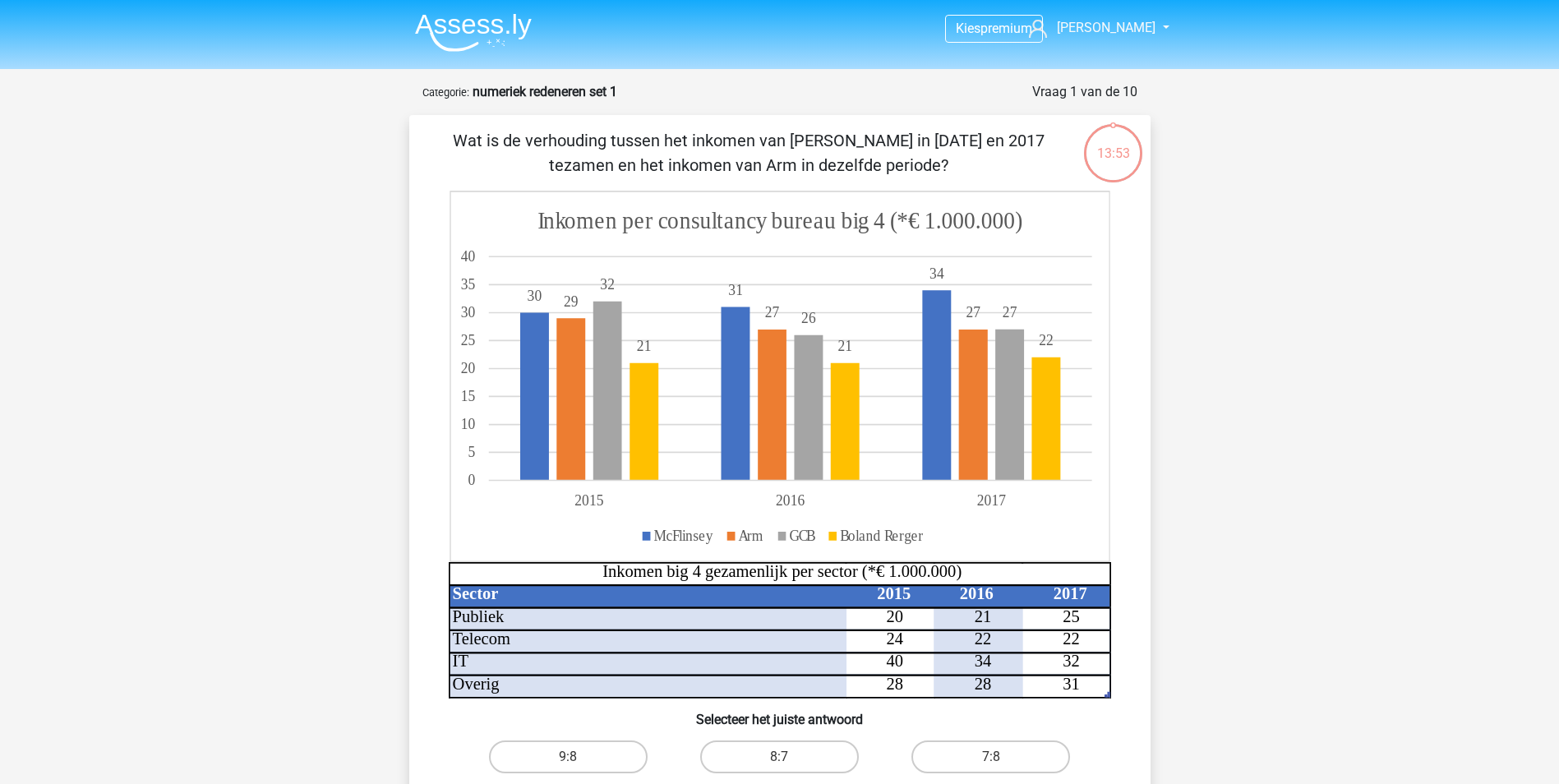
click at [918, 157] on p "Wat is de verhouding tussen het inkomen van [PERSON_NAME] in [DATE] en 2017 tez…" at bounding box center [748, 152] width 627 height 49
drag, startPoint x: 918, startPoint y: 157, endPoint x: 803, endPoint y: 192, distance: 120.2
click at [803, 192] on icon at bounding box center [780, 376] width 661 height 371
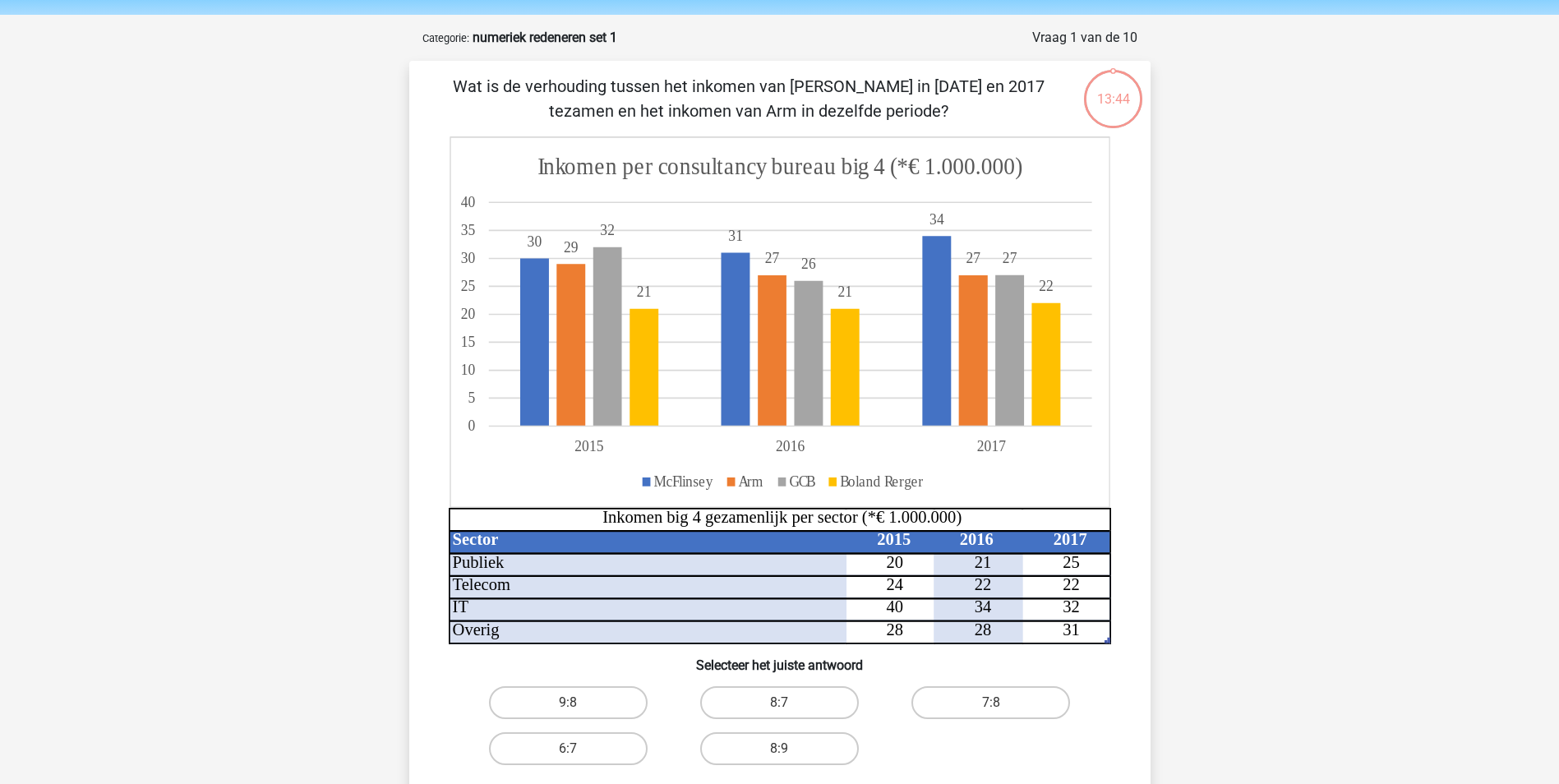
scroll to position [82, 0]
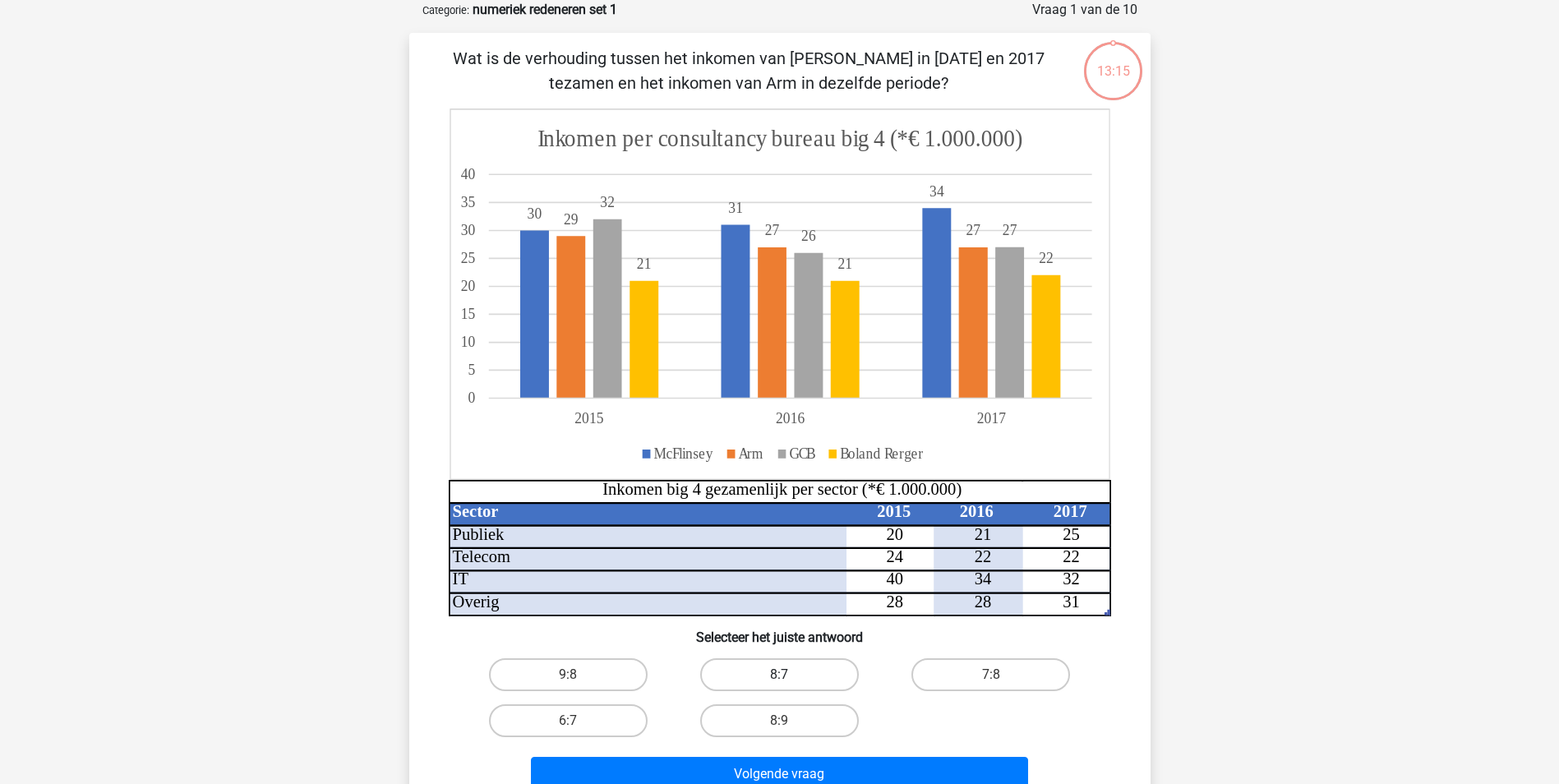
click at [740, 670] on label "8:7" at bounding box center [780, 674] width 159 height 33
click at [779, 674] on input "8:7" at bounding box center [784, 680] width 11 height 11
radio input "true"
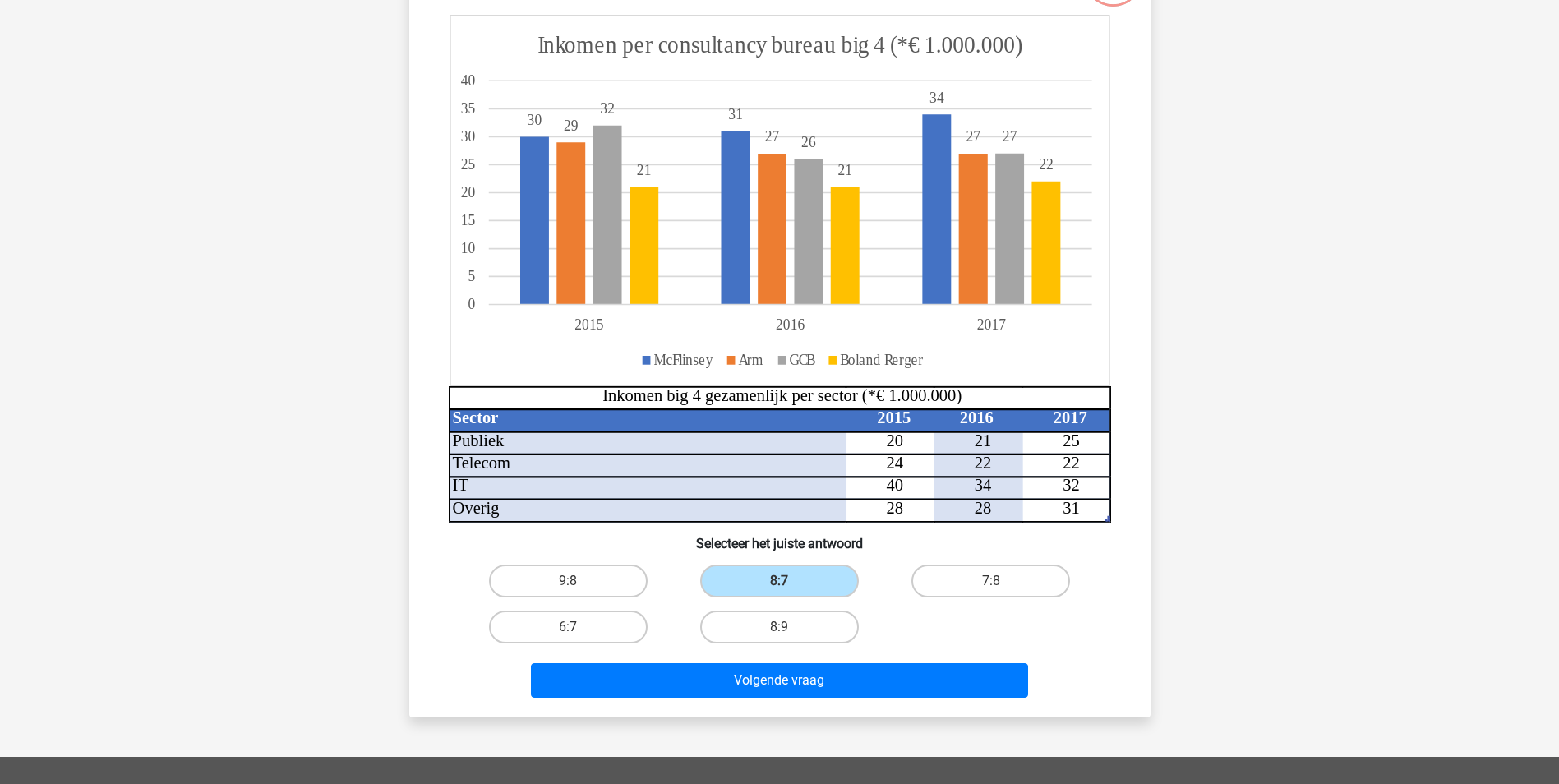
scroll to position [329, 0]
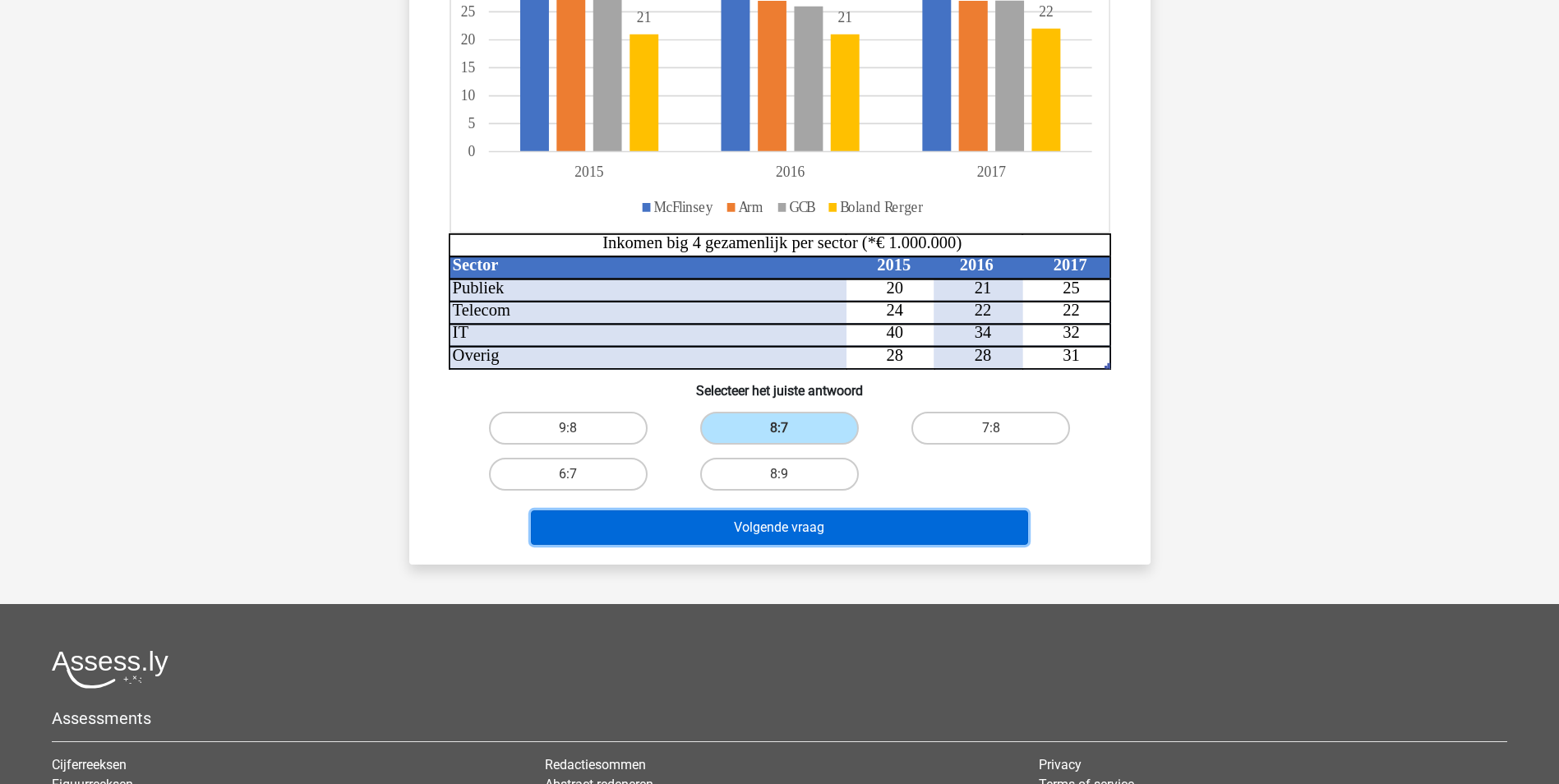
click at [745, 536] on button "Volgende vraag" at bounding box center [780, 528] width 497 height 35
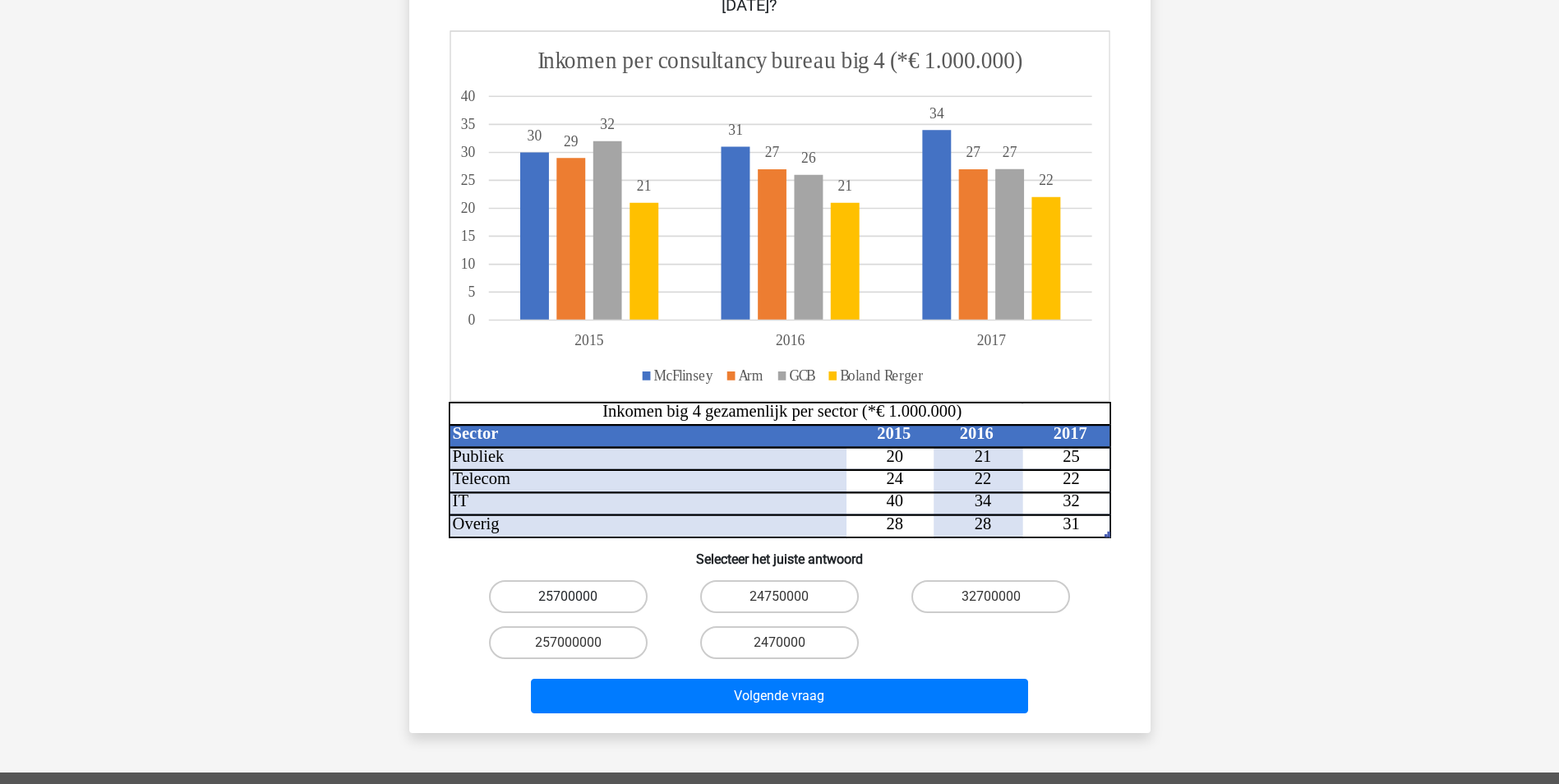
scroll to position [246, 0]
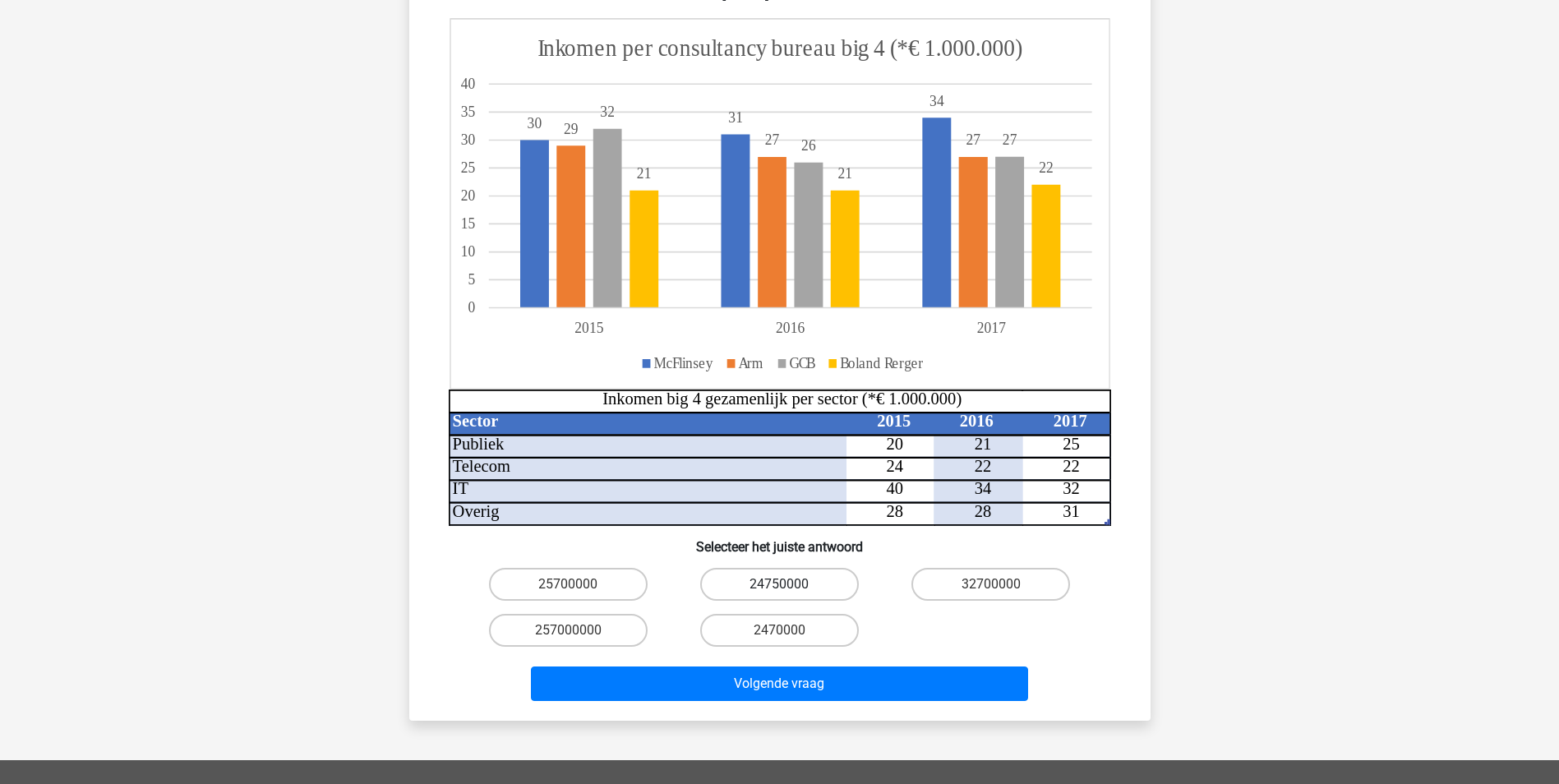
click at [768, 568] on label "24750000" at bounding box center [780, 584] width 159 height 33
click at [779, 584] on input "24750000" at bounding box center [784, 590] width 11 height 11
radio input "true"
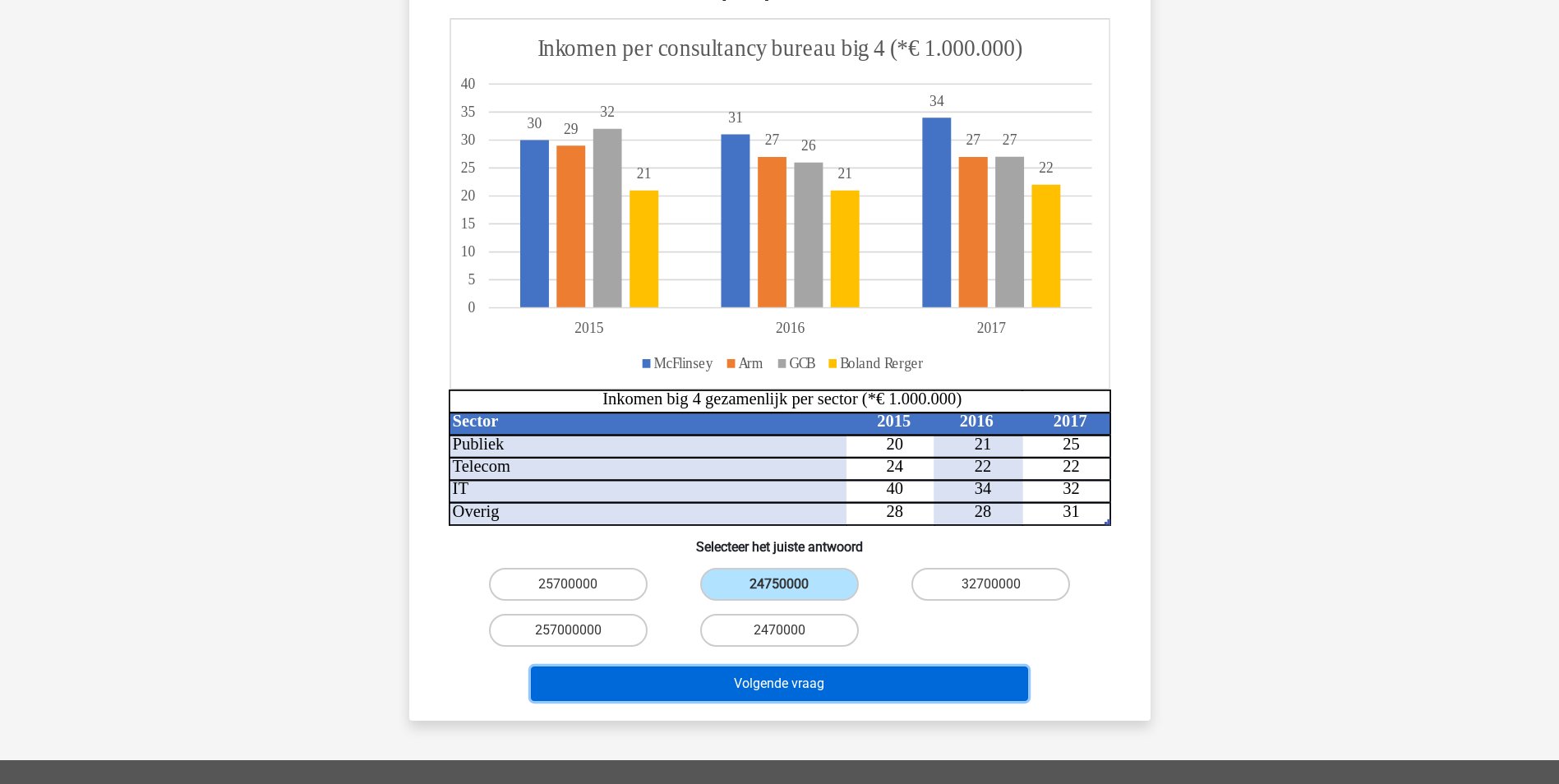
click at [768, 666] on button "Volgende vraag" at bounding box center [780, 684] width 497 height 35
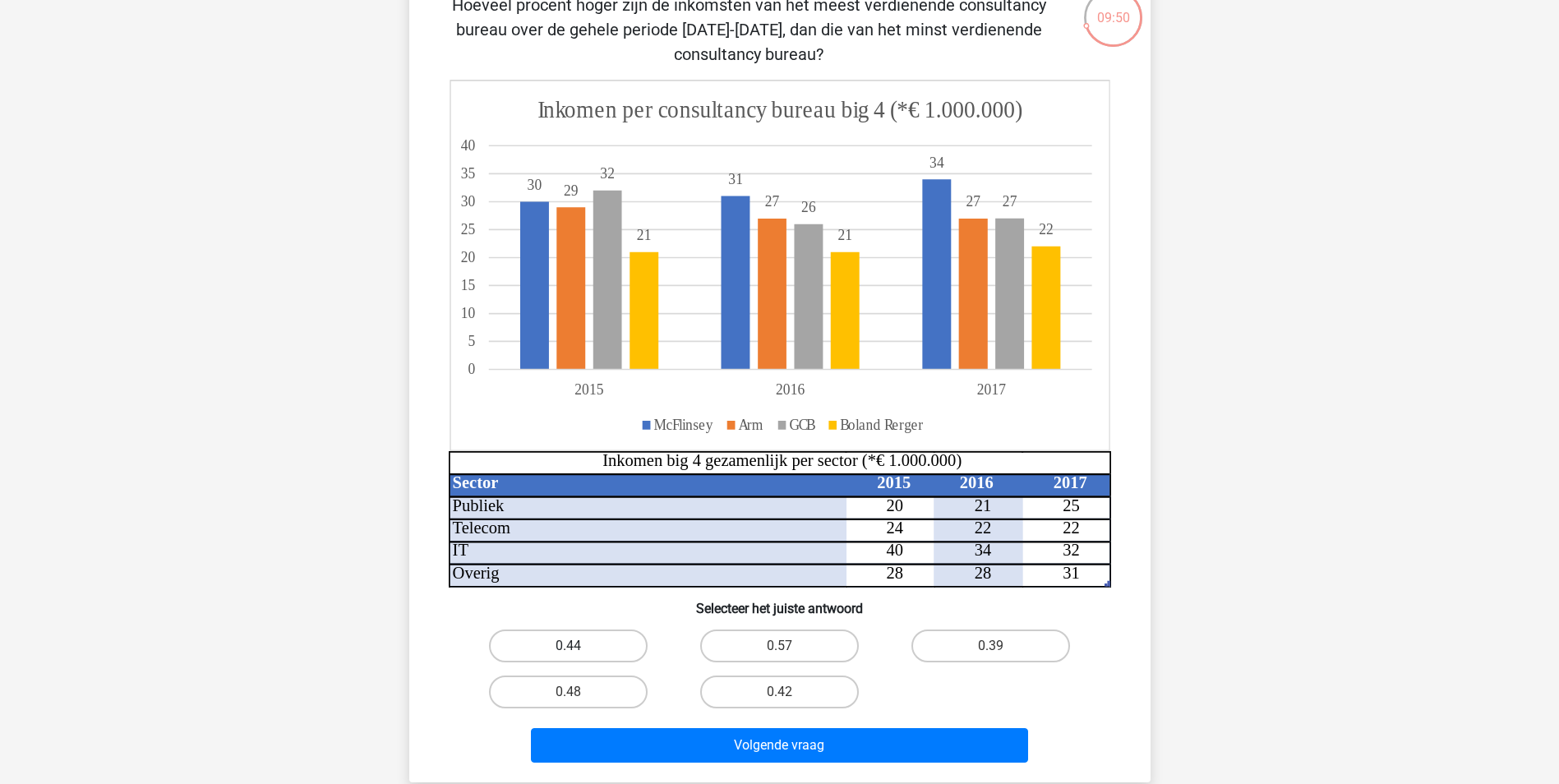
scroll to position [164, 0]
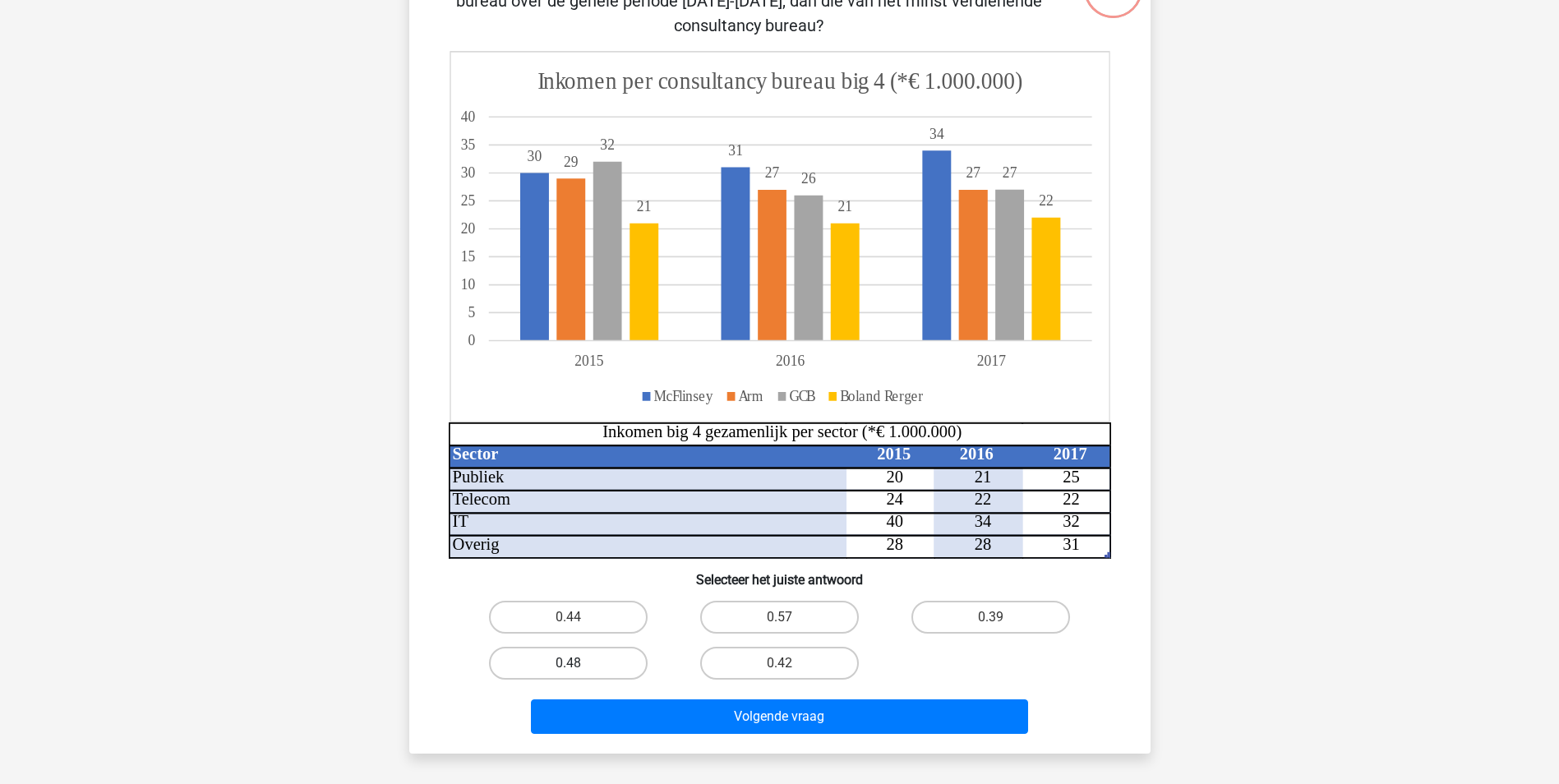
click at [591, 659] on label "0.48" at bounding box center [569, 664] width 159 height 33
click at [579, 664] on input "0.48" at bounding box center [573, 669] width 11 height 11
radio input "true"
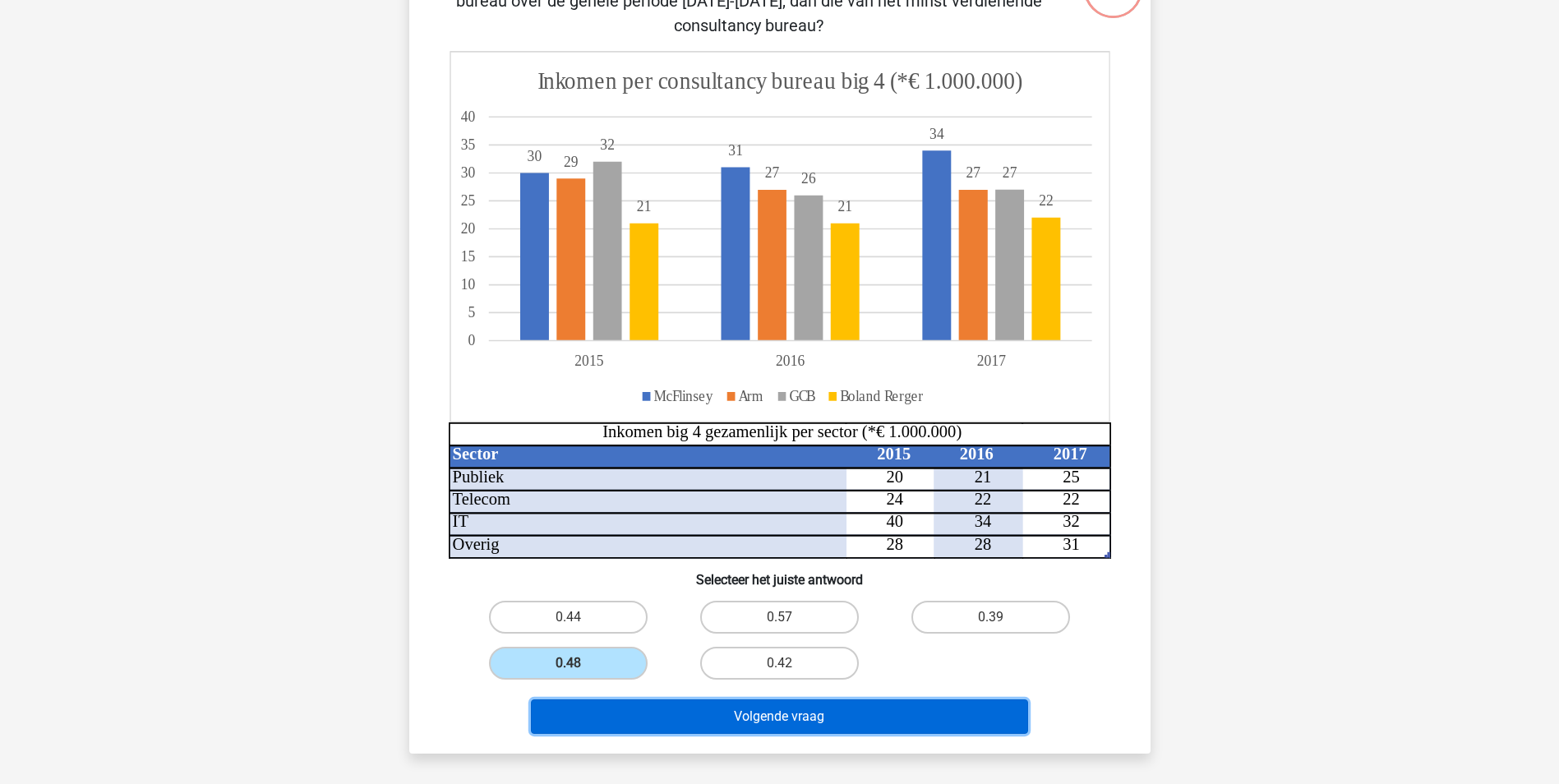
click at [700, 724] on button "Volgende vraag" at bounding box center [780, 716] width 497 height 35
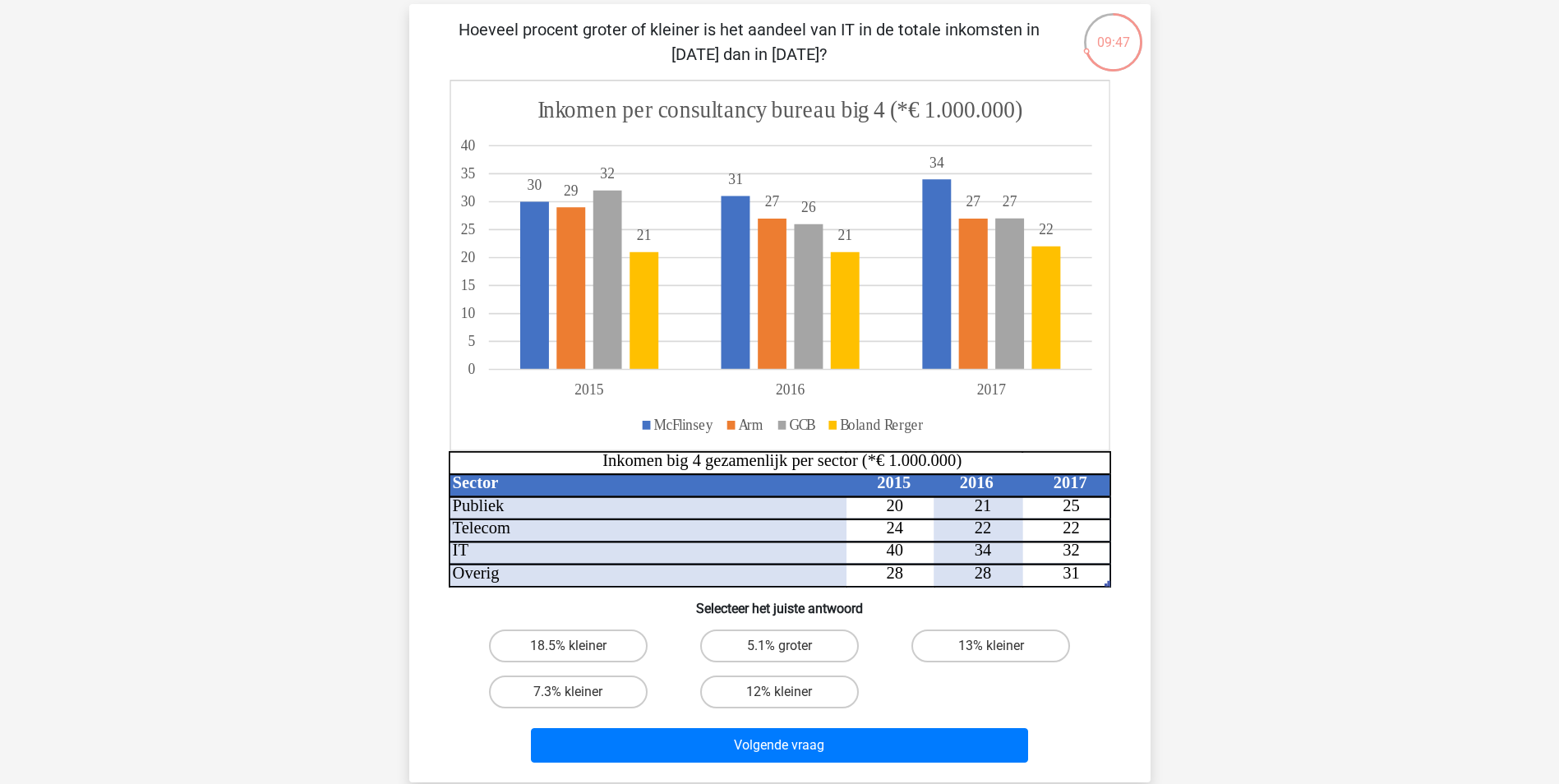
scroll to position [82, 0]
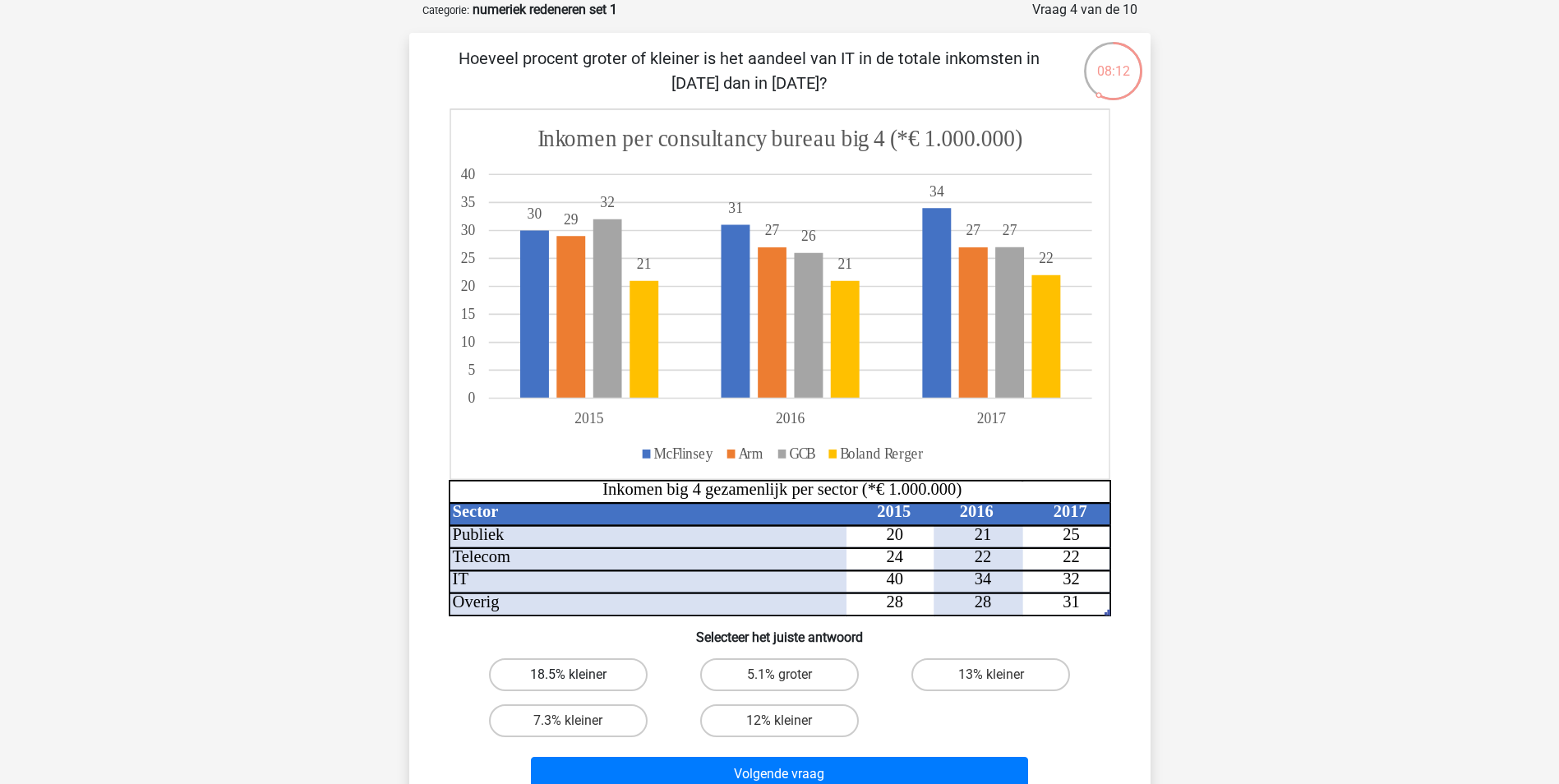
click at [580, 675] on label "18.5% kleiner" at bounding box center [569, 674] width 159 height 33
click at [579, 675] on input "18.5% kleiner" at bounding box center [573, 680] width 11 height 11
radio input "true"
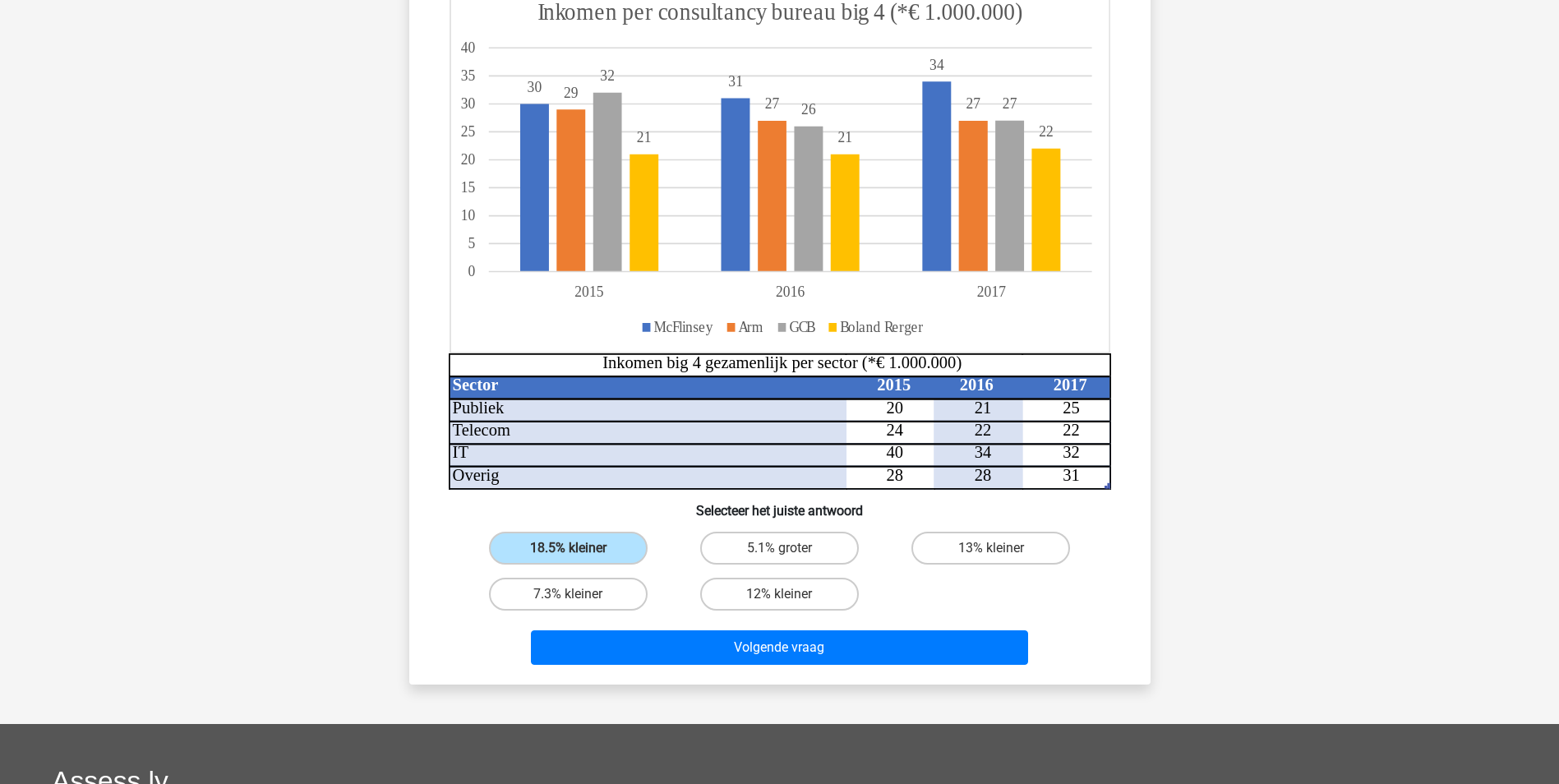
scroll to position [411, 0]
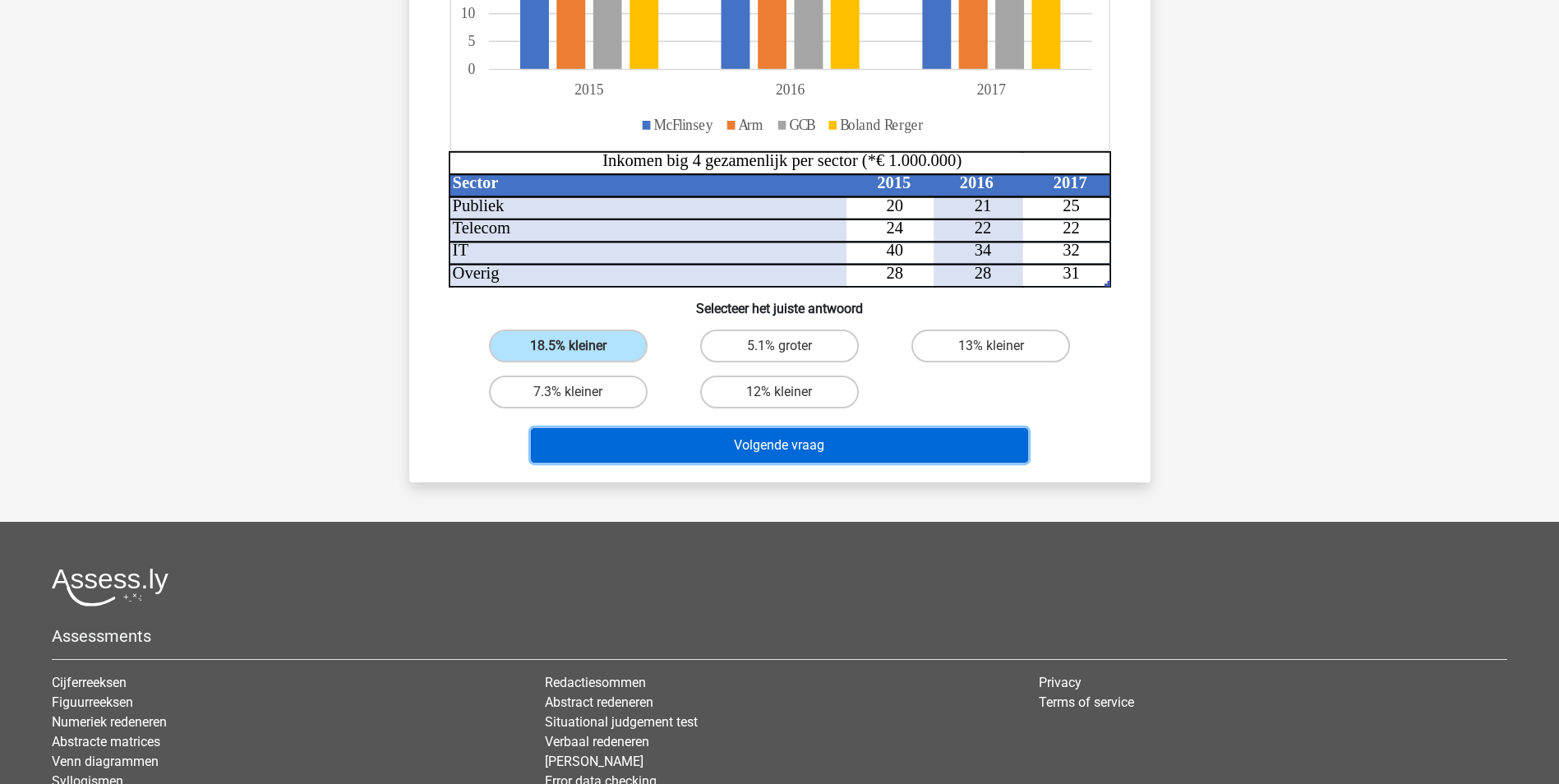
click at [697, 442] on button "Volgende vraag" at bounding box center [780, 445] width 497 height 35
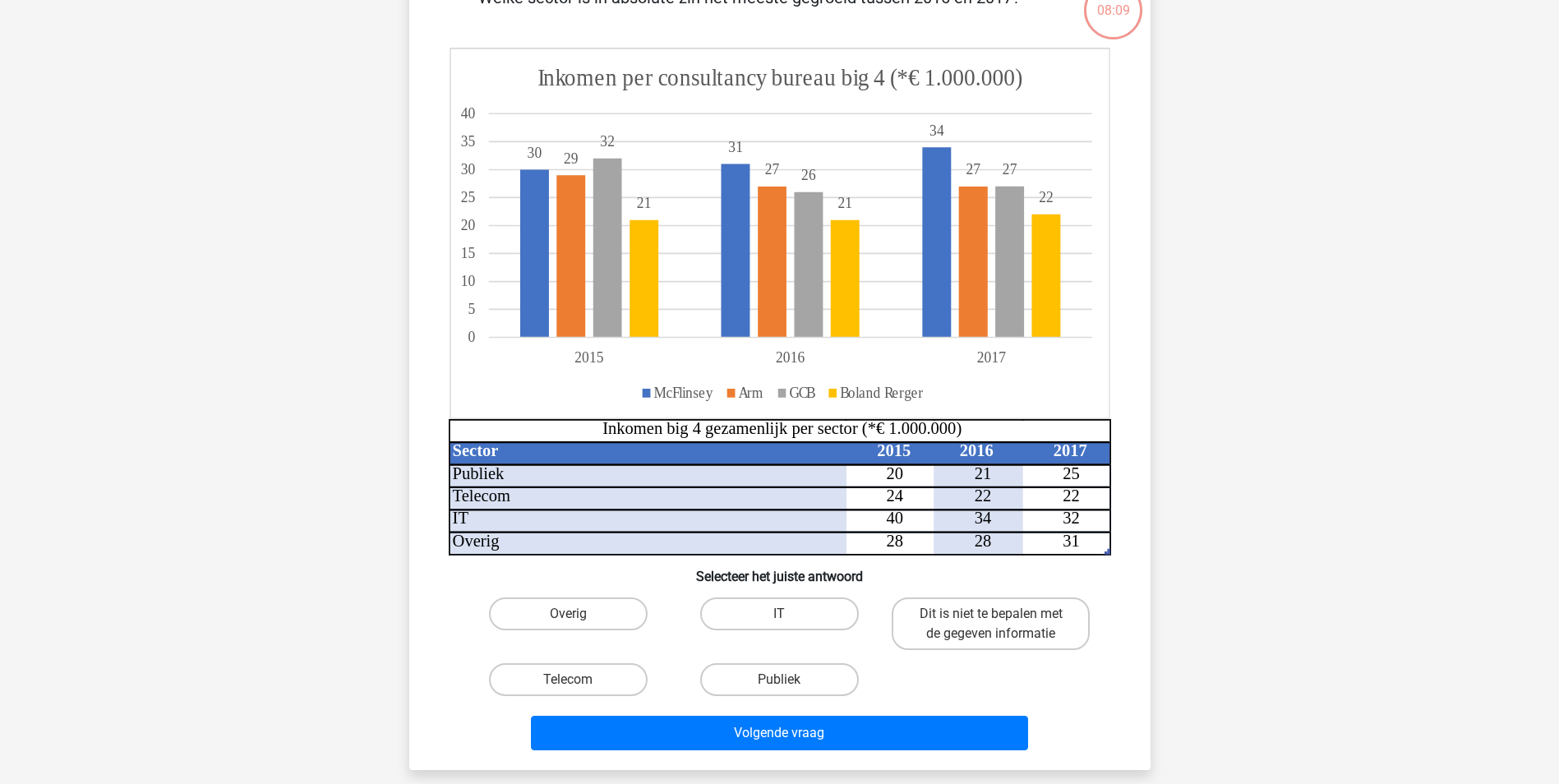
scroll to position [82, 0]
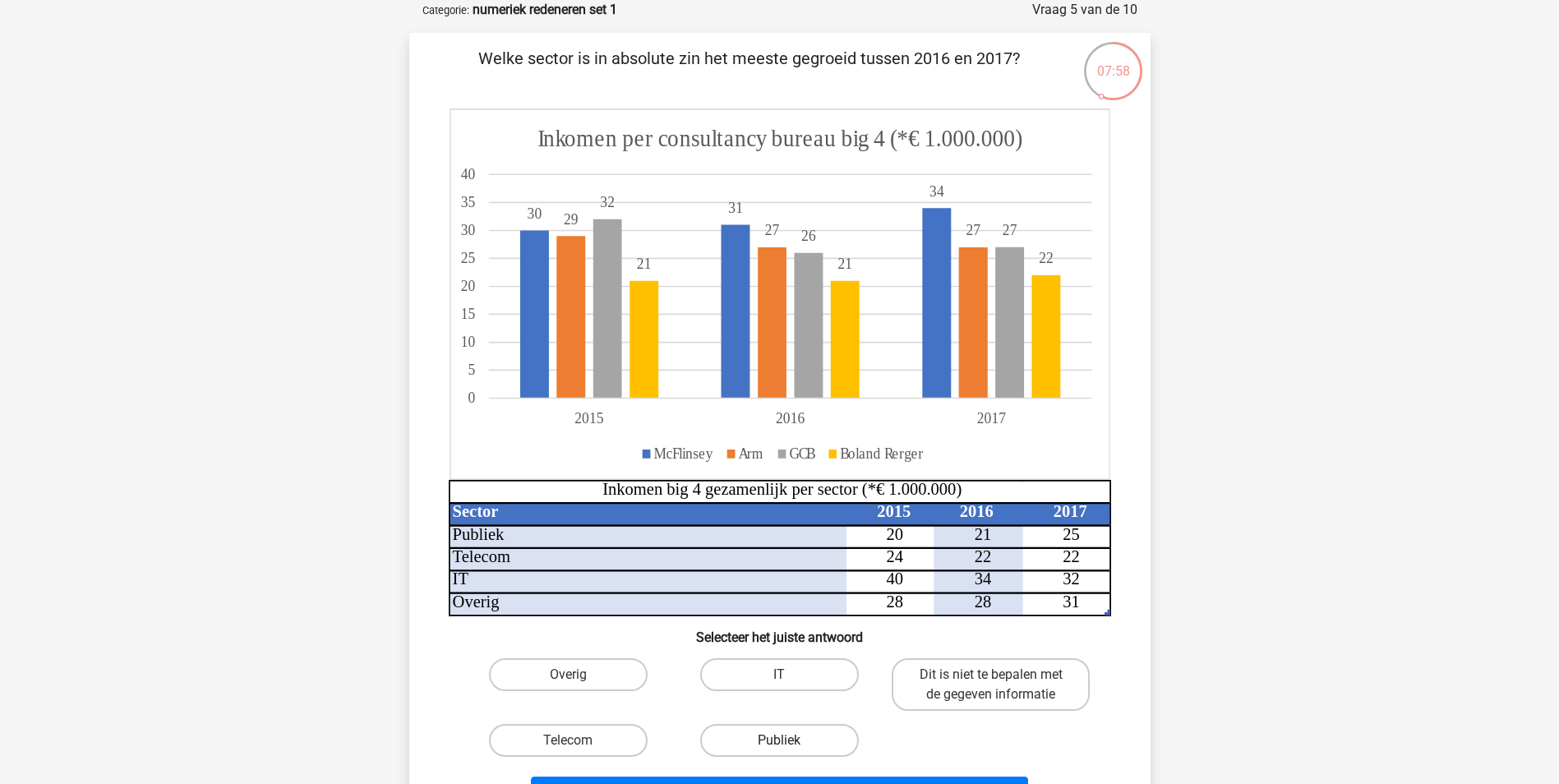
click at [770, 730] on label "Publiek" at bounding box center [780, 740] width 159 height 33
click at [779, 740] on input "Publiek" at bounding box center [784, 746] width 11 height 11
radio input "true"
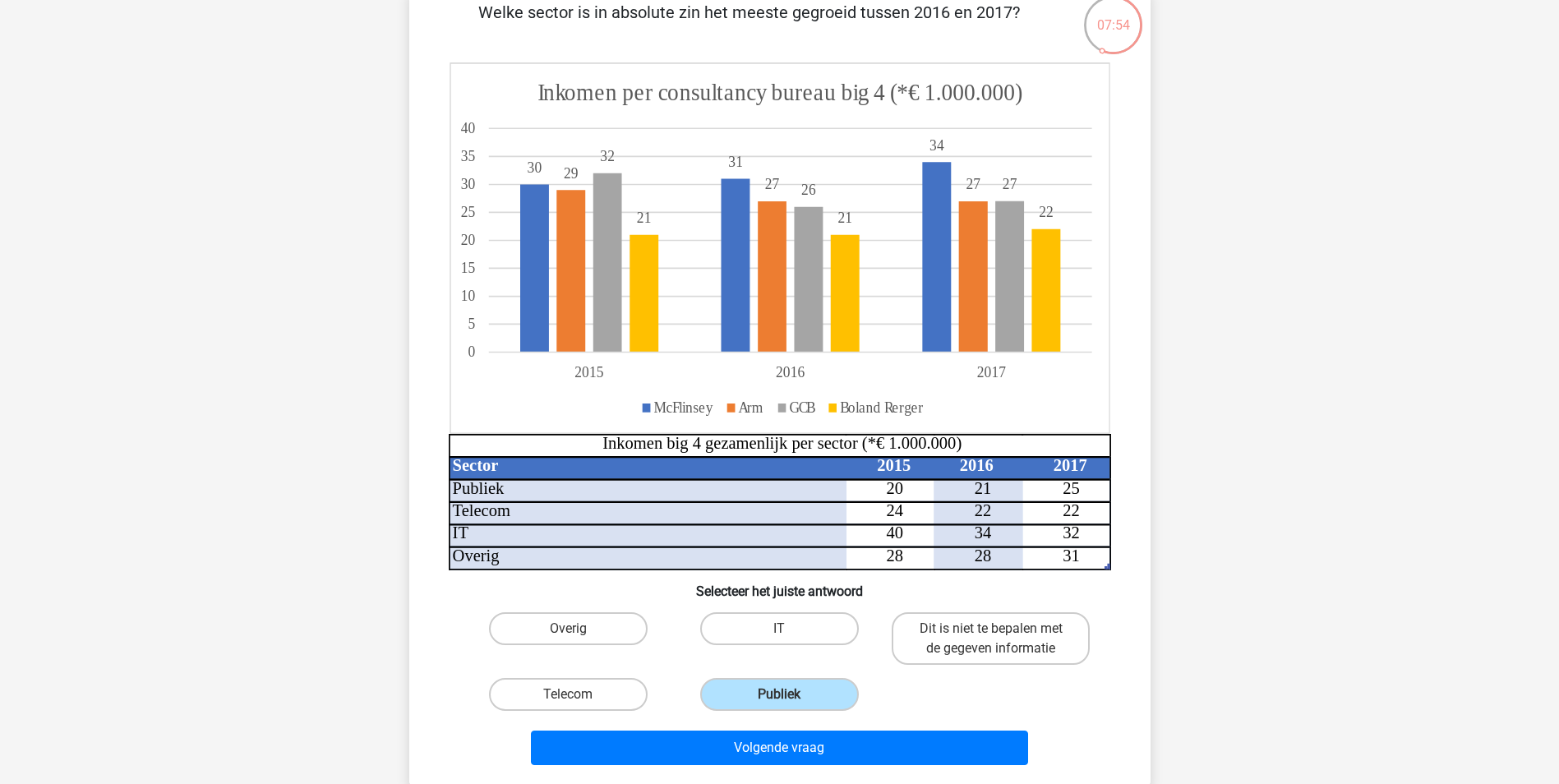
scroll to position [246, 0]
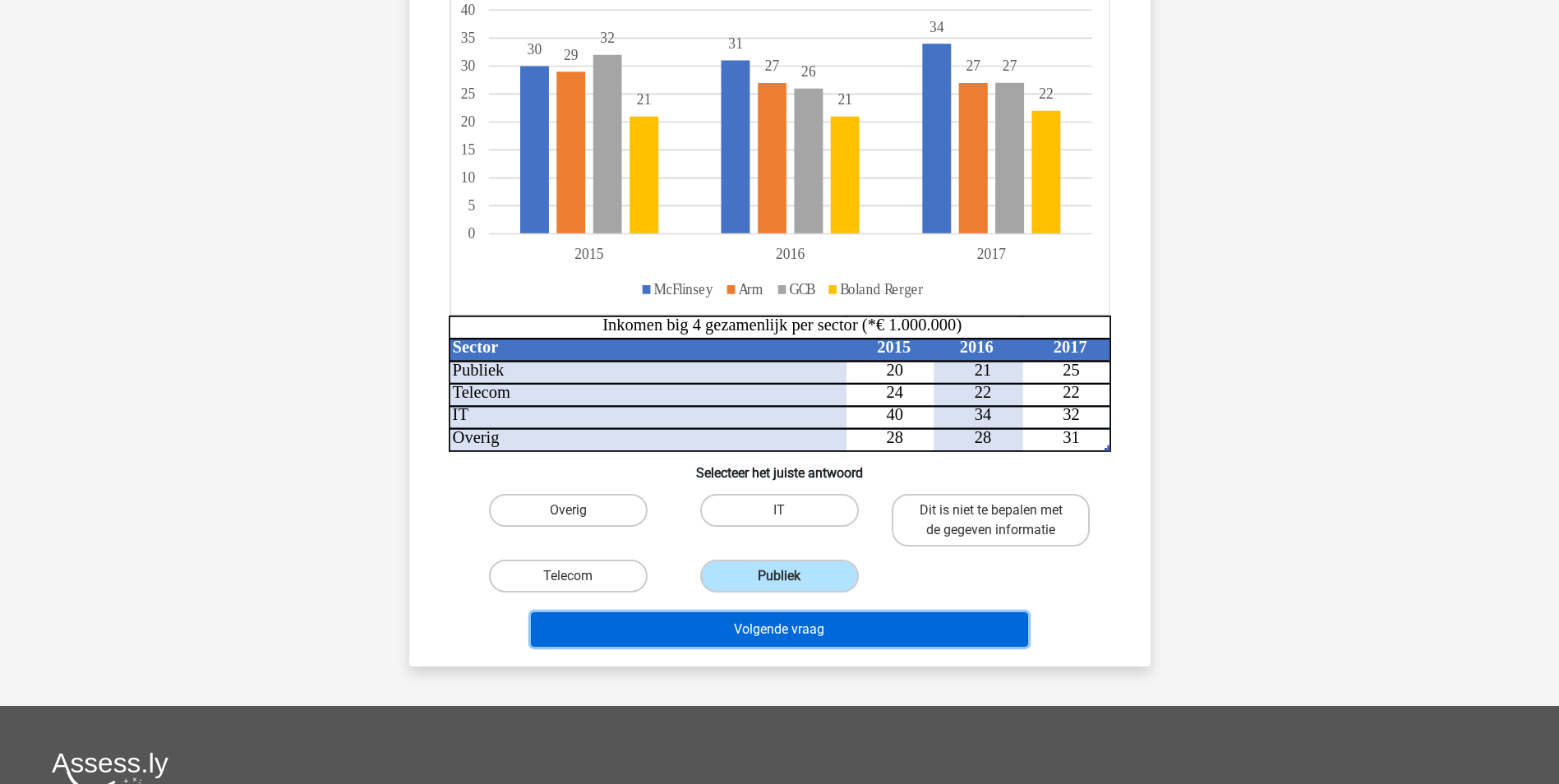
click at [806, 622] on button "Volgende vraag" at bounding box center [780, 630] width 497 height 35
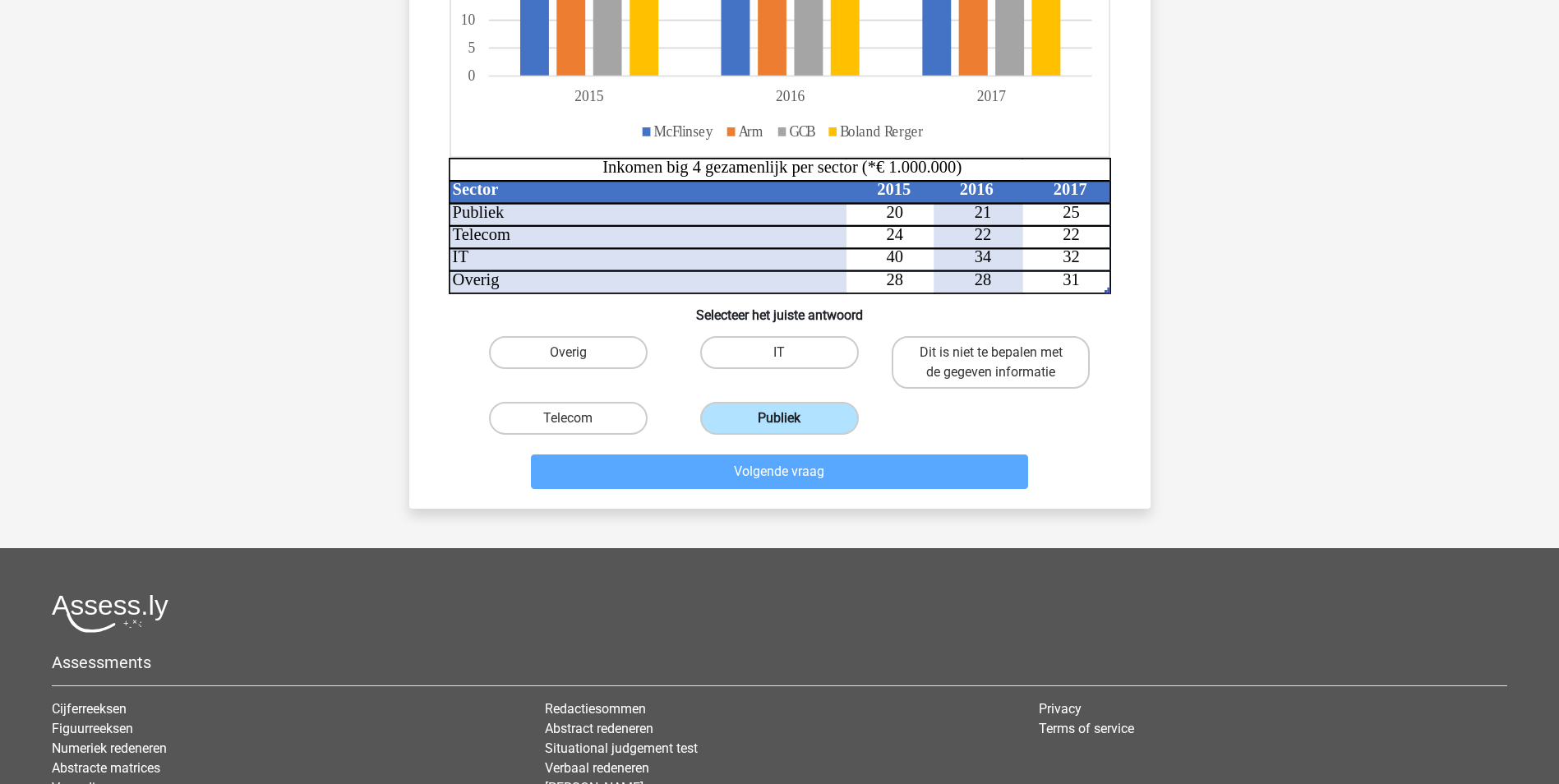
scroll to position [411, 0]
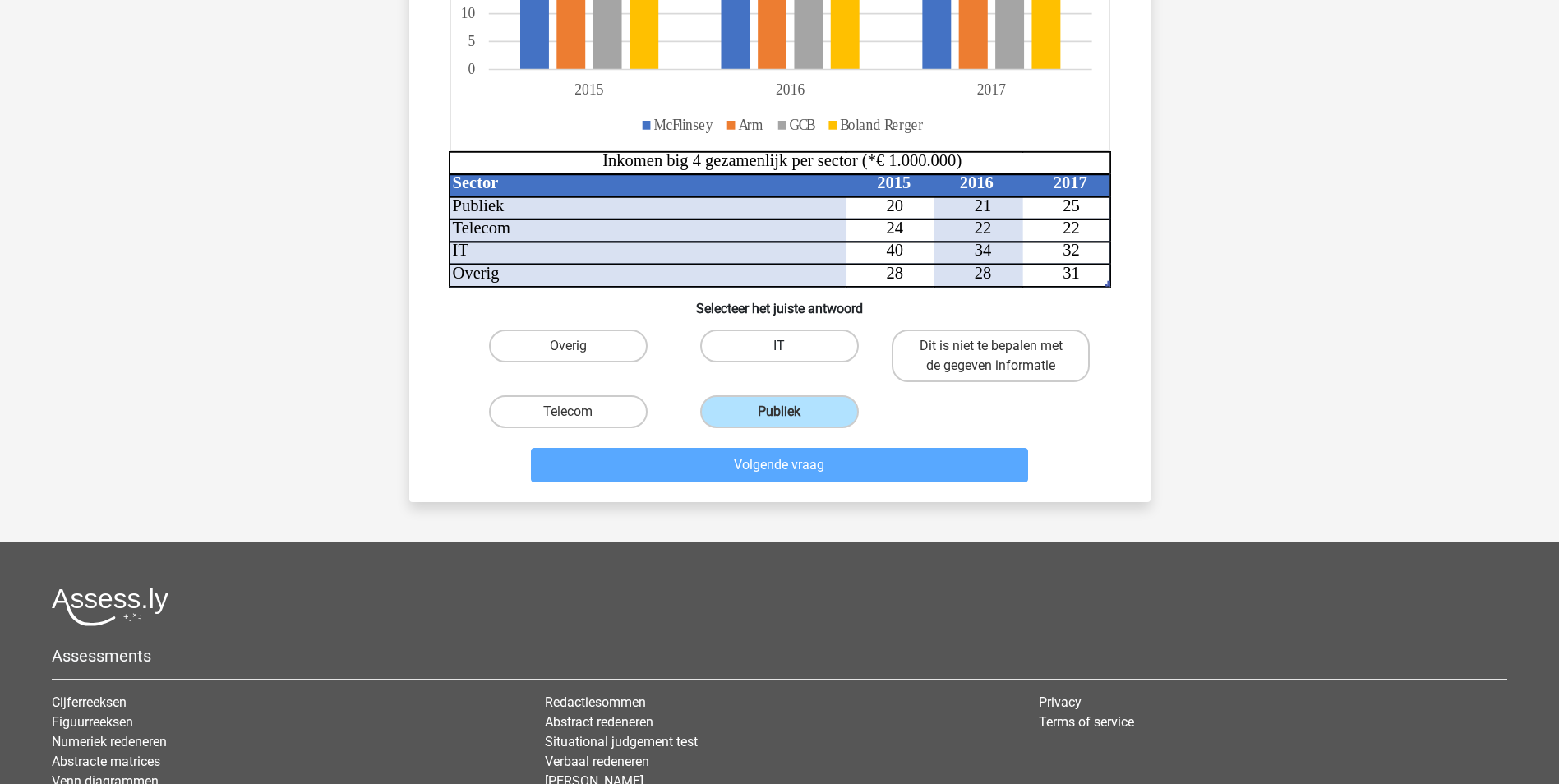
click at [767, 350] on label "IT" at bounding box center [780, 346] width 159 height 33
click at [779, 350] on input "IT" at bounding box center [784, 351] width 11 height 11
radio input "true"
click at [769, 406] on label "Publiek" at bounding box center [780, 412] width 159 height 33
click at [779, 412] on input "Publiek" at bounding box center [784, 417] width 11 height 11
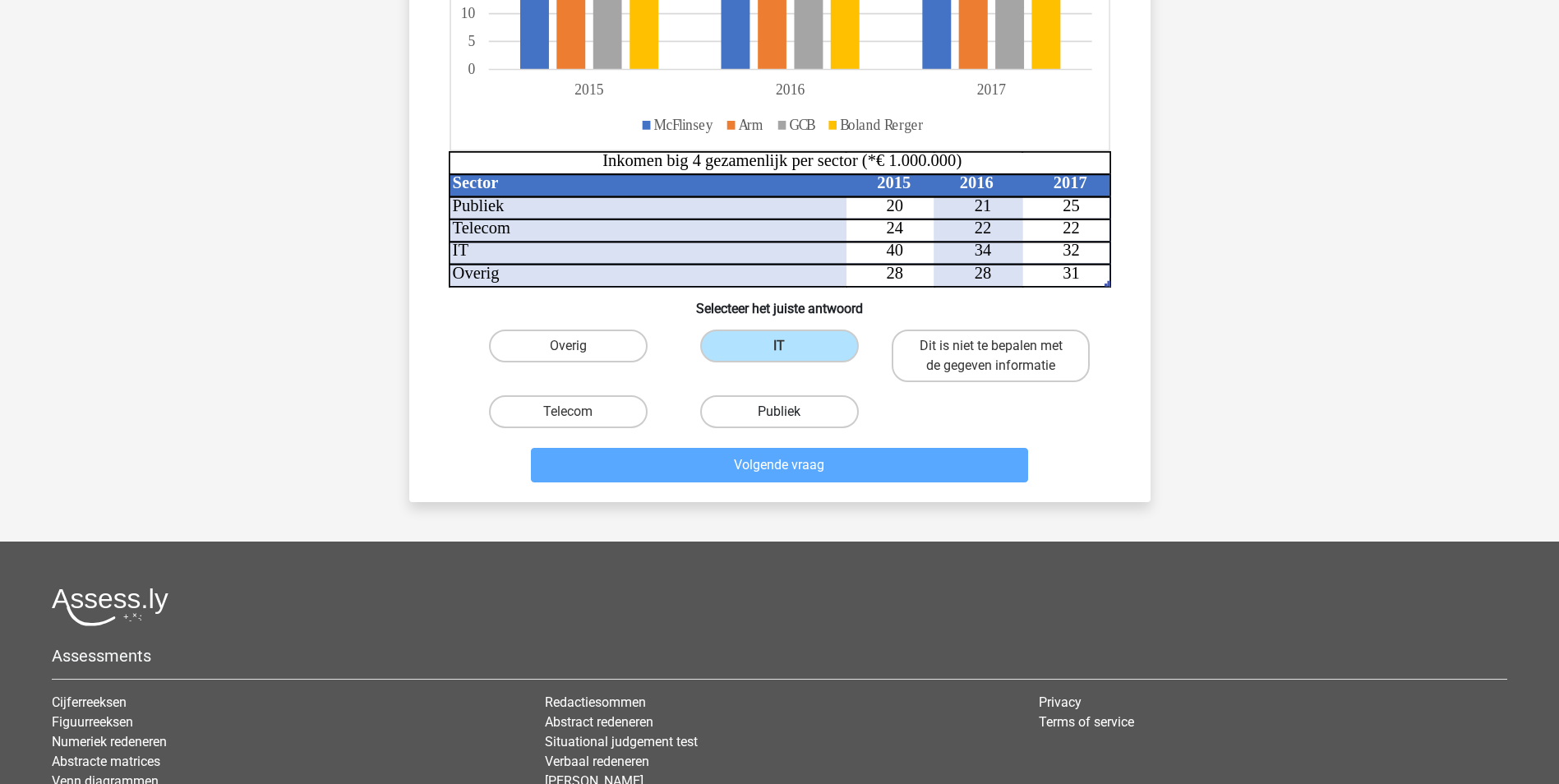
radio input "true"
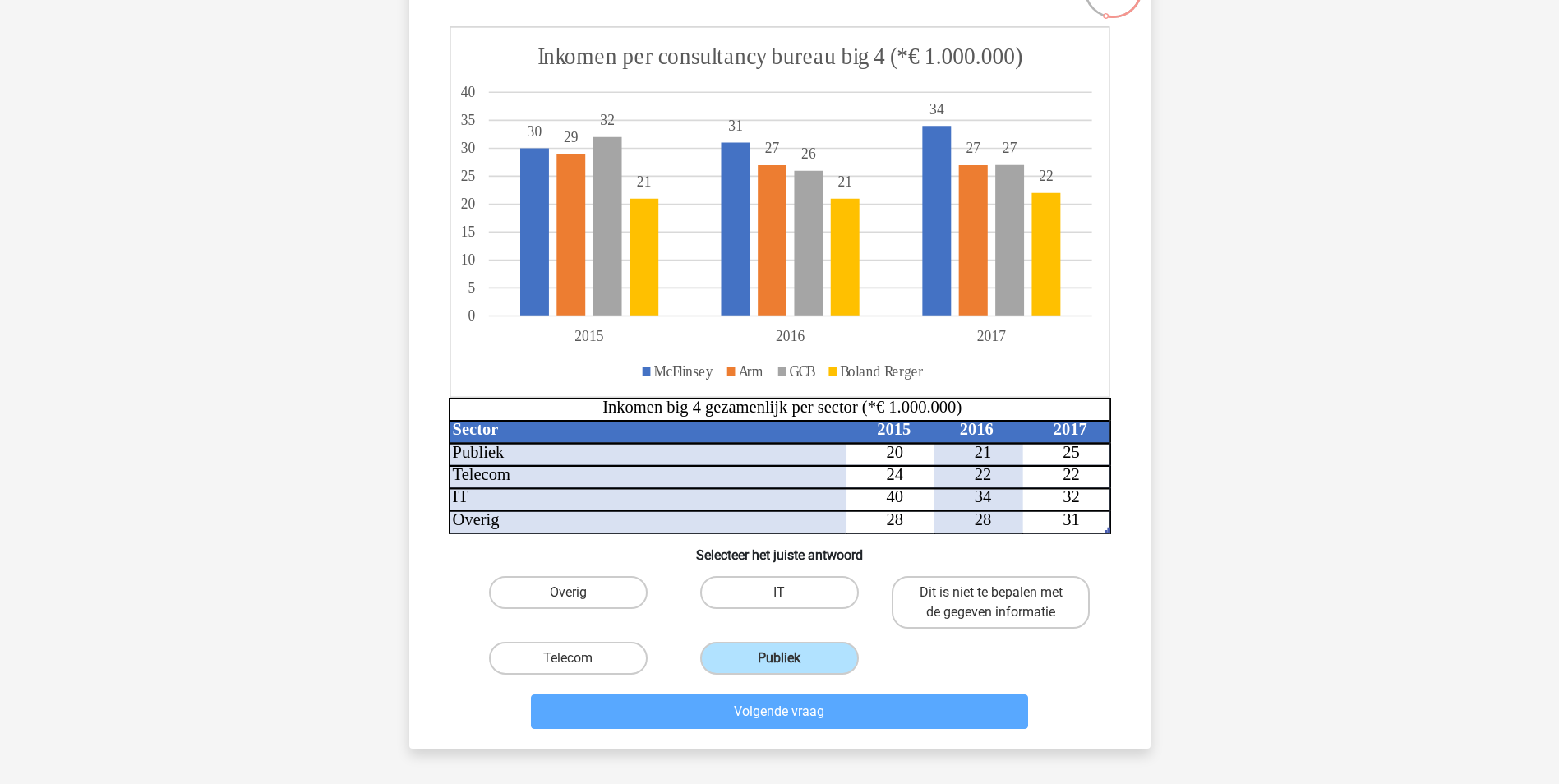
scroll to position [0, 0]
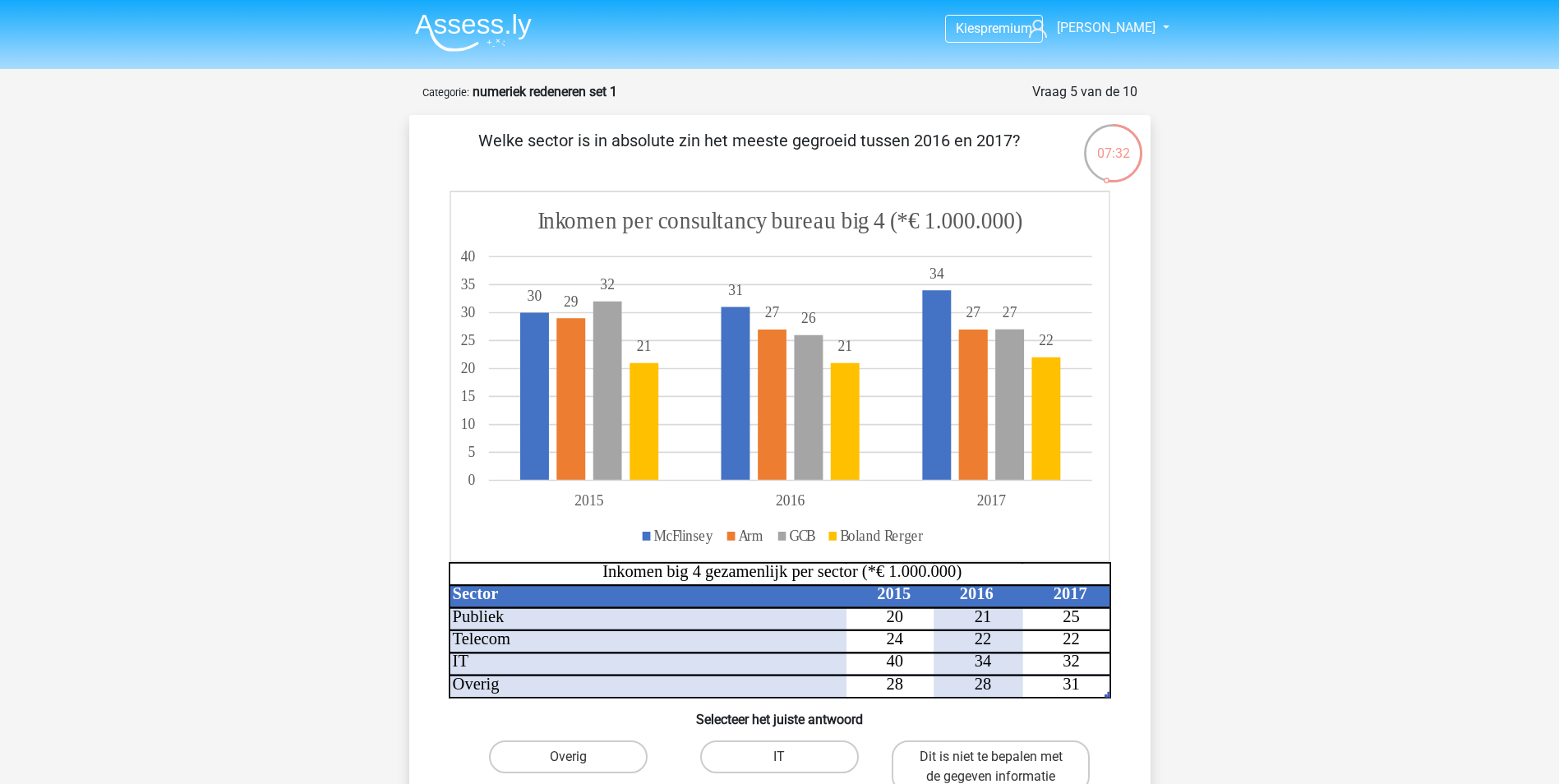
click at [739, 513] on icon at bounding box center [779, 376] width 659 height 370
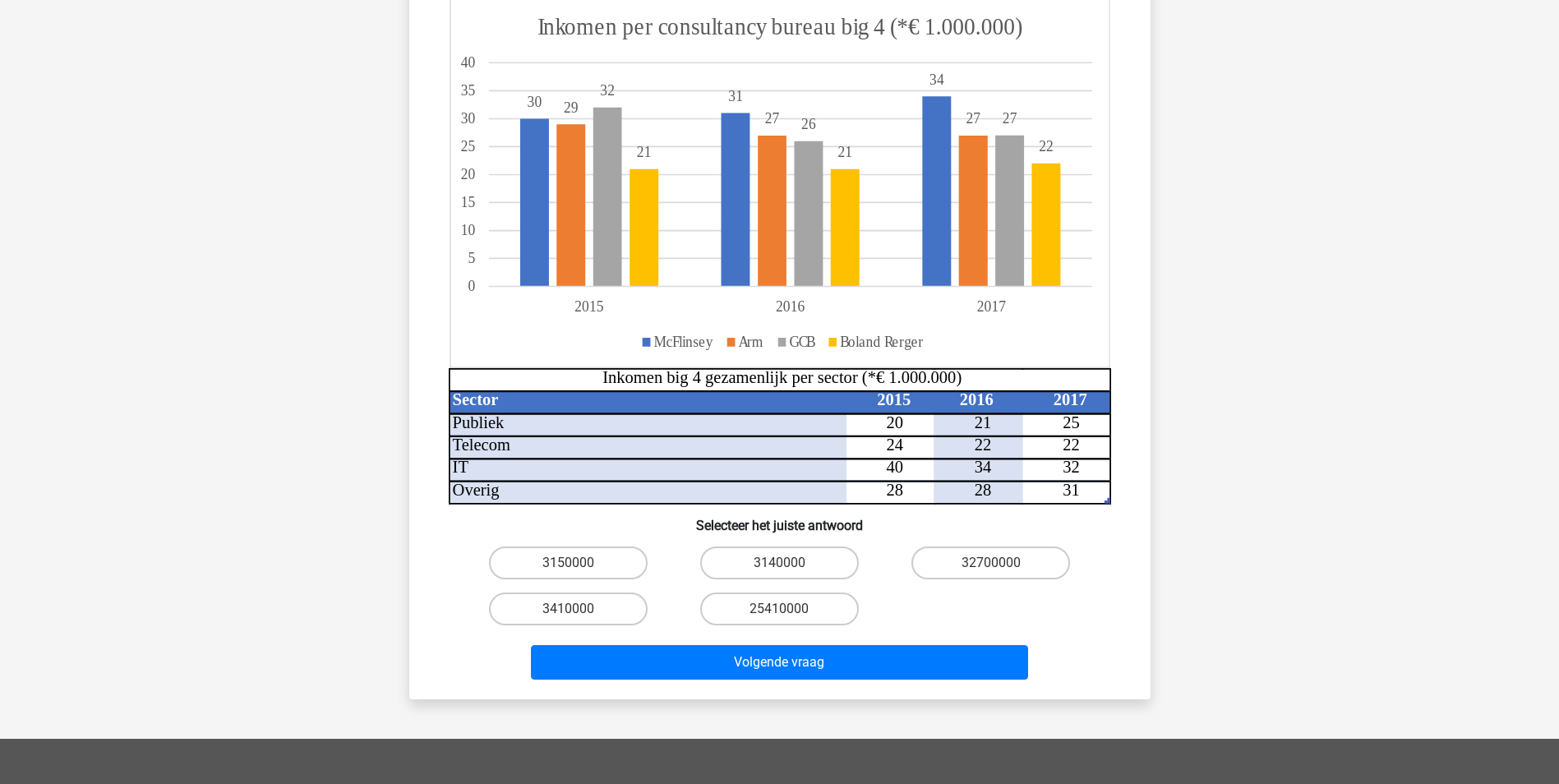
scroll to position [82, 0]
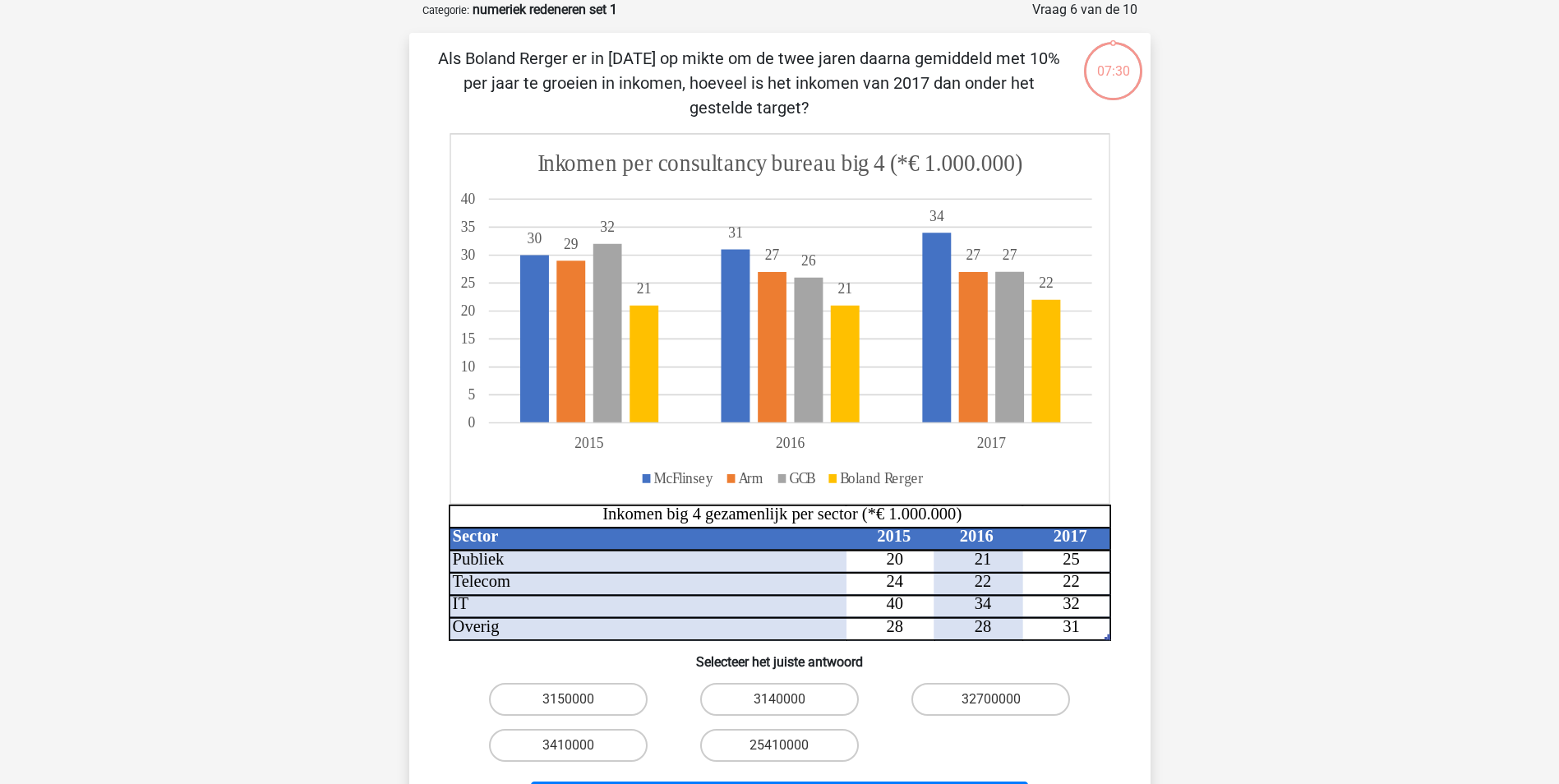
click at [1075, 457] on icon at bounding box center [779, 319] width 659 height 370
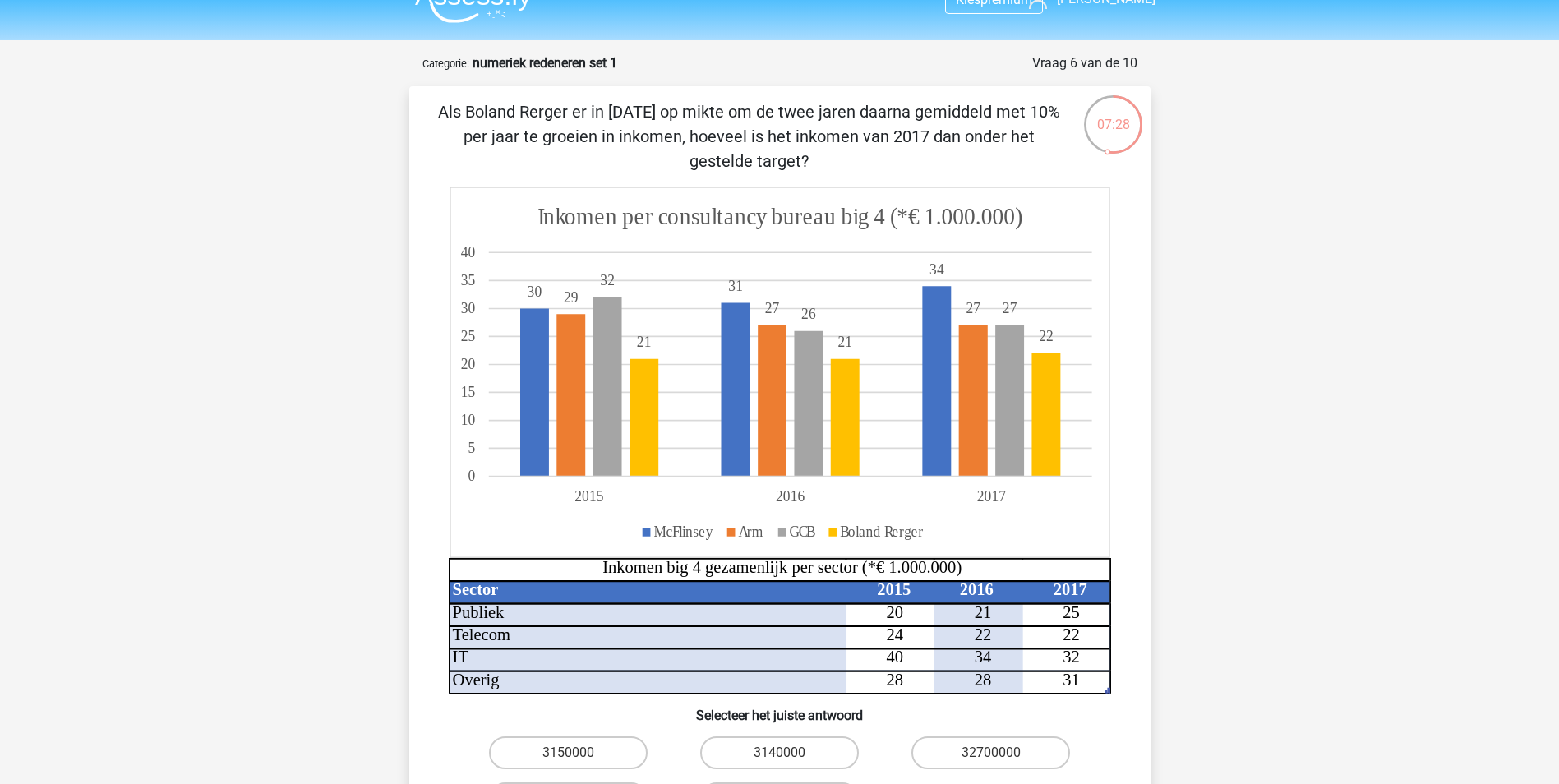
scroll to position [0, 0]
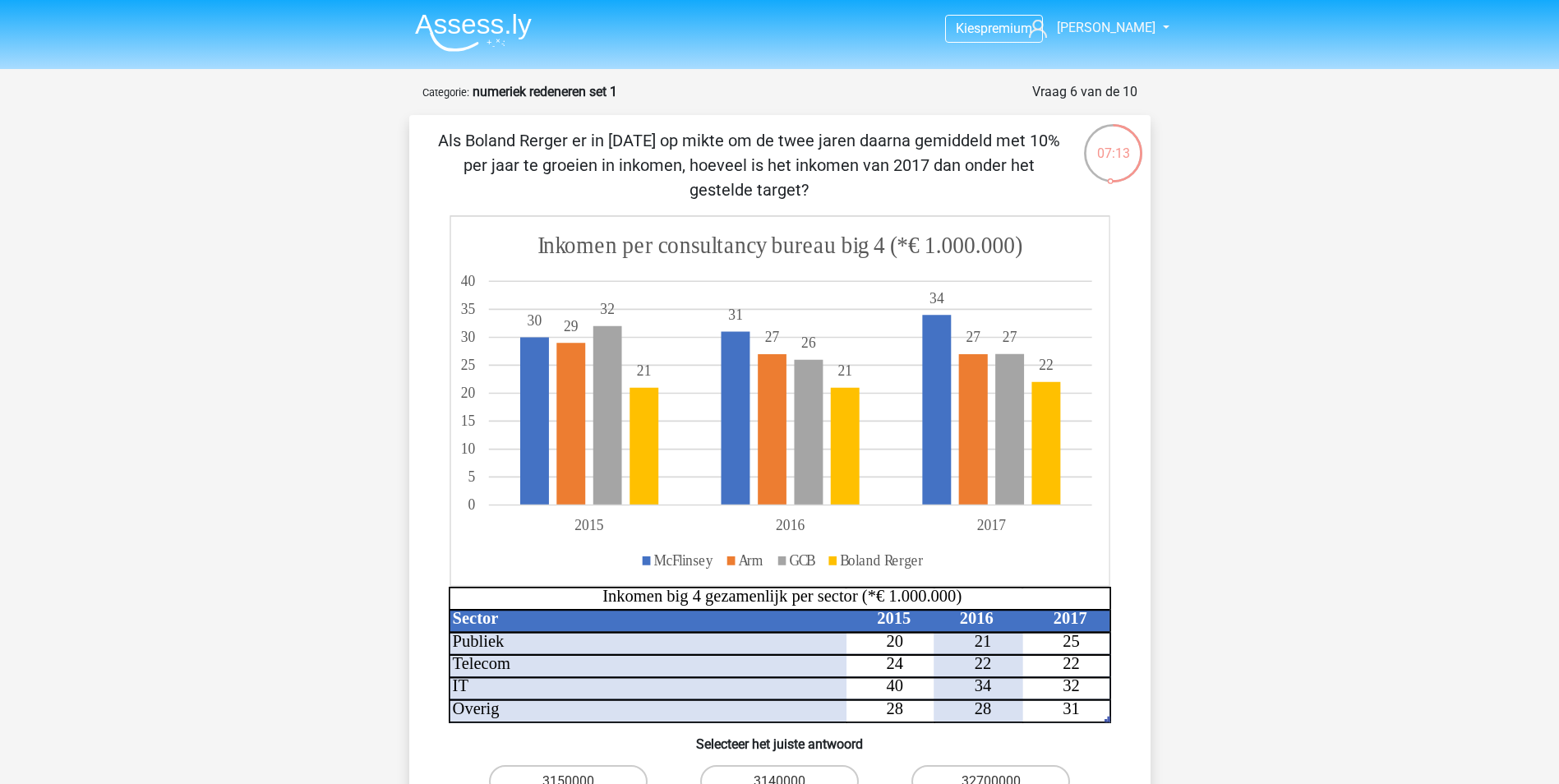
drag, startPoint x: 849, startPoint y: 166, endPoint x: 1041, endPoint y: 168, distance: 192.0
click at [1041, 168] on p "Als Boland Rerger er in [DATE] op mikte om de twee jaren daarna gemiddeld met 1…" at bounding box center [748, 164] width 627 height 74
drag, startPoint x: 1041, startPoint y: 168, endPoint x: 754, endPoint y: 178, distance: 287.2
click at [754, 178] on p "Als Boland Rerger er in [DATE] op mikte om de twee jaren daarna gemiddeld met 1…" at bounding box center [748, 164] width 627 height 74
drag, startPoint x: 808, startPoint y: 131, endPoint x: 1036, endPoint y: 138, distance: 228.1
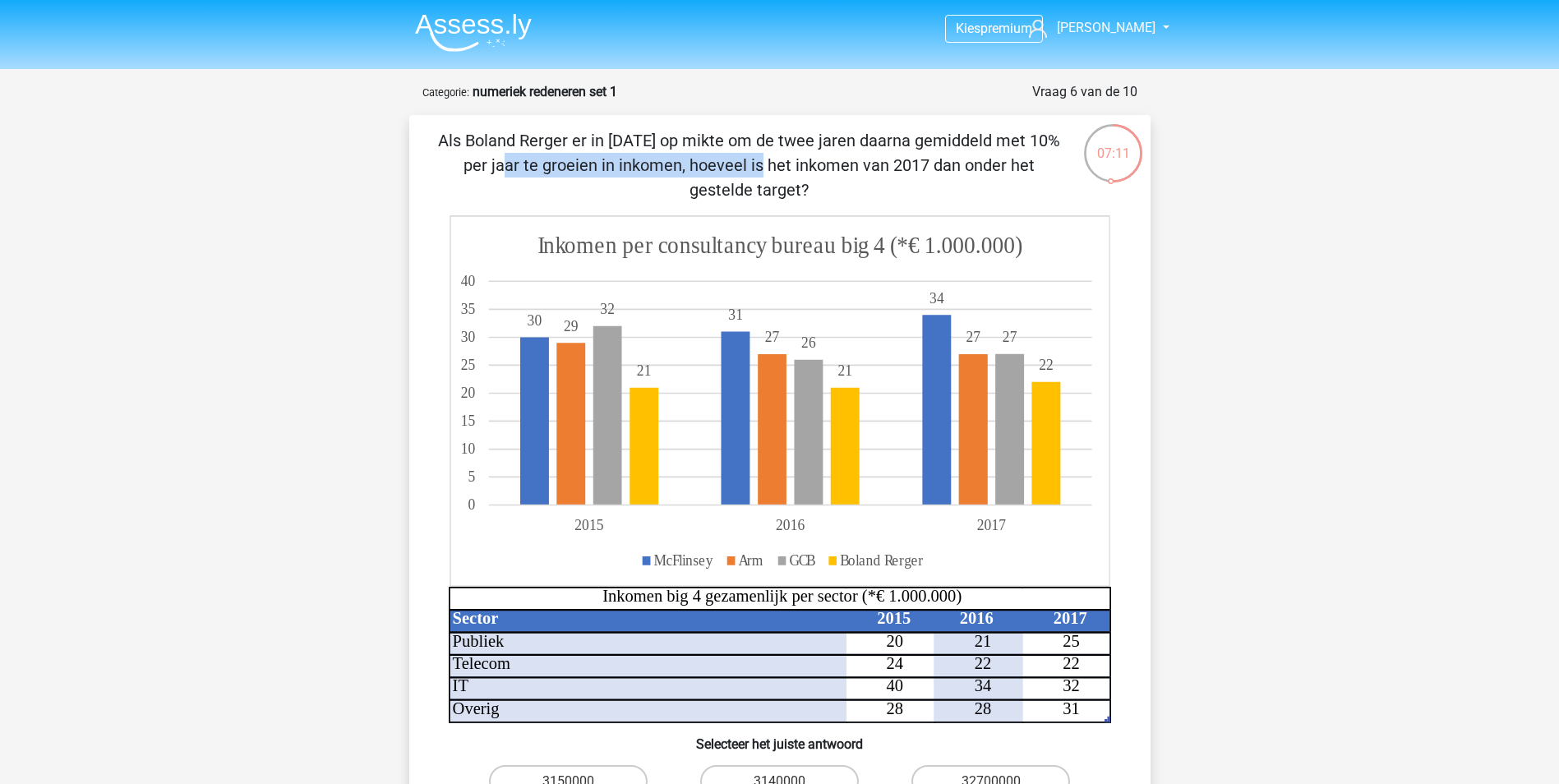
click at [1036, 138] on p "Als Boland Rerger er in [DATE] op mikte om de twee jaren daarna gemiddeld met 1…" at bounding box center [748, 164] width 627 height 74
drag, startPoint x: 543, startPoint y: 159, endPoint x: 746, endPoint y: 152, distance: 203.1
click at [746, 152] on p "Als Boland Rerger er in [DATE] op mikte om de twee jaren daarna gemiddeld met 1…" at bounding box center [748, 164] width 627 height 74
drag, startPoint x: 746, startPoint y: 152, endPoint x: 617, endPoint y: 177, distance: 131.4
click at [617, 177] on p "Als Boland Rerger er in [DATE] op mikte om de twee jaren daarna gemiddeld met 1…" at bounding box center [748, 164] width 627 height 74
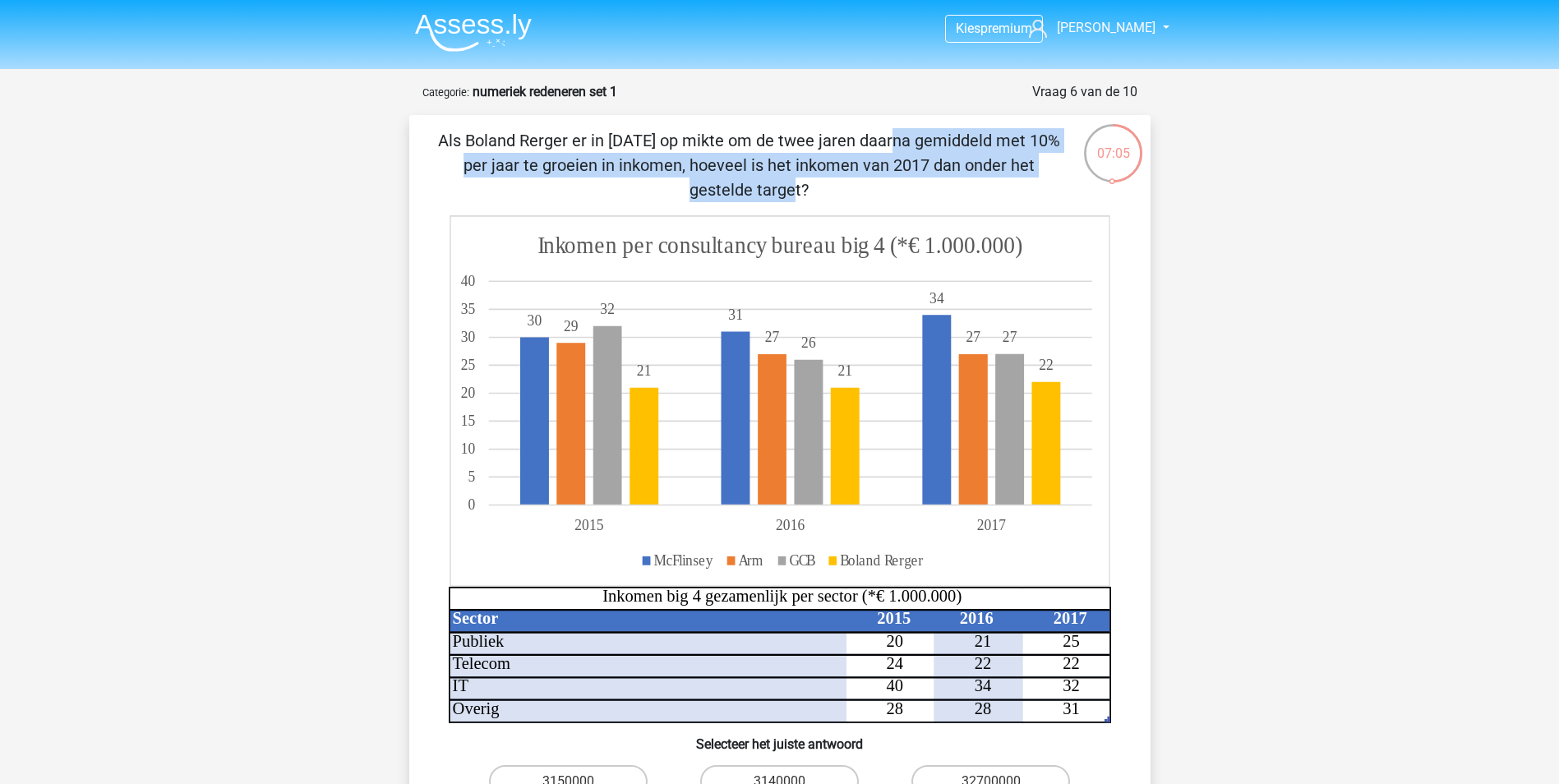
drag, startPoint x: 632, startPoint y: 141, endPoint x: 801, endPoint y: 165, distance: 170.7
click at [801, 165] on p "Als Boland Rerger er in [DATE] op mikte om de twee jaren daarna gemiddeld met 1…" at bounding box center [748, 164] width 627 height 74
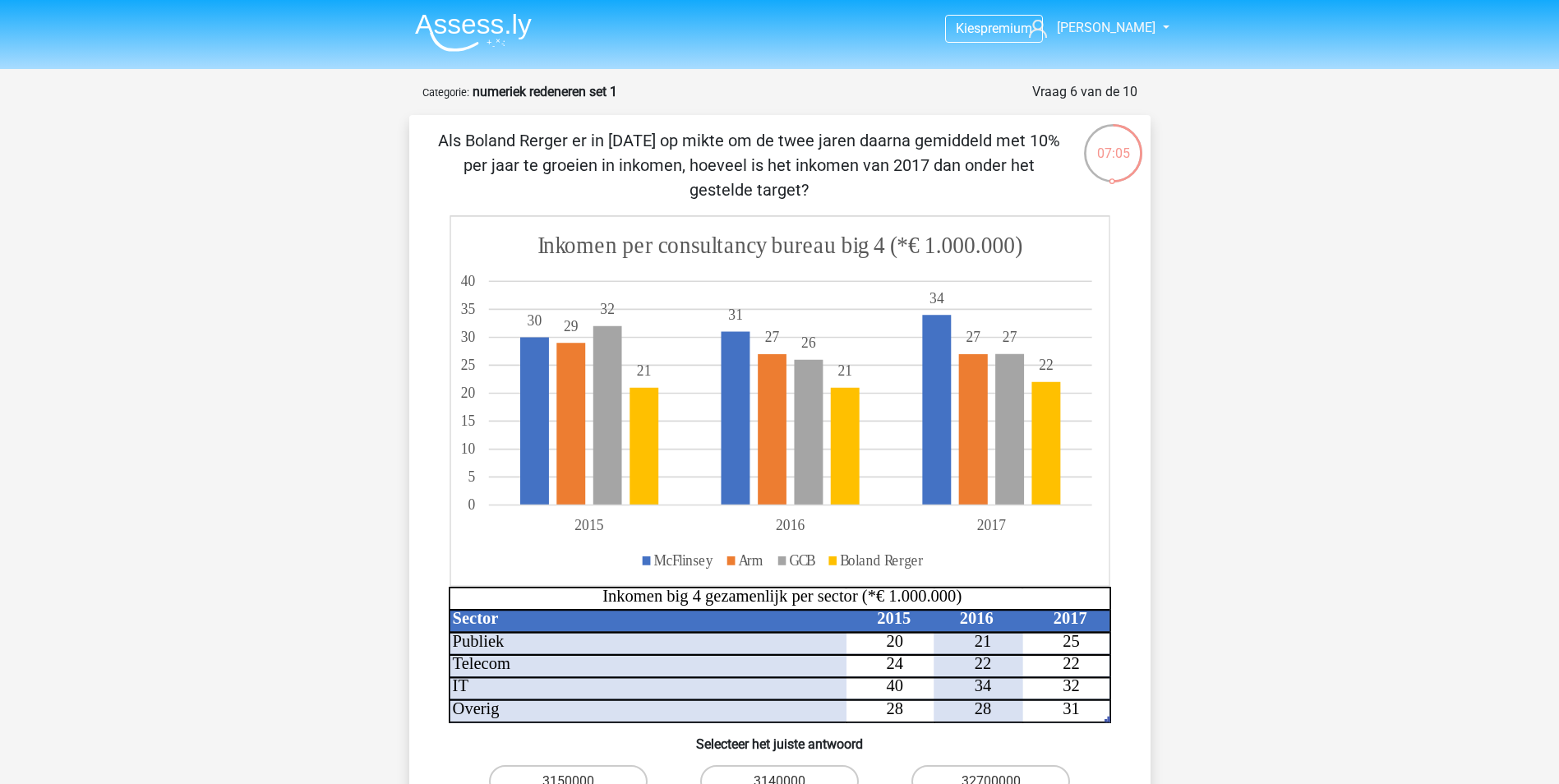
drag, startPoint x: 801, startPoint y: 165, endPoint x: 743, endPoint y: 183, distance: 60.7
click at [743, 183] on p "Als Boland Rerger er in [DATE] op mikte om de twee jaren daarna gemiddeld met 1…" at bounding box center [748, 164] width 627 height 74
drag, startPoint x: 711, startPoint y: 153, endPoint x: 854, endPoint y: 152, distance: 143.0
click at [854, 152] on p "Als Boland Rerger er in [DATE] op mikte om de twee jaren daarna gemiddeld met 1…" at bounding box center [748, 164] width 627 height 74
drag, startPoint x: 854, startPoint y: 152, endPoint x: 920, endPoint y: 164, distance: 67.1
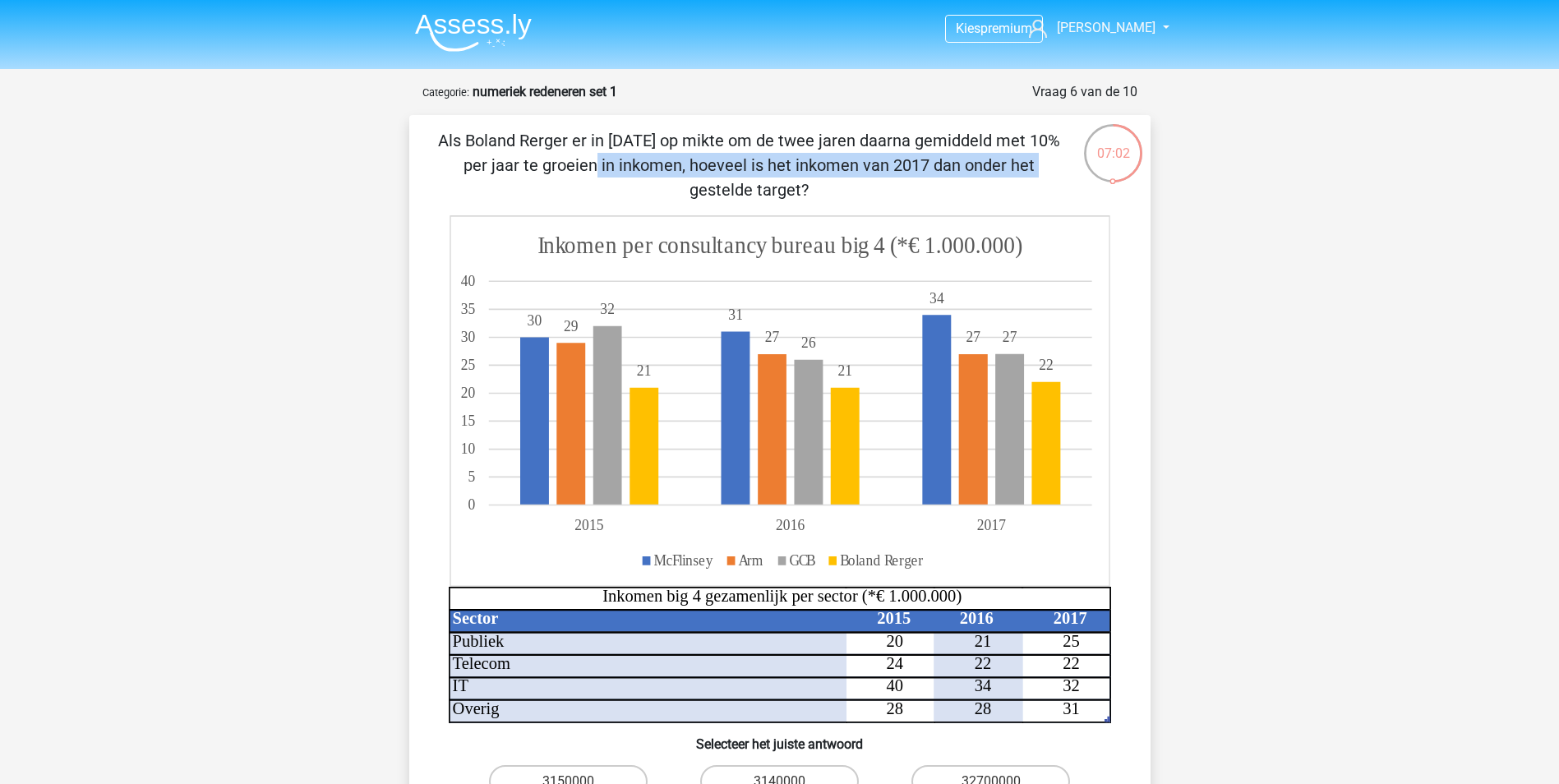
click at [920, 164] on p "Als Boland Rerger er in [DATE] op mikte om de twee jaren daarna gemiddeld met 1…" at bounding box center [748, 164] width 627 height 74
drag, startPoint x: 920, startPoint y: 164, endPoint x: 814, endPoint y: 171, distance: 106.2
click at [814, 171] on p "Als Boland Rerger er in [DATE] op mikte om de twee jaren daarna gemiddeld met 1…" at bounding box center [748, 164] width 627 height 74
drag, startPoint x: 742, startPoint y: 163, endPoint x: 1034, endPoint y: 173, distance: 292.2
click at [1034, 173] on p "Als Boland Rerger er in [DATE] op mikte om de twee jaren daarna gemiddeld met 1…" at bounding box center [748, 164] width 627 height 74
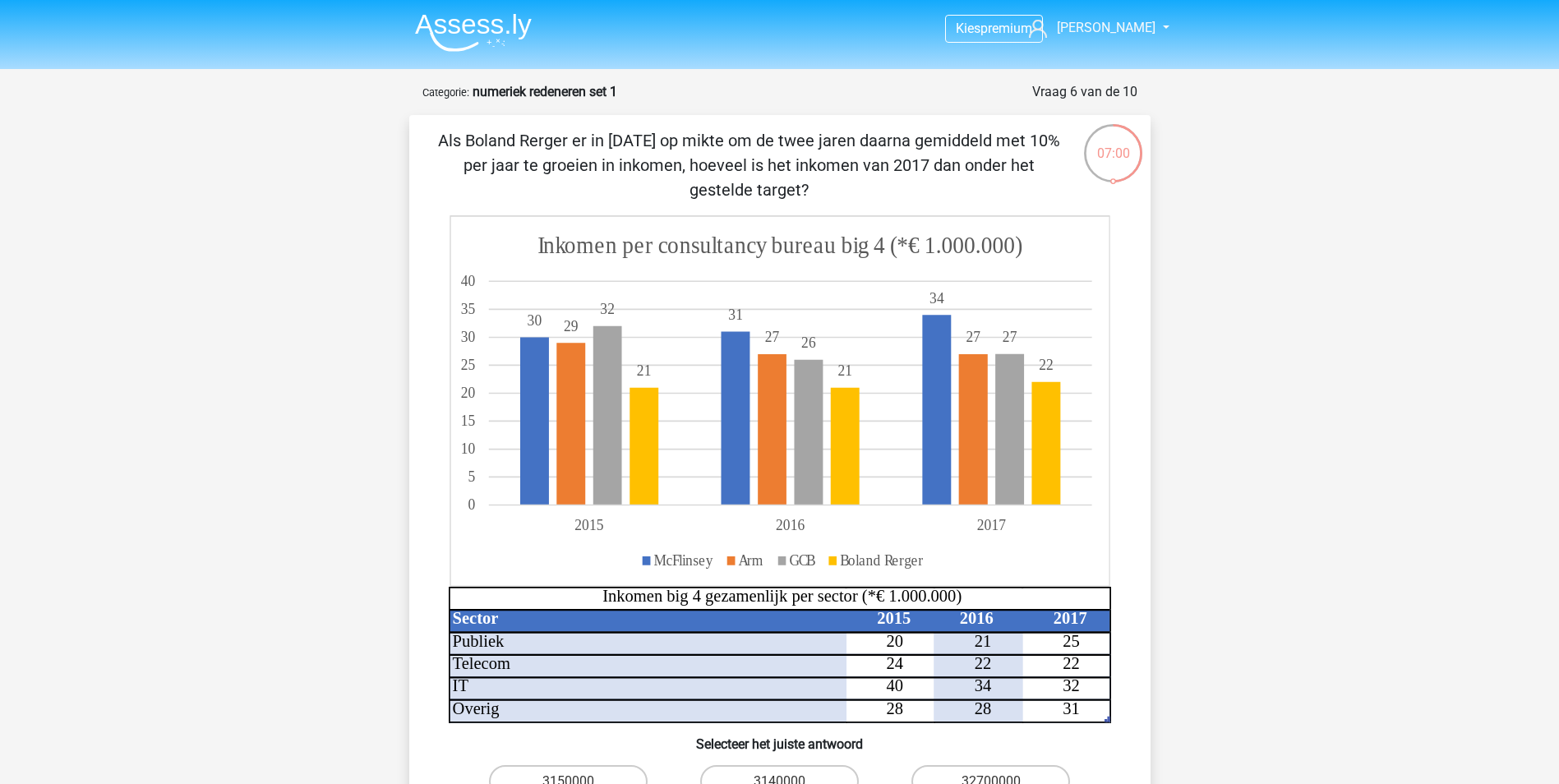
drag, startPoint x: 1034, startPoint y: 173, endPoint x: 780, endPoint y: 196, distance: 255.0
click at [780, 196] on p "Als Boland Rerger er in [DATE] op mikte om de twee jaren daarna gemiddeld met 1…" at bounding box center [748, 164] width 627 height 74
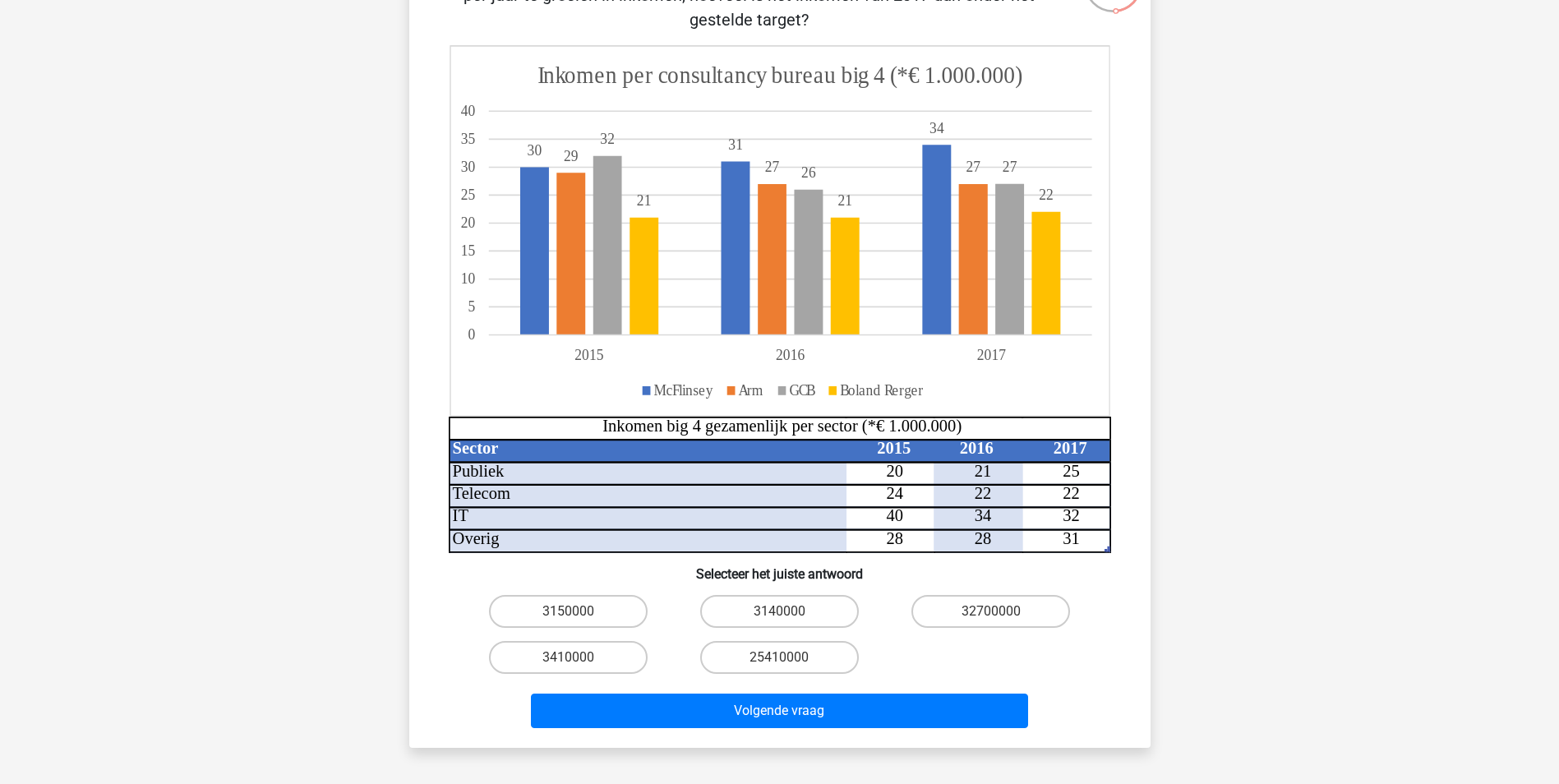
scroll to position [329, 0]
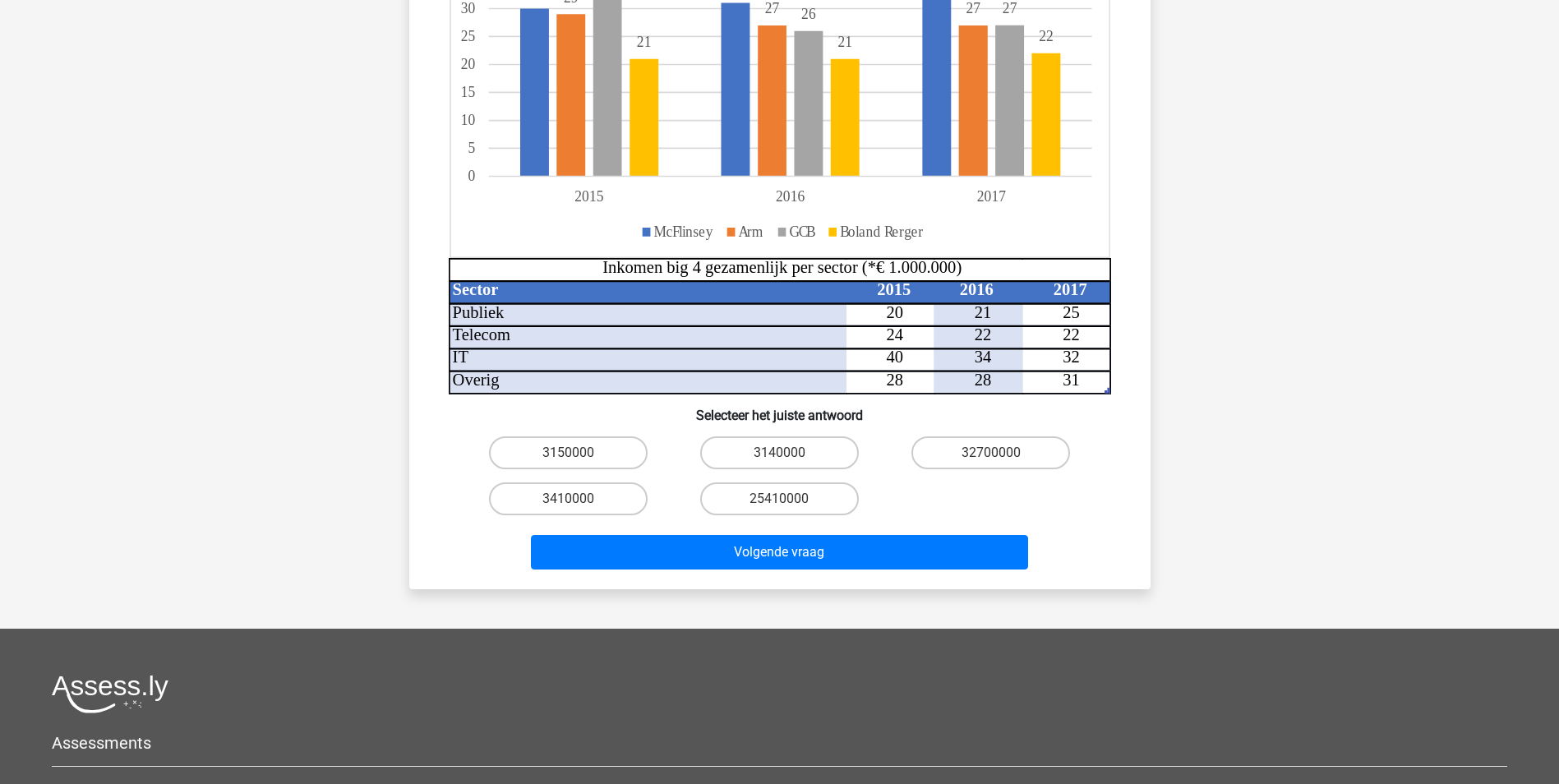
click at [570, 504] on input "3410000" at bounding box center [573, 504] width 11 height 11
radio input "true"
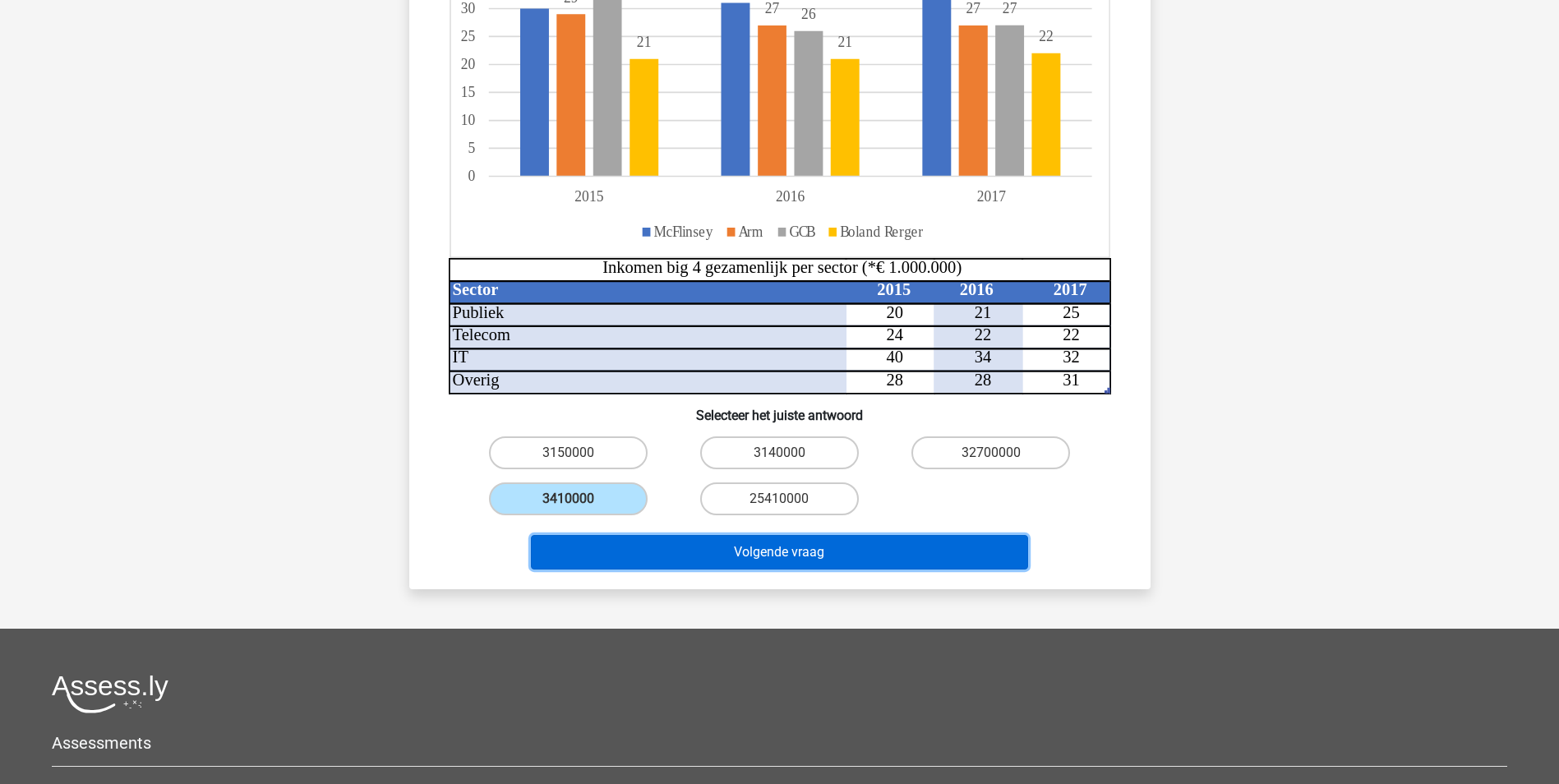
click at [613, 548] on button "Volgende vraag" at bounding box center [780, 552] width 497 height 35
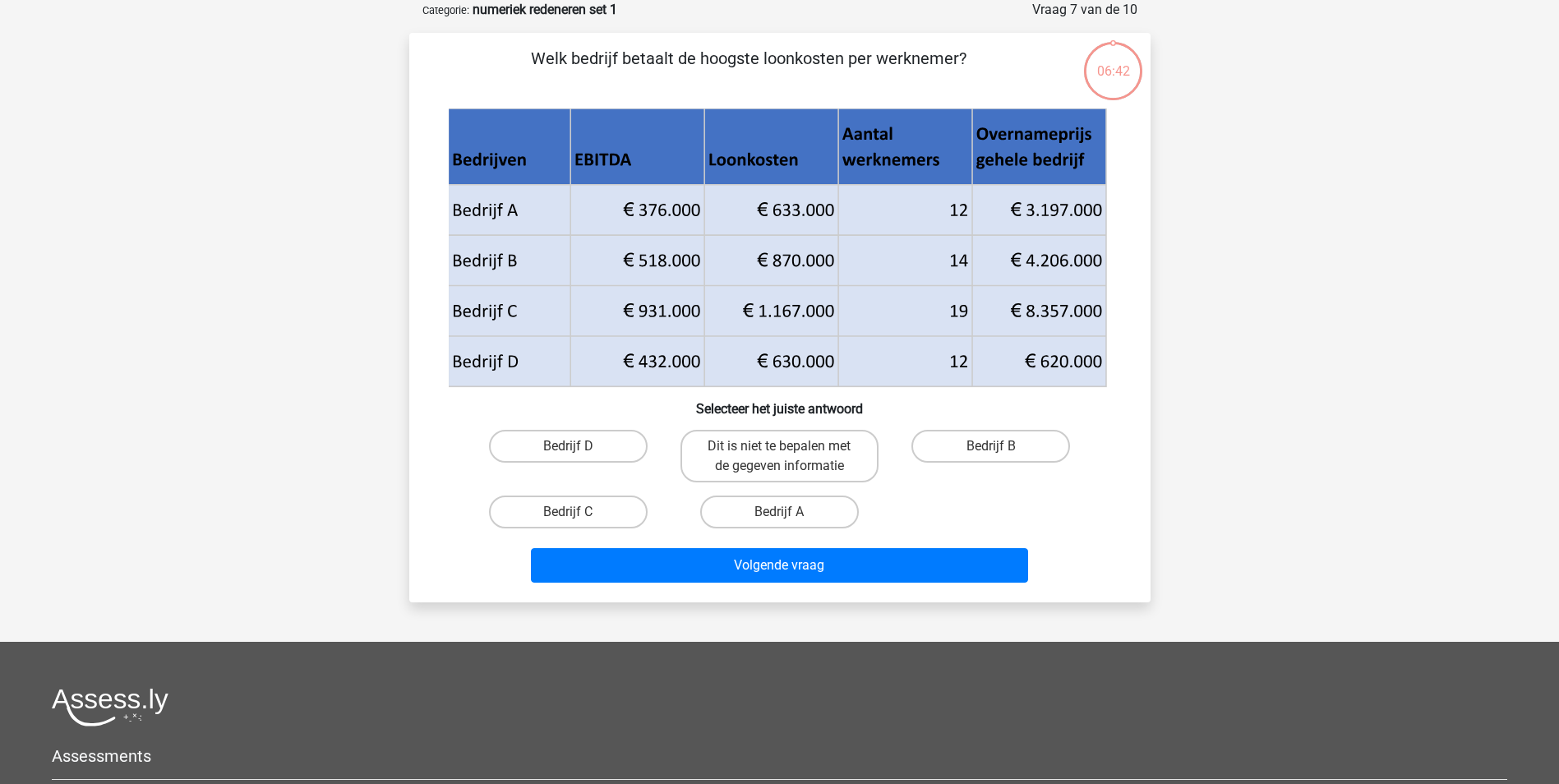
scroll to position [0, 0]
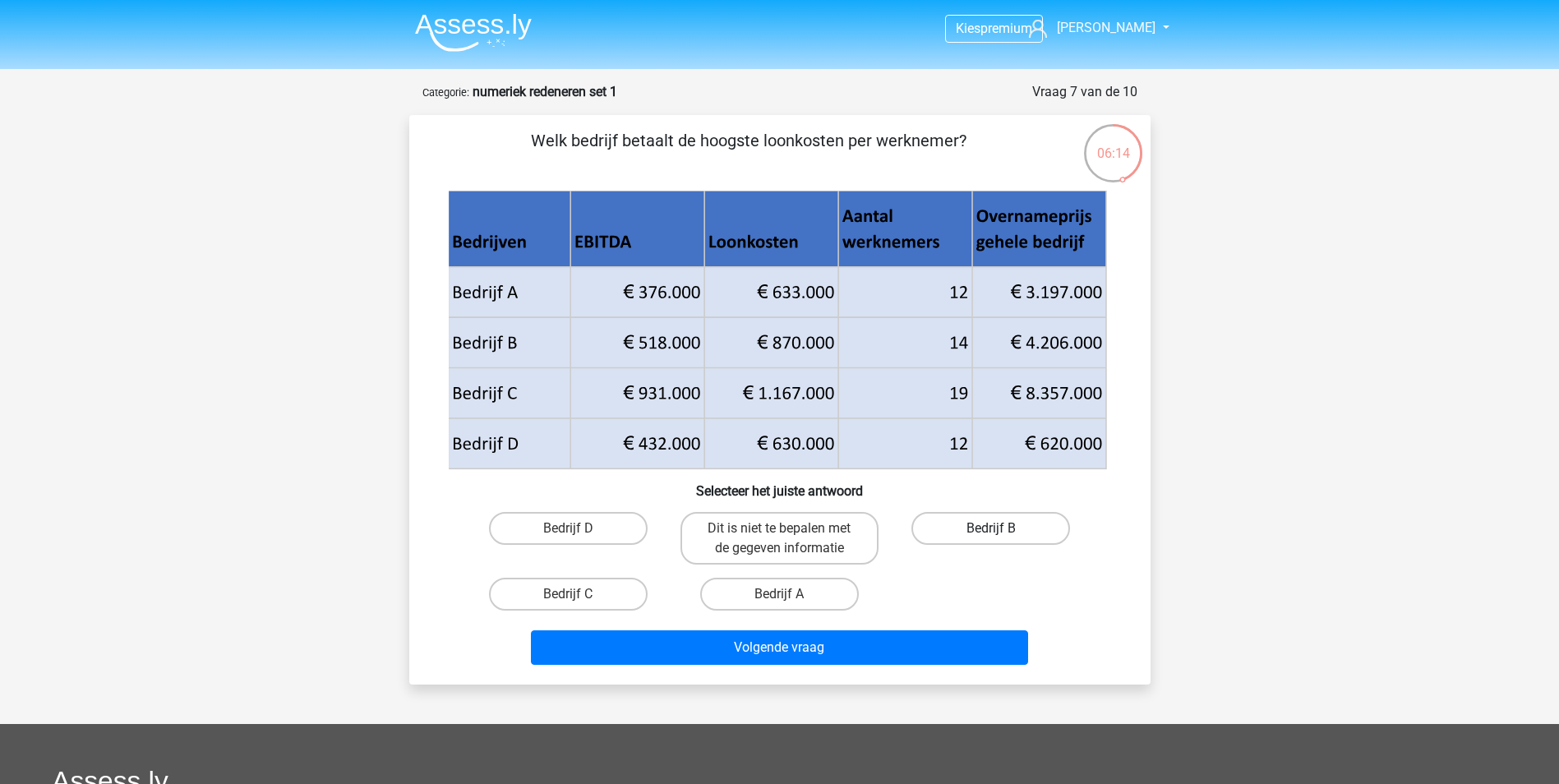
click at [940, 536] on label "Bedrijf B" at bounding box center [990, 528] width 159 height 33
click at [991, 536] on input "Bedrijf B" at bounding box center [997, 534] width 11 height 11
radio input "true"
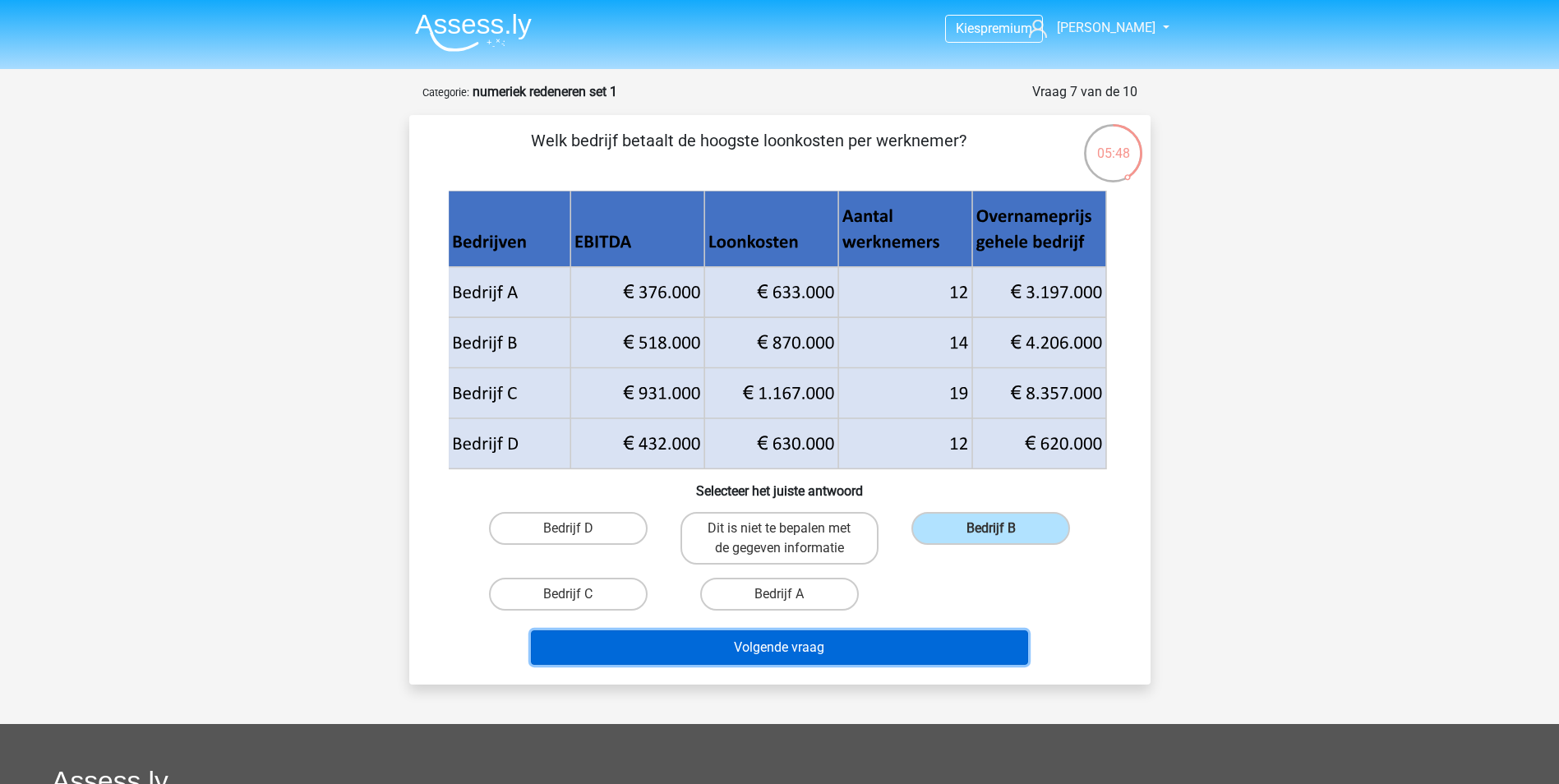
click at [806, 654] on button "Volgende vraag" at bounding box center [780, 648] width 497 height 35
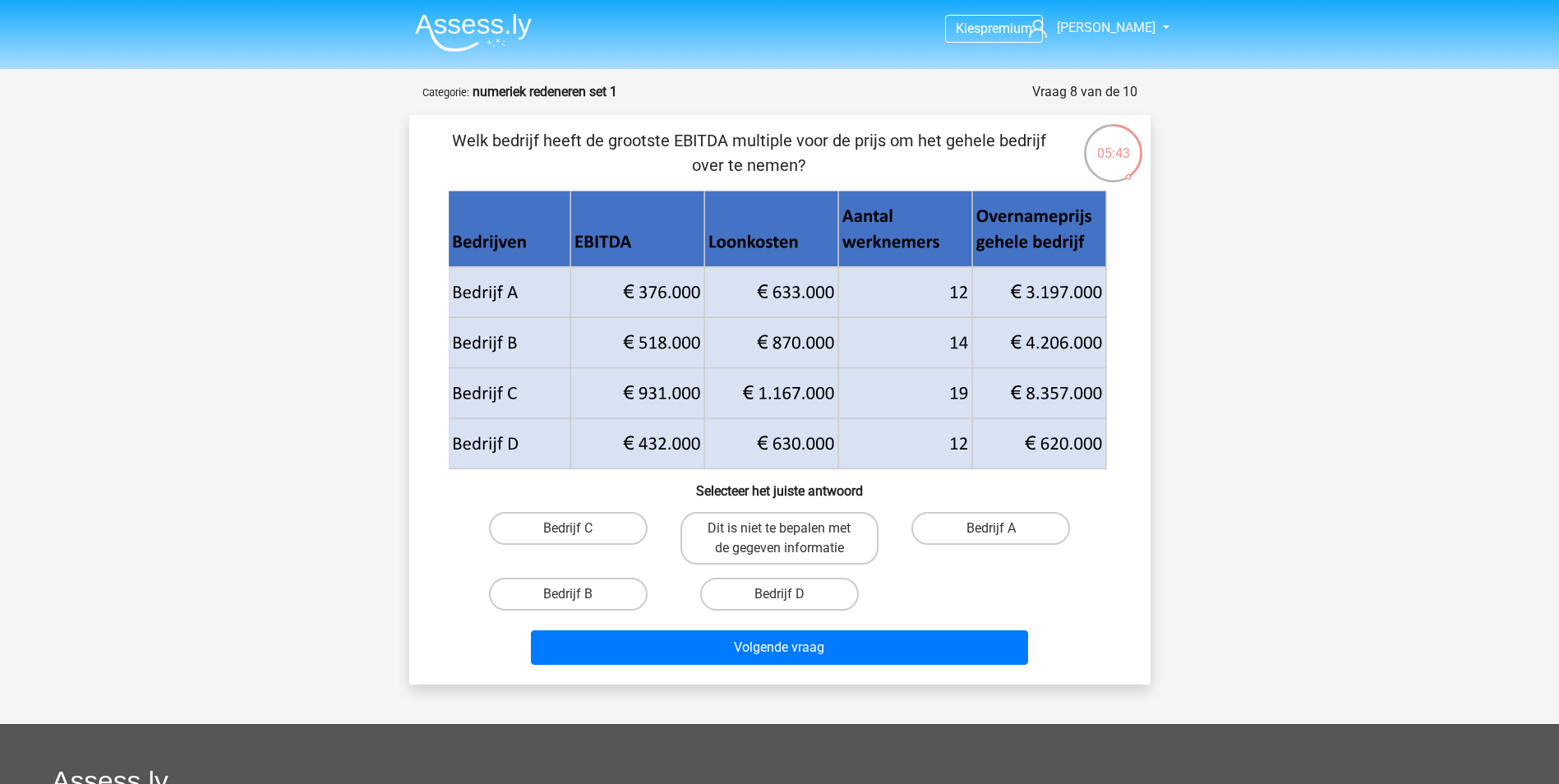
drag, startPoint x: 678, startPoint y: 120, endPoint x: 1064, endPoint y: 142, distance: 386.6
click at [1064, 142] on div "Welk bedrijf heeft de grootste EBITDA multiple voor de prijs om het gehele bedr…" at bounding box center [780, 400] width 741 height 570
click at [742, 175] on p "Welk bedrijf heeft de grootste EBITDA multiple voor de prijs om het gehele bedr…" at bounding box center [748, 152] width 627 height 49
drag, startPoint x: 716, startPoint y: 169, endPoint x: 838, endPoint y: 170, distance: 122.0
click at [838, 170] on p "Welk bedrijf heeft de grootste EBITDA multiple voor de prijs om het gehele bedr…" at bounding box center [748, 152] width 627 height 49
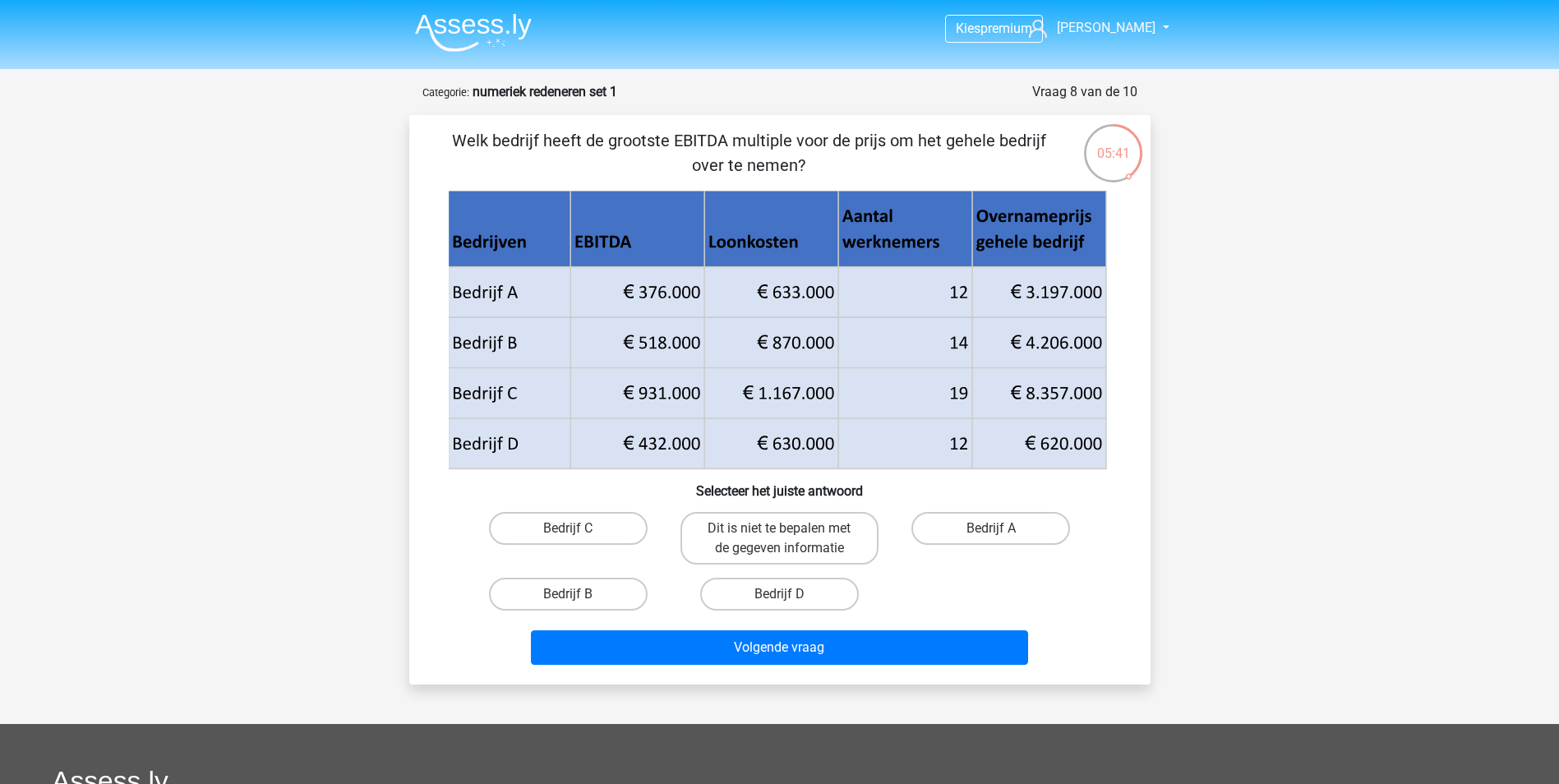
drag, startPoint x: 838, startPoint y: 170, endPoint x: 677, endPoint y: 179, distance: 161.3
click at [677, 179] on div "Welk bedrijf heeft de grootste EBITDA multiple voor de prijs om het gehele bedr…" at bounding box center [780, 399] width 728 height 543
drag, startPoint x: 707, startPoint y: 136, endPoint x: 983, endPoint y: 175, distance: 278.7
click at [983, 175] on p "Welk bedrijf heeft de grootste EBITDA multiple voor de prijs om het gehele bedr…" at bounding box center [748, 152] width 627 height 49
click at [849, 232] on icon at bounding box center [777, 229] width 658 height 77
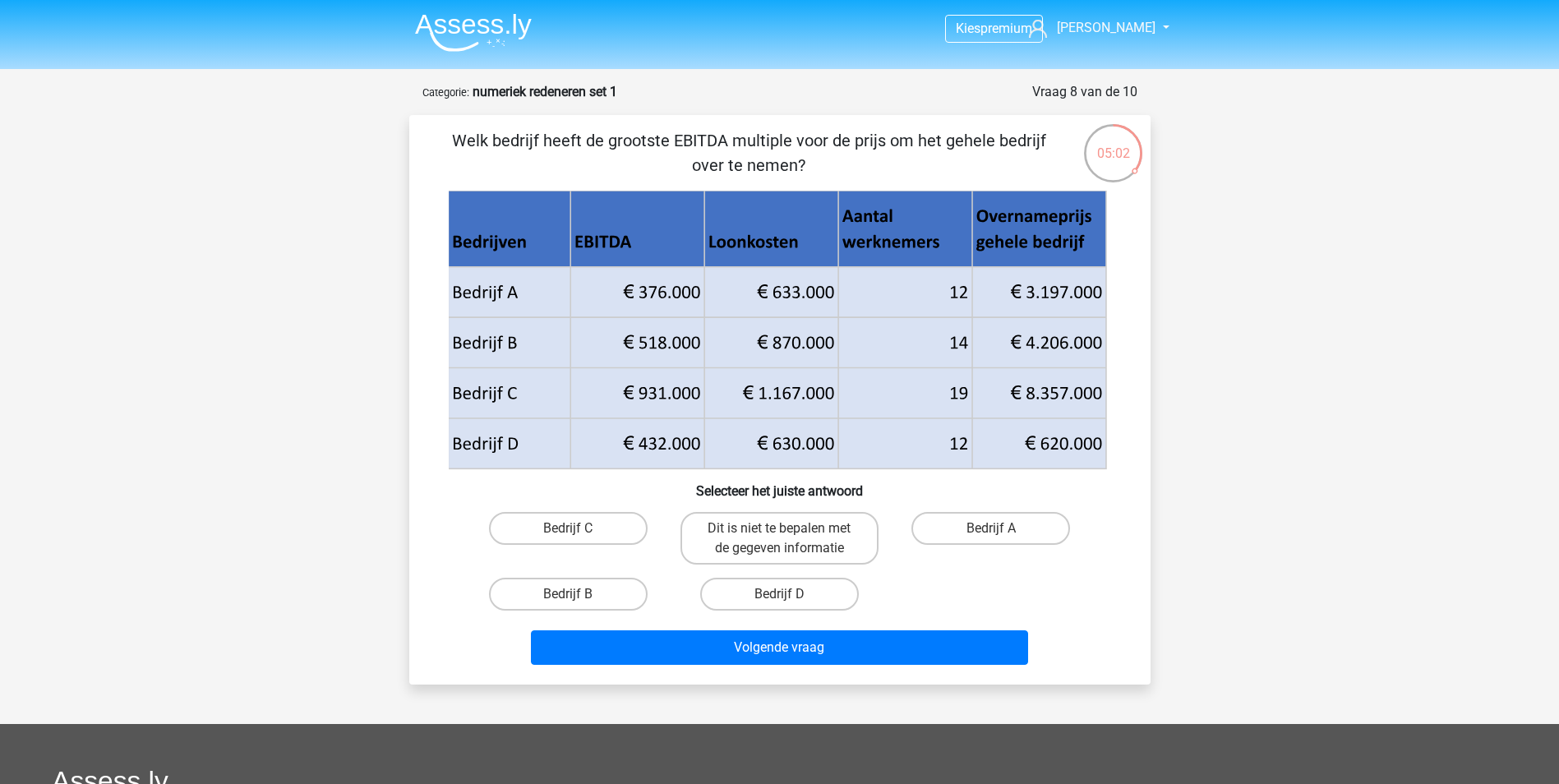
click at [428, 155] on div "Welk bedrijf heeft de grootste EBITDA multiple voor de prijs om het gehele bedr…" at bounding box center [780, 399] width 728 height 543
drag, startPoint x: 428, startPoint y: 155, endPoint x: 427, endPoint y: 143, distance: 12.0
click at [427, 143] on div "Welk bedrijf heeft de grootste EBITDA multiple voor de prijs om het gehele bedr…" at bounding box center [780, 399] width 728 height 543
click at [441, 141] on p "Welk bedrijf heeft de grootste EBITDA multiple voor de prijs om het gehele bedr…" at bounding box center [748, 152] width 627 height 49
drag, startPoint x: 434, startPoint y: 138, endPoint x: 801, endPoint y: 169, distance: 368.3
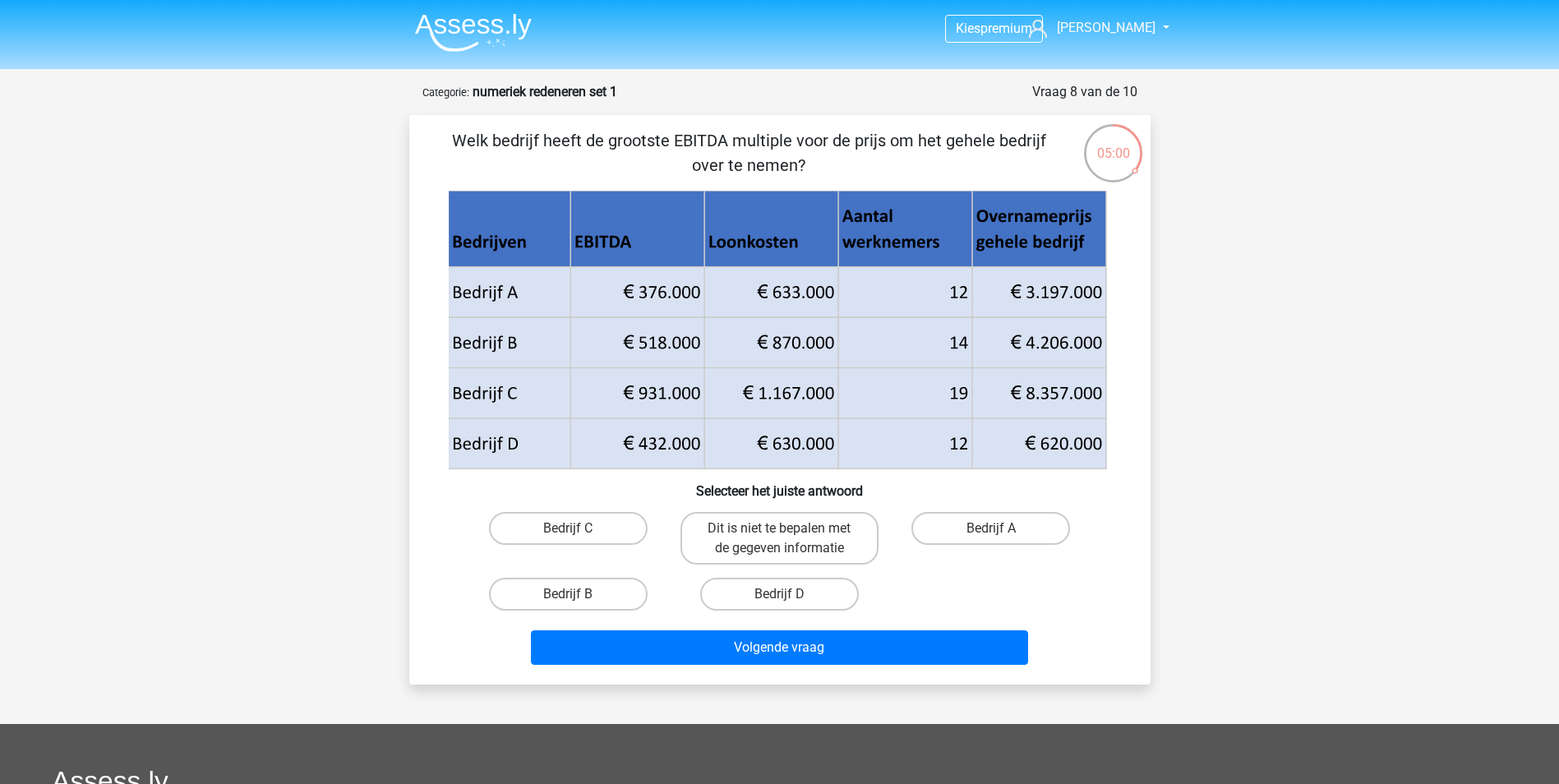
click at [801, 169] on p "Welk bedrijf heeft de grootste EBITDA multiple voor de prijs om het gehele bedr…" at bounding box center [748, 152] width 627 height 49
copy p "Welk bedrijf heeft de grootste EBITDA multiple voor de prijs om het gehele bedr…"
click at [922, 309] on icon at bounding box center [777, 318] width 658 height 101
click at [554, 525] on label "Bedrijf C" at bounding box center [569, 528] width 159 height 33
click at [568, 528] on input "Bedrijf C" at bounding box center [573, 534] width 11 height 11
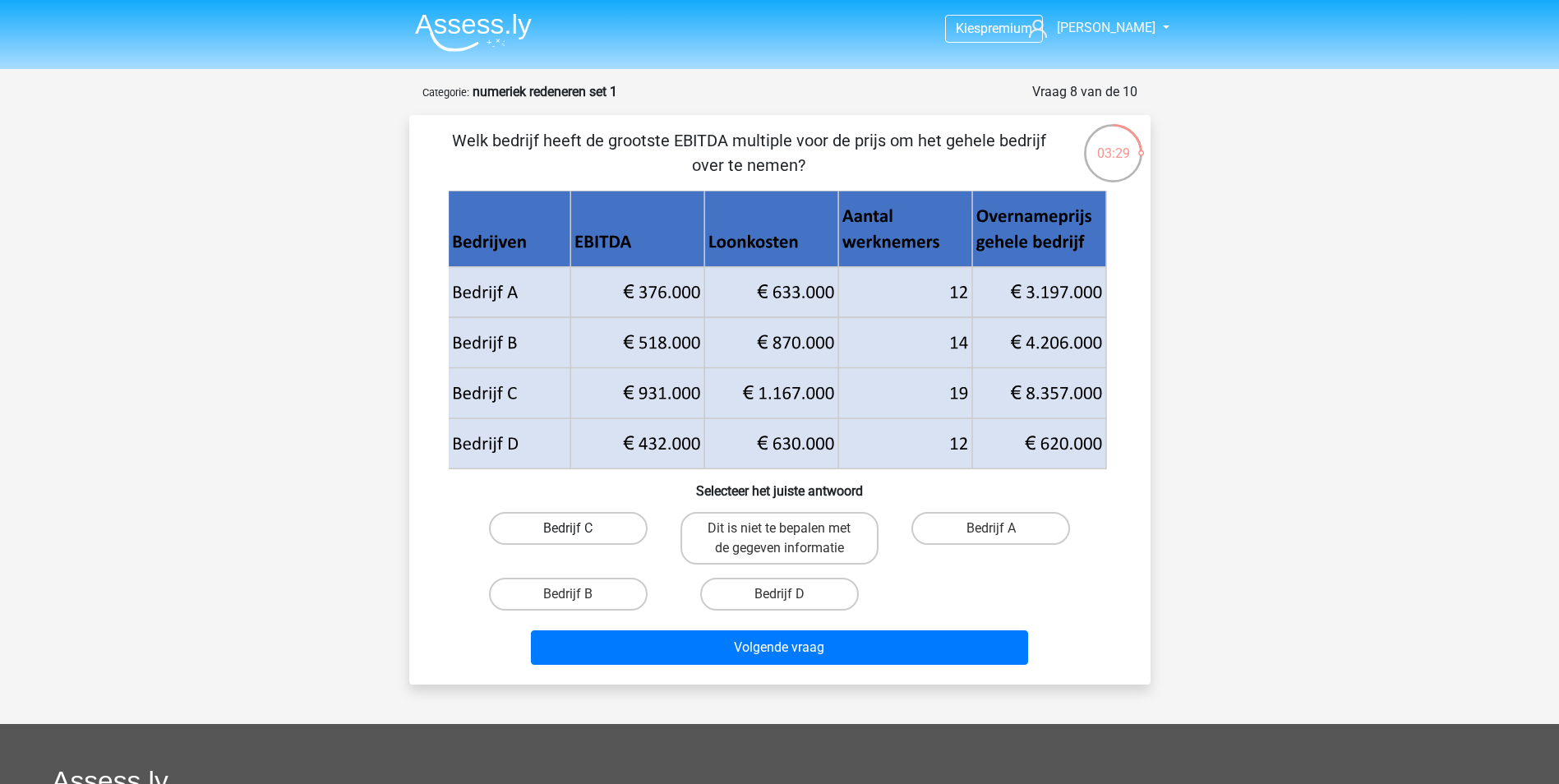
radio input "true"
click at [641, 666] on div "Volgende vraag" at bounding box center [780, 651] width 634 height 41
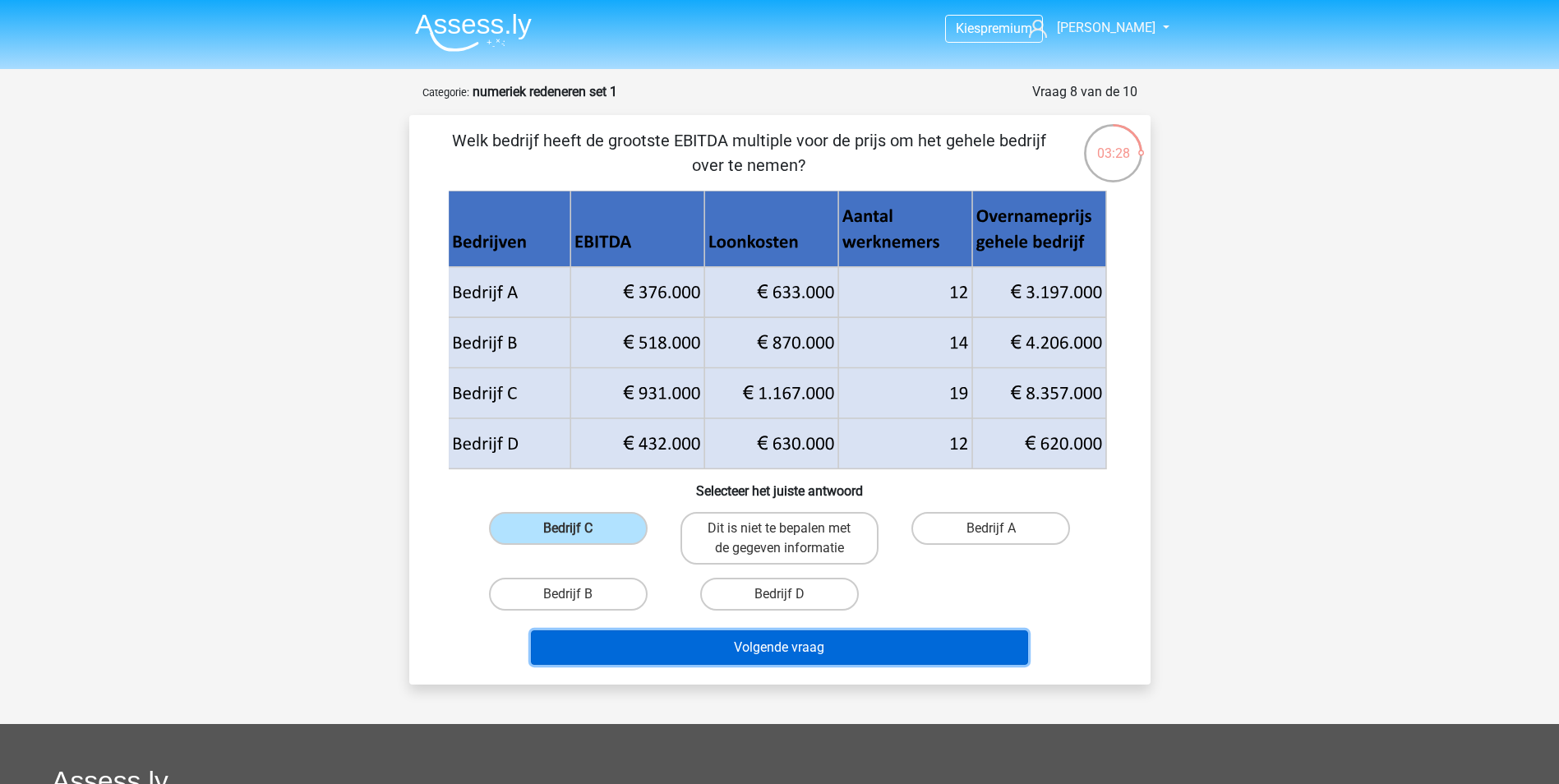
click at [640, 646] on button "Volgende vraag" at bounding box center [780, 648] width 497 height 35
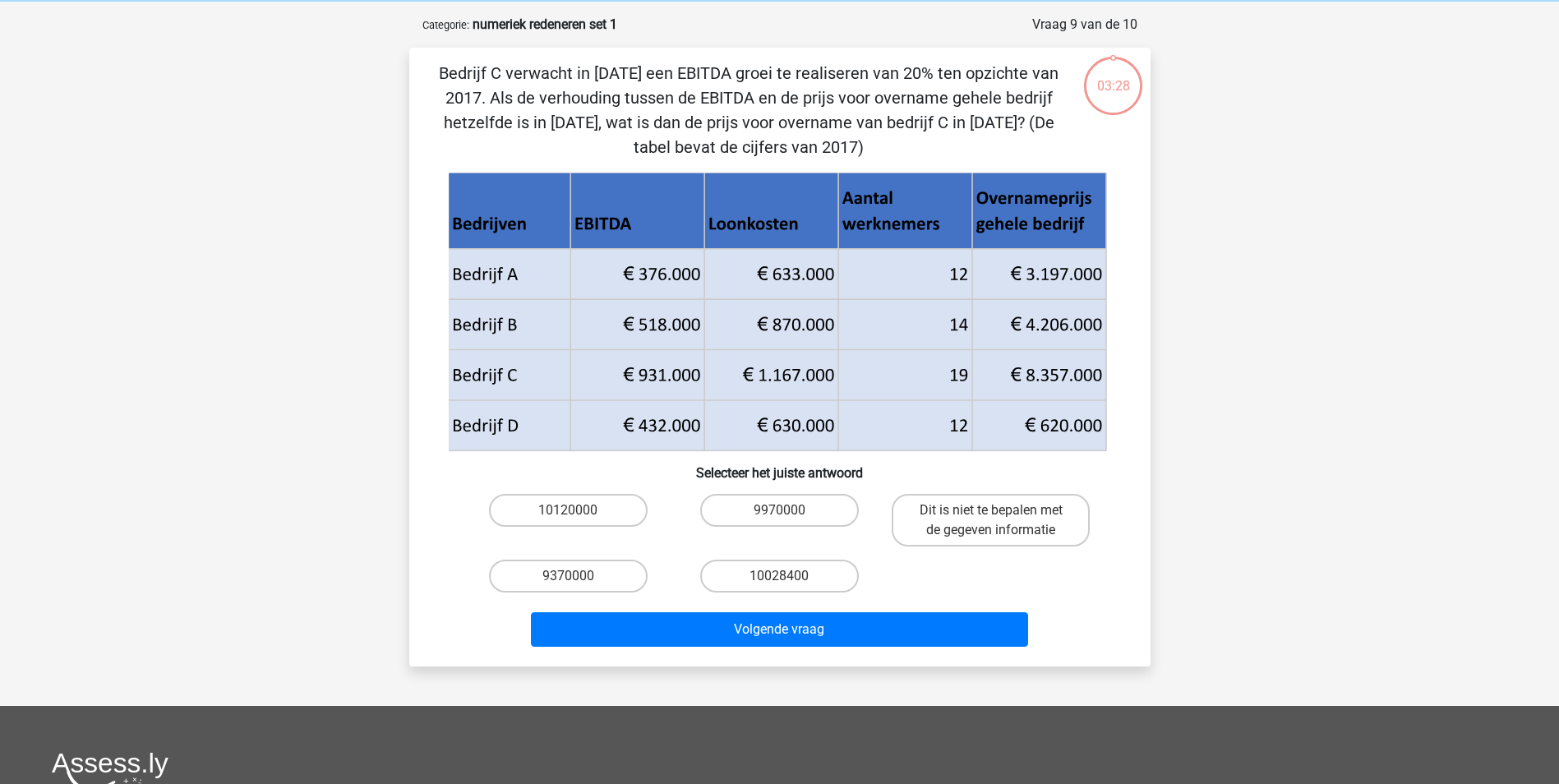
scroll to position [82, 0]
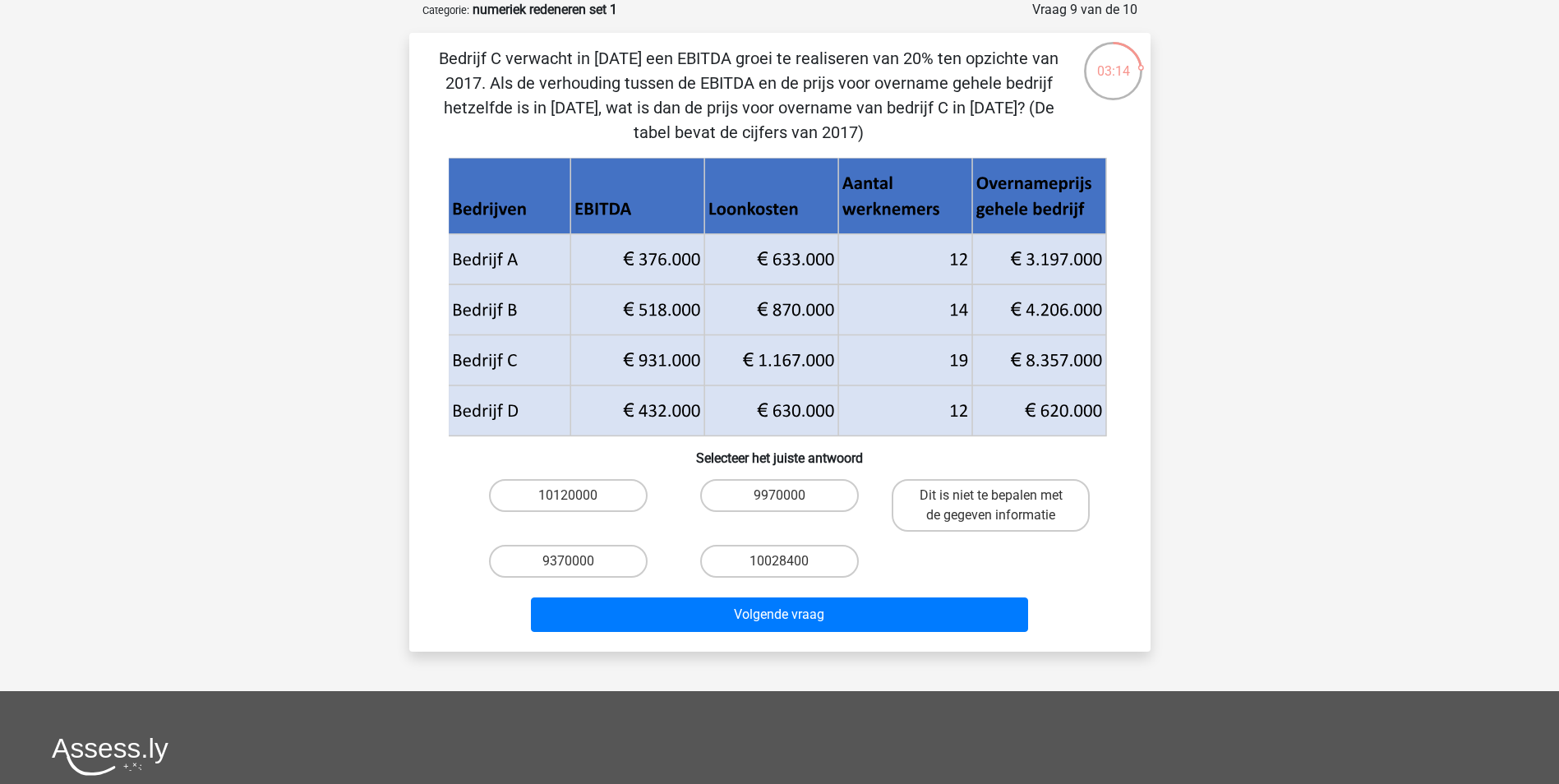
drag, startPoint x: 683, startPoint y: 106, endPoint x: 903, endPoint y: 131, distance: 221.4
click at [903, 131] on p "Bedrijf C verwacht in [DATE] een EBITDA groei te realiseren van 20% ten opzicht…" at bounding box center [748, 95] width 627 height 99
click at [748, 89] on p "Bedrijf C verwacht in [DATE] een EBITDA groei te realiseren van 20% ten opzicht…" at bounding box center [748, 95] width 627 height 99
click at [774, 556] on label "10028400" at bounding box center [780, 561] width 159 height 33
click at [779, 561] on input "10028400" at bounding box center [784, 567] width 11 height 11
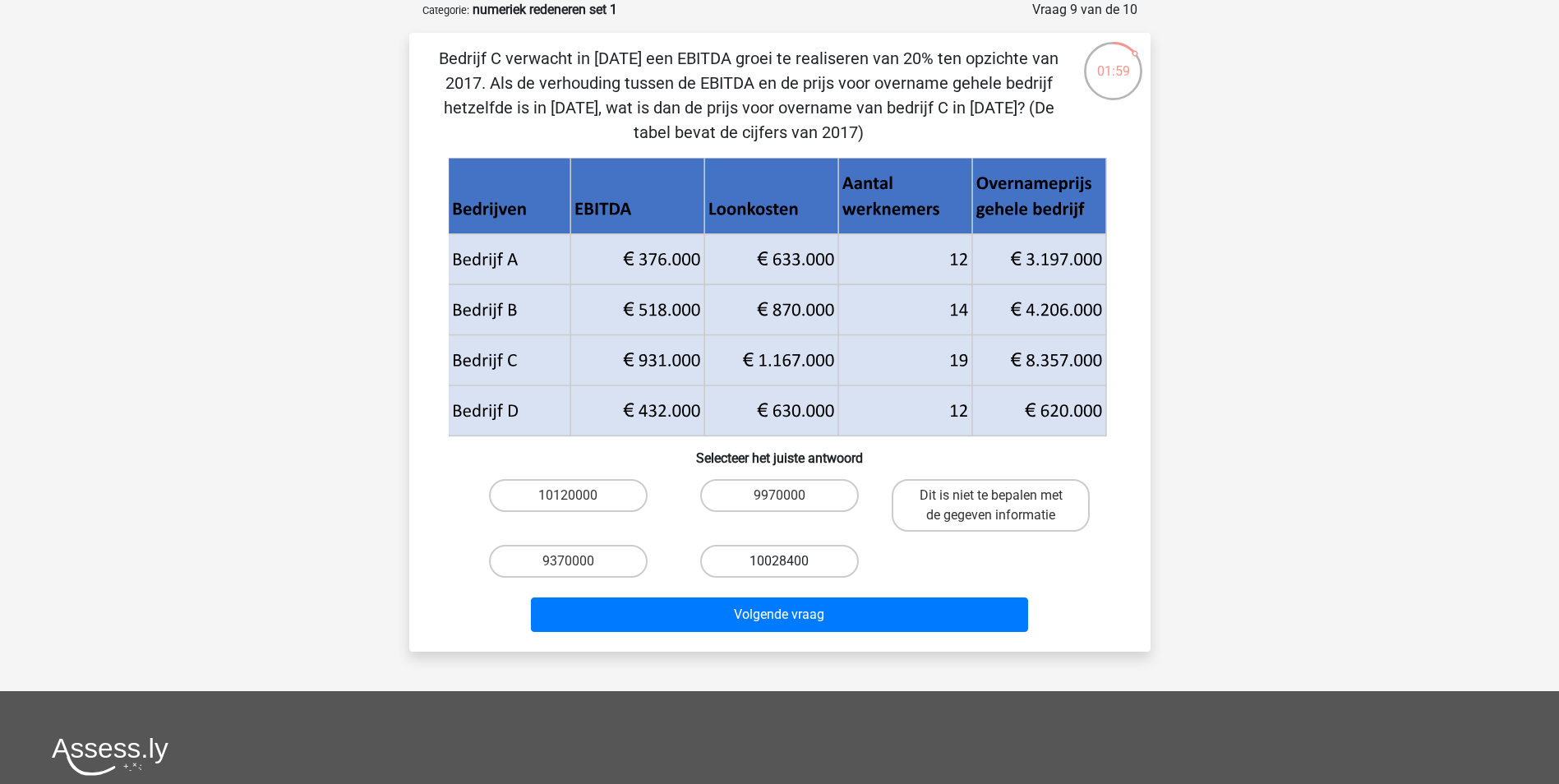
radio input "true"
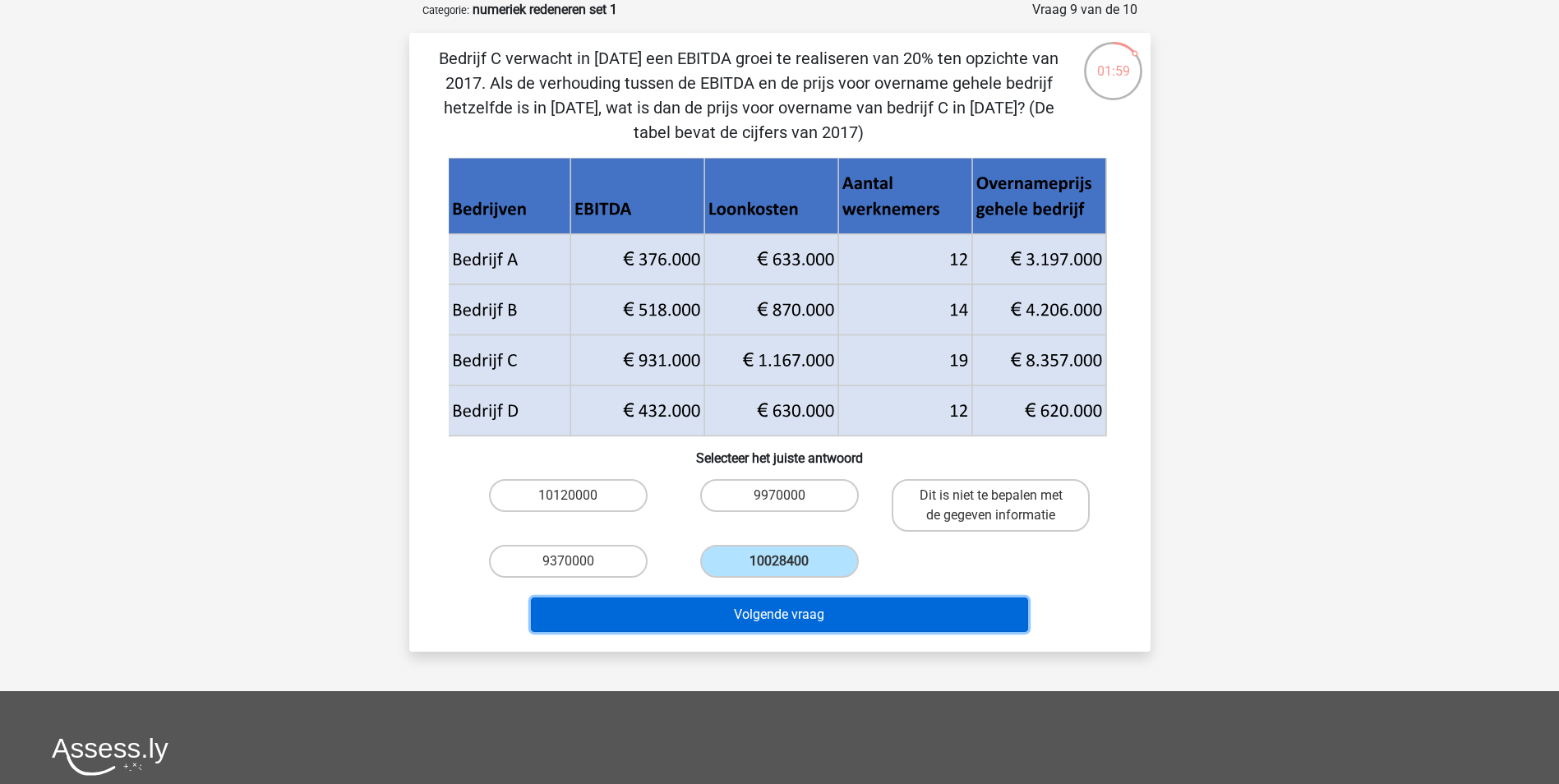
click at [780, 597] on button "Volgende vraag" at bounding box center [780, 614] width 497 height 35
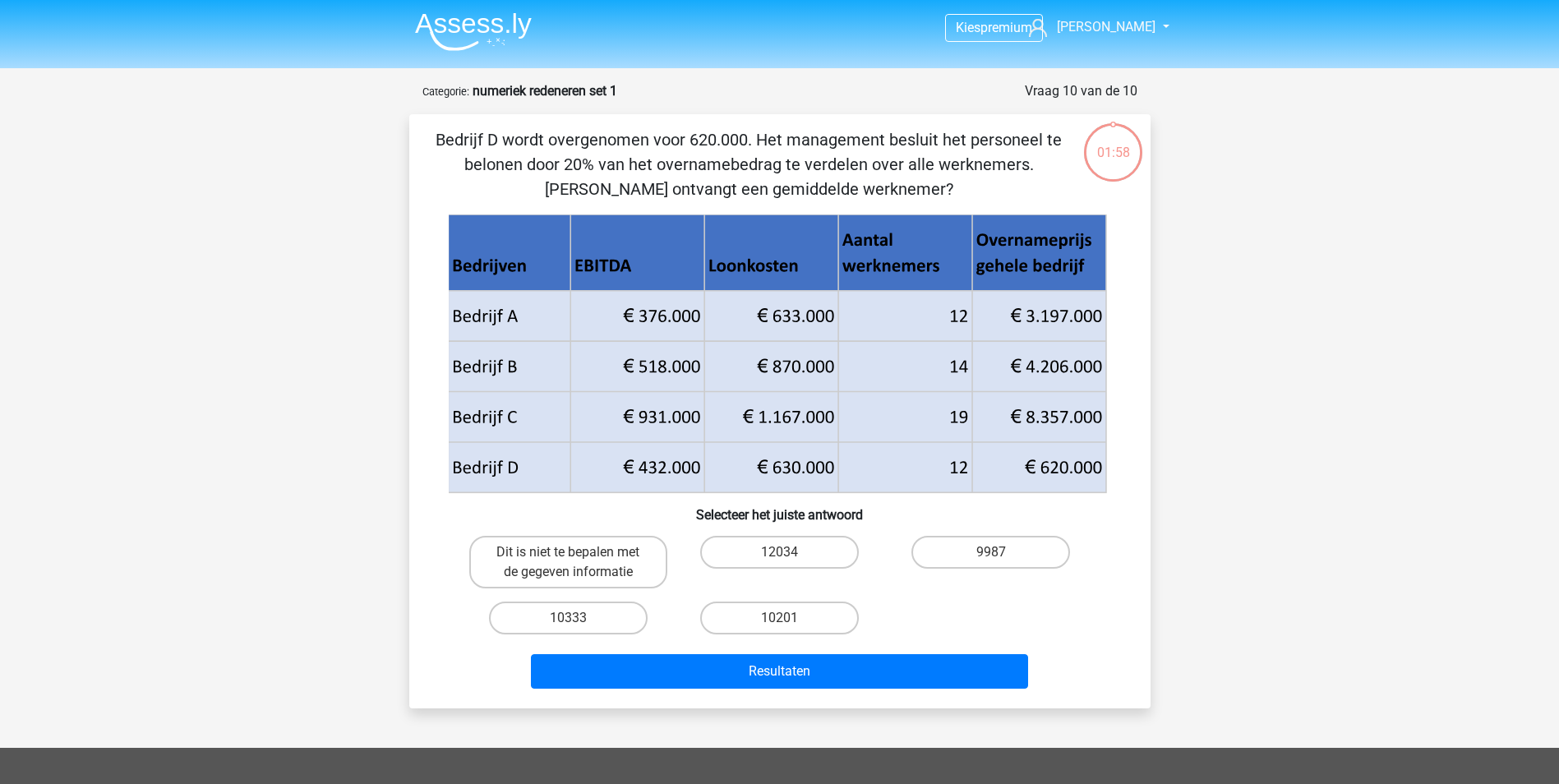
scroll to position [0, 0]
click at [581, 615] on label "10333" at bounding box center [569, 619] width 159 height 33
click at [579, 619] on input "10333" at bounding box center [573, 624] width 11 height 11
radio input "true"
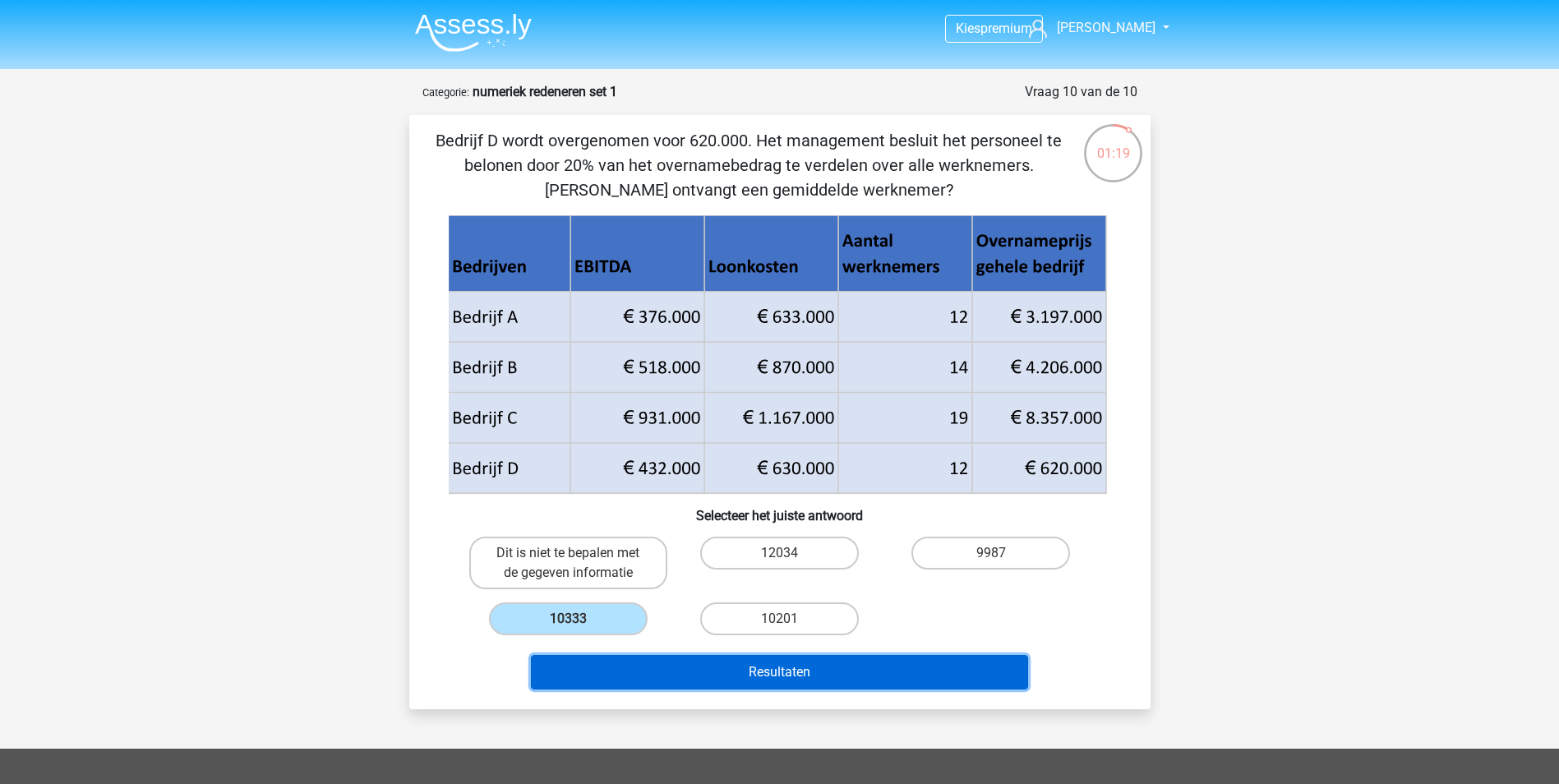
click at [629, 666] on button "Resultaten" at bounding box center [780, 673] width 497 height 35
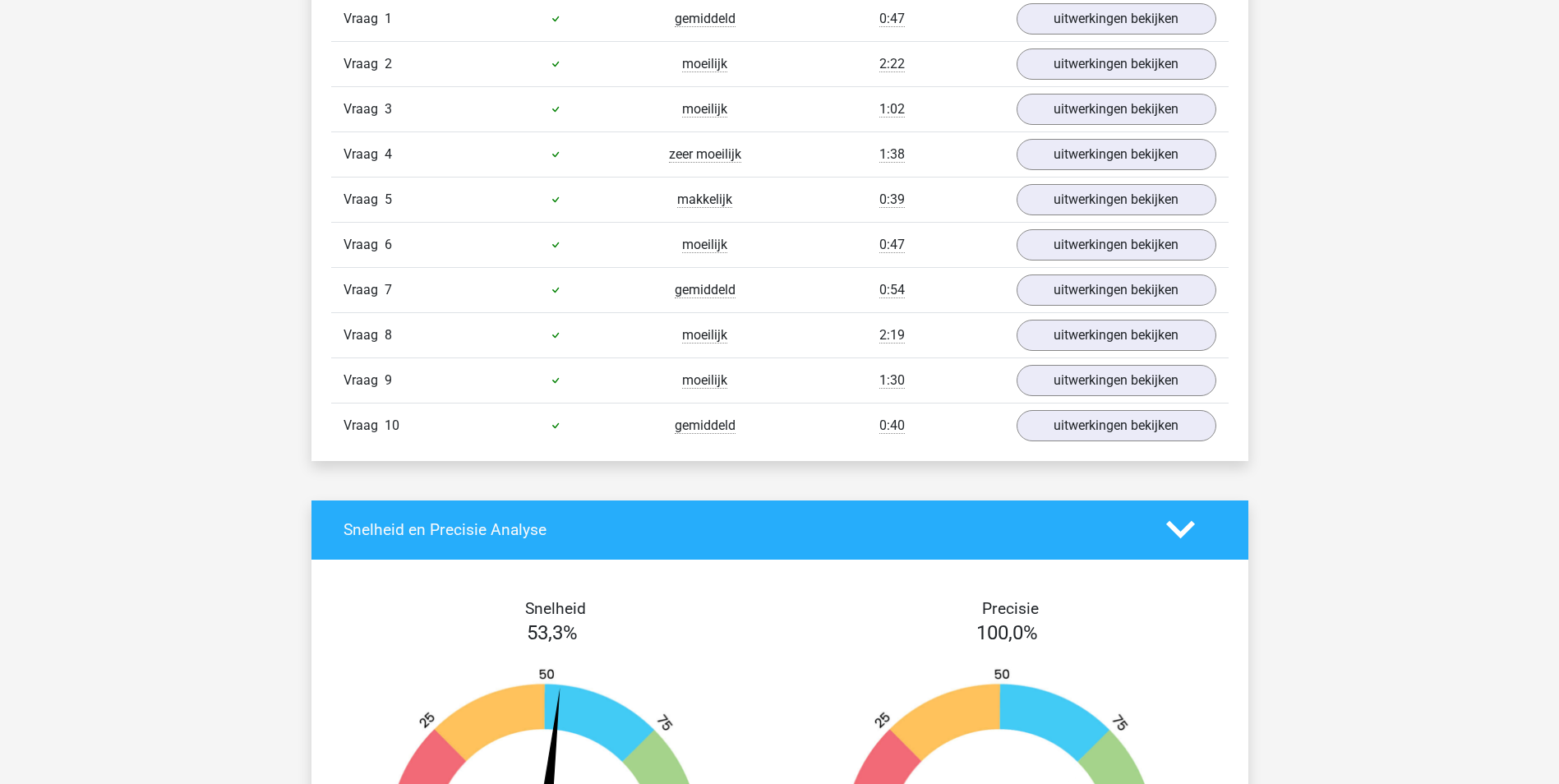
scroll to position [1479, 0]
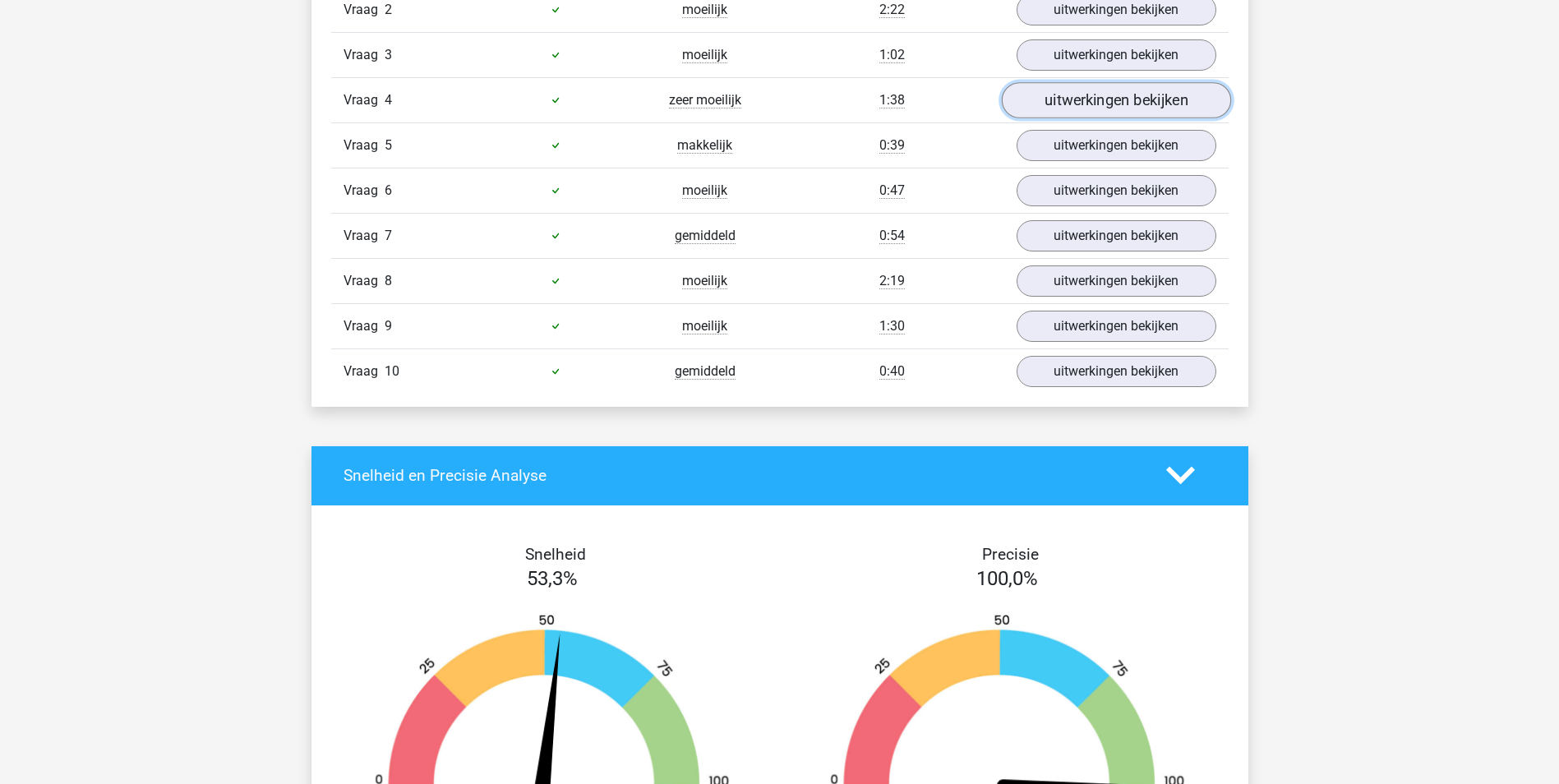
click at [1054, 97] on link "uitwerkingen bekijken" at bounding box center [1115, 100] width 229 height 37
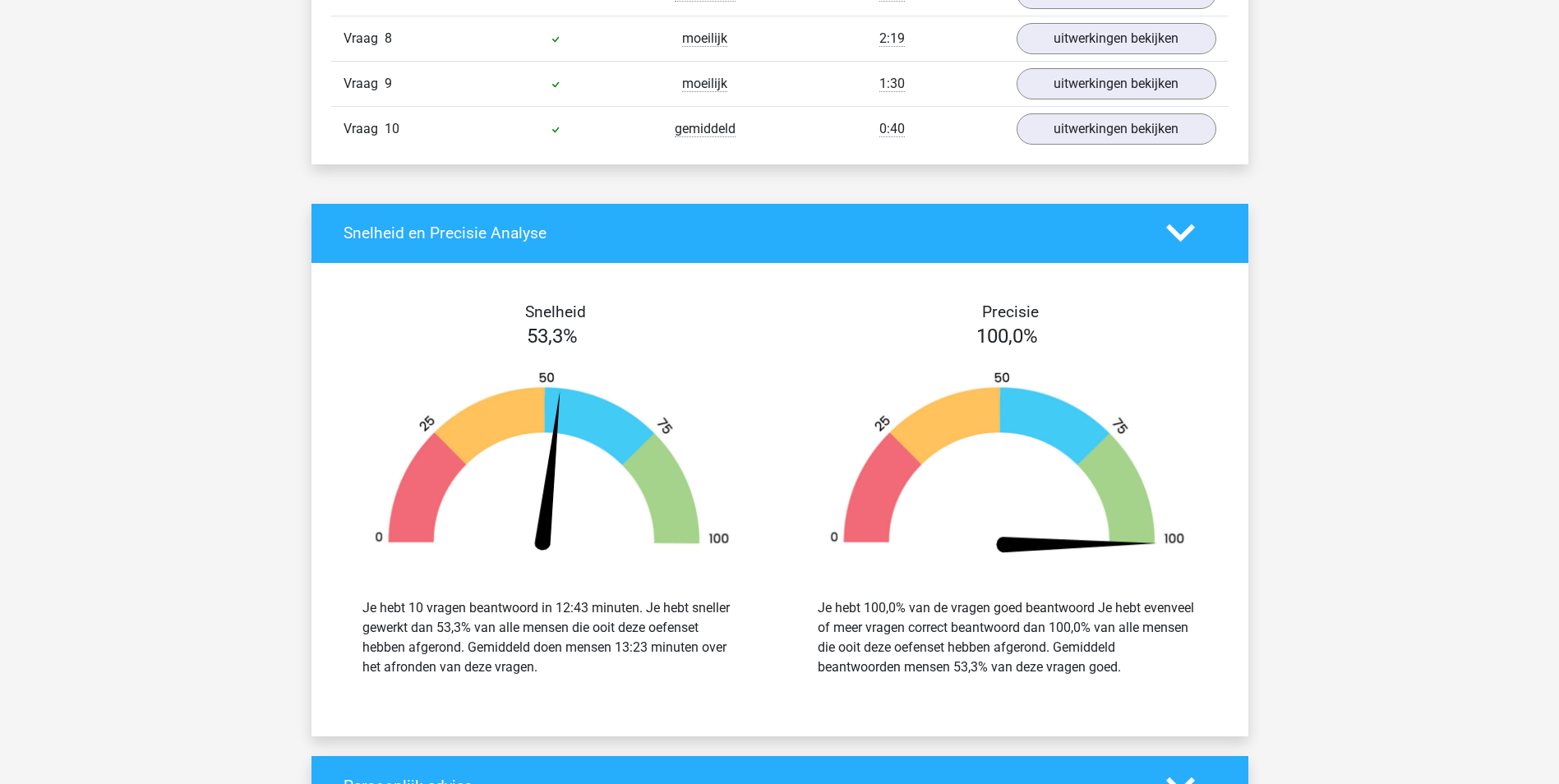
scroll to position [2794, 0]
